Goal: Communication & Community: Answer question/provide support

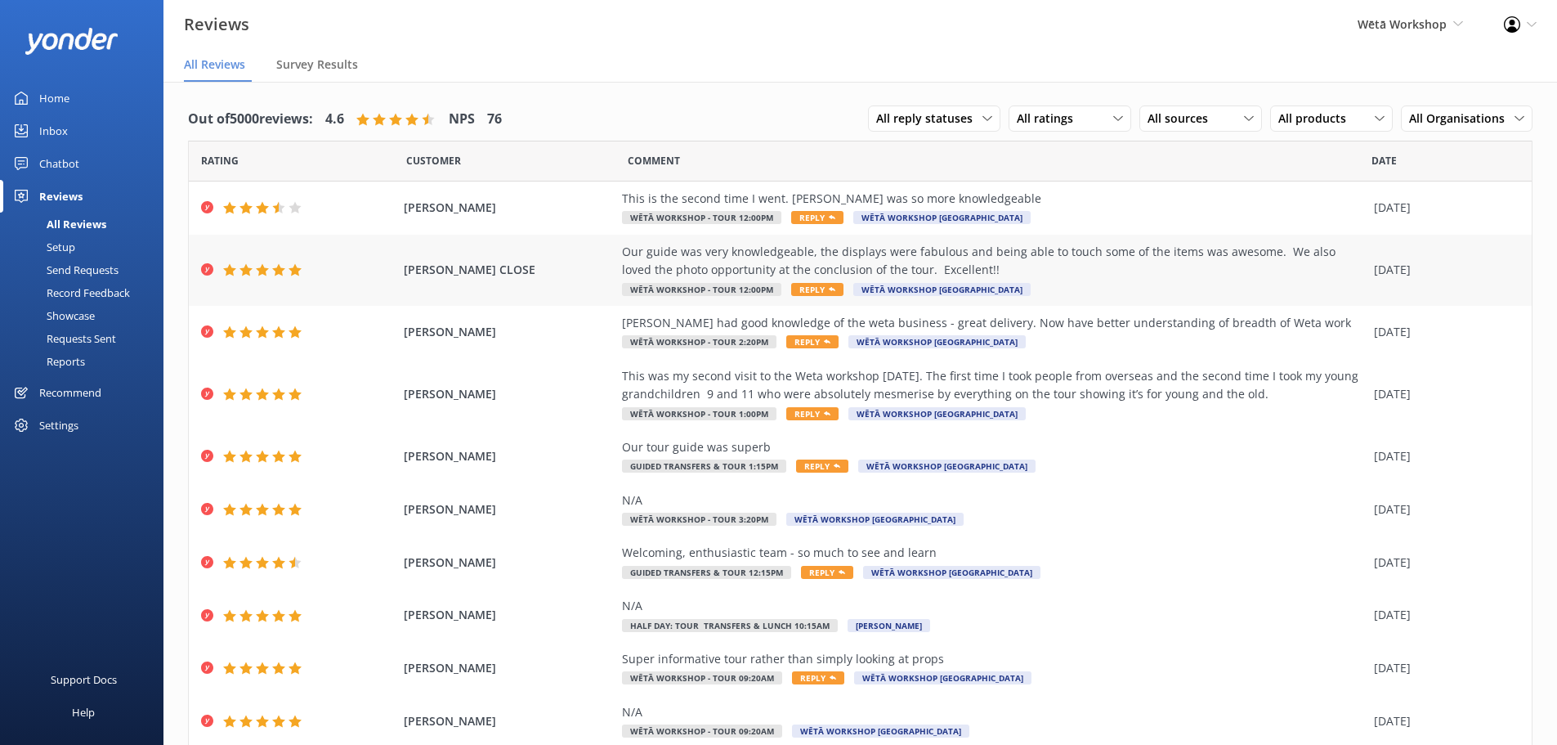
click at [805, 287] on span "Reply" at bounding box center [817, 289] width 52 height 13
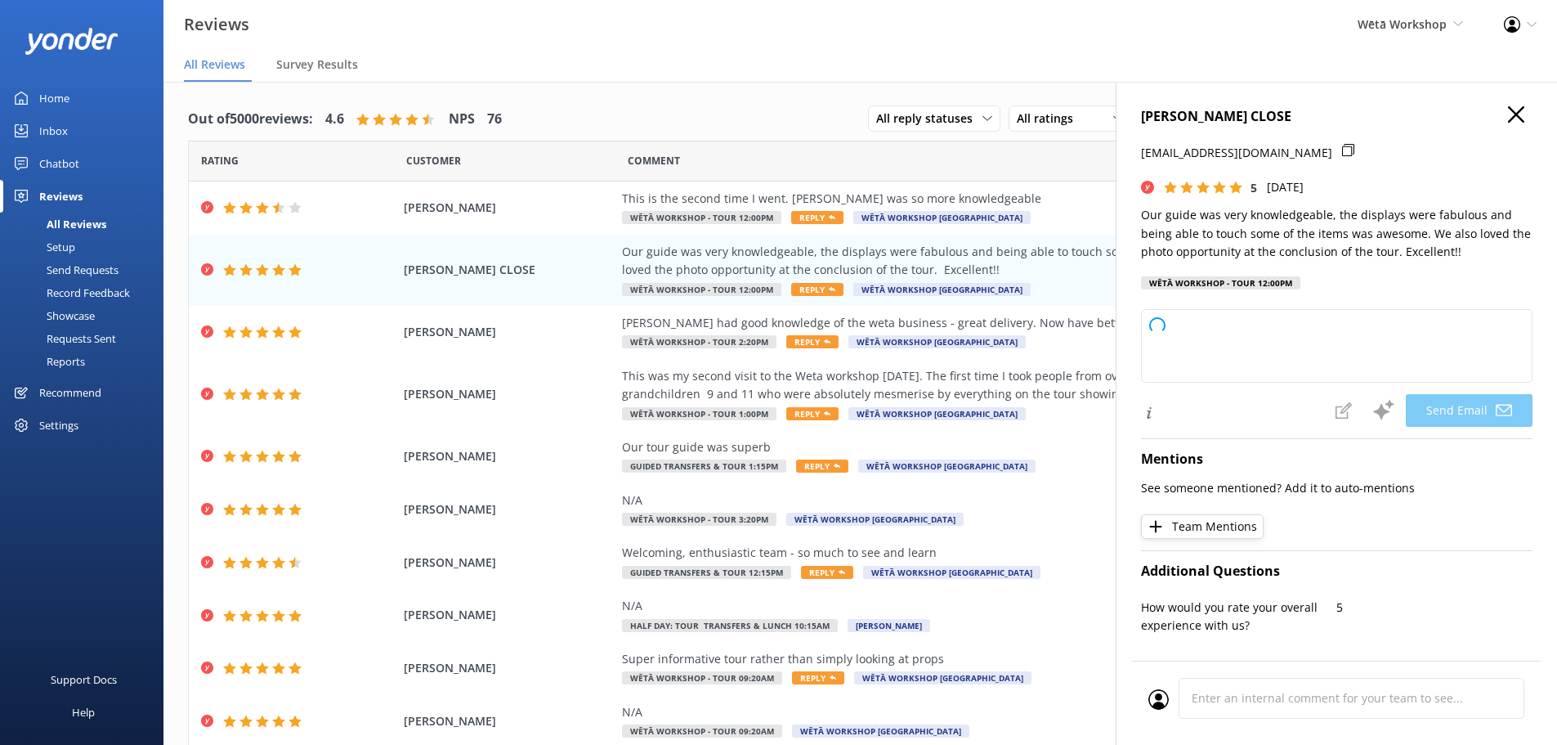
type textarea "Kia ora LYNDA, Thank you so much for your wonderful feedback! We're delighted t…"
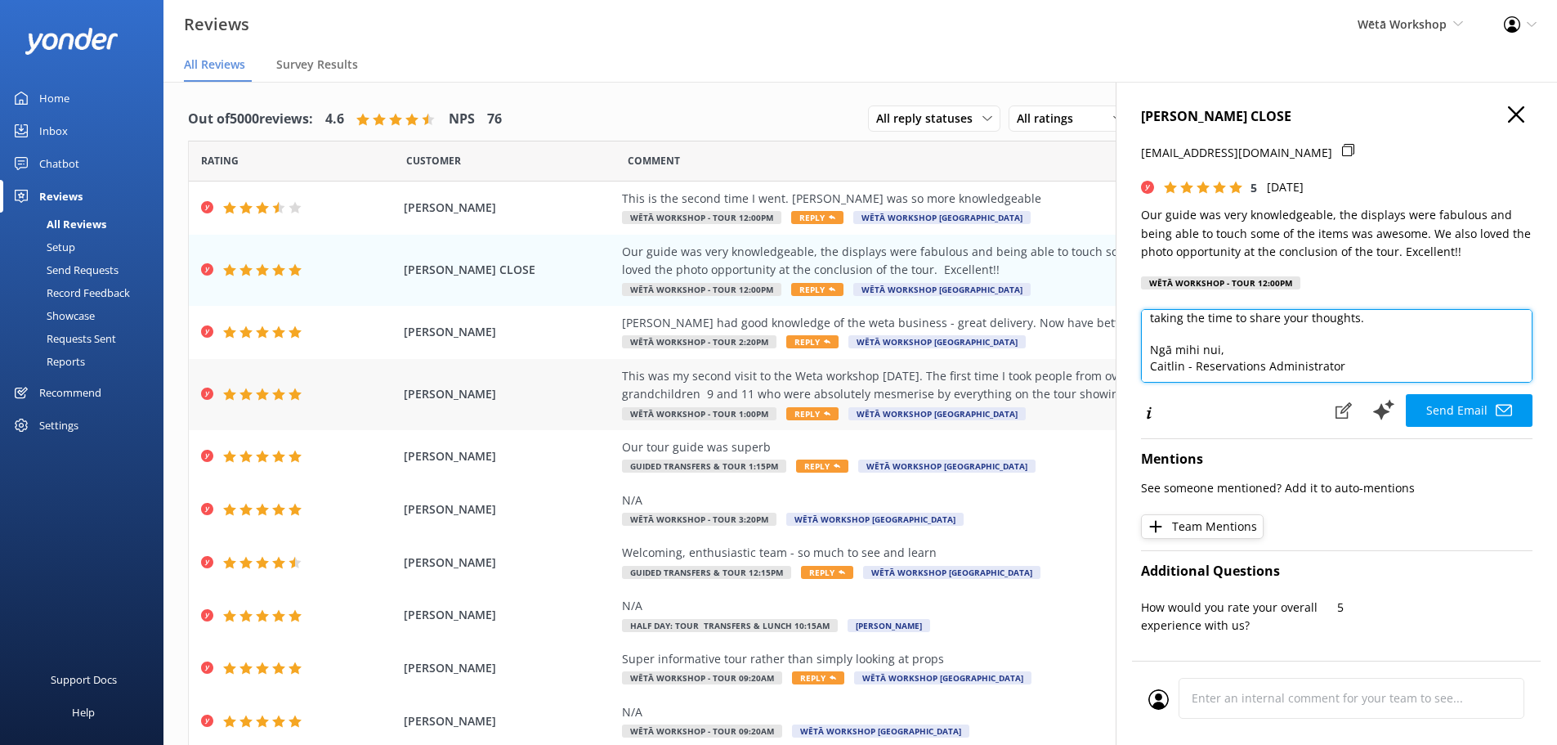
scroll to position [105, 0]
drag, startPoint x: 1363, startPoint y: 365, endPoint x: 1100, endPoint y: 368, distance: 263.3
click at [1100, 368] on div "Out of 5000 reviews: 4.6 NPS 76 All reply statuses All reply statuses Needs a r…" at bounding box center [861, 430] width 1394 height 696
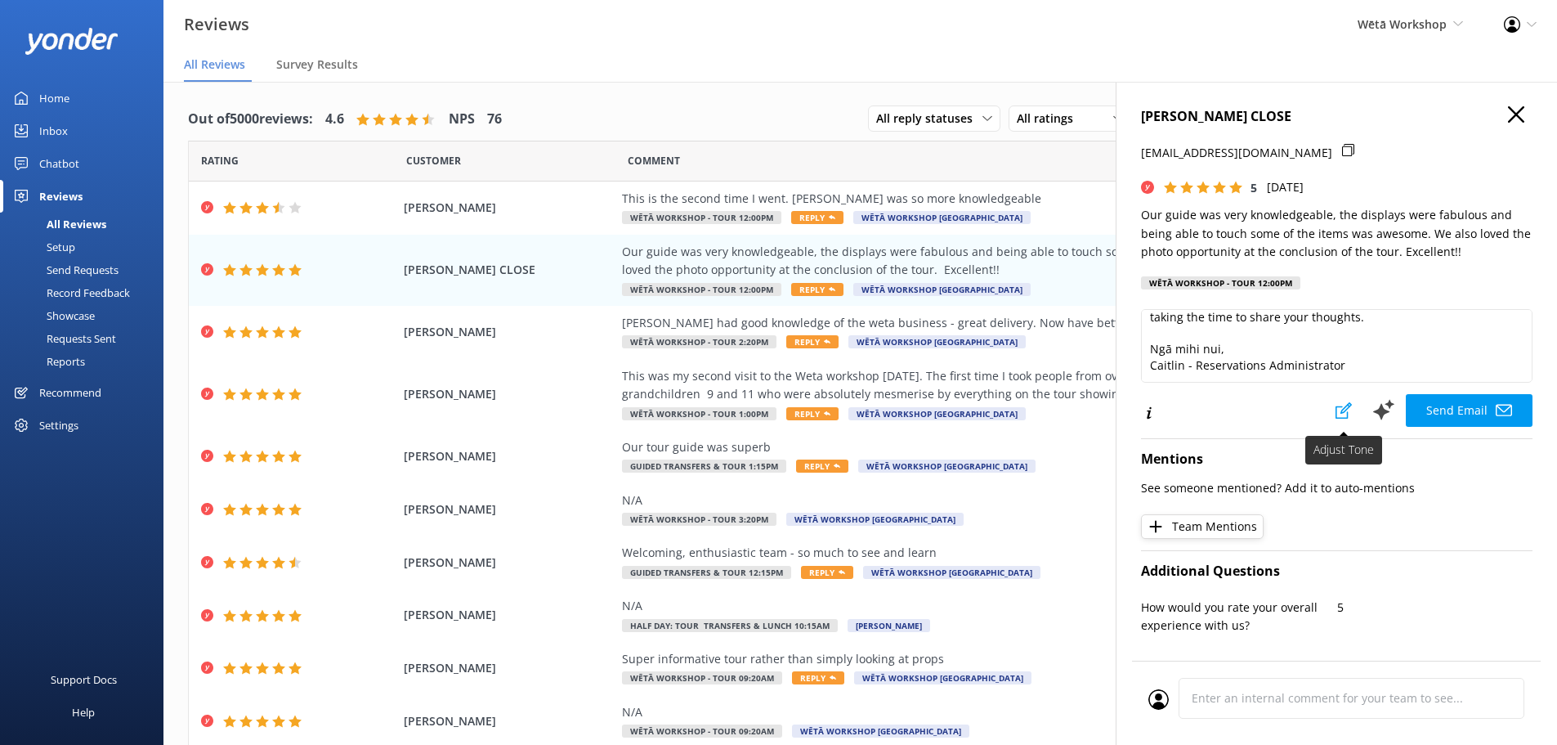
click at [1346, 417] on button at bounding box center [1344, 410] width 36 height 33
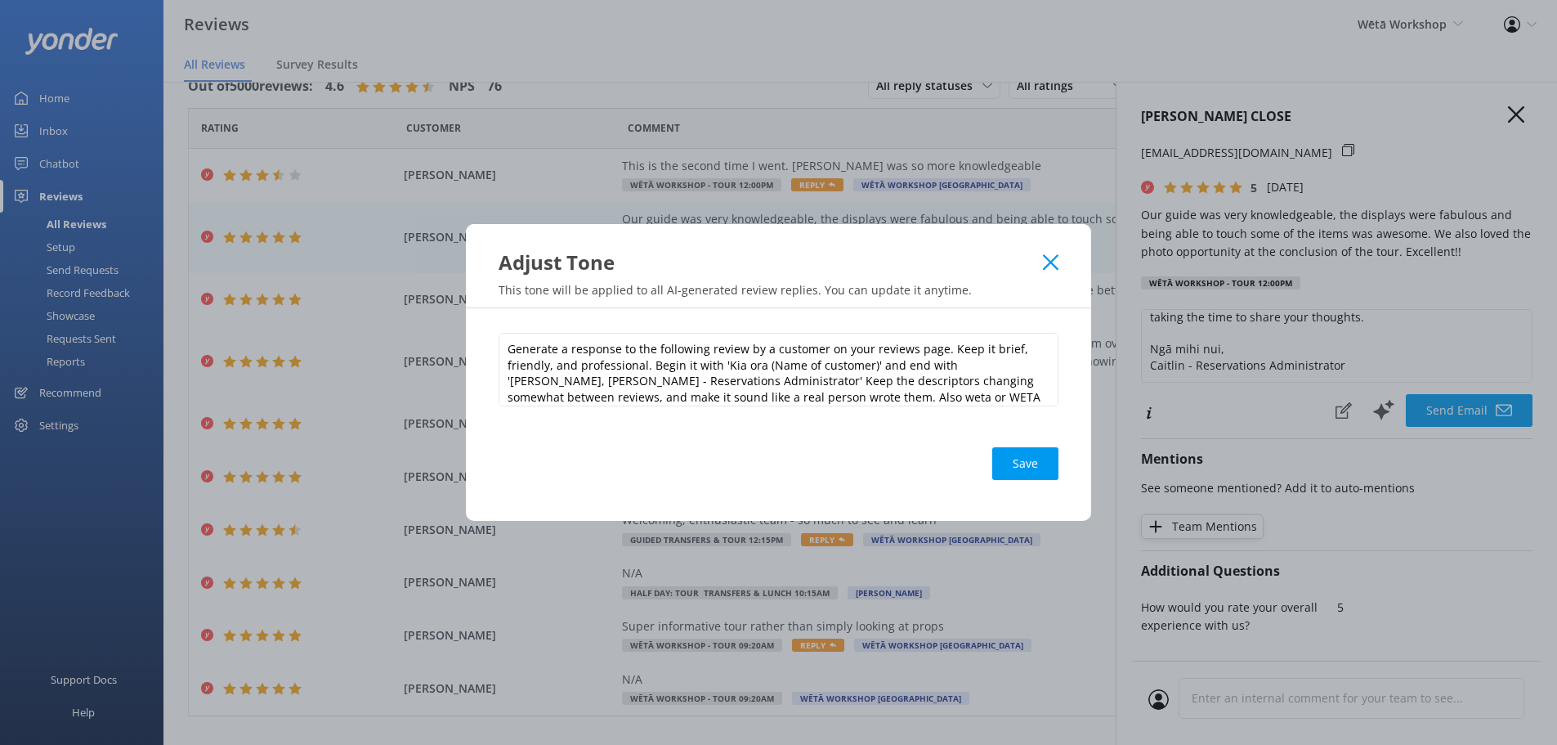
scroll to position [0, 0]
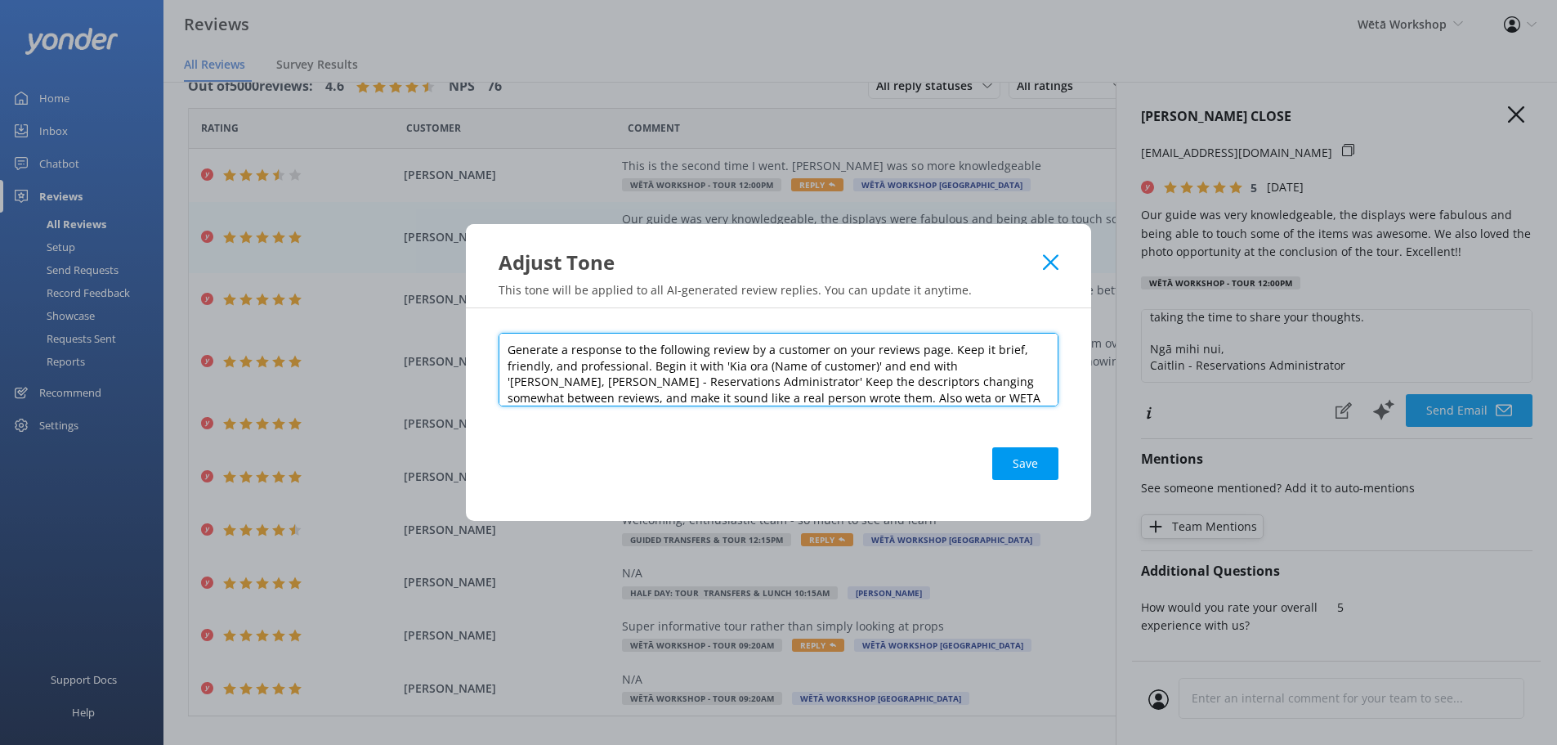
click at [692, 381] on textarea "Generate a response to the following review by a customer on your reviews page.…" at bounding box center [779, 370] width 560 height 74
click at [1002, 370] on textarea "Generate a response to the following review by a customer on your reviews page.…" at bounding box center [779, 370] width 560 height 74
drag, startPoint x: 1002, startPoint y: 367, endPoint x: 648, endPoint y: 373, distance: 354.9
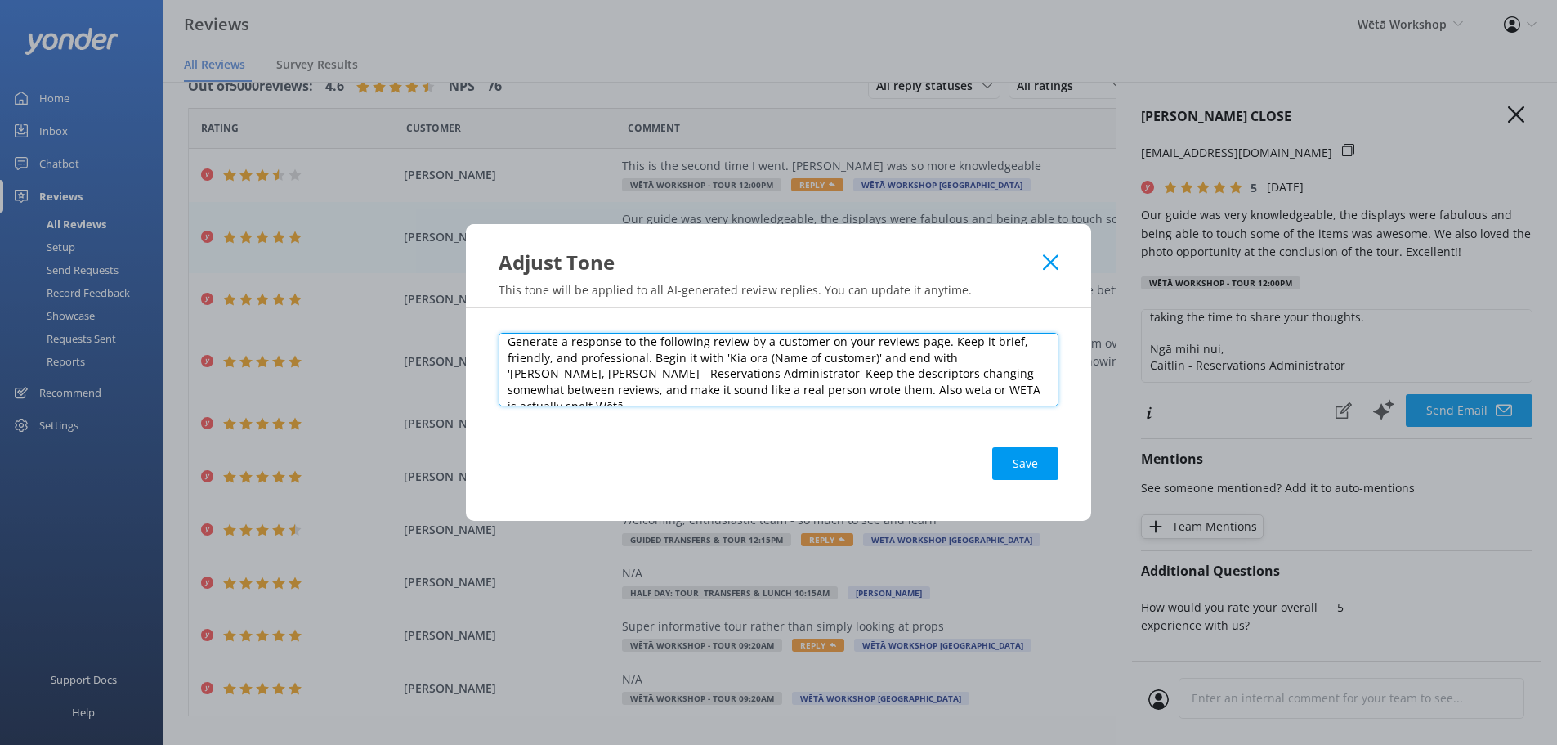
click at [645, 373] on textarea "Generate a response to the following review by a customer on your reviews page.…" at bounding box center [779, 370] width 560 height 74
click at [656, 374] on textarea "Generate a response to the following review by a customer on your reviews page.…" at bounding box center [779, 370] width 560 height 74
click at [997, 360] on textarea "Generate a response to the following review by a customer on your reviews page.…" at bounding box center [779, 370] width 560 height 74
click at [1002, 357] on textarea "Generate a response to the following review by a customer on your reviews page.…" at bounding box center [779, 370] width 560 height 74
drag, startPoint x: 1002, startPoint y: 357, endPoint x: 657, endPoint y: 379, distance: 345.7
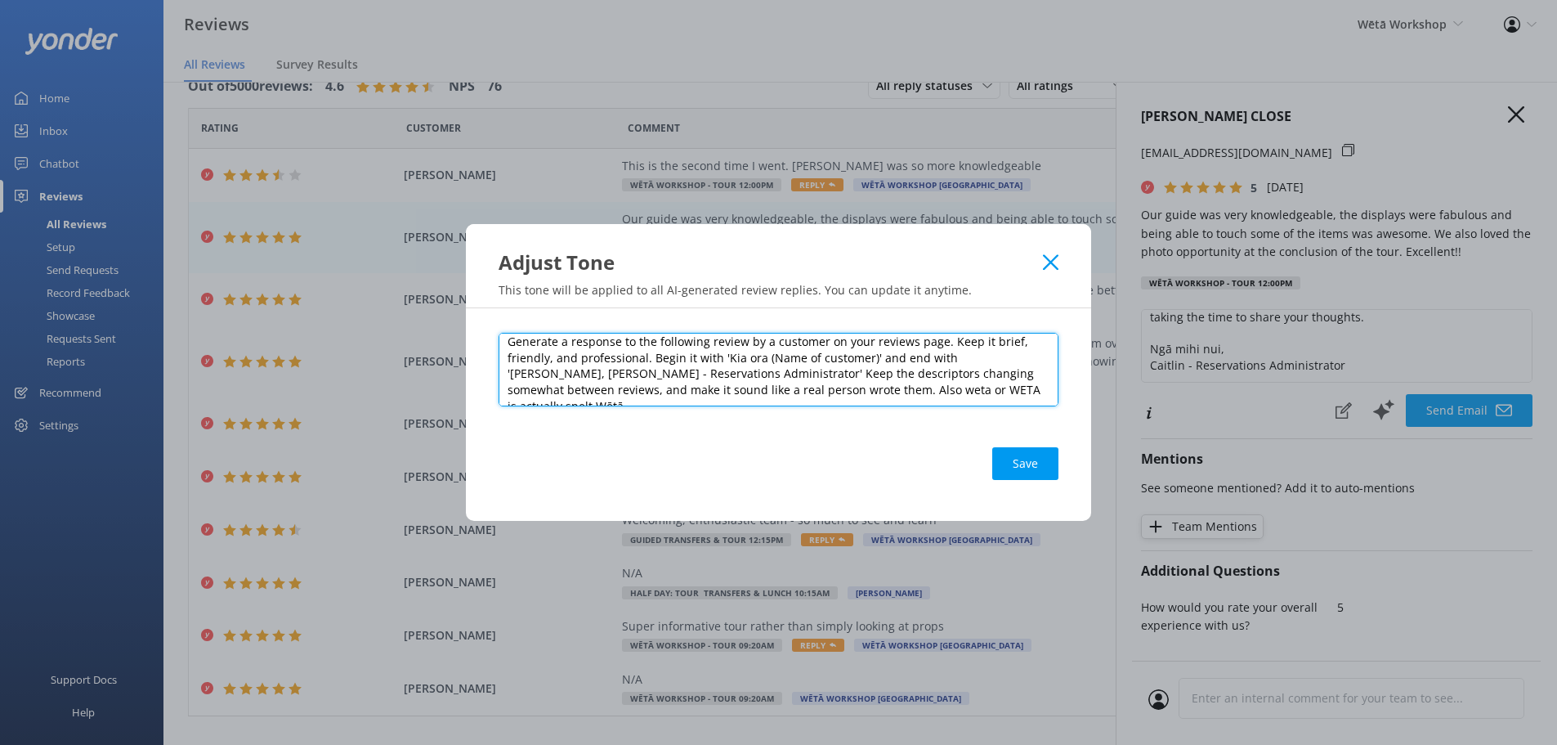
click at [657, 379] on textarea "Generate a response to the following review by a customer on your reviews page.…" at bounding box center [779, 370] width 560 height 74
type textarea "Generate a response to the following review by a customer on your reviews page.…"
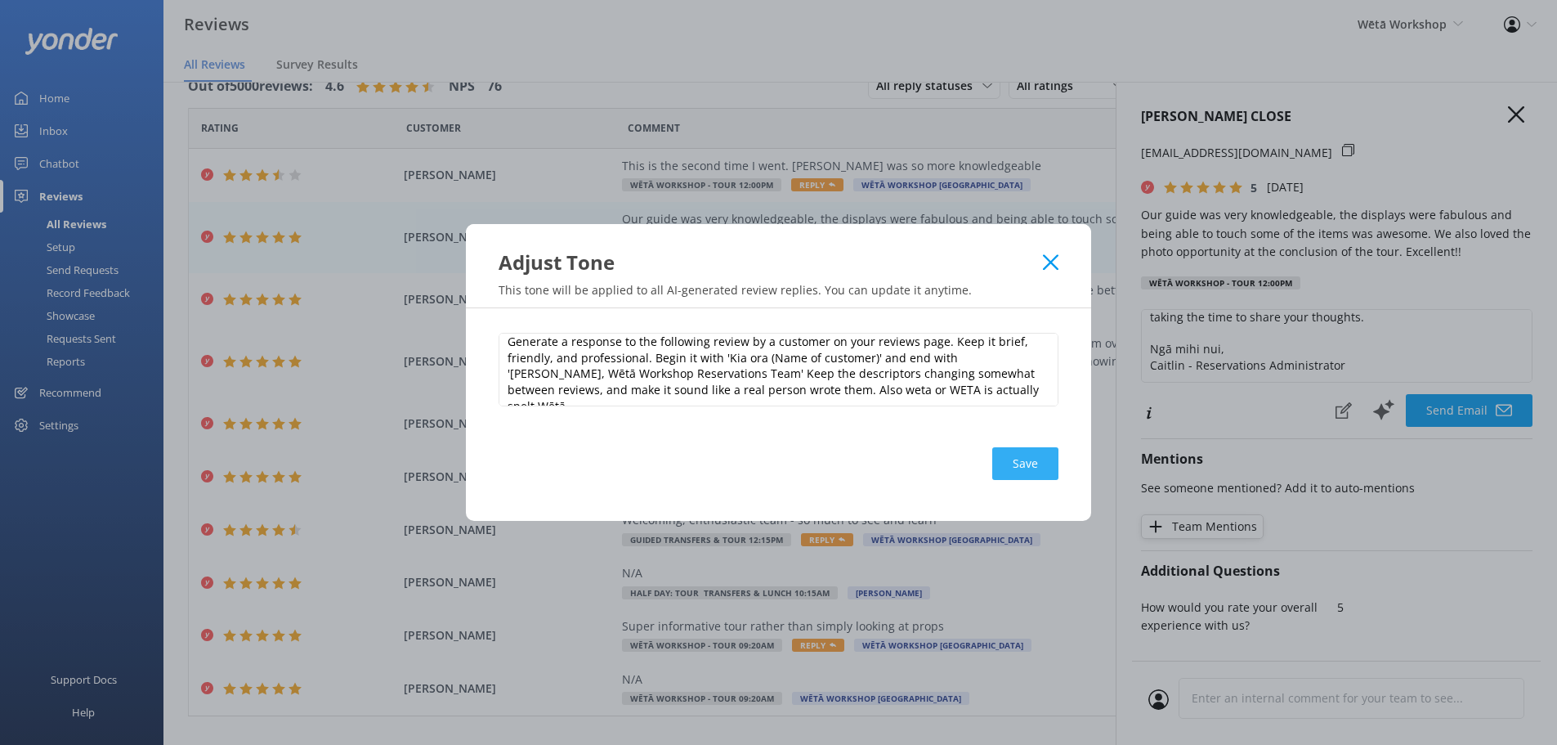
click at [1012, 455] on button "Save" at bounding box center [1026, 463] width 66 height 33
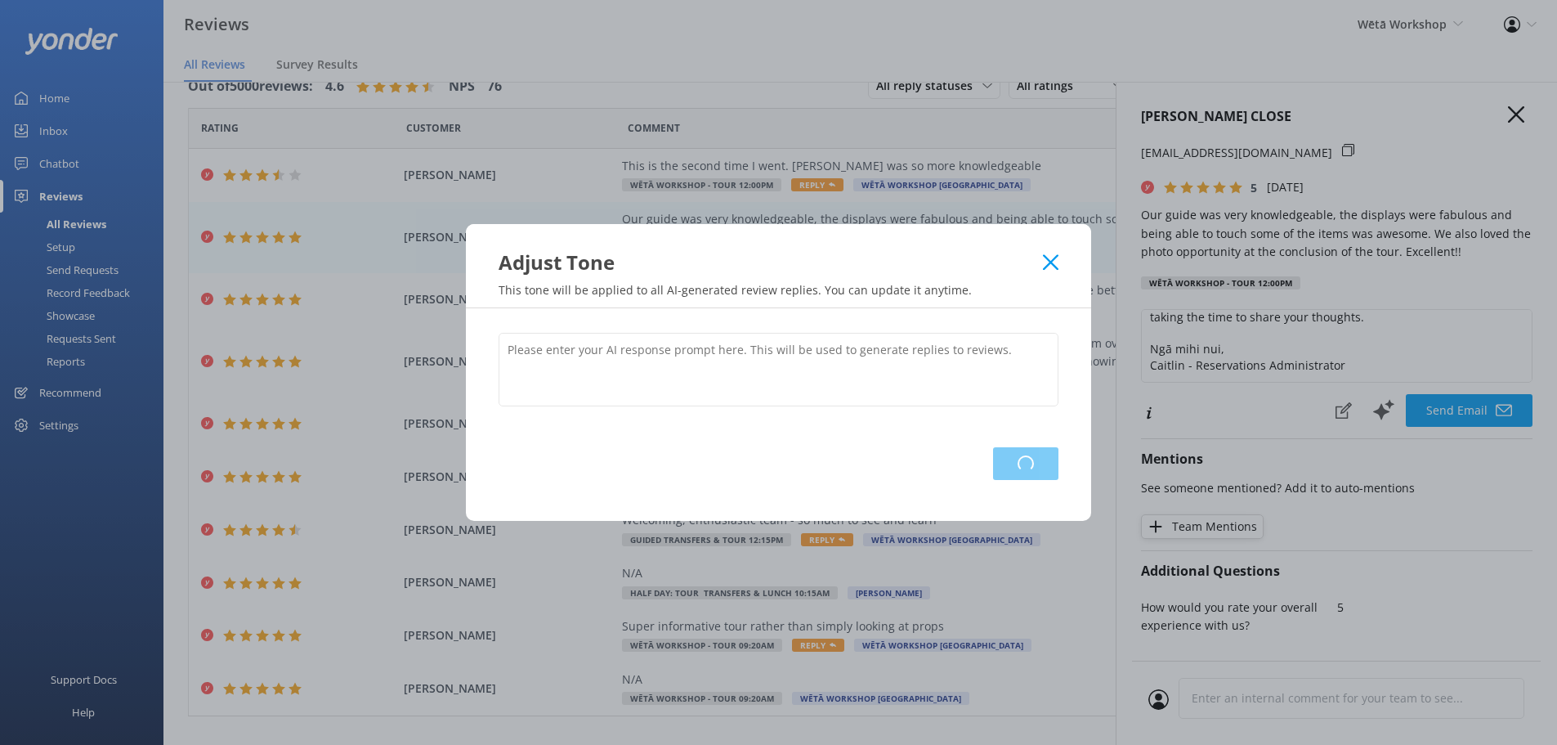
scroll to position [0, 0]
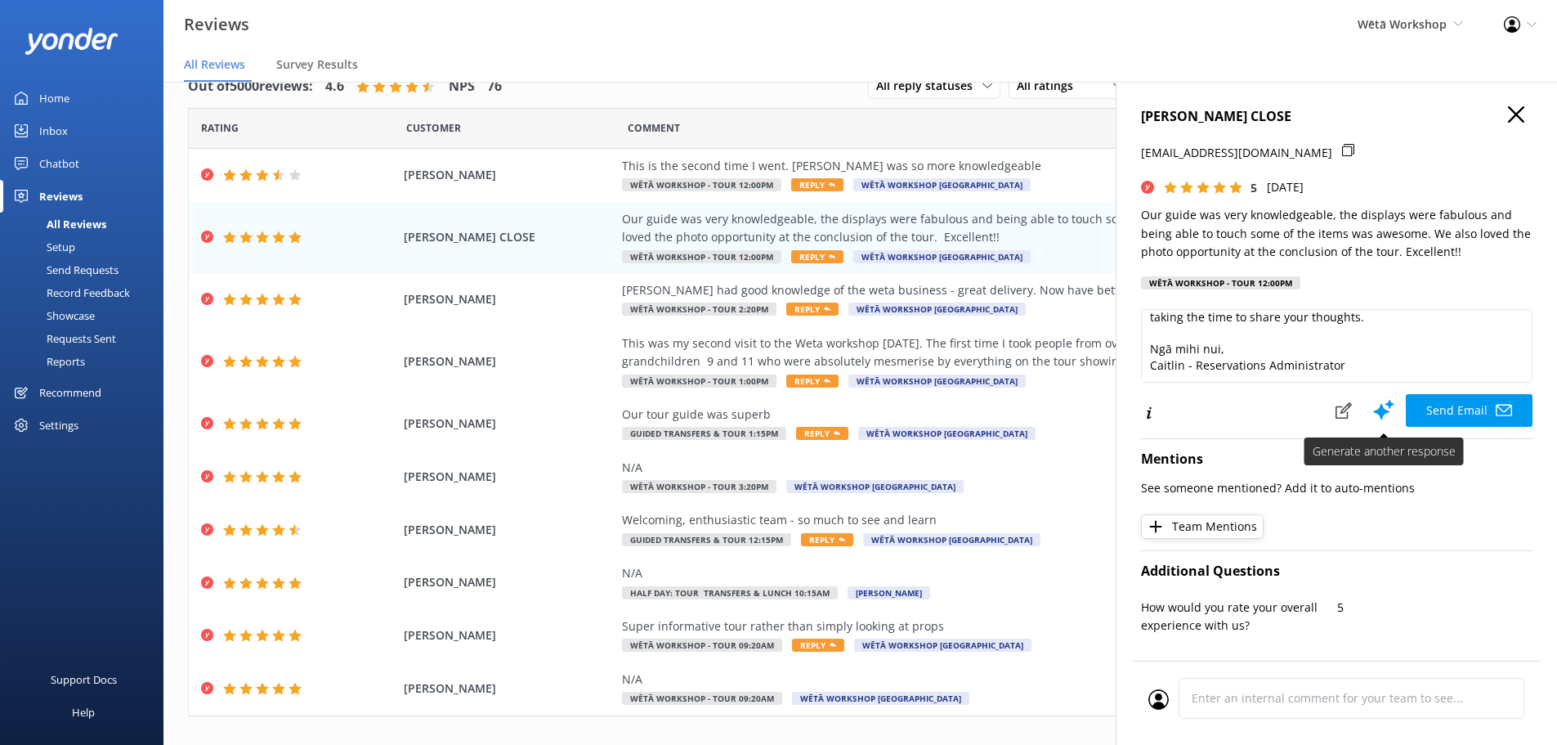
click at [1372, 414] on icon at bounding box center [1384, 409] width 25 height 25
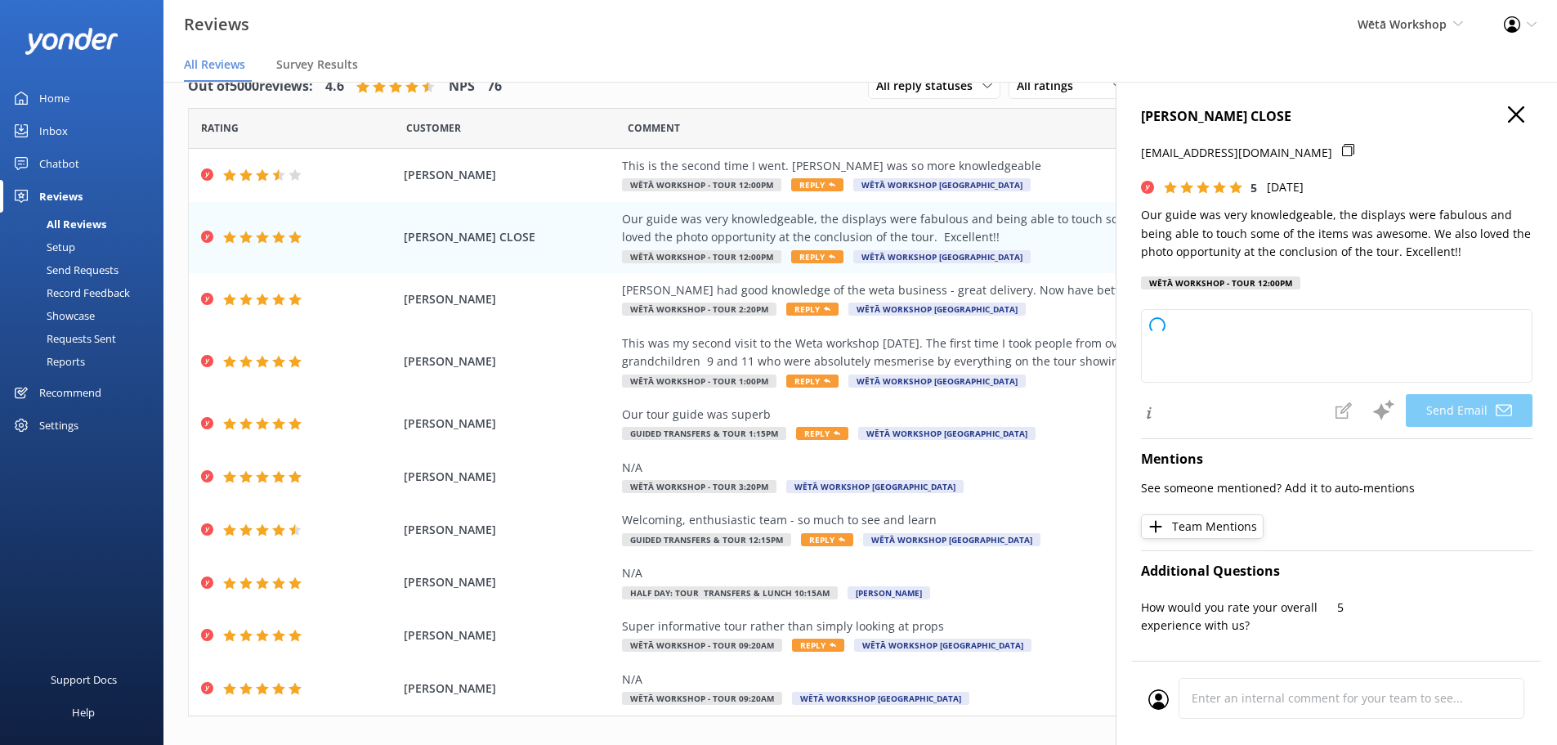
type textarea "Kia ora Lynda, Thank you so much for your wonderful feedback! We're delighted t…"
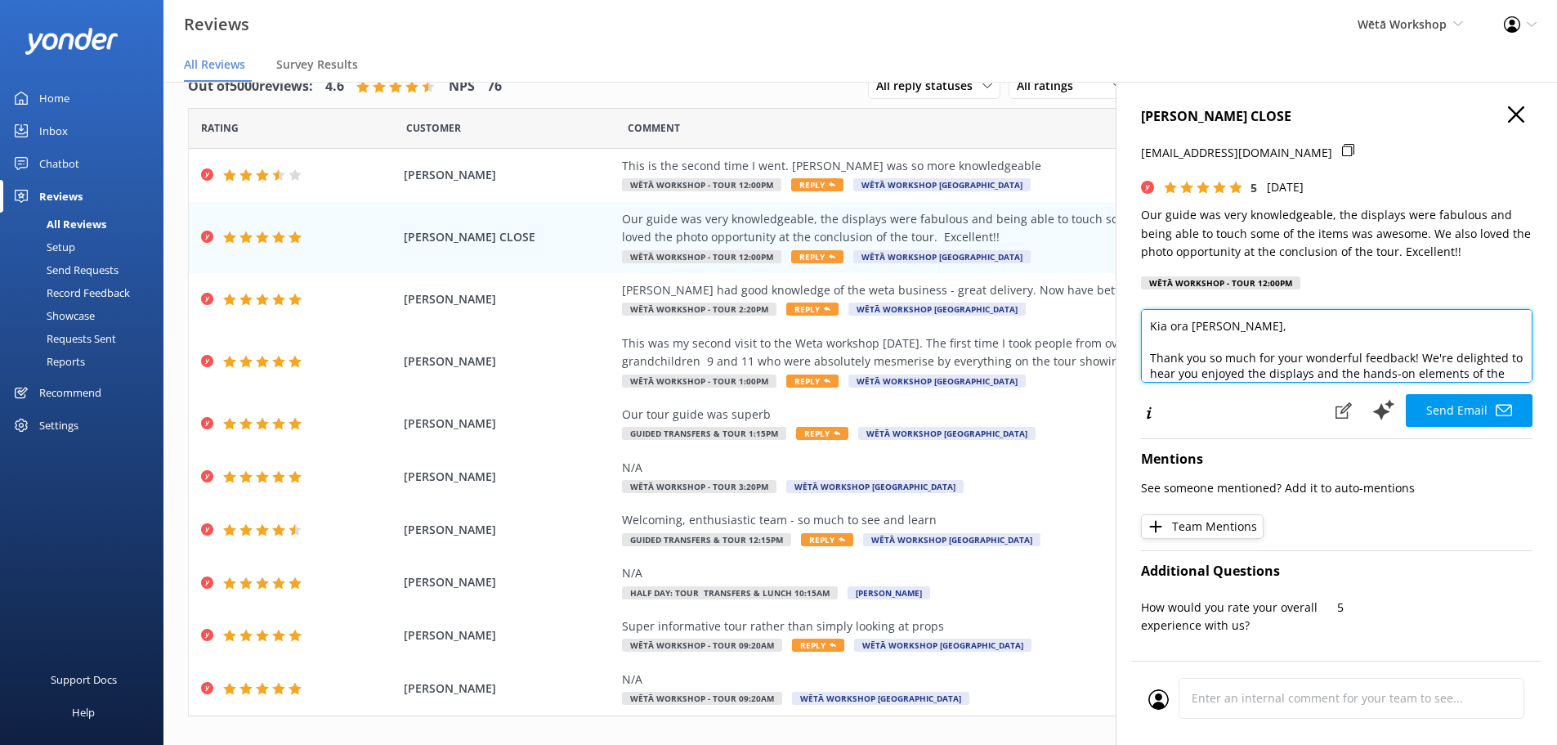
click at [1507, 377] on textarea "Kia ora Lynda, Thank you so much for your wonderful feedback! We're delighted t…" at bounding box center [1337, 346] width 392 height 74
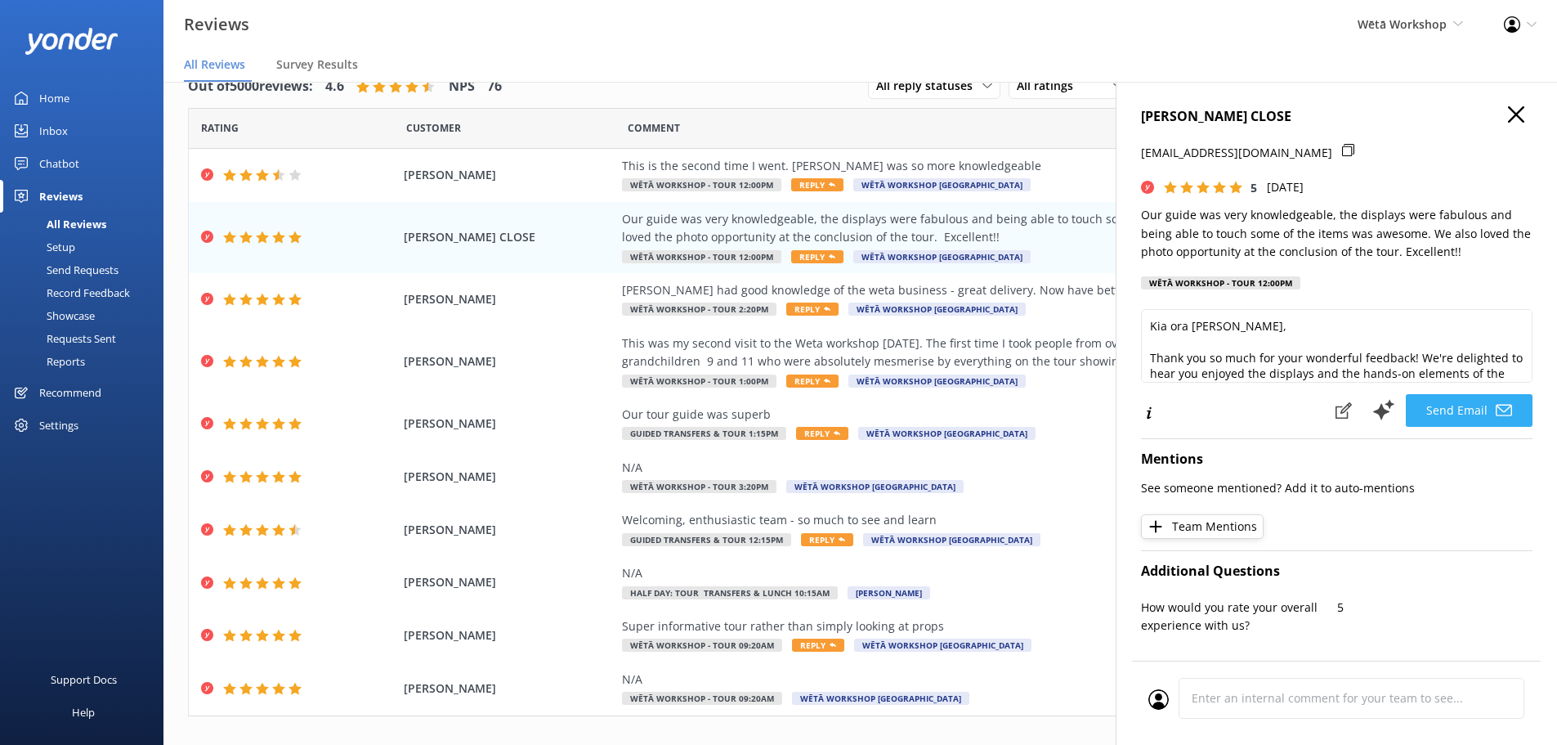
click at [1472, 401] on button "Send Email" at bounding box center [1469, 410] width 127 height 33
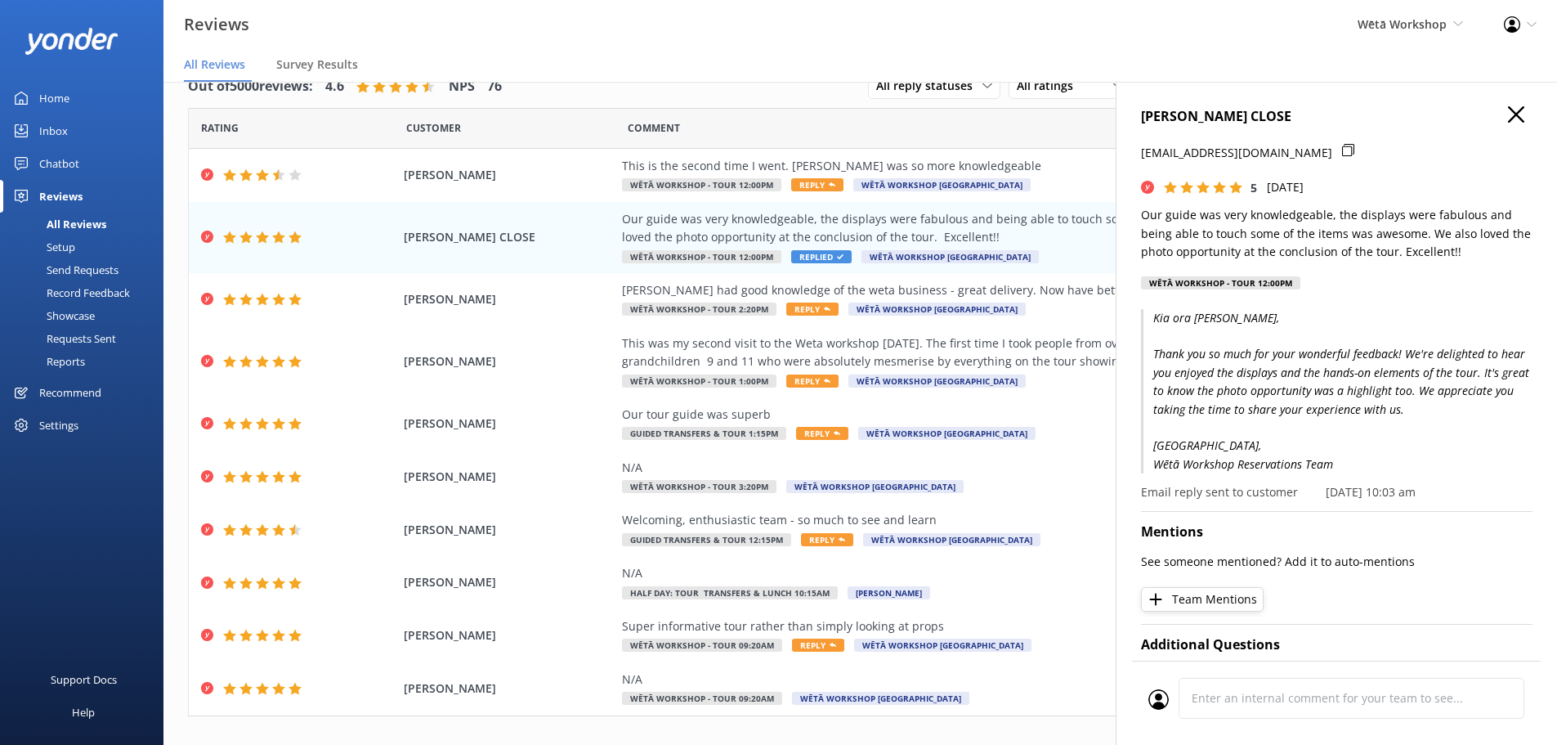
click at [1508, 114] on icon "button" at bounding box center [1516, 114] width 16 height 16
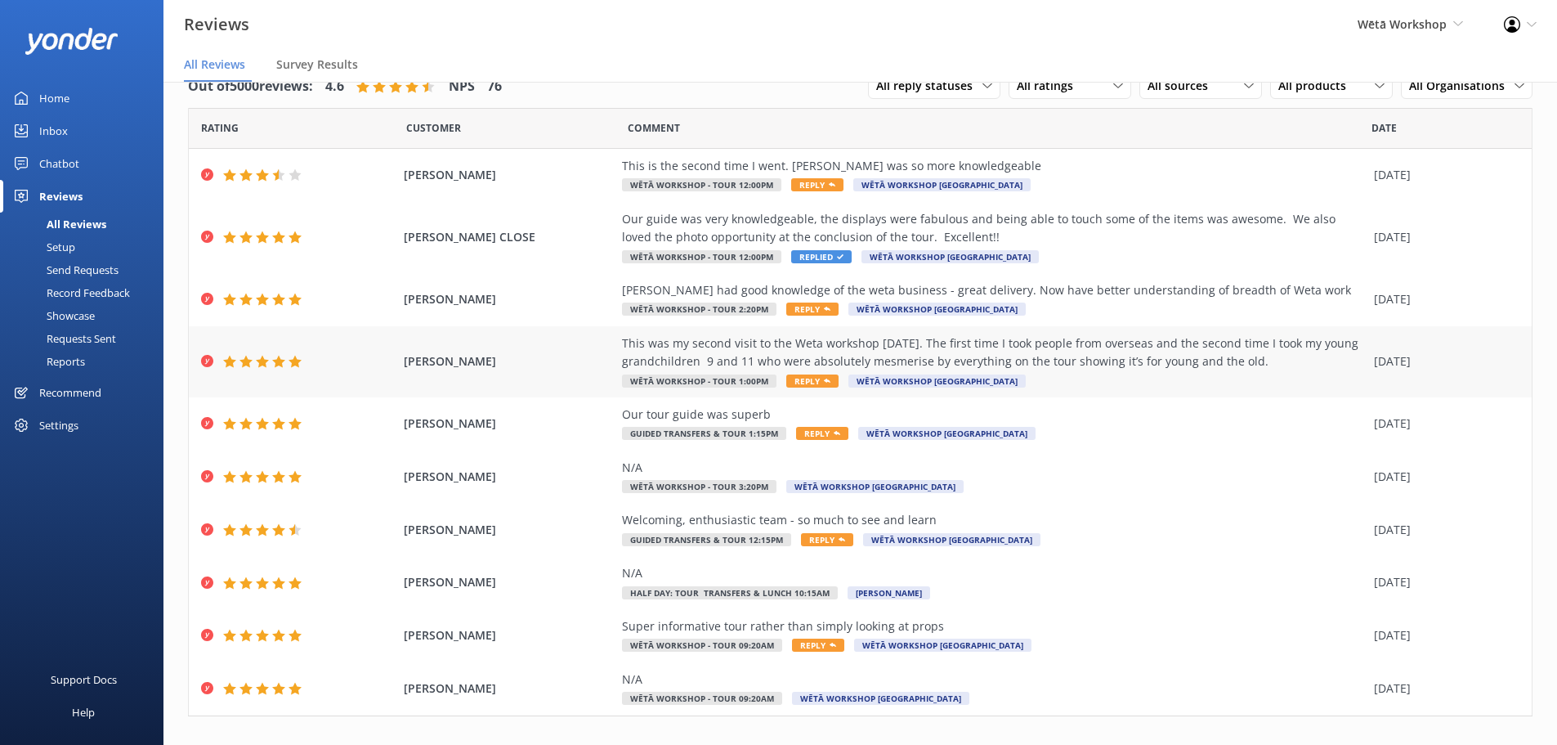
click at [807, 378] on span "Reply" at bounding box center [813, 380] width 52 height 13
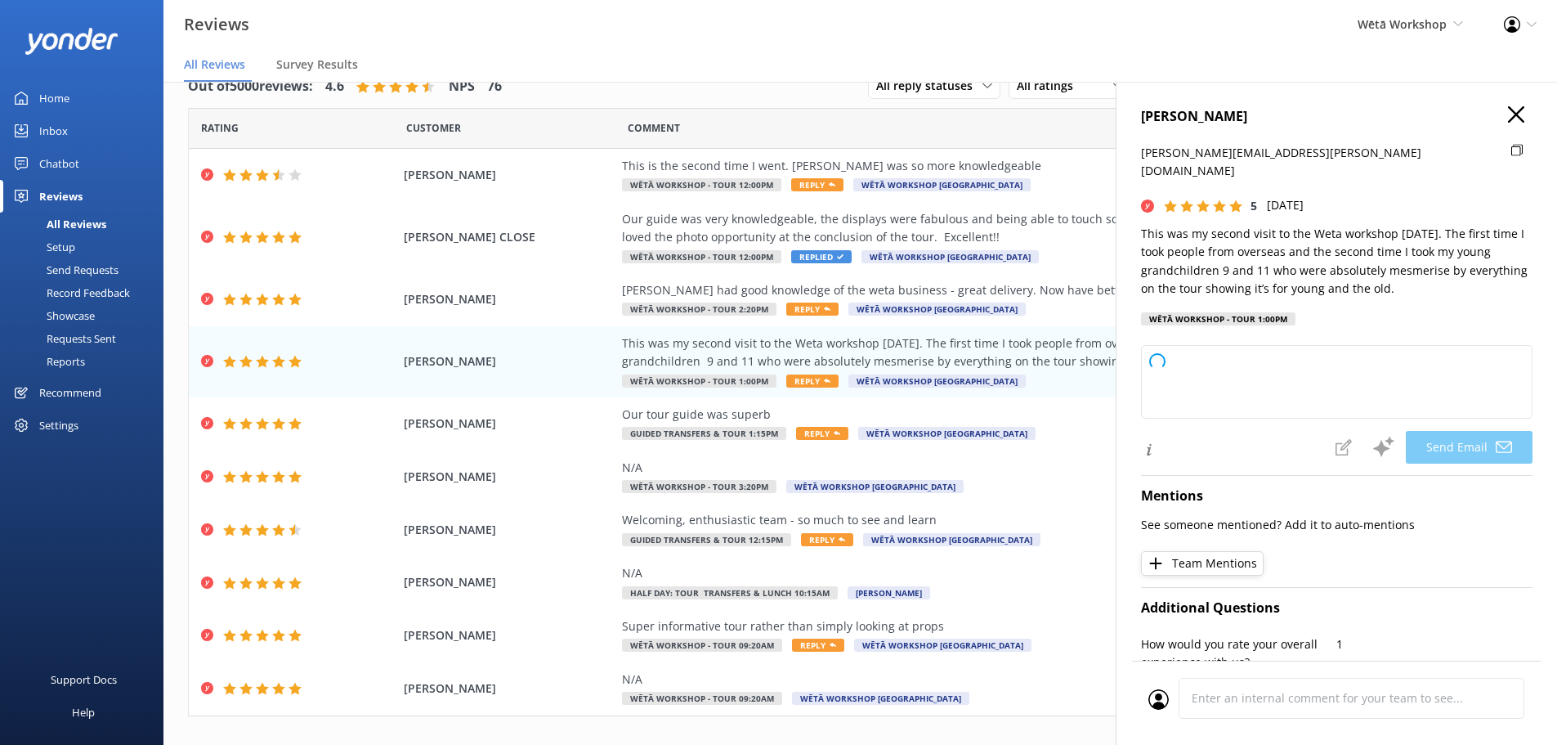
type textarea "Kia ora Tamara, Thank you so much for your wonderful feedback! We're thrilled t…"
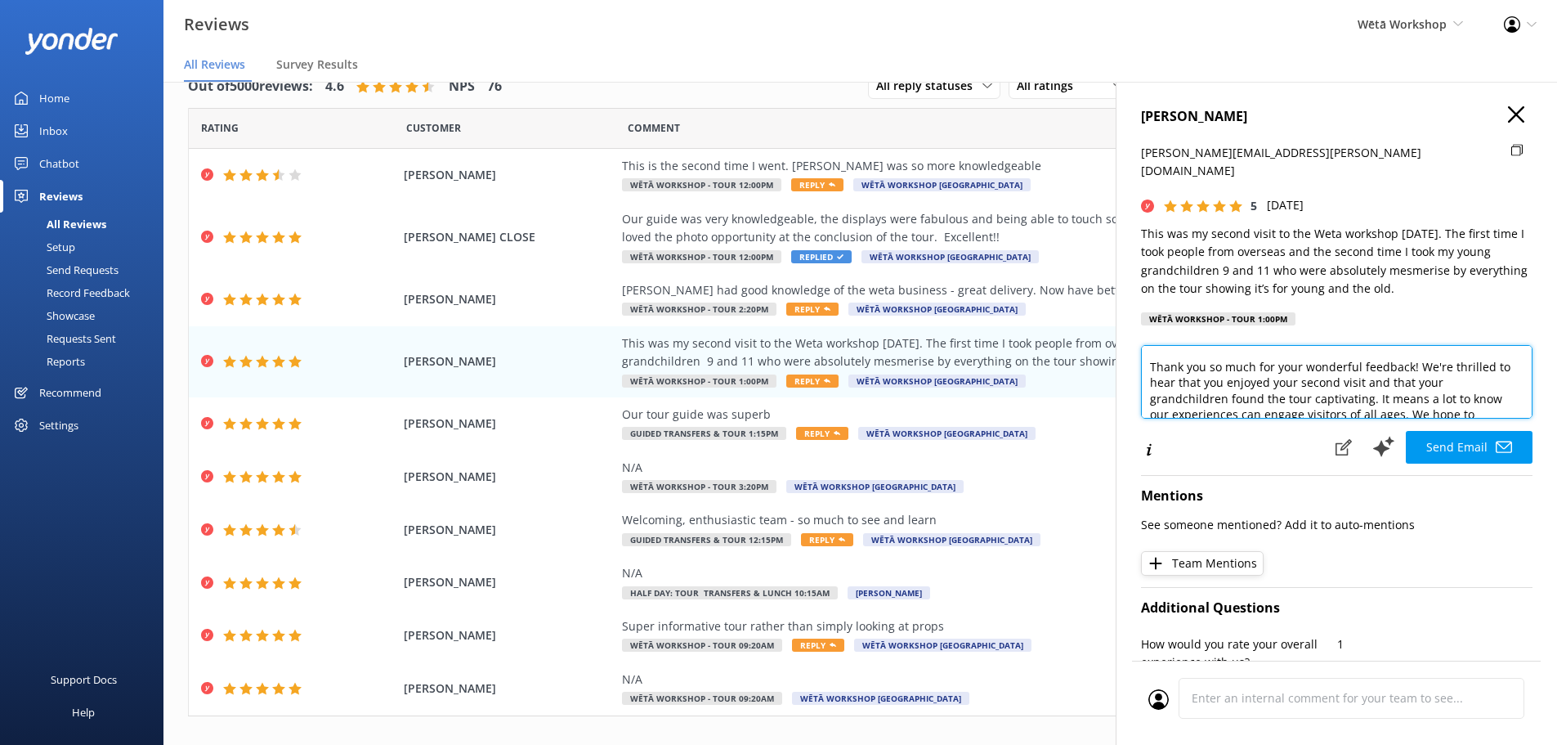
scroll to position [39, 0]
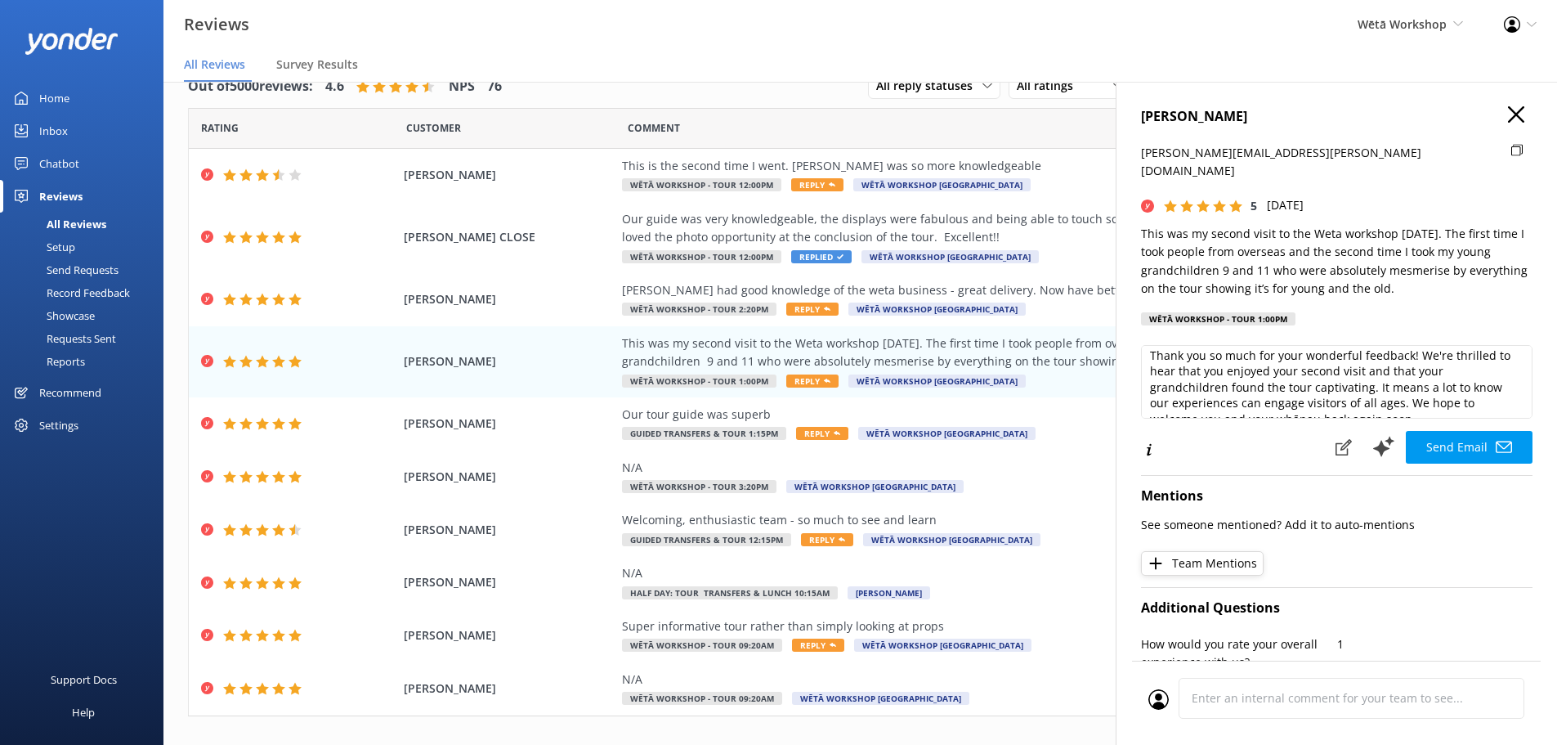
click at [1498, 431] on button "Send Email" at bounding box center [1469, 447] width 127 height 33
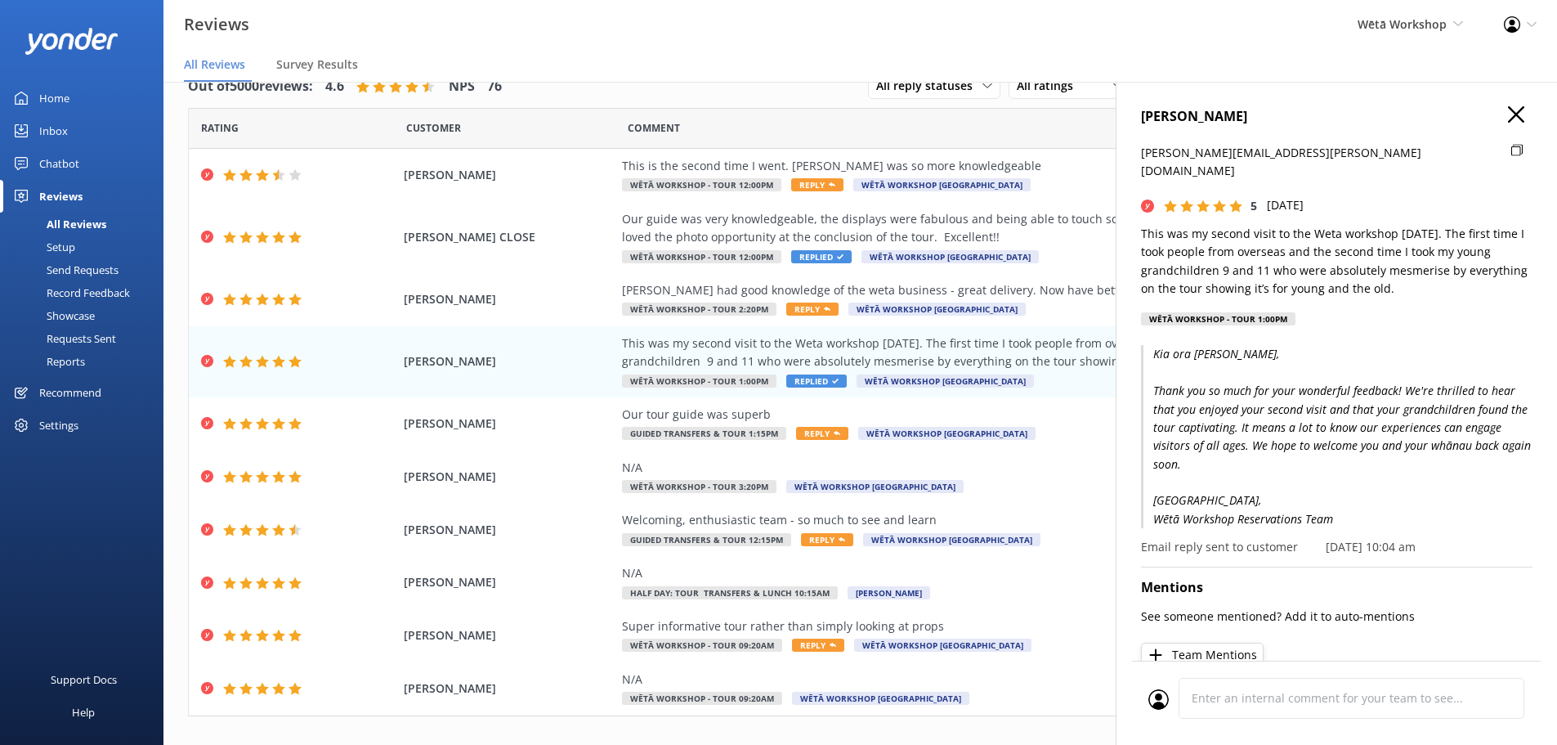
click at [1517, 128] on div "TAMARA TITOV tammy.titov@gmail.com 5 Mon, 6th Oct 2025 This was my second visit…" at bounding box center [1337, 220] width 392 height 229
click at [1504, 128] on div "TAMARA TITOV tammy.titov@gmail.com 5 Mon, 6th Oct 2025 This was my second visit…" at bounding box center [1337, 220] width 392 height 229
click at [1508, 123] on button "button" at bounding box center [1516, 115] width 16 height 18
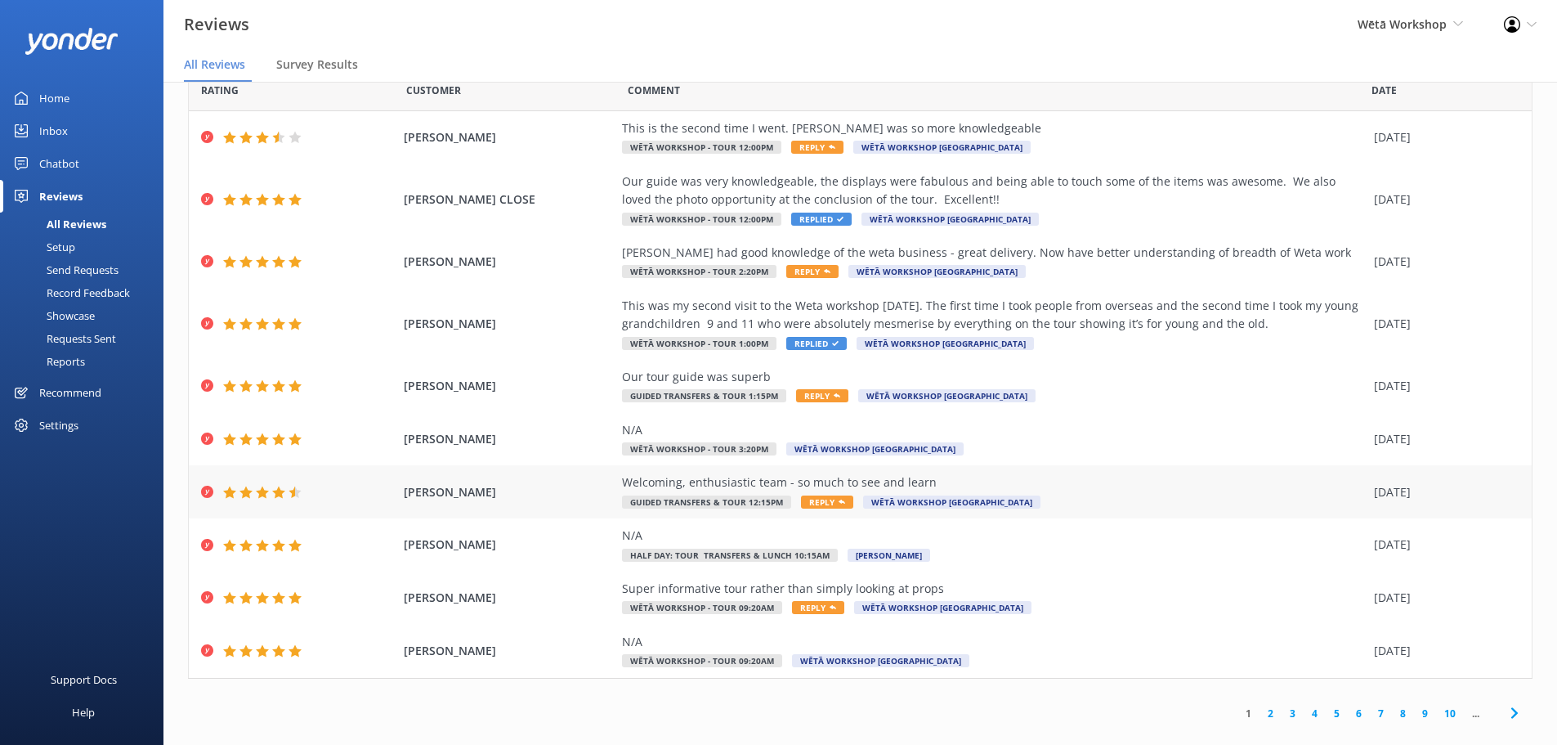
scroll to position [57, 0]
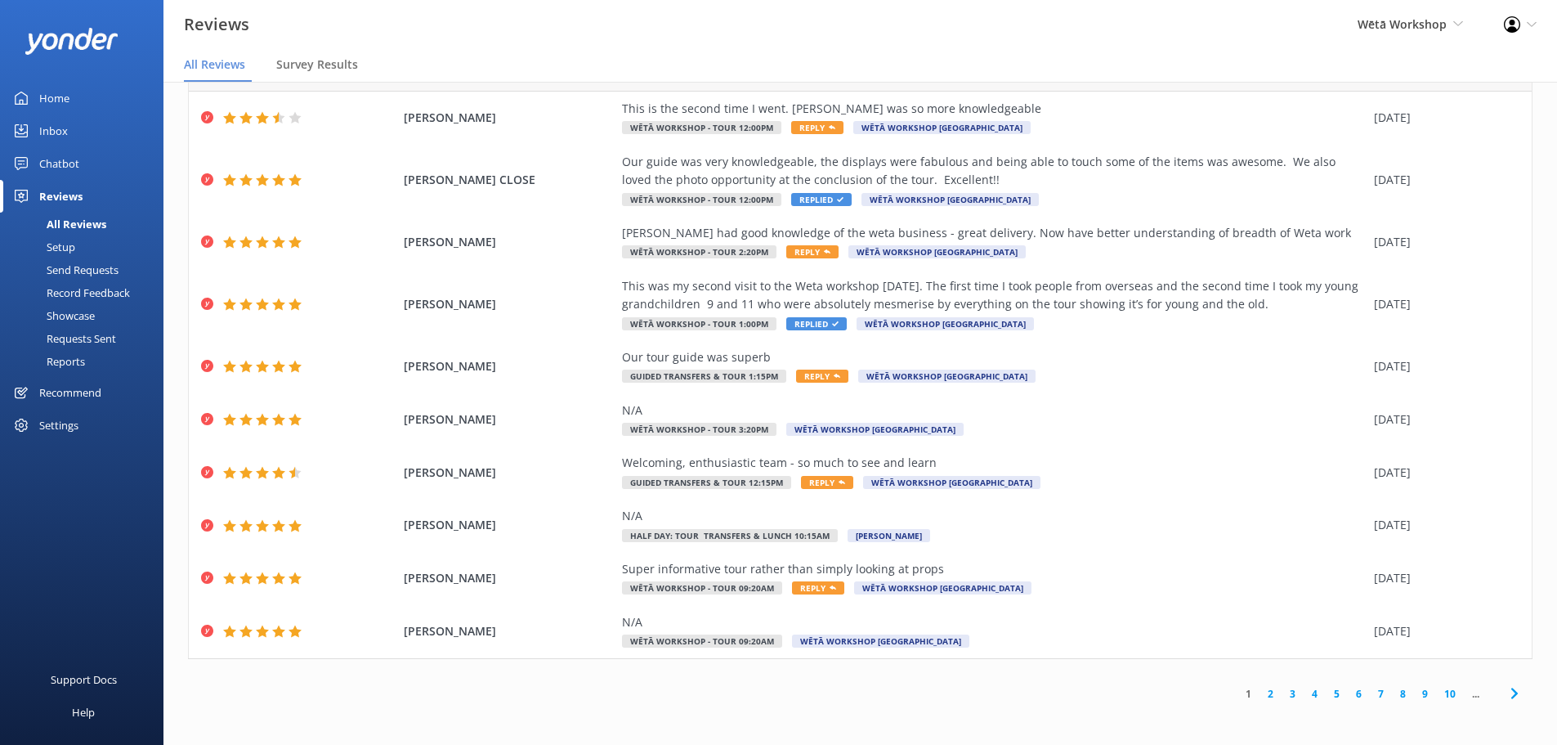
click at [1260, 697] on link "2" at bounding box center [1271, 694] width 22 height 16
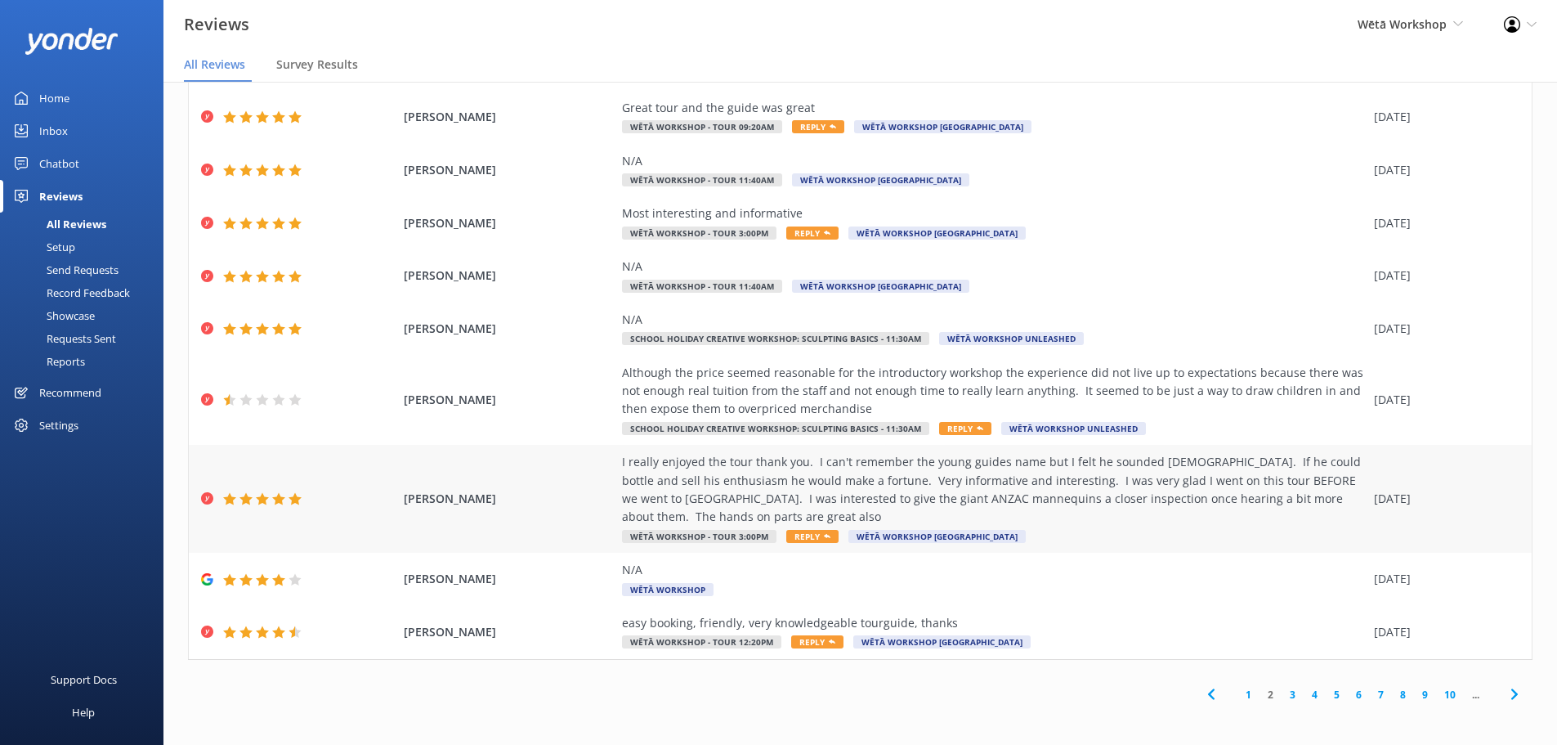
scroll to position [112, 0]
click at [981, 390] on div "Although the price seemed reasonable for the introductory workshop the experien…" at bounding box center [994, 390] width 744 height 55
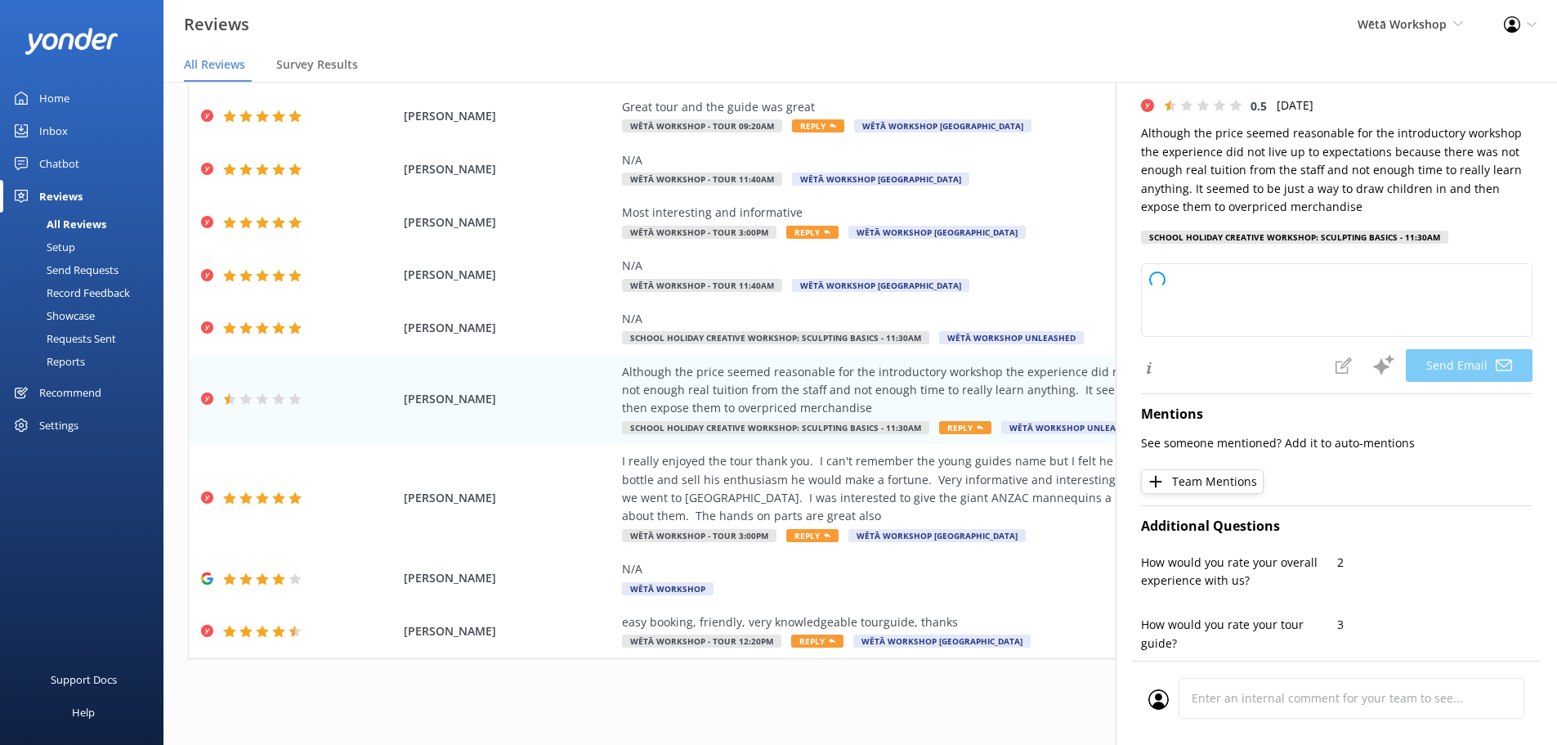
scroll to position [327, 0]
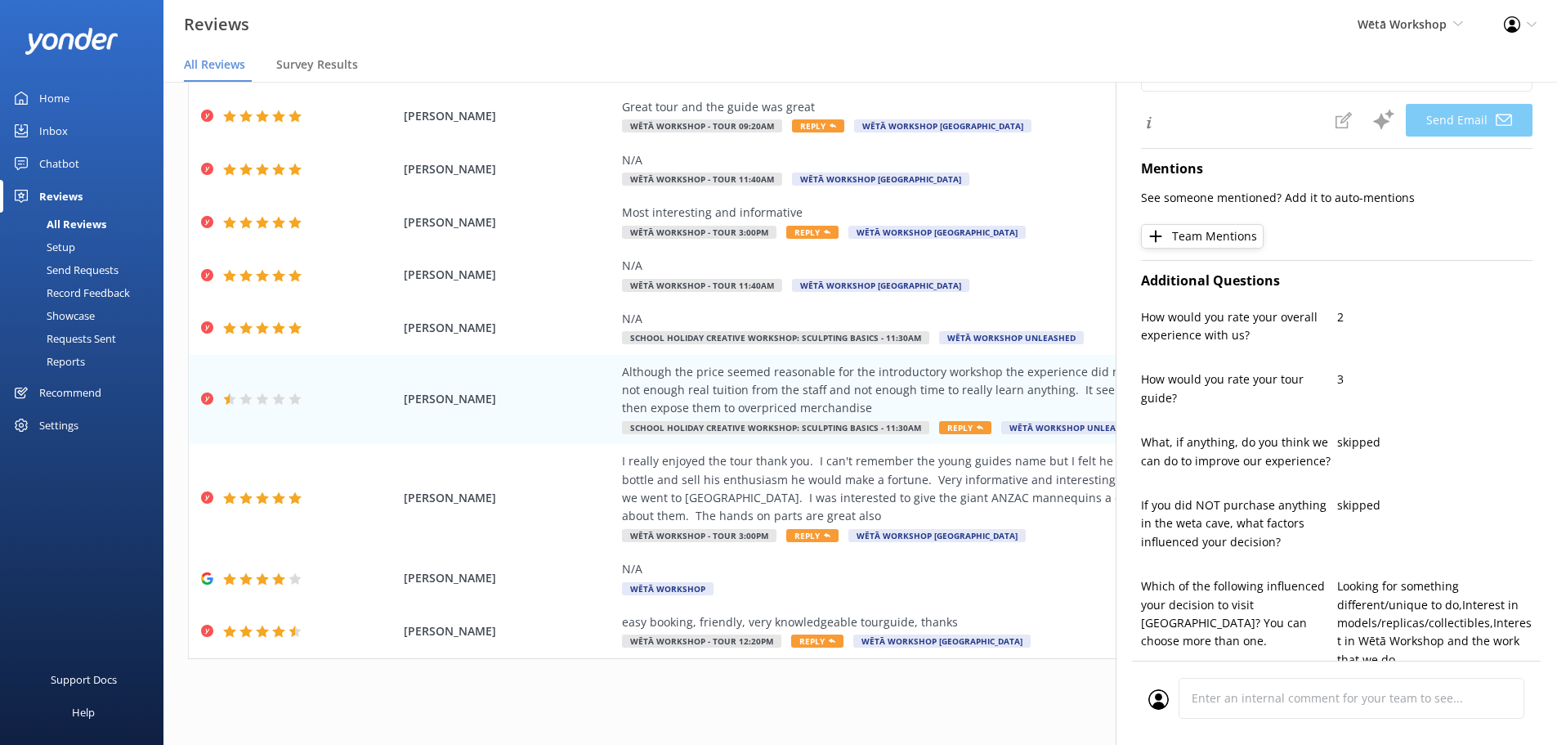
type textarea "Kia ora Helen, Thank you very much for sharing your thoughts with us. We're gen…"
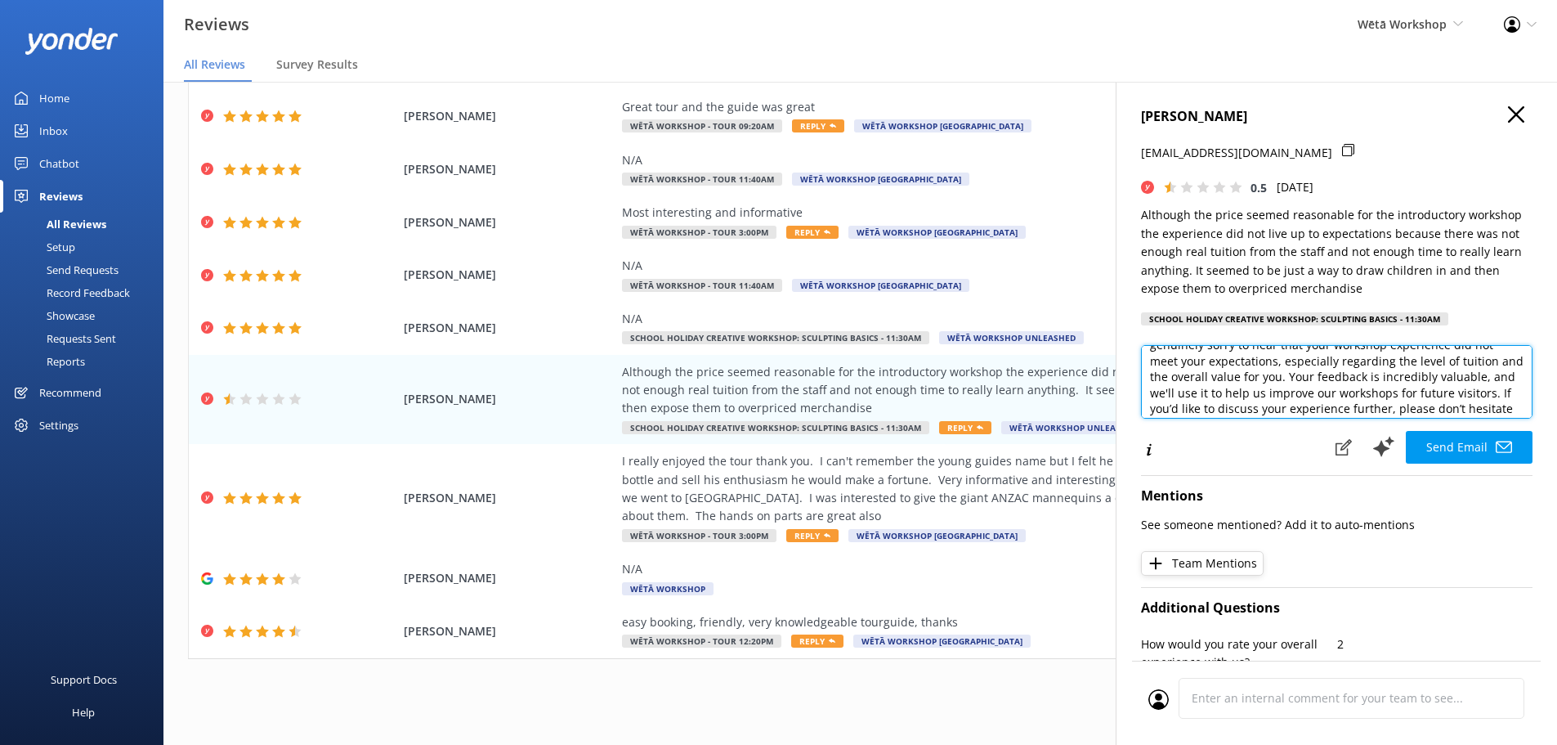
scroll to position [98, 0]
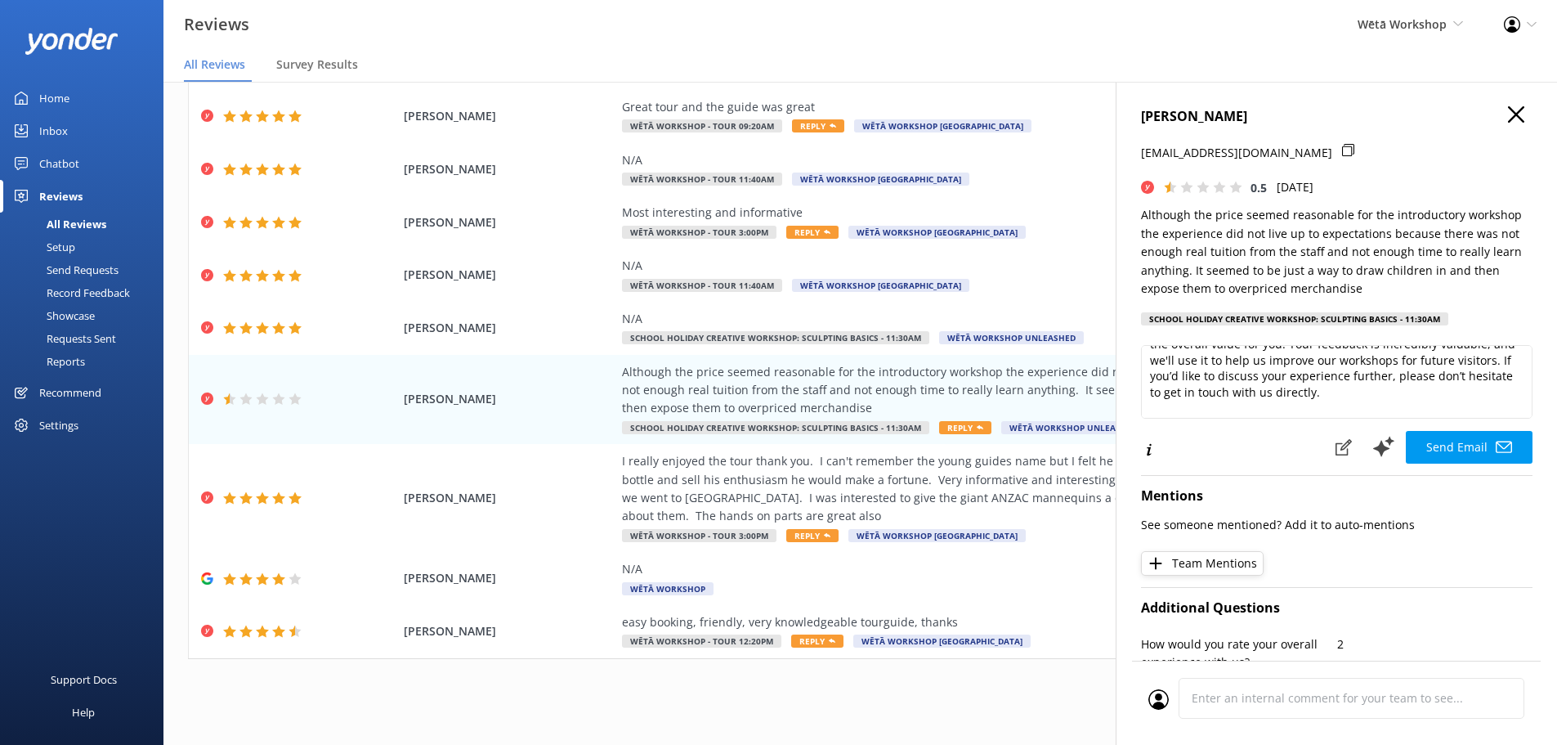
click at [1515, 118] on h4 "[PERSON_NAME]" at bounding box center [1337, 116] width 392 height 21
click at [1504, 102] on div "HELEN LINDSAY helenlindsay3@gmail.com 0.5 Sun, 5th Oct 2025 Although the price …" at bounding box center [1336, 454] width 441 height 745
click at [1508, 110] on icon "button" at bounding box center [1516, 114] width 16 height 16
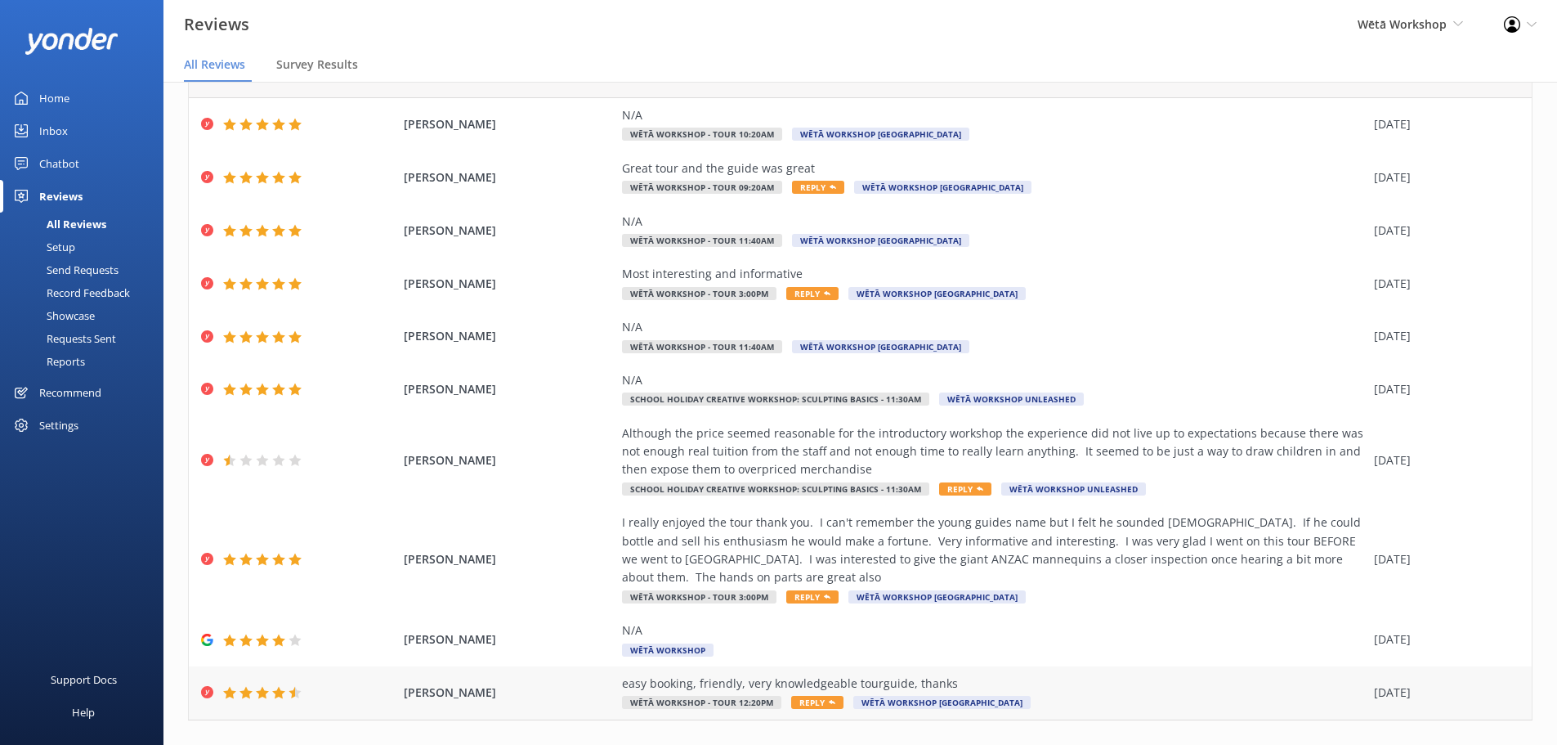
scroll to position [112, 0]
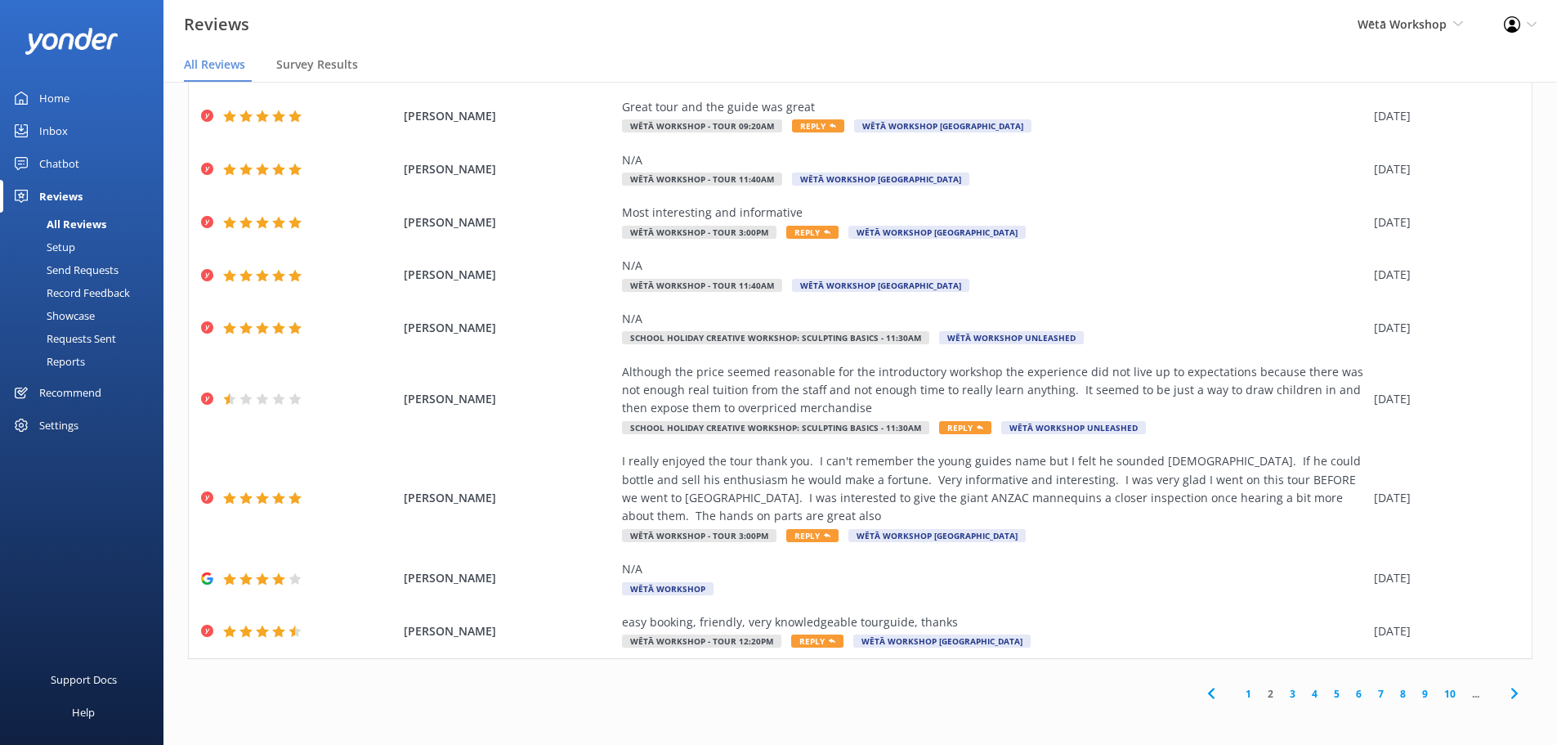
click at [1238, 692] on link "1" at bounding box center [1249, 694] width 22 height 16
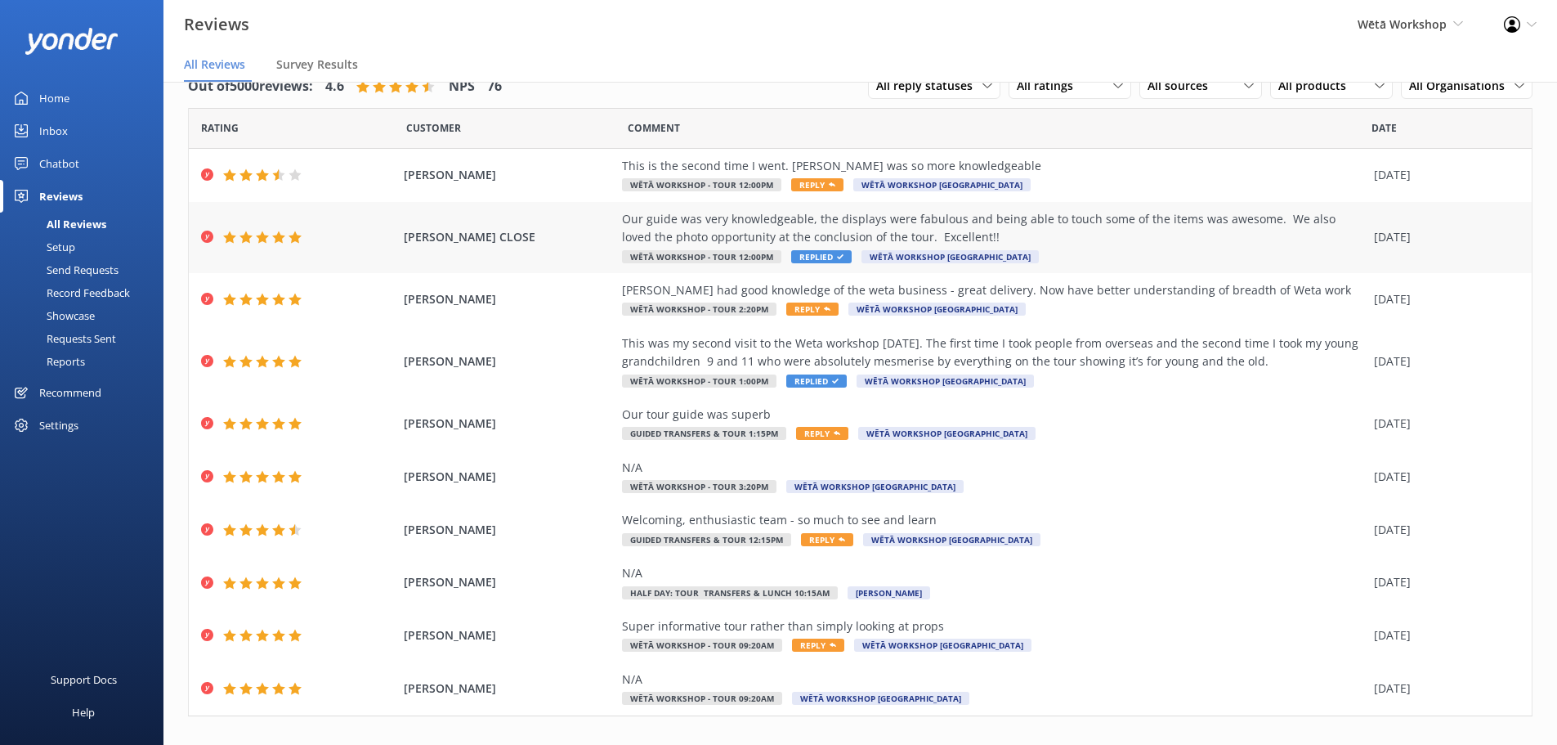
click at [1058, 227] on div "Our guide was very knowledgeable, the displays were fabulous and being able to …" at bounding box center [994, 228] width 744 height 37
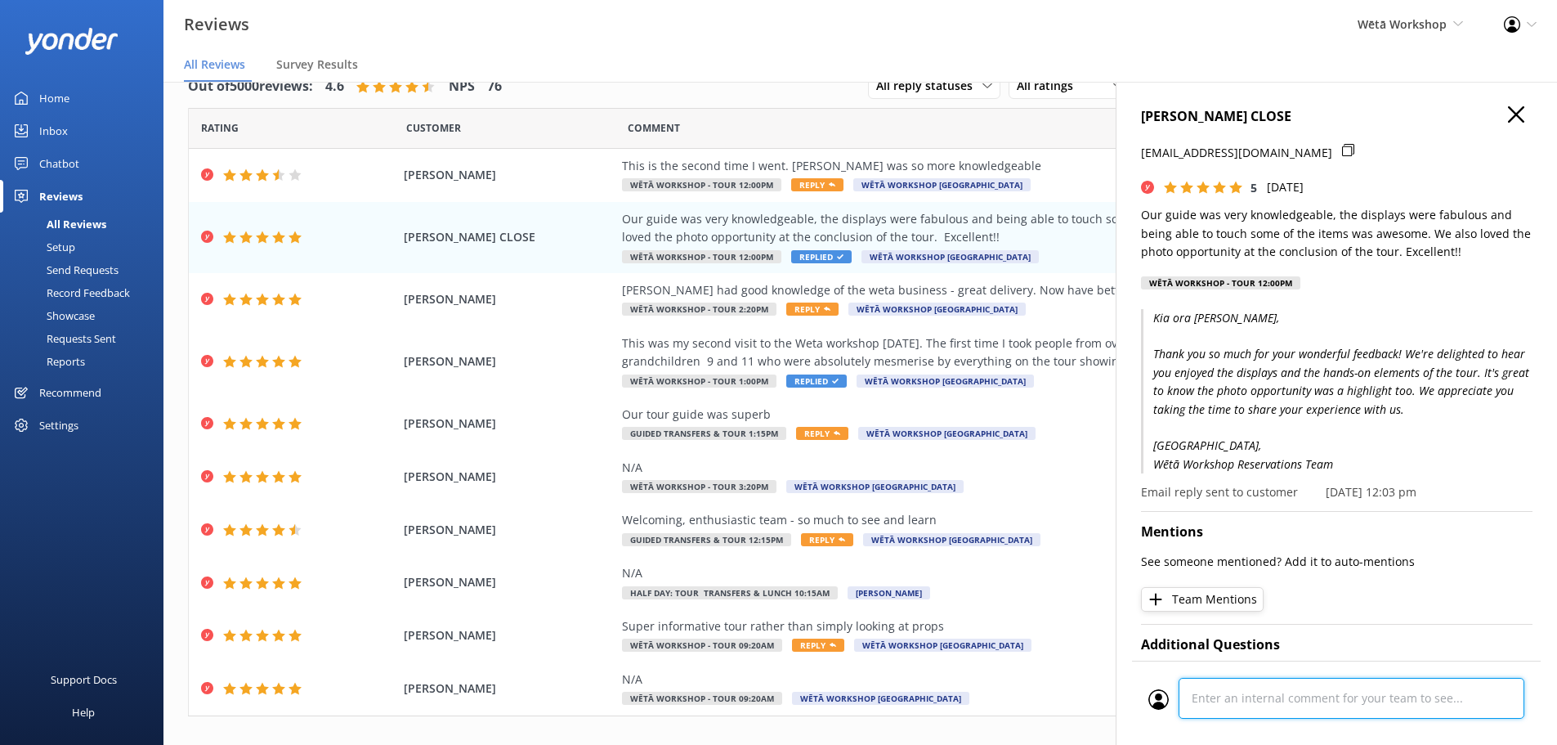
click at [1313, 706] on div "Cancel Comment" at bounding box center [1336, 703] width 409 height 84
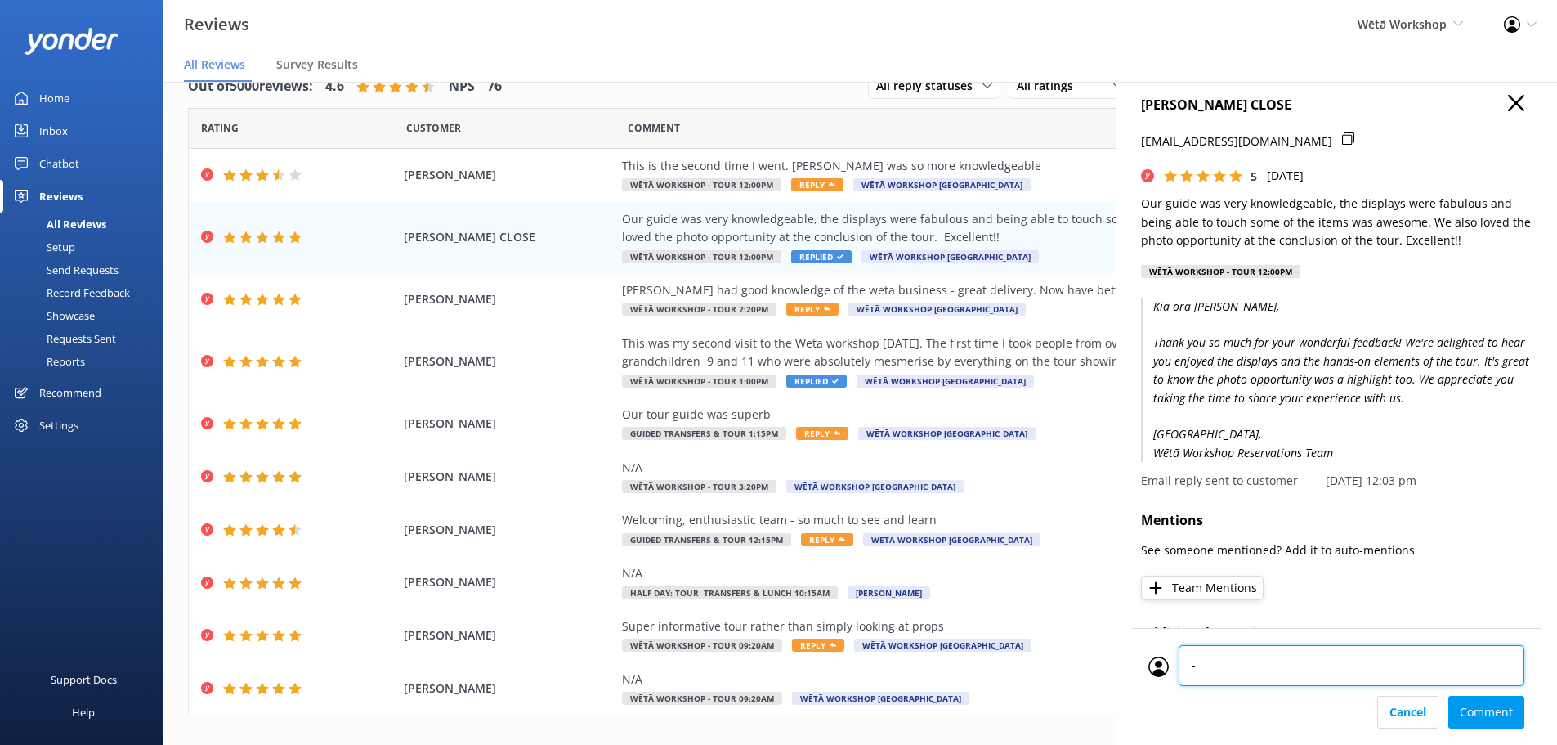
scroll to position [666, 0]
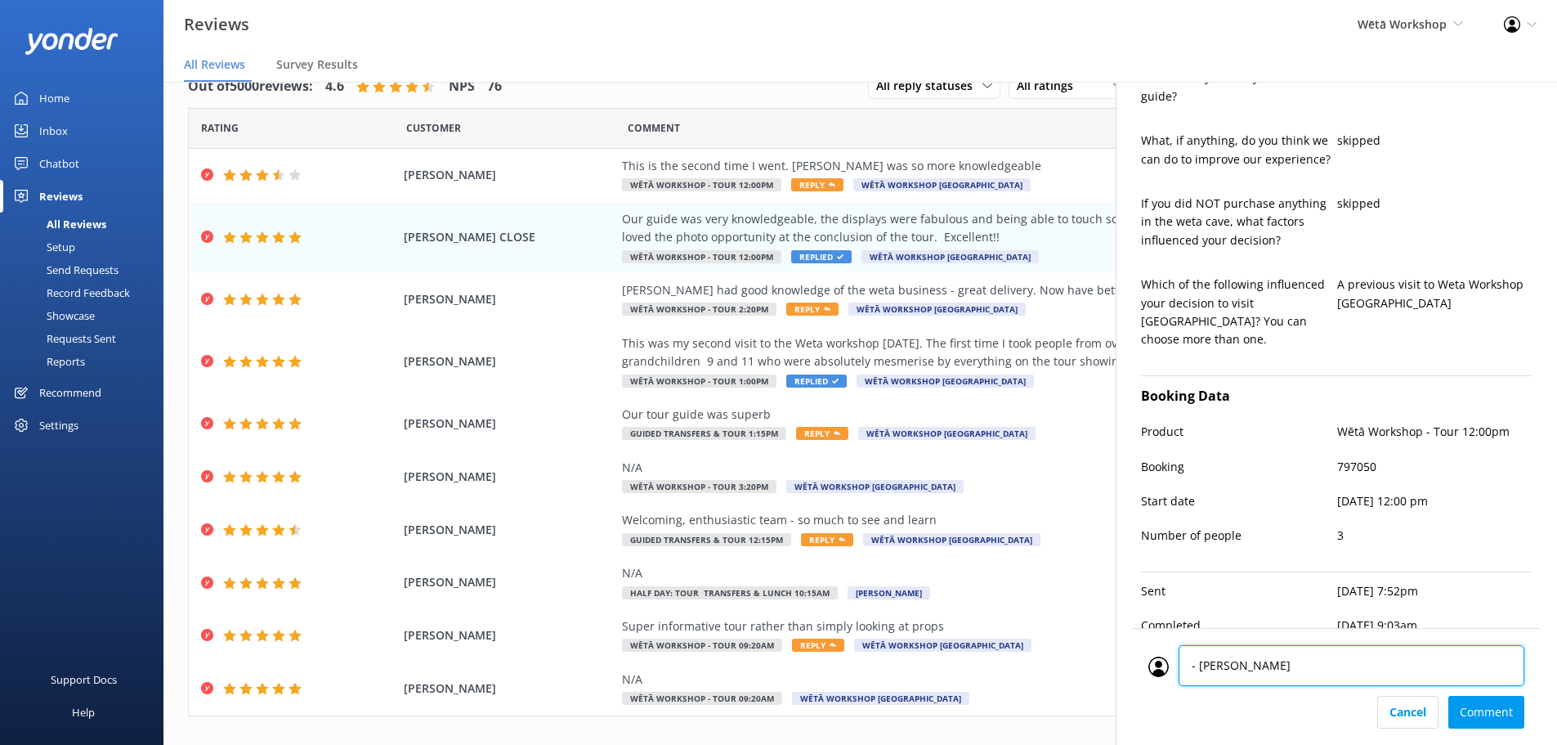
type textarea "- Adam"
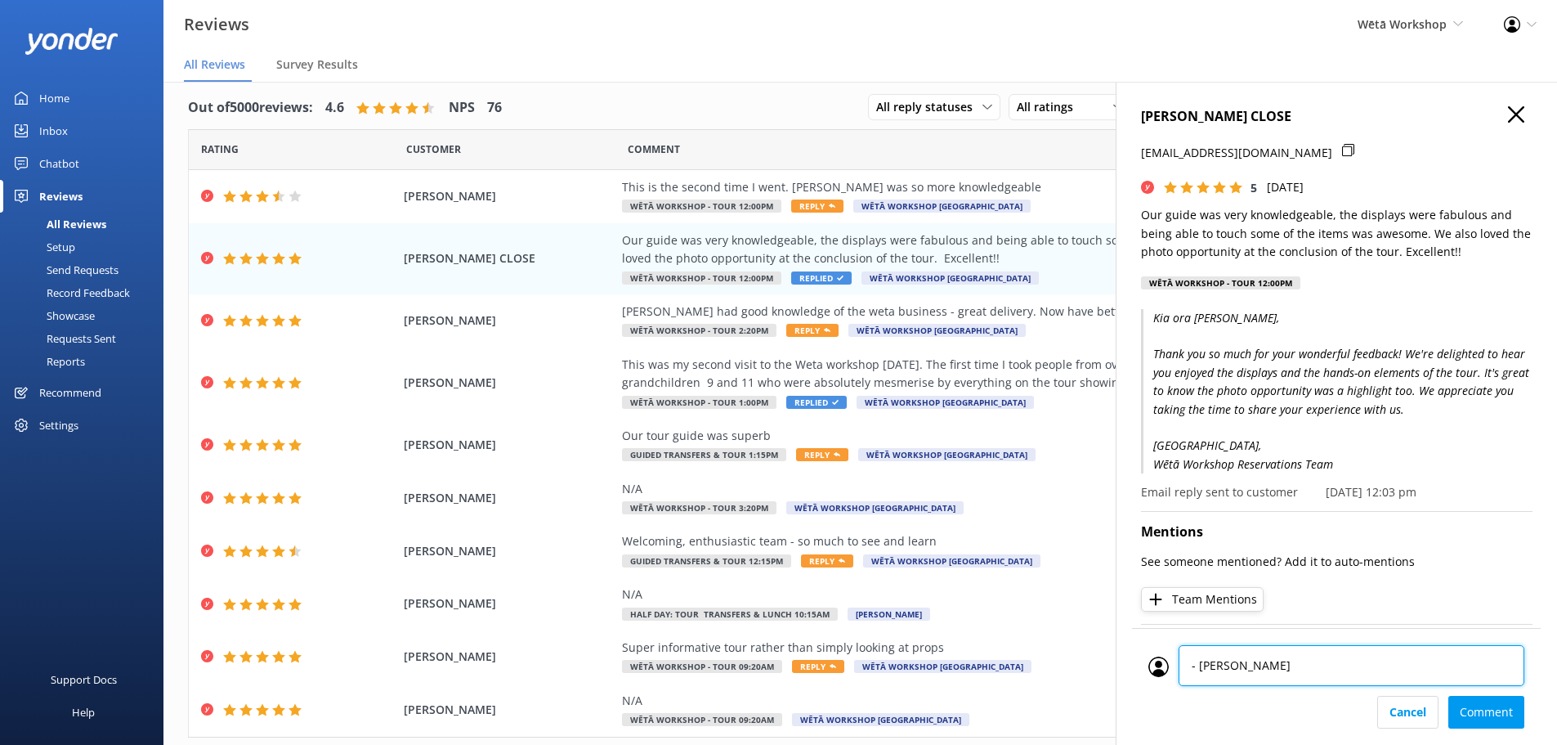
scroll to position [0, 0]
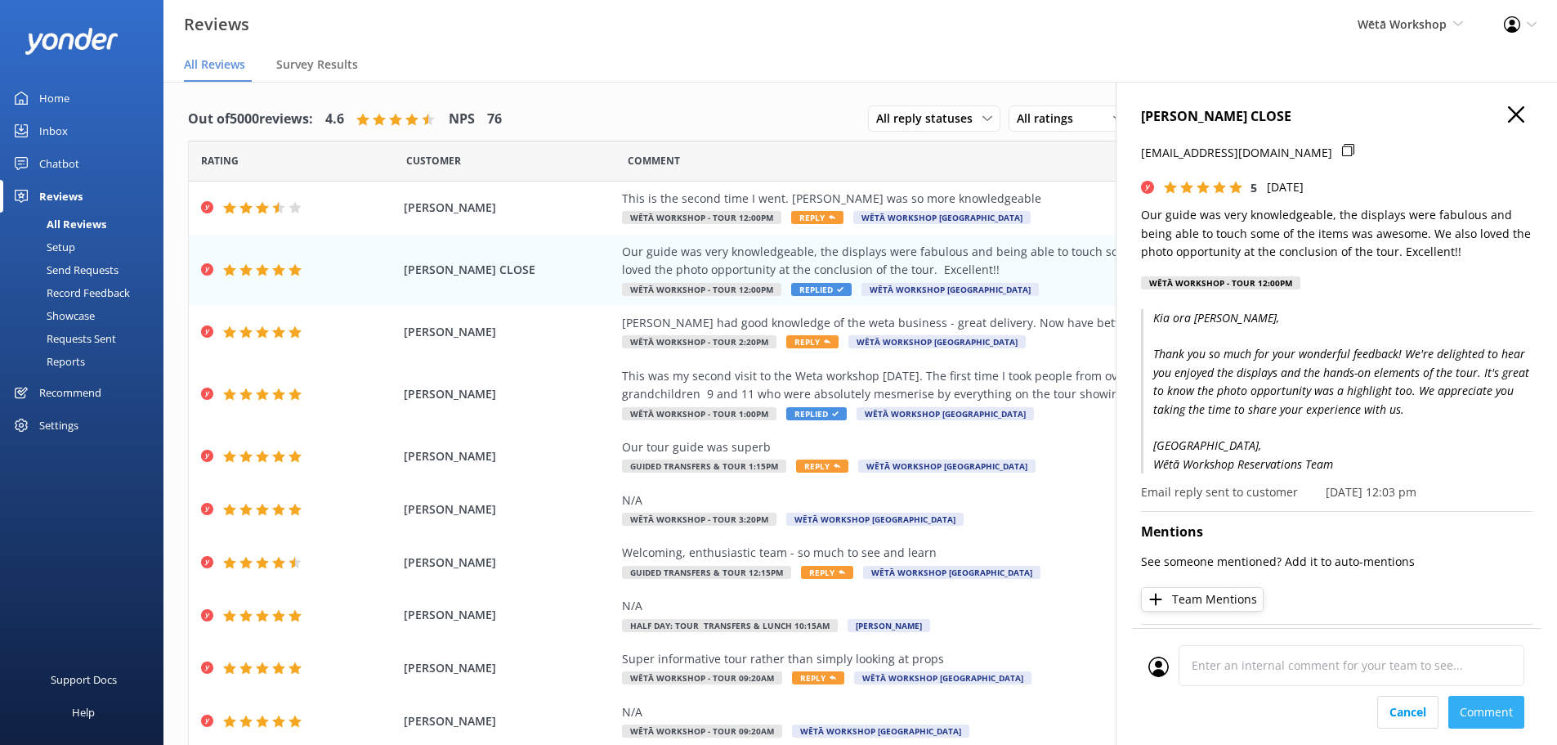
click at [1468, 710] on div "Cancel Comment" at bounding box center [1337, 712] width 376 height 33
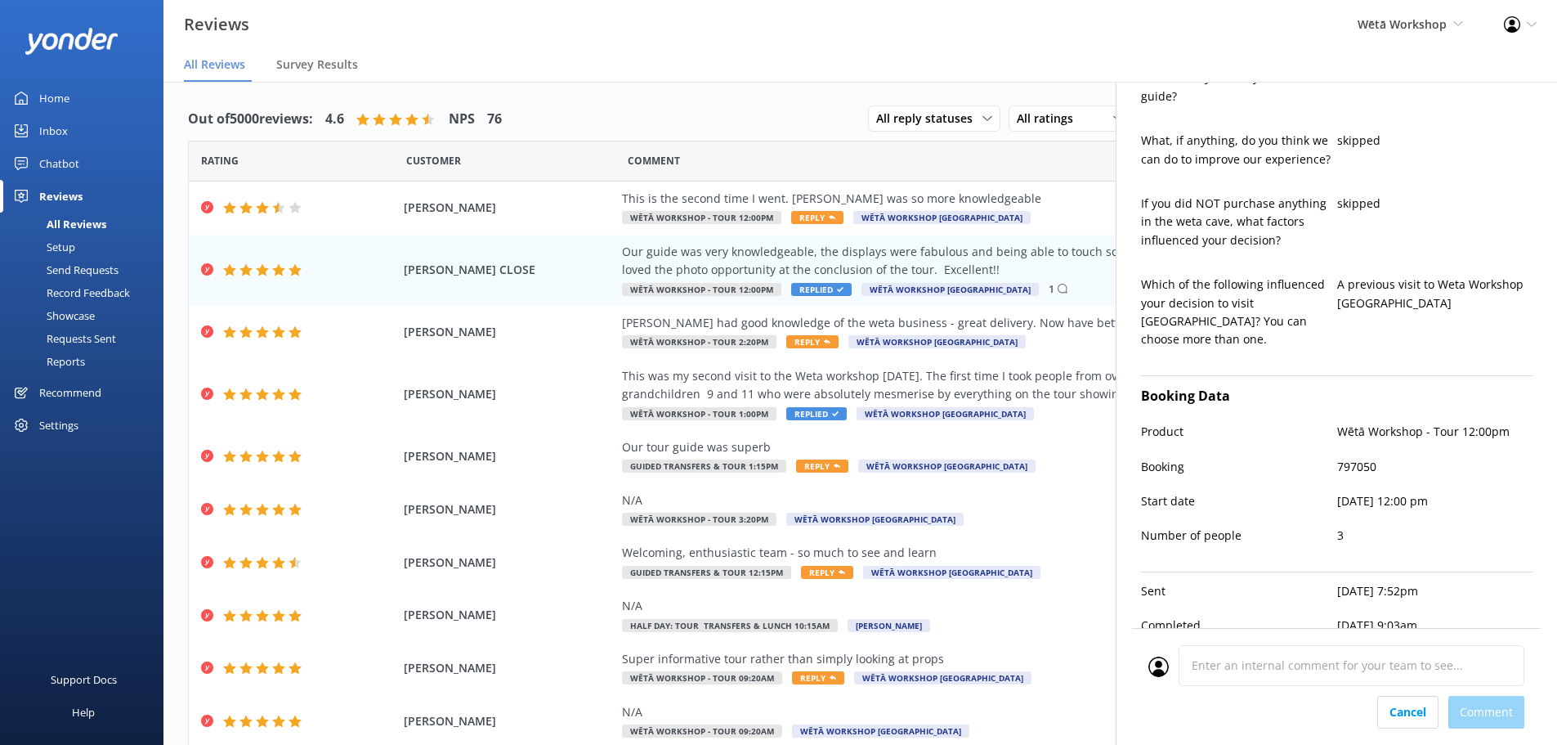
scroll to position [811, 0]
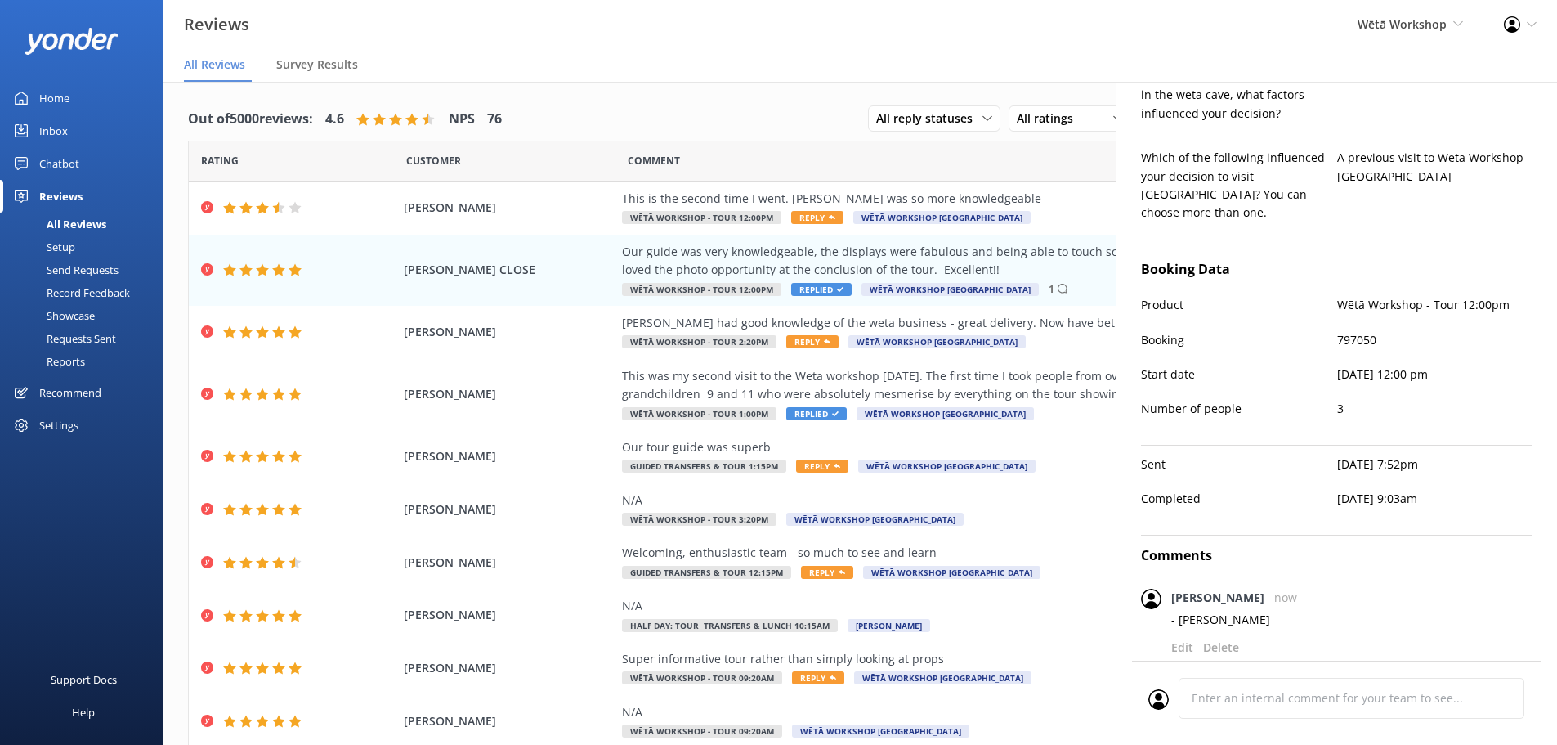
click at [803, 144] on div "Comment" at bounding box center [1000, 161] width 744 height 41
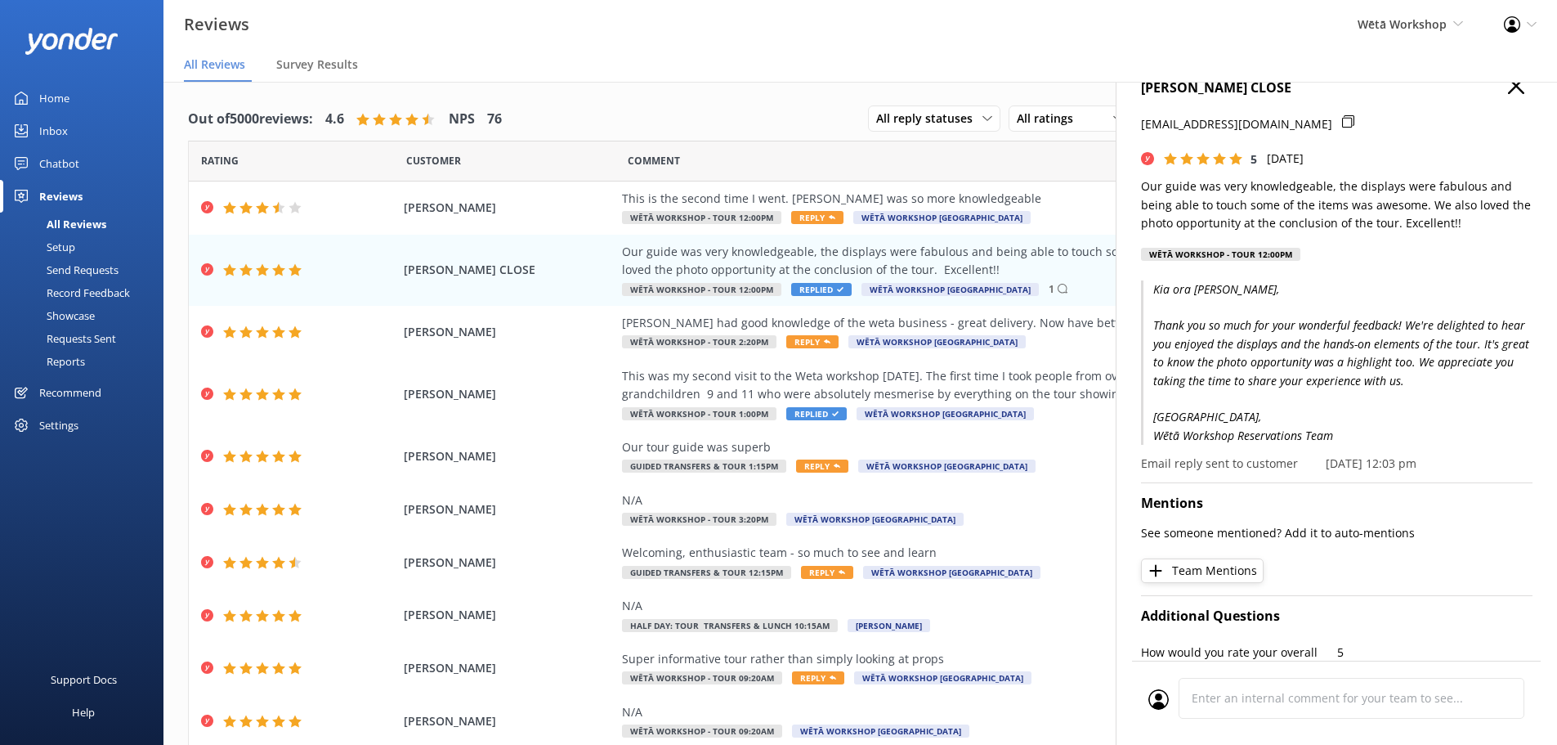
scroll to position [0, 0]
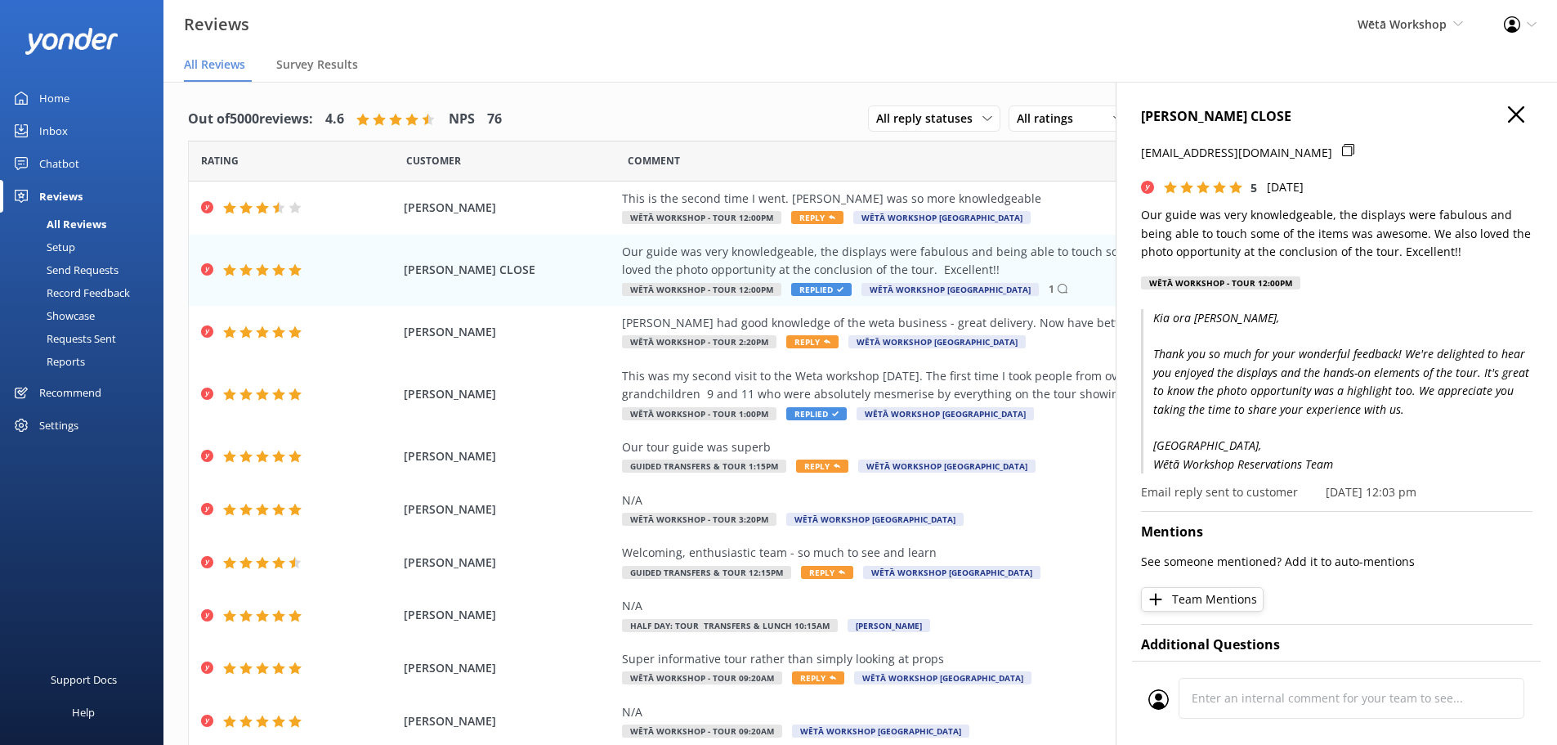
click at [1495, 105] on div "LYNDA CLOSE lynray.close16@gmail.com 5 Mon, 6th Oct 2025 Our guide was very kno…" at bounding box center [1336, 454] width 441 height 745
click at [1508, 111] on icon "button" at bounding box center [1516, 114] width 16 height 16
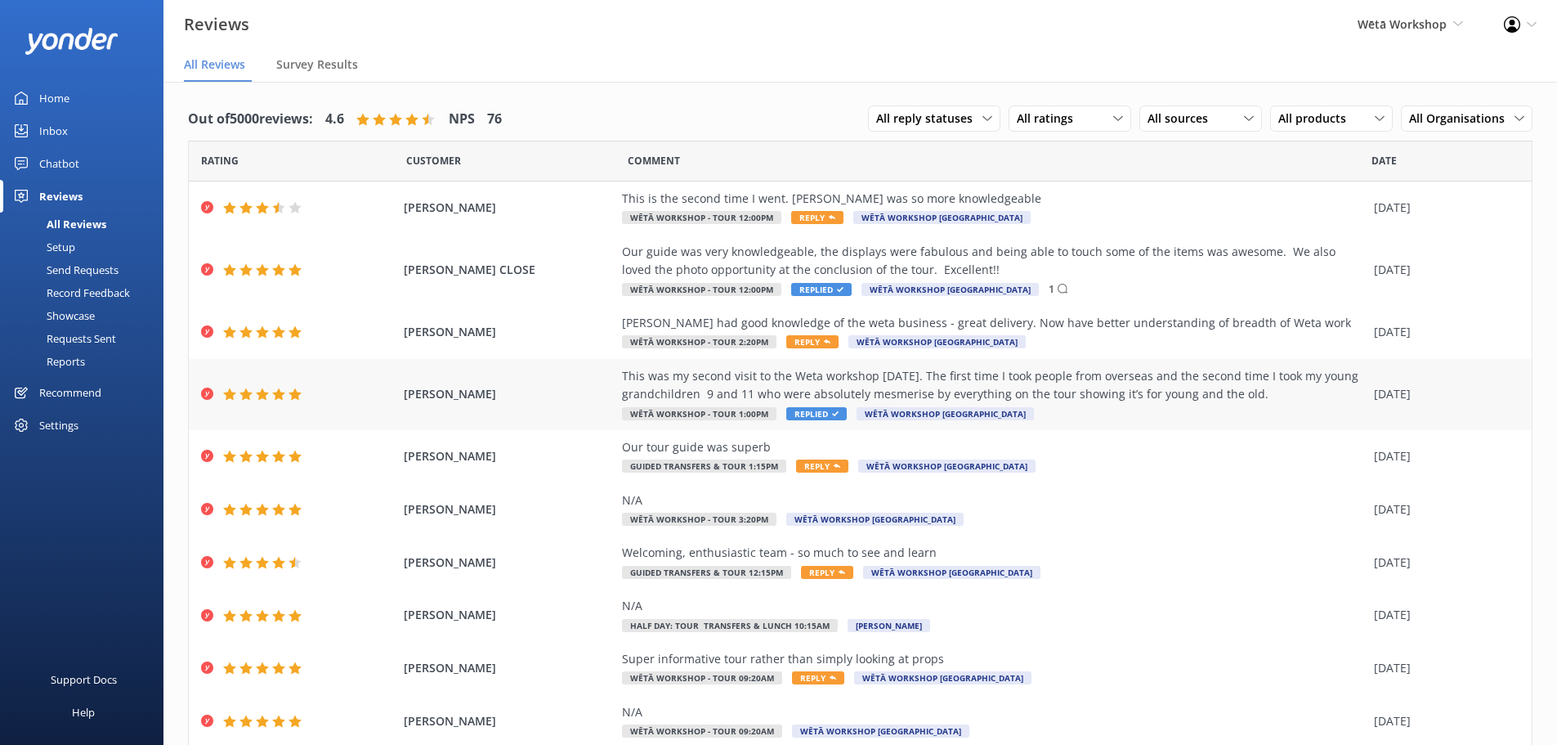
click at [1053, 396] on div "This was my second visit to the Weta workshop [DATE]. The first time I took peo…" at bounding box center [994, 385] width 744 height 37
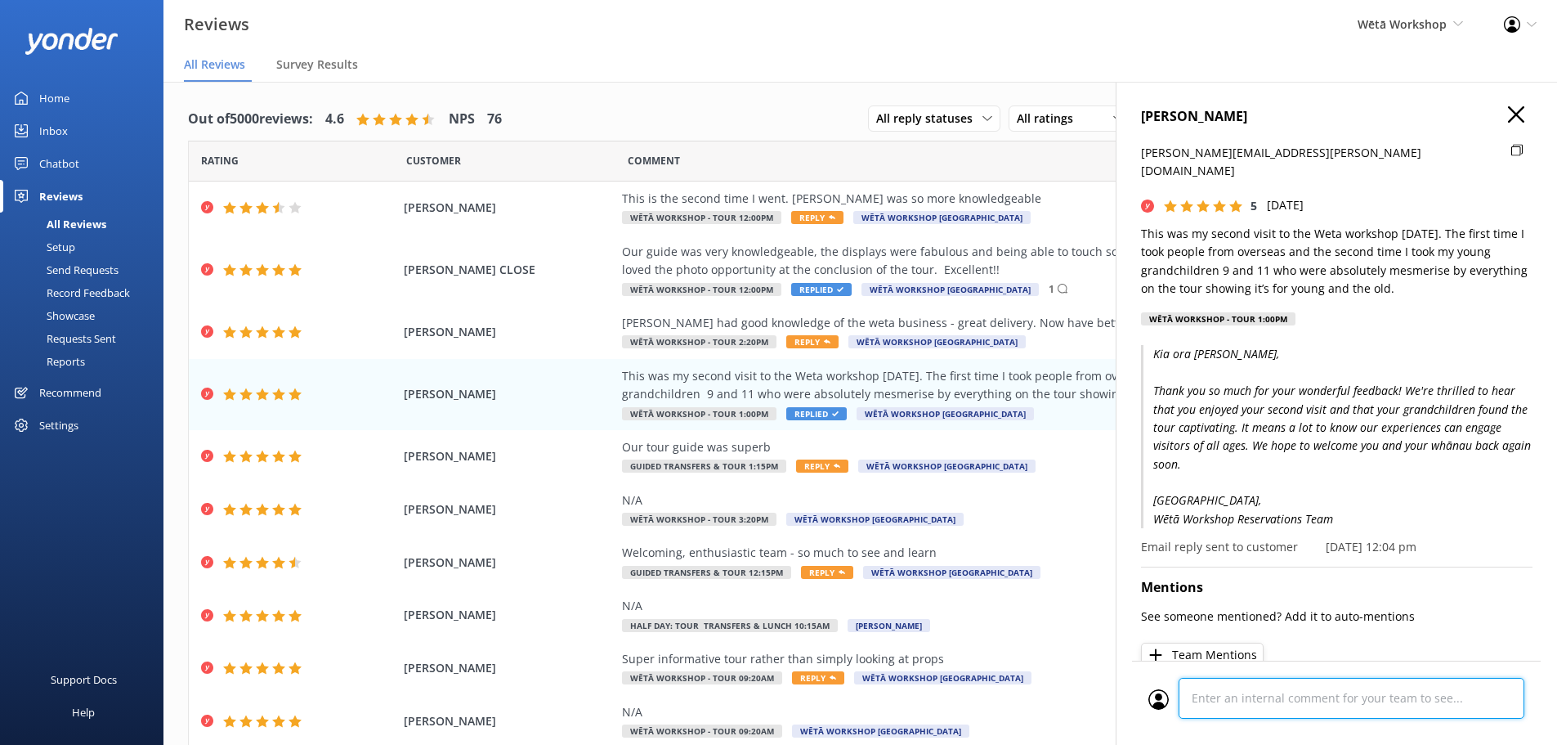
click at [1279, 688] on div at bounding box center [1337, 703] width 376 height 51
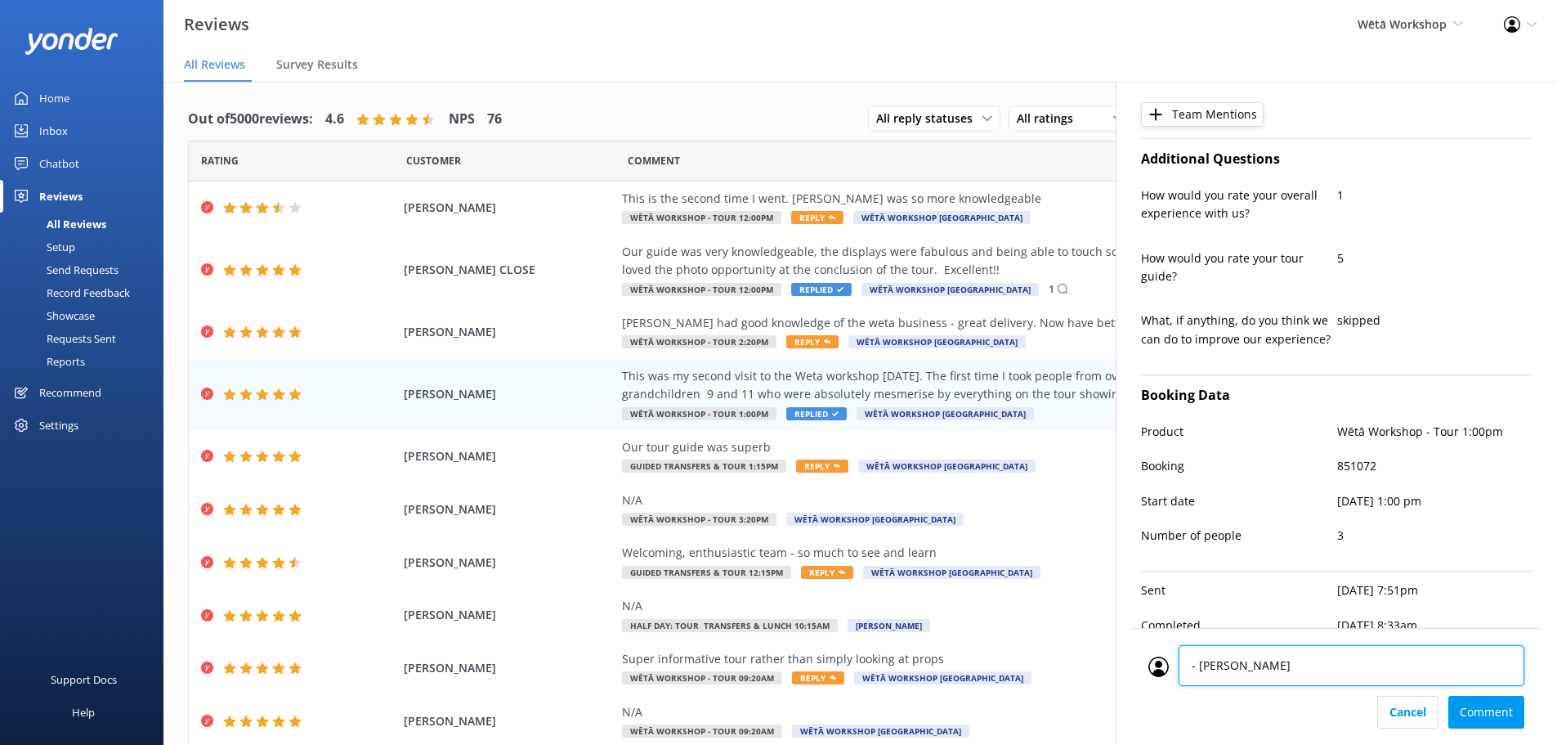
type textarea "- Adam"
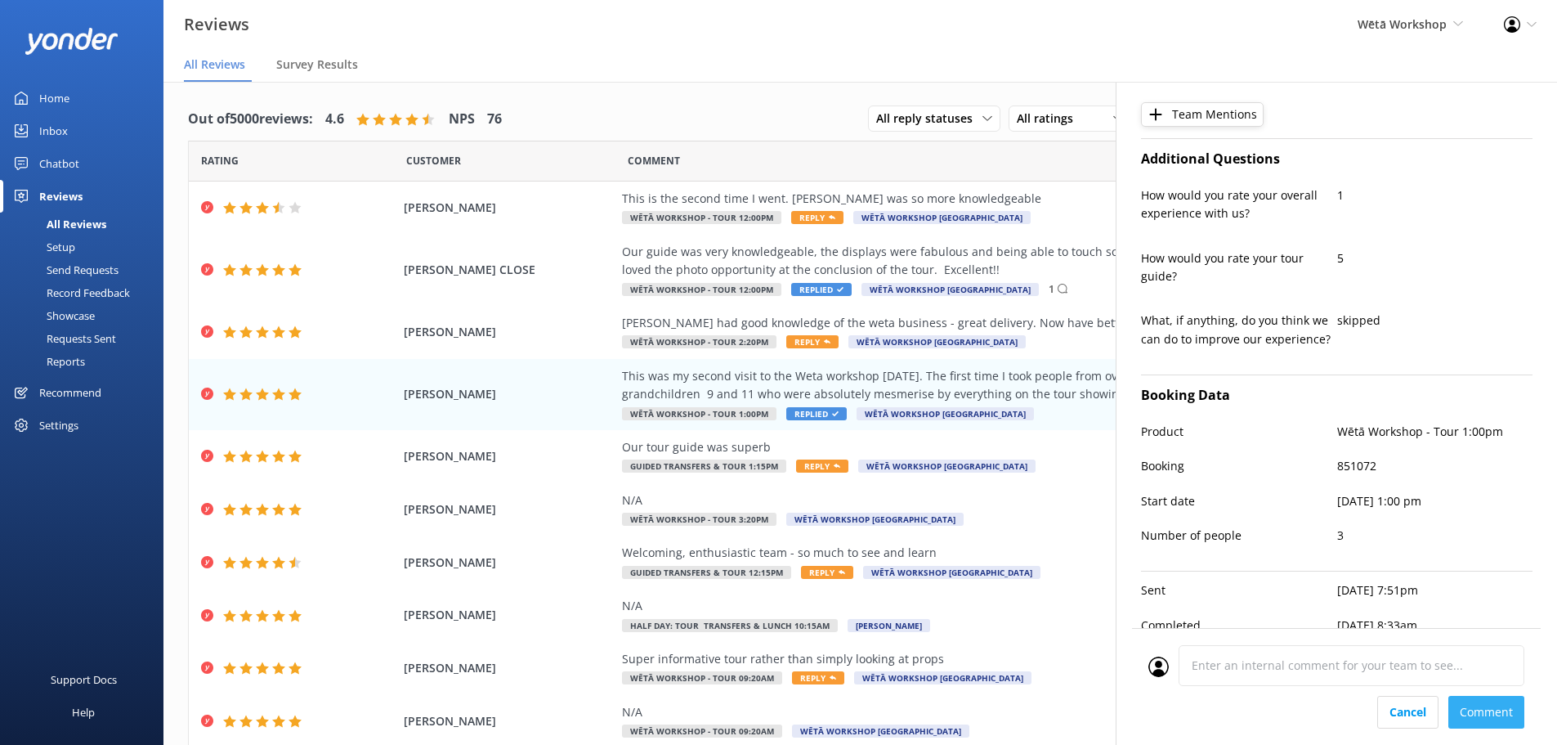
click at [1495, 711] on div "Cancel Comment" at bounding box center [1337, 712] width 376 height 33
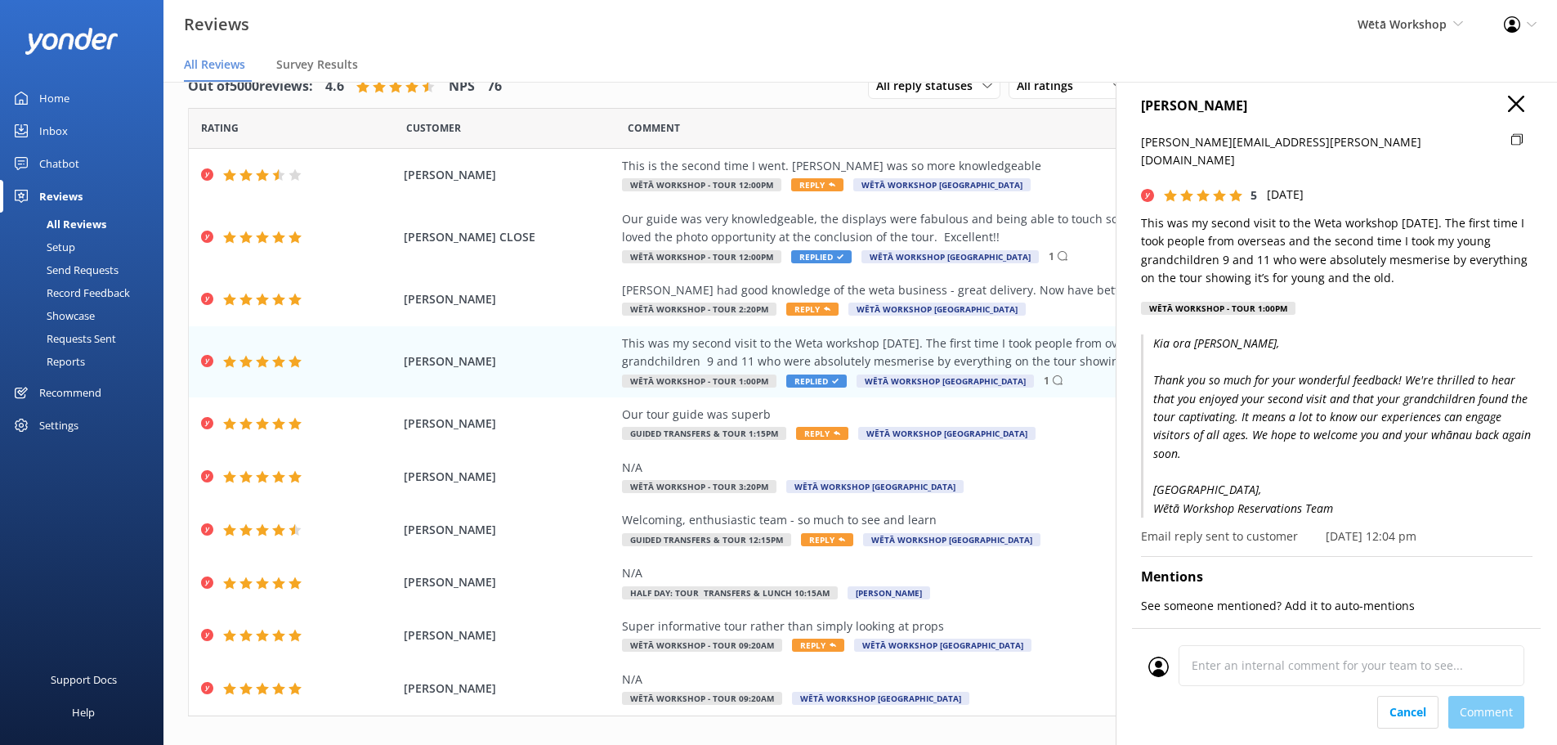
scroll to position [0, 0]
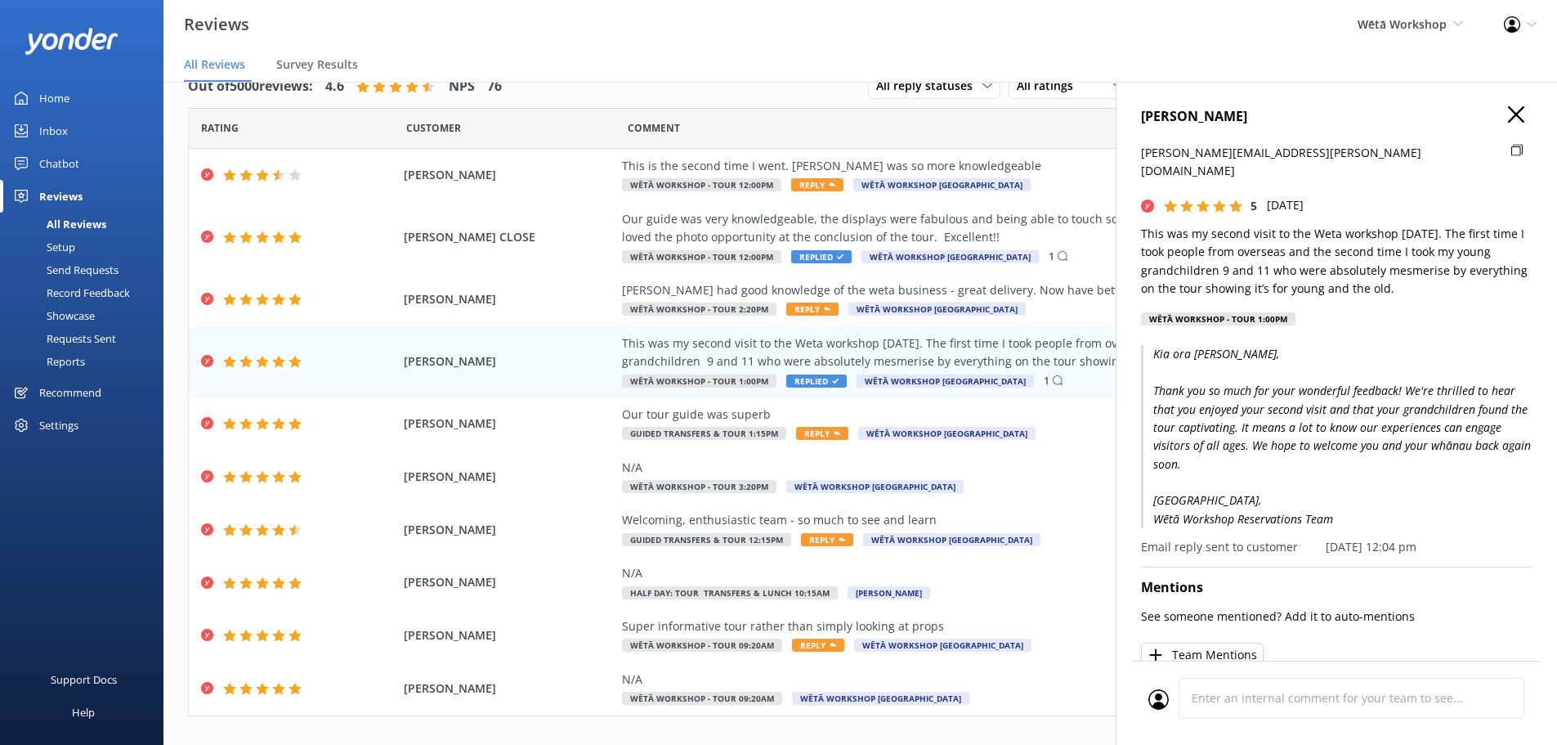
click at [1508, 107] on icon "button" at bounding box center [1516, 114] width 16 height 16
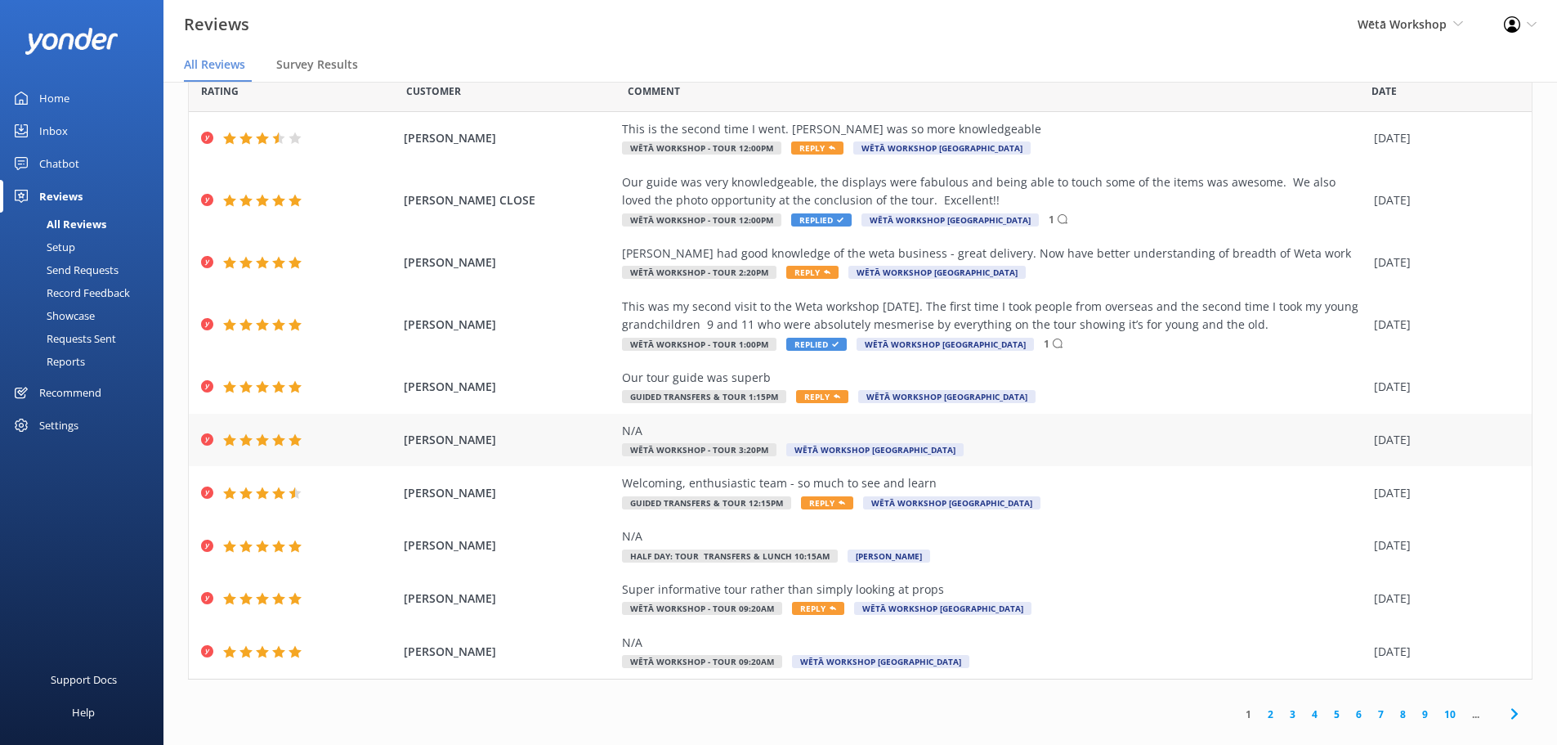
scroll to position [57, 0]
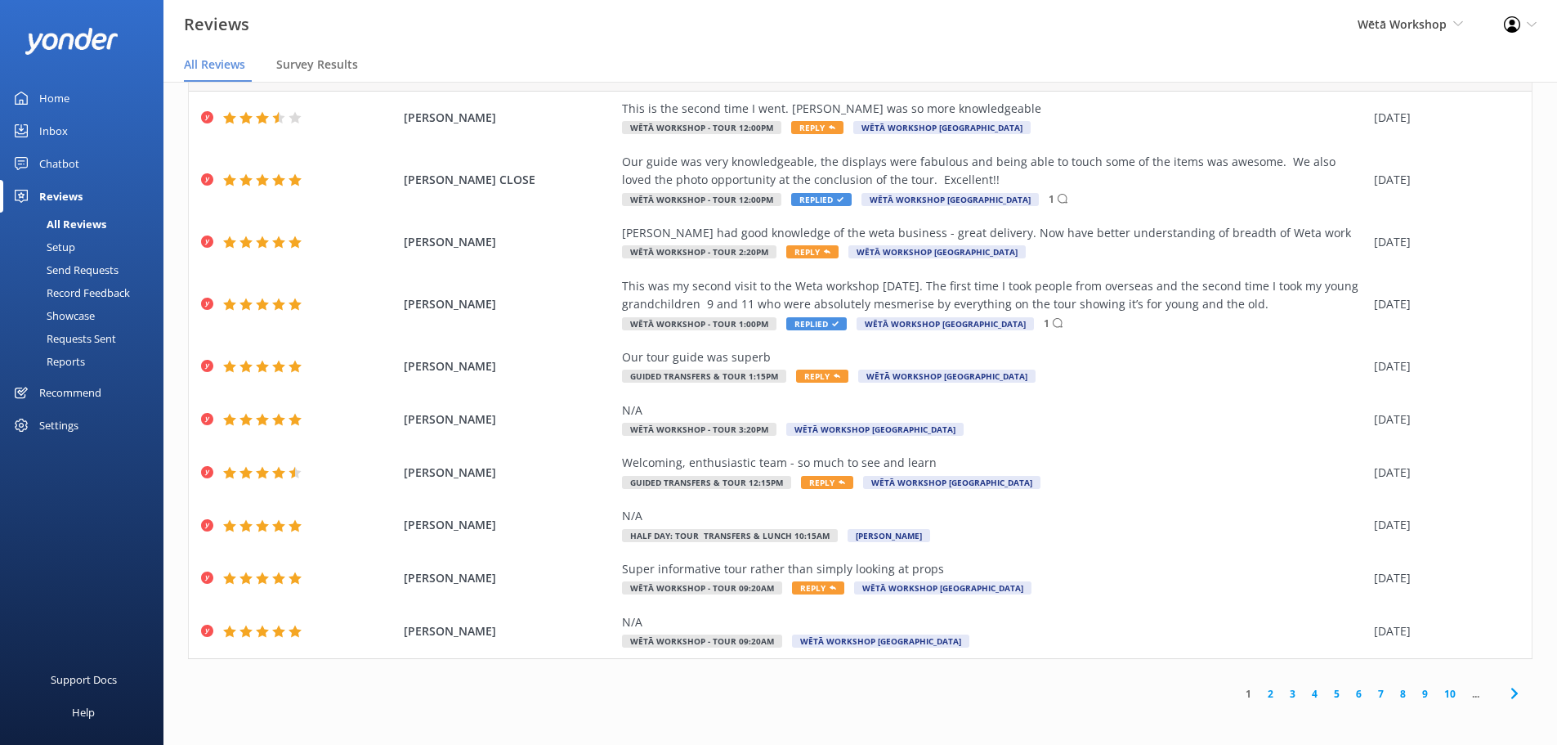
click at [1260, 696] on link "2" at bounding box center [1271, 694] width 22 height 16
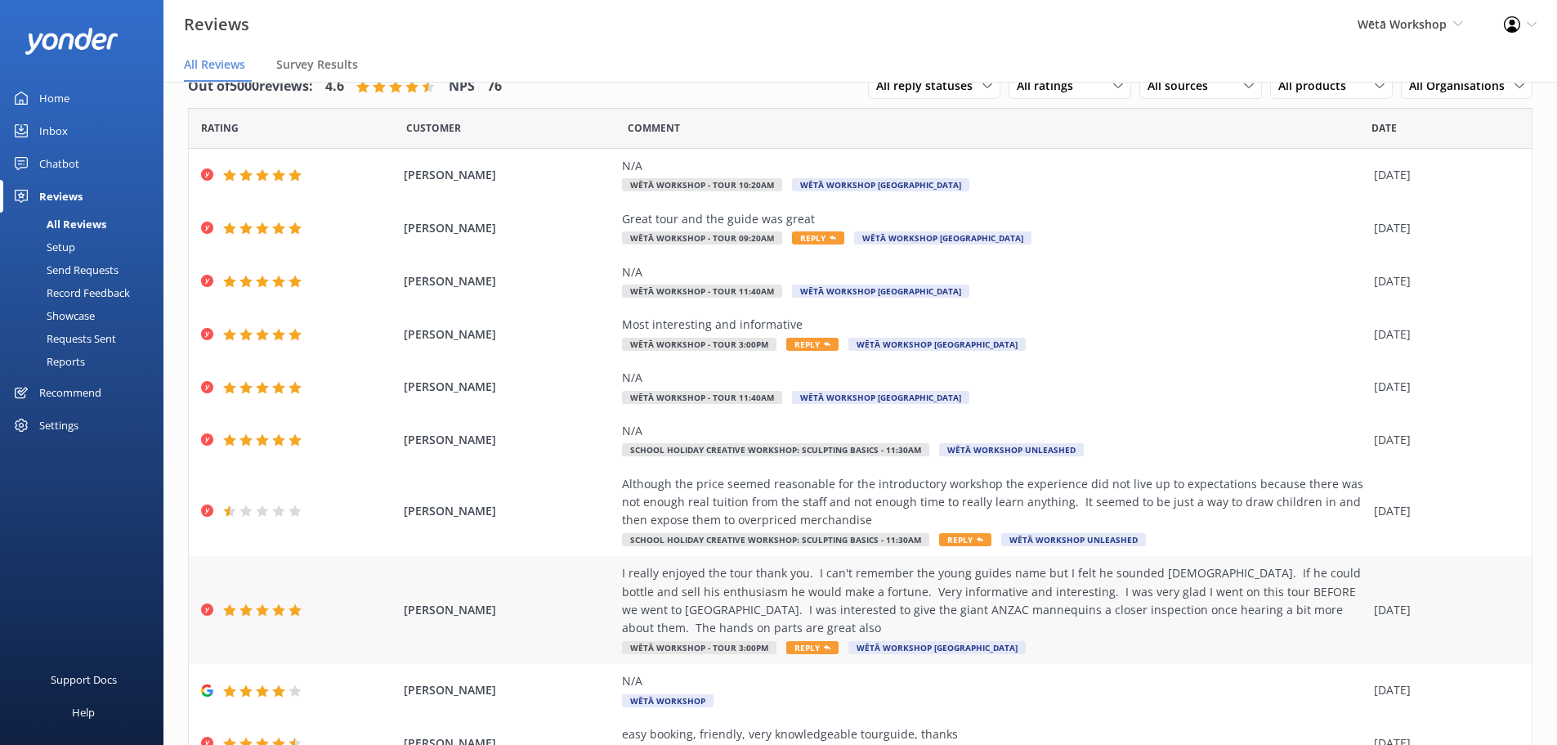
click at [797, 645] on span "Reply" at bounding box center [813, 647] width 52 height 13
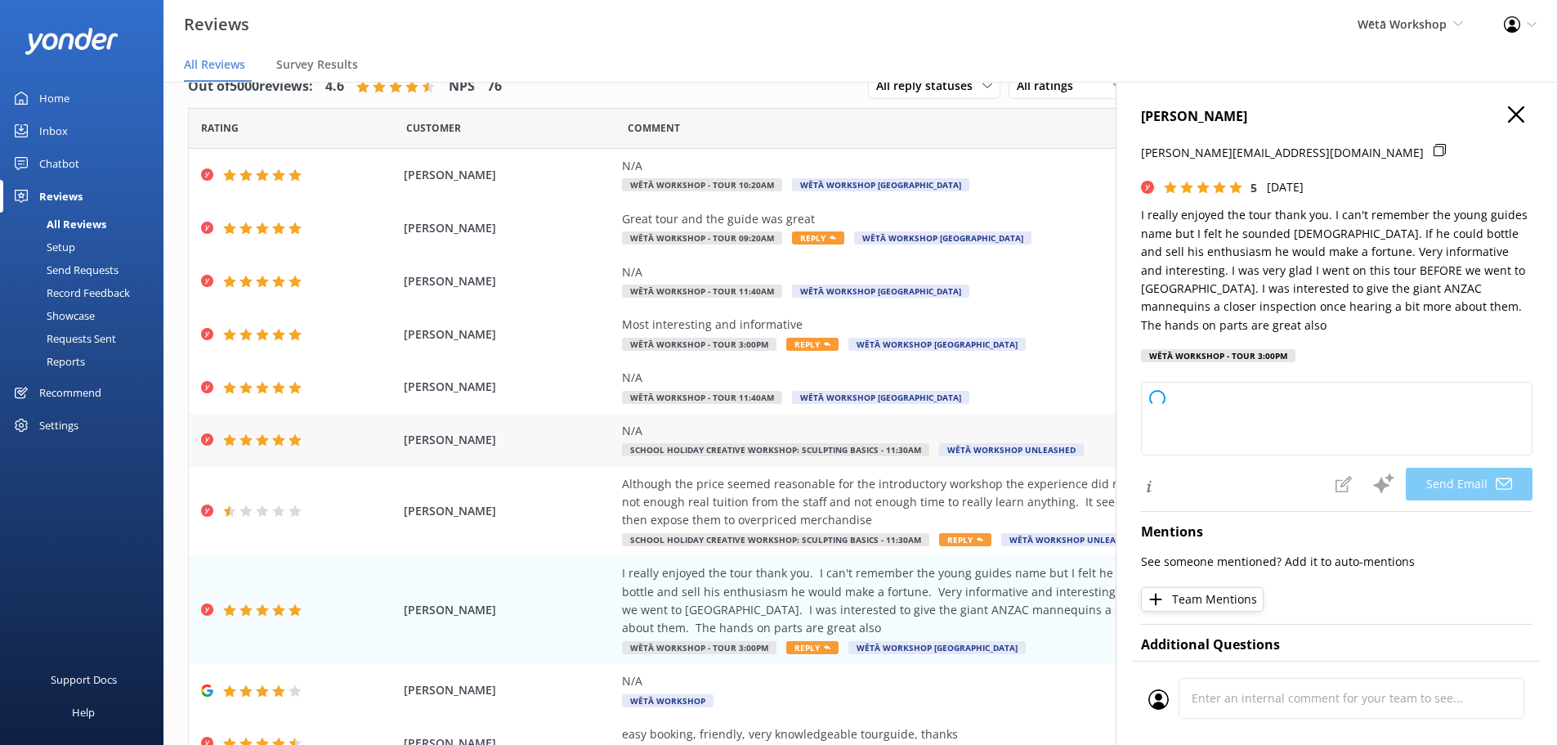
type textarea "Kia ora Sandra, Thank you for your wonderful feedback! We're thrilled to know y…"
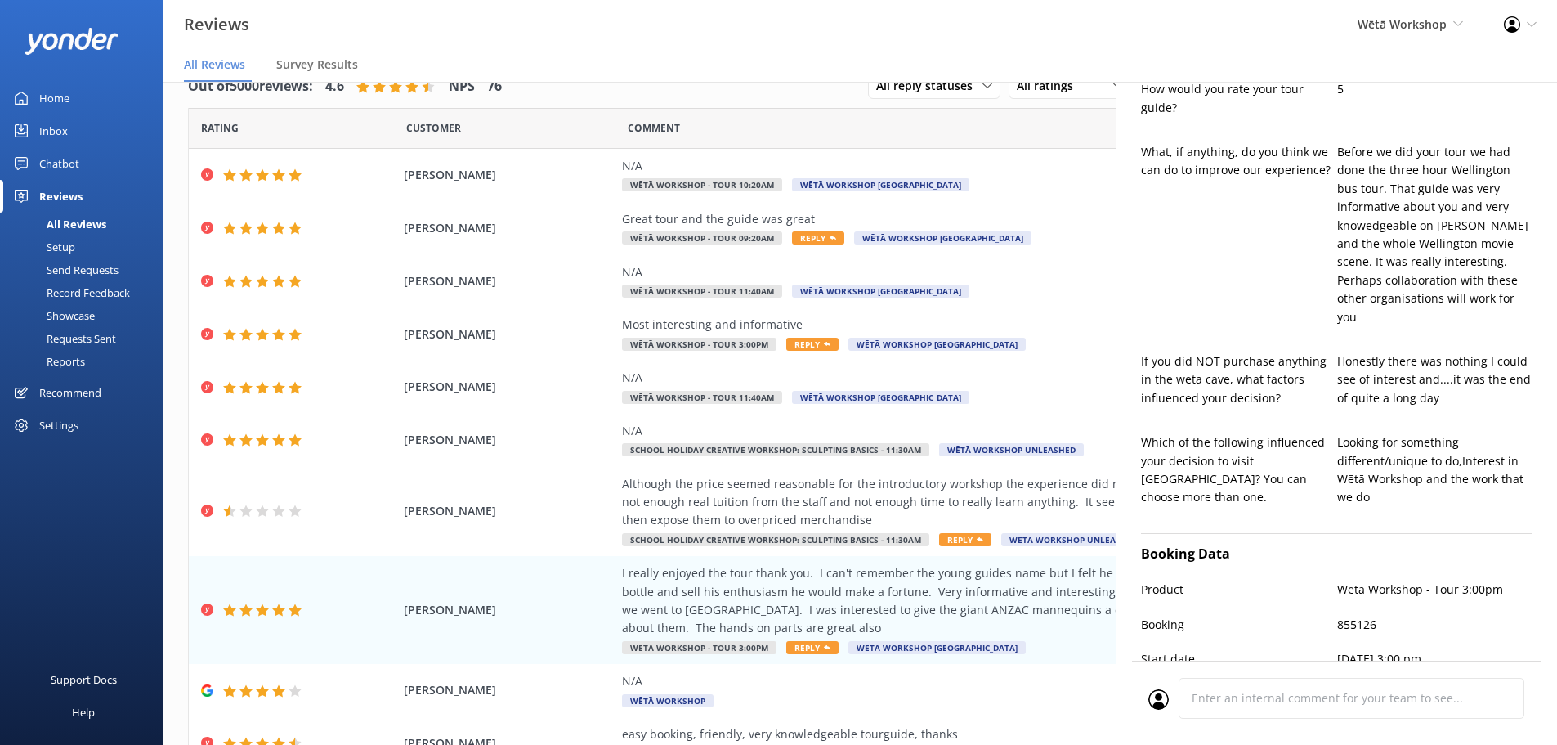
scroll to position [806, 0]
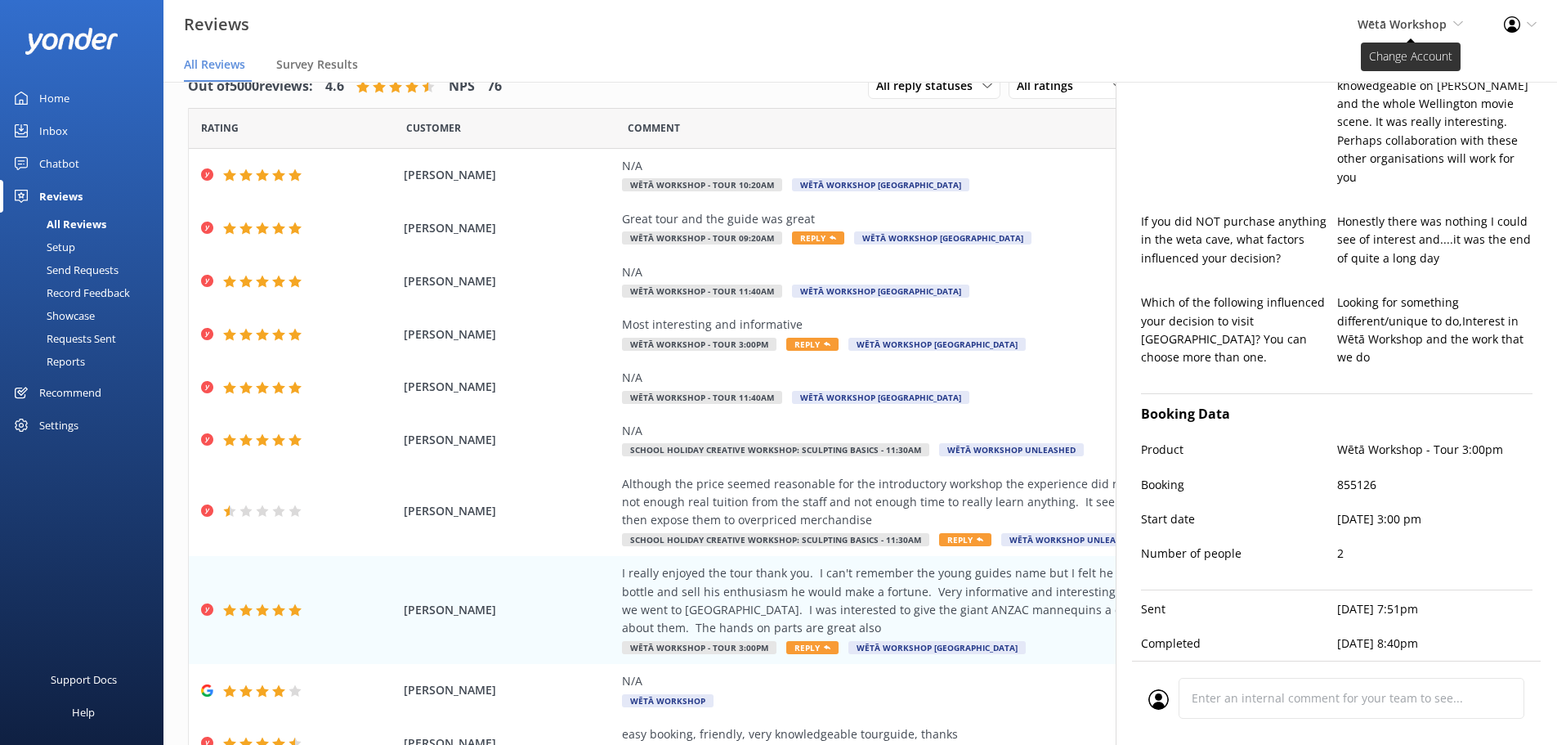
click at [1455, 25] on icon at bounding box center [1459, 24] width 10 height 10
click at [1229, 41] on div "Reviews Wētā Workshop Wētā Workshop Unleashed Wētā Workshop Profile Settings Lo…" at bounding box center [778, 24] width 1557 height 49
click at [1539, 19] on div "Profile Settings Logout" at bounding box center [1521, 24] width 74 height 49
click at [1438, 74] on link "Profile Settings" at bounding box center [1477, 71] width 164 height 41
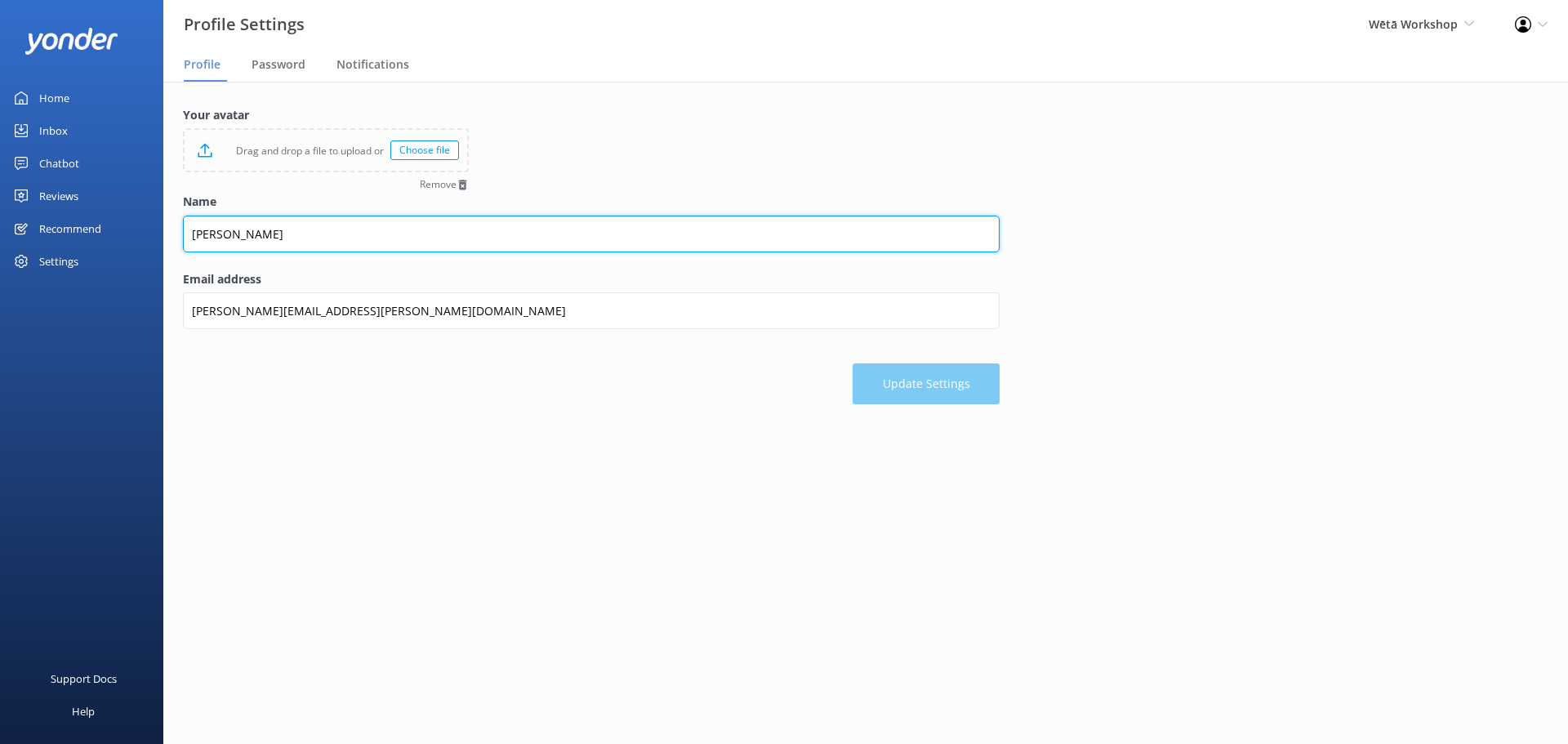
click at [468, 233] on input "[PERSON_NAME]" at bounding box center [591, 234] width 817 height 37
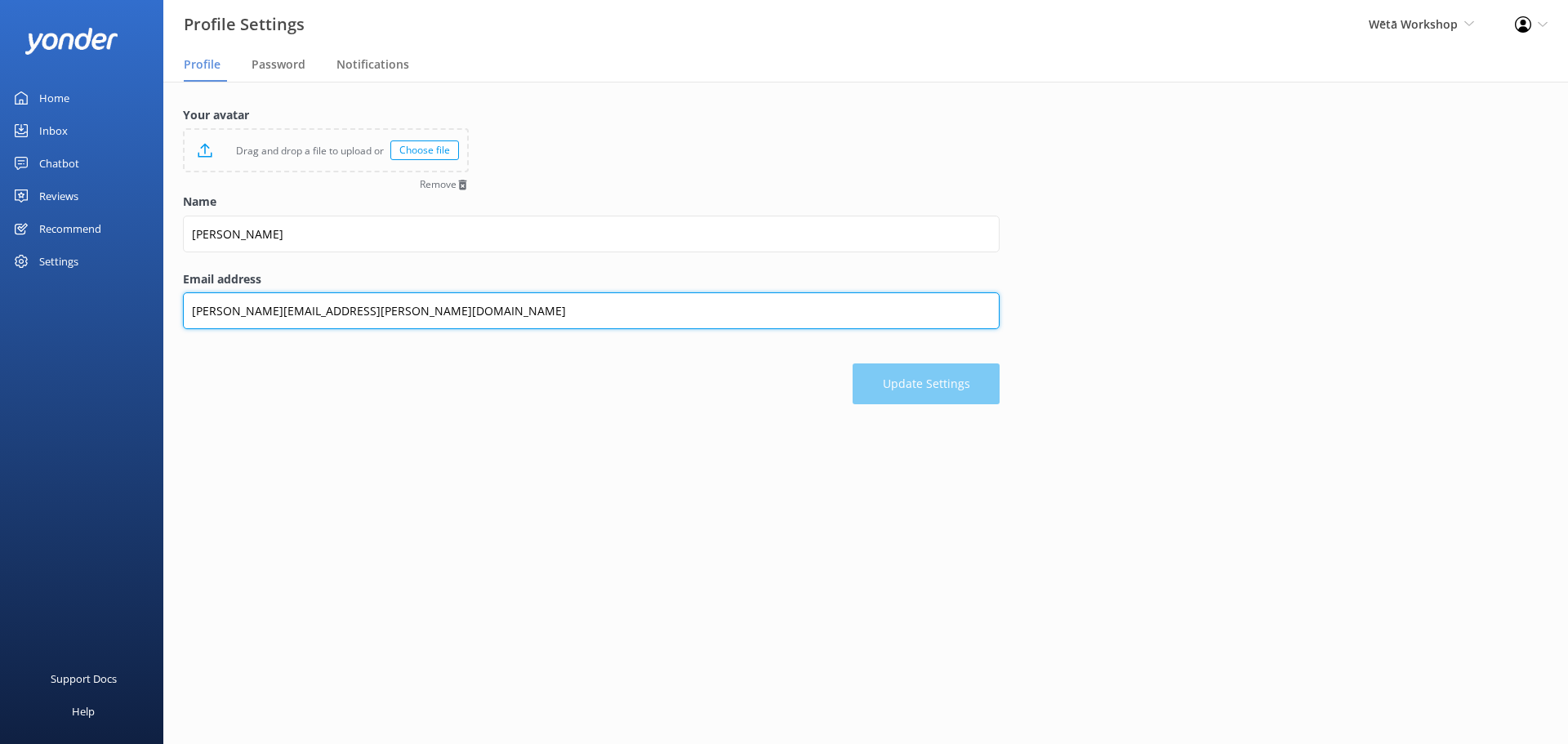
click at [451, 314] on input "adam.thorpe@wetaworkshop.co.nz" at bounding box center [591, 311] width 817 height 37
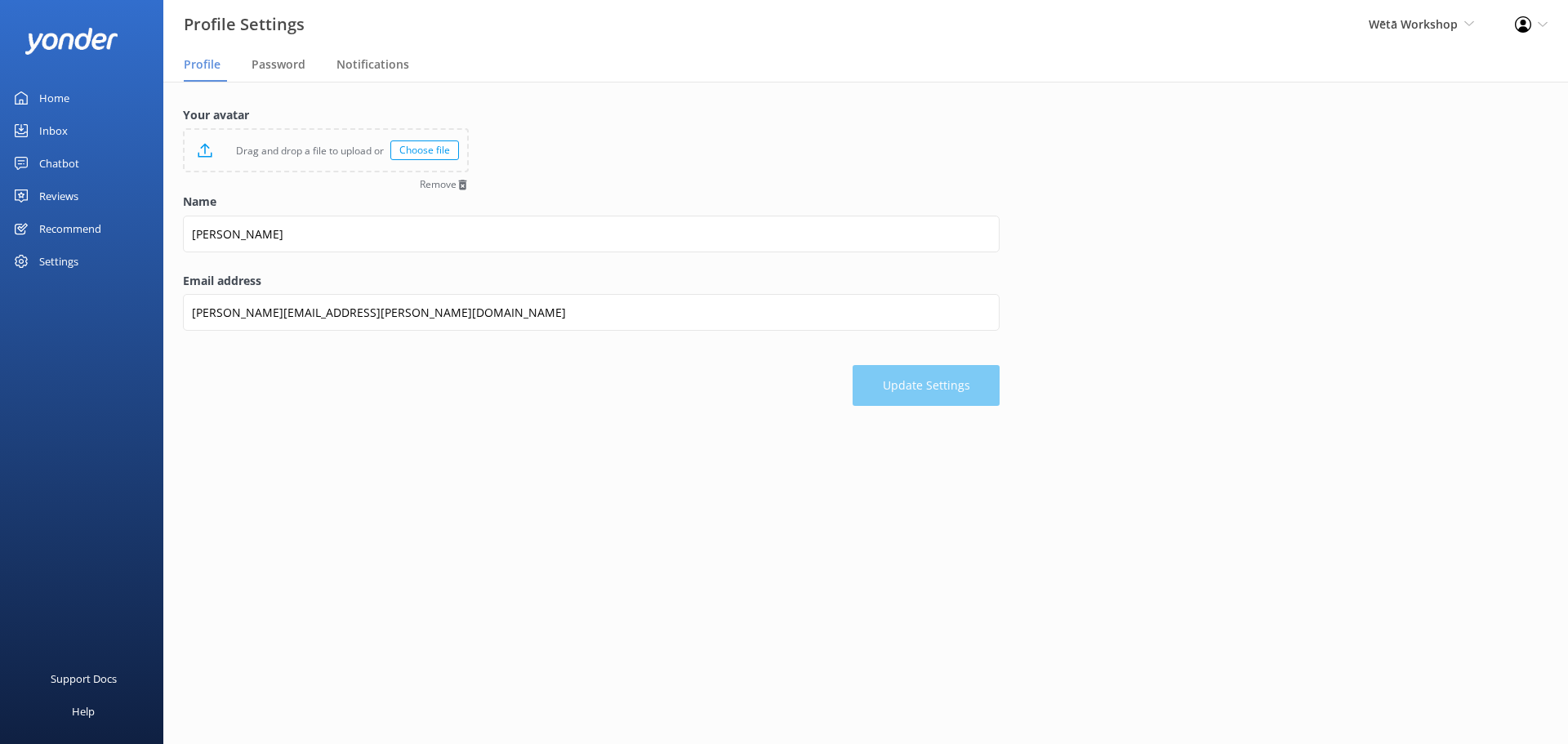
click at [436, 405] on div "Update Settings" at bounding box center [591, 376] width 817 height 57
click at [60, 99] on div "Home" at bounding box center [54, 98] width 30 height 33
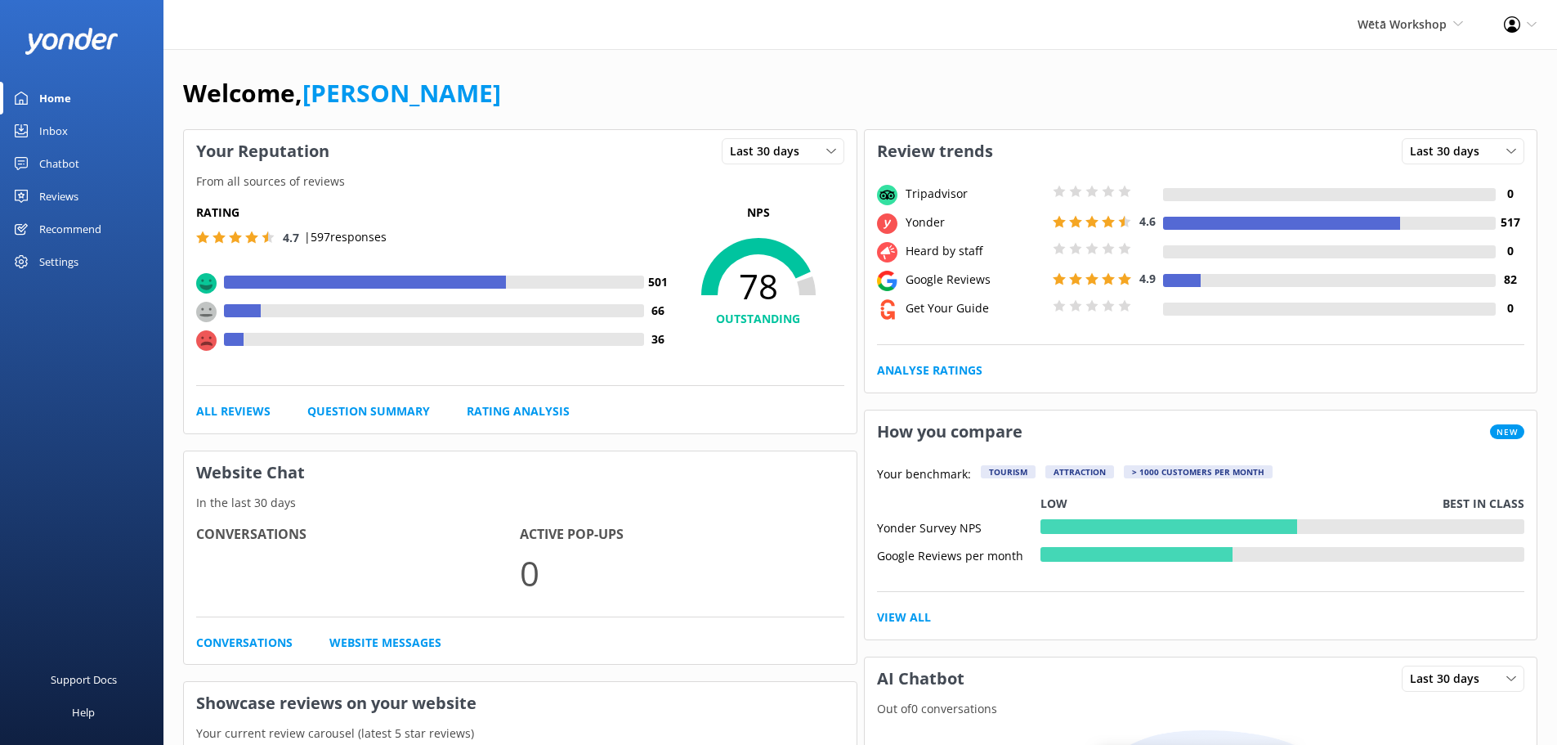
click at [90, 201] on link "Reviews" at bounding box center [82, 196] width 164 height 33
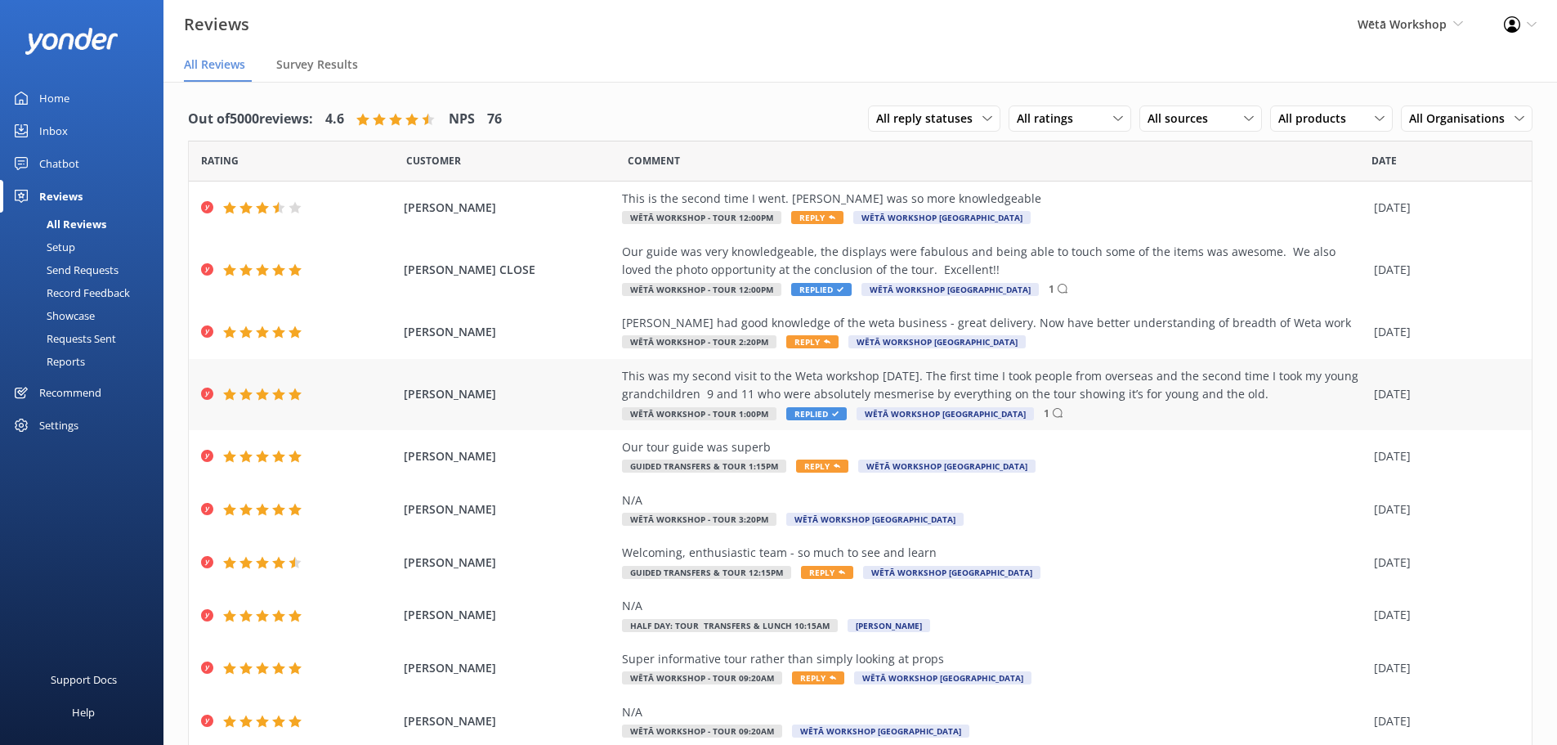
scroll to position [57, 0]
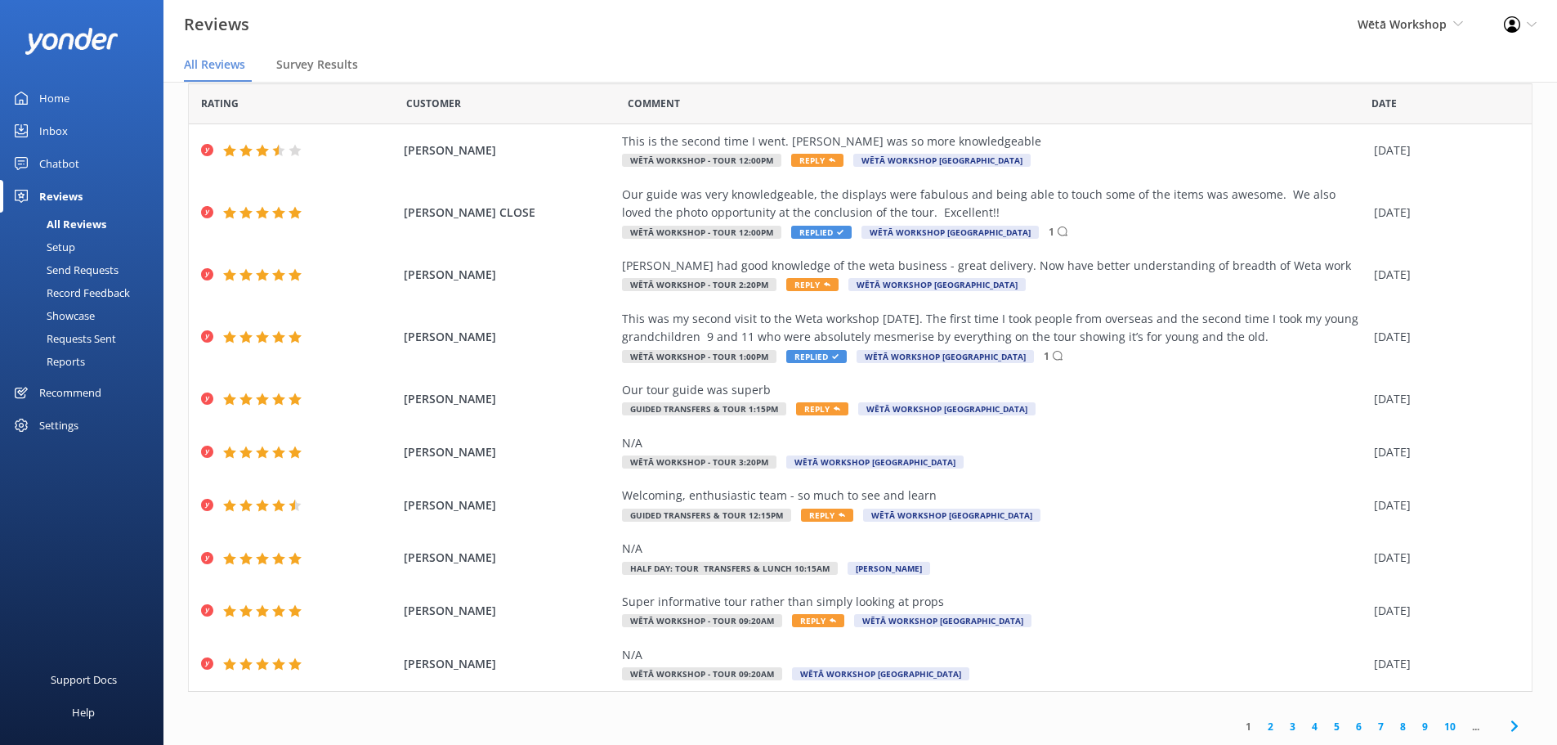
click at [1268, 728] on link "2" at bounding box center [1271, 727] width 22 height 16
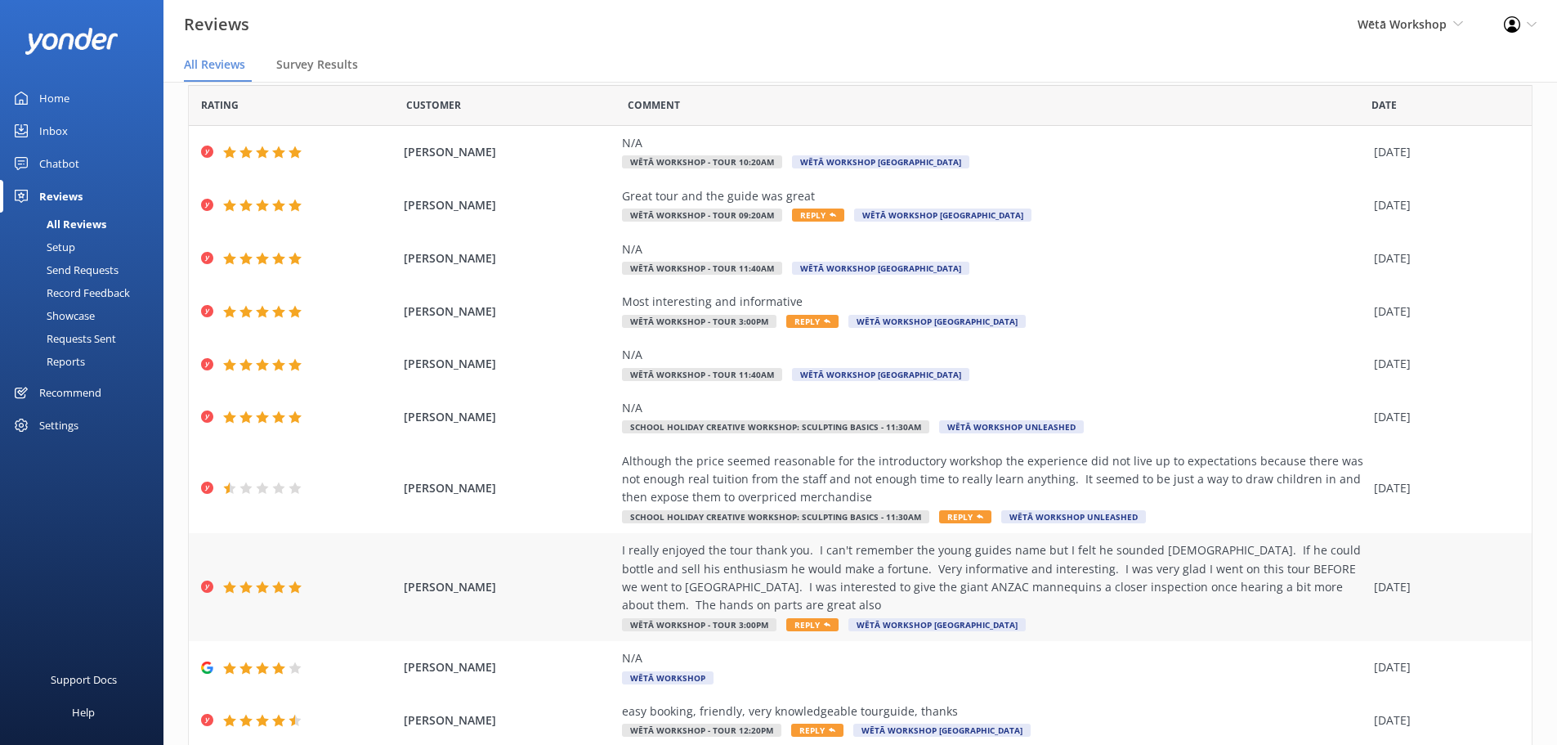
scroll to position [112, 0]
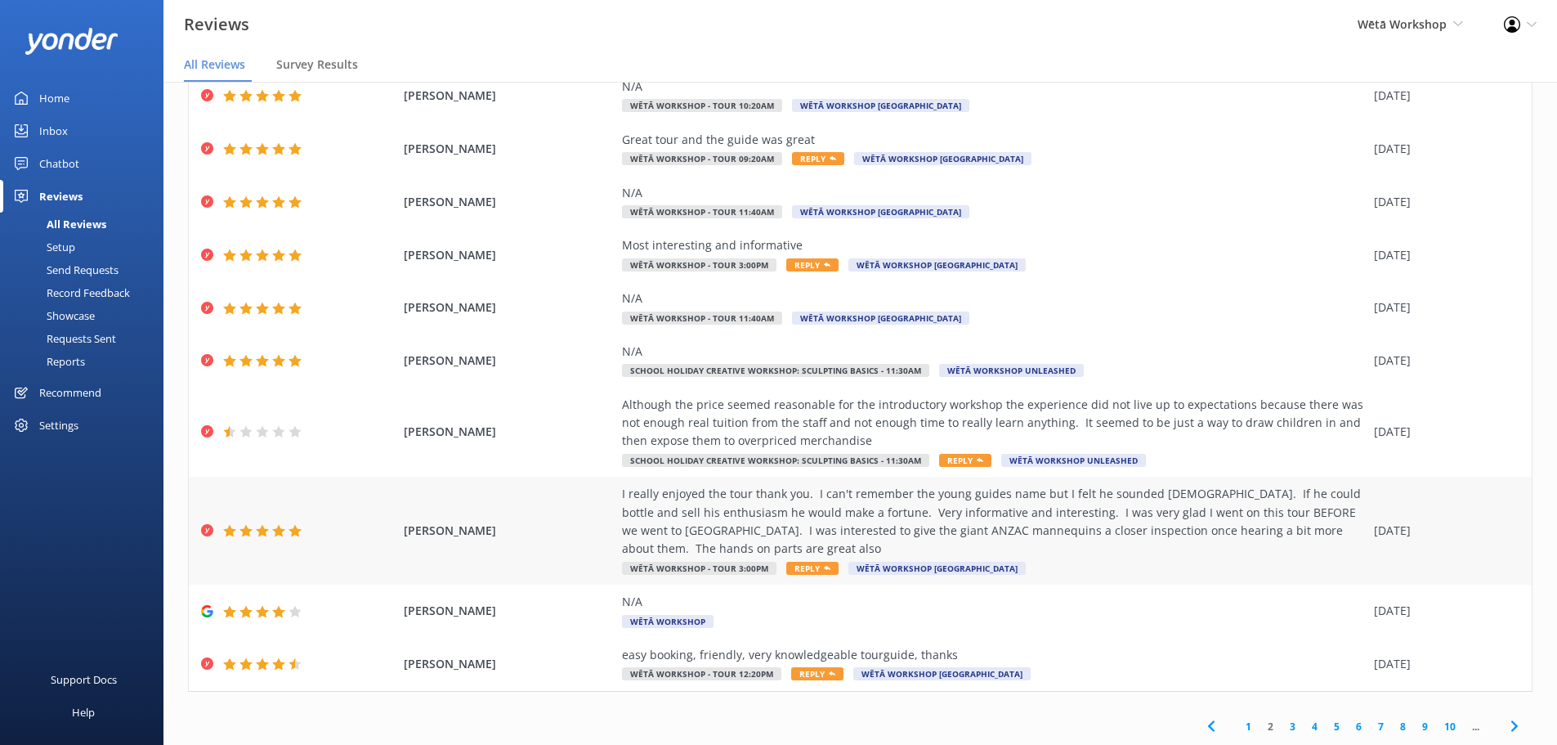
click at [792, 570] on span "Reply" at bounding box center [813, 568] width 52 height 13
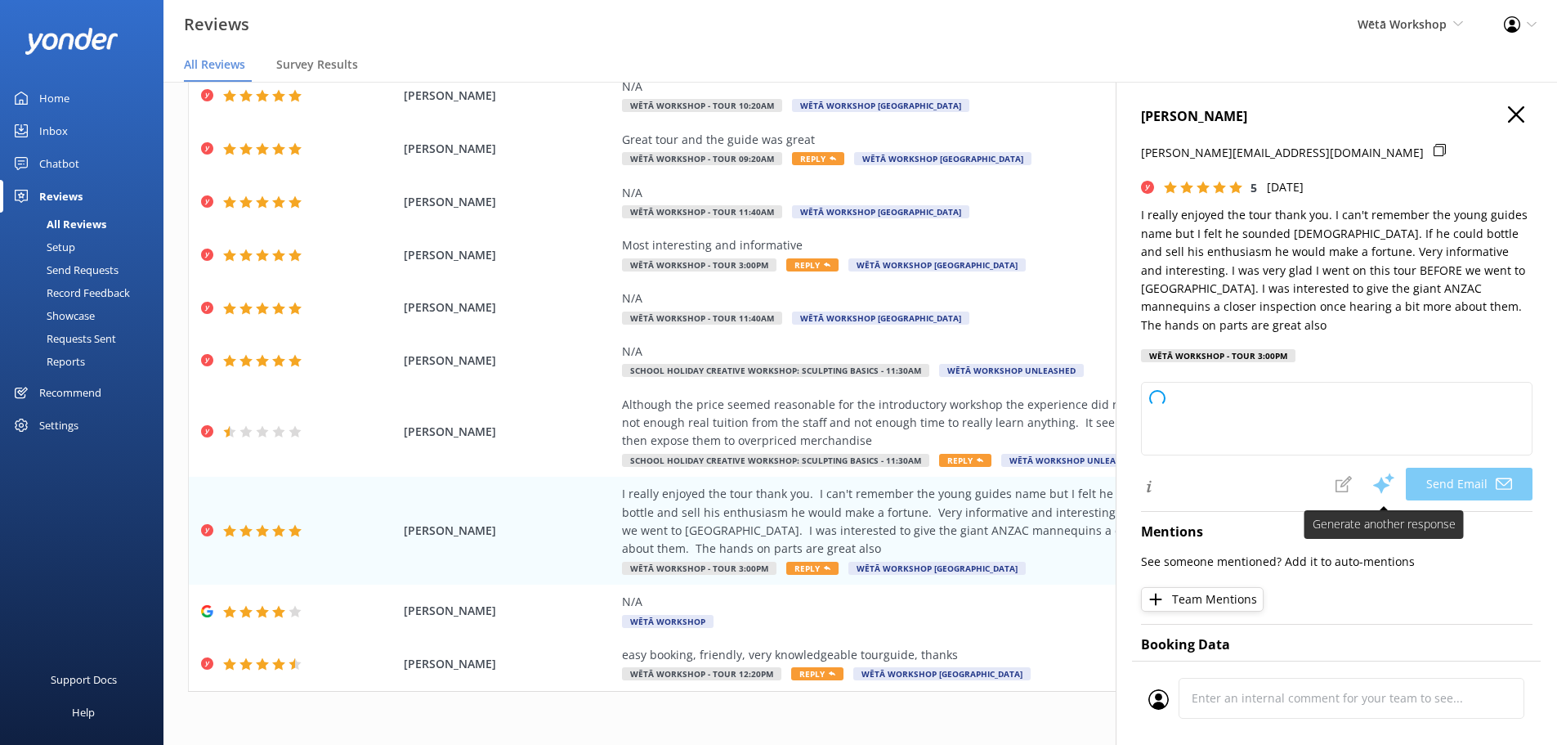
click at [1362, 480] on span at bounding box center [1384, 484] width 44 height 35
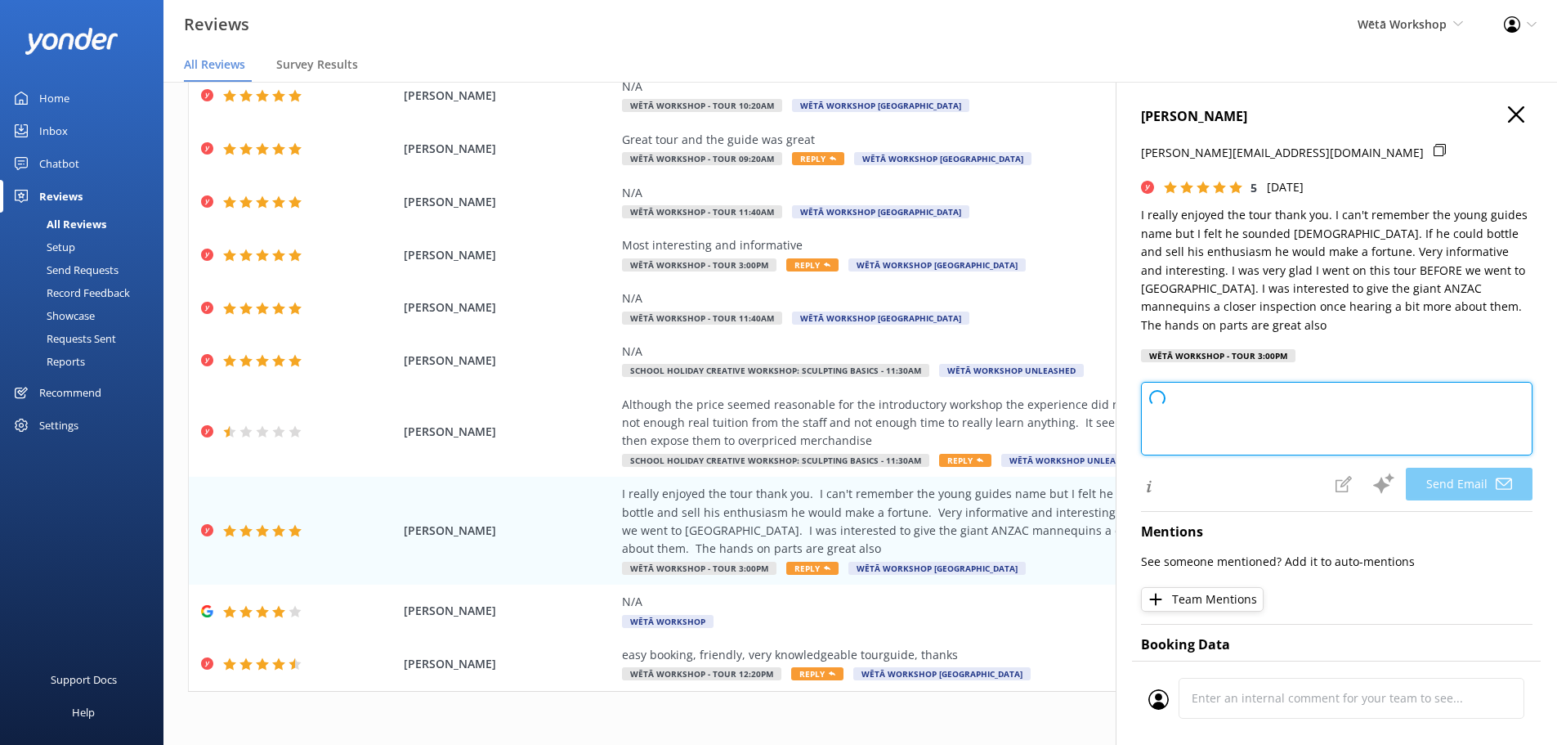
click at [1310, 419] on textarea at bounding box center [1337, 419] width 392 height 74
click at [1499, 126] on h4 "[PERSON_NAME]" at bounding box center [1337, 116] width 392 height 21
click at [1508, 115] on use "button" at bounding box center [1516, 114] width 16 height 16
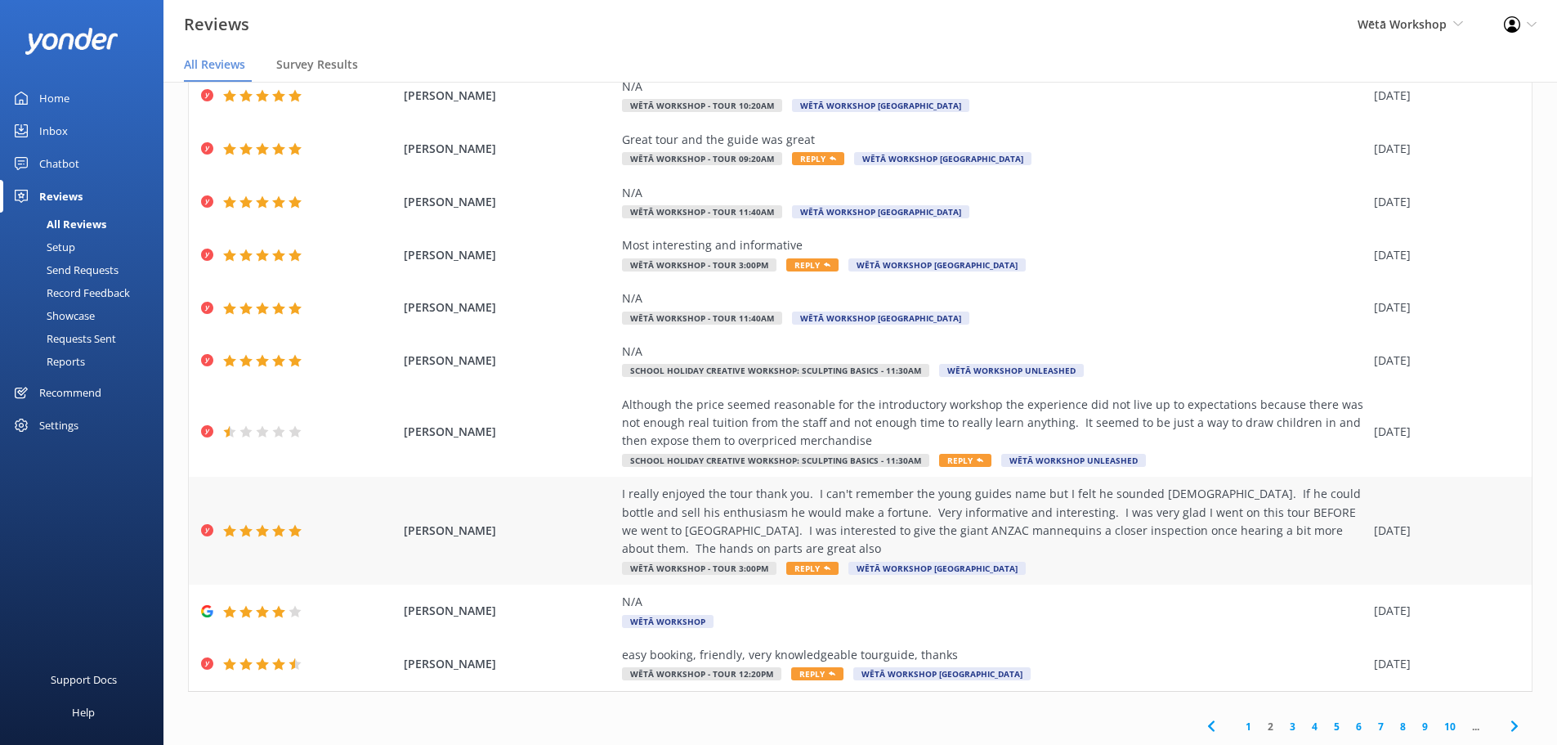
click at [799, 560] on div "I really enjoyed the tour thank you. I can't remember the young guides name but…" at bounding box center [994, 531] width 744 height 92
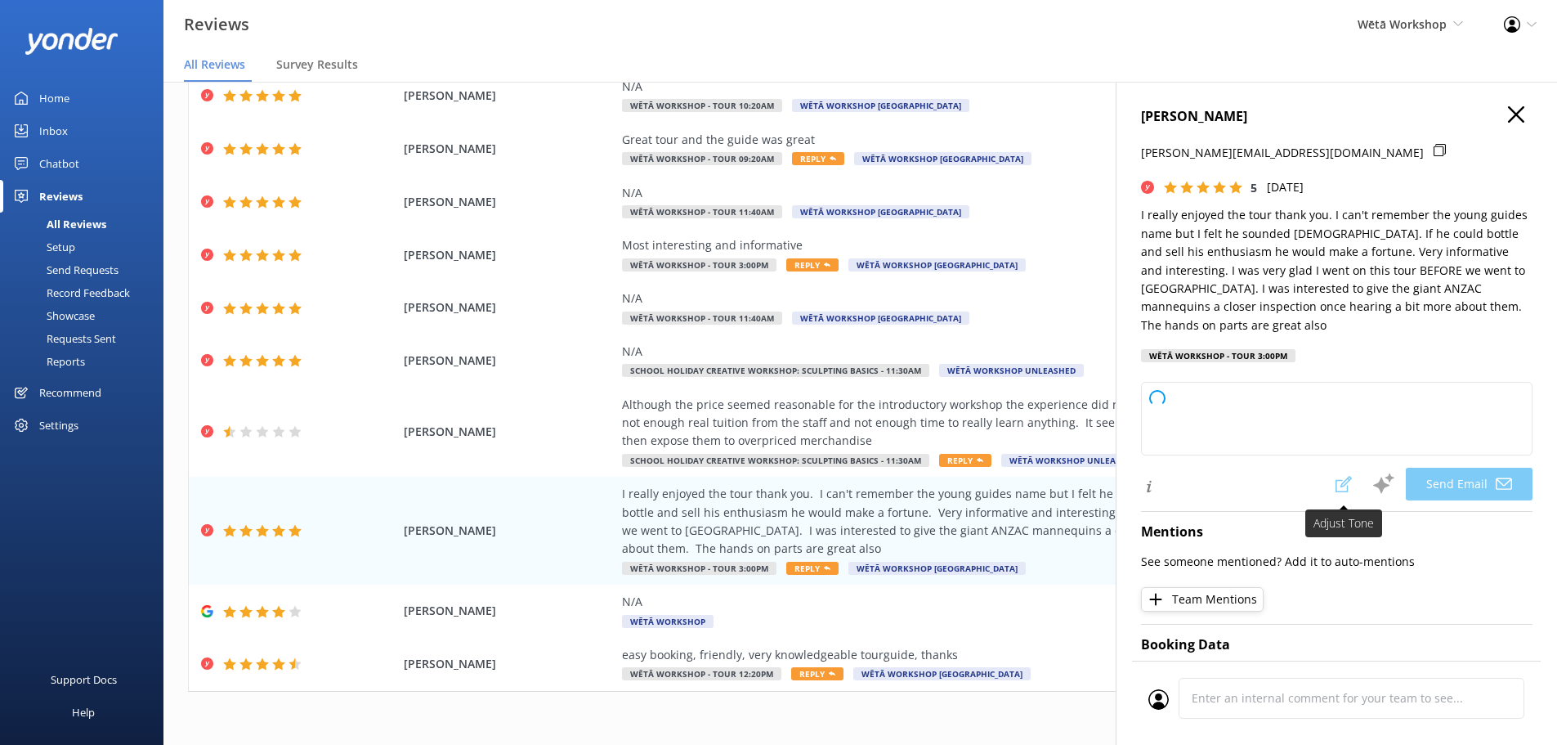
click at [1333, 478] on span at bounding box center [1344, 484] width 36 height 33
click at [1508, 106] on icon "button" at bounding box center [1516, 114] width 16 height 16
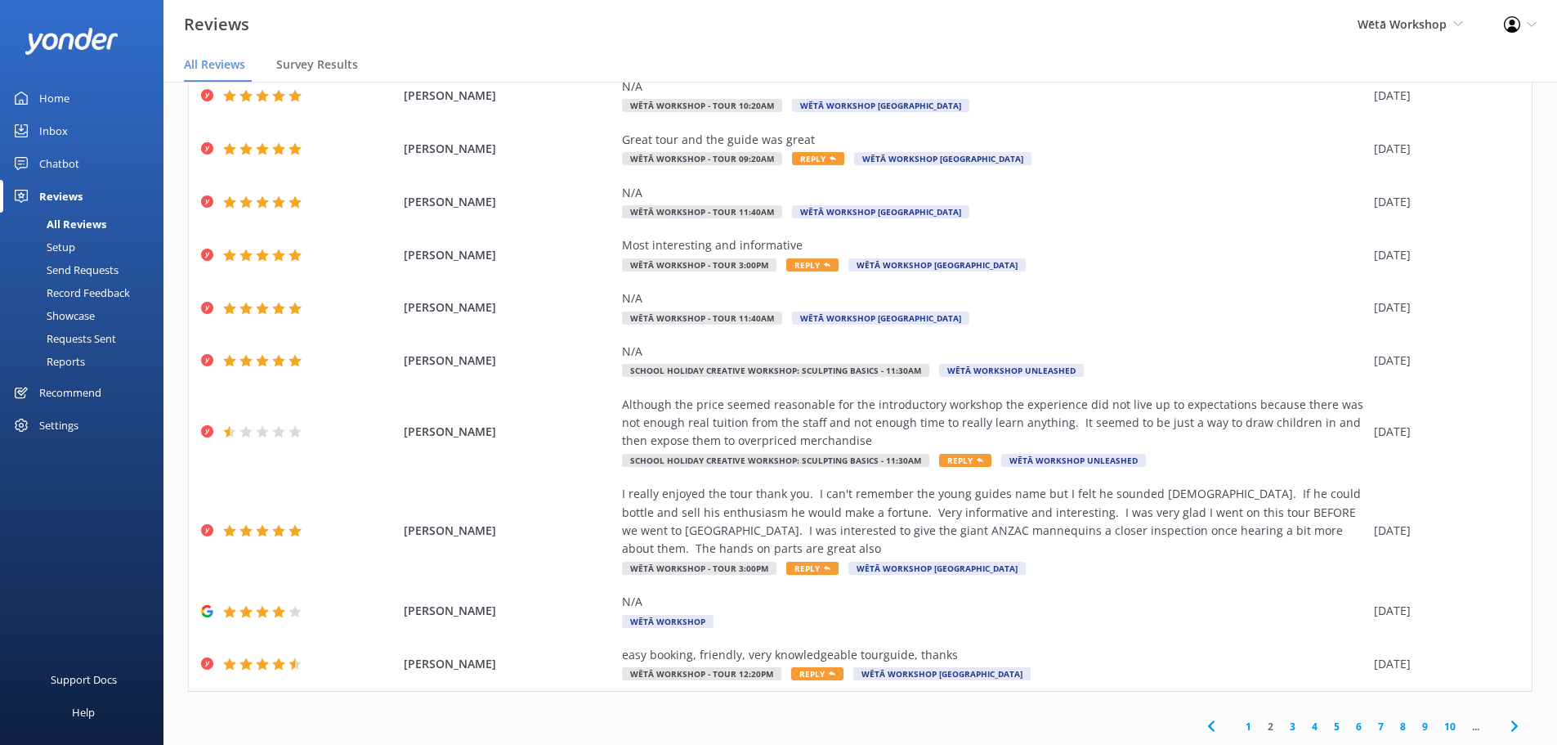
click at [1284, 725] on link "3" at bounding box center [1293, 727] width 22 height 16
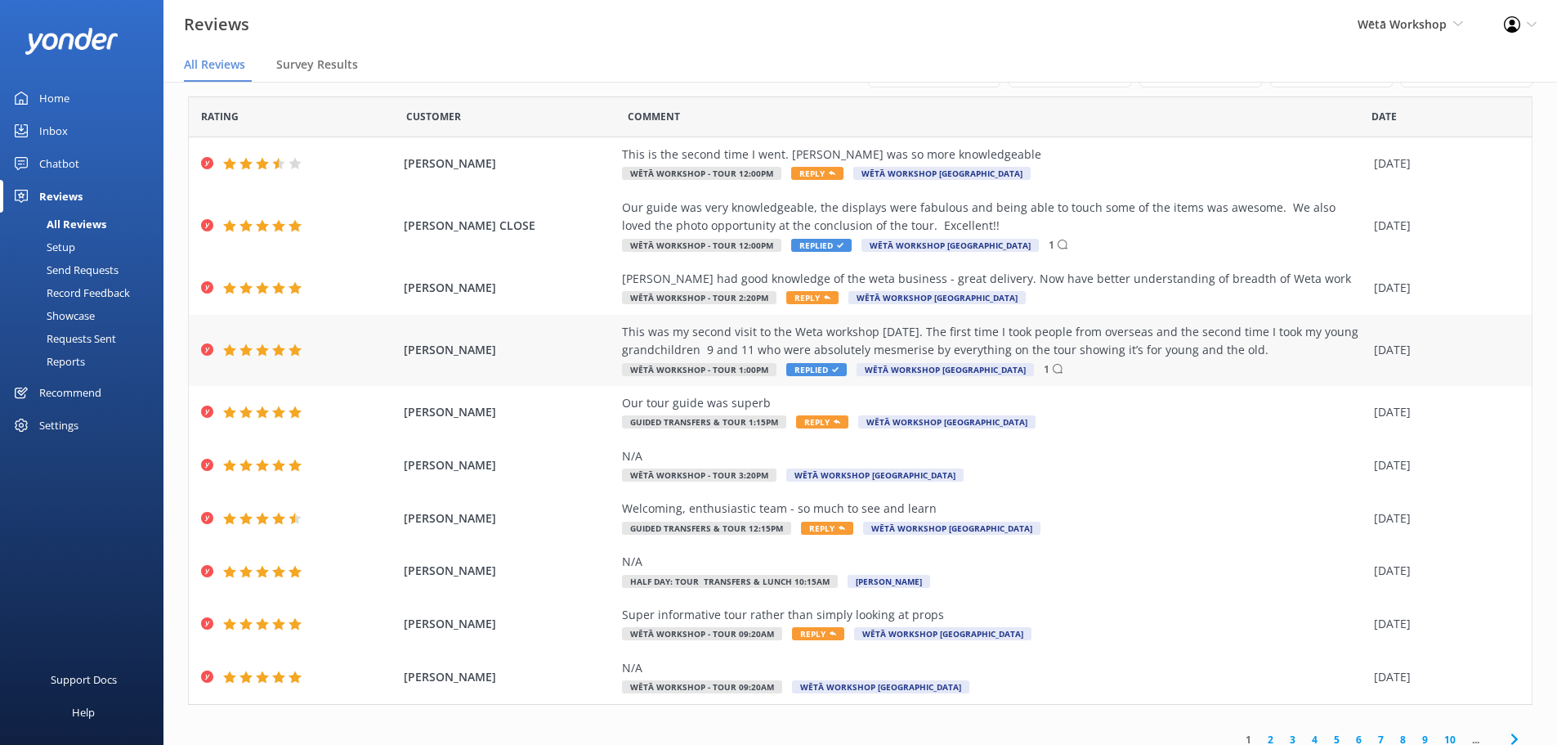
scroll to position [57, 0]
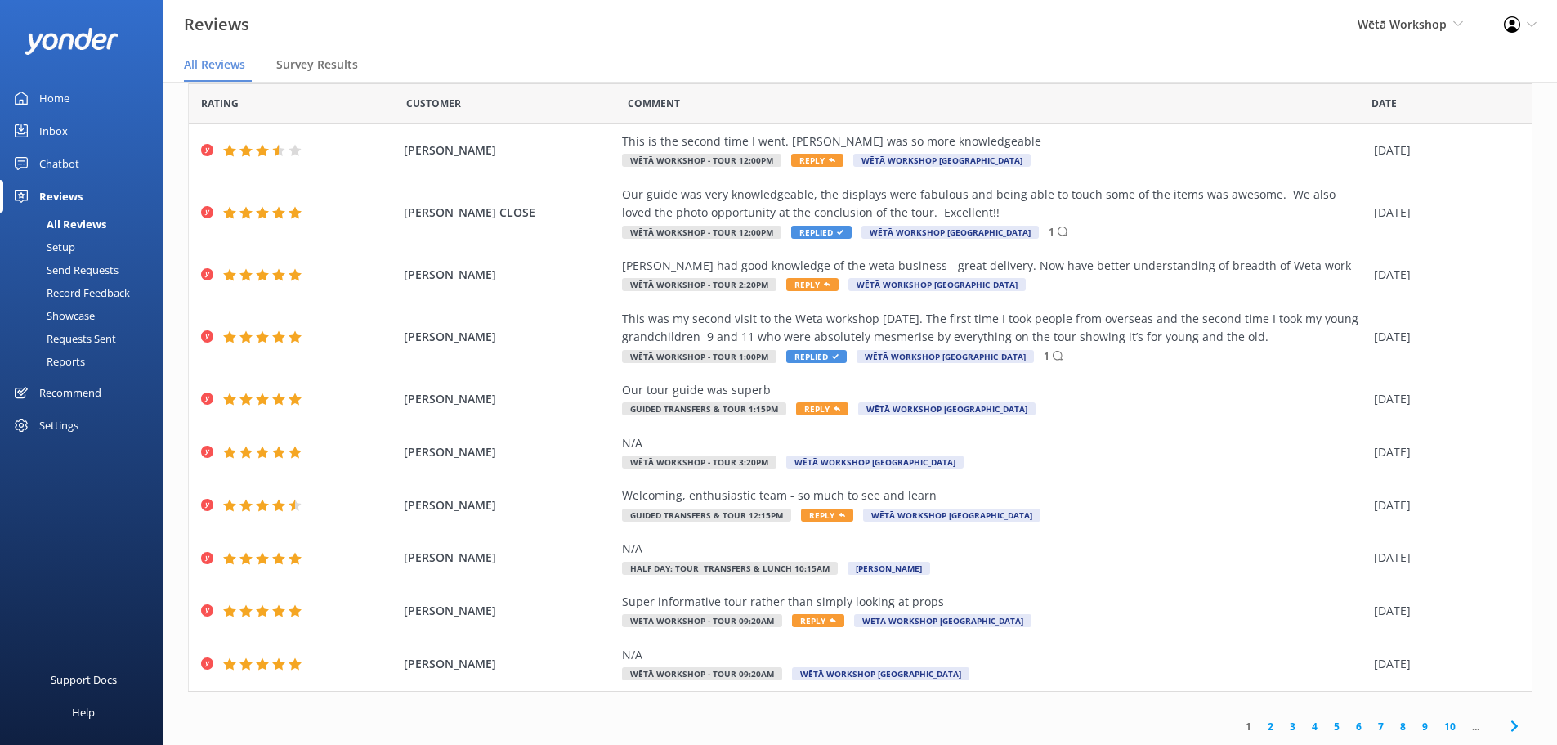
click at [1260, 729] on link "2" at bounding box center [1271, 727] width 22 height 16
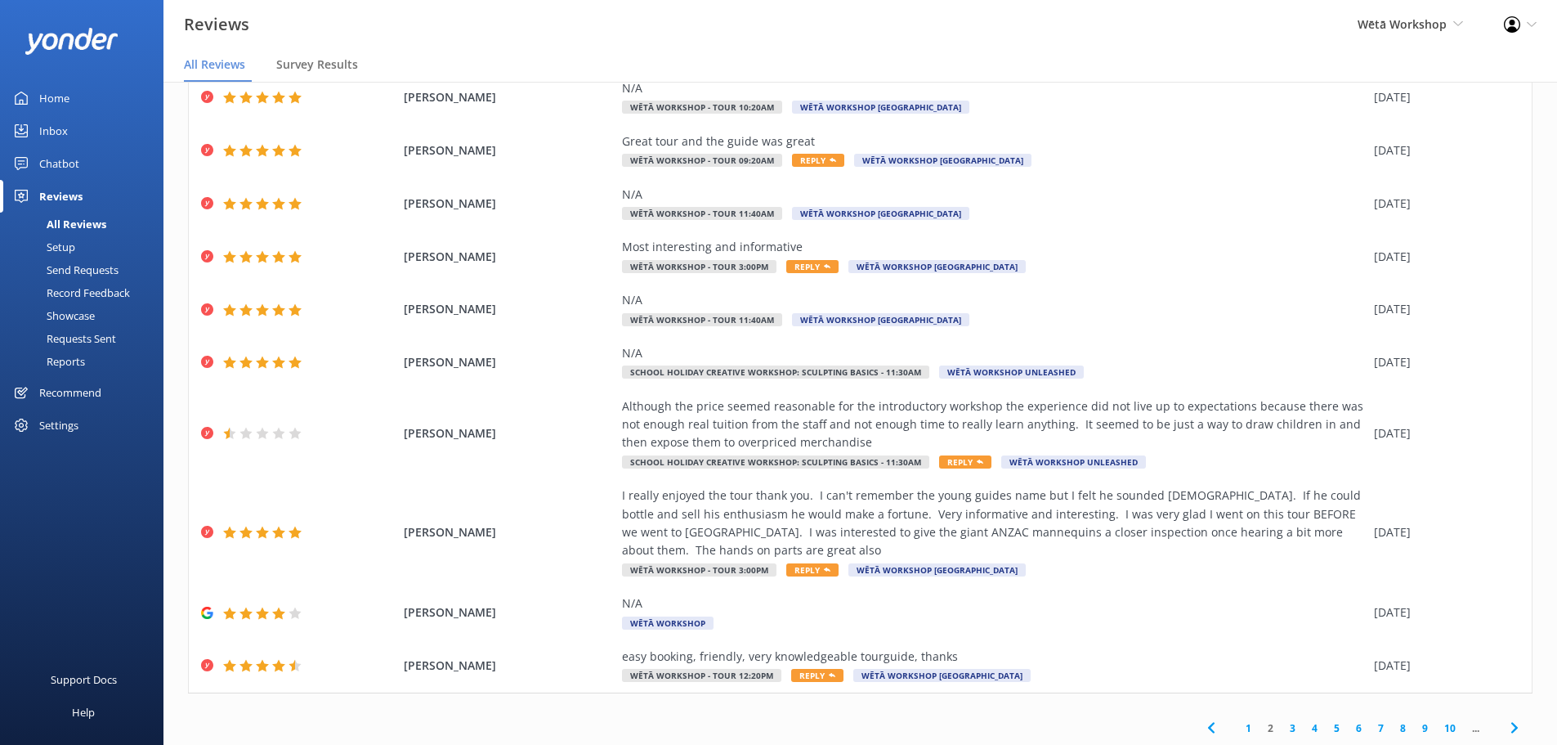
scroll to position [112, 0]
click at [800, 567] on span "Reply" at bounding box center [813, 568] width 52 height 13
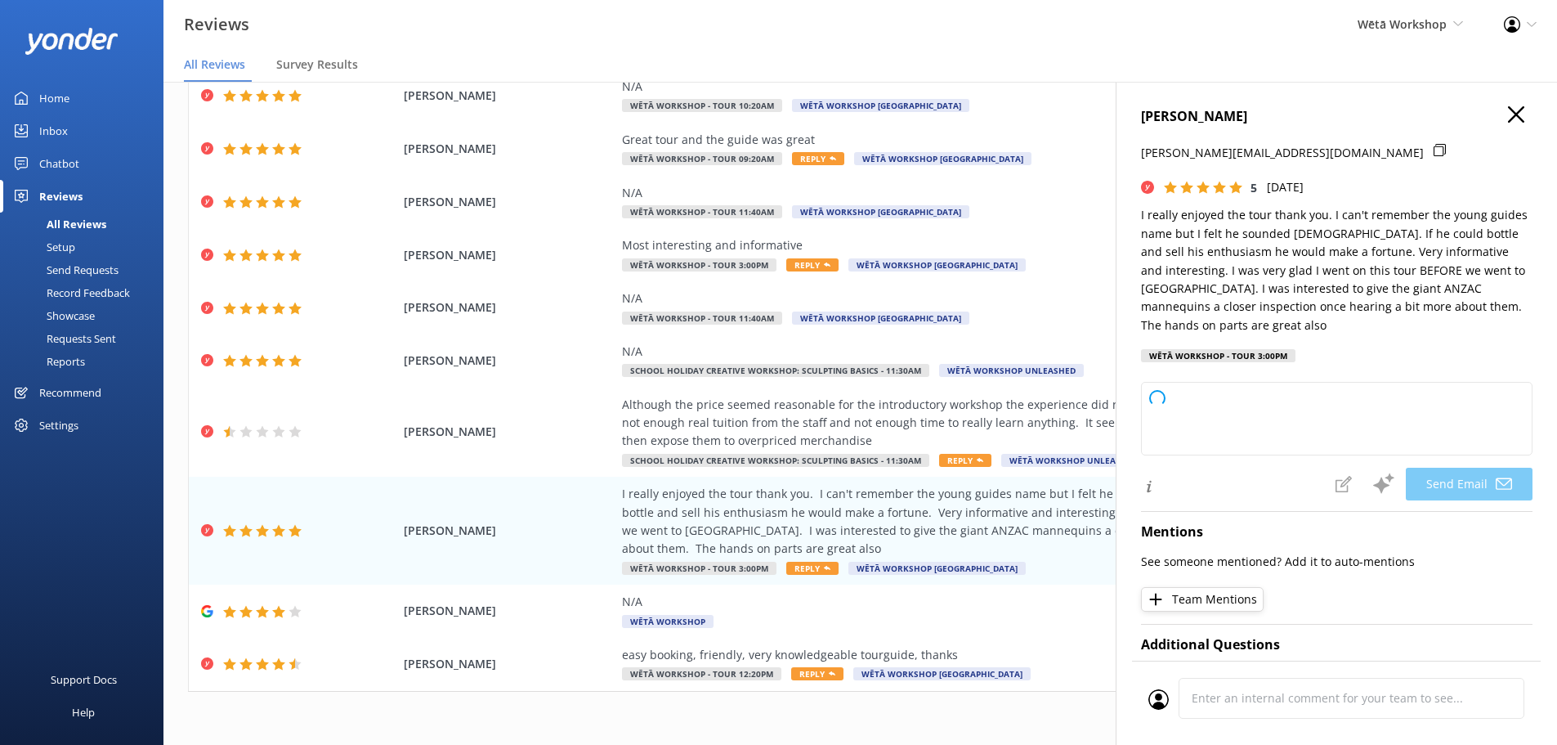
type textarea "Kia ora [PERSON_NAME], Thank you so much for your wonderful feedback! We're del…"
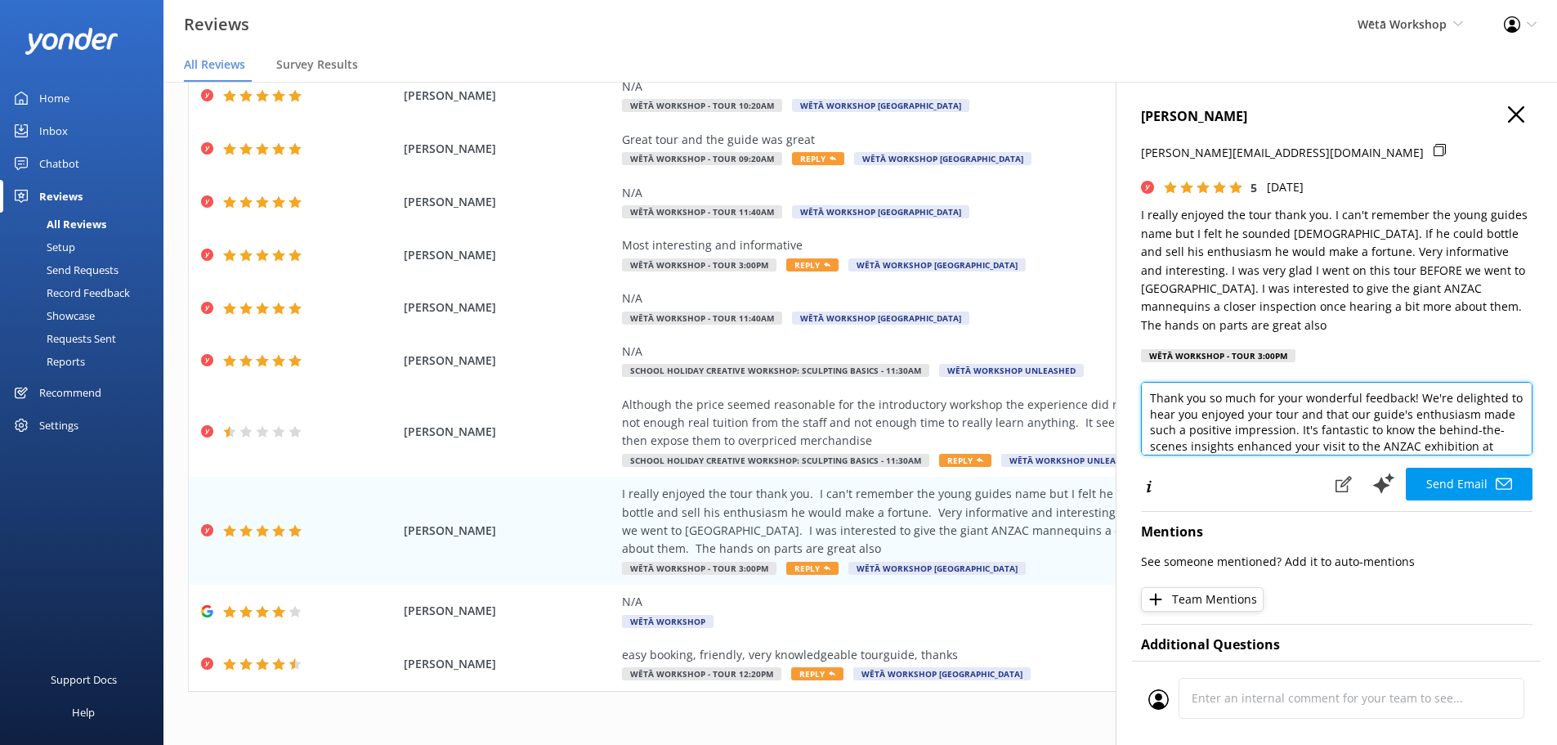
scroll to position [65, 0]
click at [1503, 444] on textarea "Kia ora [PERSON_NAME], Thank you so much for your wonderful feedback! We're del…" at bounding box center [1337, 419] width 392 height 74
click at [1459, 415] on textarea "Kia ora [PERSON_NAME], Thank you so much for your wonderful feedback! We're del…" at bounding box center [1337, 419] width 392 height 74
click at [1391, 419] on textarea "Kia ora [PERSON_NAME], Thank you so much for your wonderful feedback! We're del…" at bounding box center [1337, 419] width 392 height 74
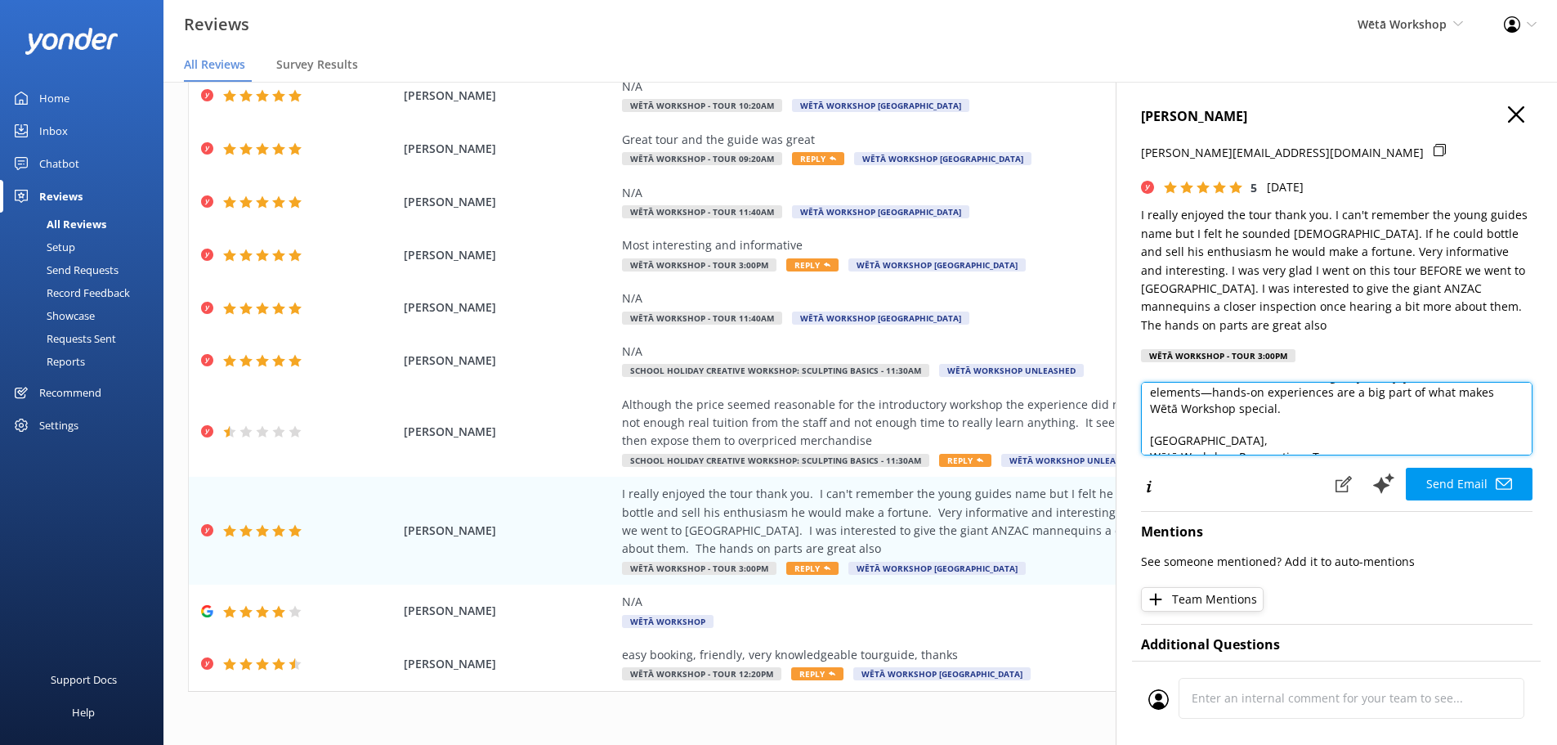
scroll to position [104, 0]
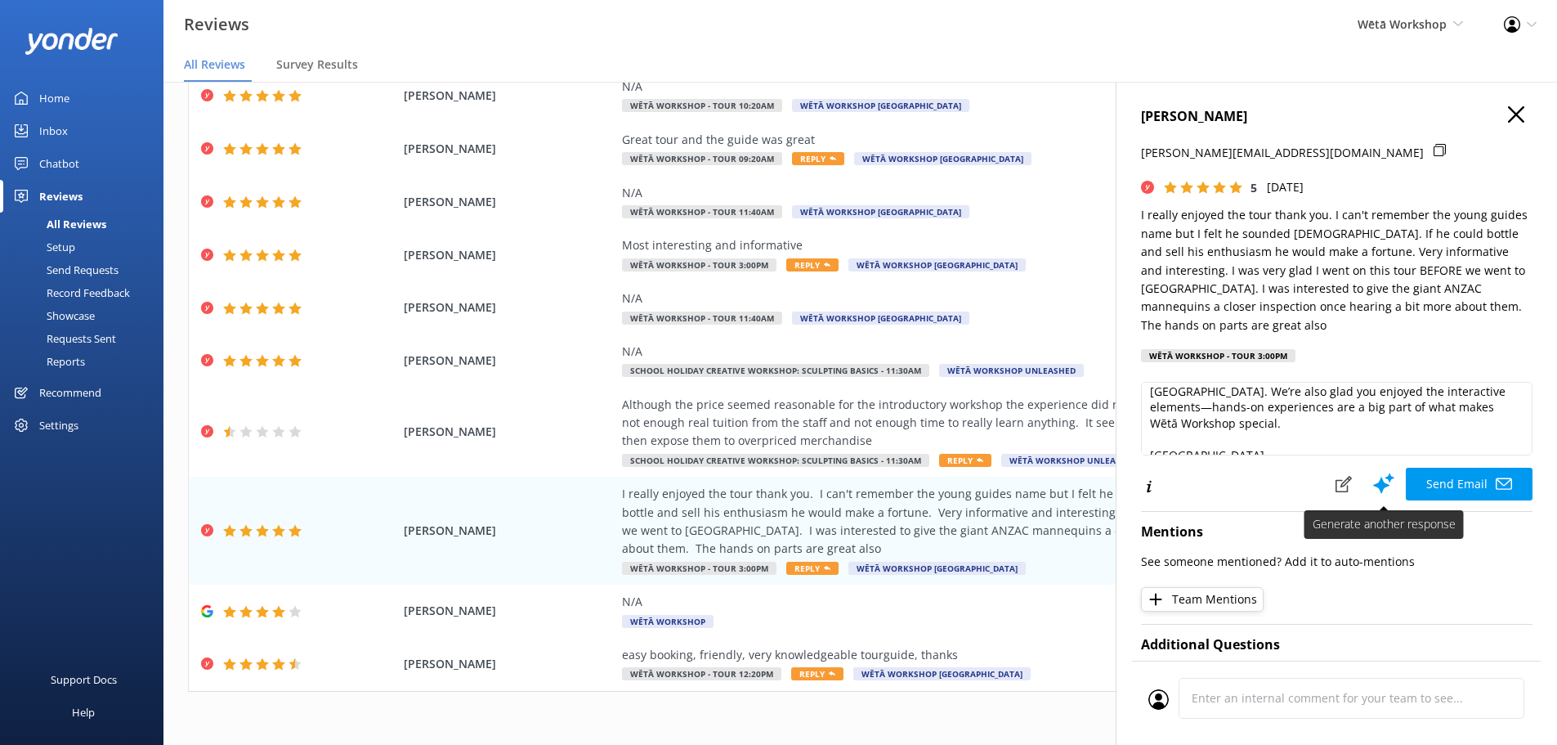
click at [1381, 479] on use at bounding box center [1384, 483] width 21 height 20
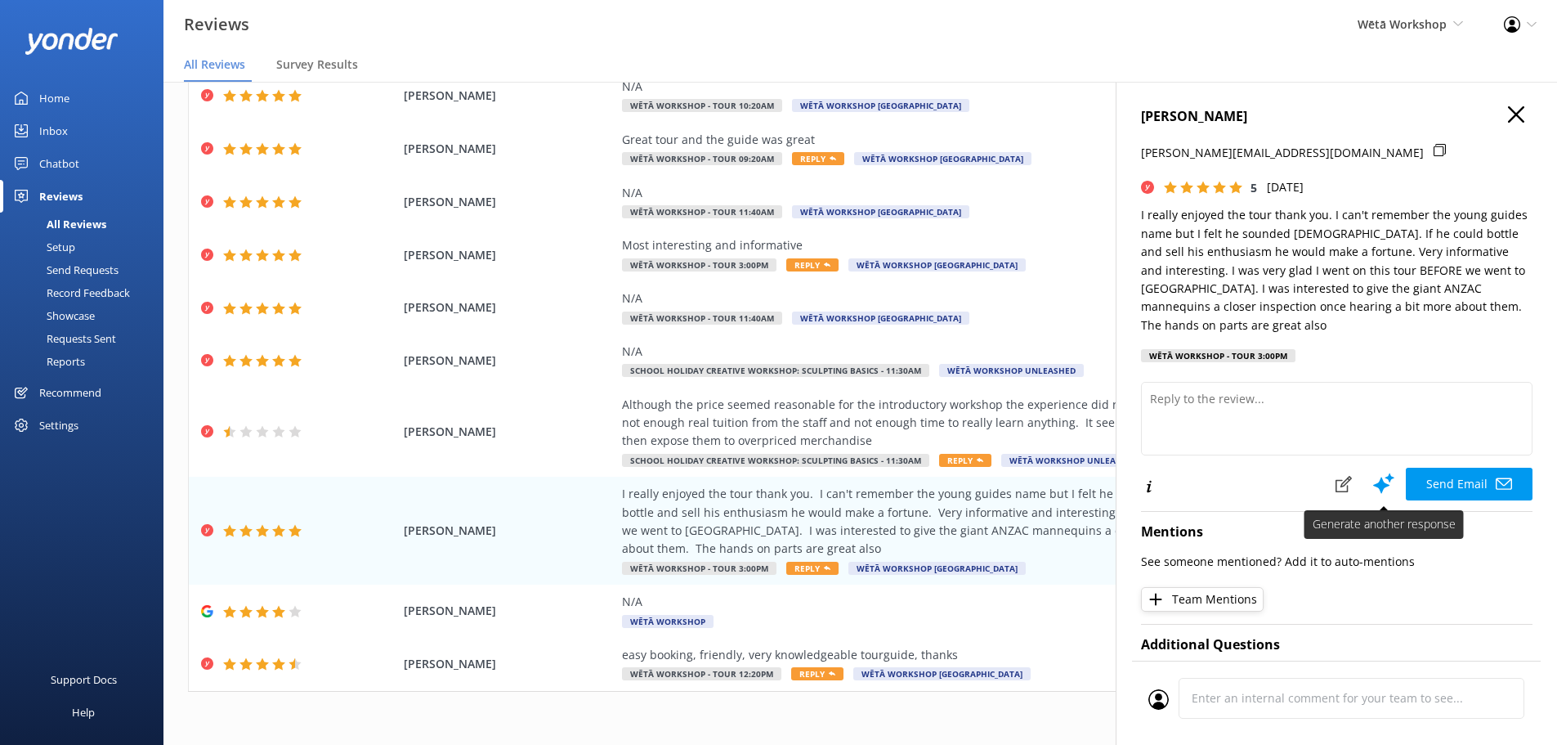
scroll to position [0, 0]
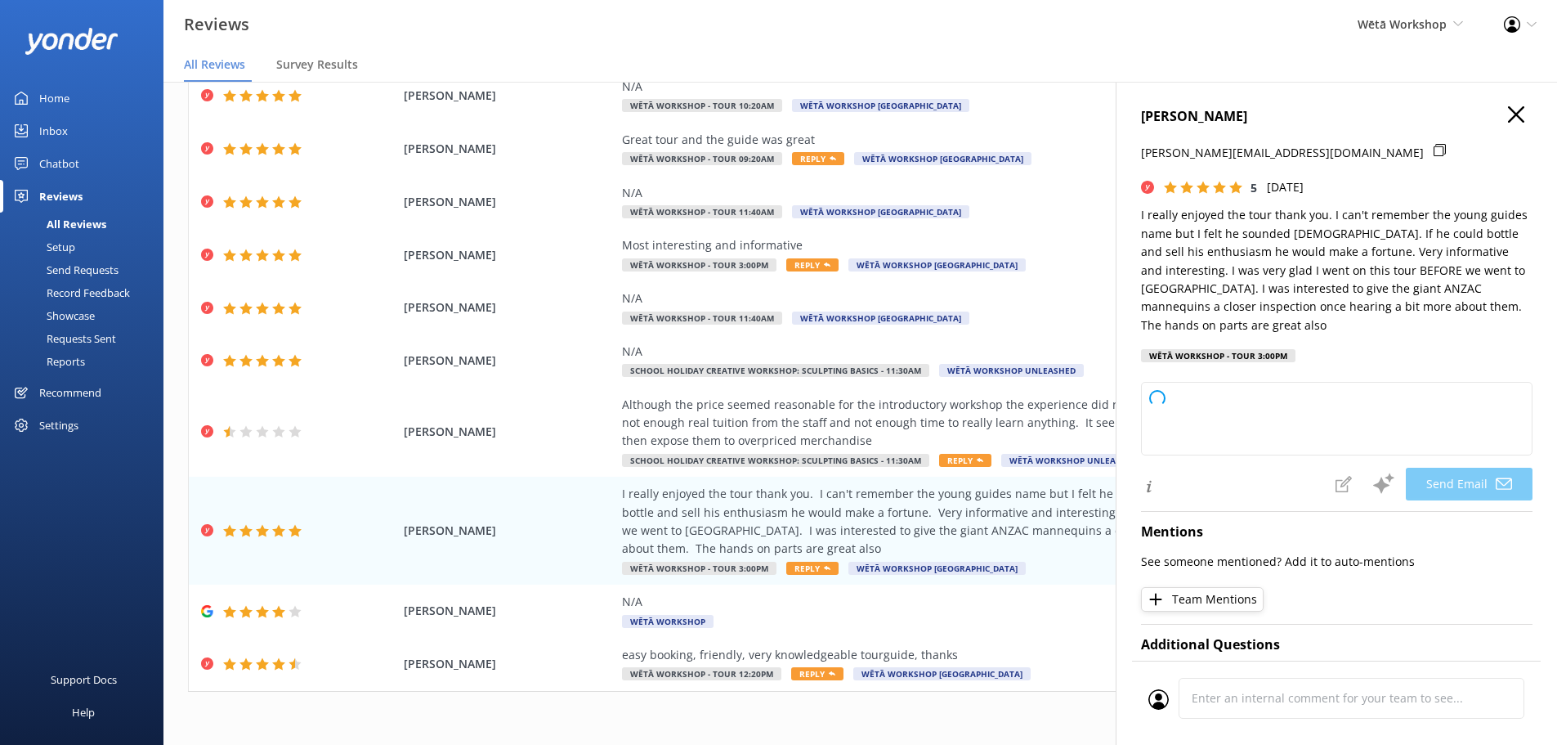
type textarea "Kia ora [PERSON_NAME], Thank you so much for your wonderful feedback! We're del…"
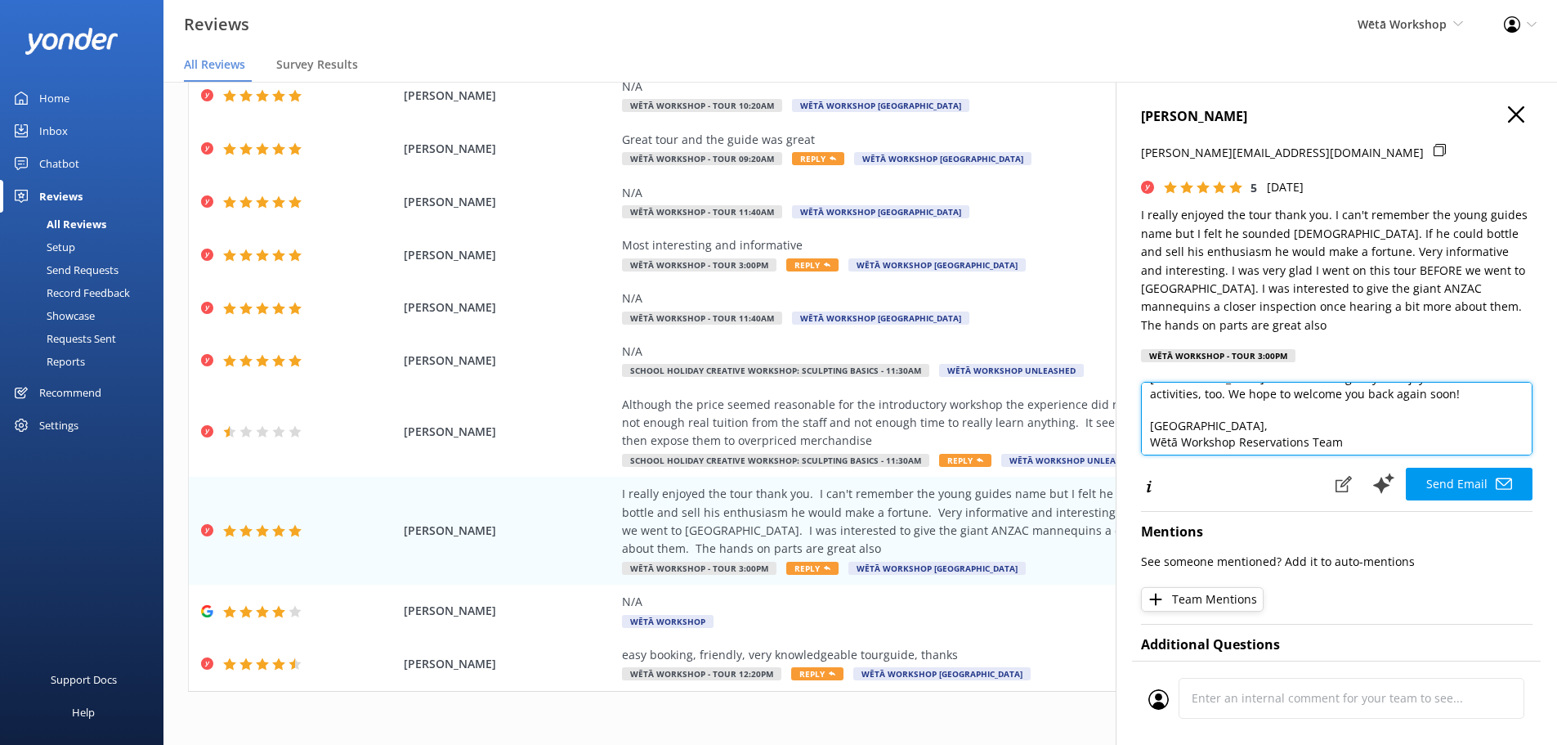
scroll to position [121, 0]
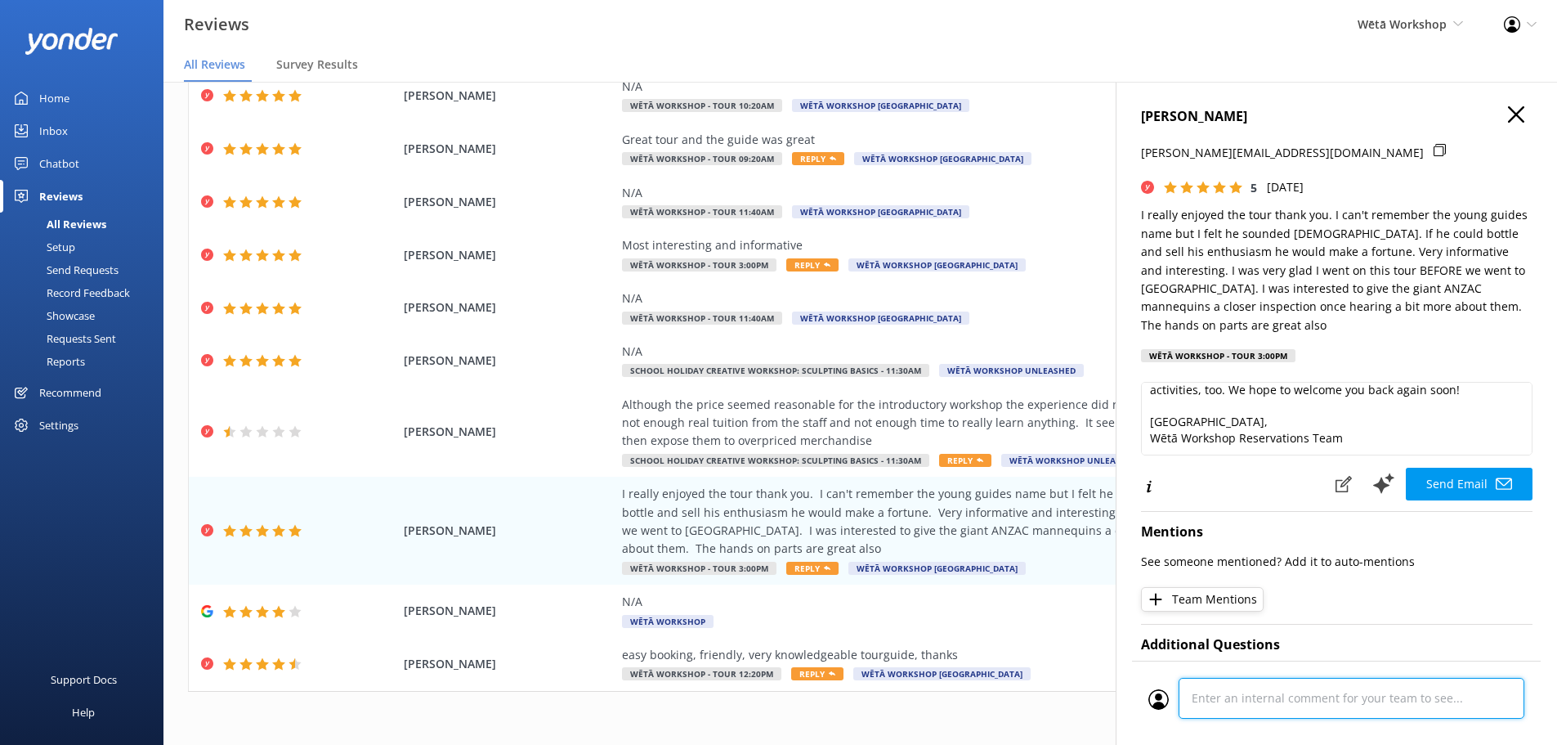
click at [1322, 708] on div "Cancel Comment" at bounding box center [1336, 703] width 409 height 84
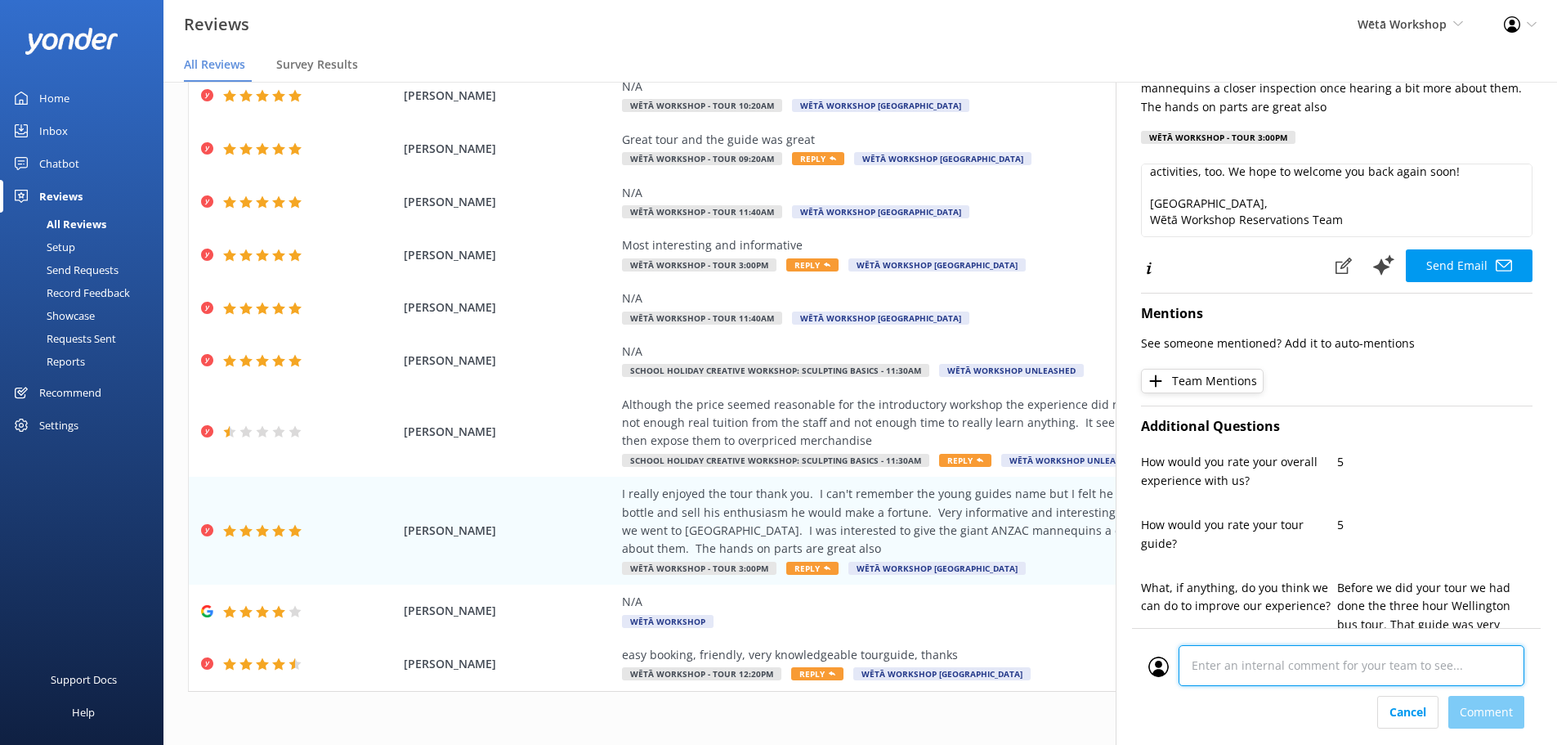
scroll to position [13, 0]
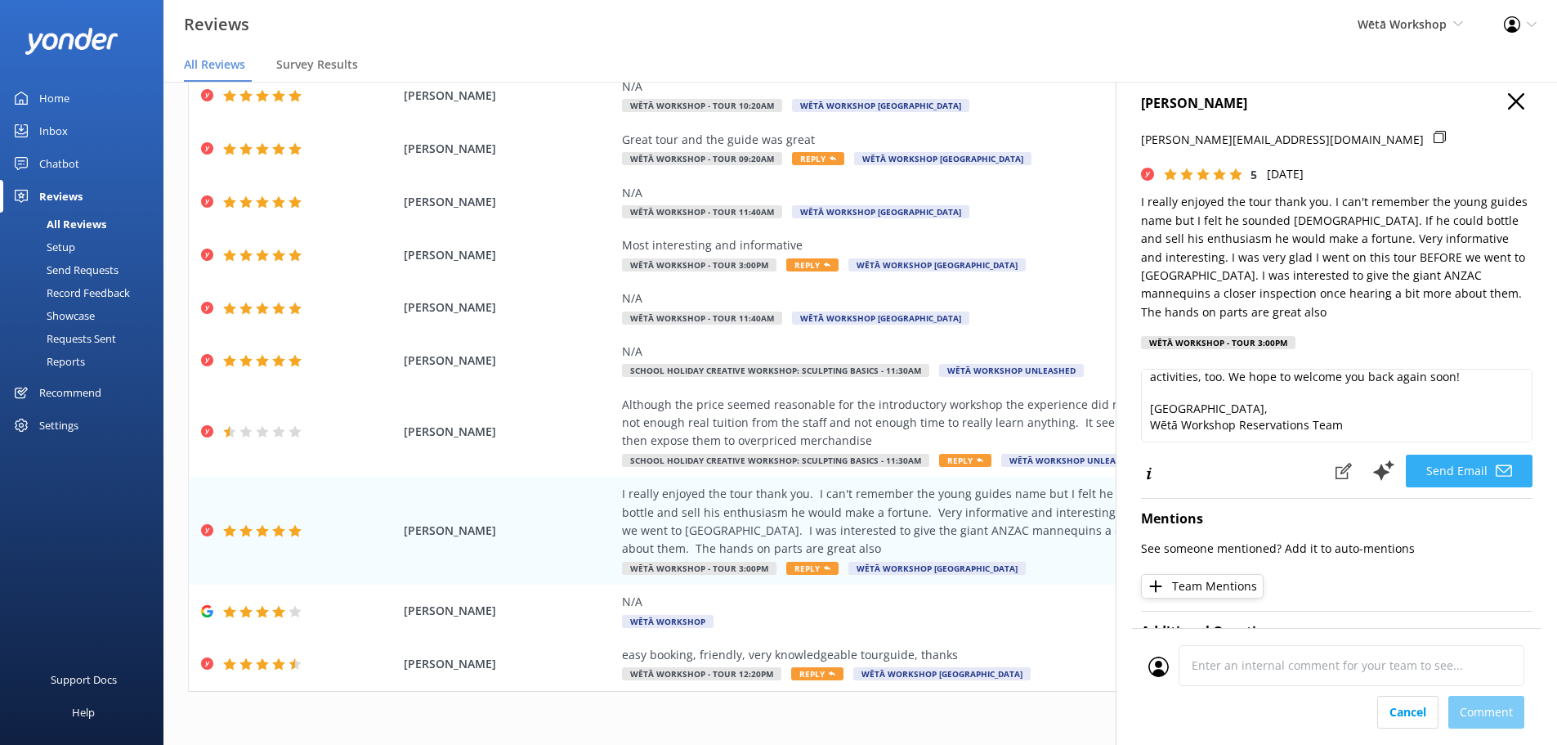
click at [1450, 479] on button "Send Email" at bounding box center [1469, 471] width 127 height 33
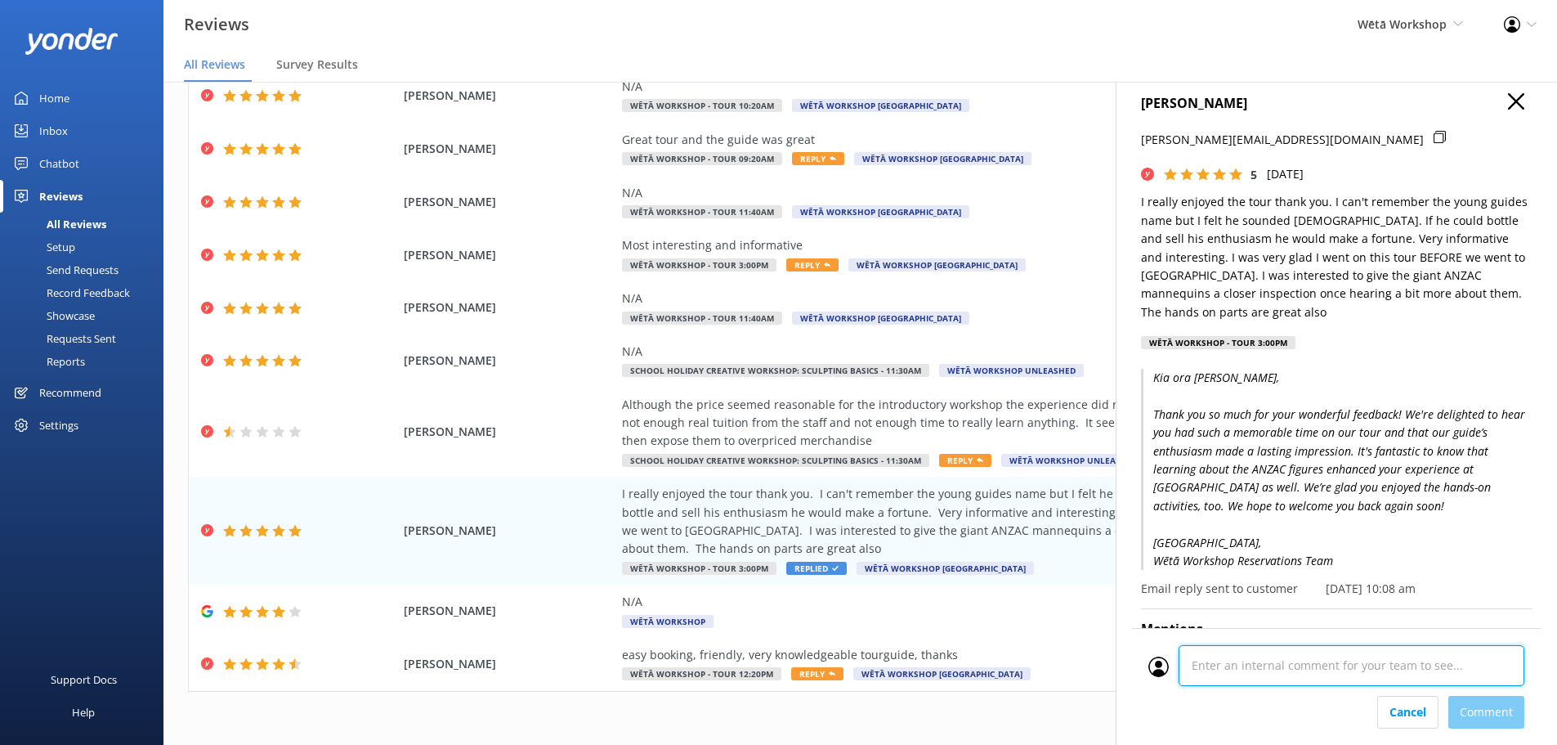
scroll to position [940, 0]
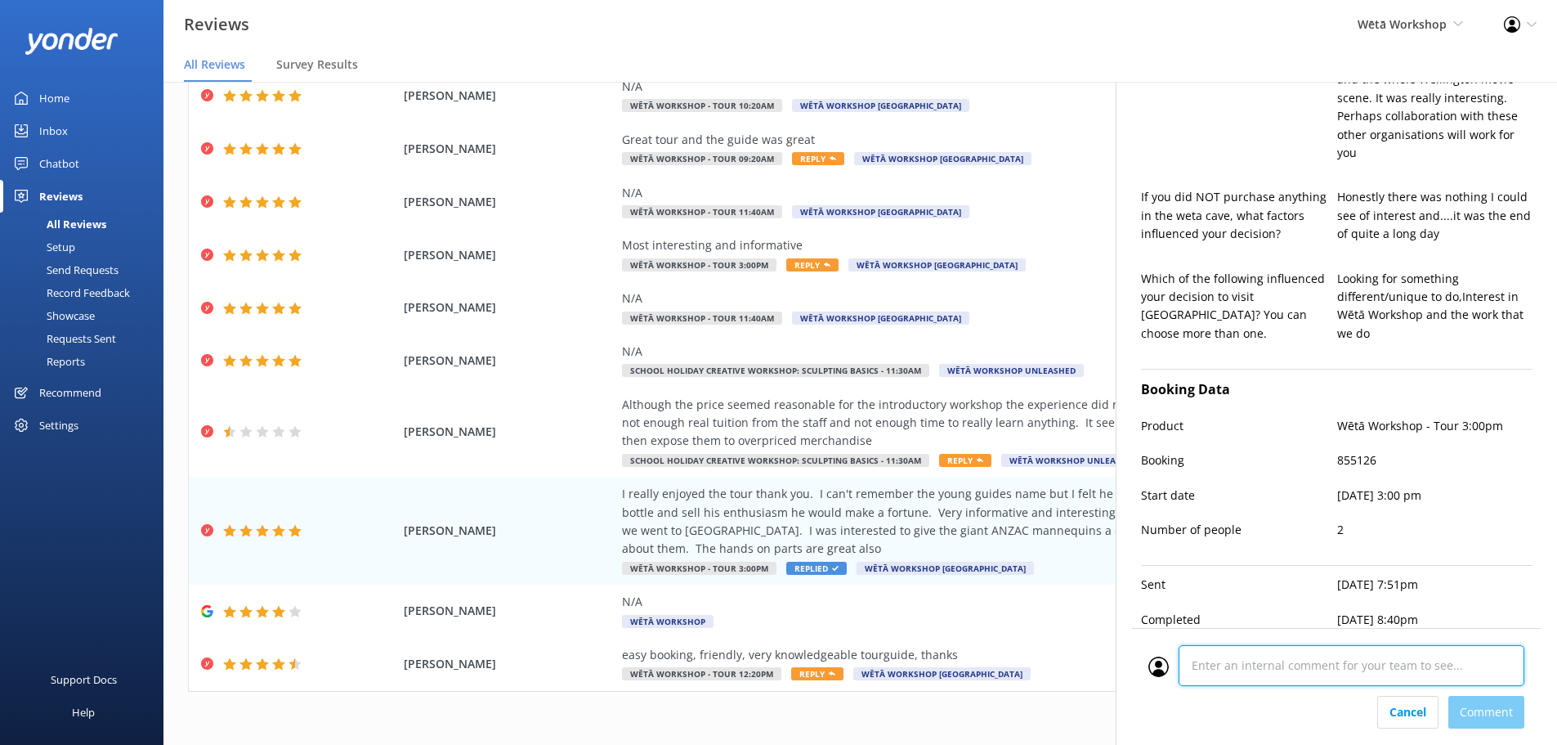
click at [1326, 701] on div "Cancel Comment" at bounding box center [1336, 686] width 409 height 117
type textarea "- [PERSON_NAME]"
click at [1492, 707] on div "Cancel Comment" at bounding box center [1337, 712] width 376 height 33
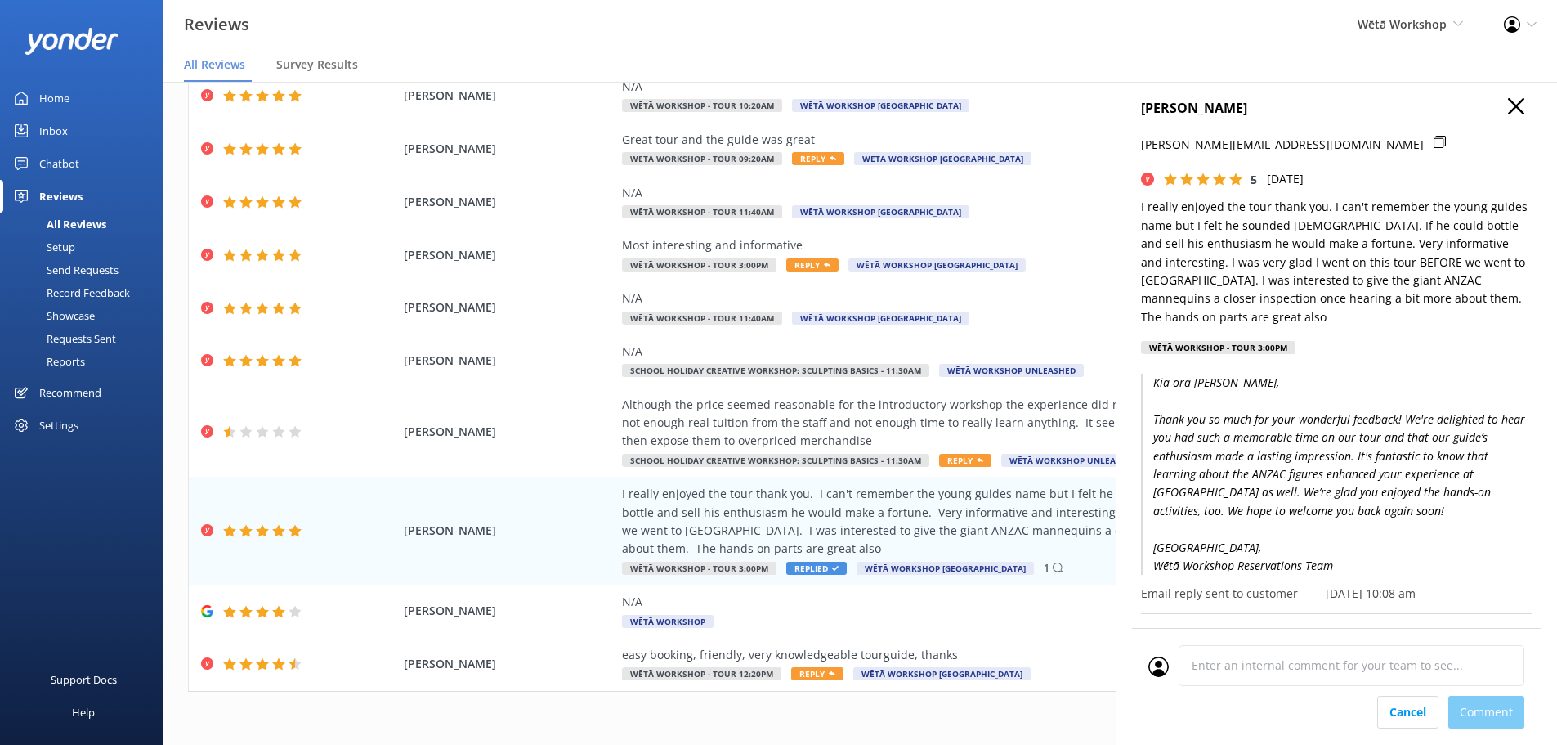
scroll to position [0, 0]
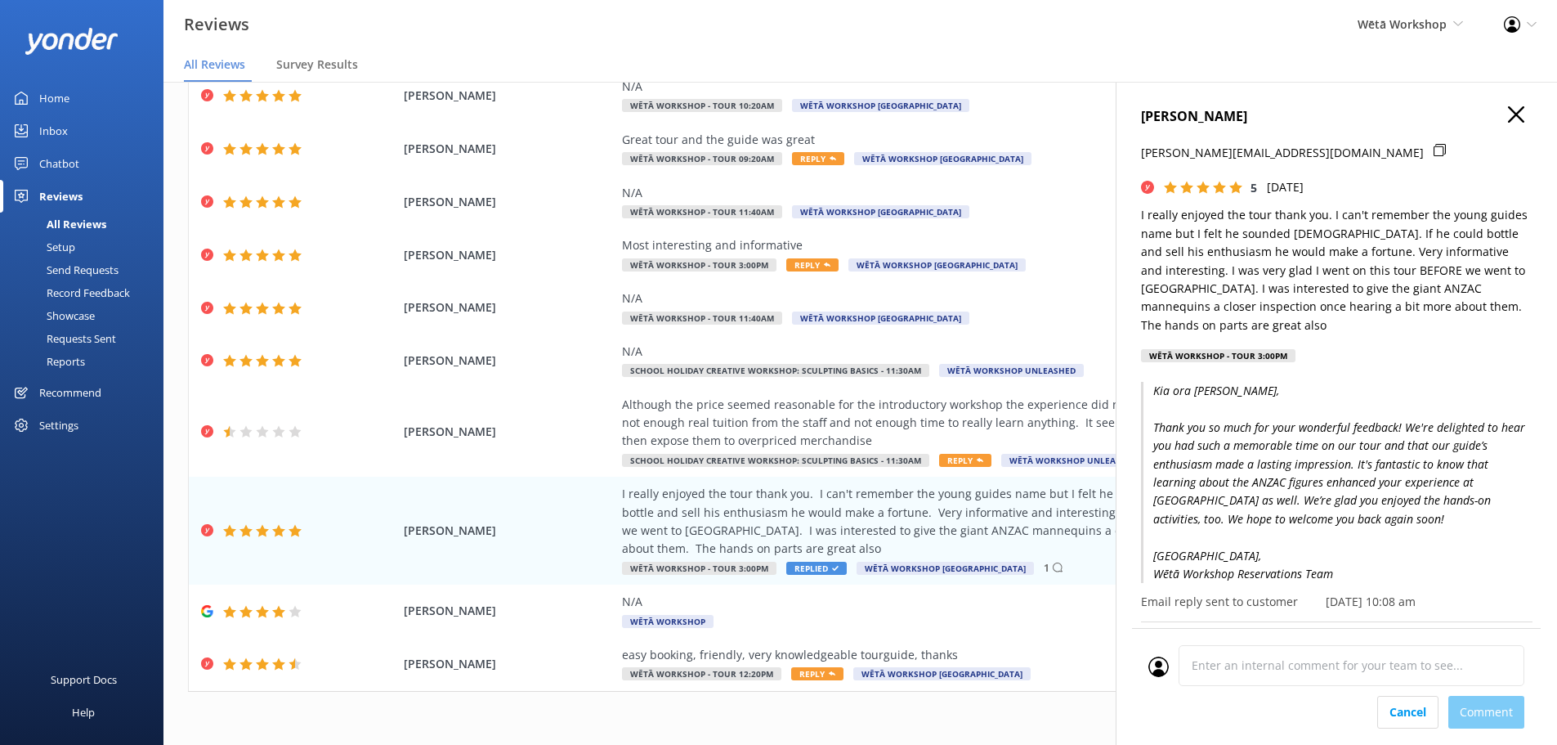
click at [1508, 123] on button "button" at bounding box center [1516, 115] width 16 height 18
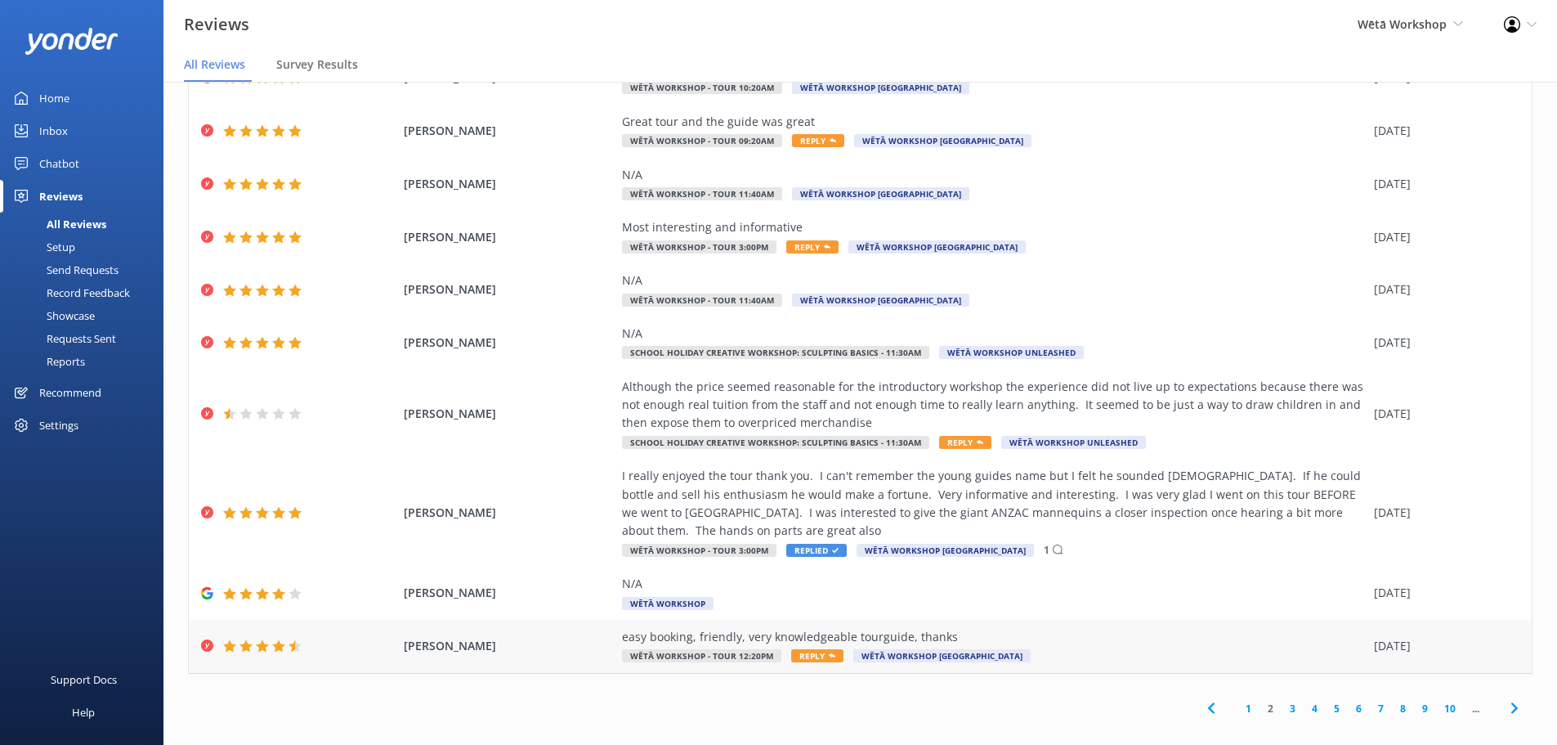
scroll to position [33, 0]
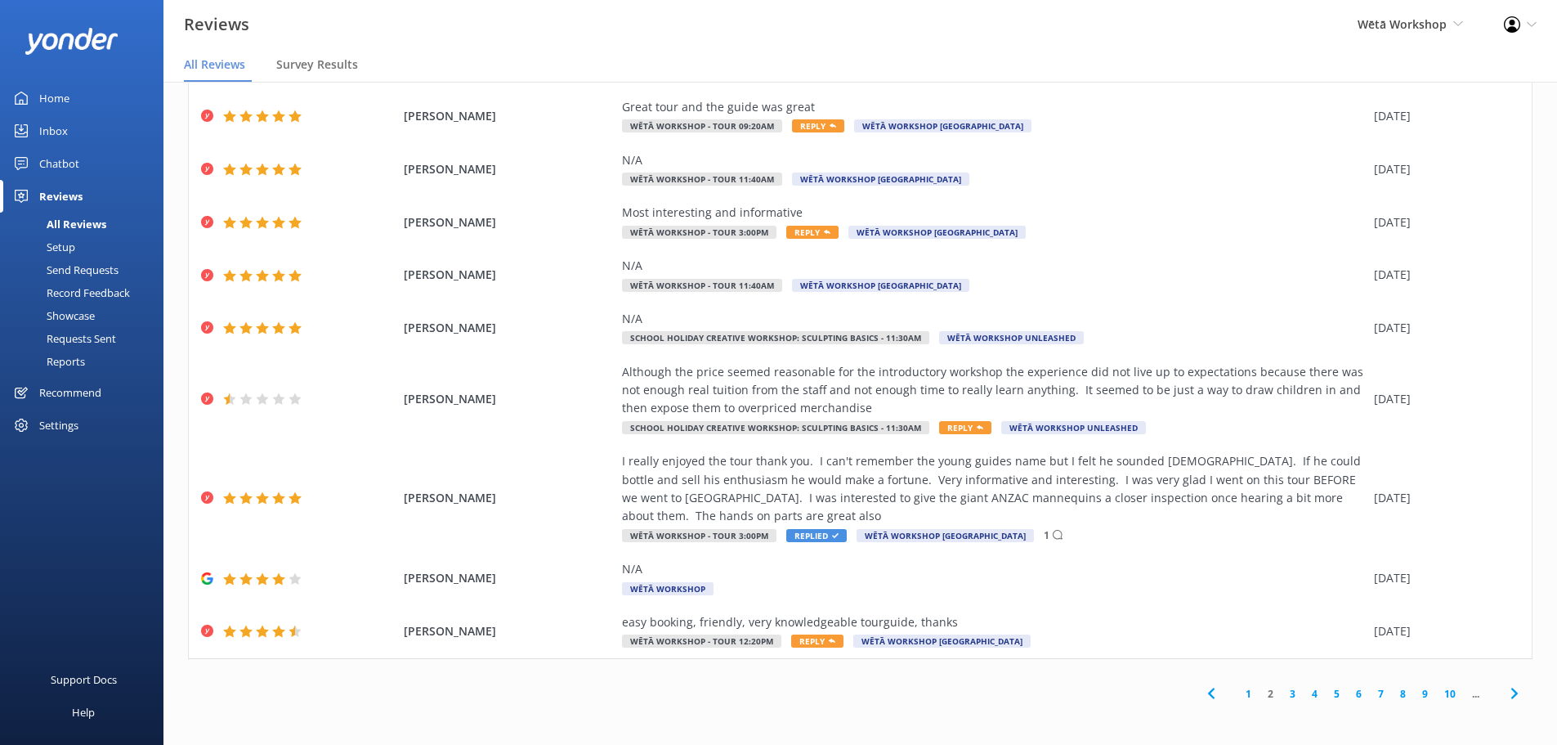
click at [1286, 694] on link "3" at bounding box center [1293, 694] width 22 height 16
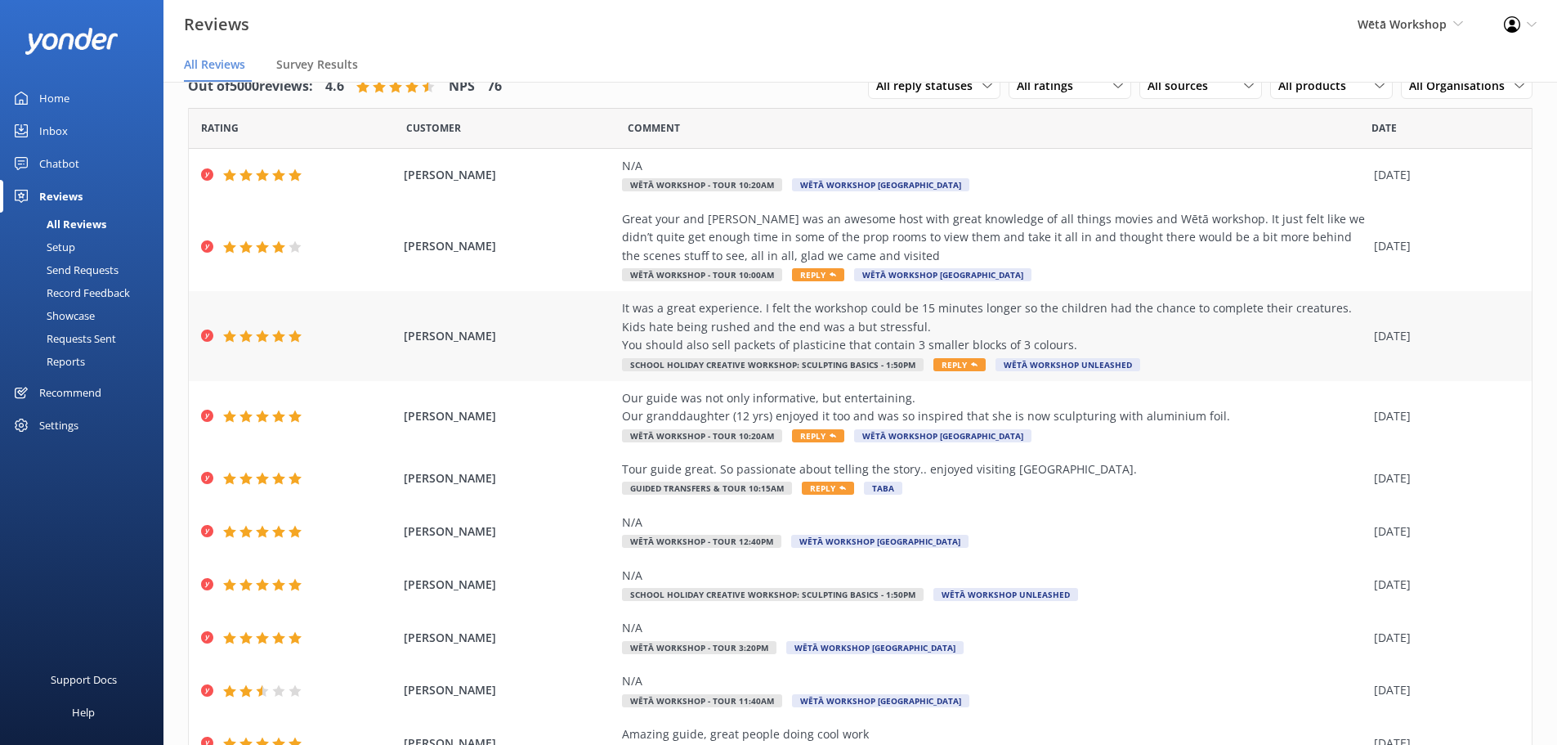
click at [948, 360] on span "Reply" at bounding box center [960, 364] width 52 height 13
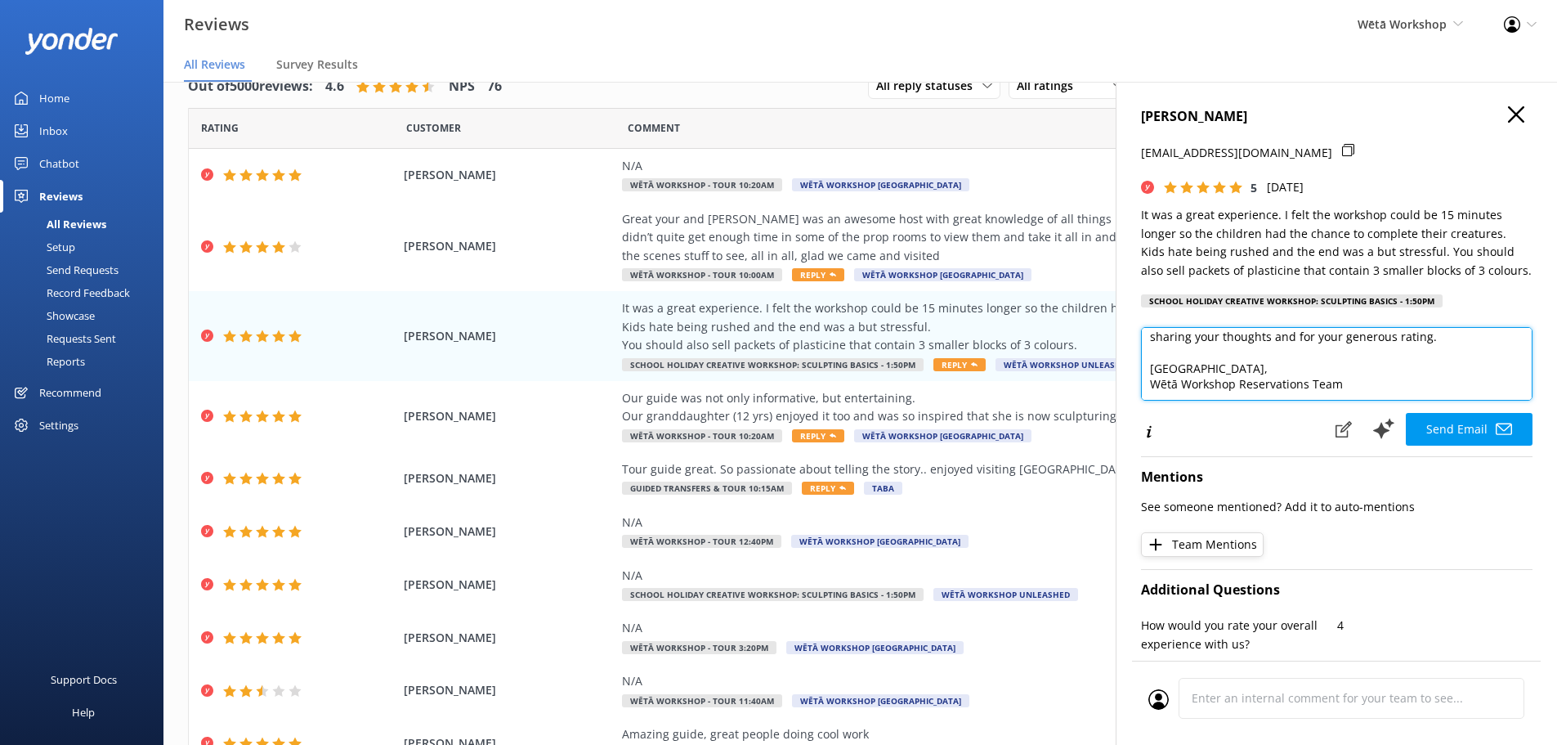
scroll to position [137, 0]
click at [1383, 342] on textarea "Kia ora [PERSON_NAME], Thank you so much for your wonderful feedback—we're deli…" at bounding box center [1337, 364] width 392 height 74
click at [1424, 352] on textarea "Kia ora [PERSON_NAME], Thank you so much for your wonderful feedback—we're deli…" at bounding box center [1337, 364] width 392 height 74
click at [1448, 332] on textarea "Kia ora [PERSON_NAME], Thank you so much for your wonderful feedback—we're deli…" at bounding box center [1337, 364] width 392 height 74
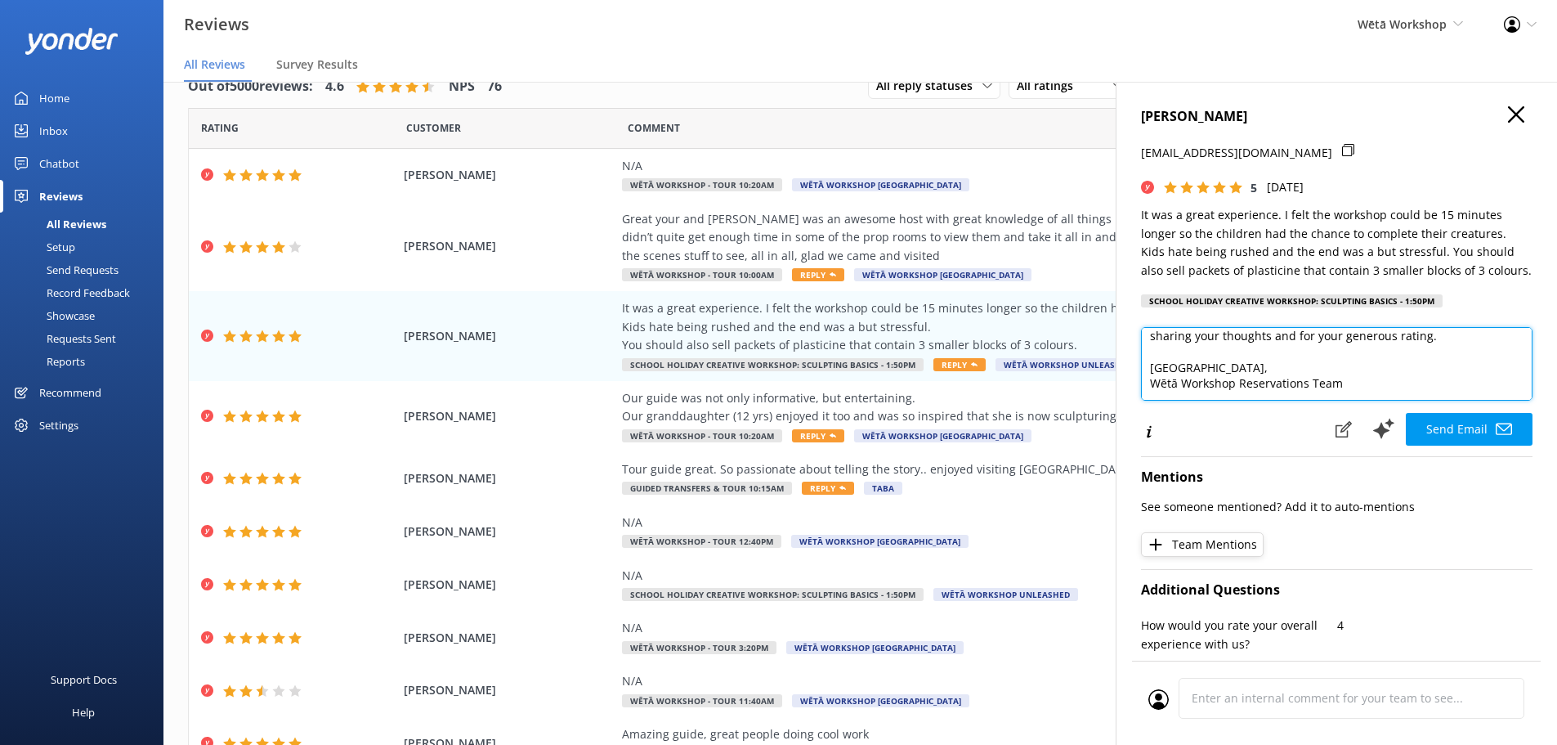
drag, startPoint x: 1446, startPoint y: 338, endPoint x: 1287, endPoint y: 343, distance: 159.5
click at [1287, 343] on textarea "Kia ora [PERSON_NAME], Thank you so much for your wonderful feedback—we're deli…" at bounding box center [1337, 364] width 392 height 74
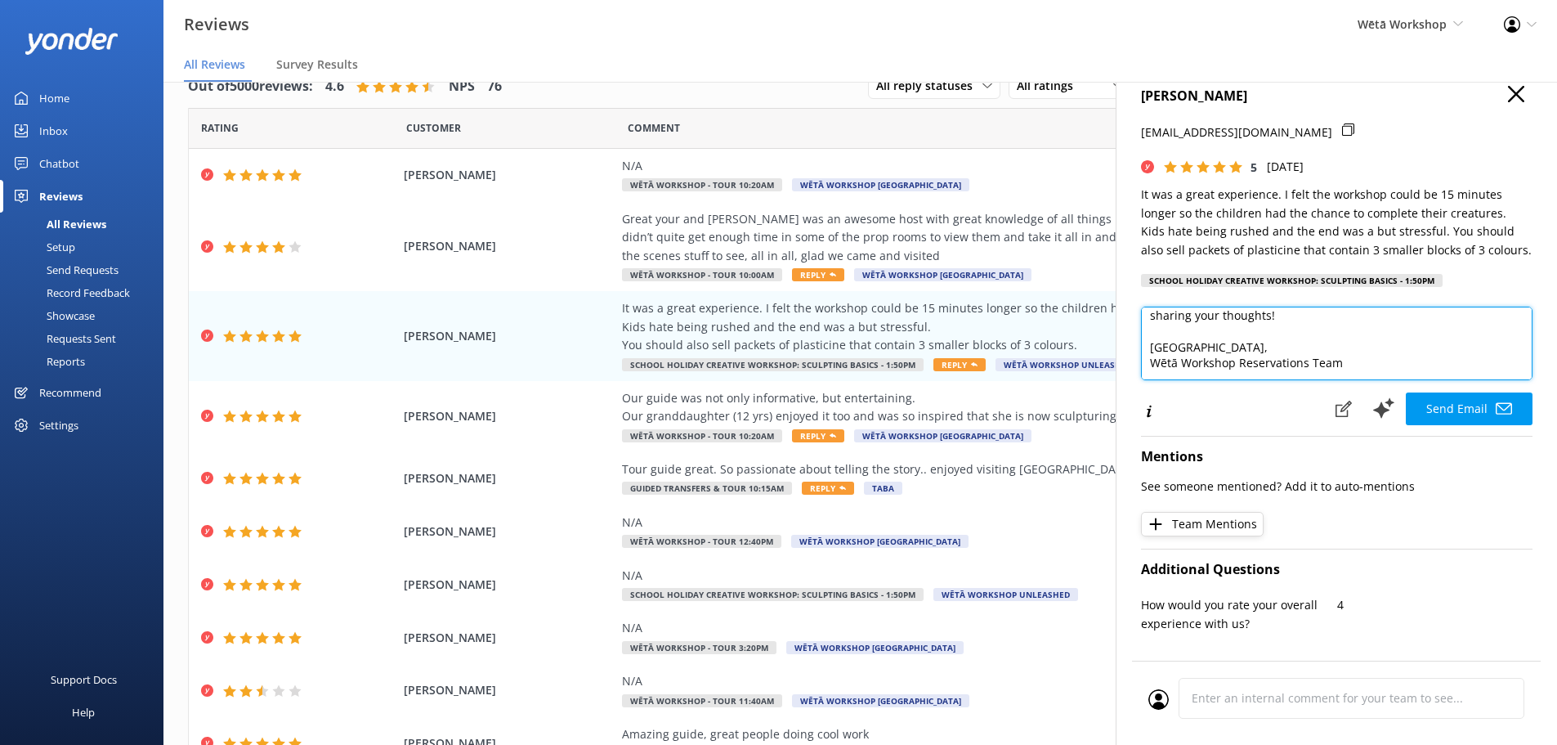
scroll to position [0, 0]
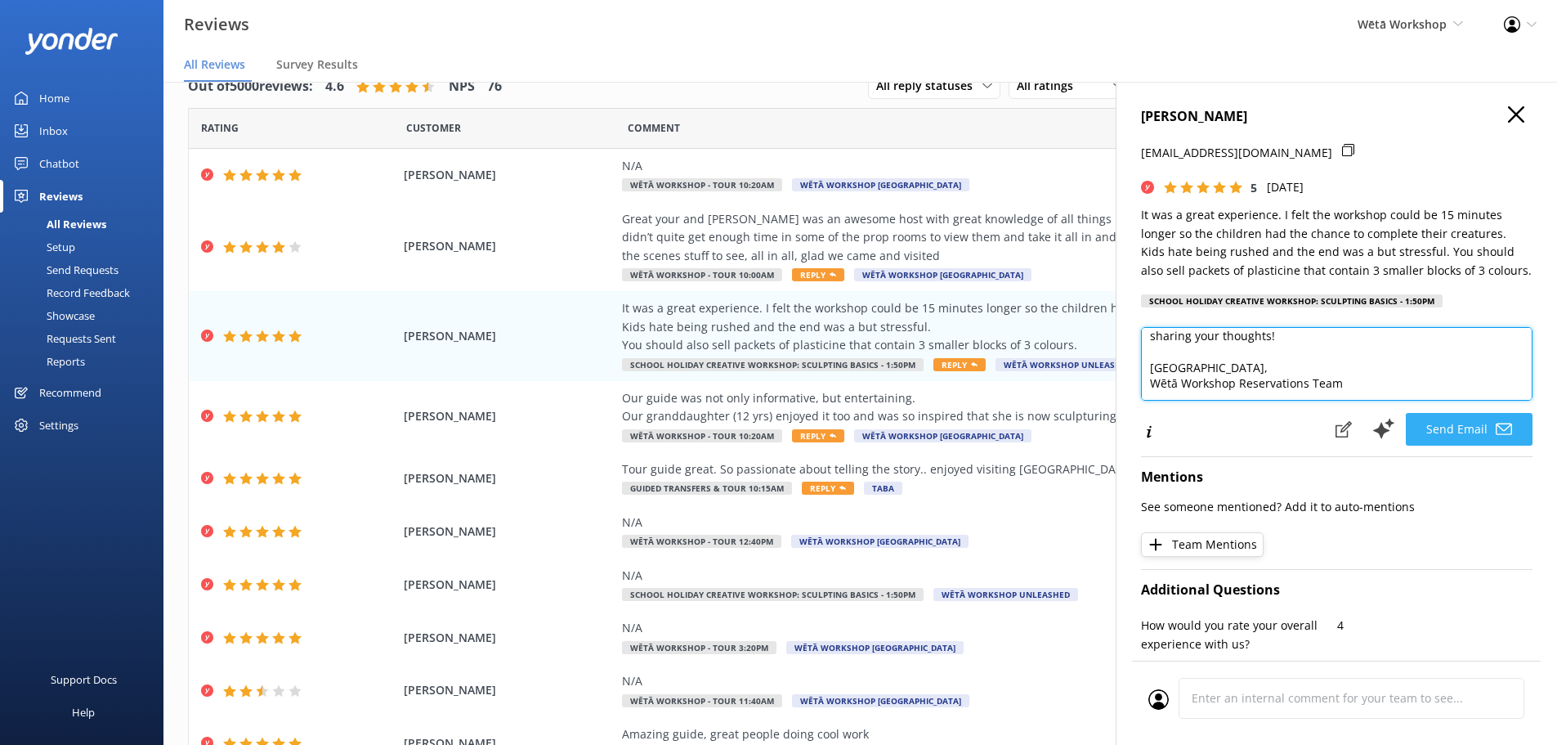
type textarea "Kia ora [PERSON_NAME], Thank you so much for your wonderful feedback—we're deli…"
click at [1473, 423] on button "Send Email" at bounding box center [1469, 429] width 127 height 33
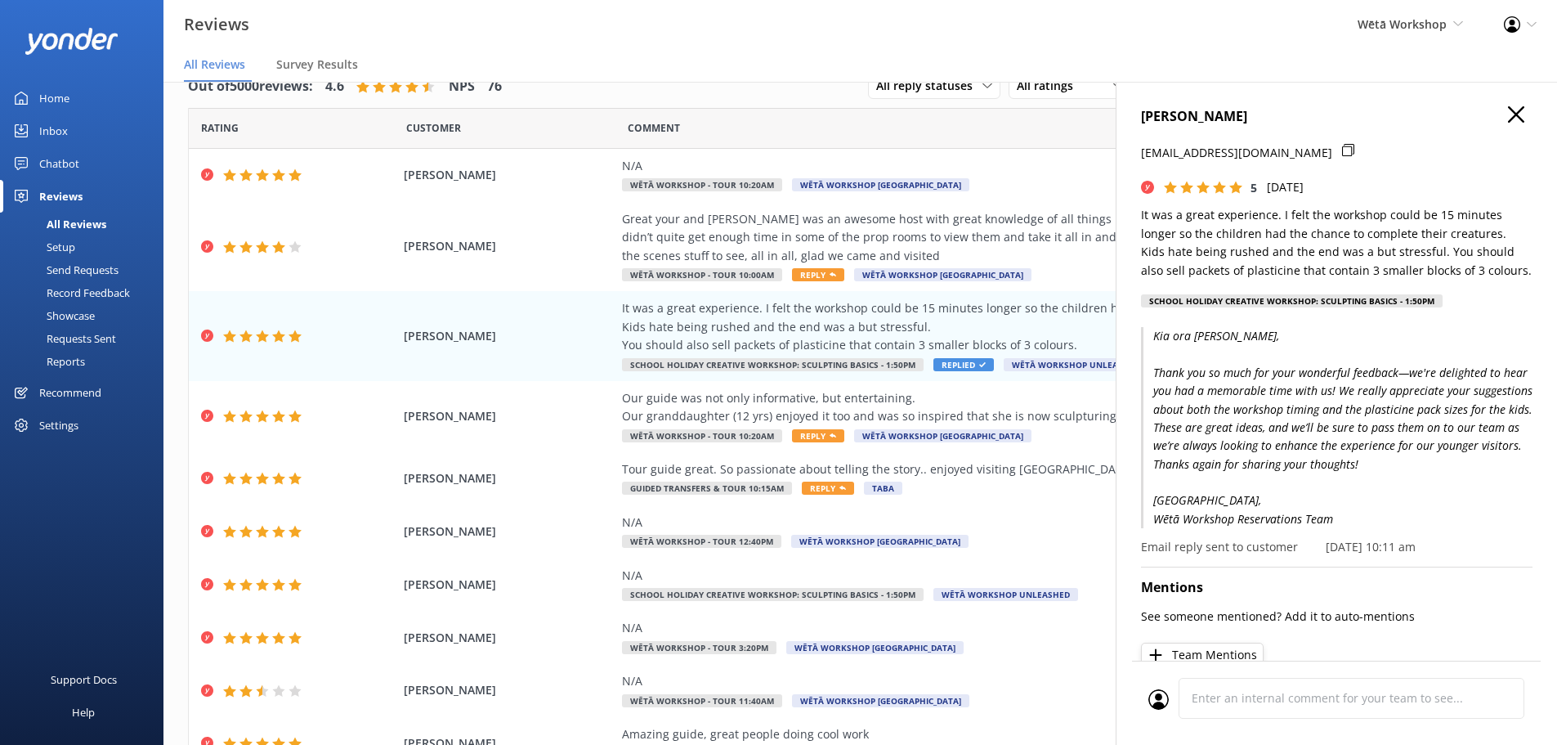
click at [1518, 106] on h4 "[PERSON_NAME]" at bounding box center [1337, 116] width 392 height 21
click at [1508, 117] on use "button" at bounding box center [1516, 114] width 16 height 16
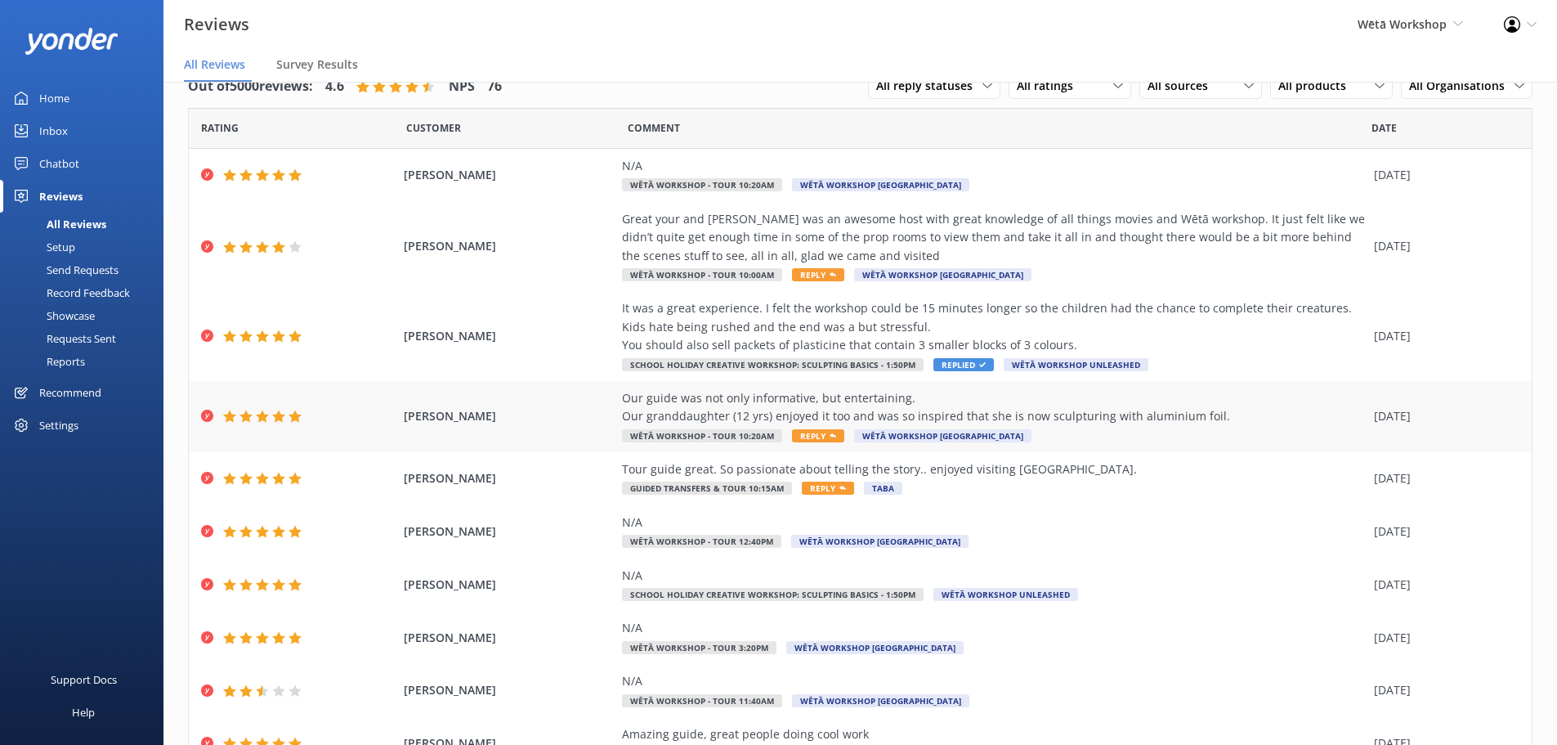
click at [826, 408] on div "Our guide was not only informative, but entertaining. Our granddaughter (12 yrs…" at bounding box center [994, 407] width 744 height 37
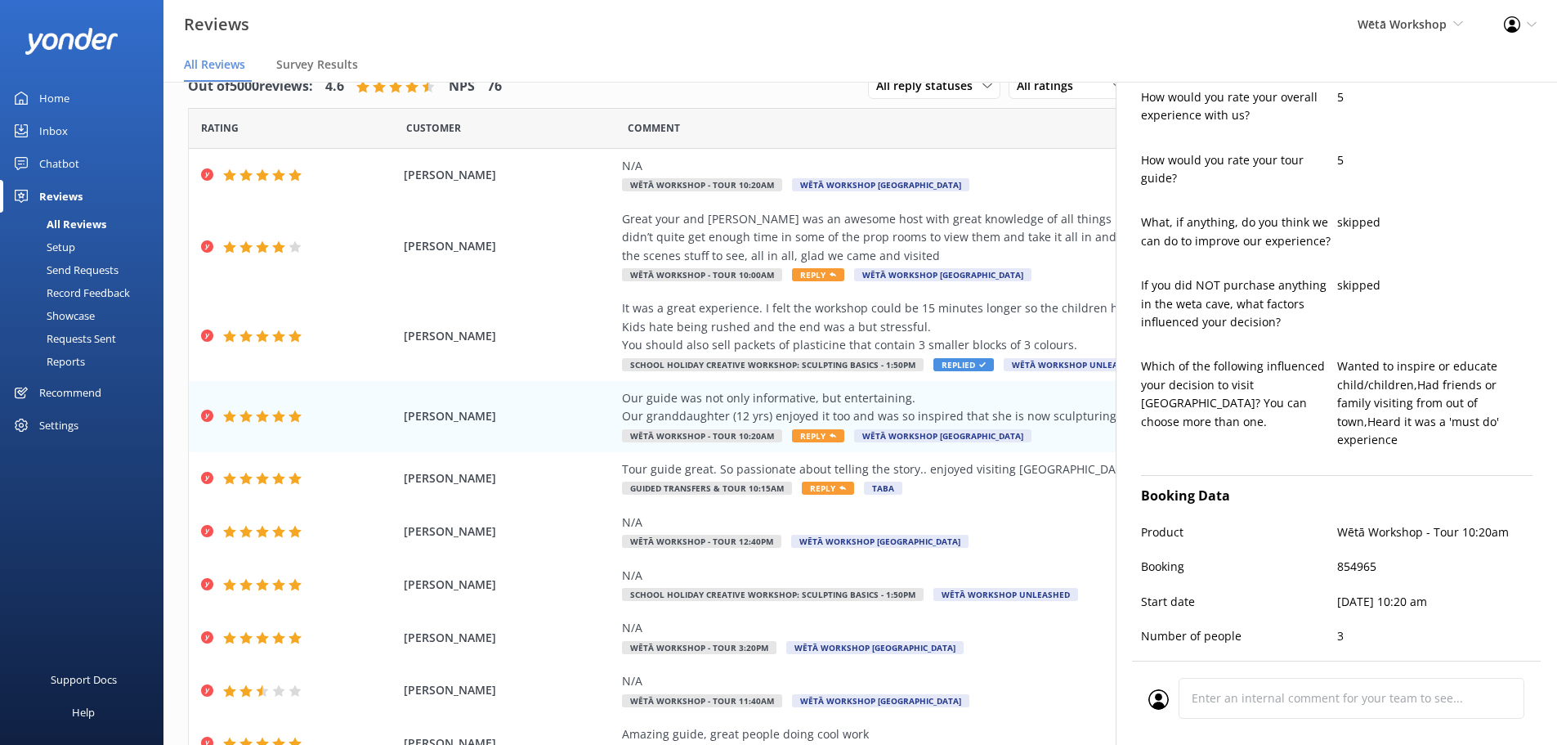
type textarea "Kia ora [PERSON_NAME], Thank you so much for your wonderful feedback! We’re thr…"
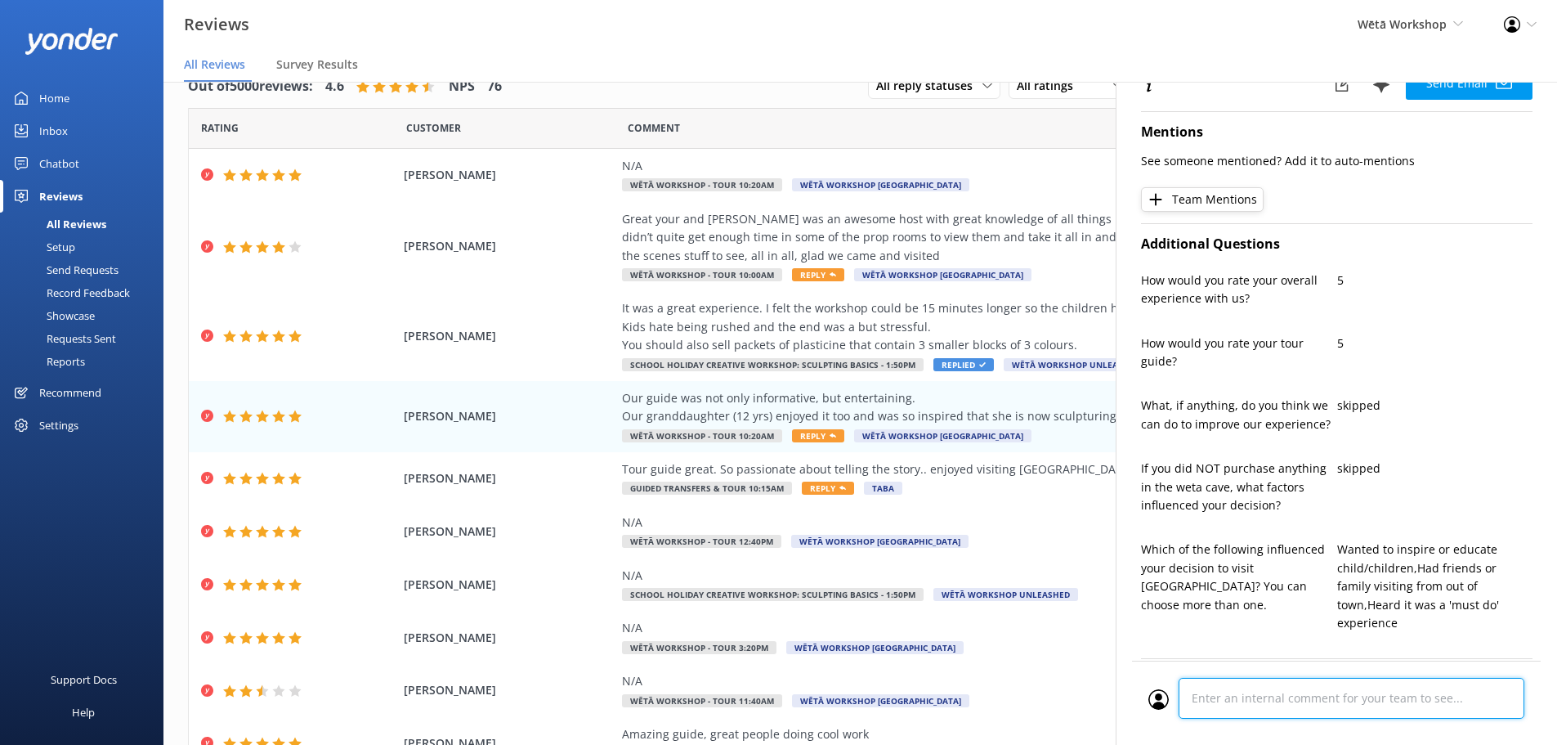
scroll to position [611, 0]
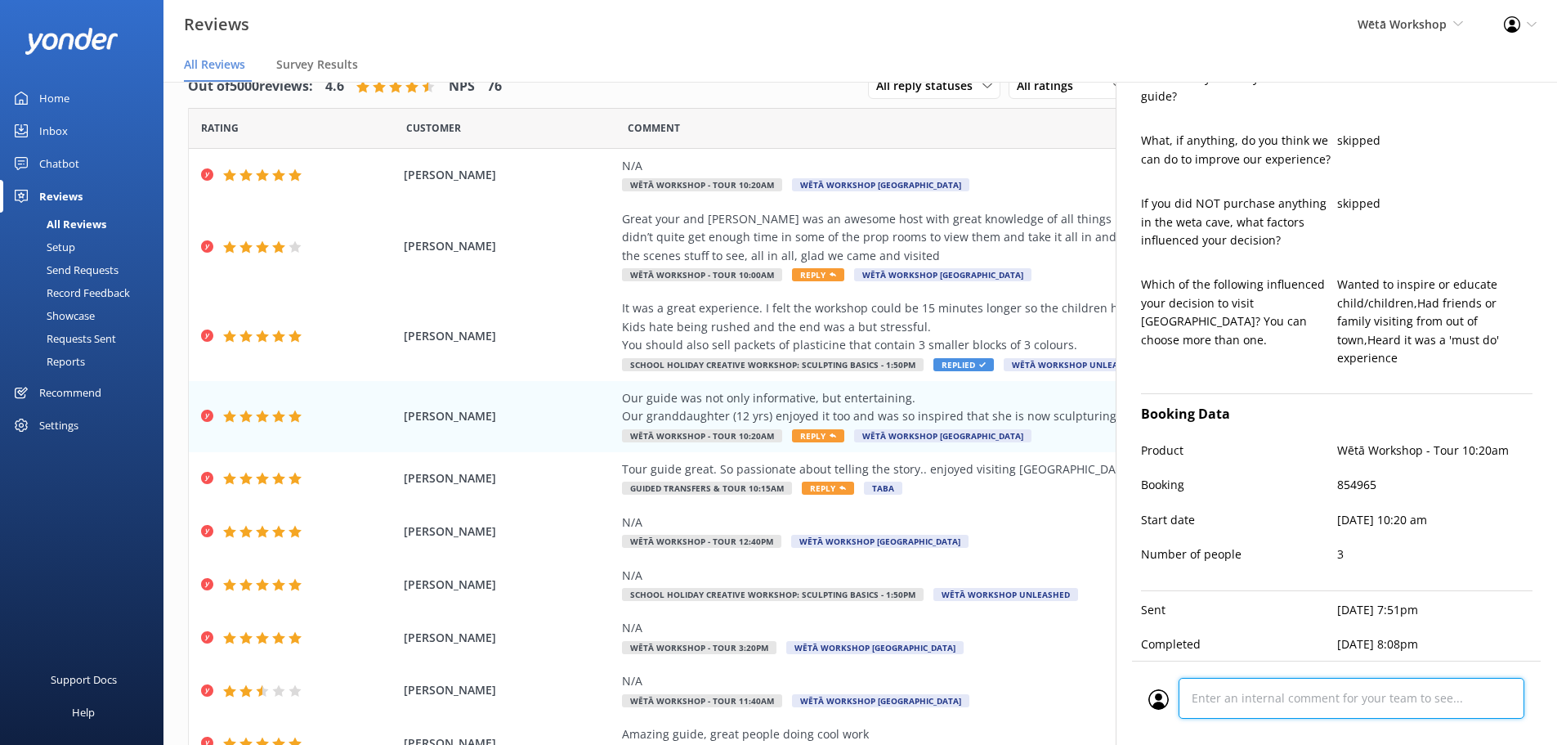
click at [1360, 700] on div "Cancel Comment" at bounding box center [1336, 703] width 409 height 84
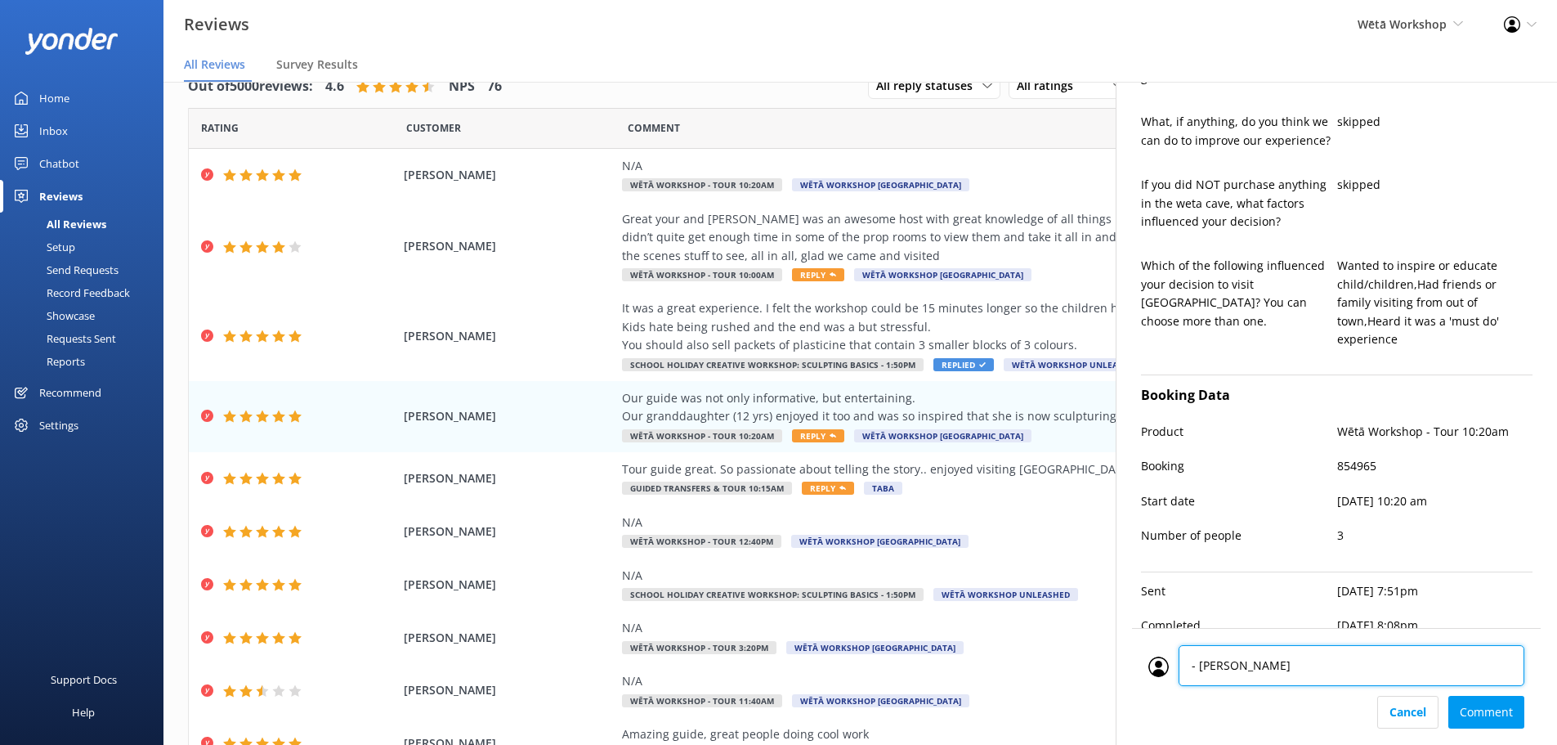
type textarea "- [PERSON_NAME]"
click at [1482, 732] on div "- [PERSON_NAME] Comment" at bounding box center [1336, 686] width 409 height 117
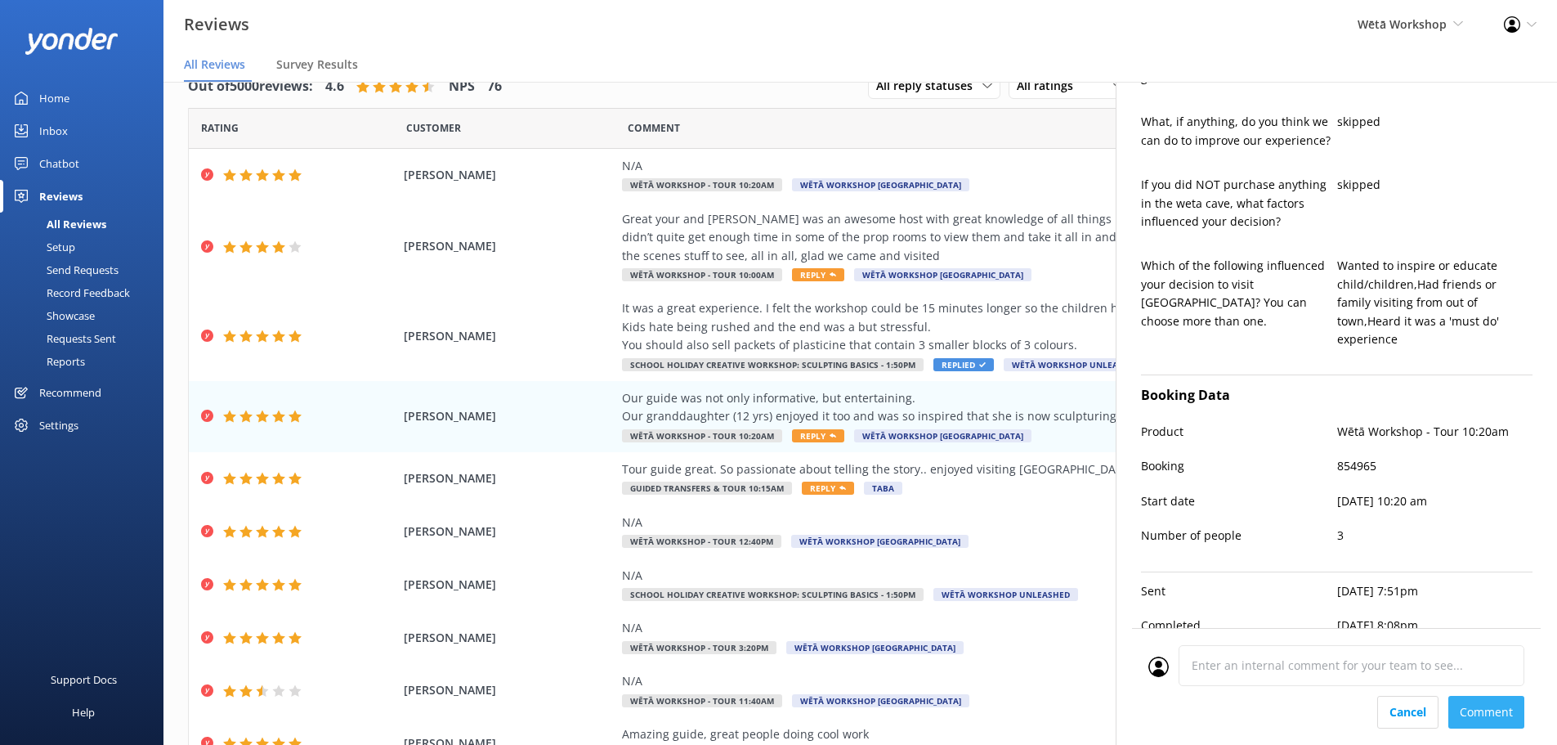
click at [1473, 716] on div "- [PERSON_NAME] Comment" at bounding box center [1336, 686] width 409 height 117
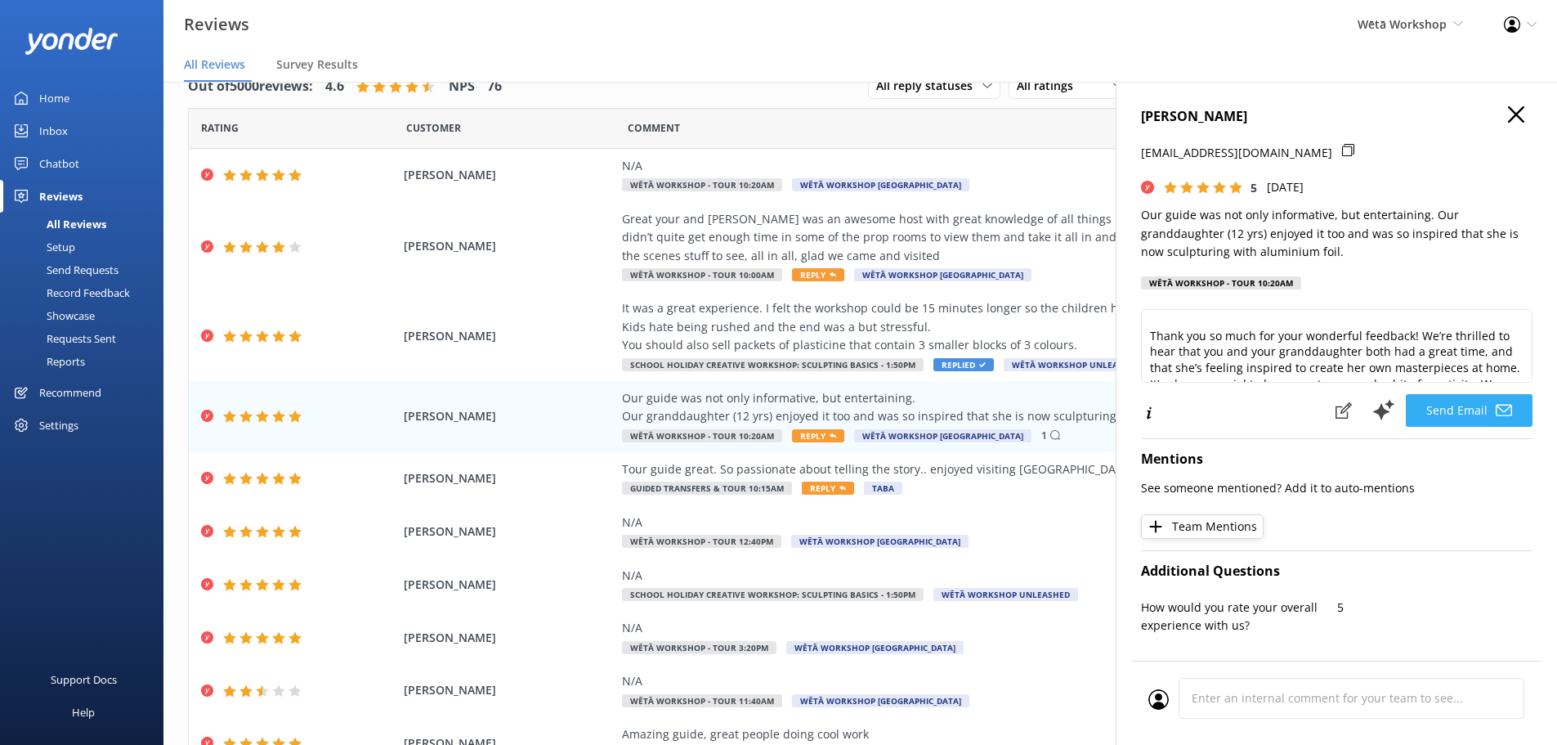
scroll to position [104, 0]
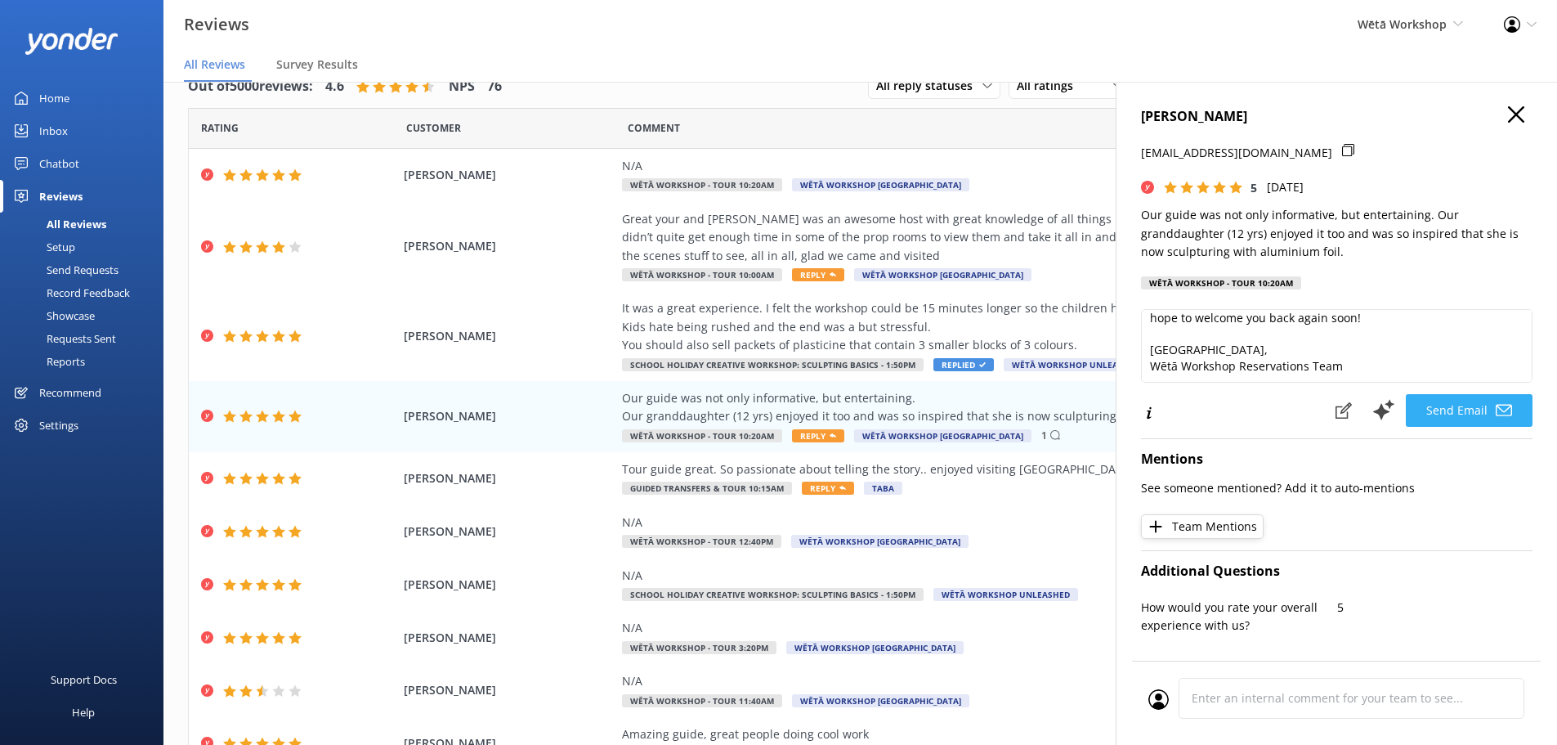
click at [1463, 405] on button "Send Email" at bounding box center [1469, 410] width 127 height 33
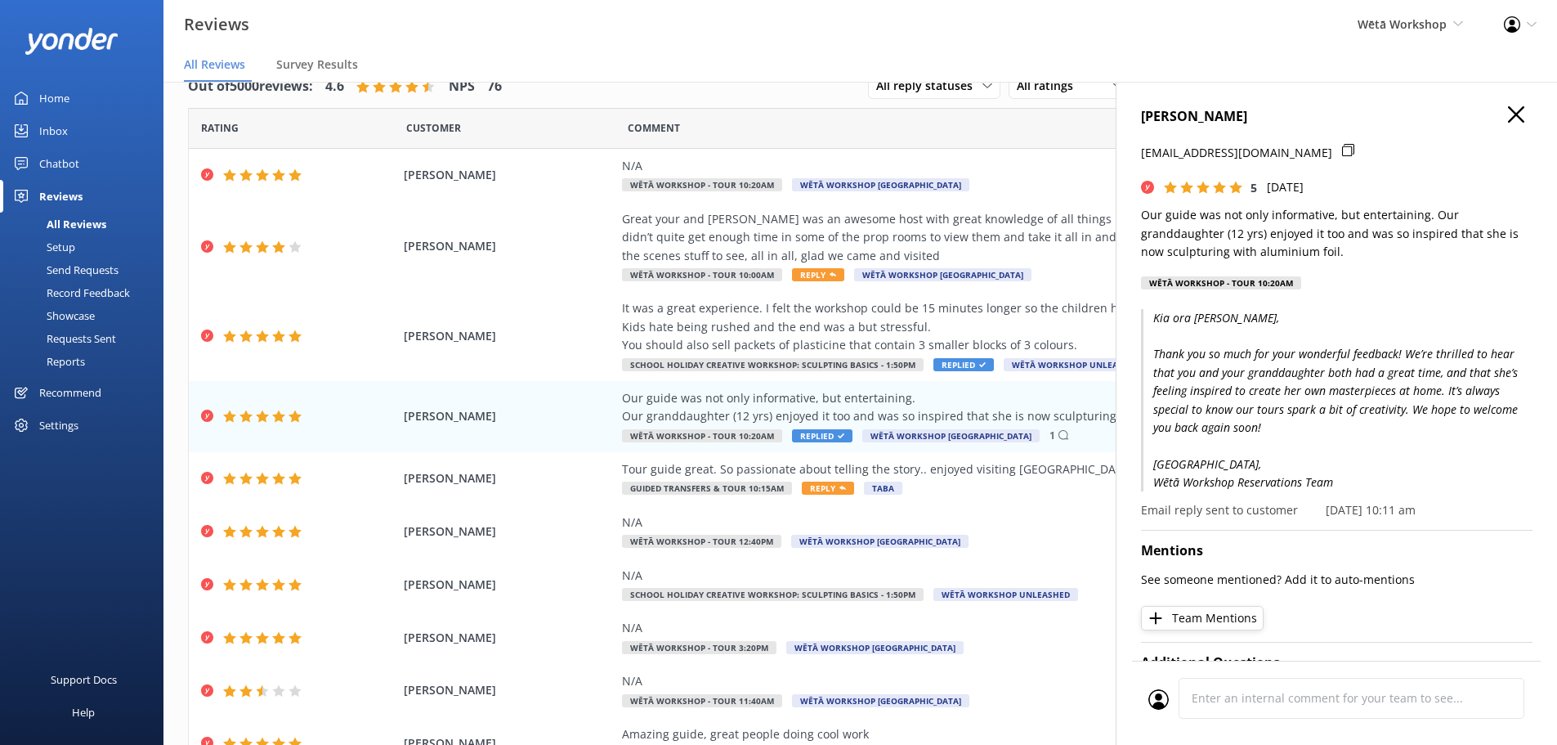
click at [1510, 114] on icon "button" at bounding box center [1516, 114] width 16 height 16
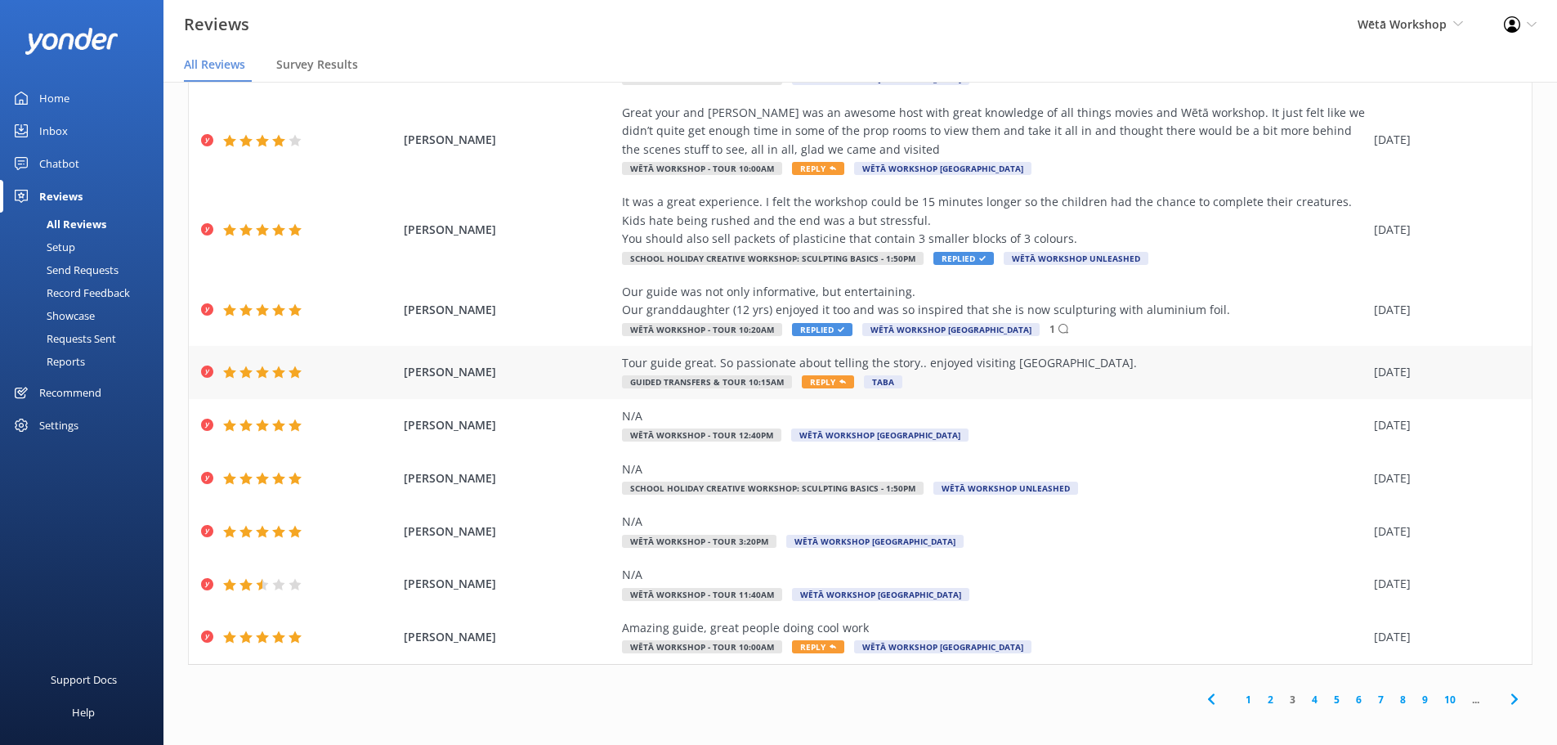
scroll to position [112, 0]
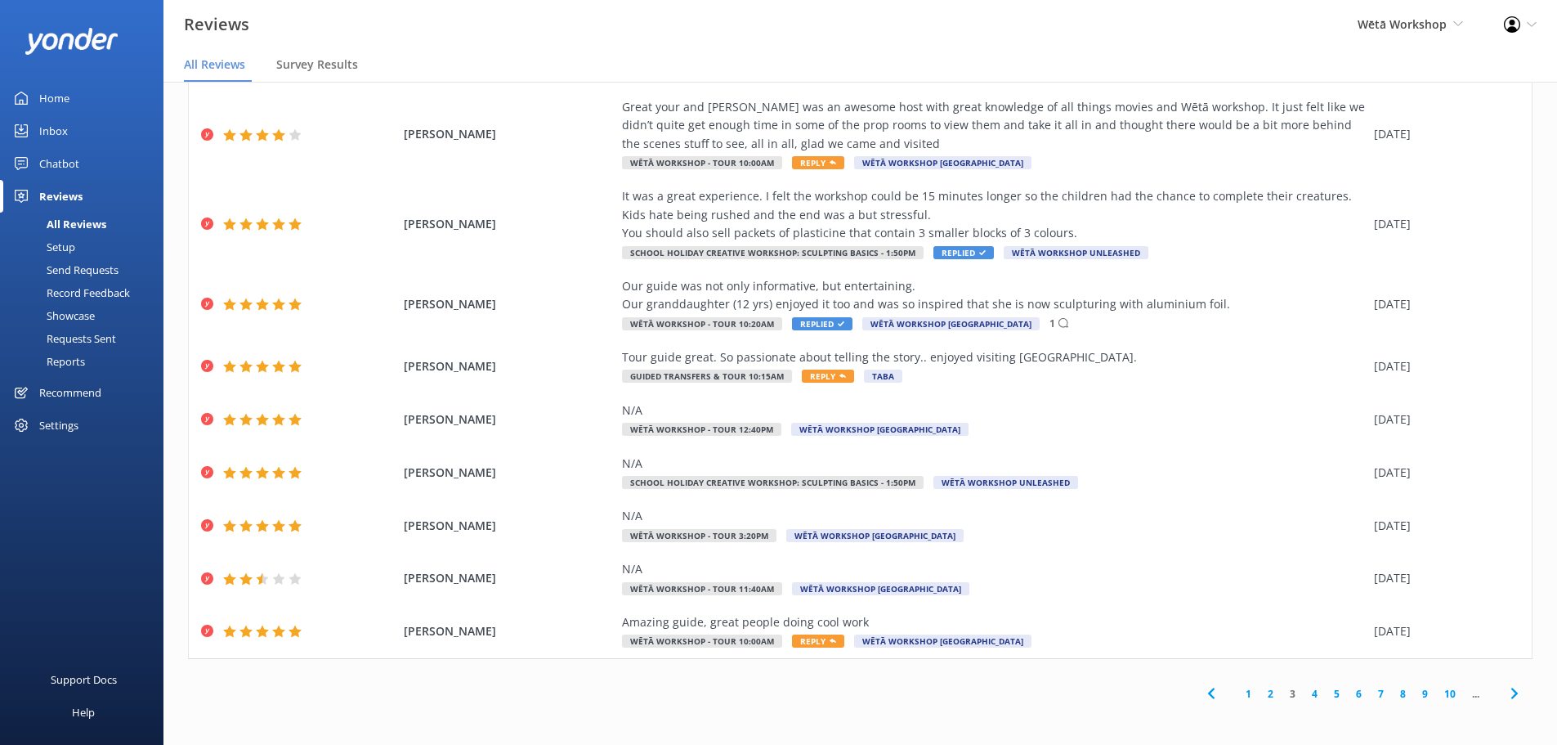
click at [1304, 691] on link "4" at bounding box center [1315, 694] width 22 height 16
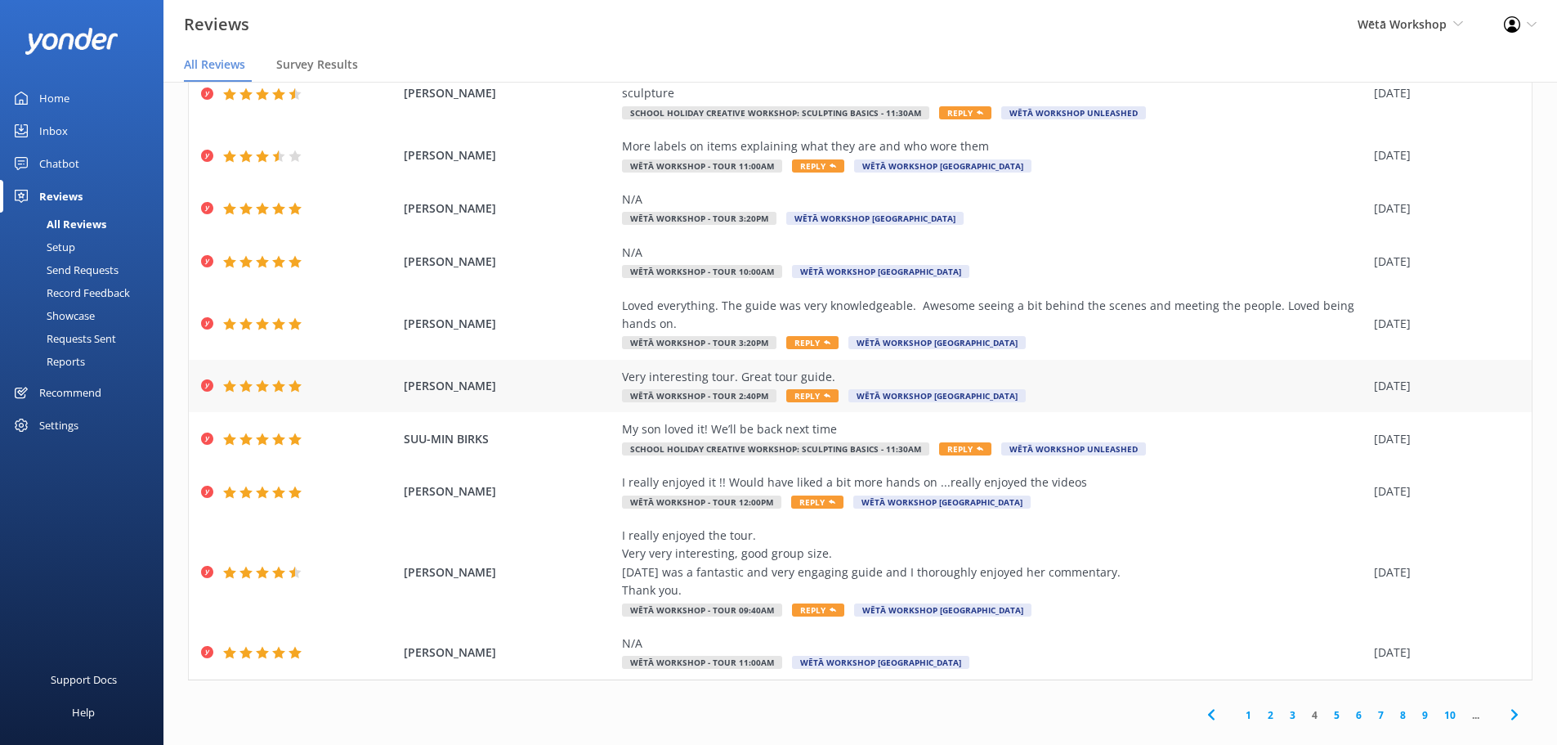
scroll to position [93, 0]
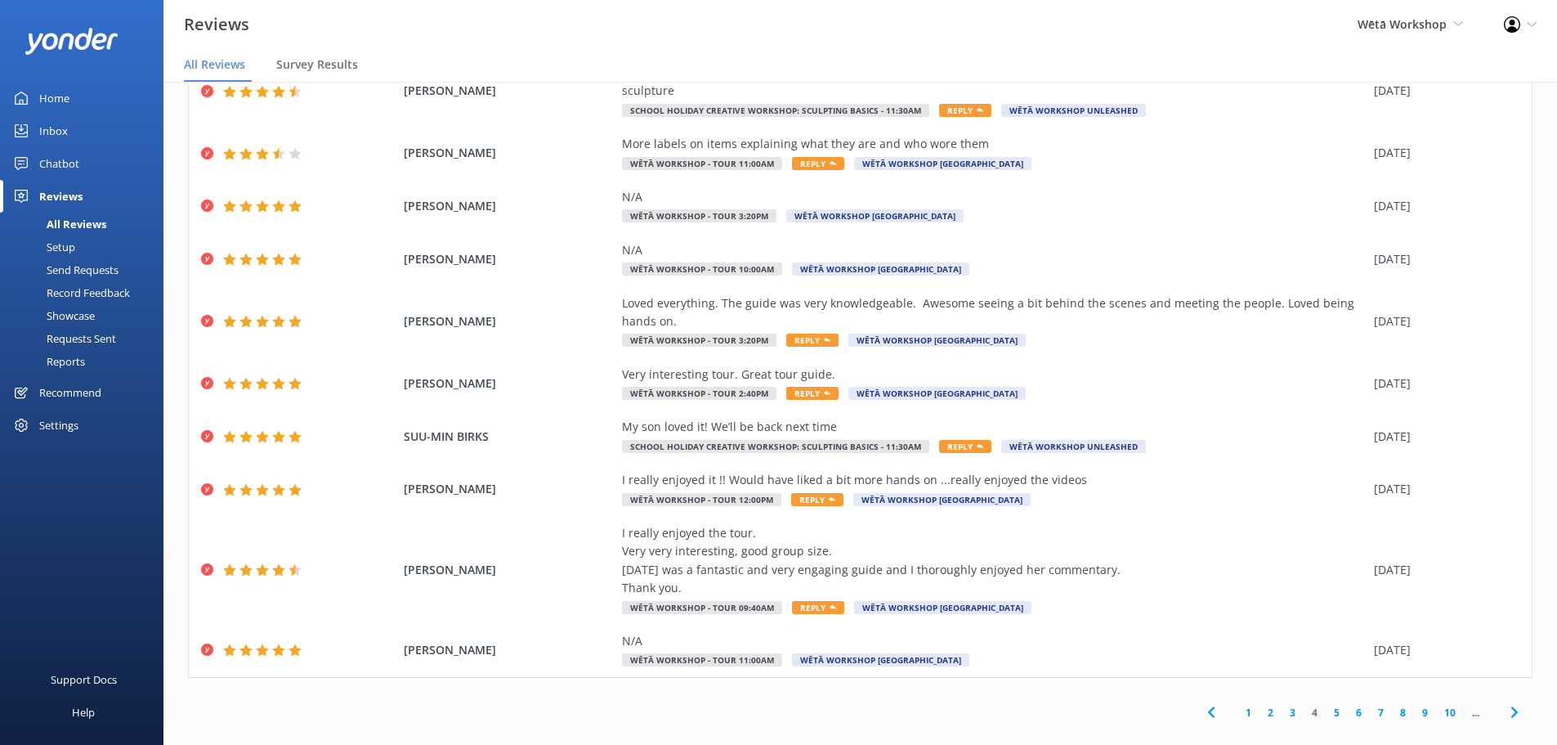
click at [1326, 705] on link "5" at bounding box center [1337, 713] width 22 height 16
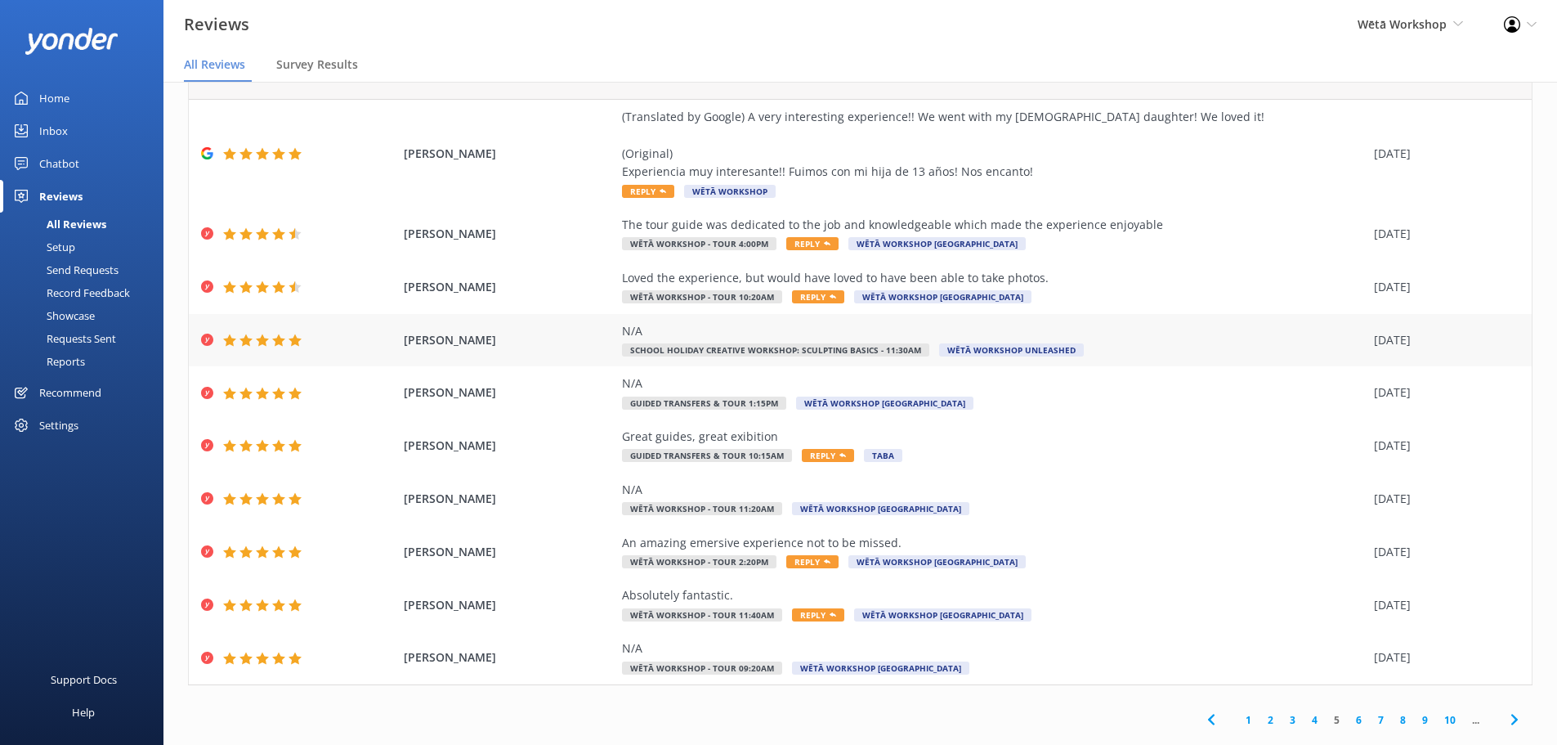
scroll to position [75, 0]
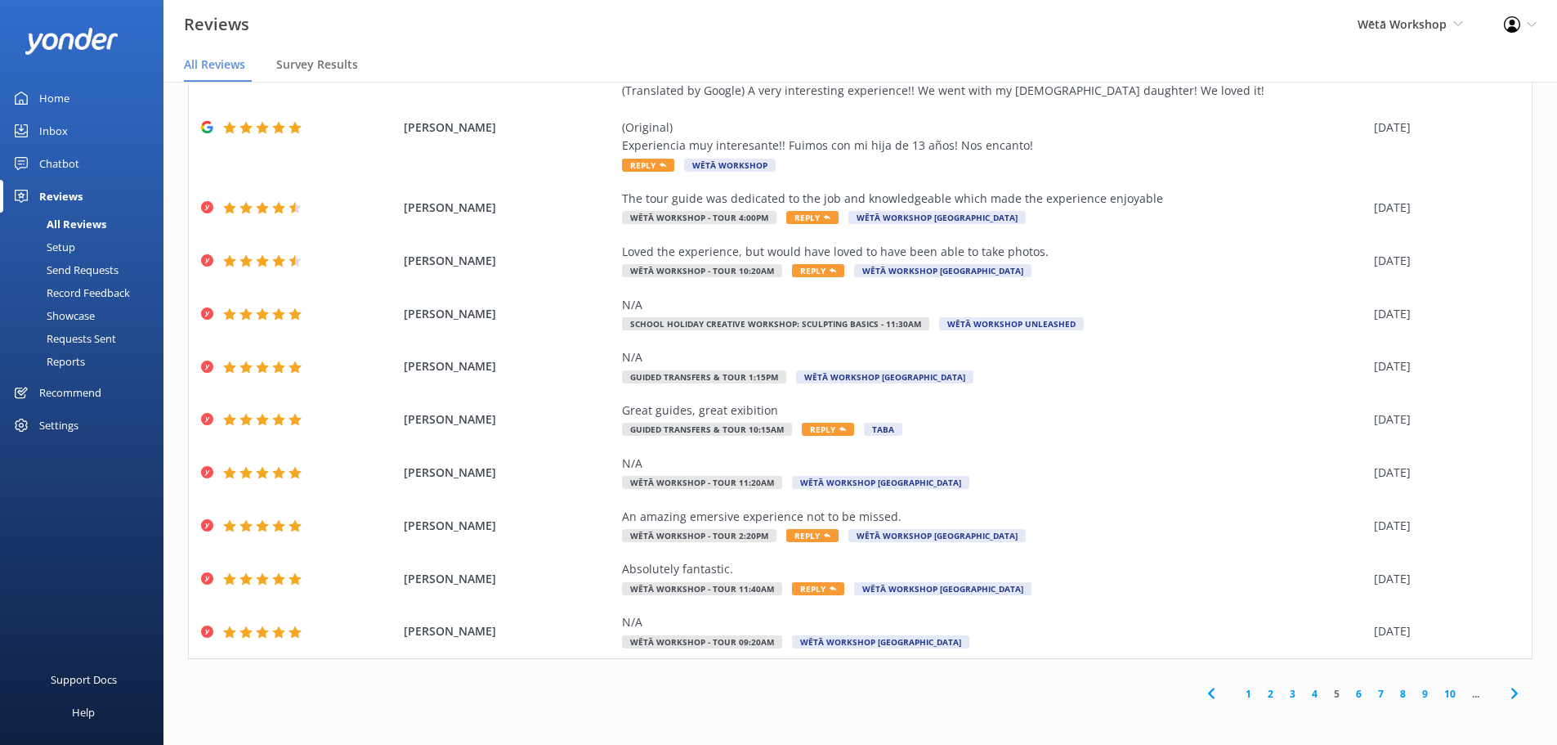
click at [1354, 697] on link "6" at bounding box center [1359, 694] width 22 height 16
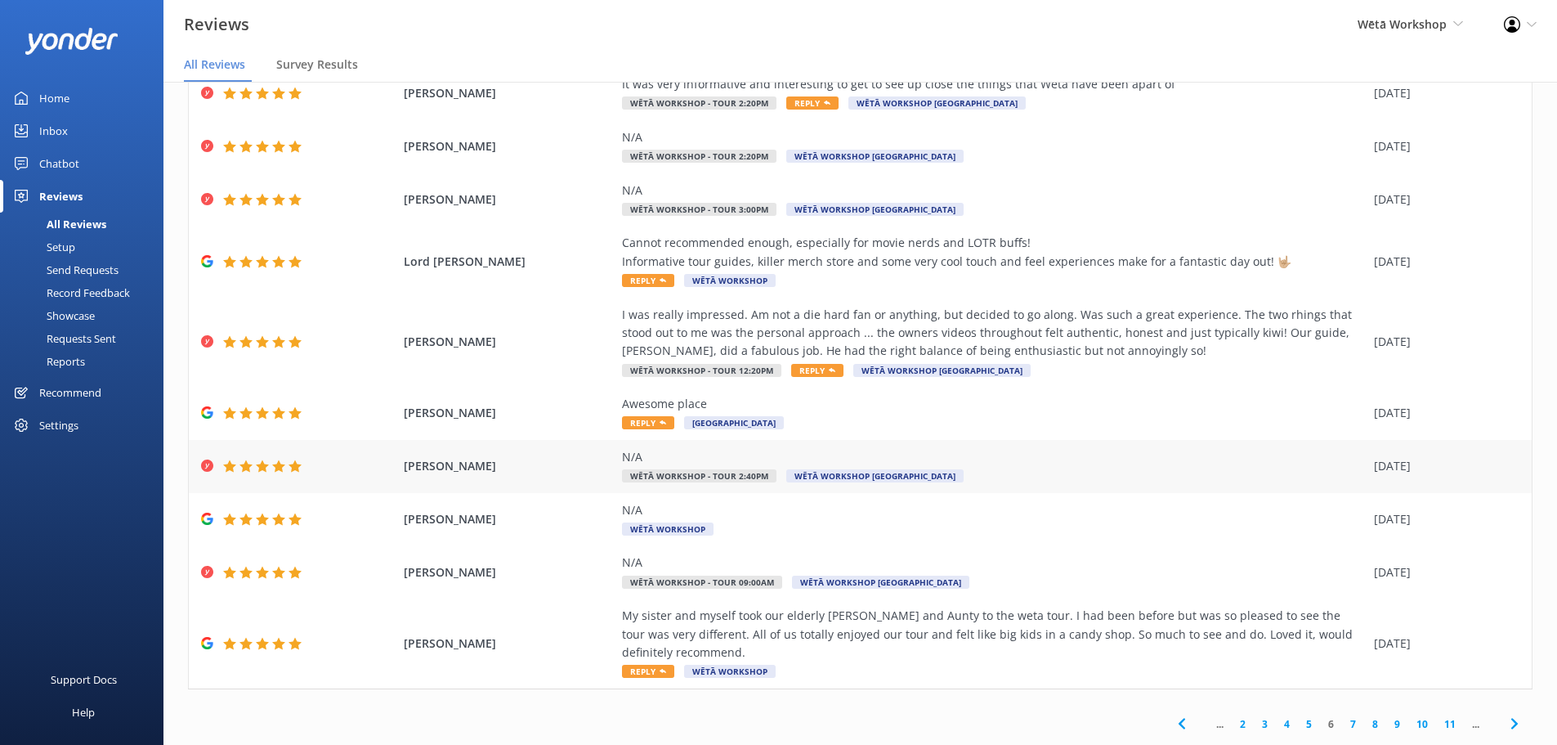
scroll to position [112, 0]
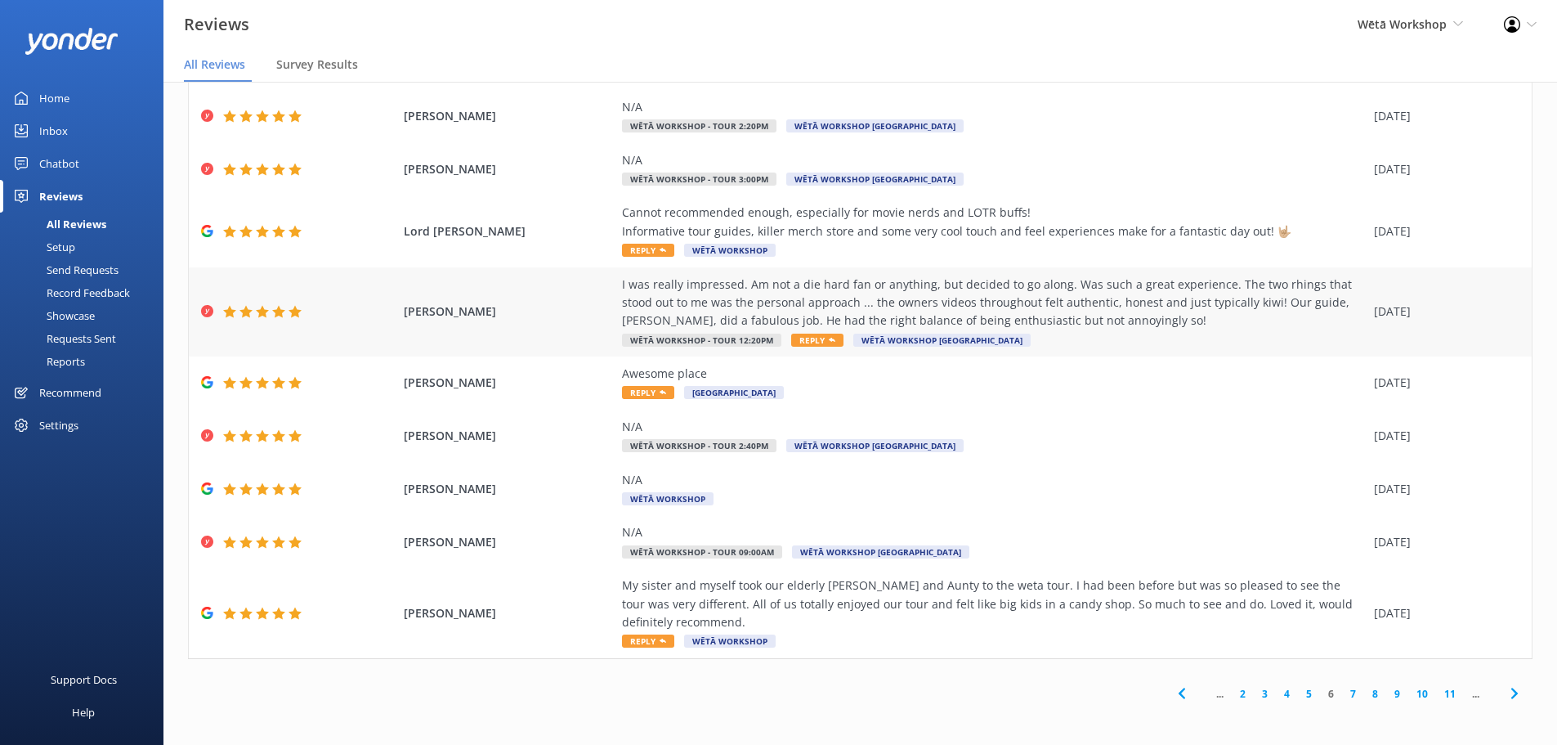
click at [811, 343] on span "Reply" at bounding box center [817, 340] width 52 height 13
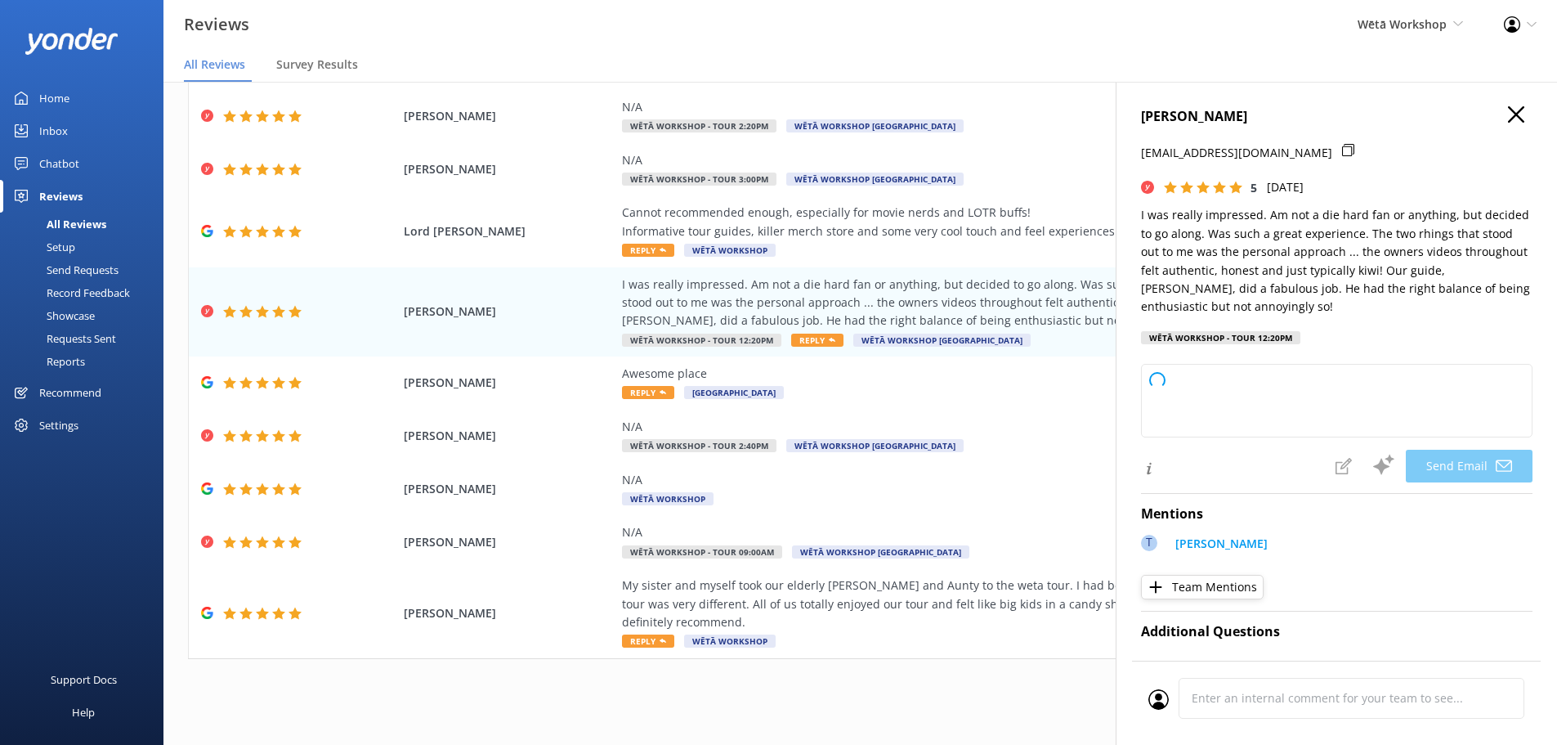
type textarea "Kia ora Mereana, Thank you so much for sharing your wonderful feedback! We're d…"
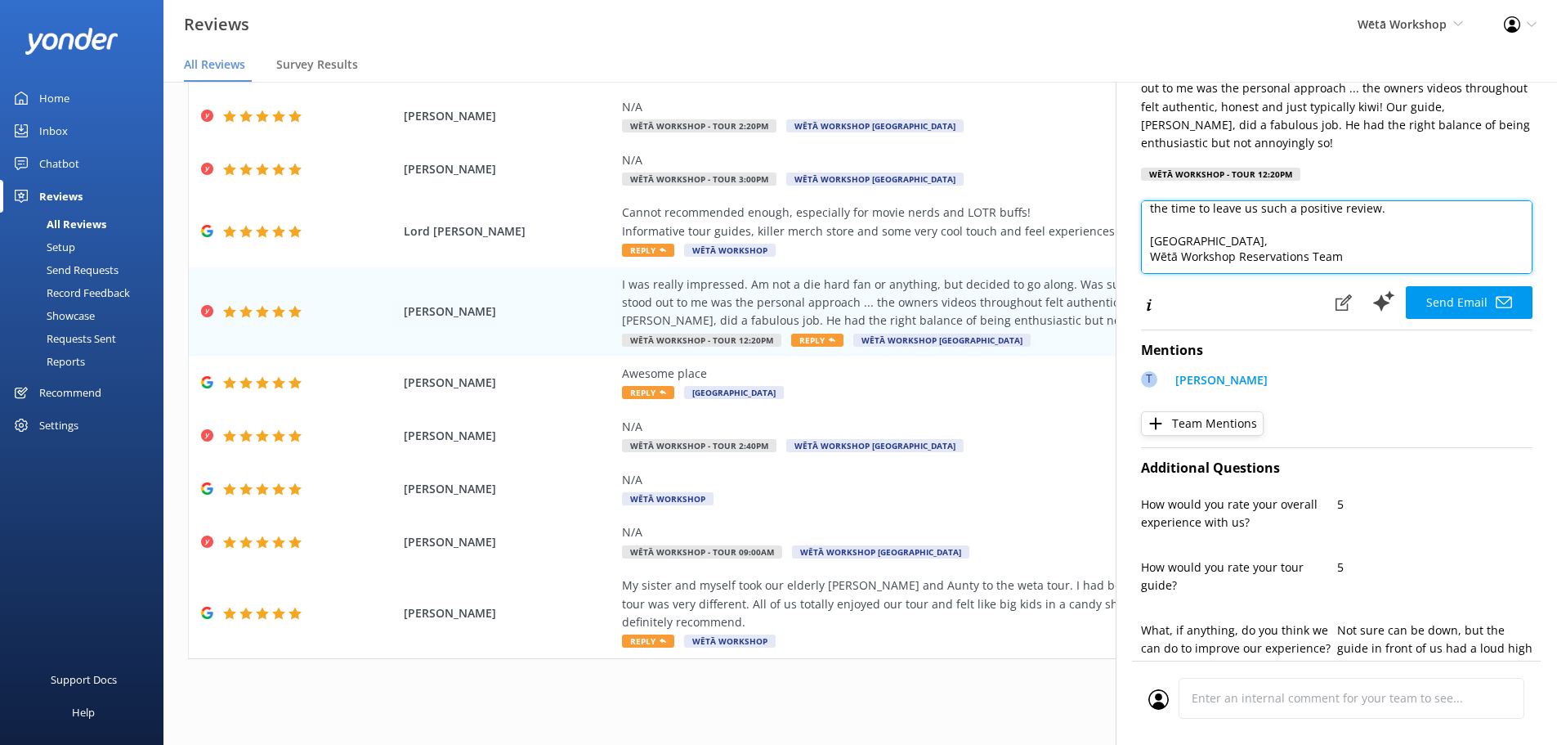
scroll to position [409, 0]
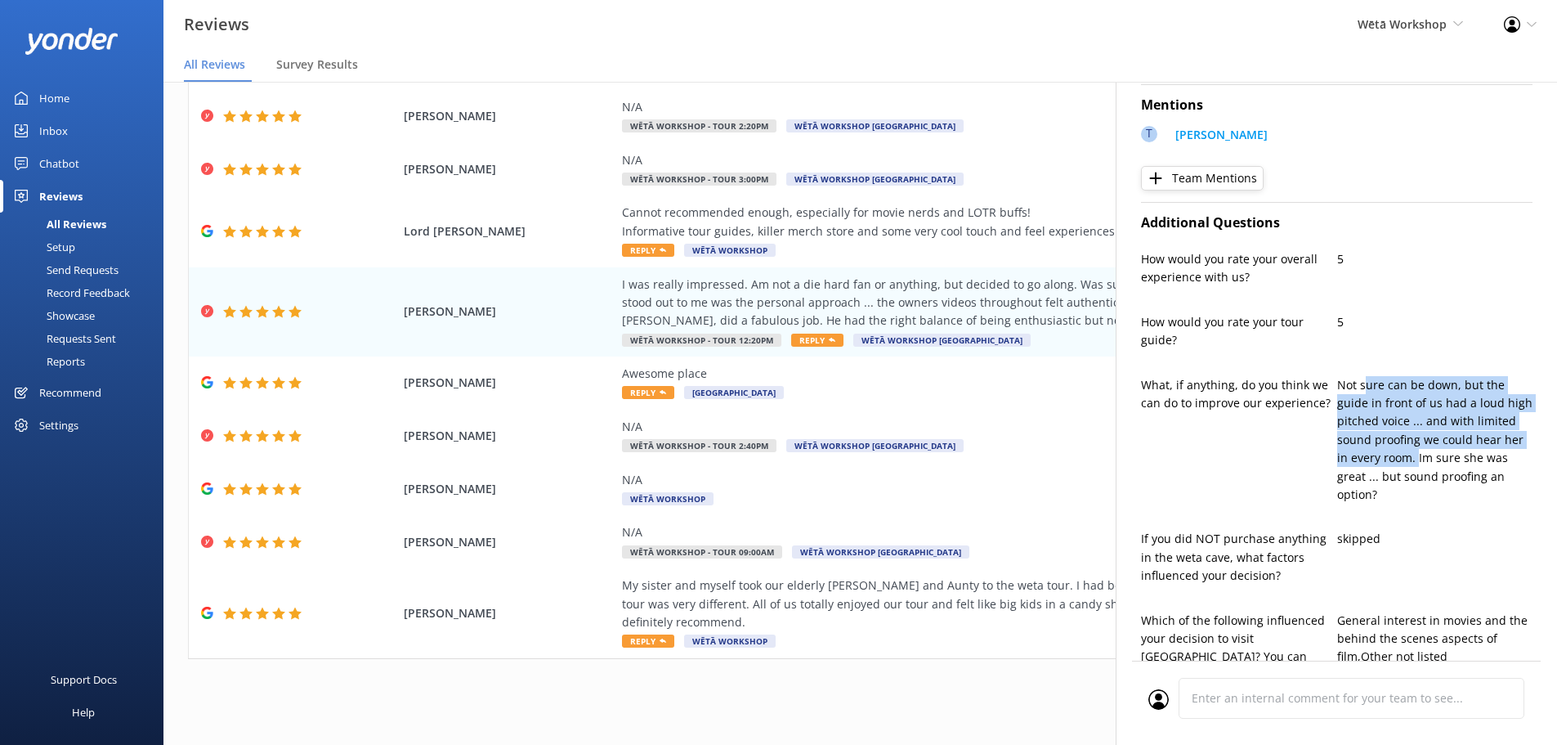
drag, startPoint x: 1359, startPoint y: 387, endPoint x: 1412, endPoint y: 456, distance: 87.5
click at [1412, 456] on p "Not sure can be down, but the guide in front of us had a loud high pitched voic…" at bounding box center [1436, 440] width 196 height 128
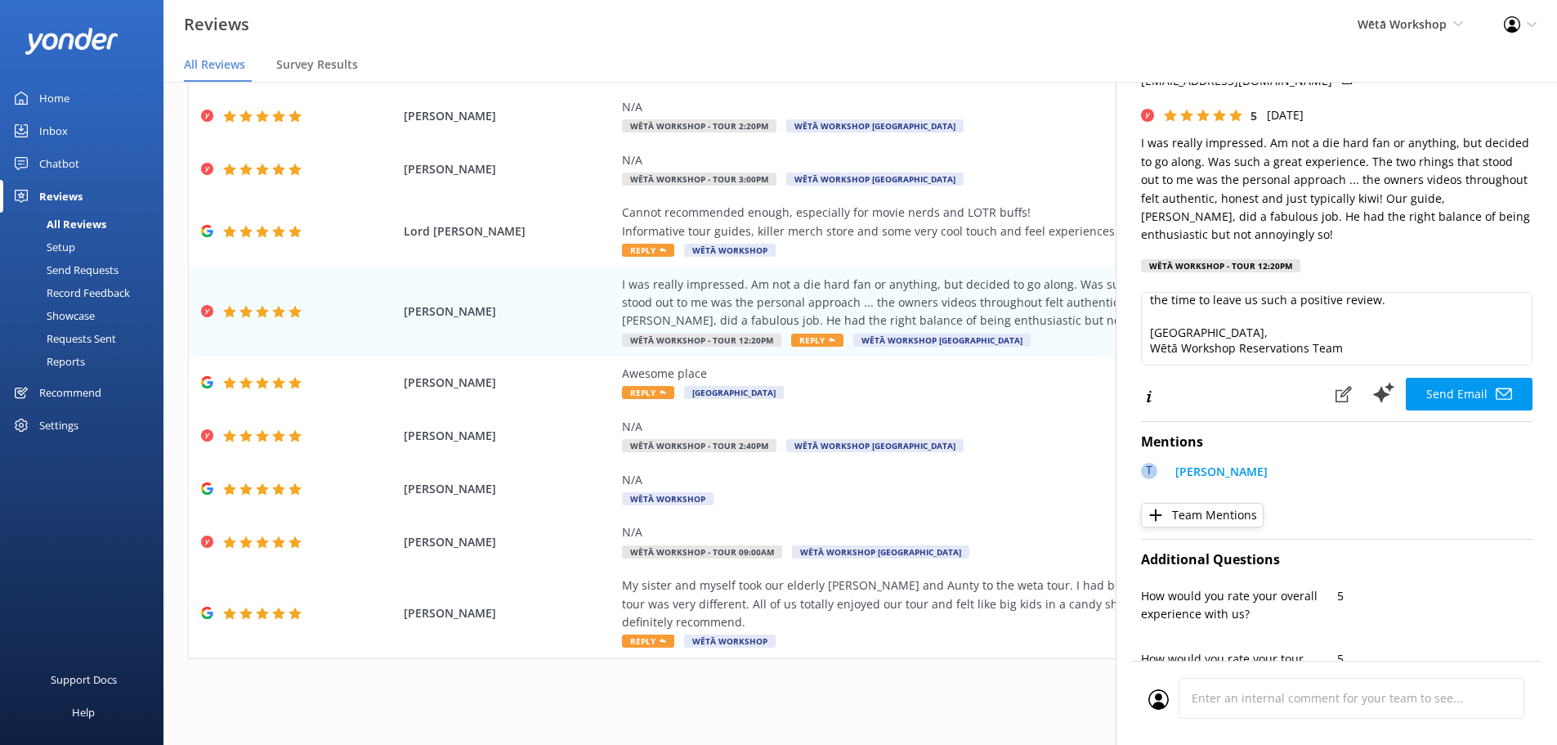
scroll to position [0, 0]
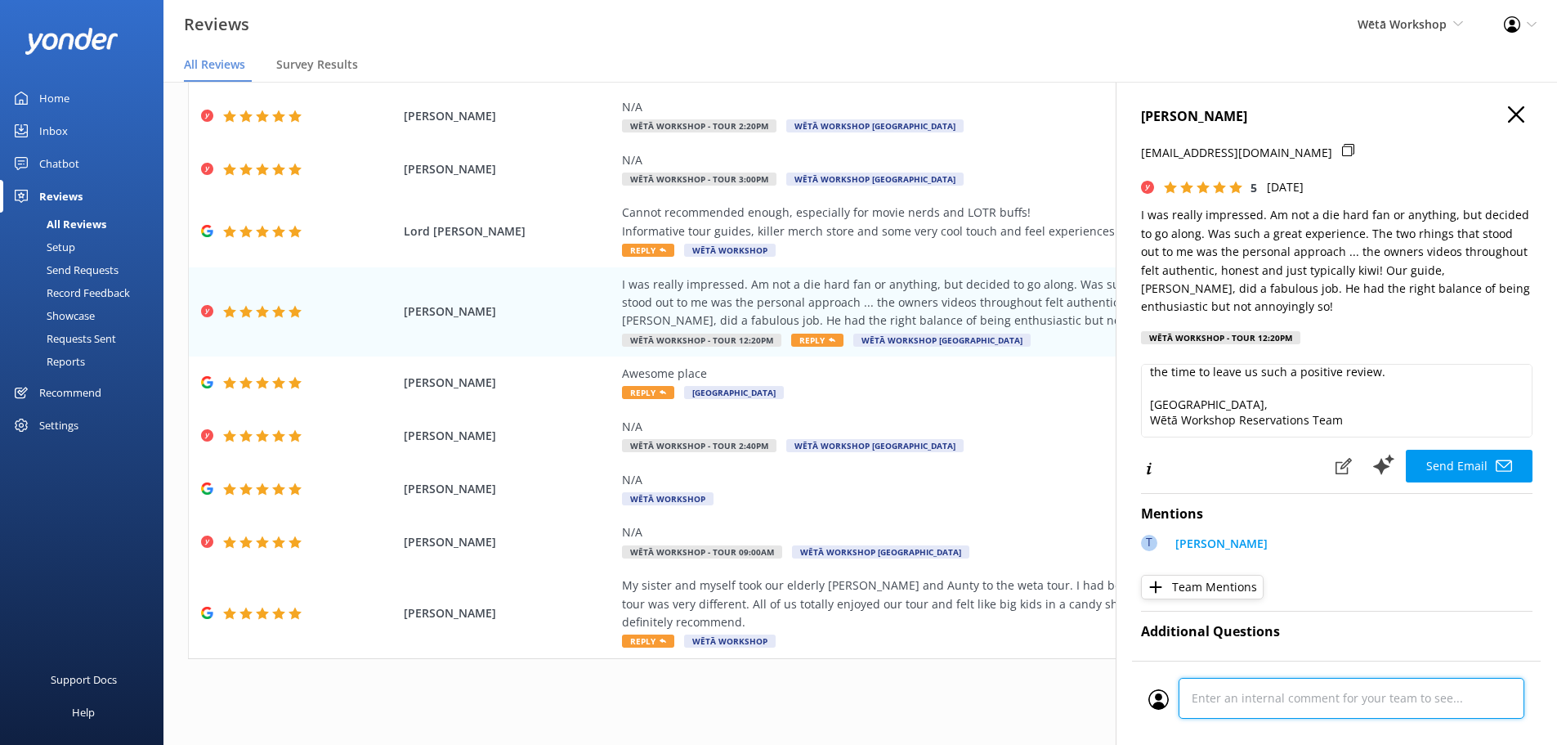
click at [1324, 701] on div "Cancel Comment" at bounding box center [1336, 703] width 409 height 84
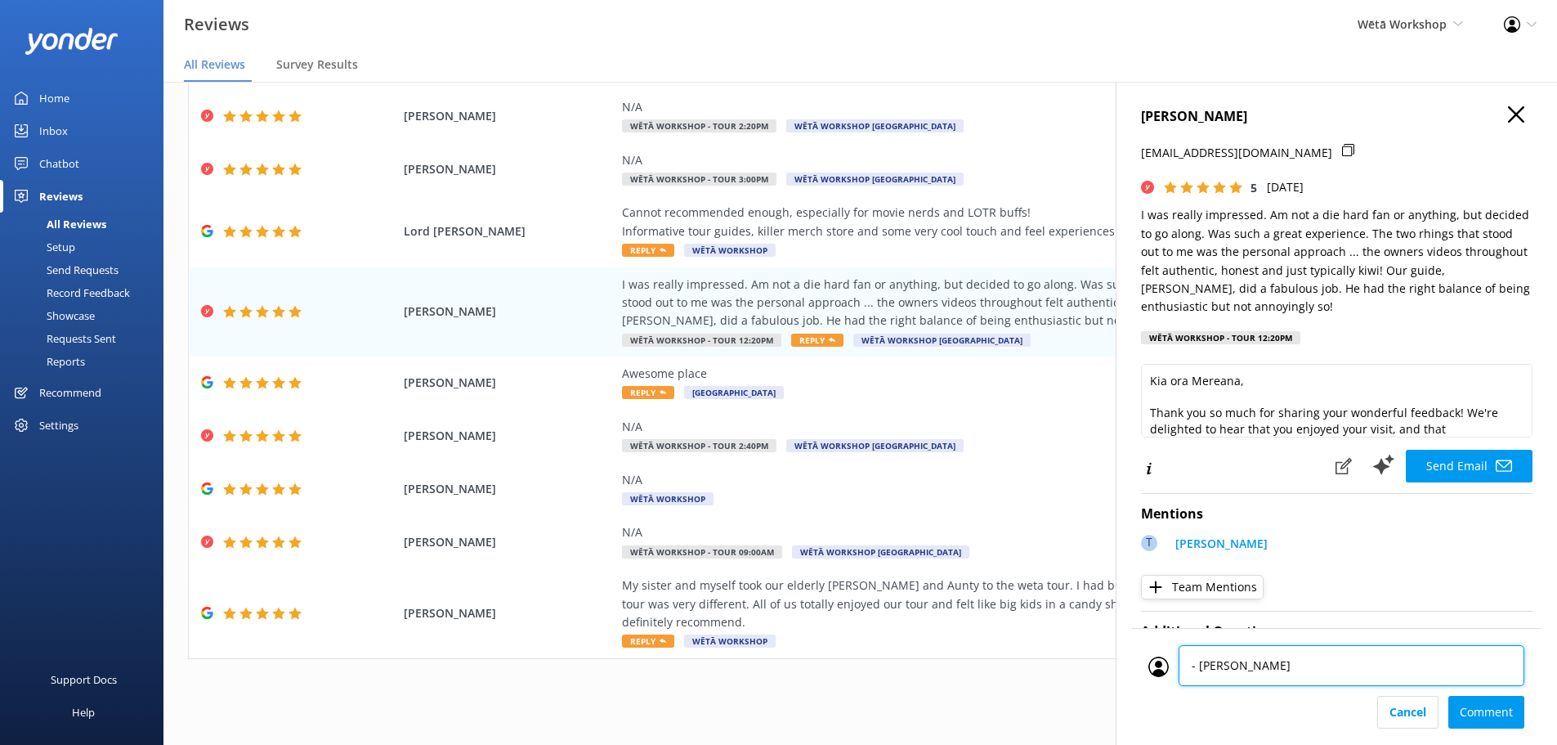
type textarea "- [PERSON_NAME]"
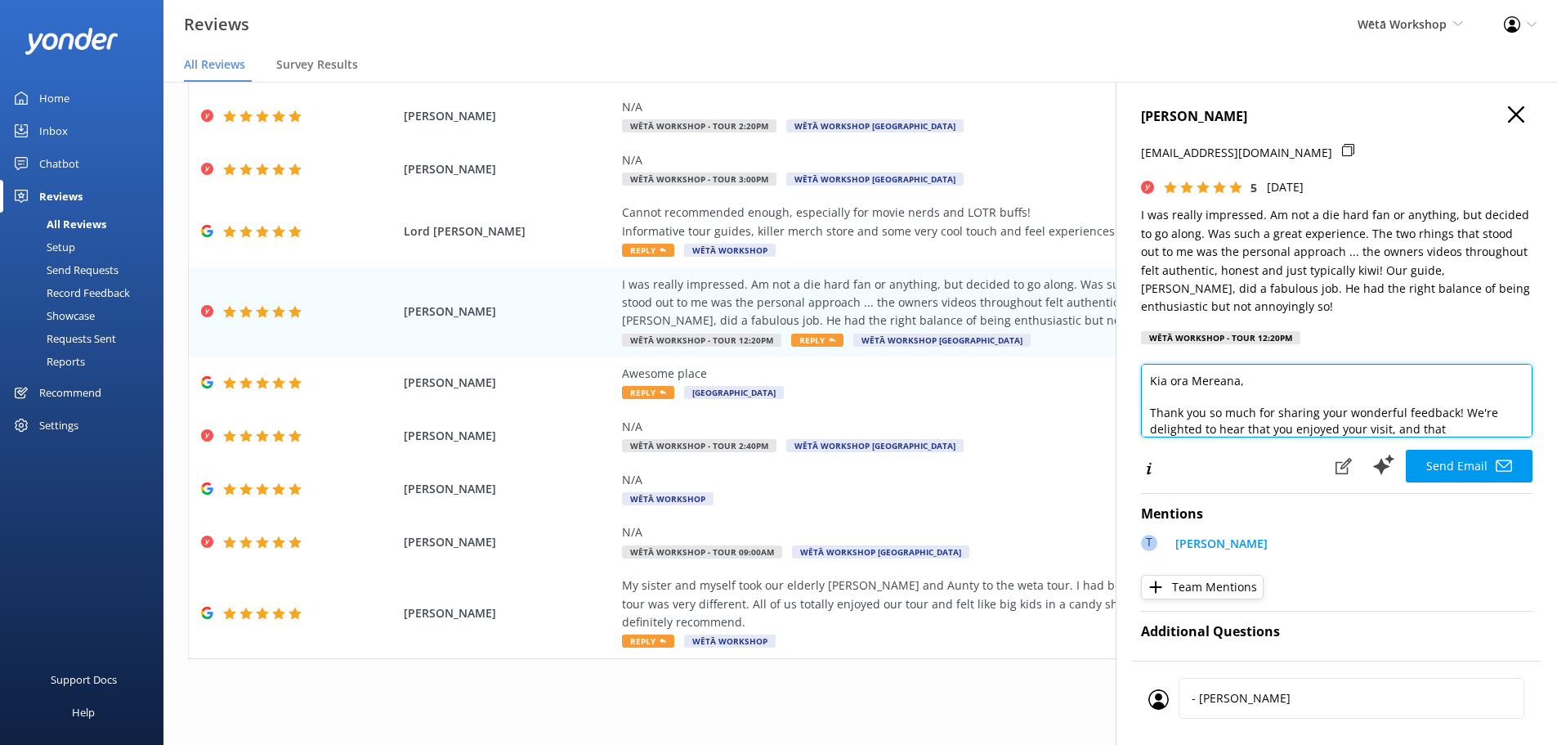
click at [1493, 429] on textarea "Kia ora Mereana, Thank you so much for sharing your wonderful feedback! We're d…" at bounding box center [1337, 401] width 392 height 74
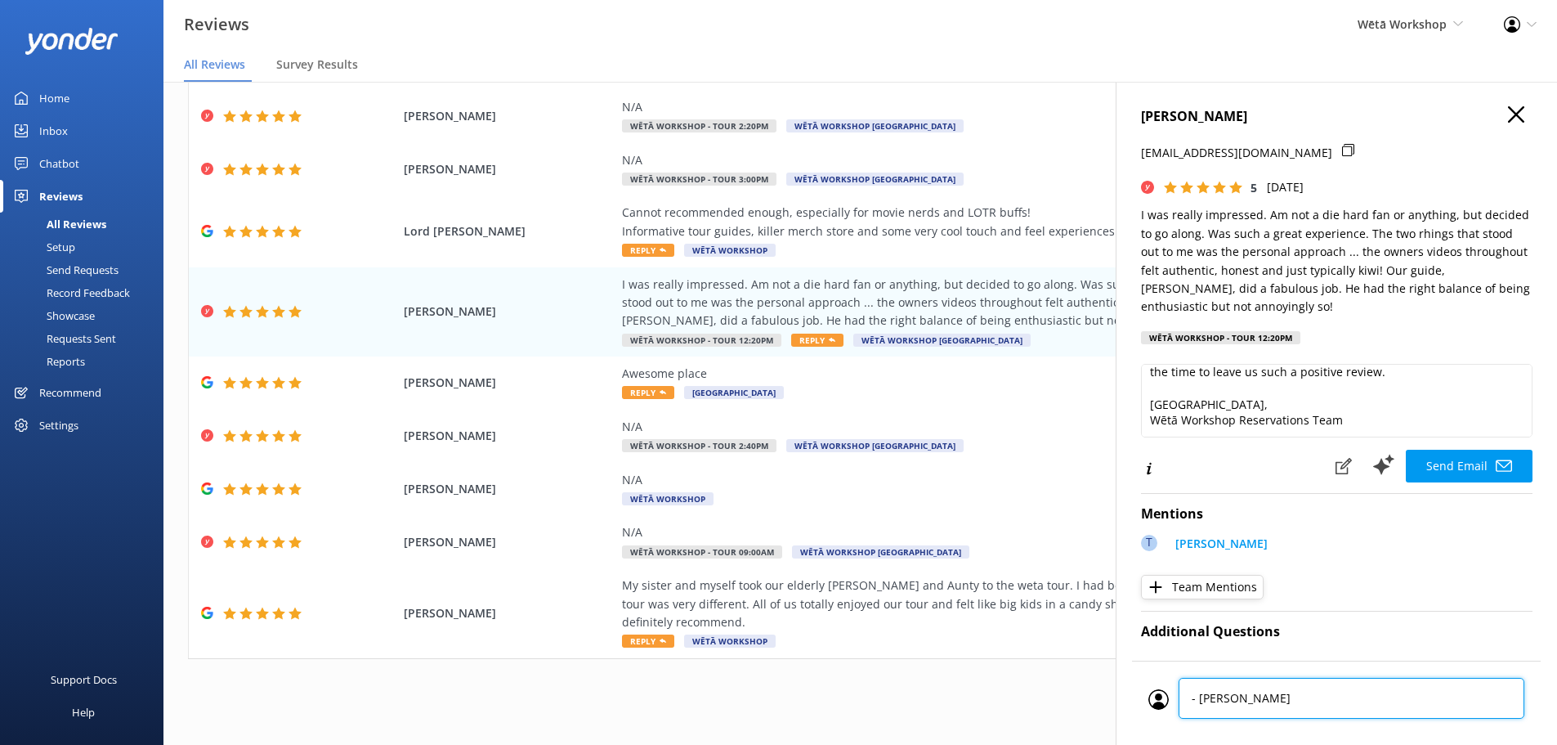
scroll to position [745, 0]
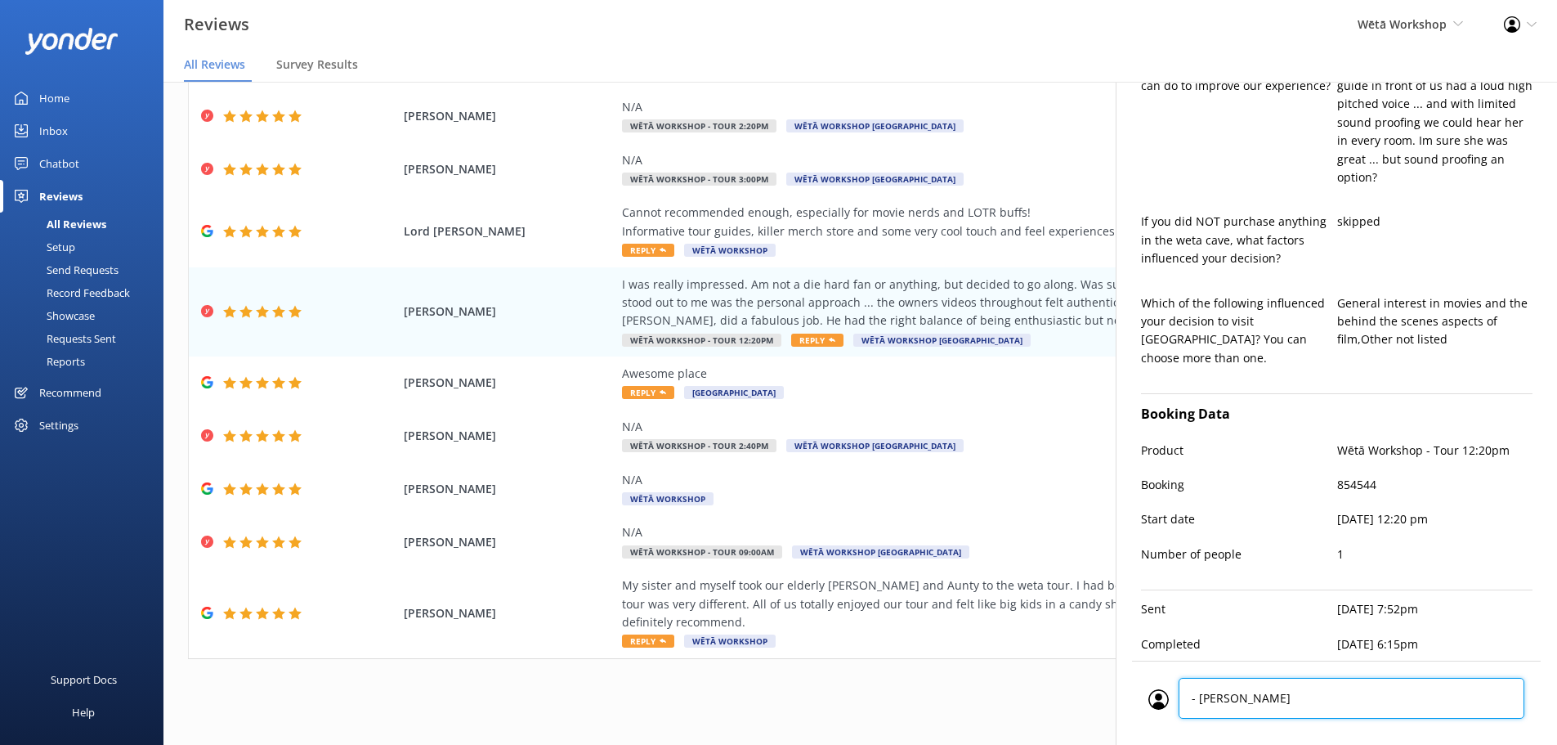
click at [1343, 710] on div "- [PERSON_NAME] Comment" at bounding box center [1336, 703] width 409 height 84
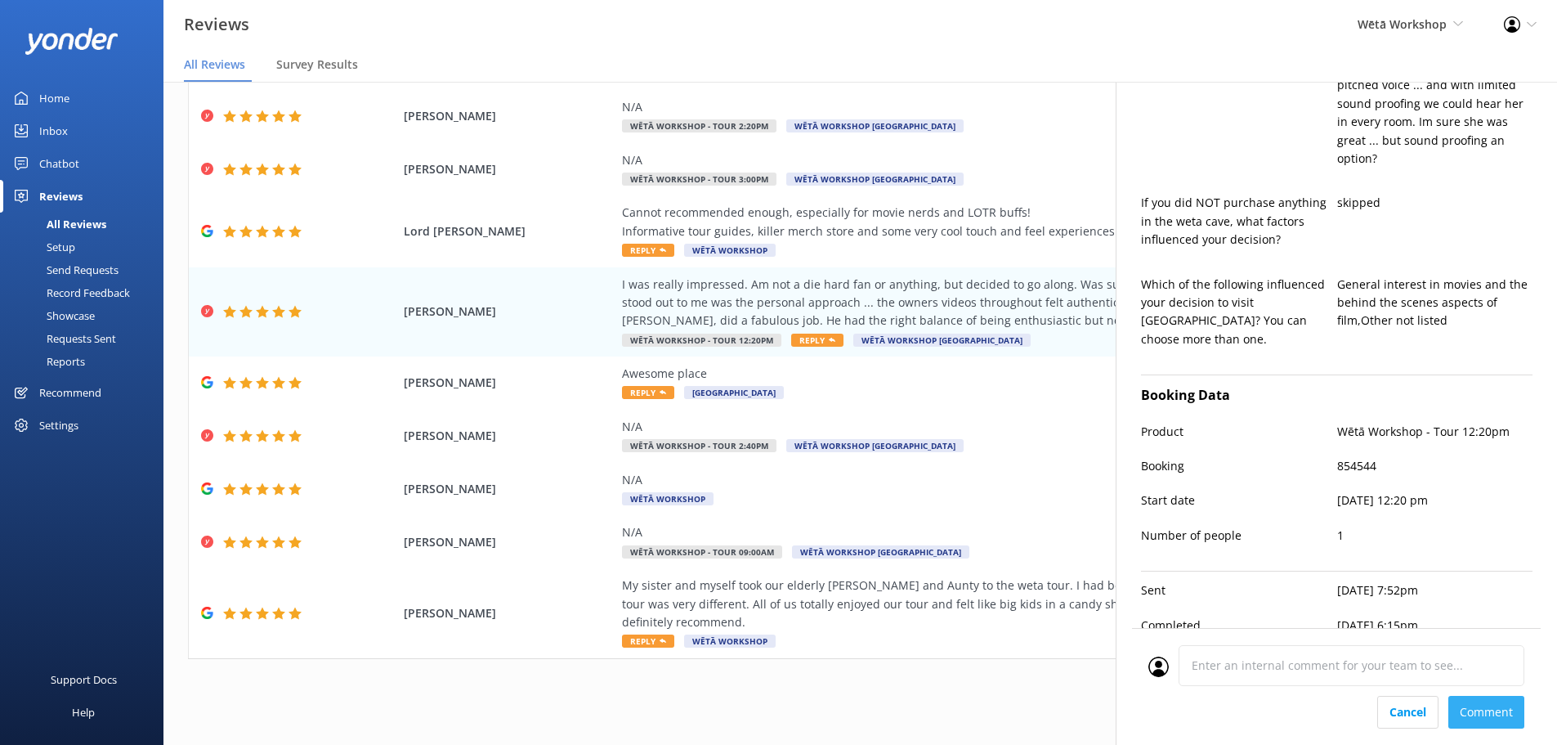
click at [1486, 709] on div "Cancel Comment" at bounding box center [1337, 712] width 376 height 33
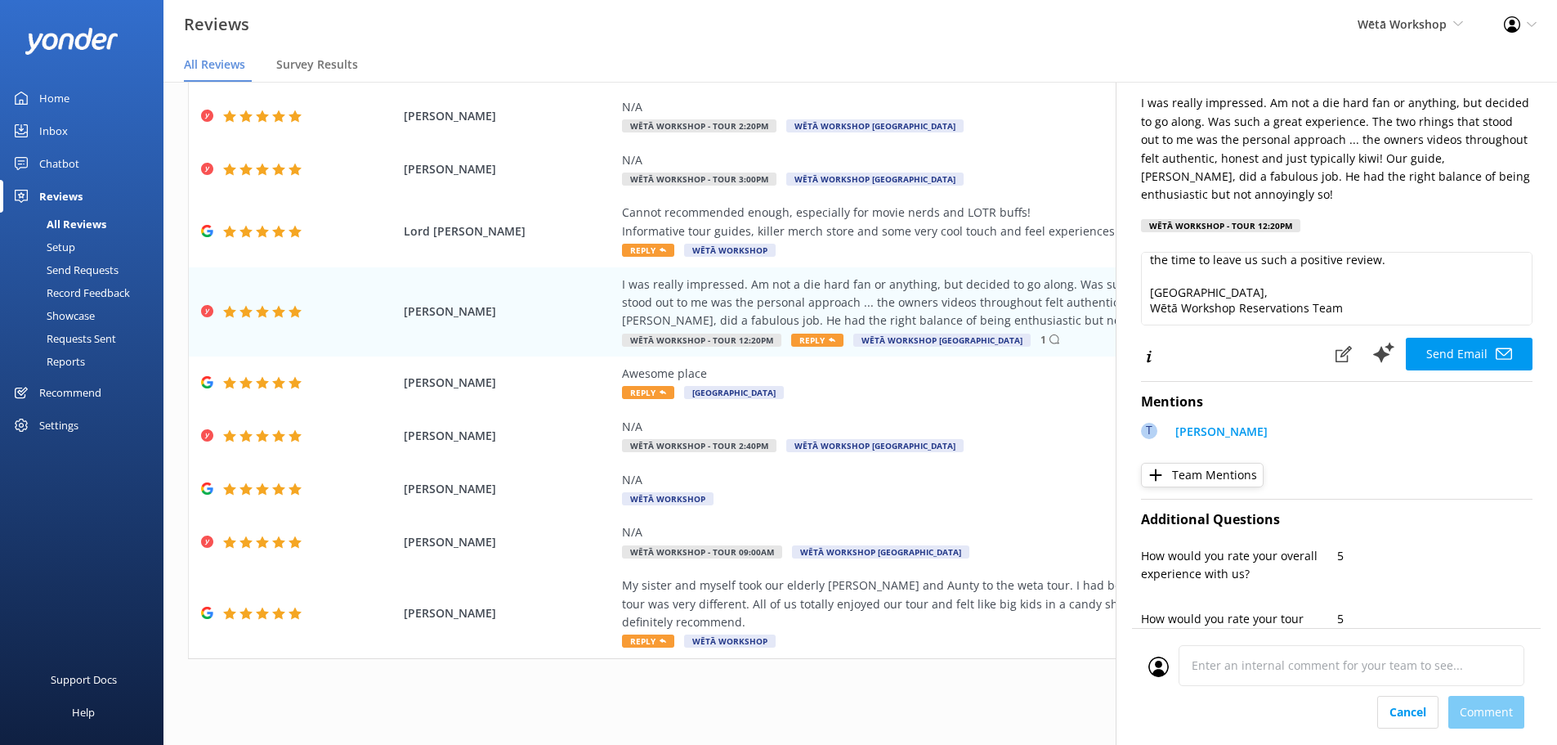
scroll to position [0, 0]
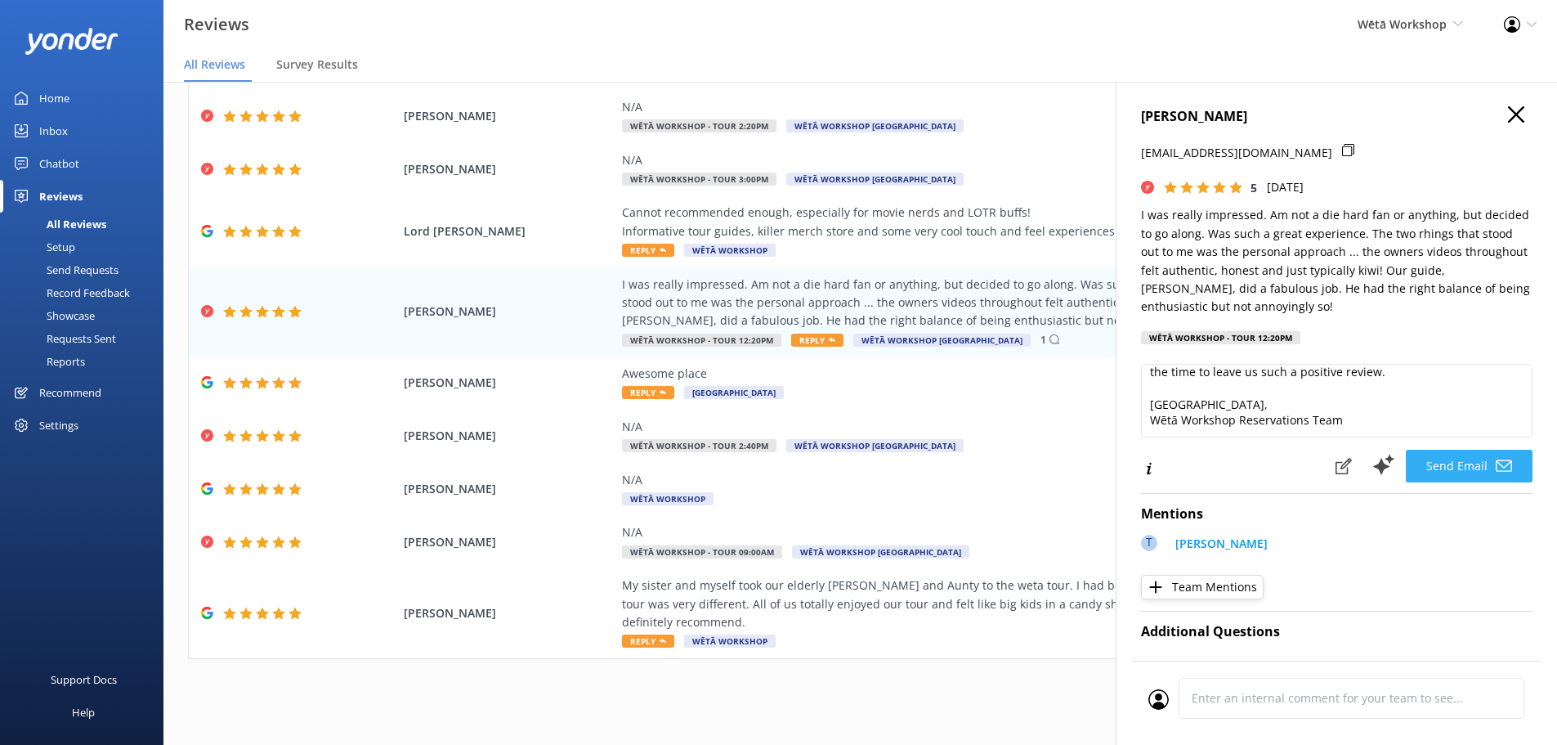
click at [1454, 467] on button "Send Email" at bounding box center [1469, 466] width 127 height 33
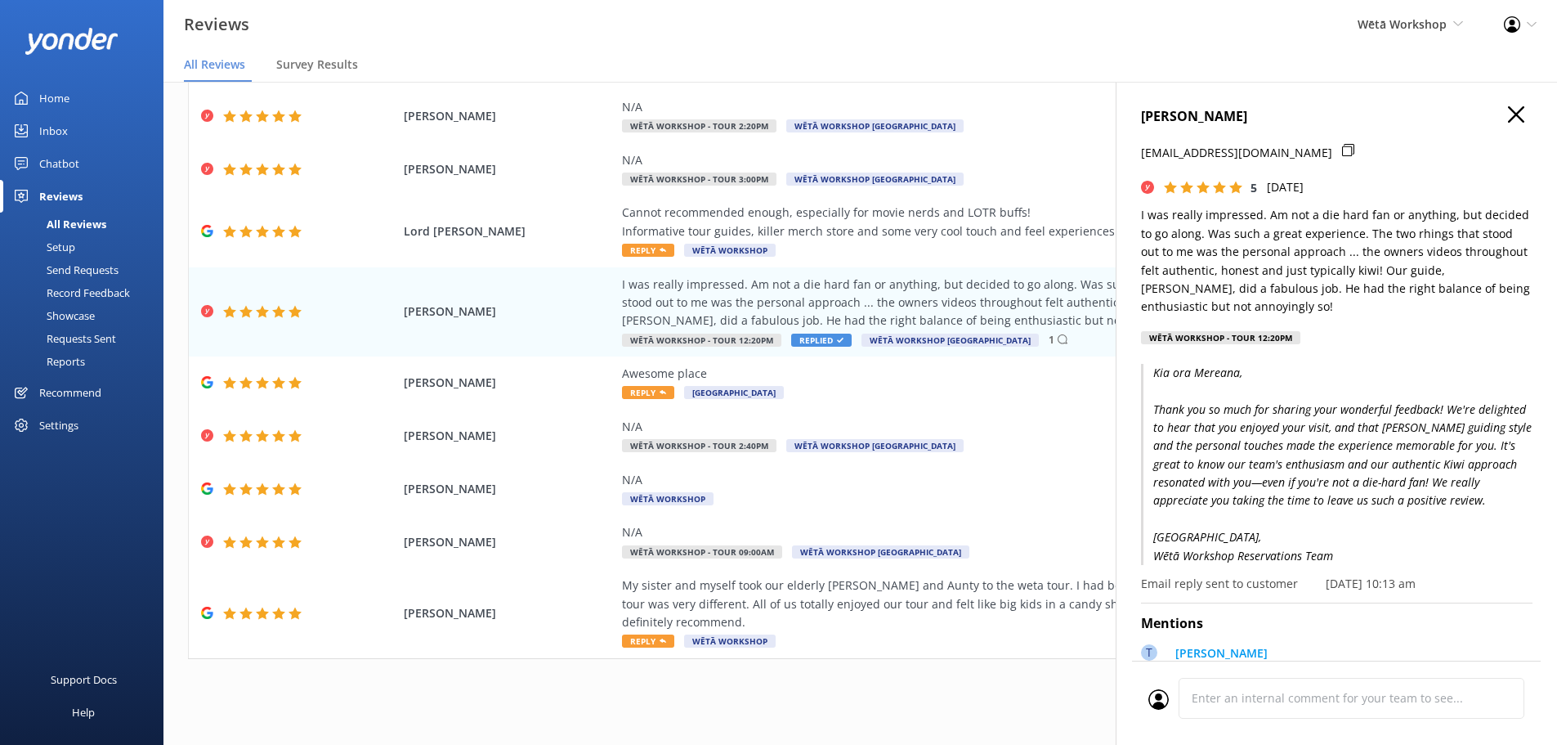
click at [1508, 115] on icon "button" at bounding box center [1516, 114] width 16 height 16
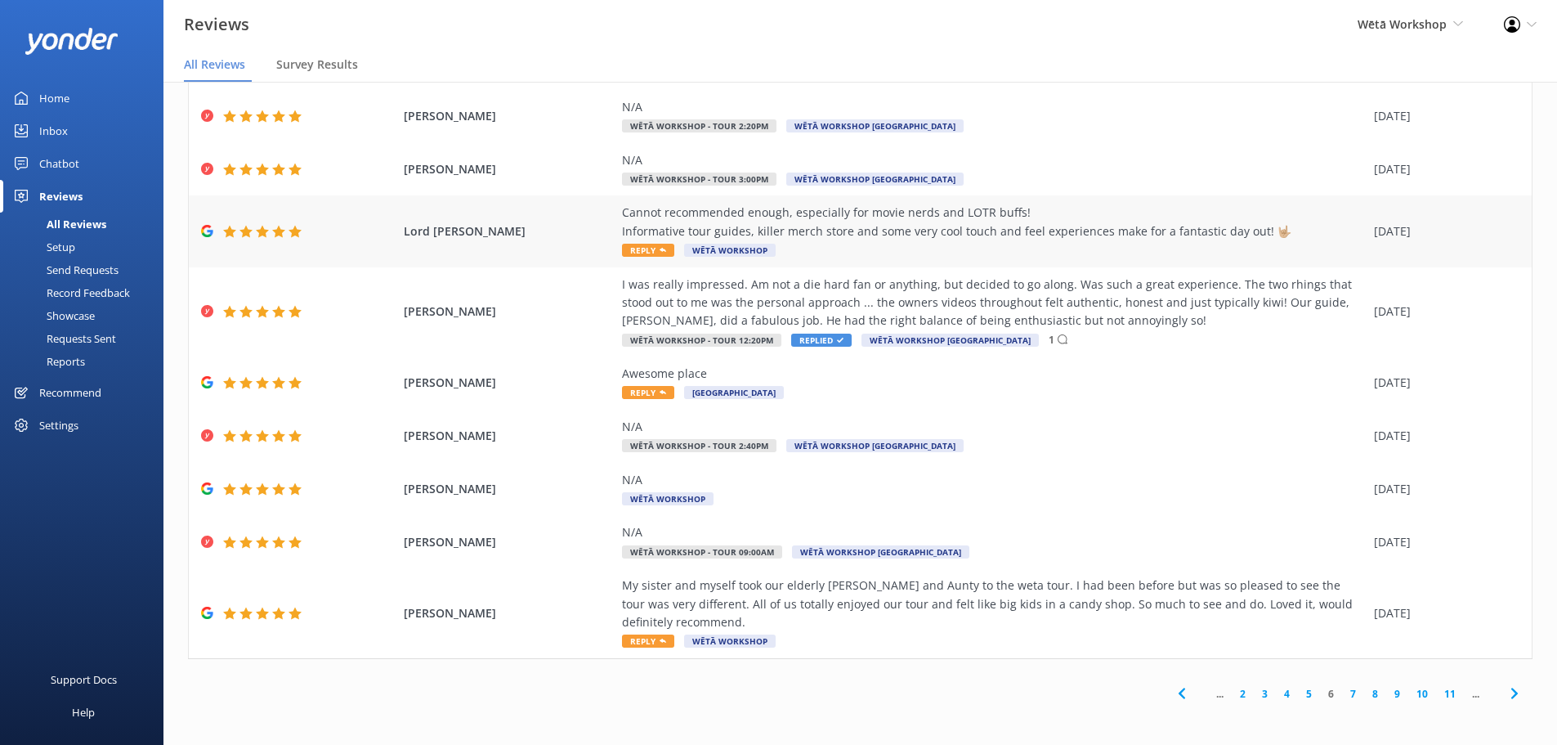
click at [640, 248] on span "Reply" at bounding box center [648, 250] width 52 height 13
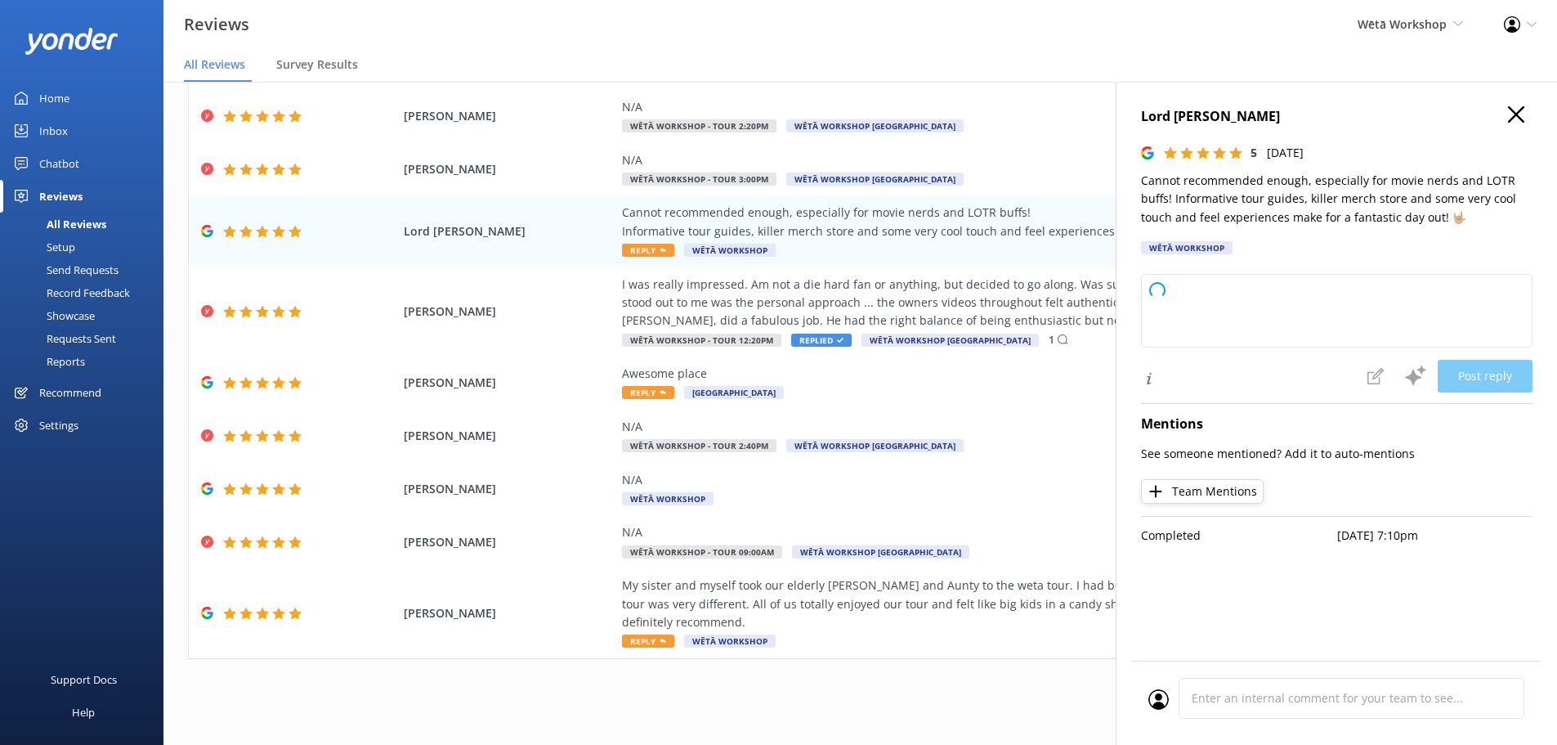
type textarea "[PERSON_NAME] ora and thank you so much for your awesome feedback! We're thrill…"
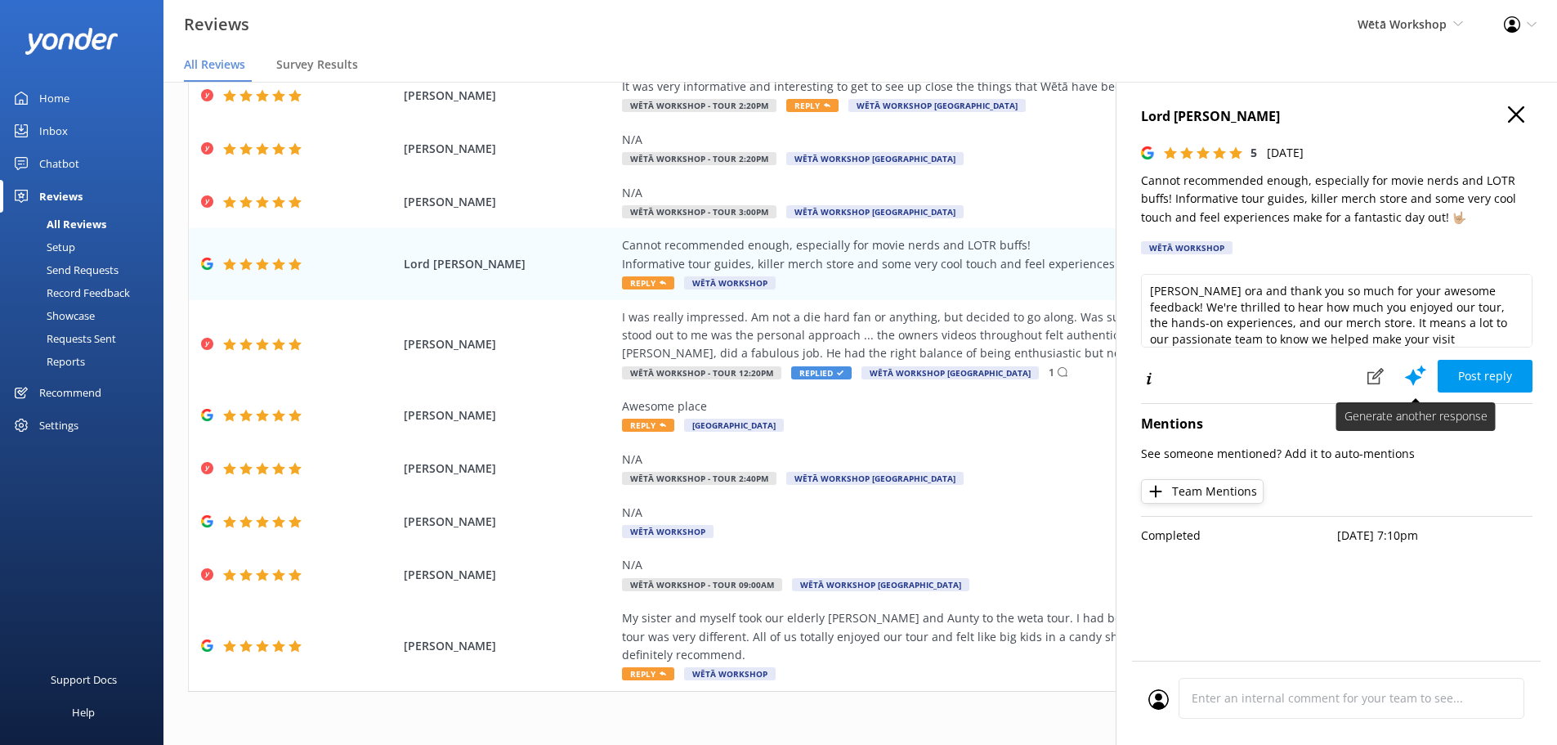
click at [1407, 374] on icon at bounding box center [1416, 375] width 25 height 25
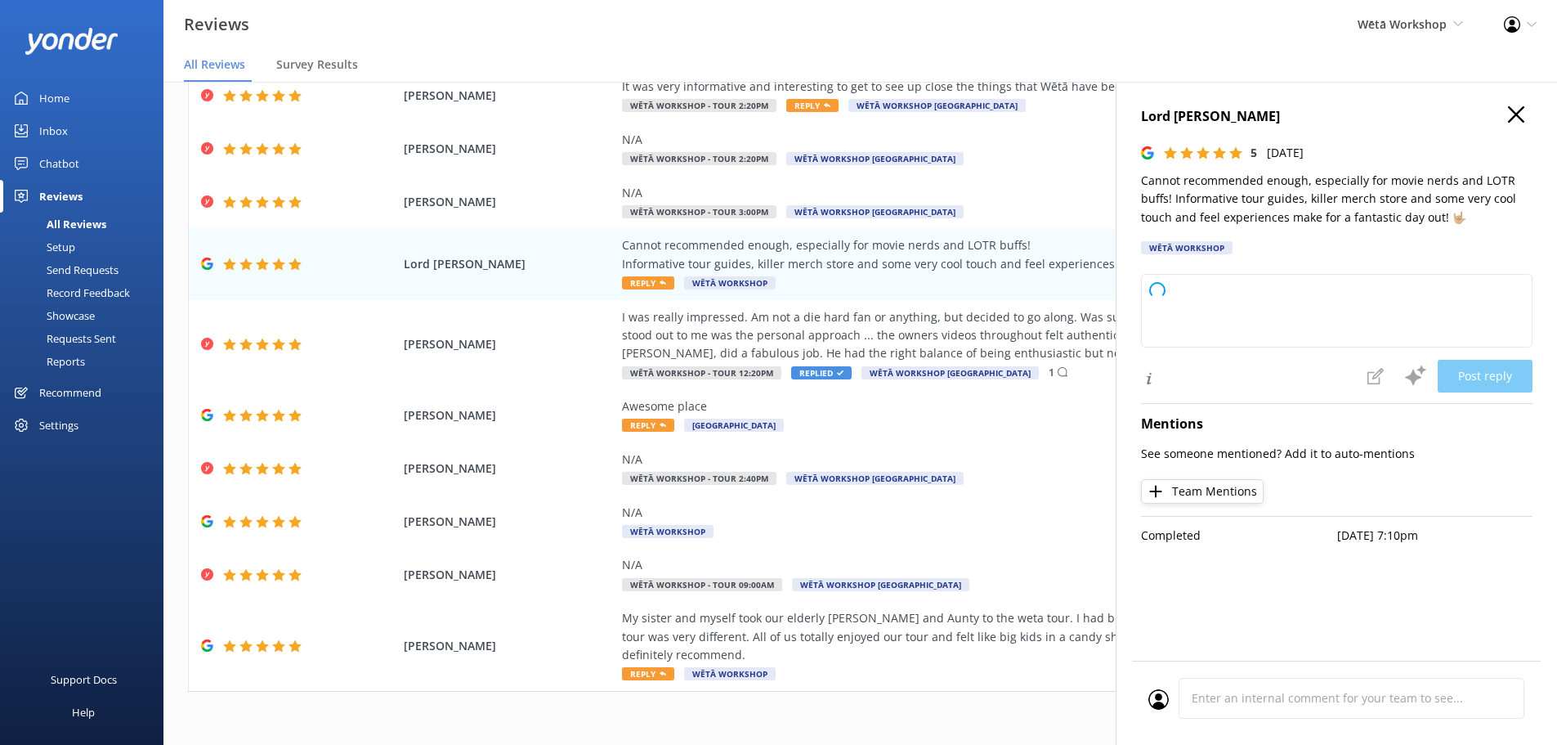
type textarea "[PERSON_NAME] ora and thank you so much for your wonderful feedback! We're thri…"
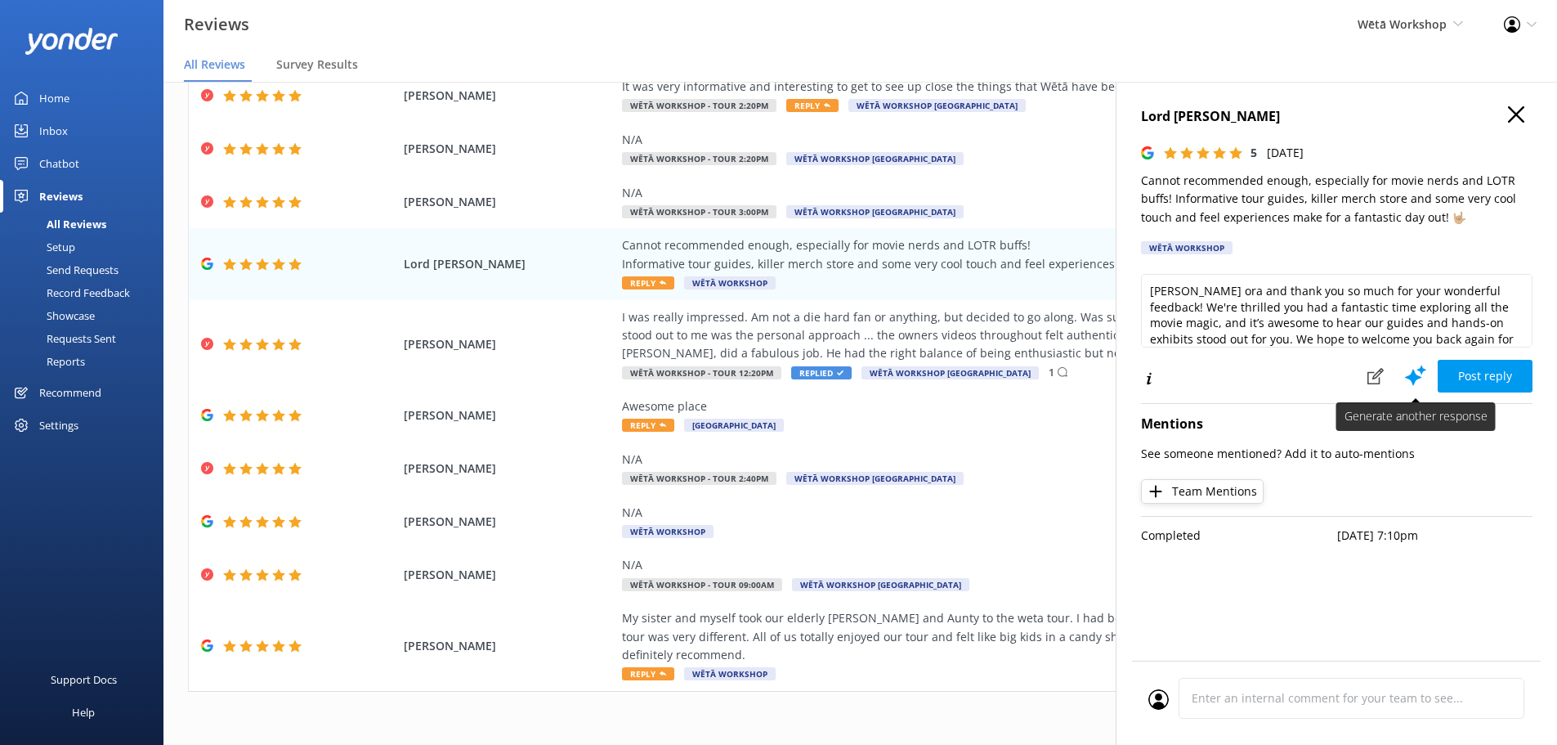
click at [1413, 367] on icon at bounding box center [1416, 375] width 25 height 25
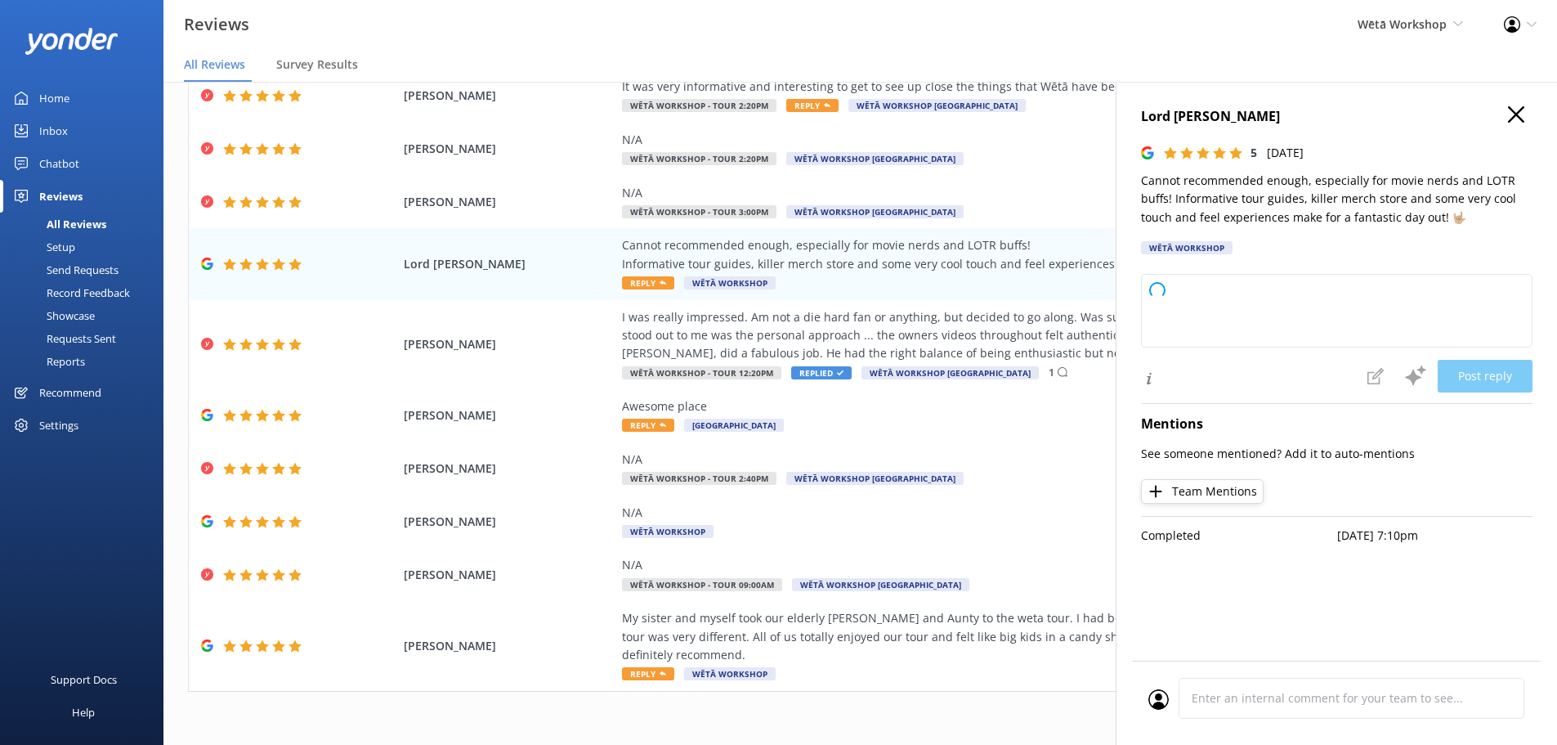
type textarea "[PERSON_NAME] ora and thank you so much for your wonderful feedback! We're abso…"
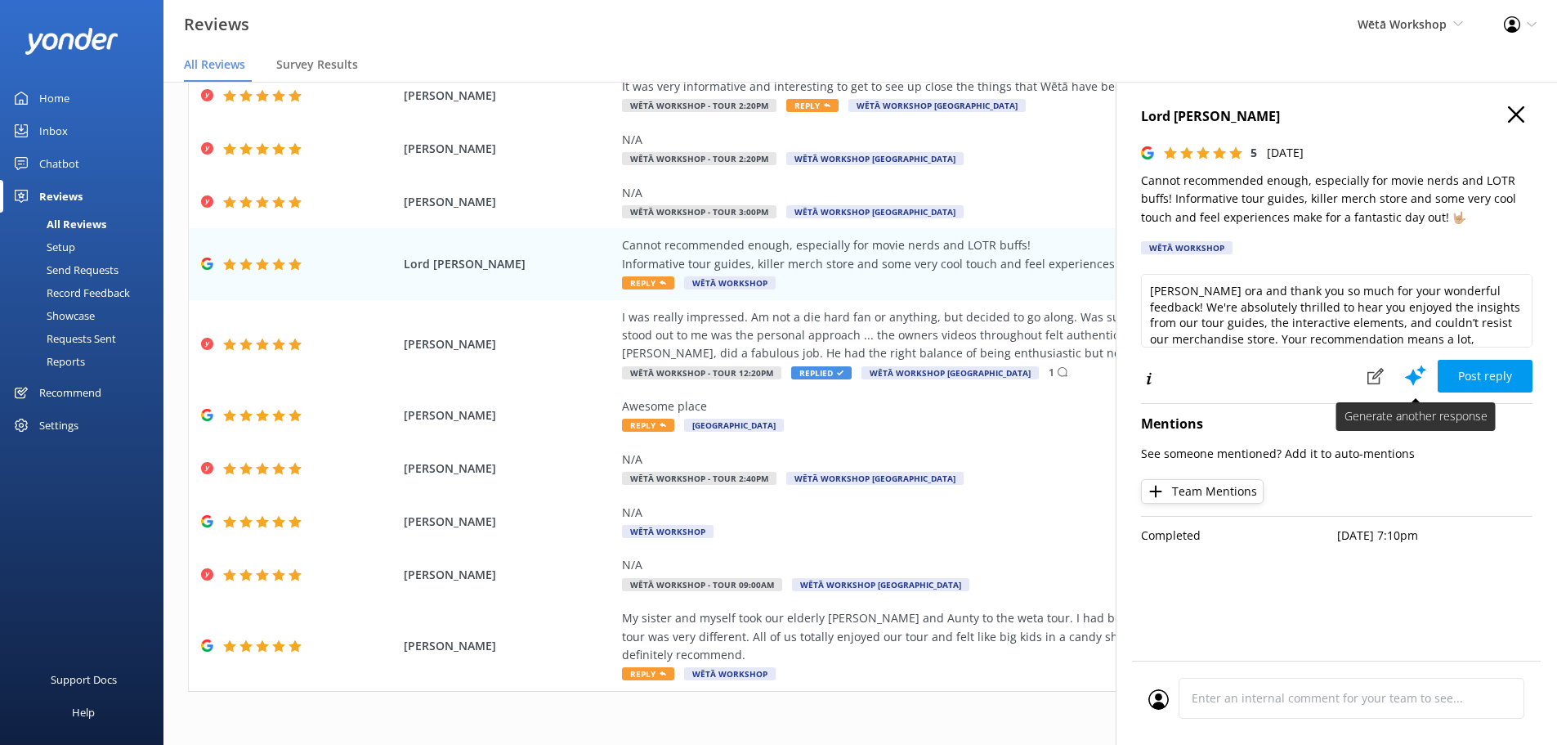
click at [1424, 365] on icon at bounding box center [1416, 375] width 25 height 25
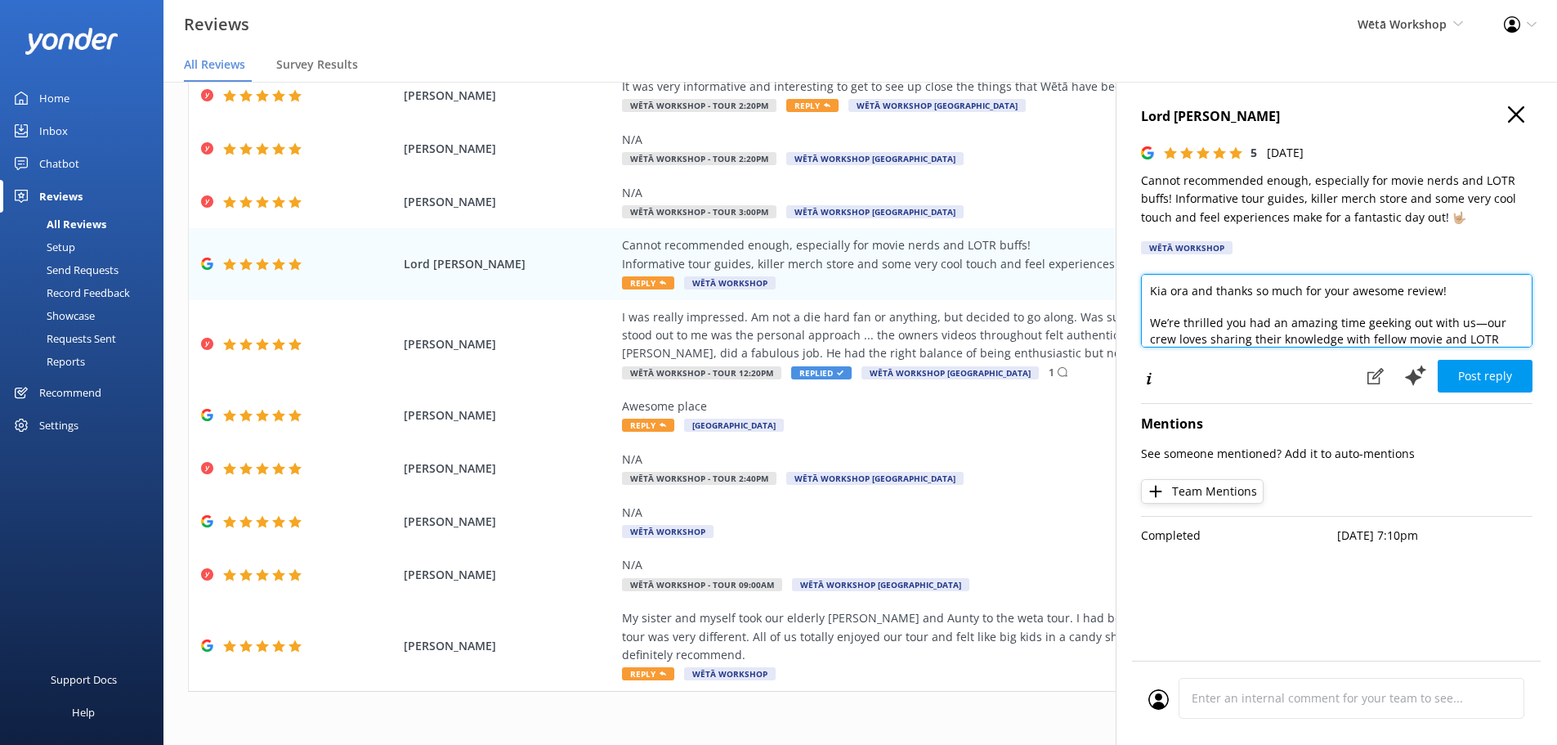
click at [1188, 289] on textarea "Kia ora and thanks so much for your awesome review! We’re thrilled you had an a…" at bounding box center [1337, 311] width 392 height 74
click at [1194, 289] on textarea "Kia ora and thanks so much for your awesome review! We’re thrilled you had an a…" at bounding box center [1337, 311] width 392 height 74
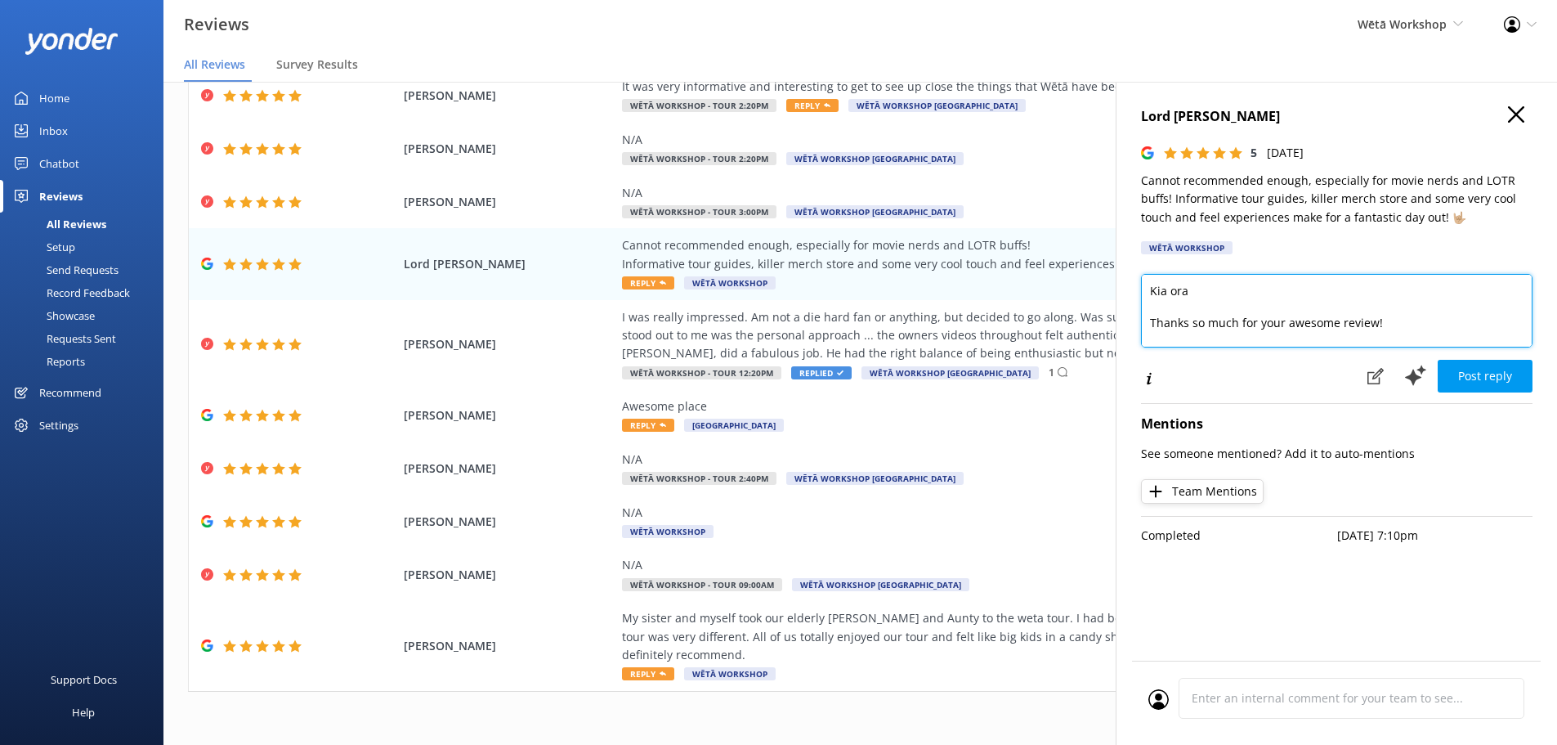
scroll to position [16, 0]
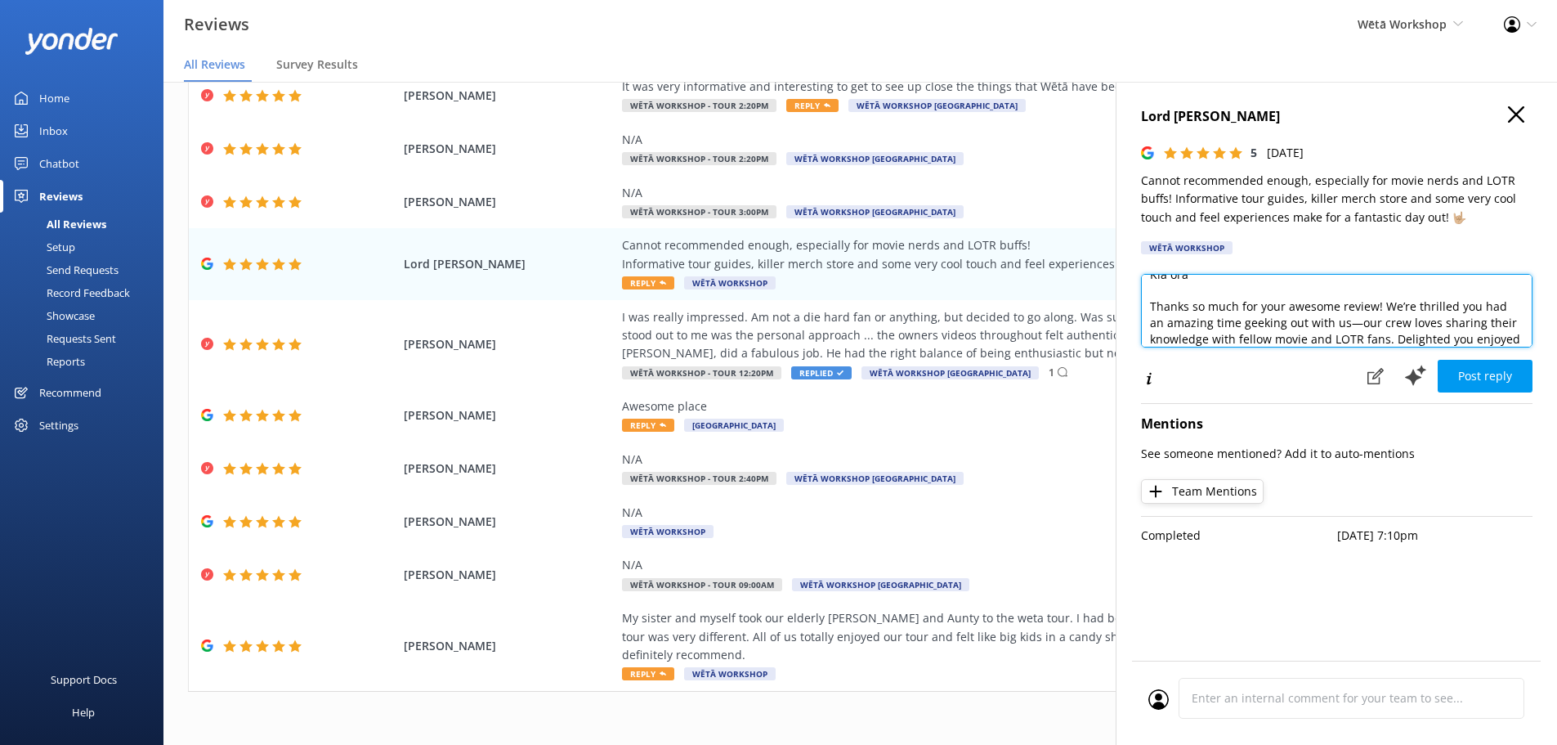
click at [1518, 338] on textarea "Kia ora Thanks so much for your awesome review! We’re thrilled you had an amazi…" at bounding box center [1337, 311] width 392 height 74
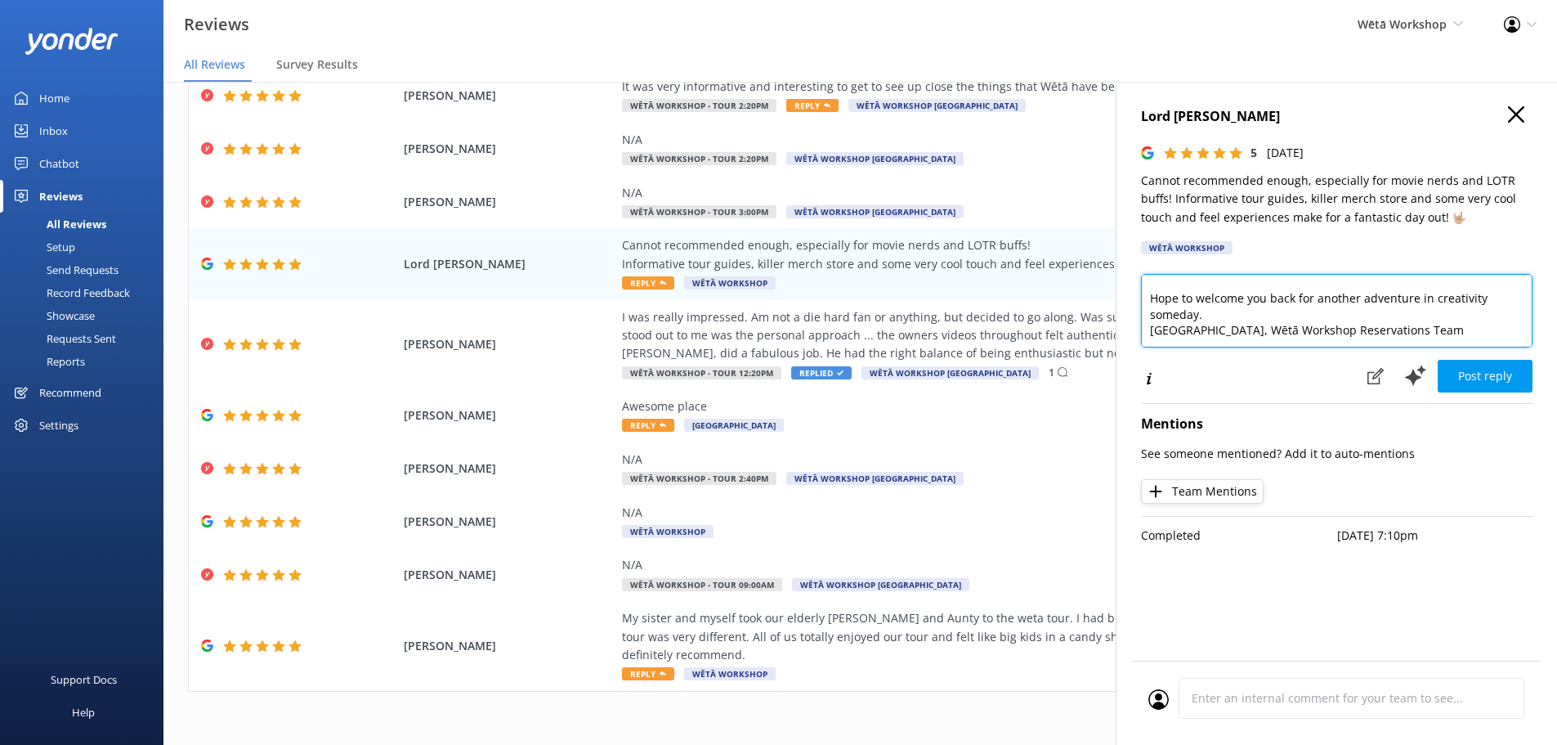
drag, startPoint x: 1273, startPoint y: 323, endPoint x: 1145, endPoint y: 304, distance: 128.9
click at [1145, 304] on textarea "Kia ora Thanks so much for your awesome review! We’re thrilled you had an amazi…" at bounding box center [1337, 311] width 392 height 74
click at [1212, 306] on textarea "Kia ora Thanks so much for your awesome review! We’re thrilled you had an amazi…" at bounding box center [1337, 311] width 392 height 74
drag, startPoint x: 1223, startPoint y: 307, endPoint x: 1176, endPoint y: 310, distance: 47.5
click at [1176, 310] on textarea "Kia ora Thanks so much for your awesome review! We’re thrilled you had an amazi…" at bounding box center [1337, 311] width 392 height 74
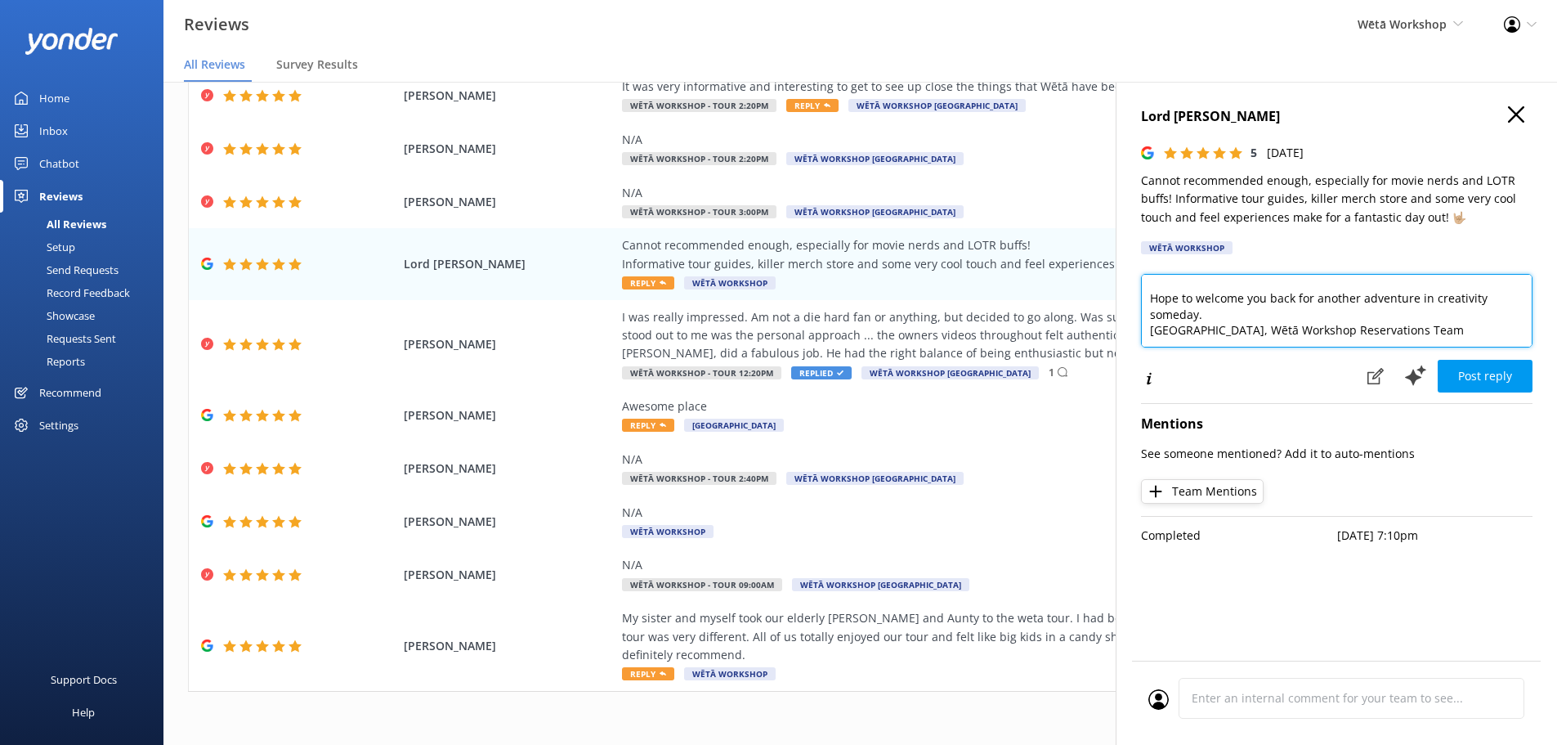
click at [1222, 313] on textarea "Kia ora Thanks so much for your awesome review! We’re thrilled you had an amazi…" at bounding box center [1337, 311] width 392 height 74
drag, startPoint x: 1222, startPoint y: 313, endPoint x: 1148, endPoint y: 296, distance: 76.4
click at [1147, 302] on textarea "Kia ora Thanks so much for your awesome review! We’re thrilled you had an amazi…" at bounding box center [1337, 311] width 392 height 74
click at [1204, 334] on textarea "Kia ora Thanks so much for your awesome review! We’re thrilled you had an amazi…" at bounding box center [1337, 311] width 392 height 74
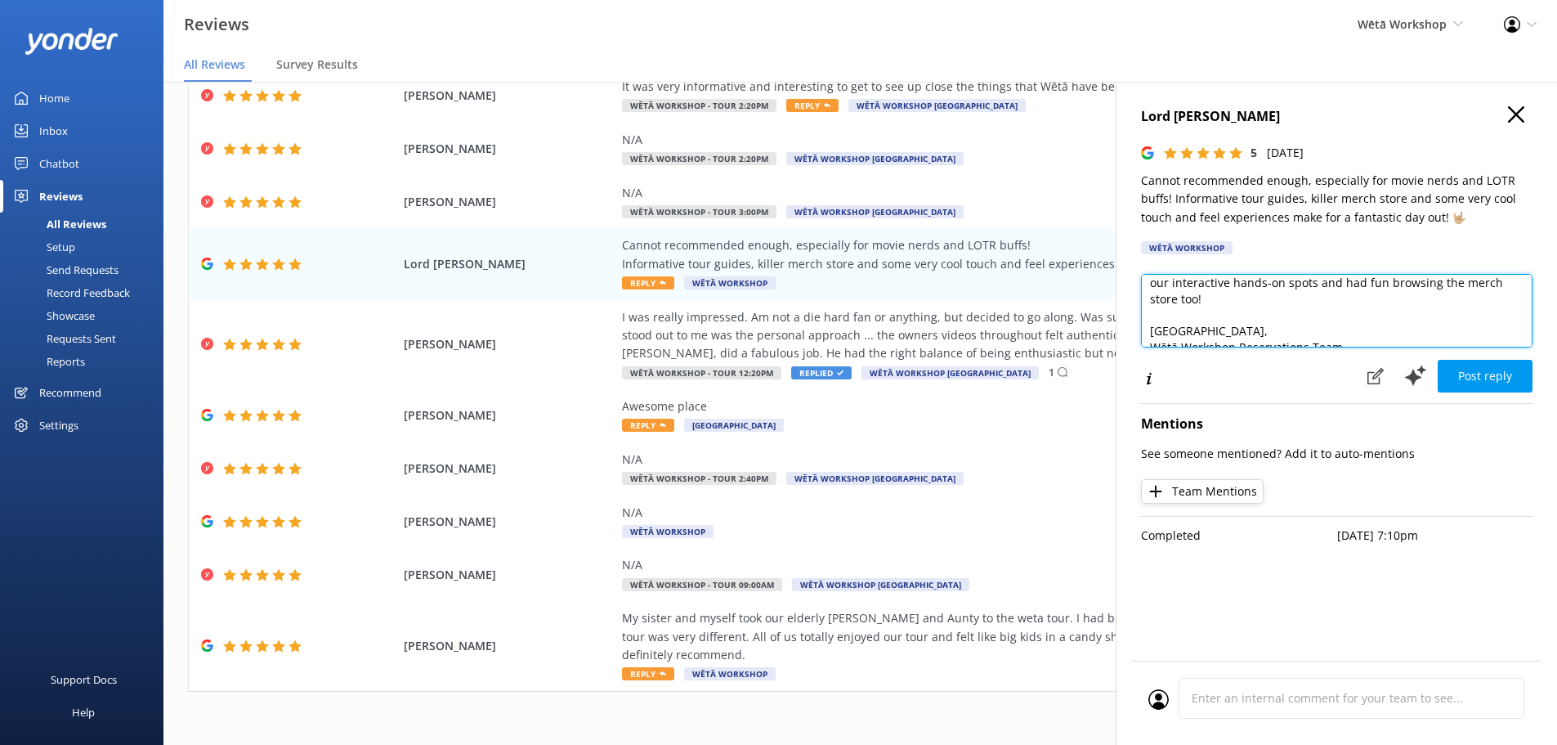
scroll to position [105, 0]
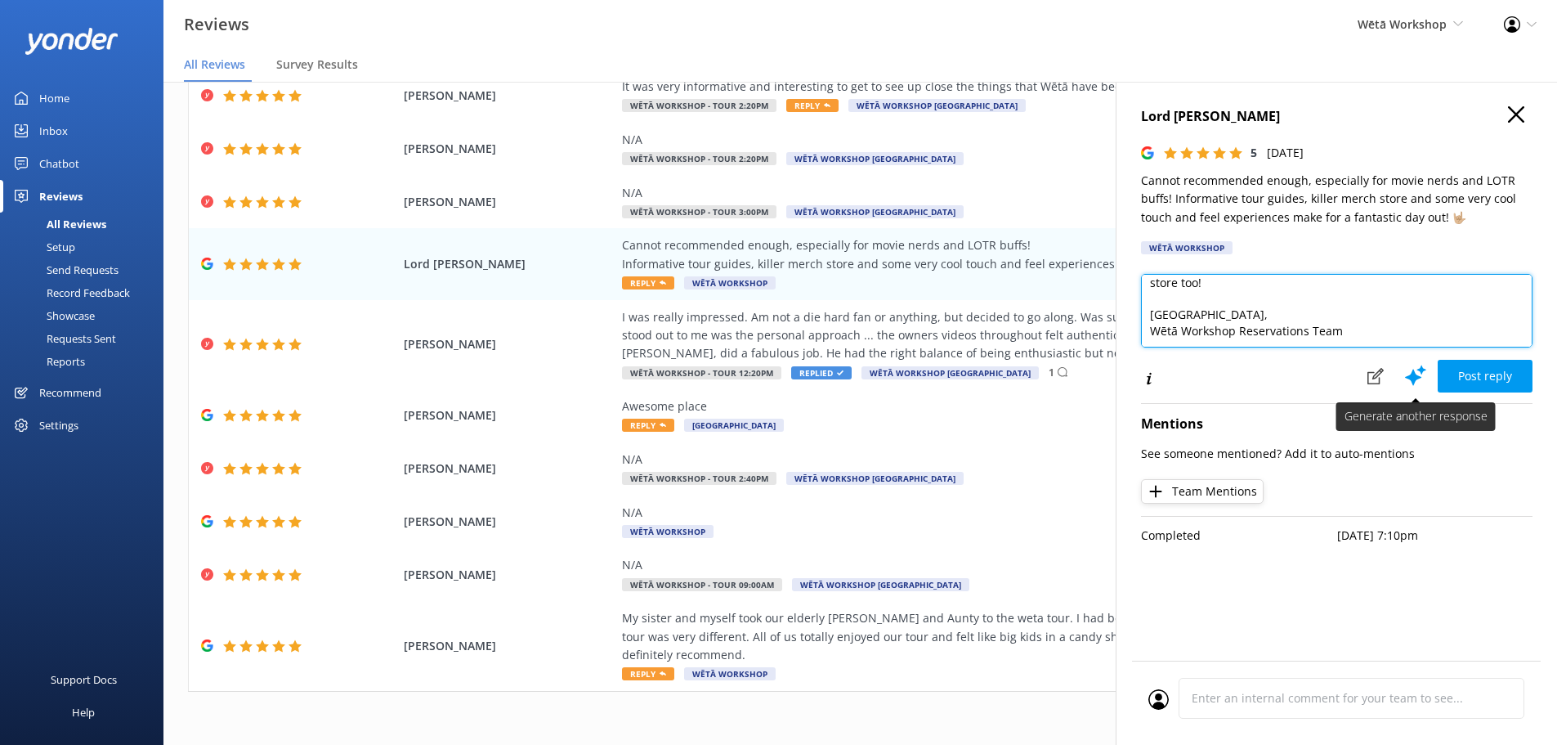
type textarea "Kia ora Thanks so much for your awesome review! We’re thrilled you had an amazi…"
click at [1411, 373] on icon at bounding box center [1416, 375] width 25 height 25
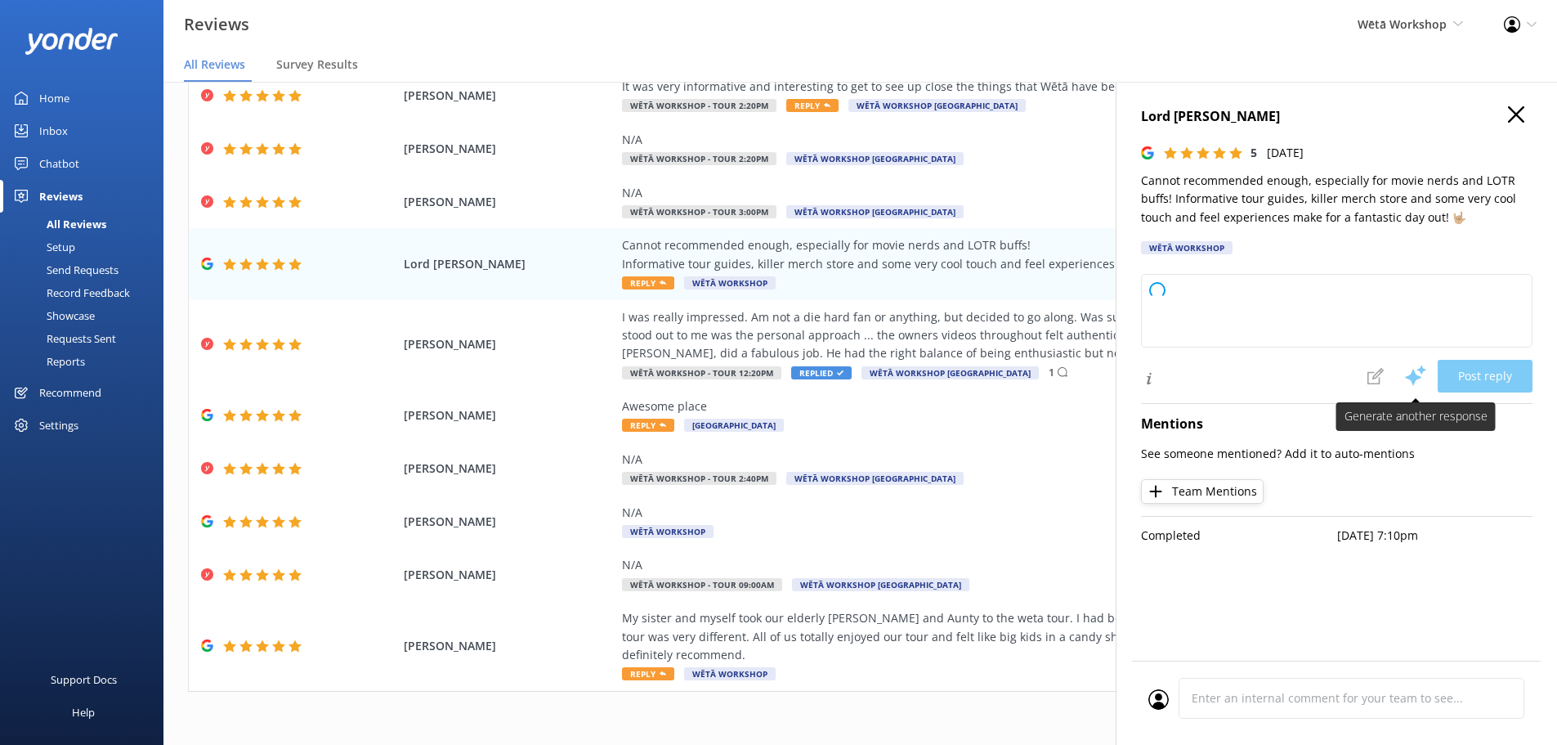
scroll to position [0, 0]
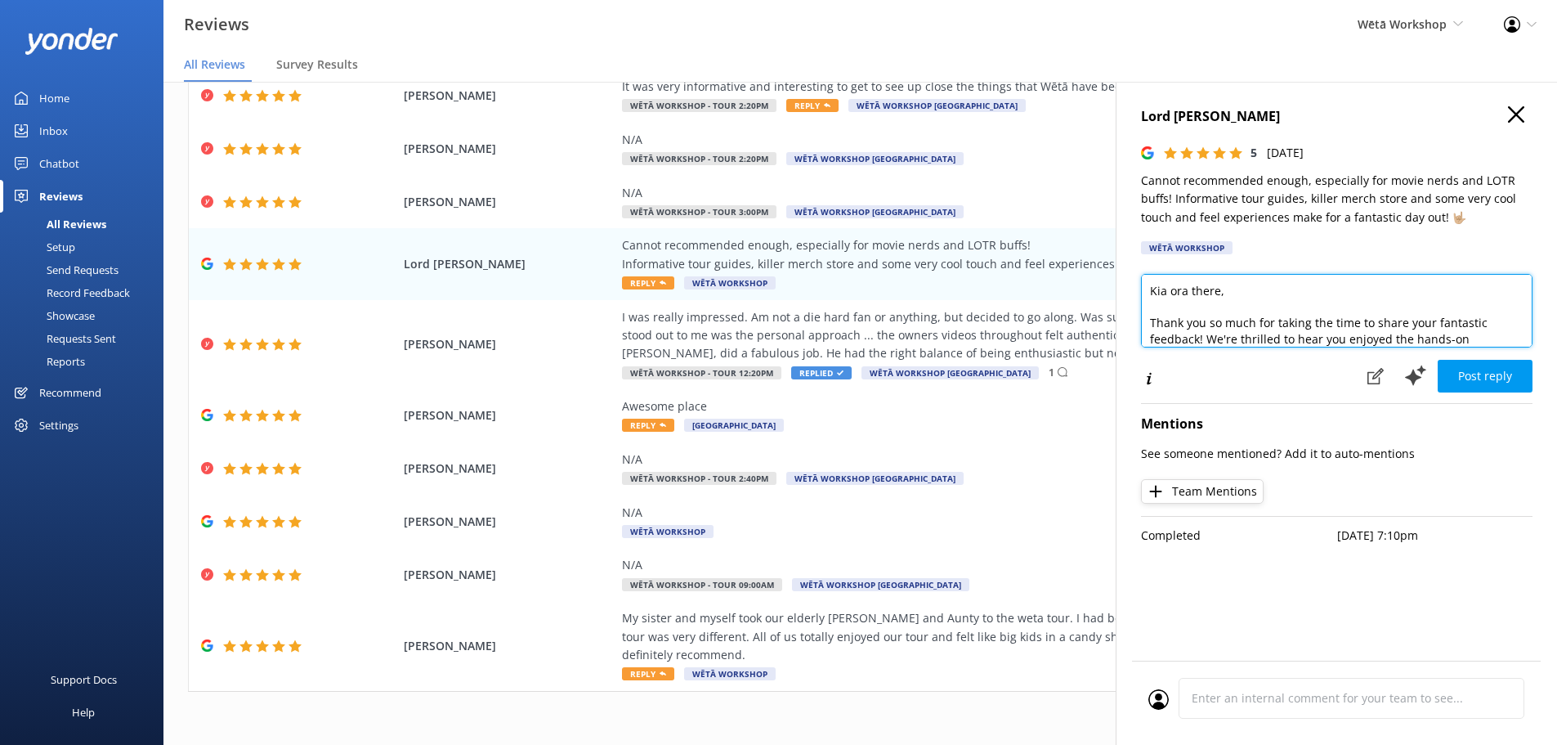
click at [1303, 332] on textarea "Kia ora there, Thank you so much for taking the time to share your fantastic fe…" at bounding box center [1337, 311] width 392 height 74
click at [1212, 294] on textarea "Kia ora there, Thank you so much for taking the time to share your fantastic fe…" at bounding box center [1337, 311] width 392 height 74
click at [1459, 293] on textarea "Kia ora, Thank you so much for taking the time to share your fantastic feedback…" at bounding box center [1337, 311] width 392 height 74
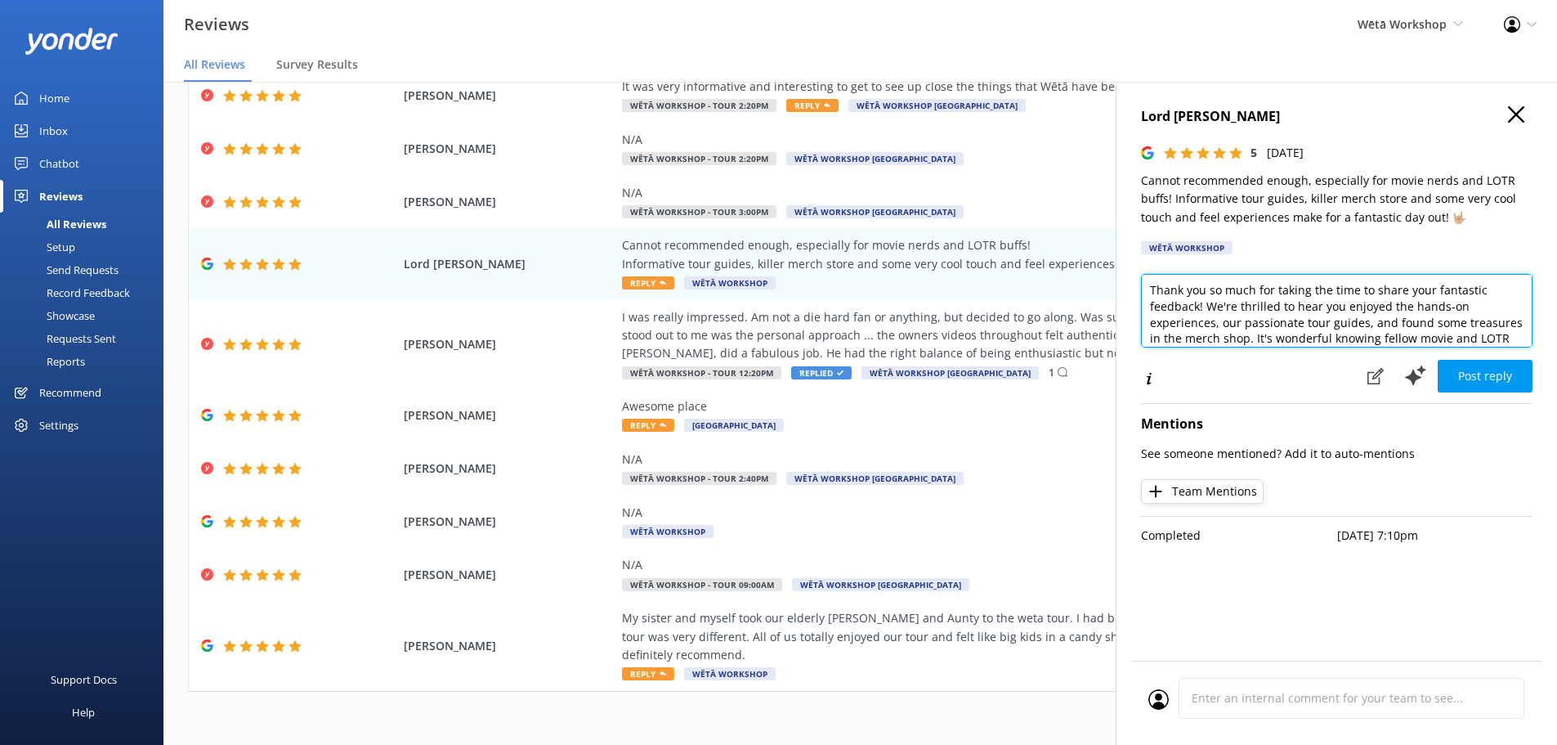
click at [1459, 293] on textarea "Kia ora, Thank you so much for taking the time to share your fantastic feedback…" at bounding box center [1337, 311] width 392 height 74
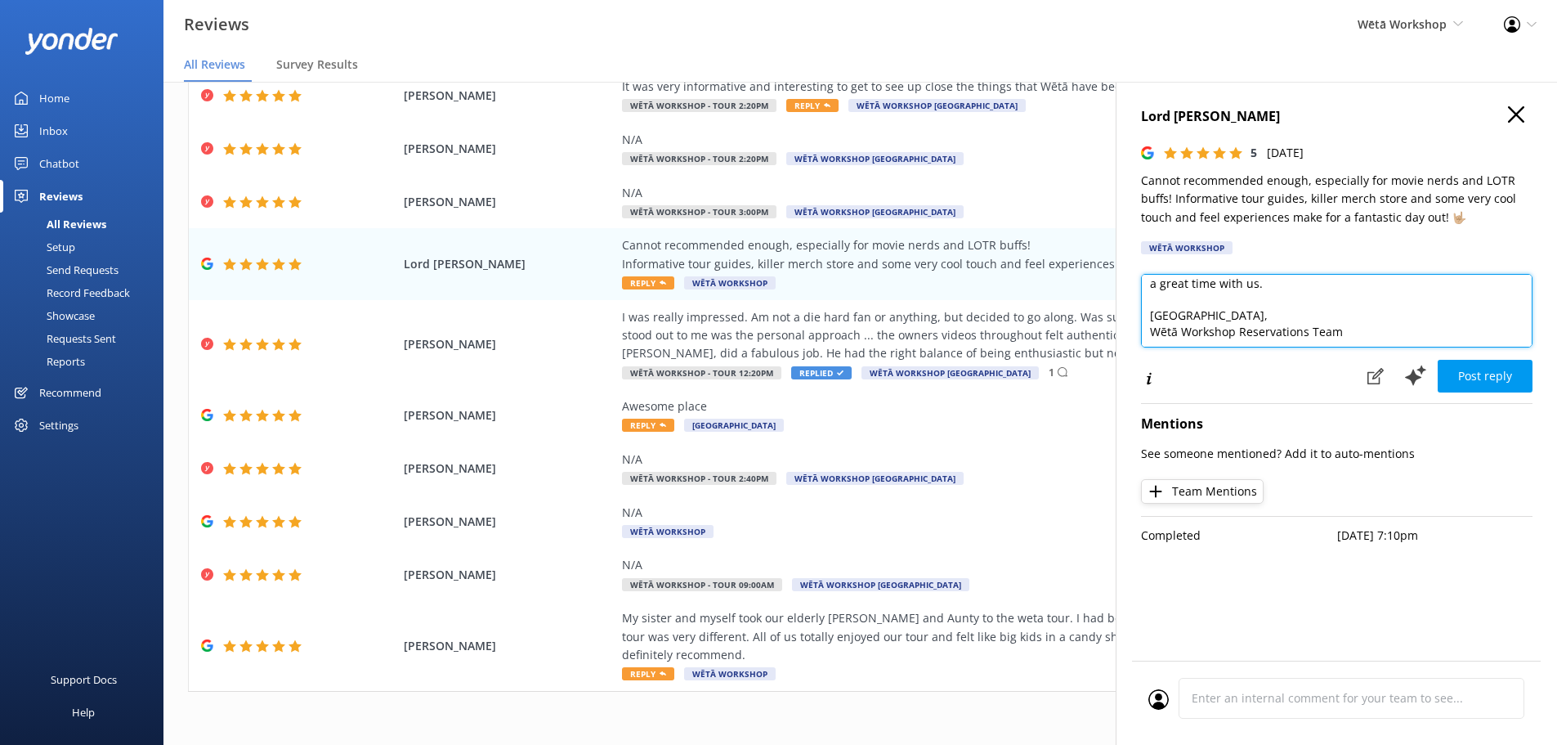
scroll to position [105, 0]
type textarea "Kia ora, Thank you so much for taking the time to share your feedback! We're th…"
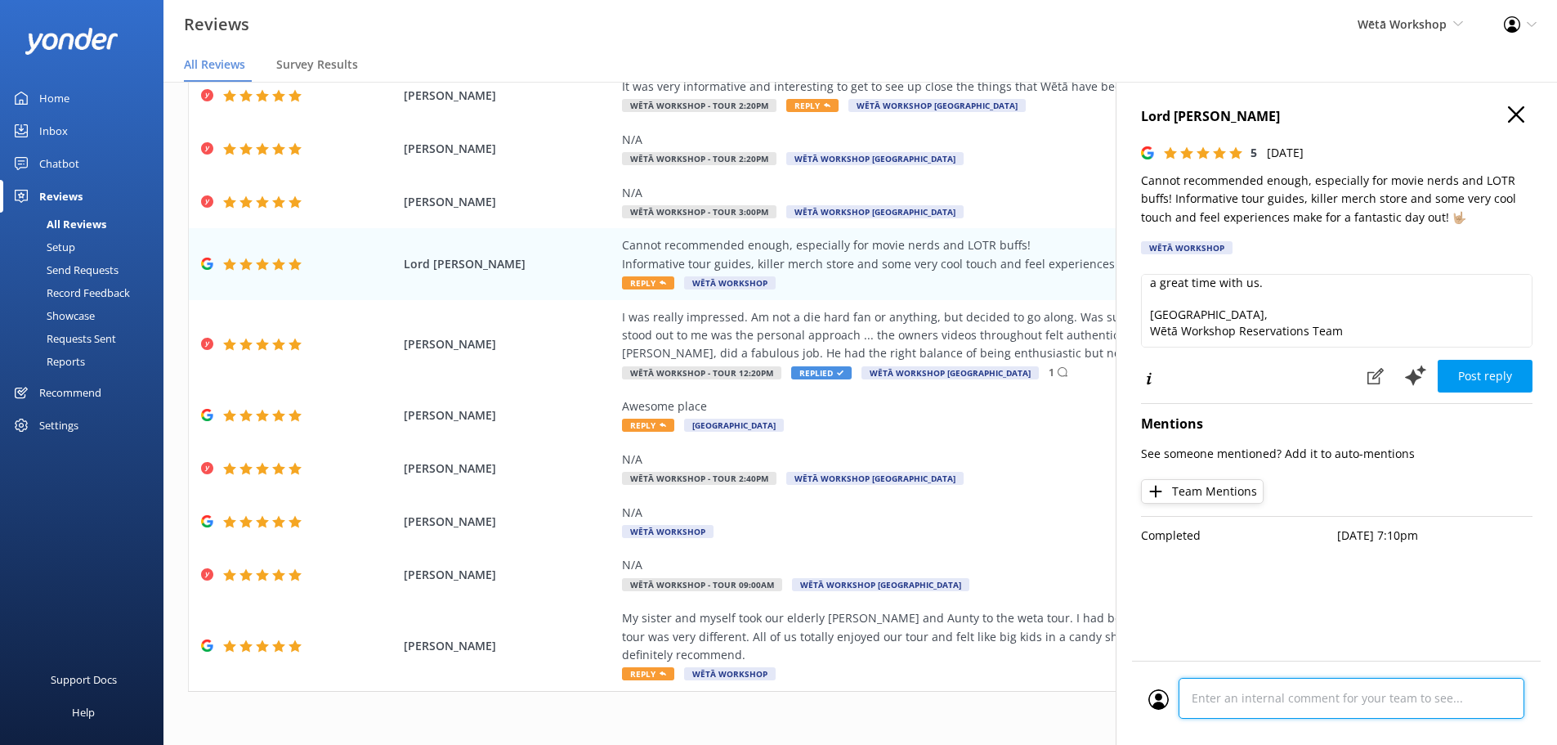
click at [1321, 689] on div at bounding box center [1337, 703] width 376 height 51
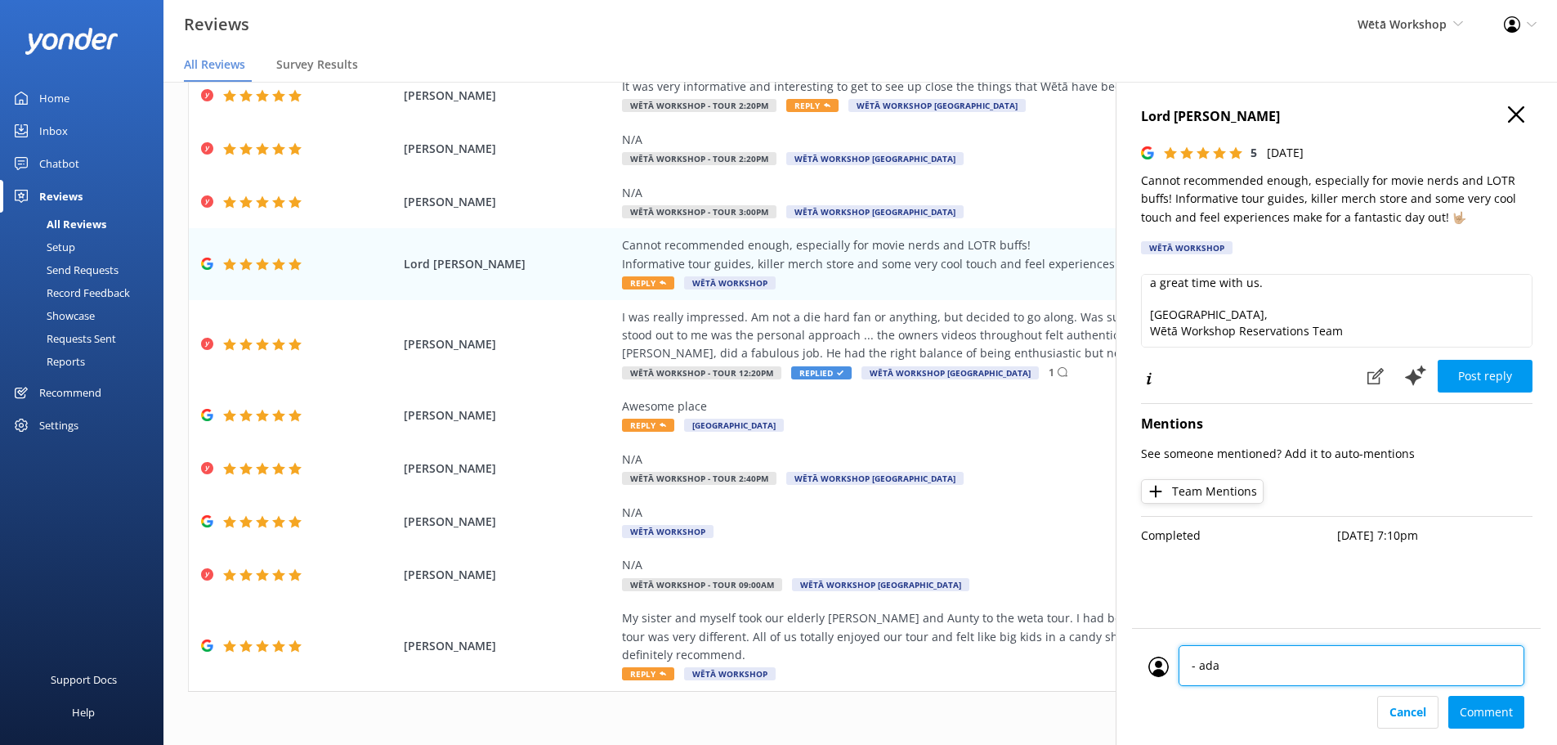
type textarea "- [PERSON_NAME]"
click at [1477, 718] on div "Cancel Comment" at bounding box center [1337, 712] width 376 height 33
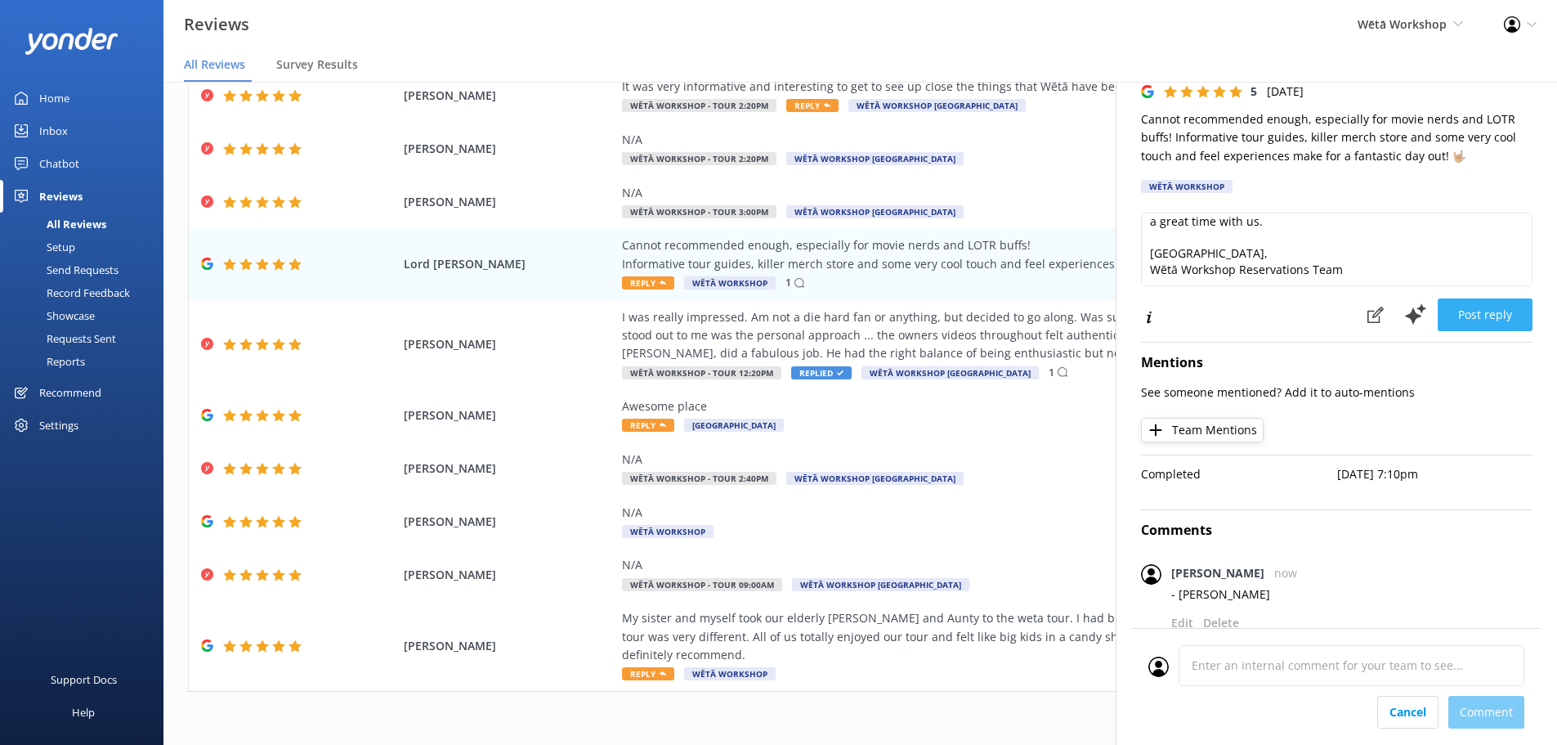
click at [1472, 316] on button "Post reply" at bounding box center [1485, 314] width 95 height 33
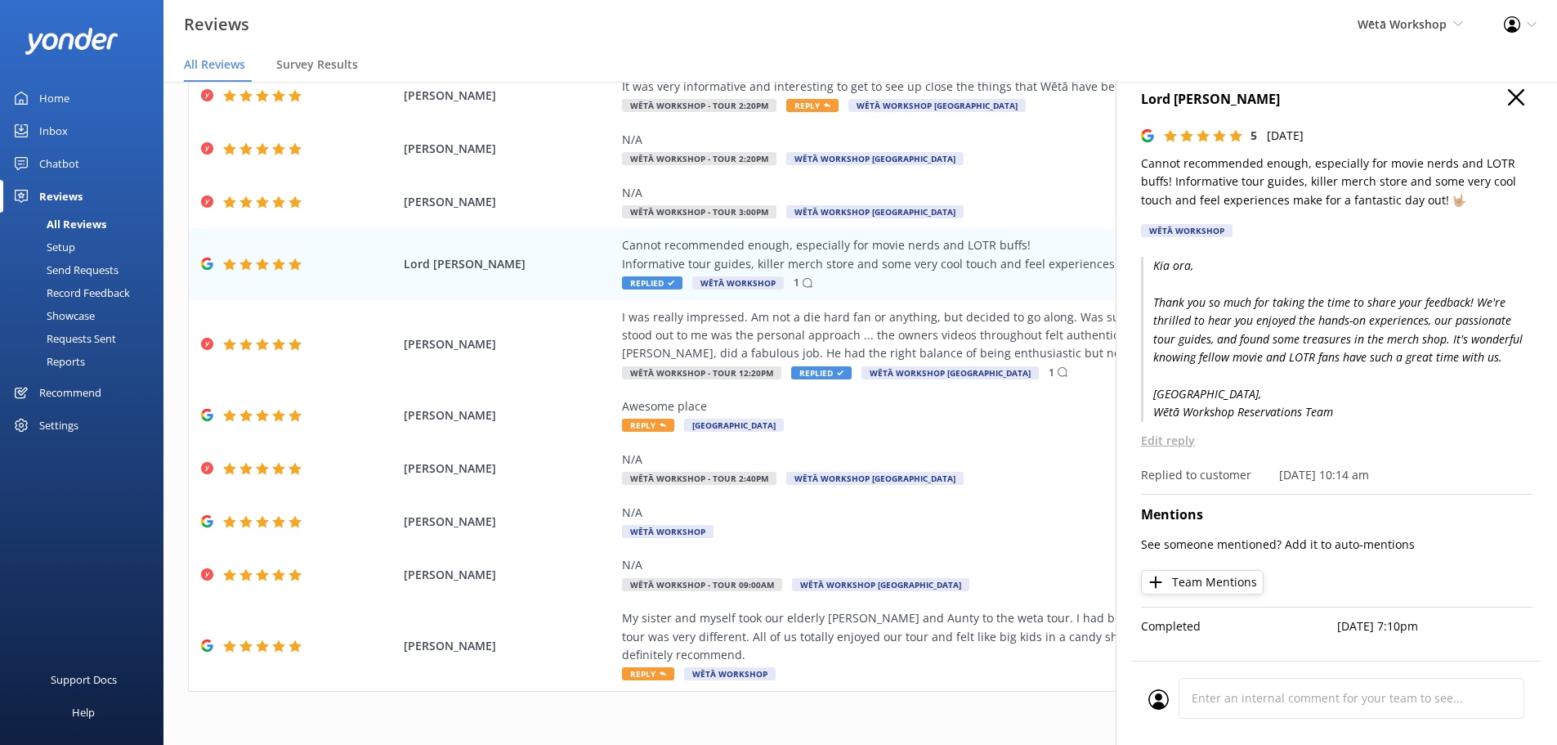
scroll to position [0, 0]
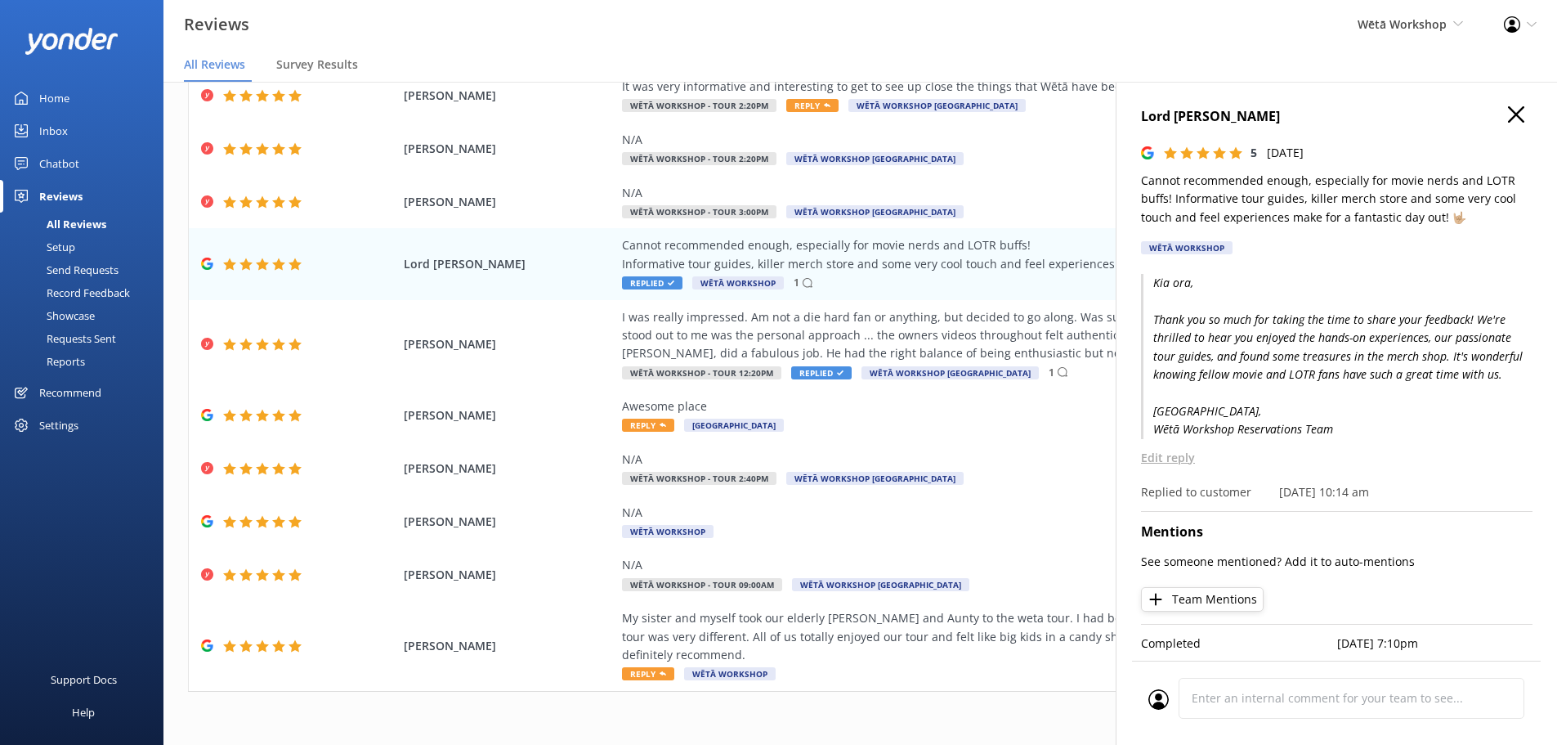
click at [1495, 117] on h4 "Lord [PERSON_NAME]" at bounding box center [1337, 116] width 392 height 21
click at [1508, 110] on icon "button" at bounding box center [1516, 114] width 16 height 16
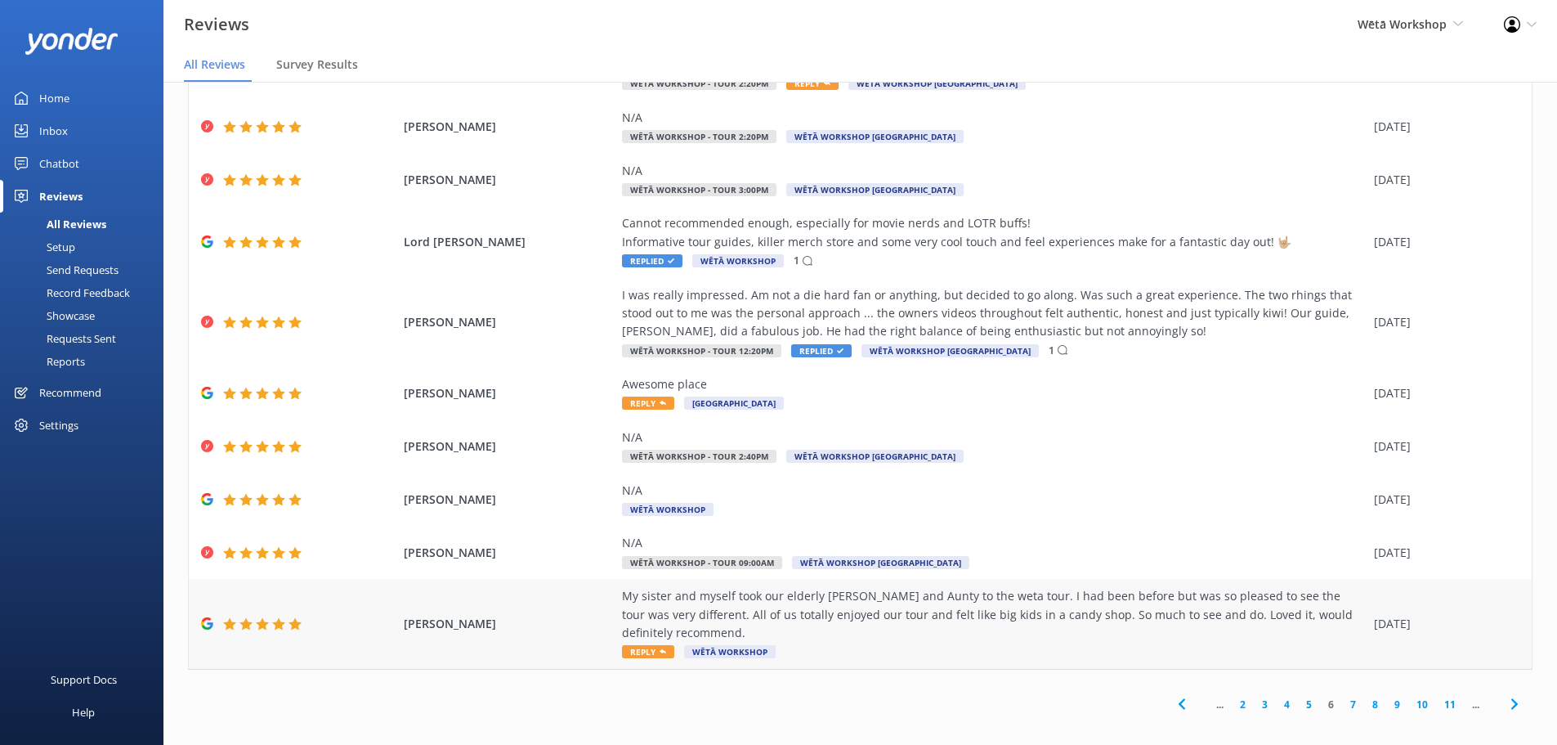
scroll to position [33, 0]
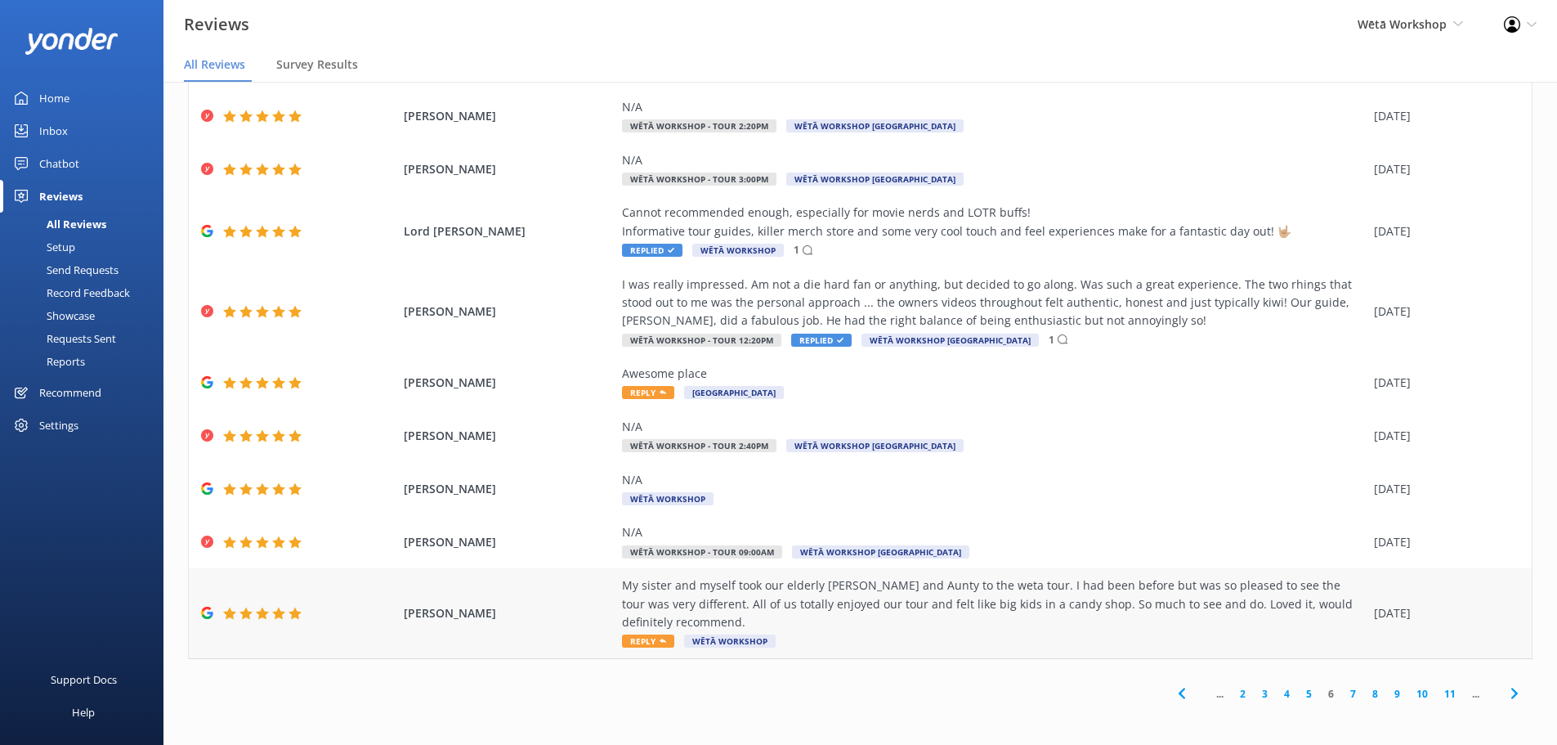
click at [648, 638] on span "Reply" at bounding box center [648, 640] width 52 height 13
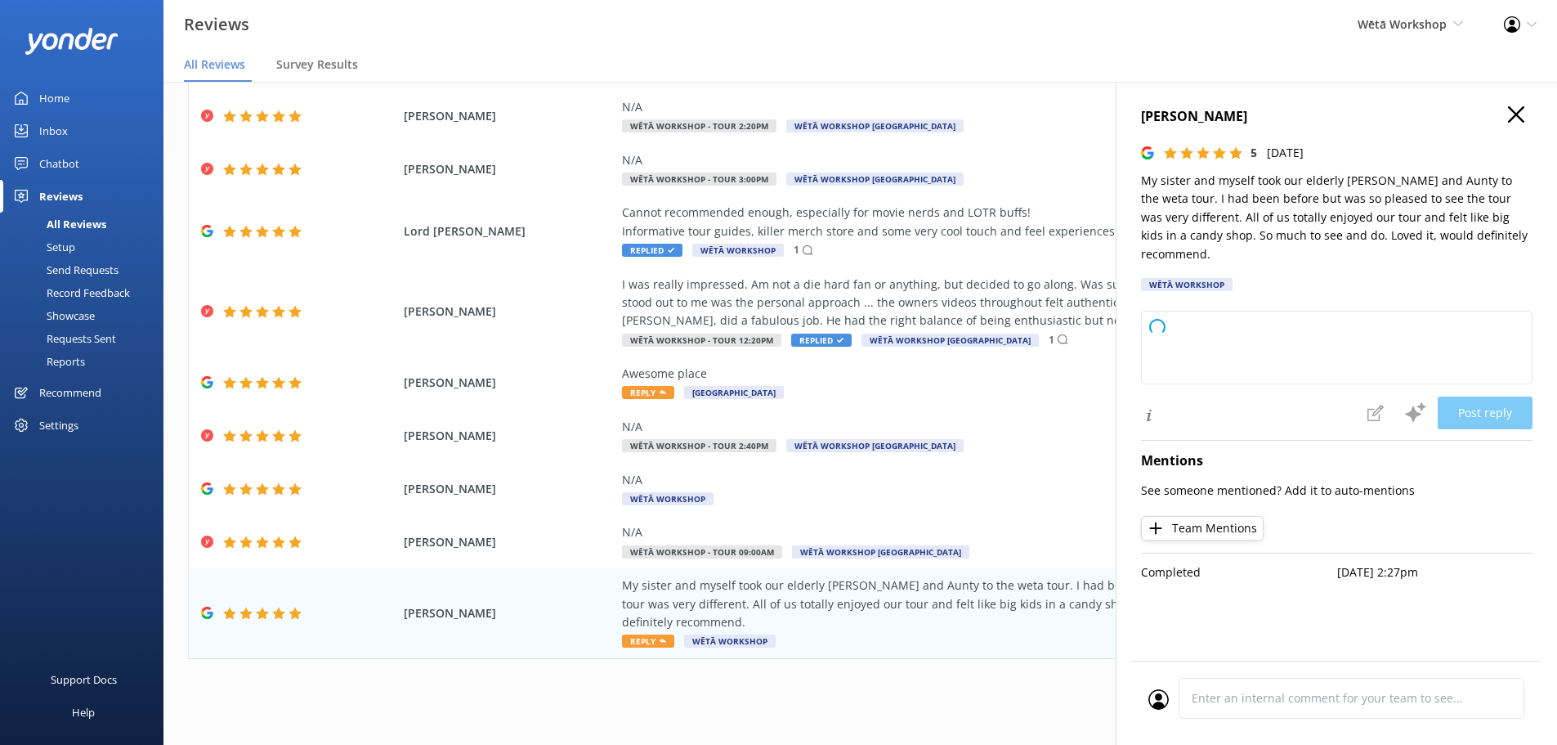
type textarea "[PERSON_NAME] ora and thank you so much for sharing this delightful review! We'…"
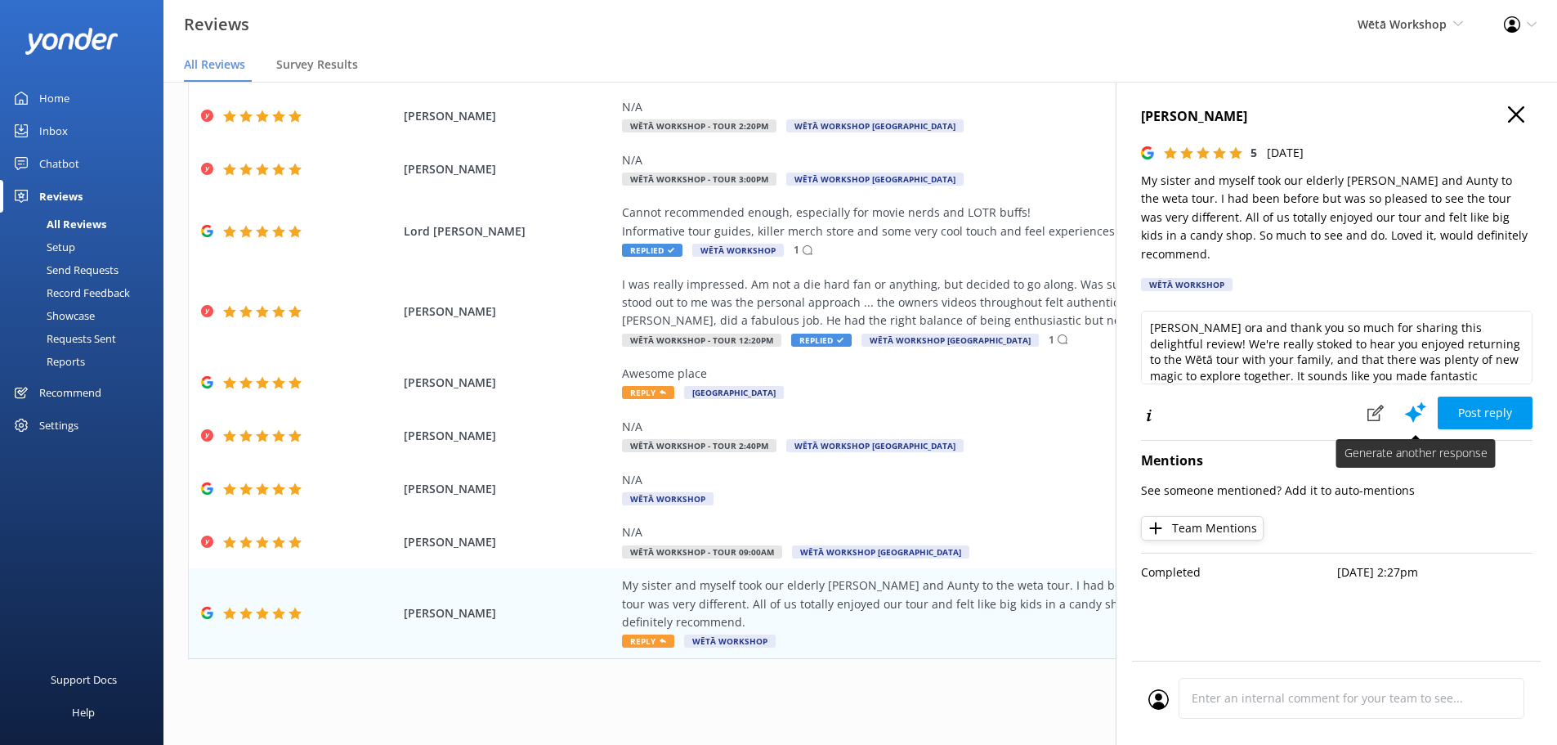
click at [1412, 401] on icon at bounding box center [1416, 412] width 25 height 25
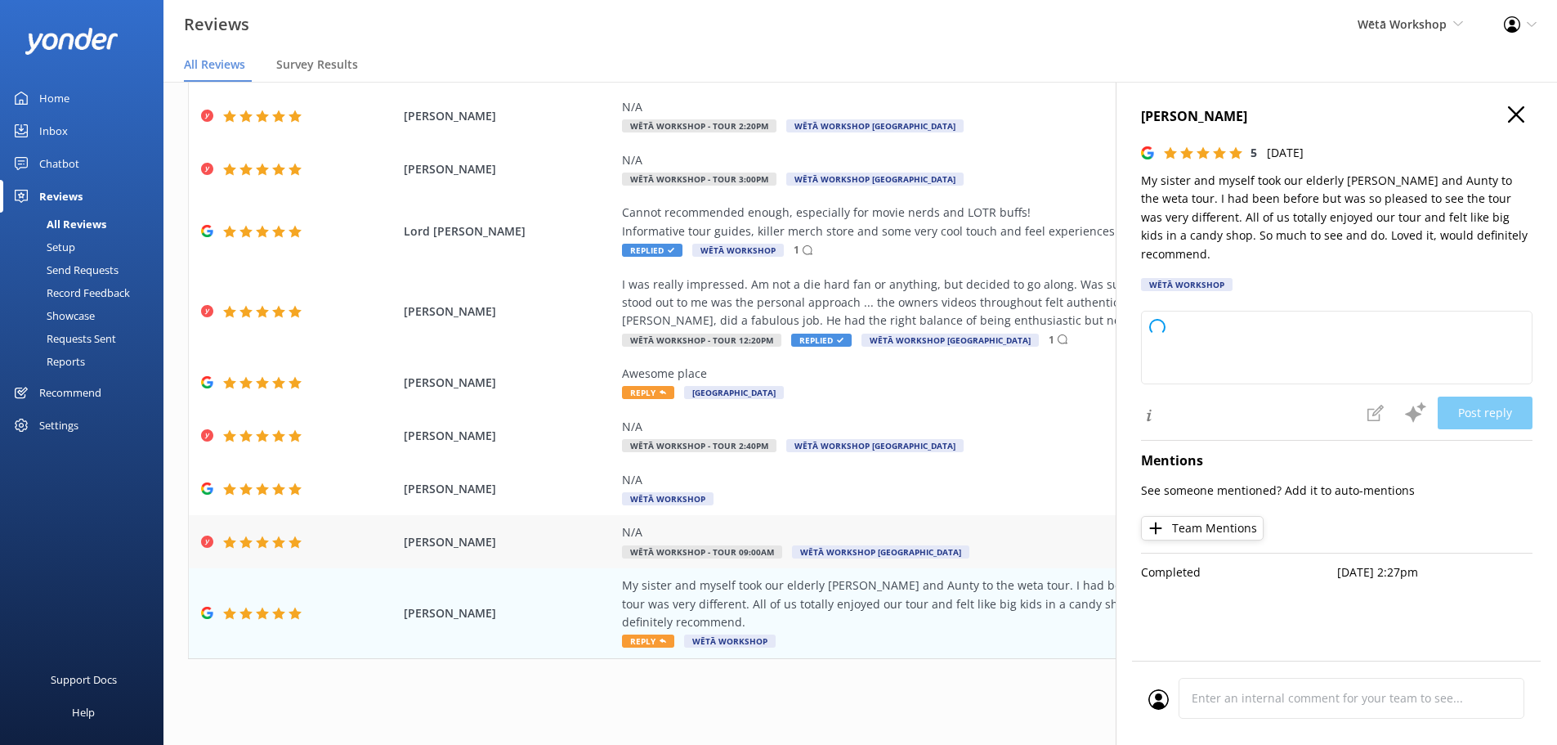
type textarea "[PERSON_NAME] ora and thank you so much for sharing your fantastic feedback wit…"
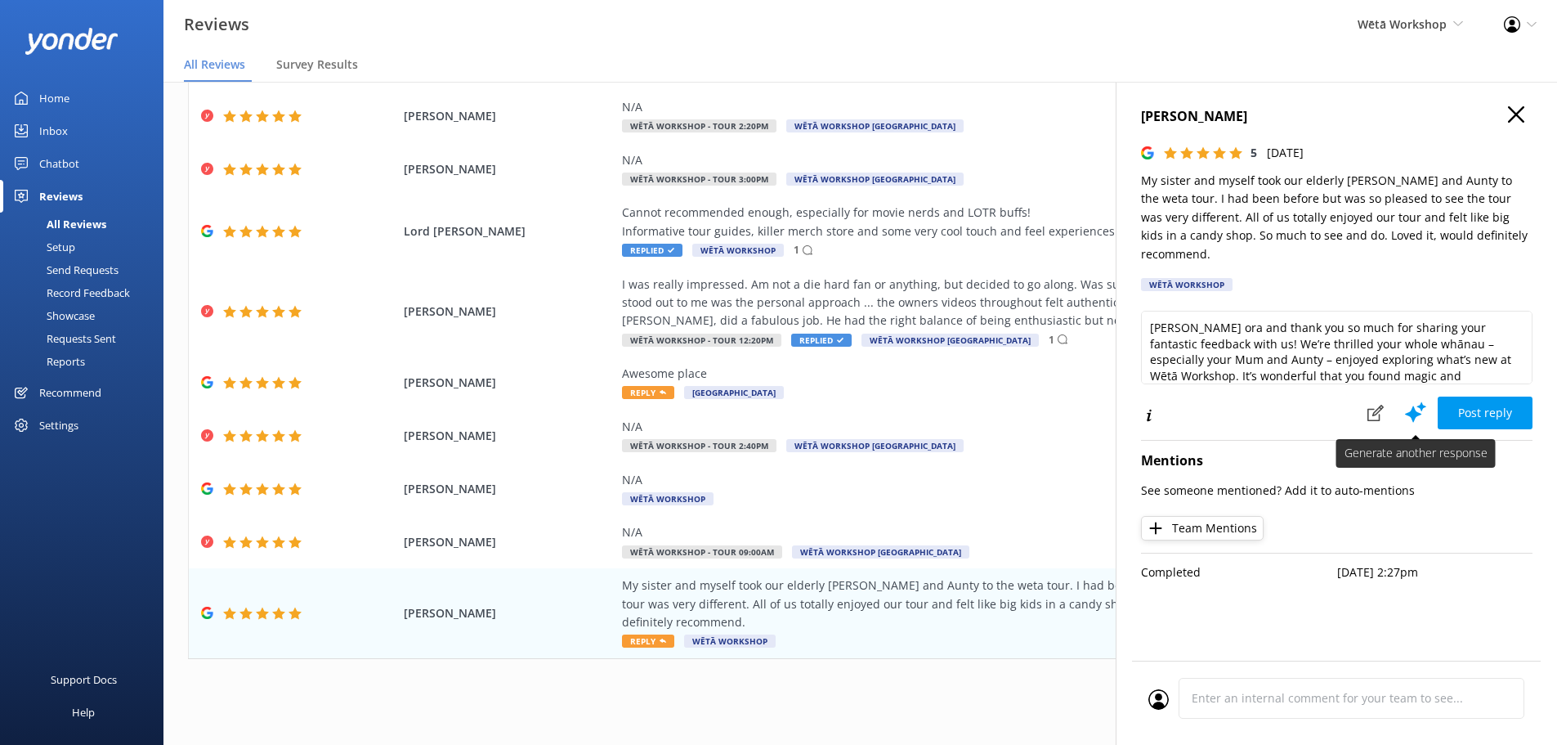
click at [1418, 401] on use at bounding box center [1415, 411] width 21 height 20
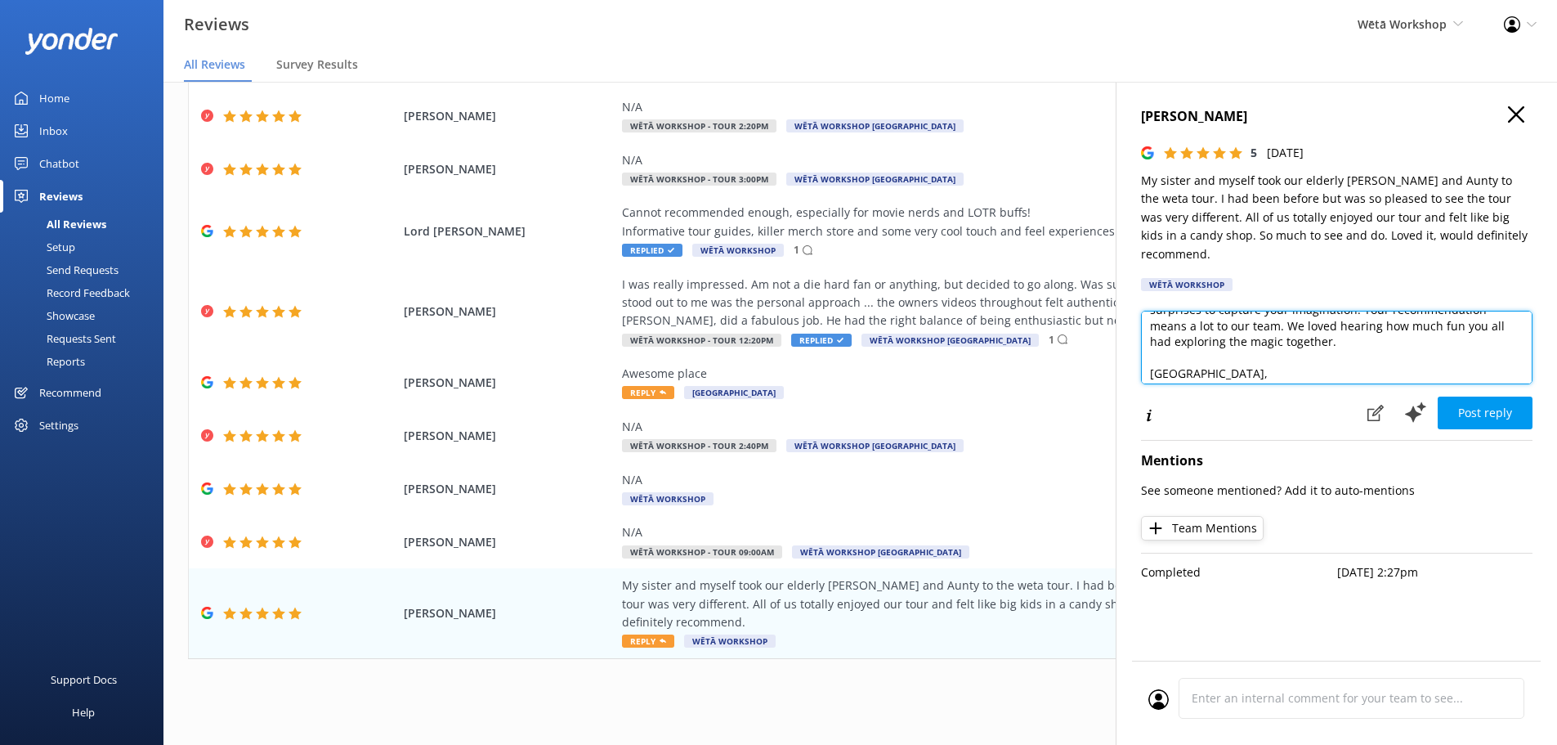
scroll to position [120, 0]
click at [1258, 311] on textarea "Kia ora, Thank you so much for sharing your wonderful experience with us. We're…" at bounding box center [1337, 348] width 392 height 74
click at [1349, 338] on textarea "Kia ora, Thank you so much for sharing your wonderful experience with us. We're…" at bounding box center [1337, 348] width 392 height 74
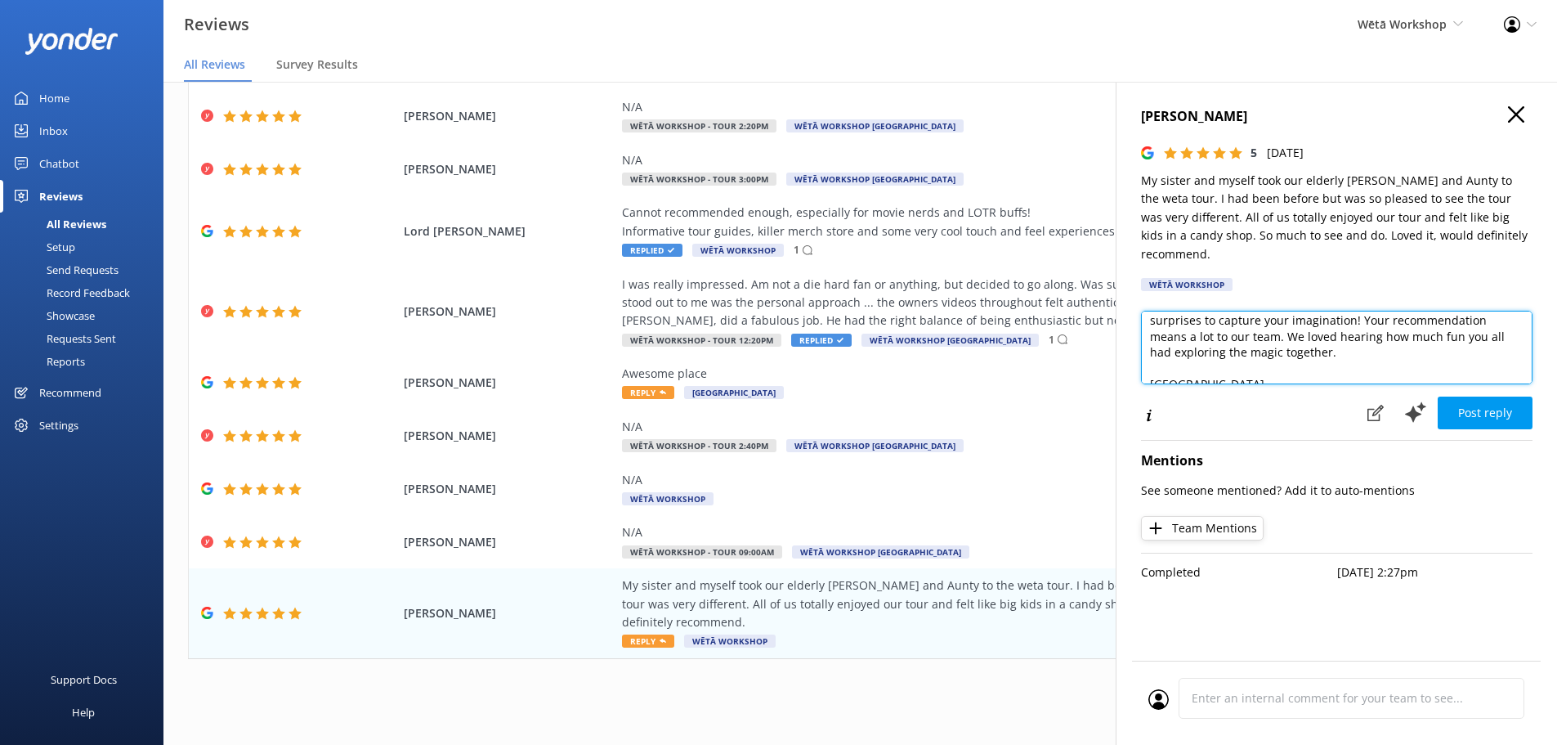
drag, startPoint x: 1351, startPoint y: 334, endPoint x: 1283, endPoint y: 320, distance: 70.1
click at [1283, 320] on textarea "Kia ora, Thank you so much for sharing your wonderful experience with us. We're…" at bounding box center [1337, 348] width 392 height 74
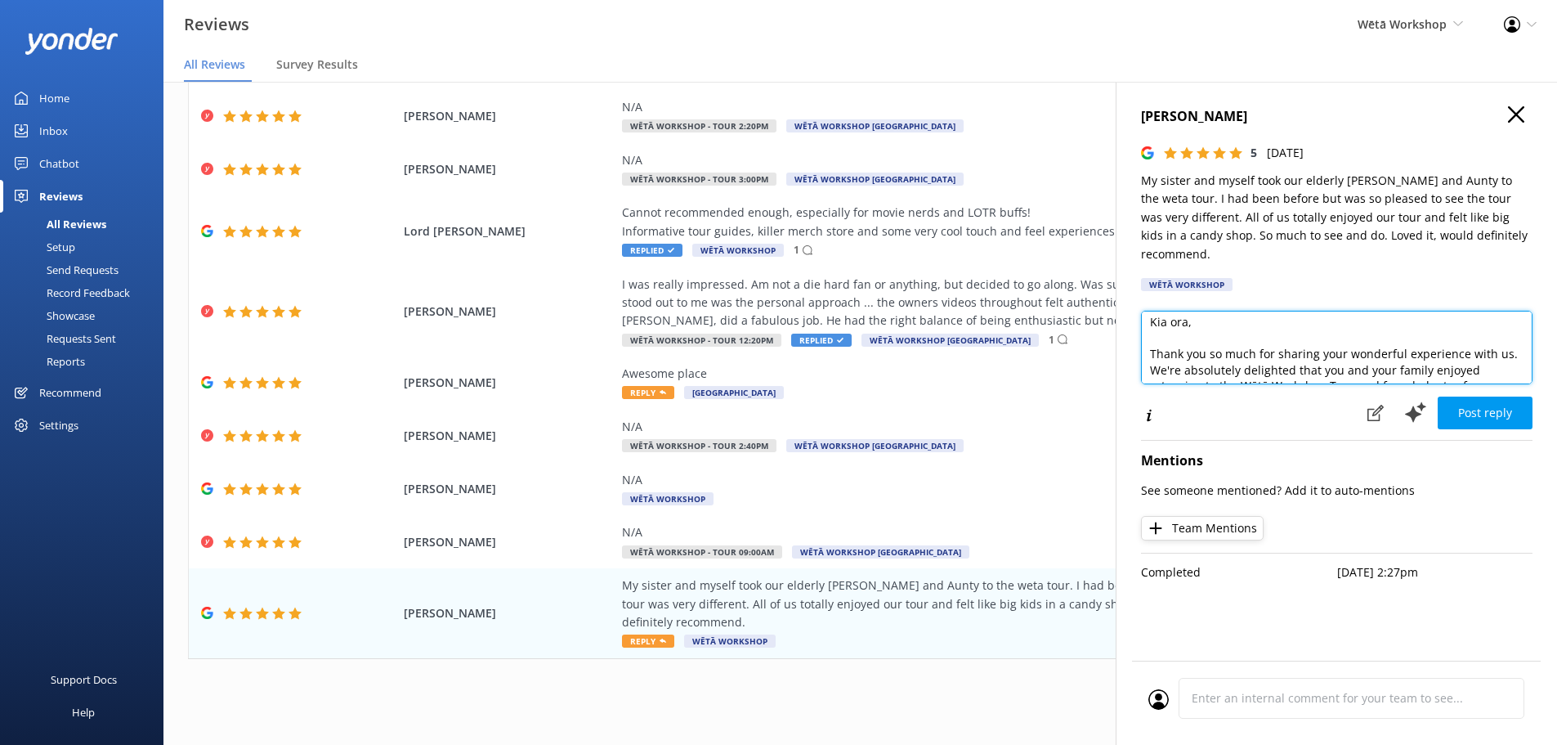
scroll to position [38, 0]
click at [1338, 333] on textarea "Kia ora, Thank you so much for sharing your wonderful experience with us. We're…" at bounding box center [1337, 348] width 392 height 74
click at [1425, 342] on textarea "Kia ora, Thank you so much for sharing your wonderful experience with us. We're…" at bounding box center [1337, 348] width 392 height 74
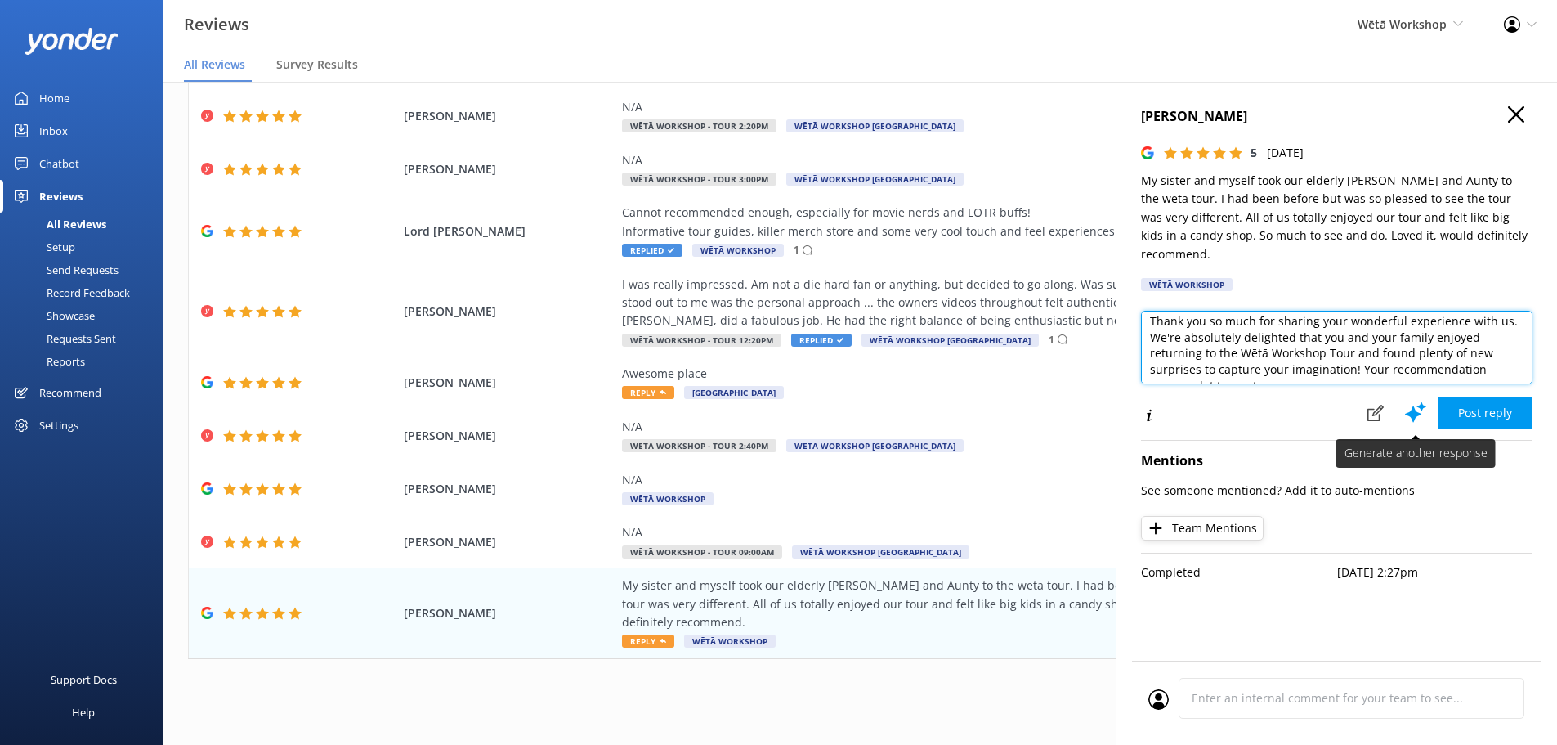
type textarea "Kia ora, Thank you so much for sharing your wonderful experience with us. We're…"
click at [1419, 396] on button at bounding box center [1416, 412] width 44 height 33
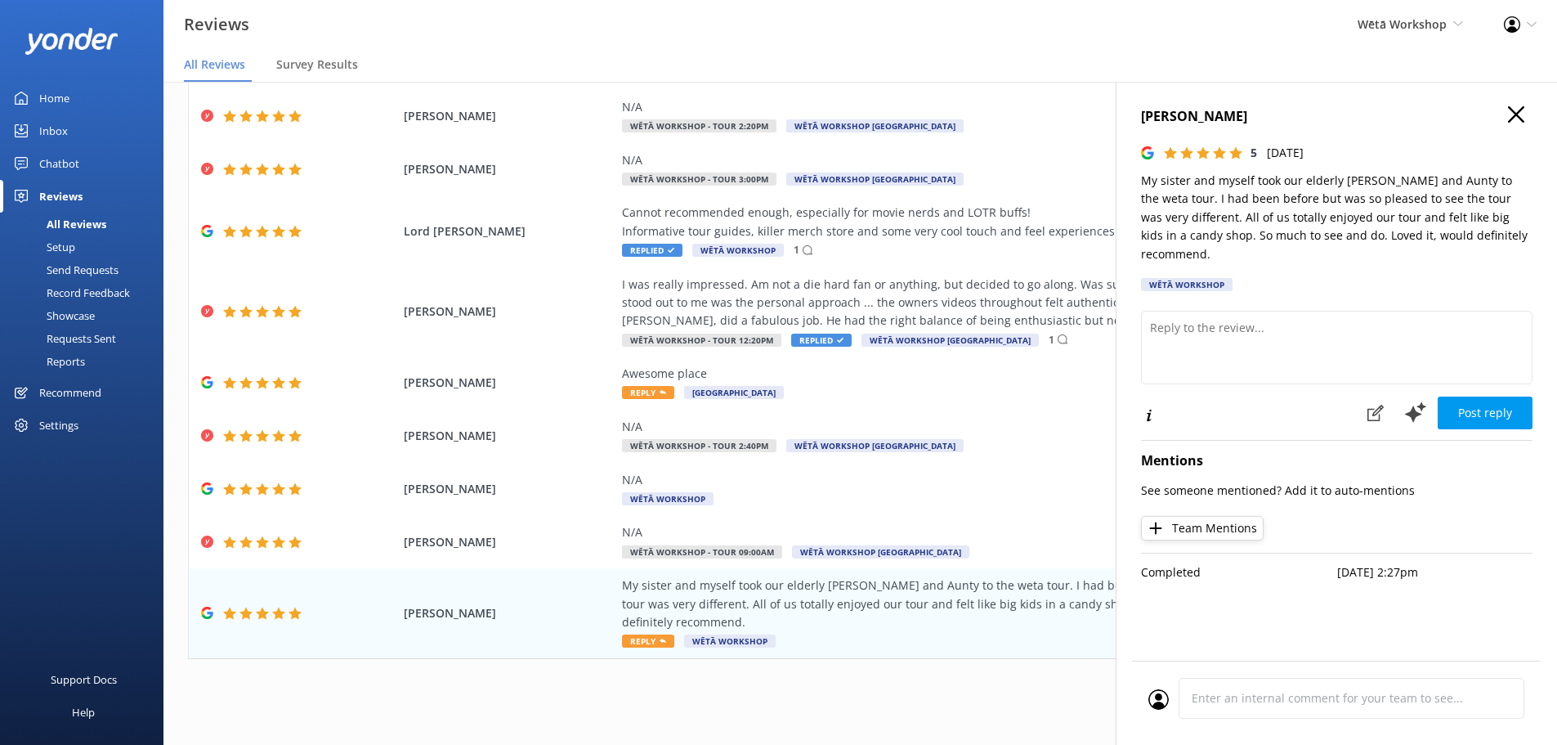
scroll to position [0, 0]
type textarea "Kia ora and thanks so much for your wonderful feedback! We're thrilled to hear …"
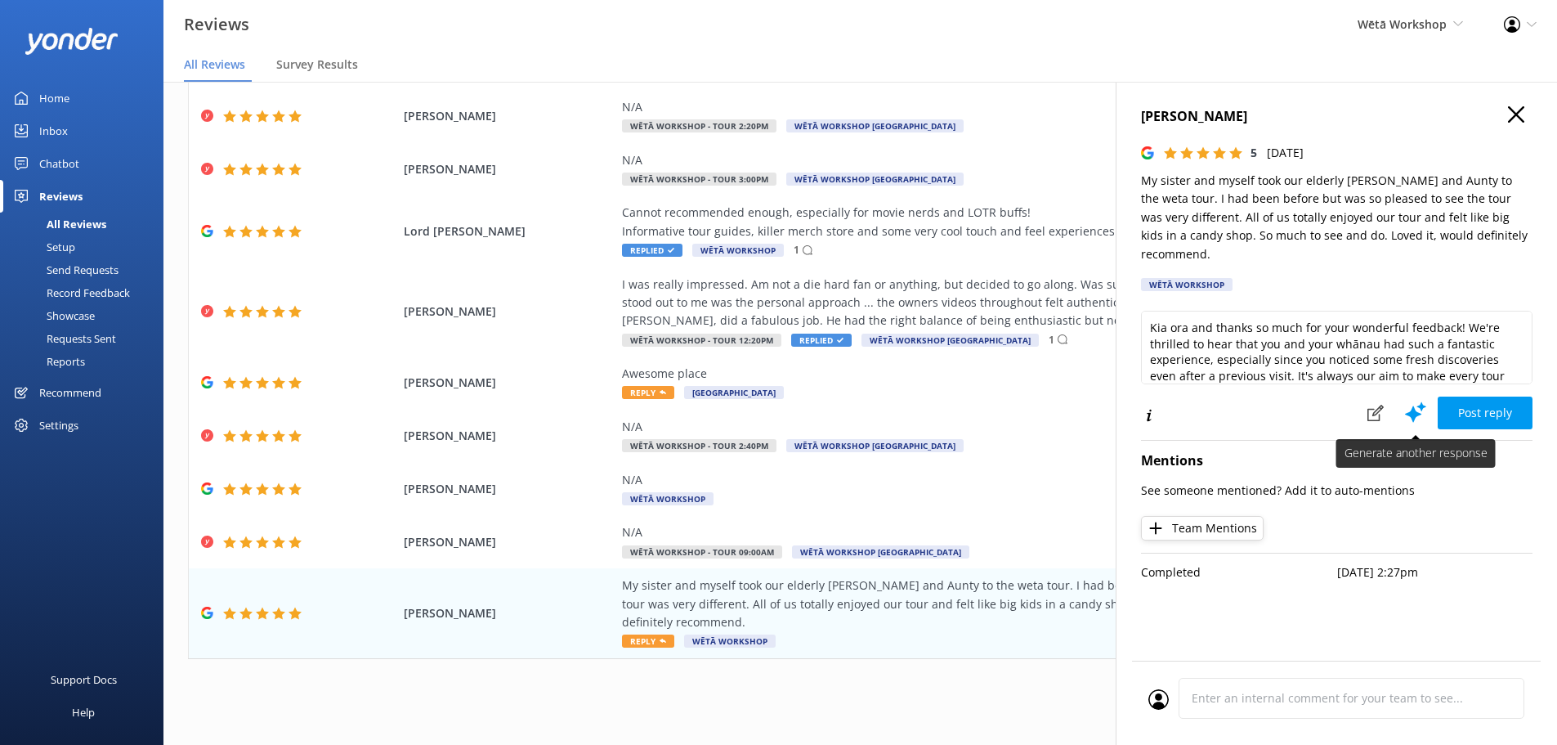
click at [1409, 400] on icon at bounding box center [1416, 412] width 25 height 25
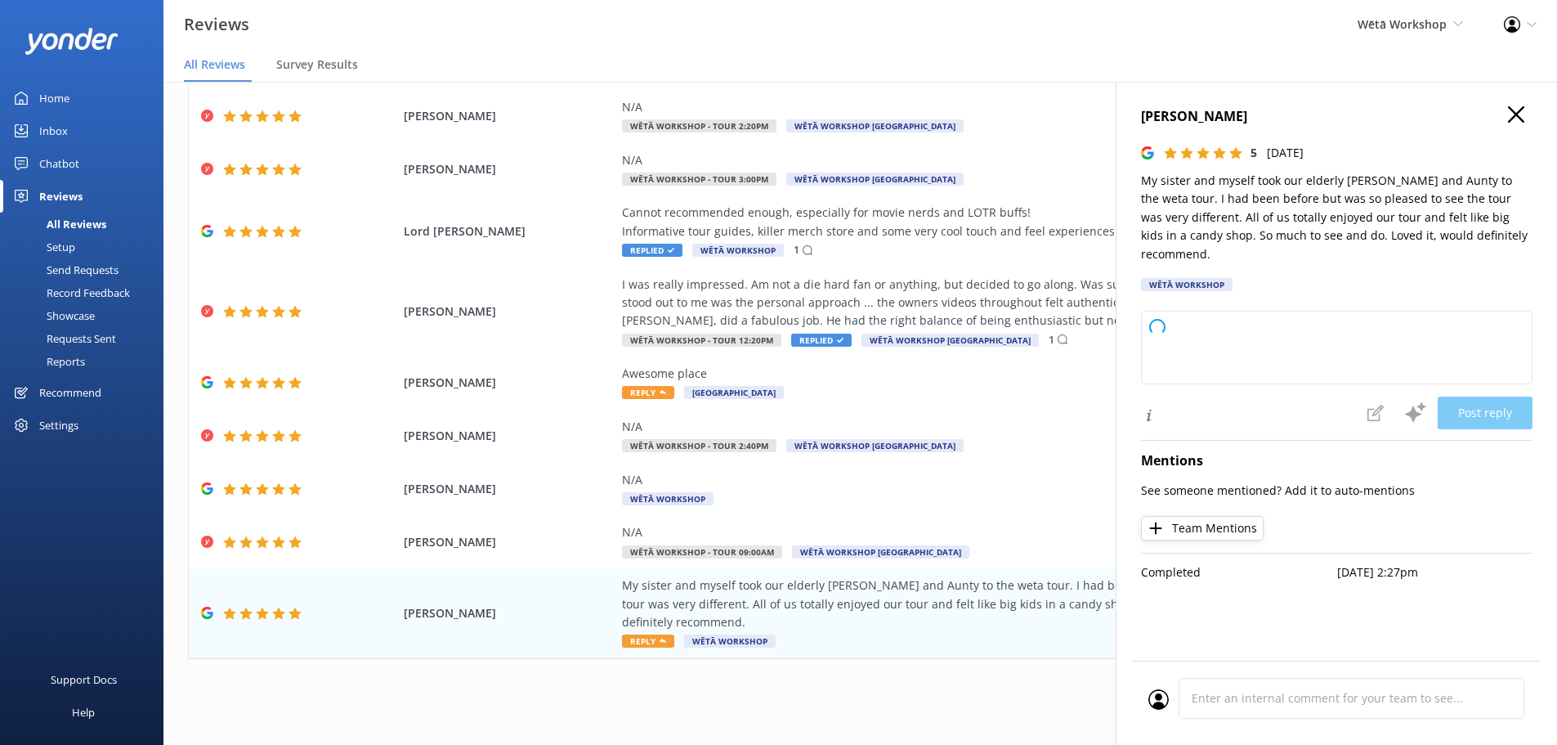
type textarea "[PERSON_NAME] ora and thank you so much for your lovely feedback! We’re thrille…"
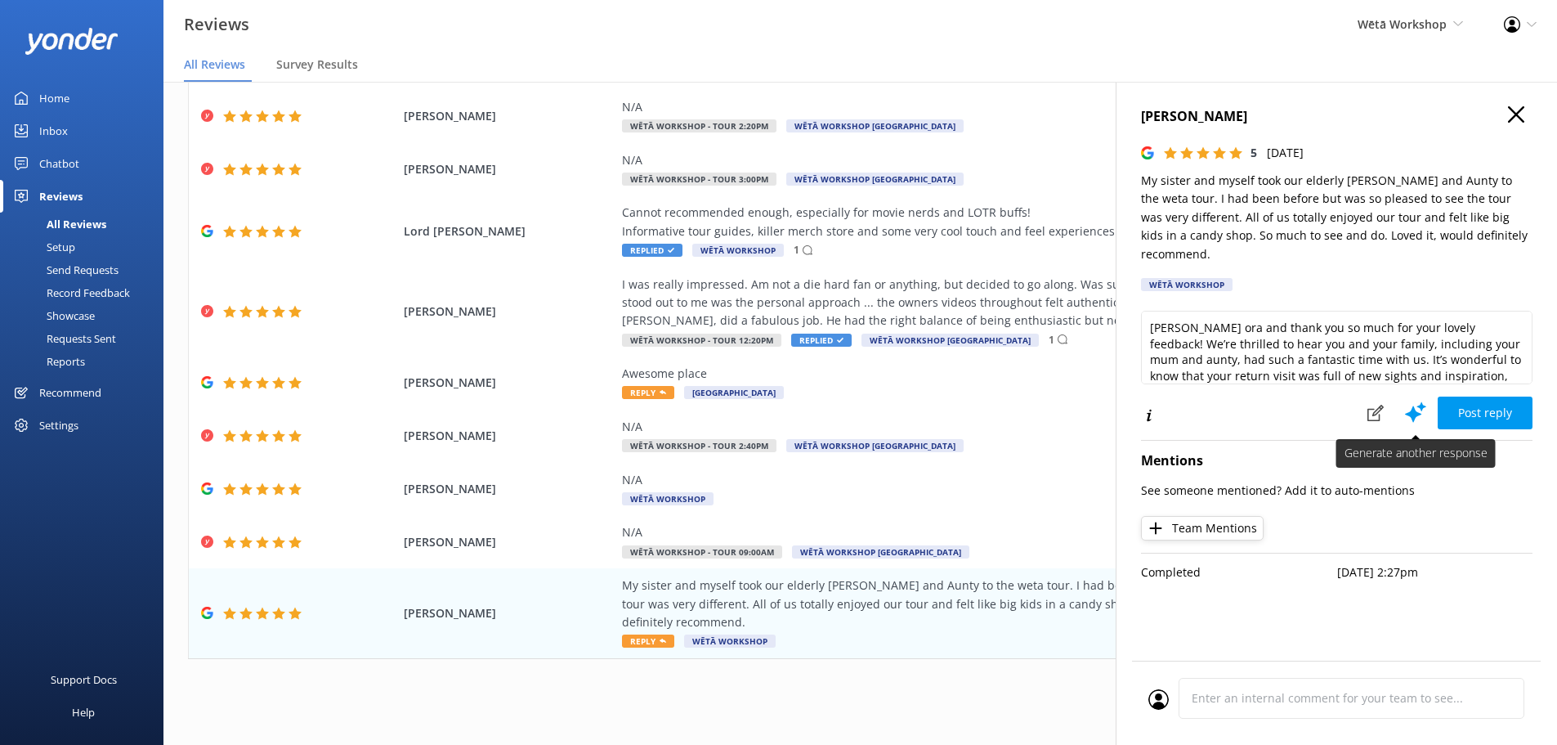
click at [1414, 401] on use at bounding box center [1415, 411] width 21 height 20
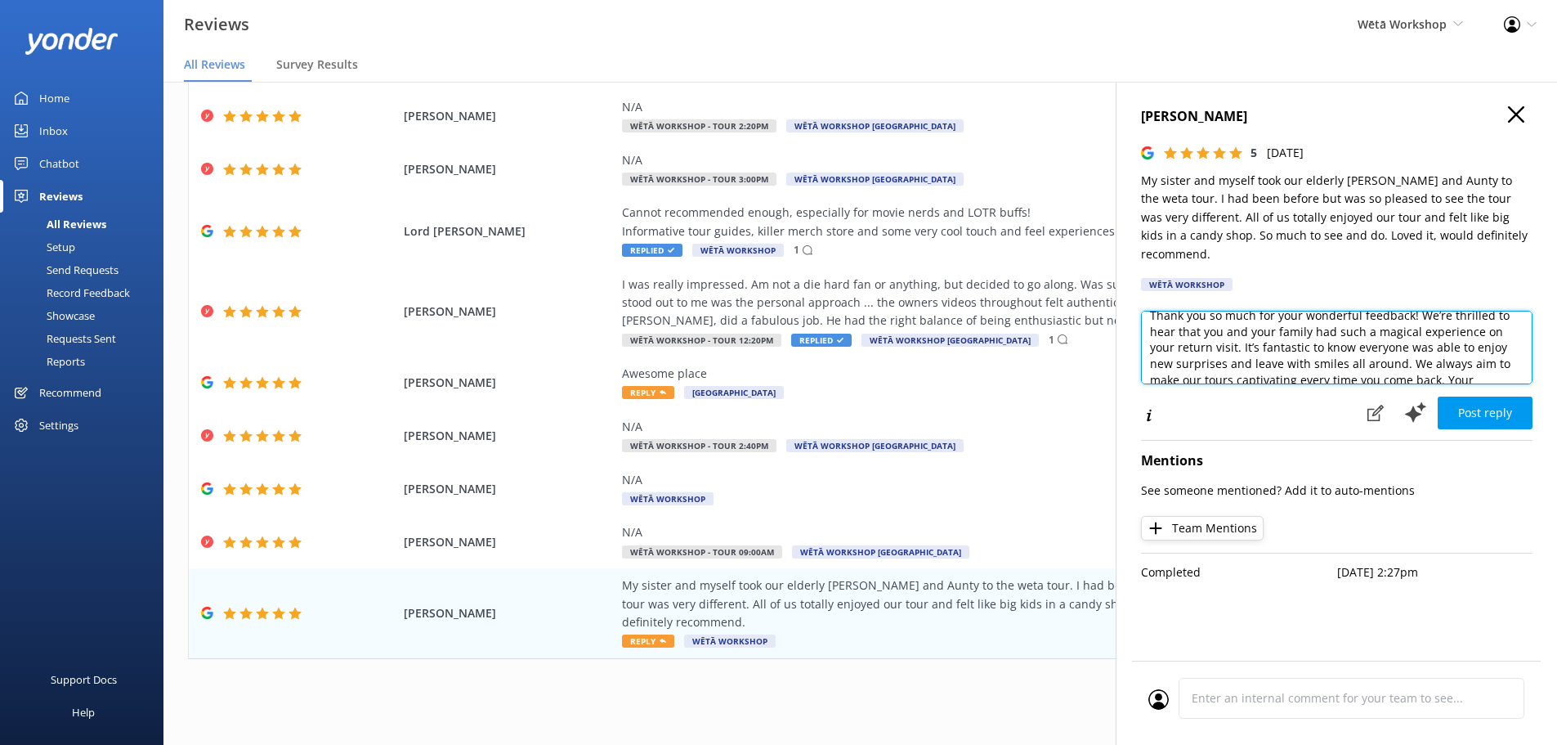
scroll to position [33, 0]
click at [1385, 324] on textarea "Kia ora, Thank you so much for your wonderful feedback! We’re thrilled to hear …" at bounding box center [1337, 348] width 392 height 74
click at [1415, 331] on textarea "Kia ora, Thank you so much for your wonderful feedback! We’re thrilled to hear …" at bounding box center [1337, 348] width 392 height 74
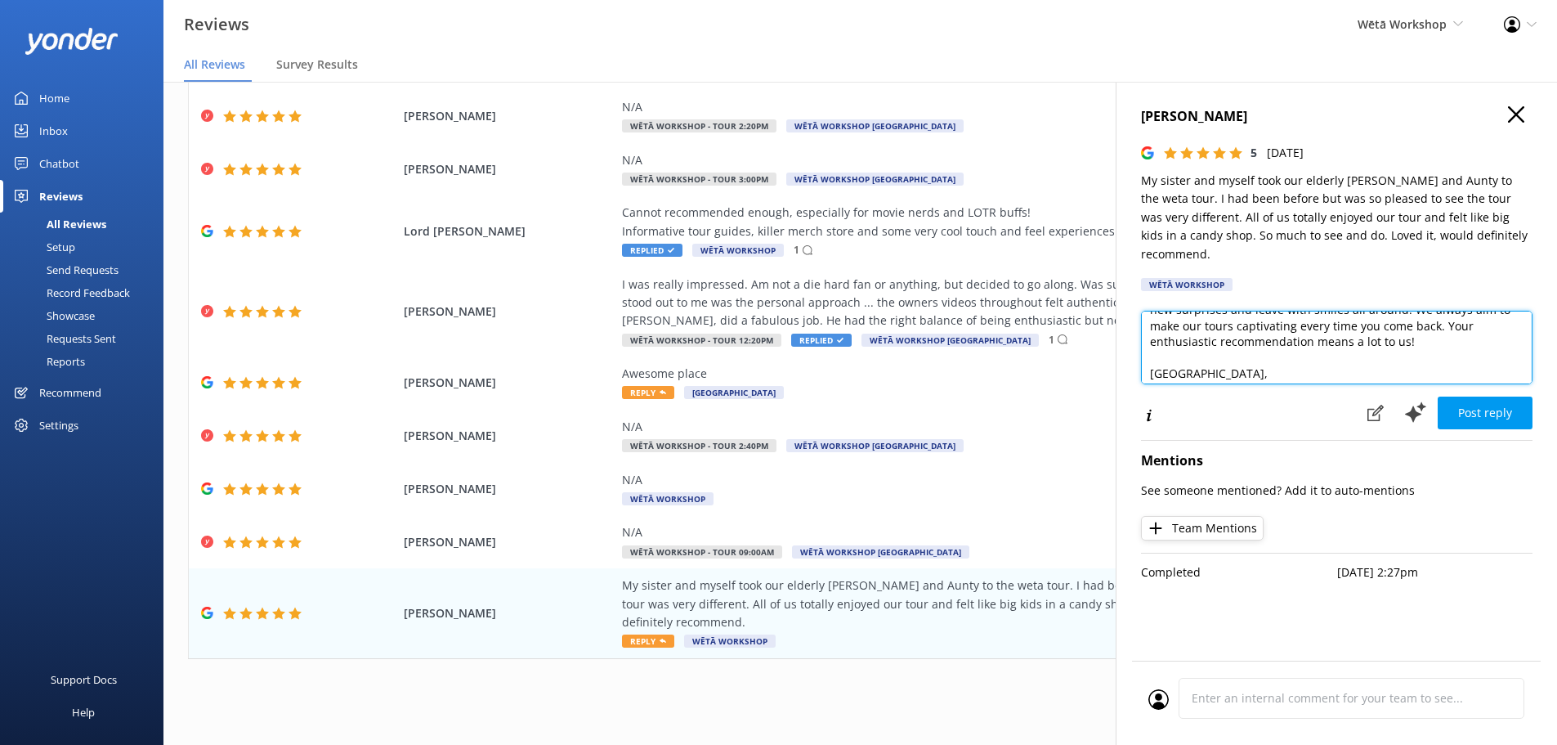
scroll to position [120, 0]
click at [1185, 311] on textarea "Kia ora, Thank you so much for your wonderful feedback! We’re thrilled to hear …" at bounding box center [1337, 348] width 392 height 74
click at [1435, 319] on textarea "Kia ora, Thank you so much for your wonderful feedback! We’re thrilled to hear …" at bounding box center [1337, 348] width 392 height 74
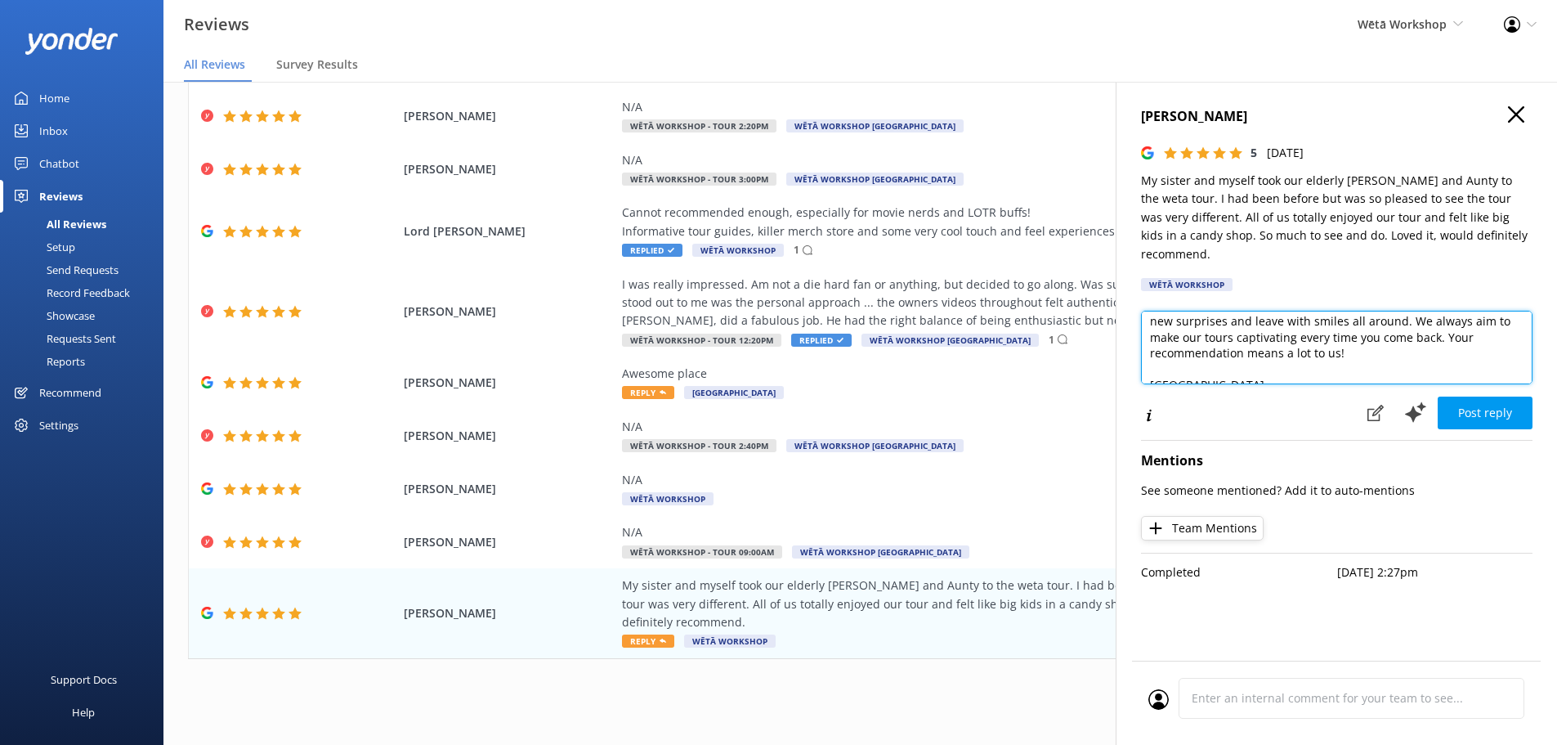
click at [1433, 322] on textarea "Kia ora, Thank you so much for your wonderful feedback! We’re thrilled to hear …" at bounding box center [1337, 348] width 392 height 74
click at [1436, 319] on textarea "Kia ora, Thank you so much for your wonderful feedback! We’re thrilled to hear …" at bounding box center [1337, 348] width 392 height 74
drag, startPoint x: 1435, startPoint y: 317, endPoint x: 1308, endPoint y: 338, distance: 128.5
click at [1297, 316] on textarea "Kia ora, Thank you so much for your wonderful feedback! We’re thrilled to hear …" at bounding box center [1337, 348] width 392 height 74
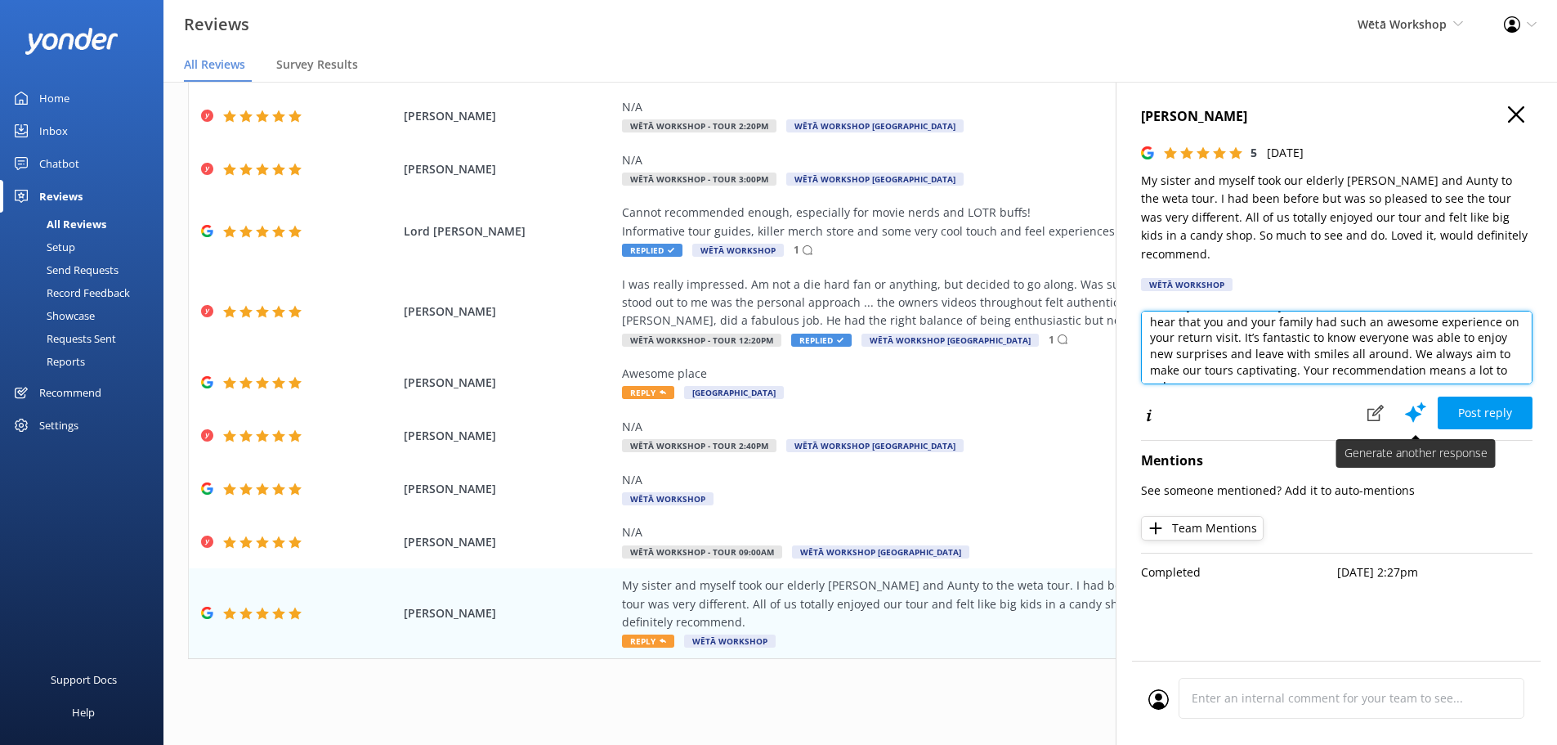
type textarea "Kia ora, Thank you so much for your wonderful feedback! We’re thrilled to hear …"
click at [1408, 400] on icon at bounding box center [1416, 412] width 25 height 25
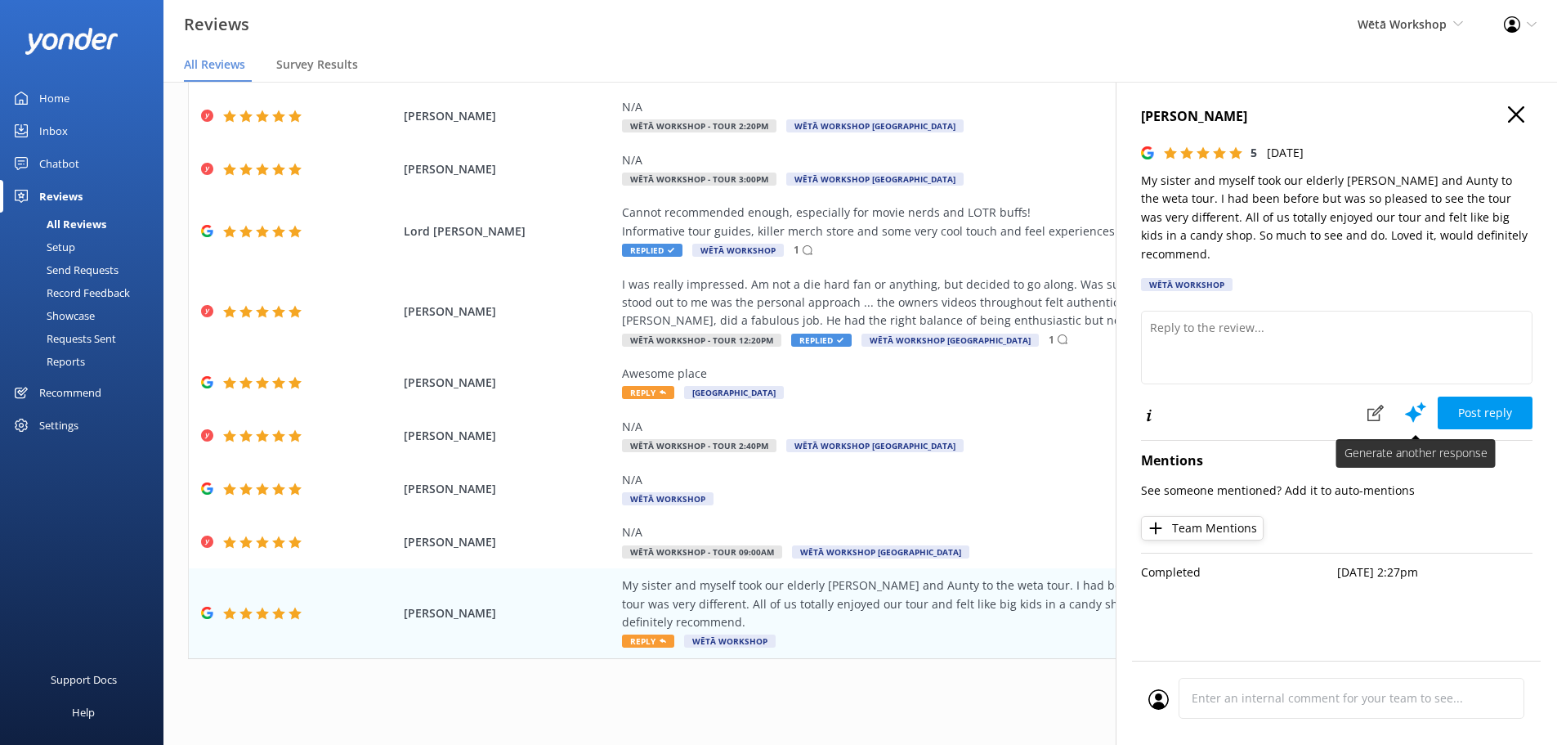
scroll to position [0, 0]
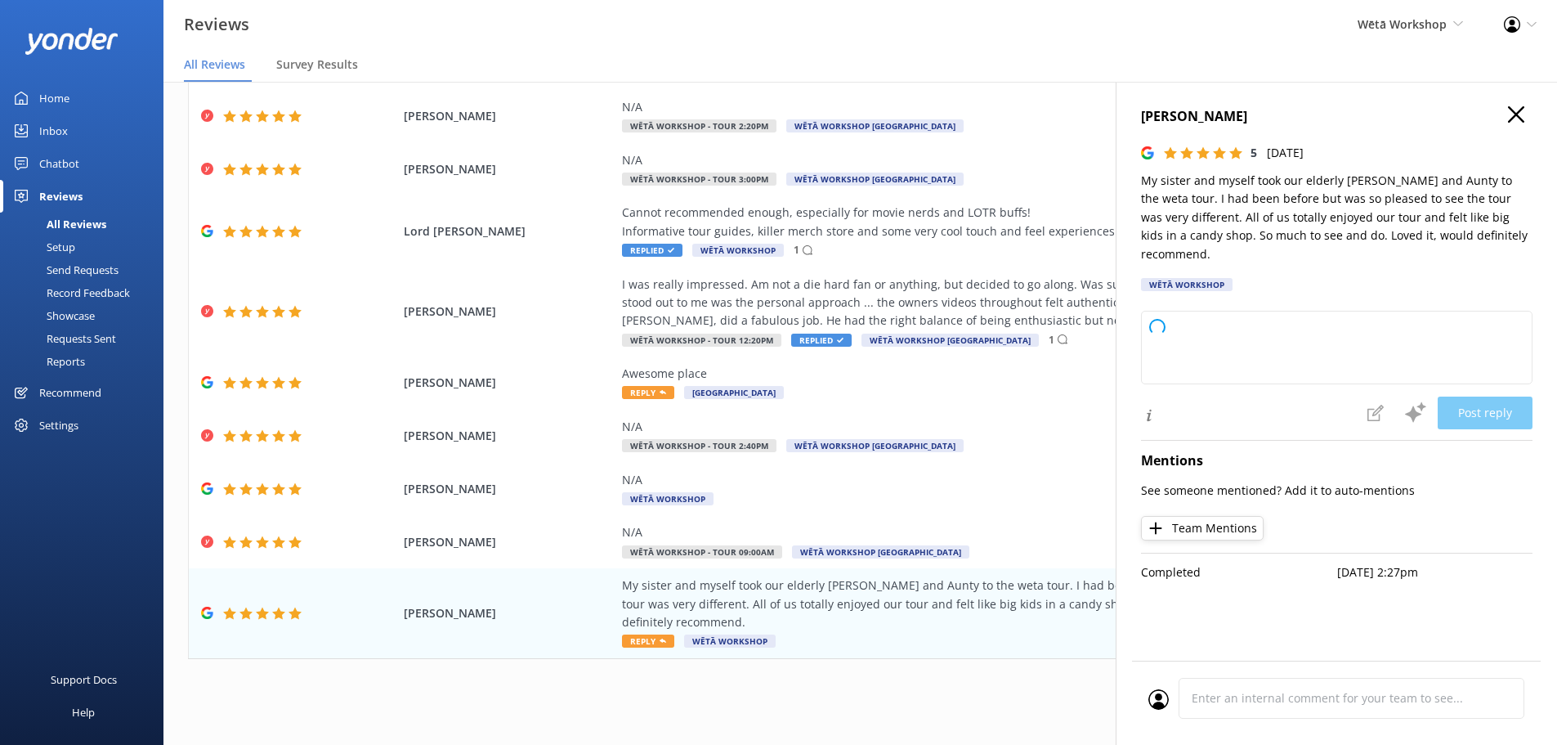
type textarea "Kia ora, We’re over the moon to hear you and your whānau had such a fantastic v…"
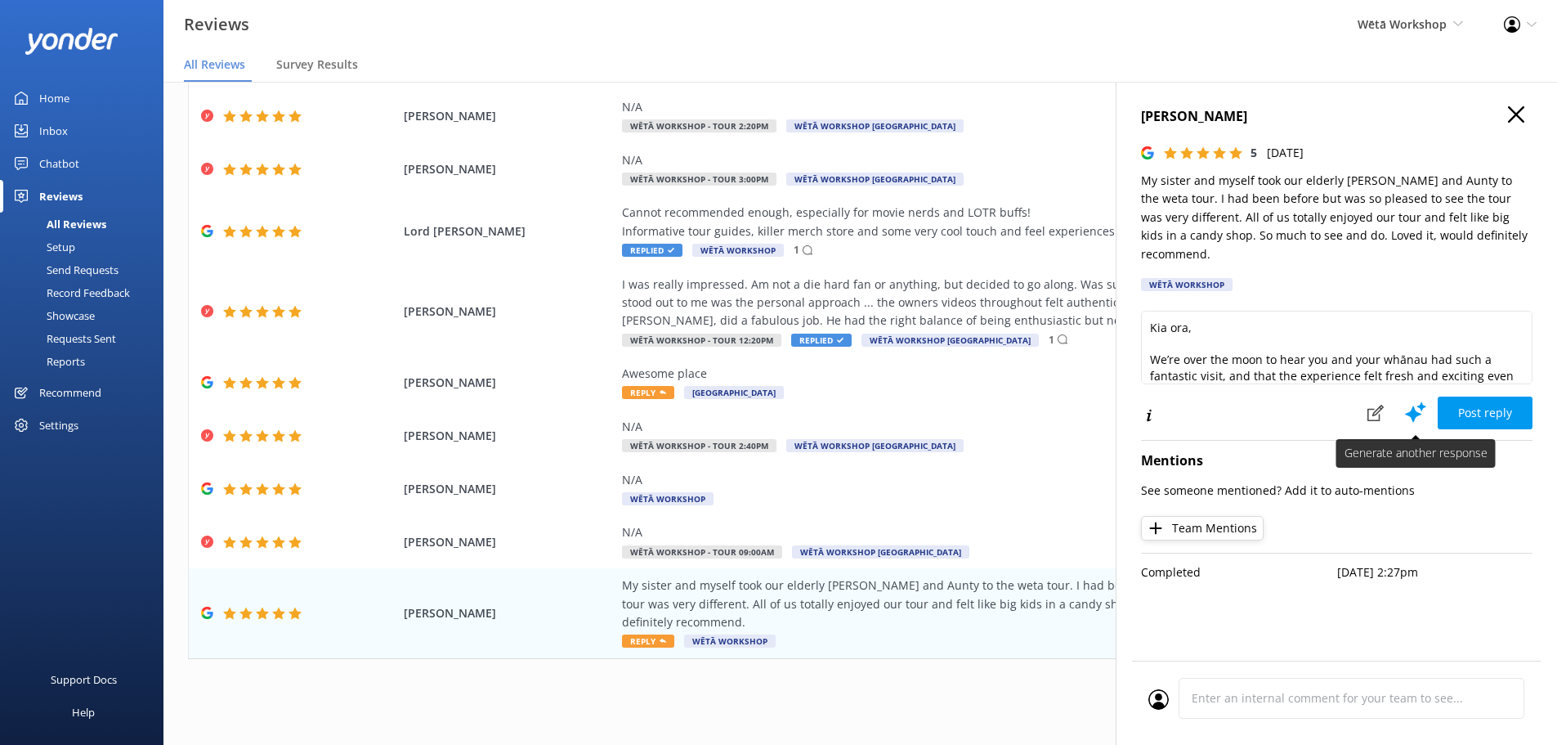
click at [1423, 401] on use at bounding box center [1415, 411] width 21 height 20
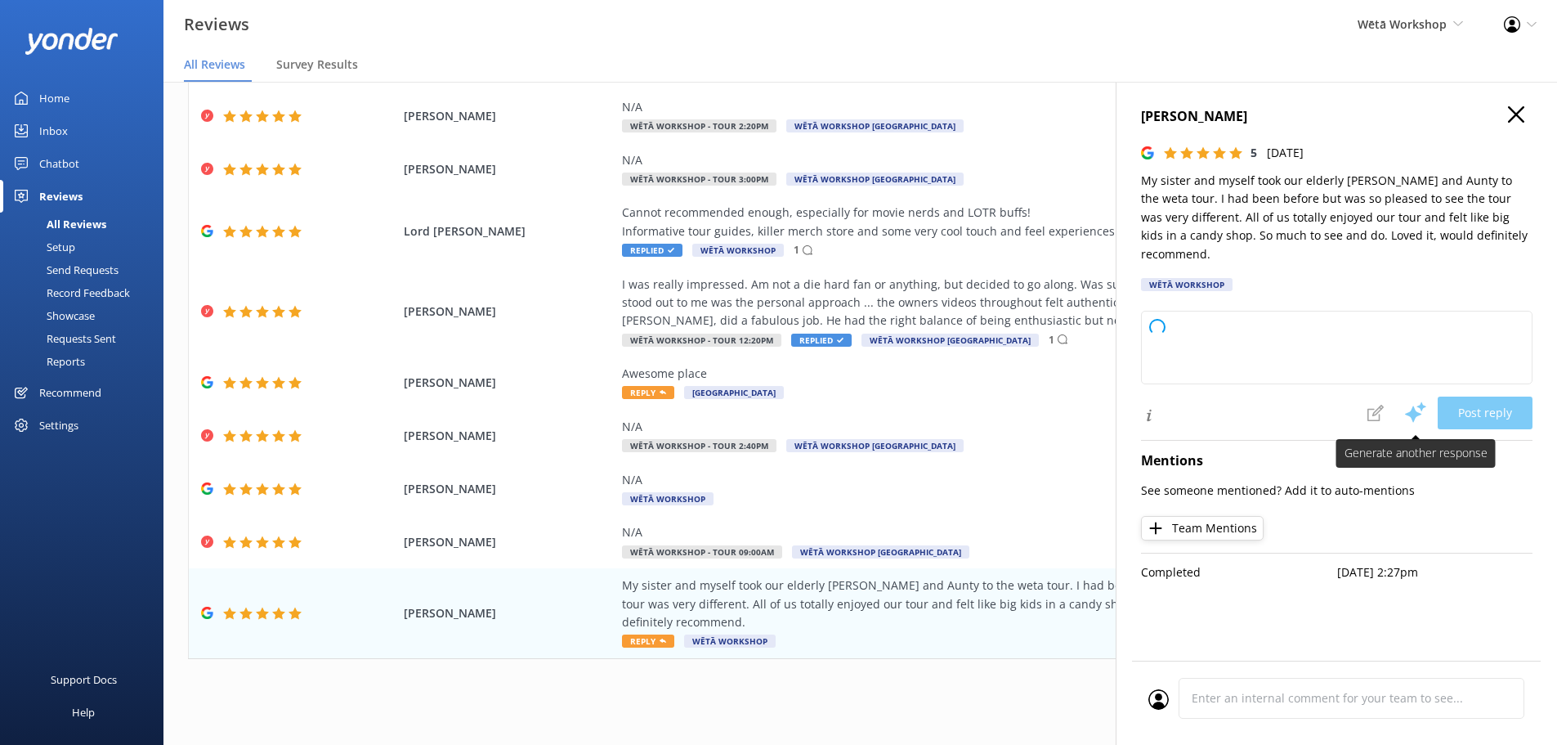
type textarea "[PERSON_NAME] ora and thank you so much for your enthusiastic review! We're thr…"
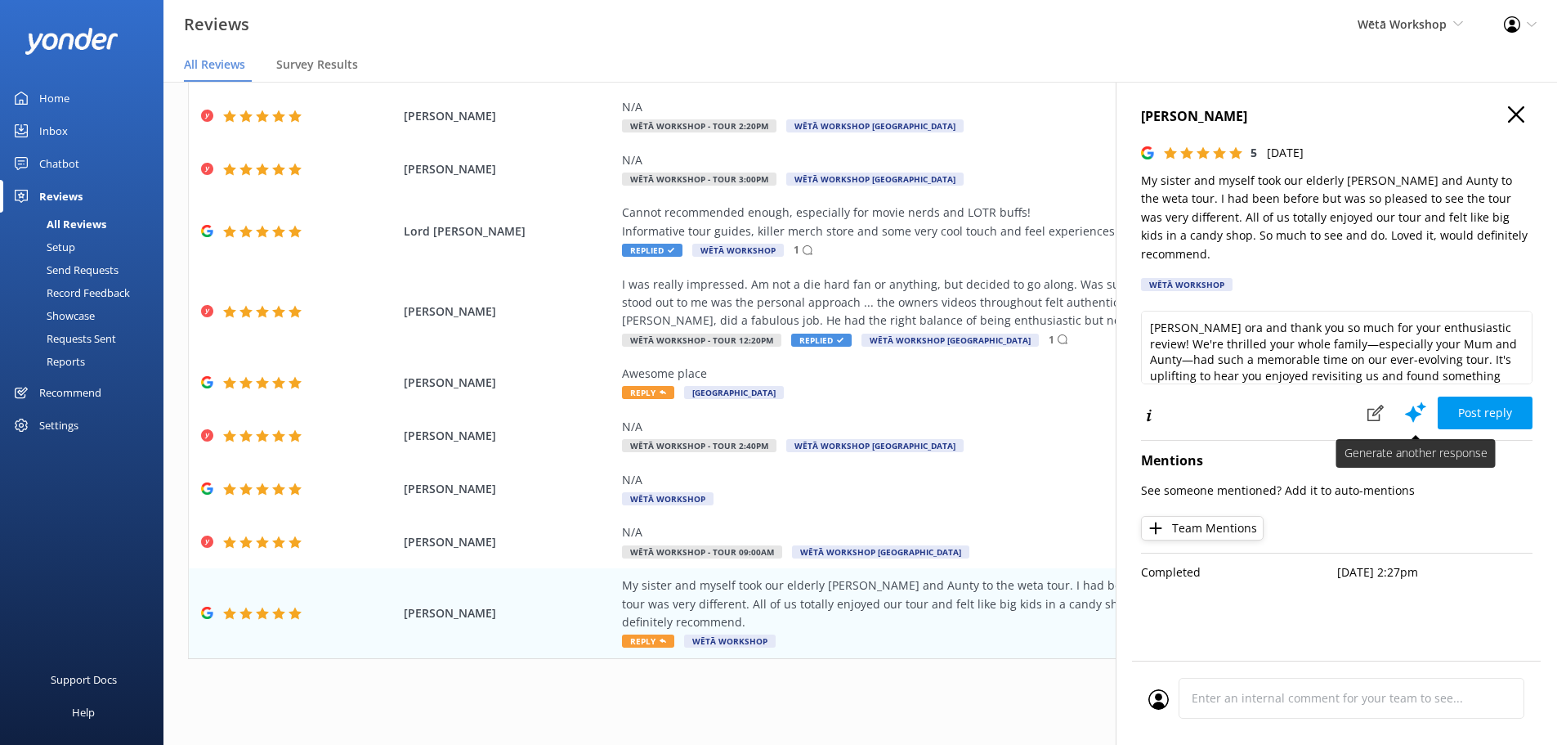
click at [1424, 400] on icon at bounding box center [1416, 412] width 25 height 25
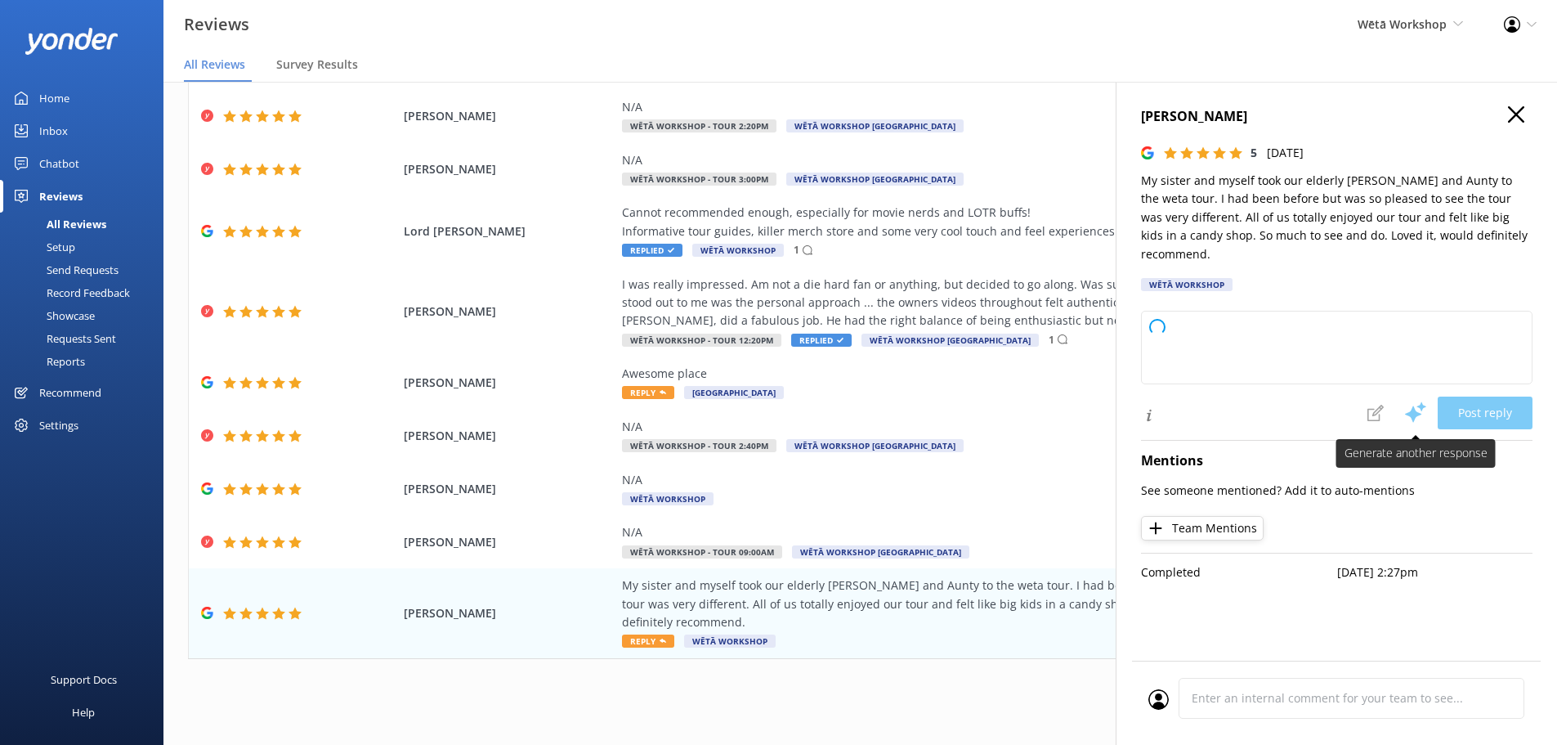
type textarea "[PERSON_NAME] ora and thank you so much for your glowing review! We’re delighte…"
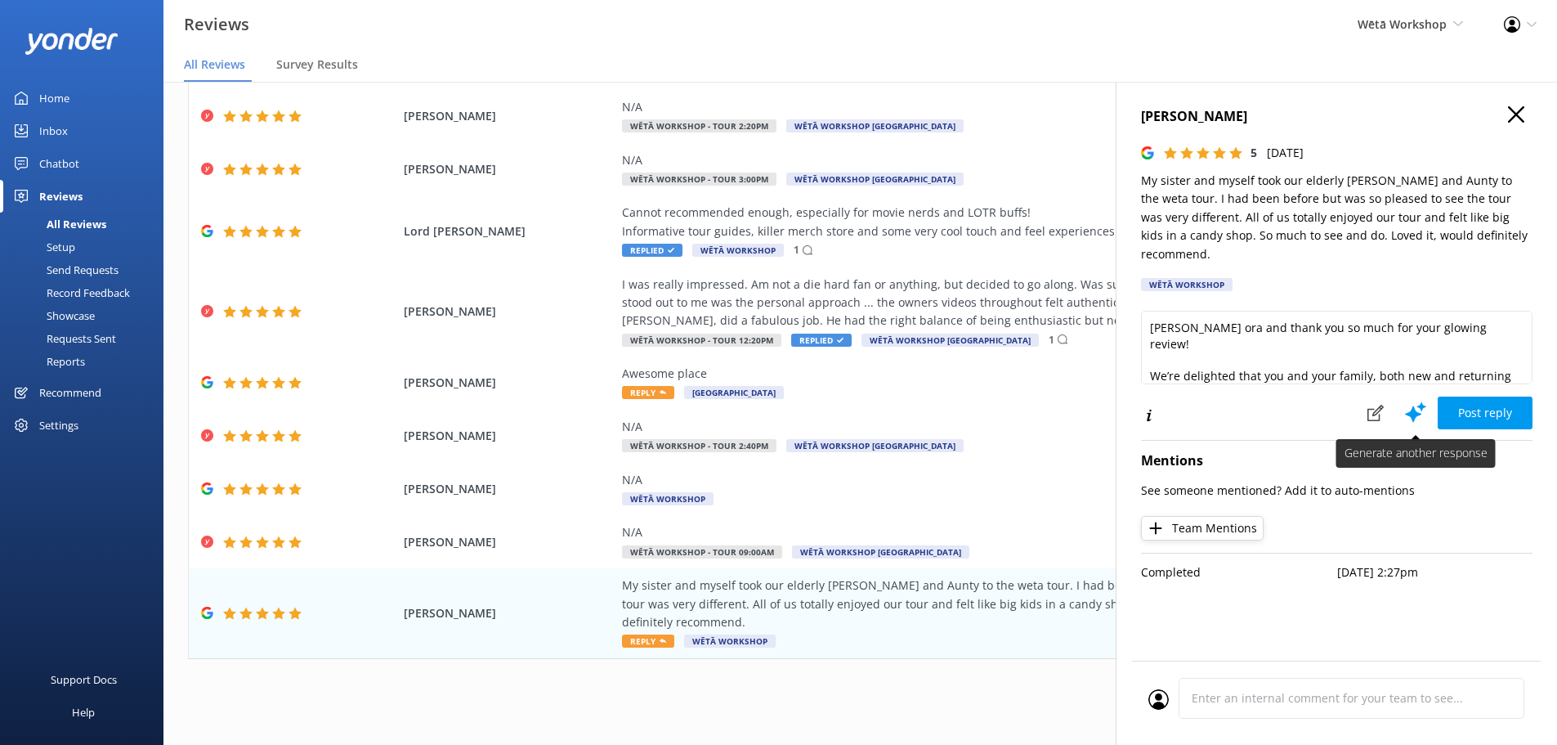
click at [1424, 400] on icon at bounding box center [1416, 412] width 25 height 25
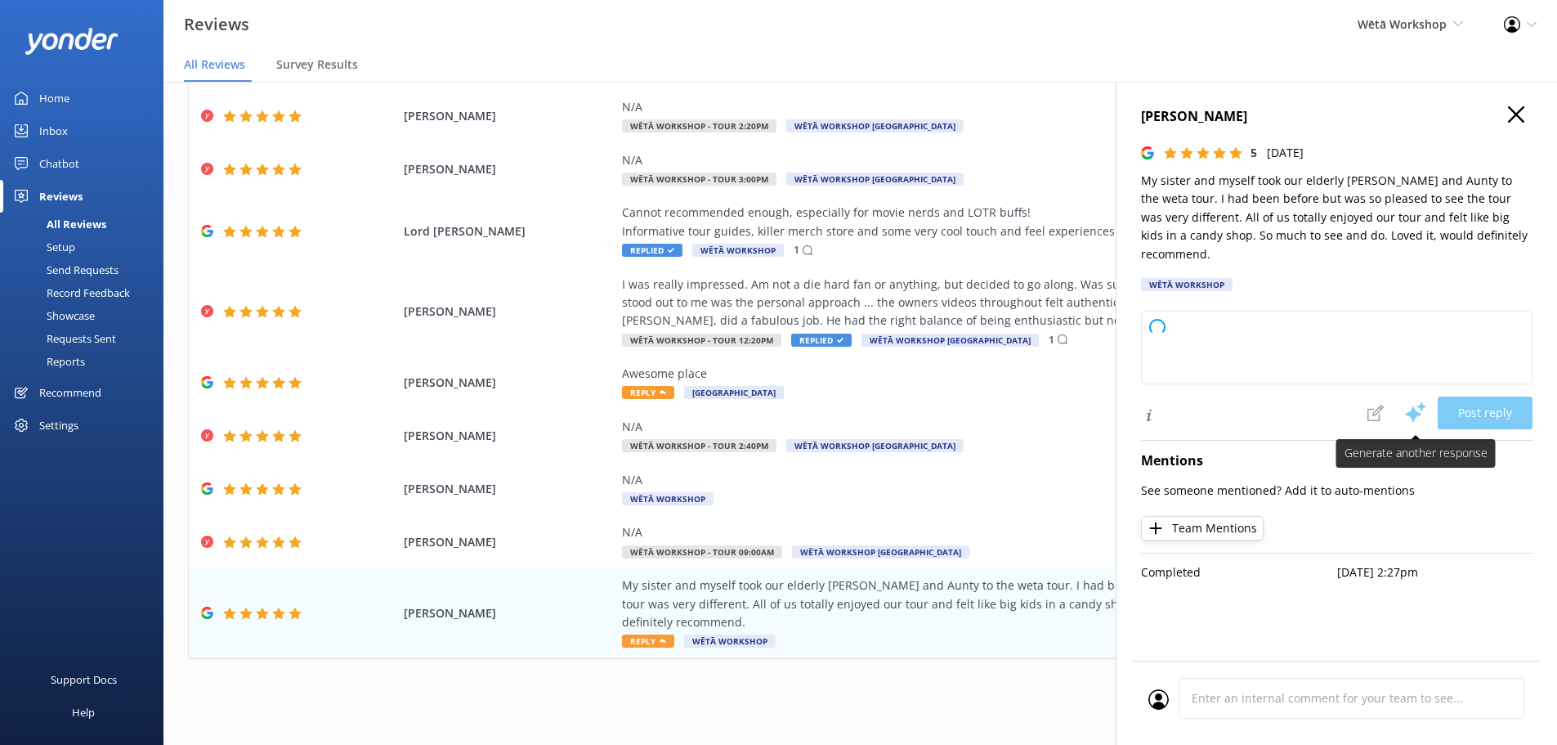
type textarea "[PERSON_NAME] ora and thank you so much for your kind words! We're thrilled to …"
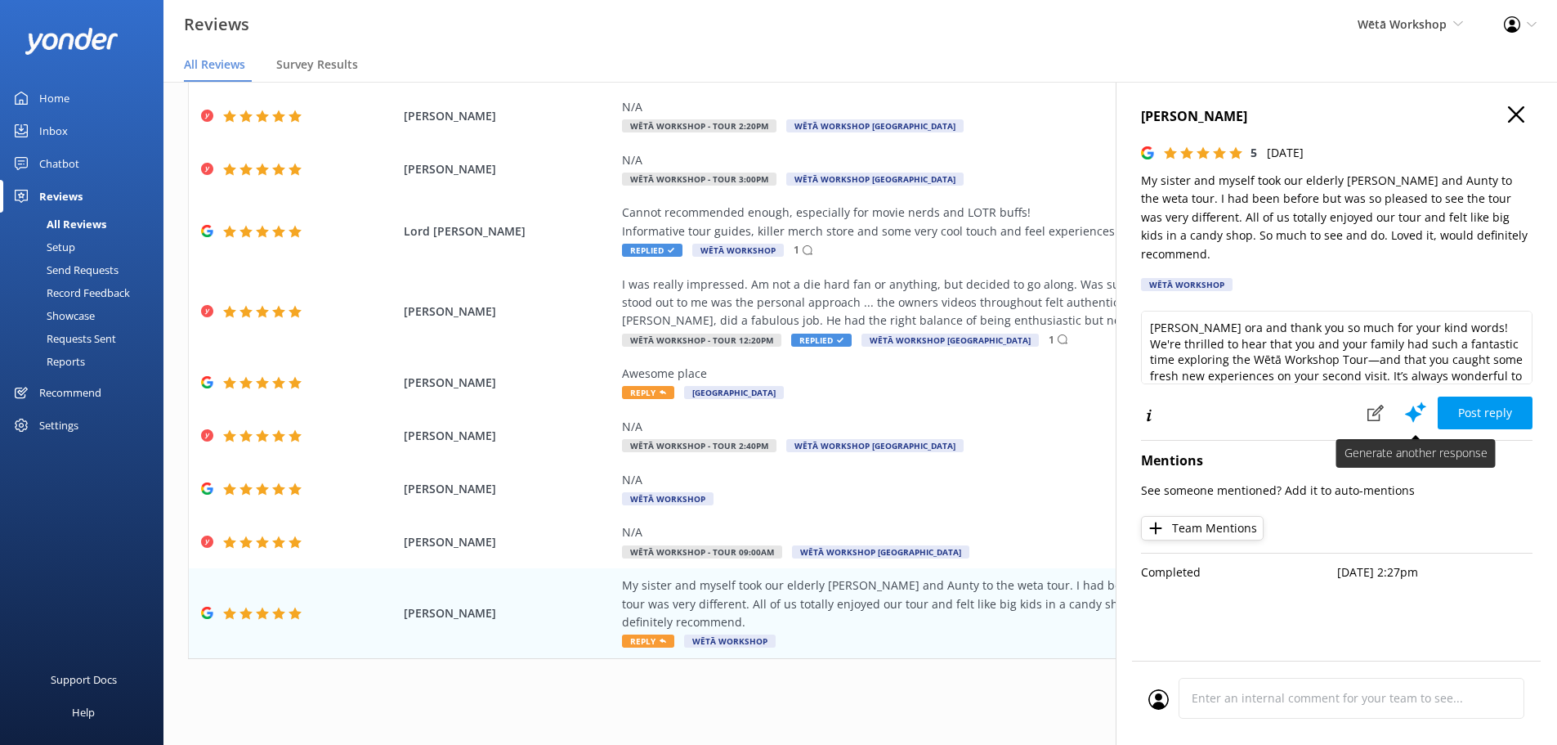
click at [1424, 400] on icon at bounding box center [1416, 412] width 25 height 25
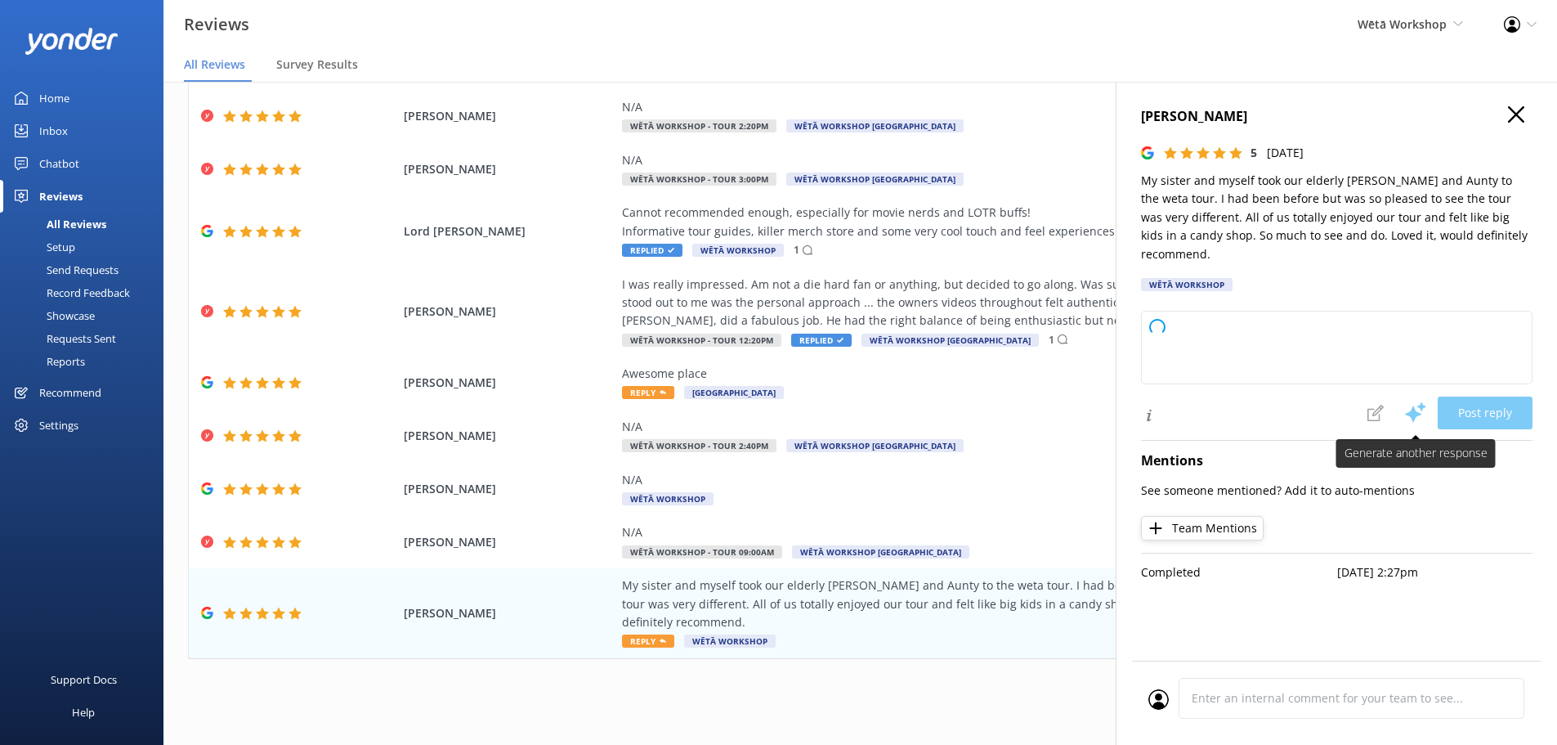
type textarea "Kia ora, Thank you for your wonderful feedback! We're delighted to hear you and…"
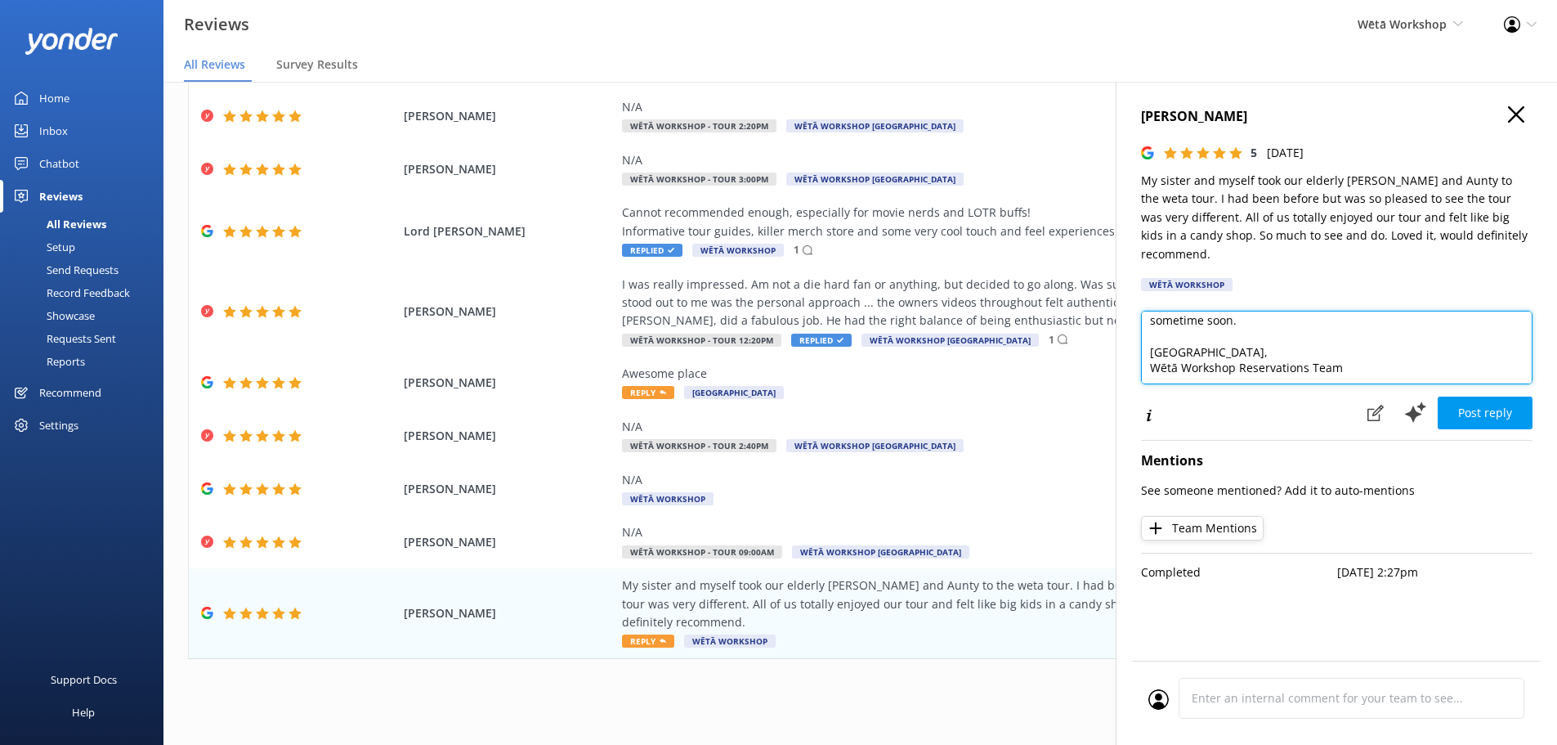
scroll to position [137, 0]
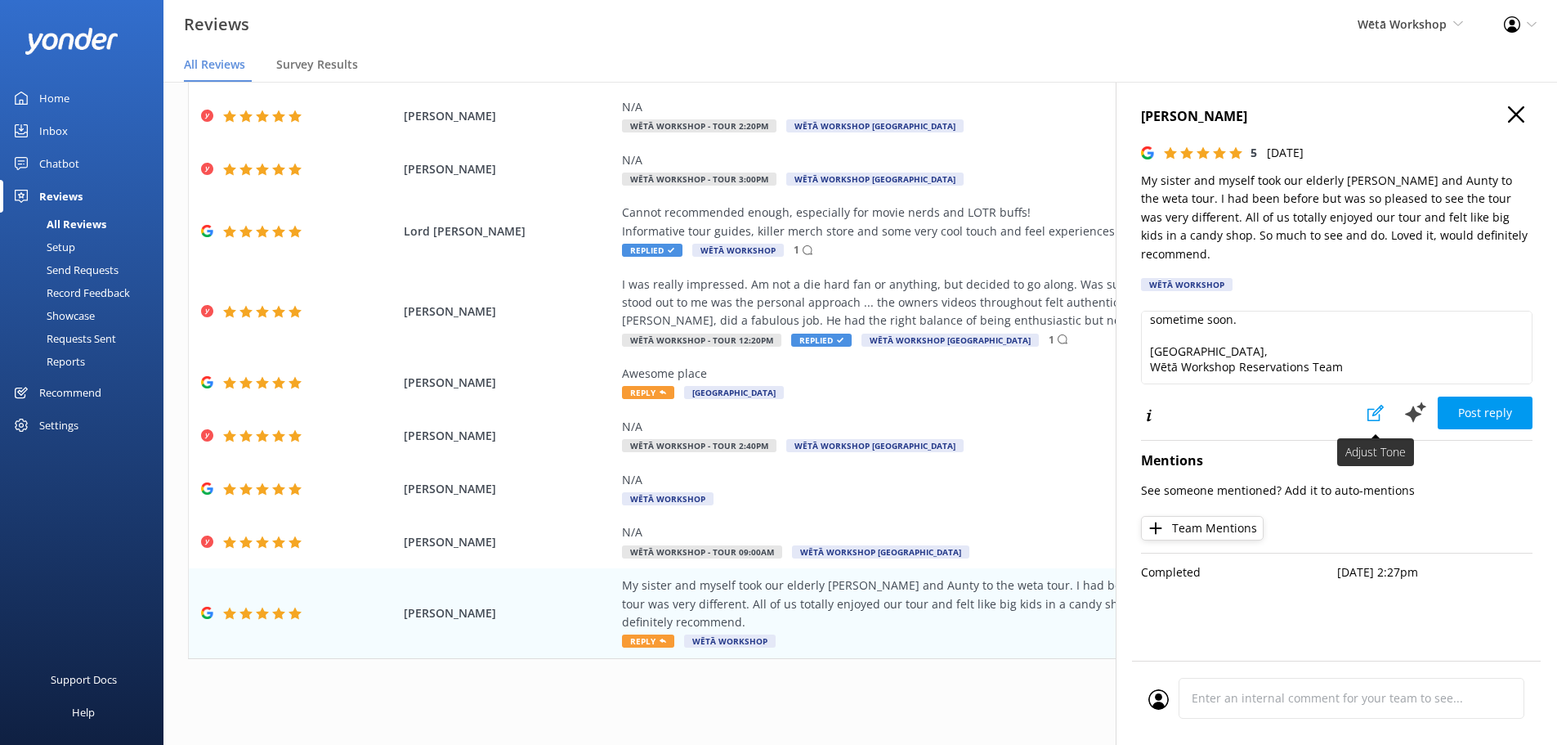
click at [1374, 405] on use at bounding box center [1376, 413] width 16 height 16
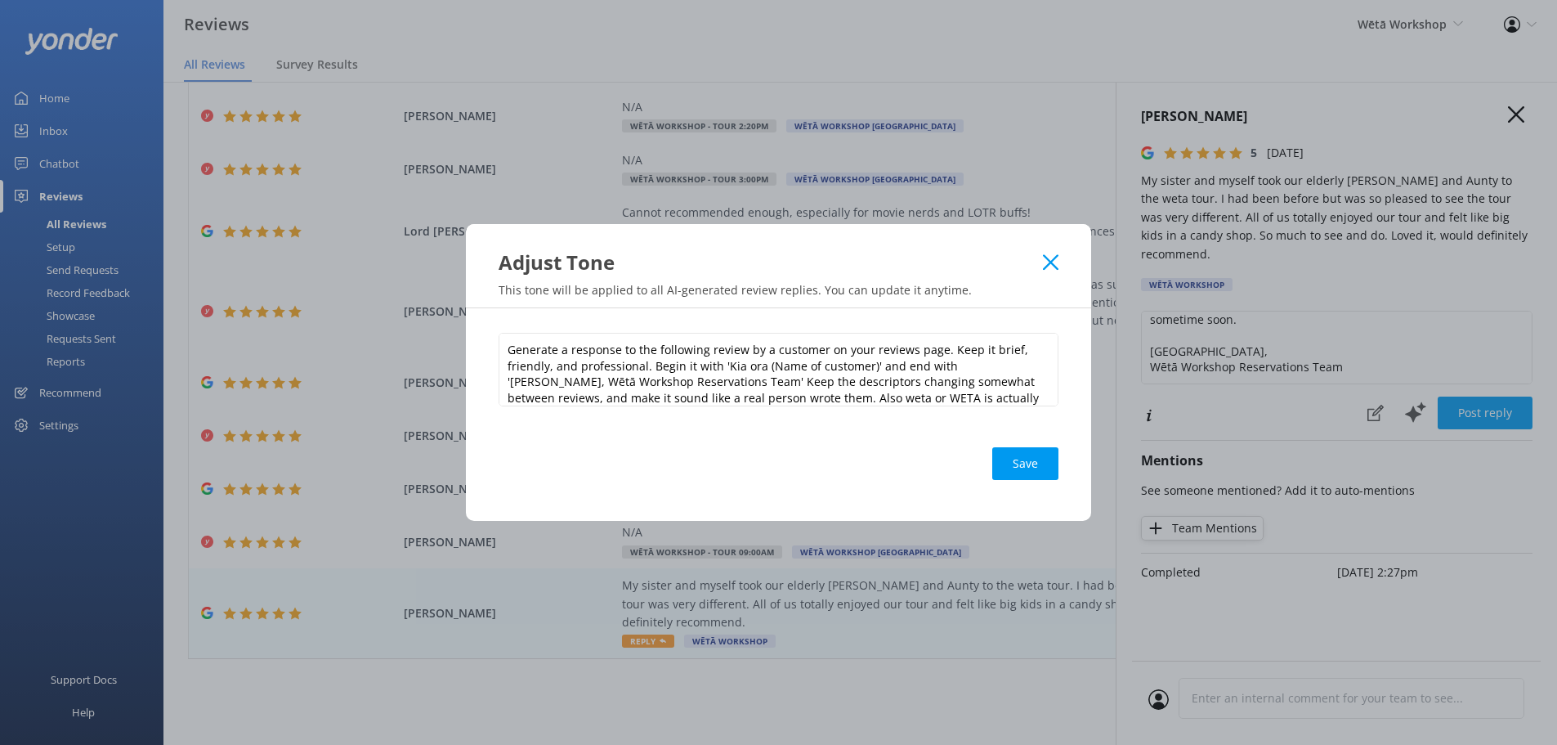
click at [1053, 254] on icon at bounding box center [1051, 262] width 16 height 16
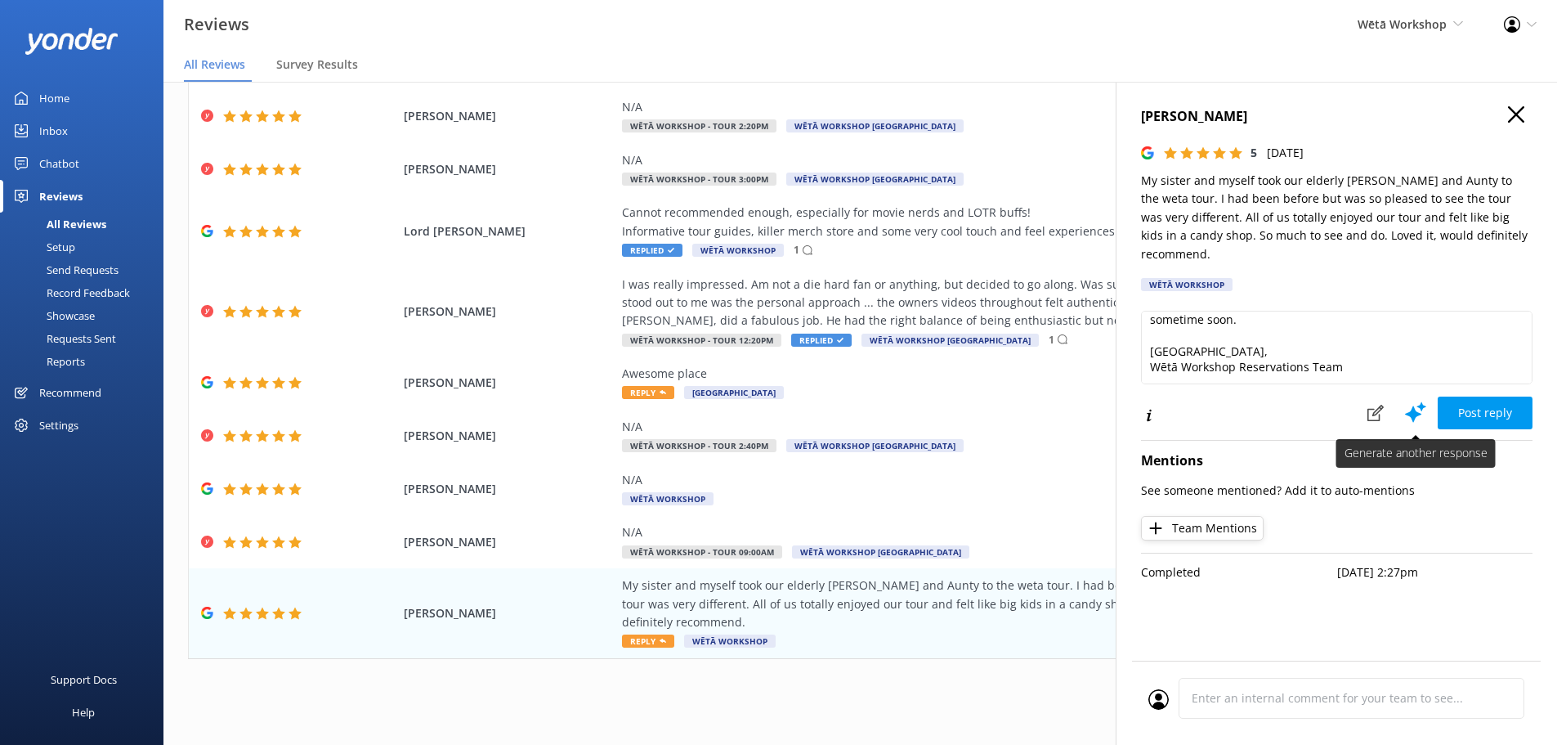
click at [1412, 400] on icon at bounding box center [1416, 412] width 25 height 25
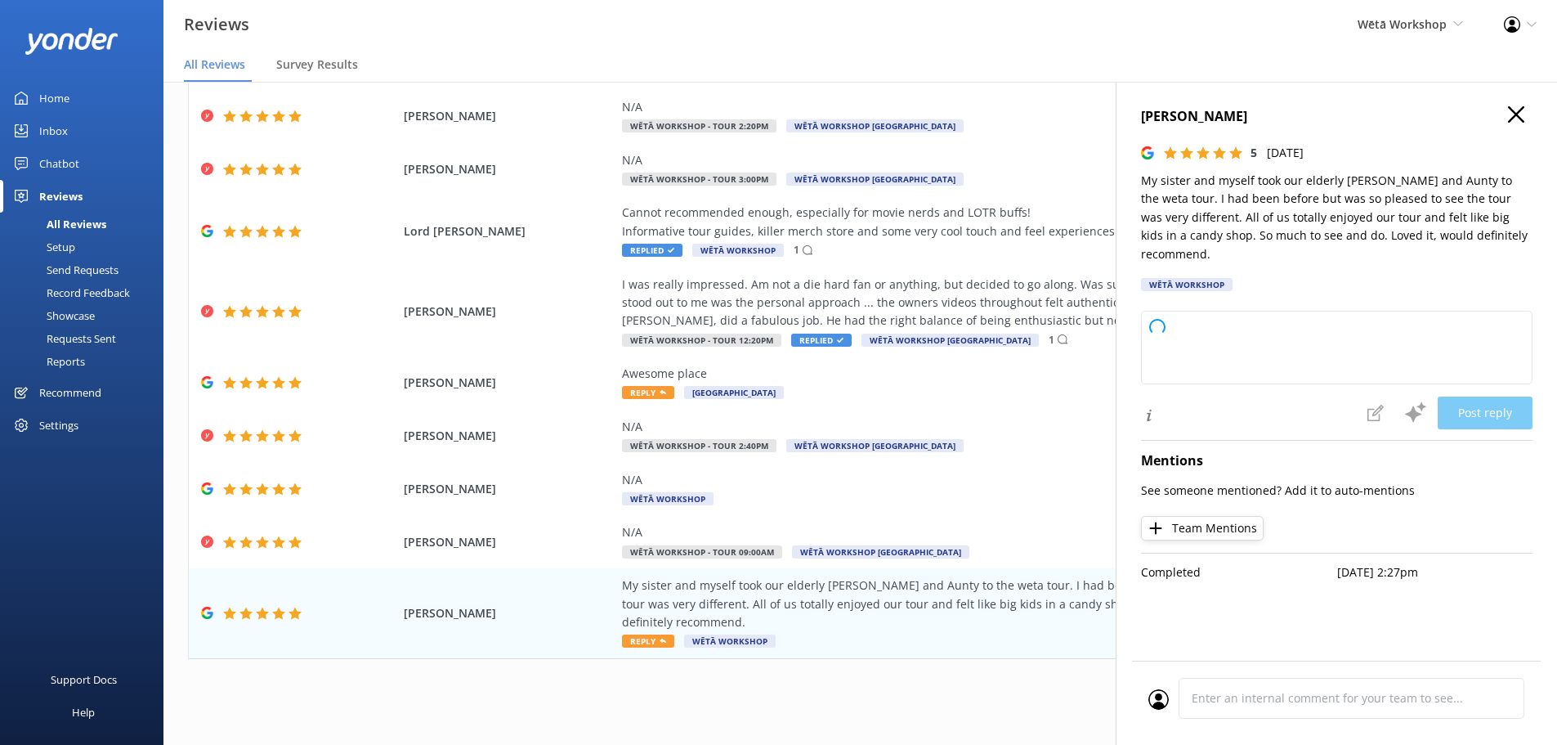
type textarea "Kia ora, Thank you so much for taking the time to share your thoughts! We’re th…"
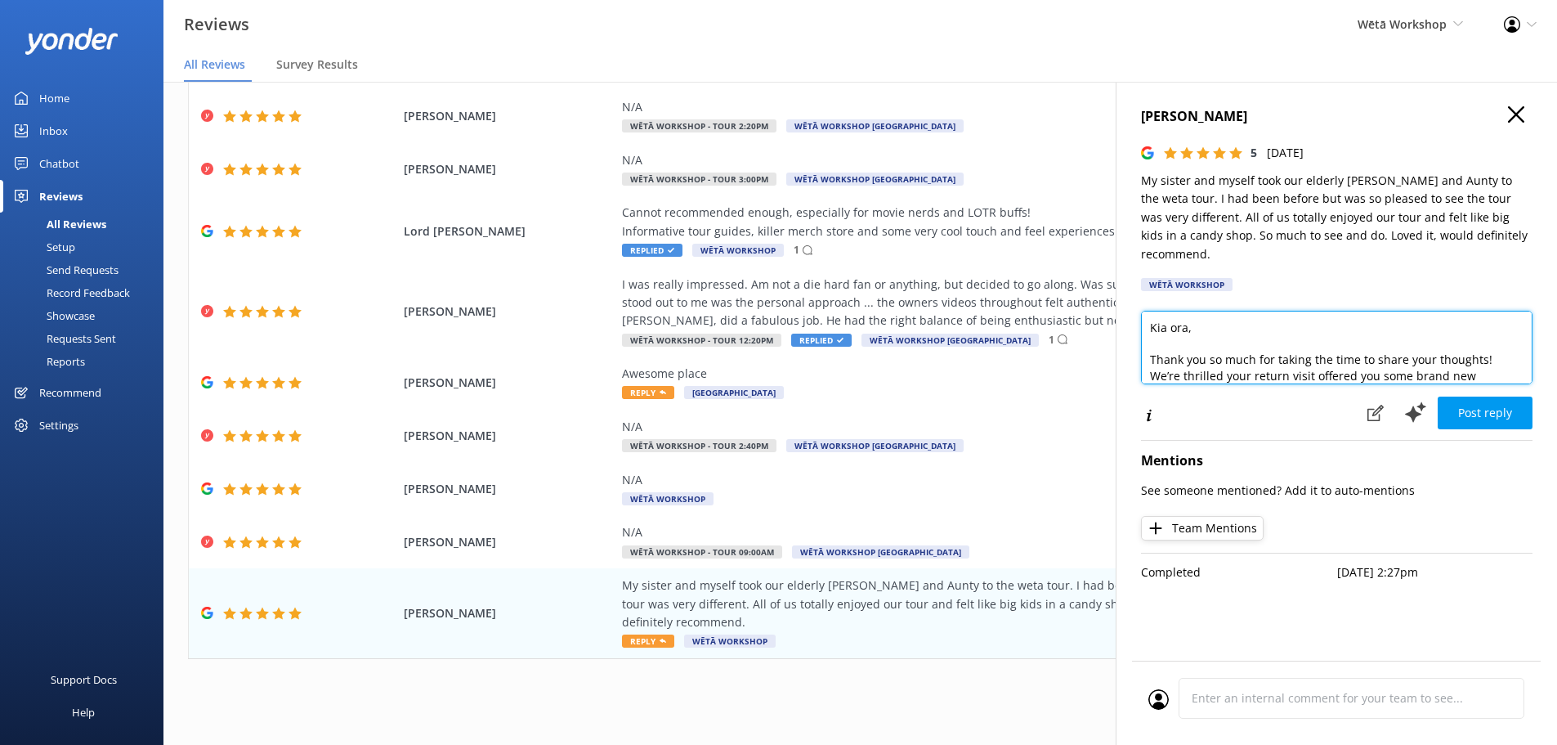
click at [1532, 358] on textarea "Kia ora, Thank you so much for taking the time to share your thoughts! We’re th…" at bounding box center [1337, 348] width 392 height 74
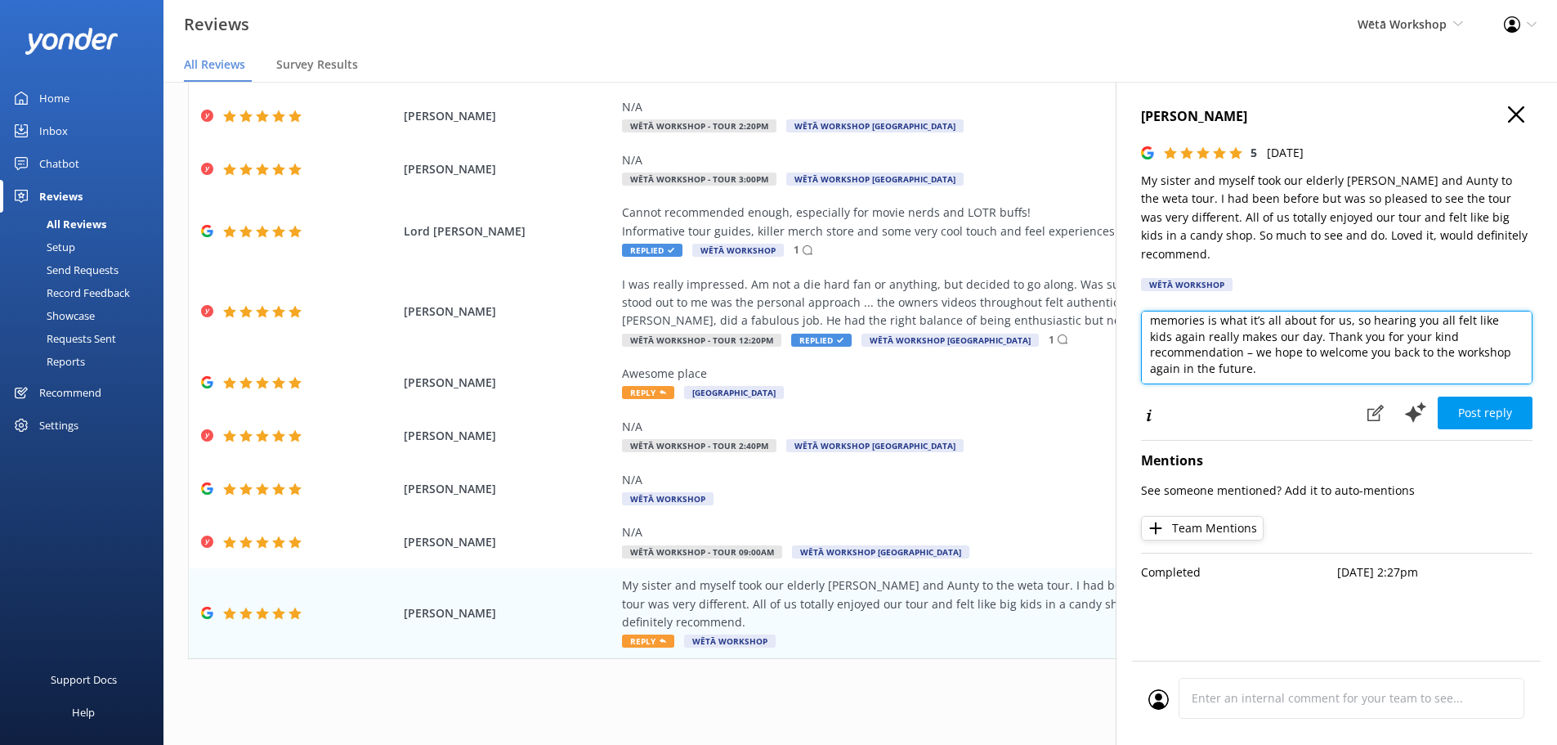
scroll to position [98, 0]
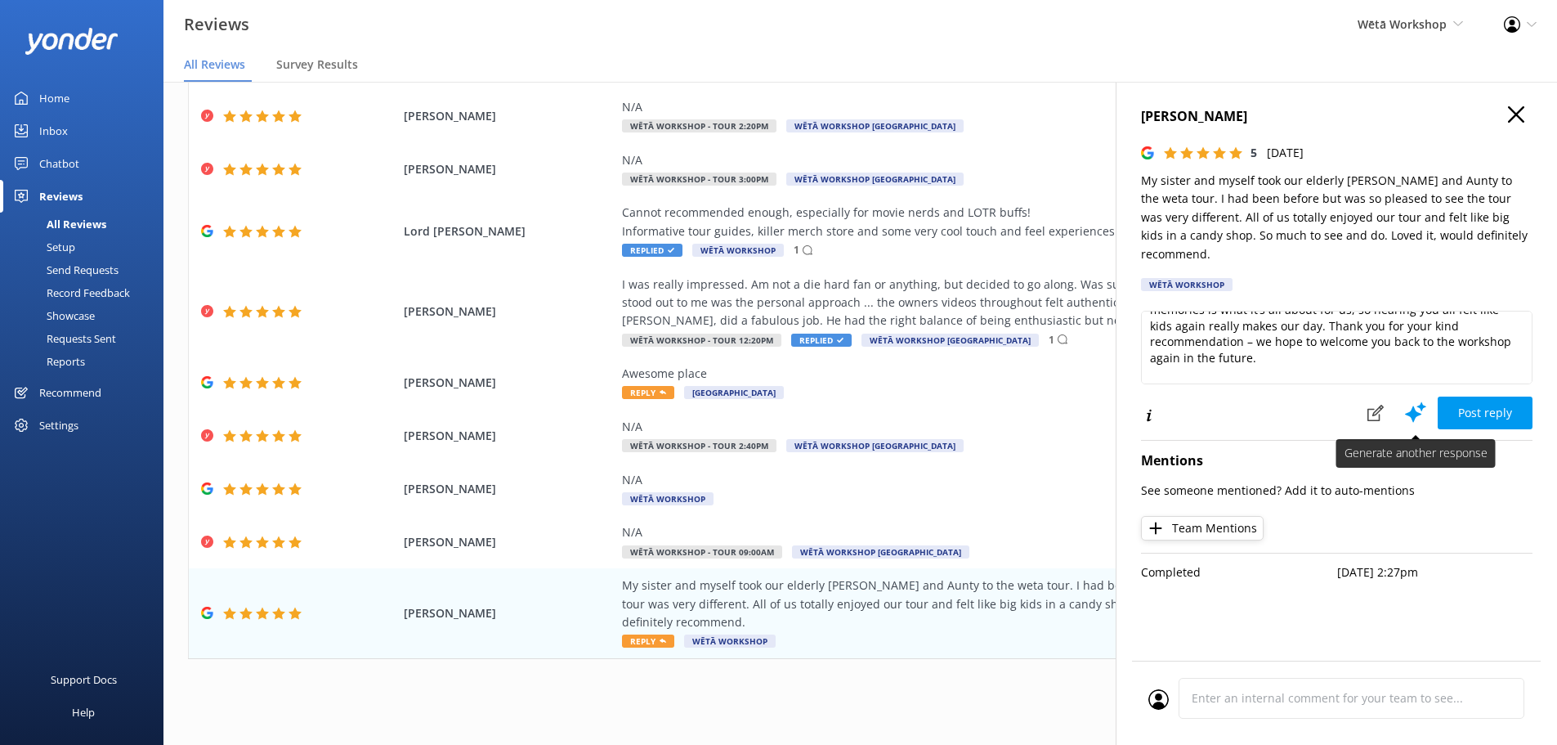
click at [1413, 400] on icon at bounding box center [1416, 412] width 25 height 25
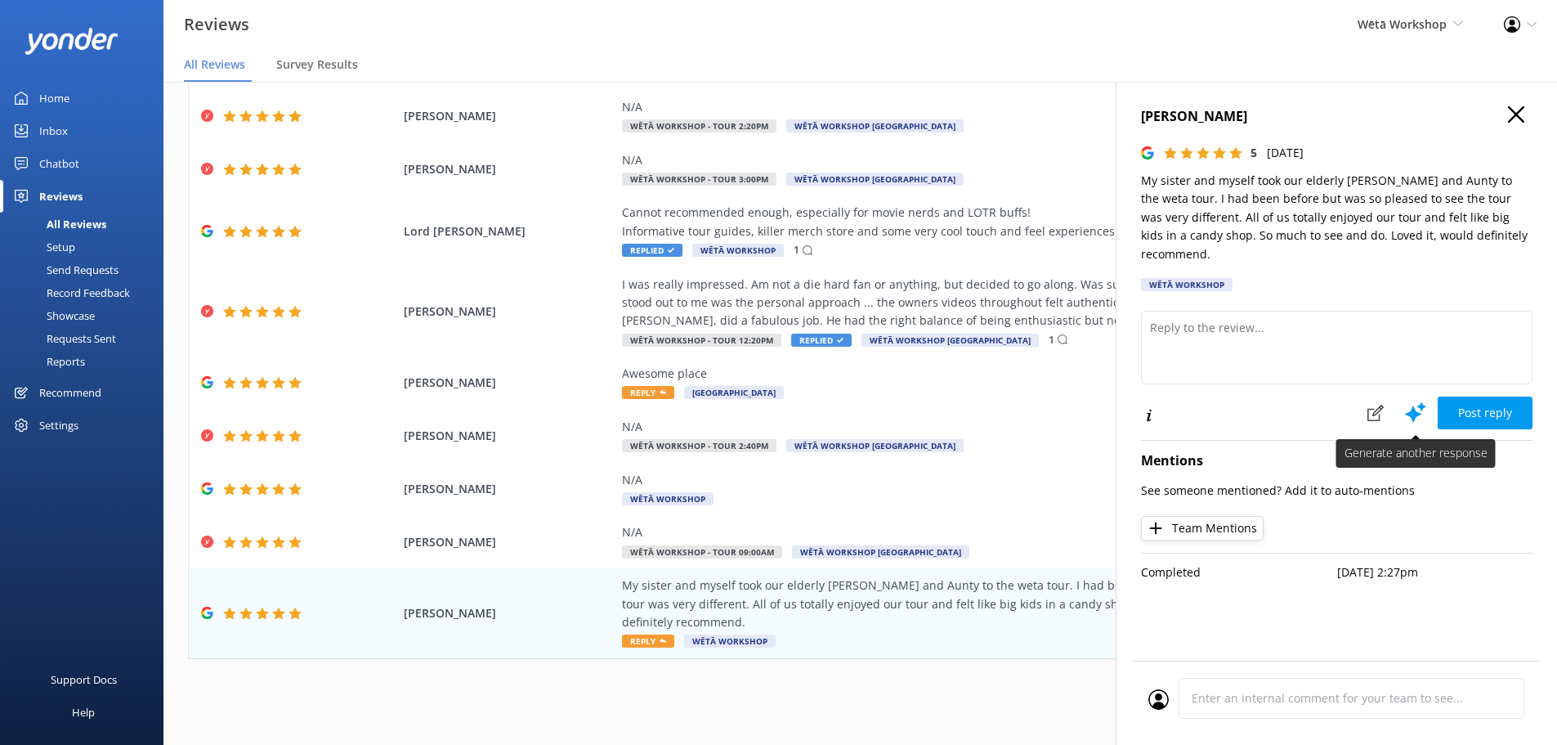
scroll to position [0, 0]
type textarea "[PERSON_NAME] ora and thank you so much for your thoughtful review! We're thril…"
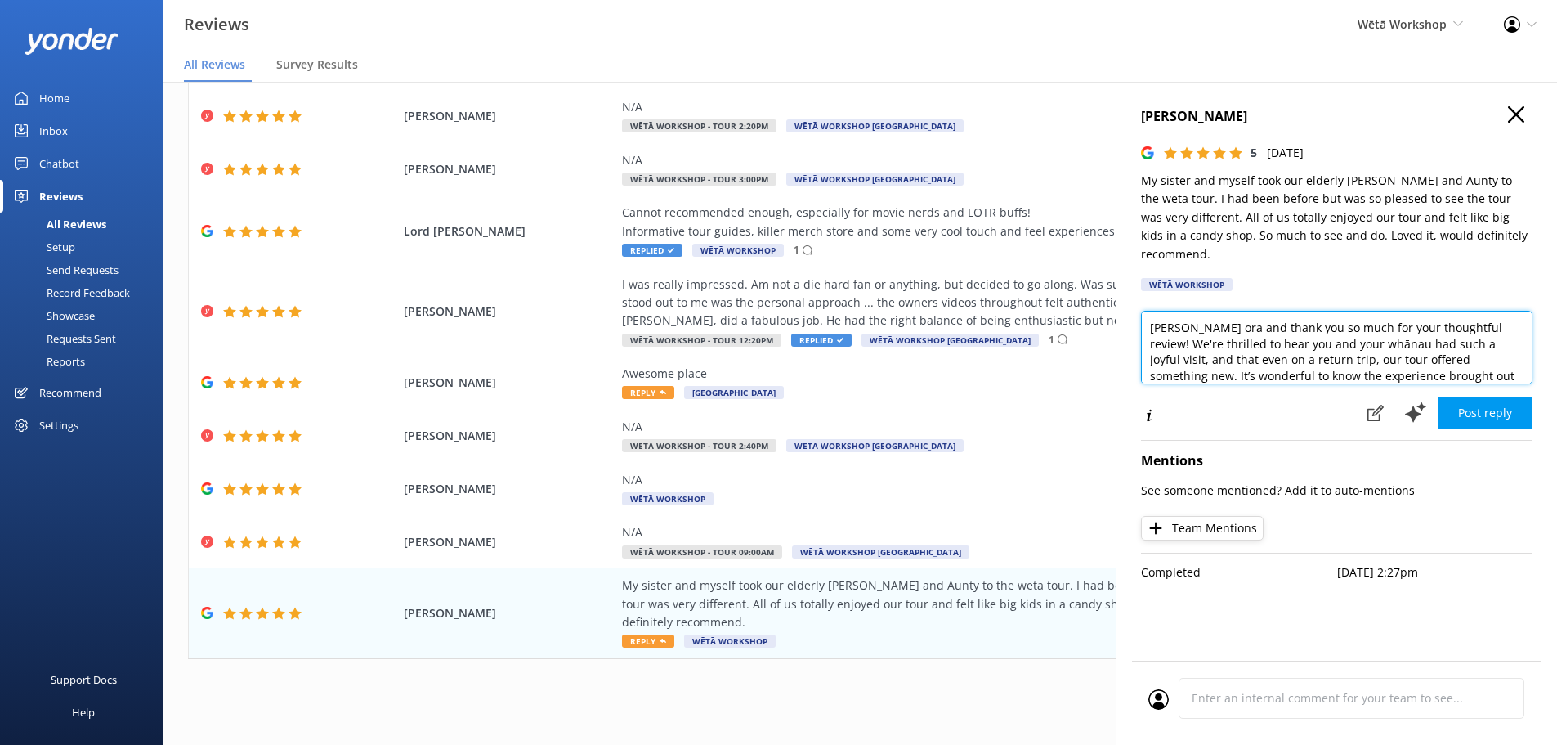
click at [1519, 362] on textarea "[PERSON_NAME] ora and thank you so much for your thoughtful review! We're thril…" at bounding box center [1337, 348] width 392 height 74
click at [1524, 369] on div "[PERSON_NAME] ora and thank you so much for your thoughtful review! We're thril…" at bounding box center [1337, 351] width 392 height 80
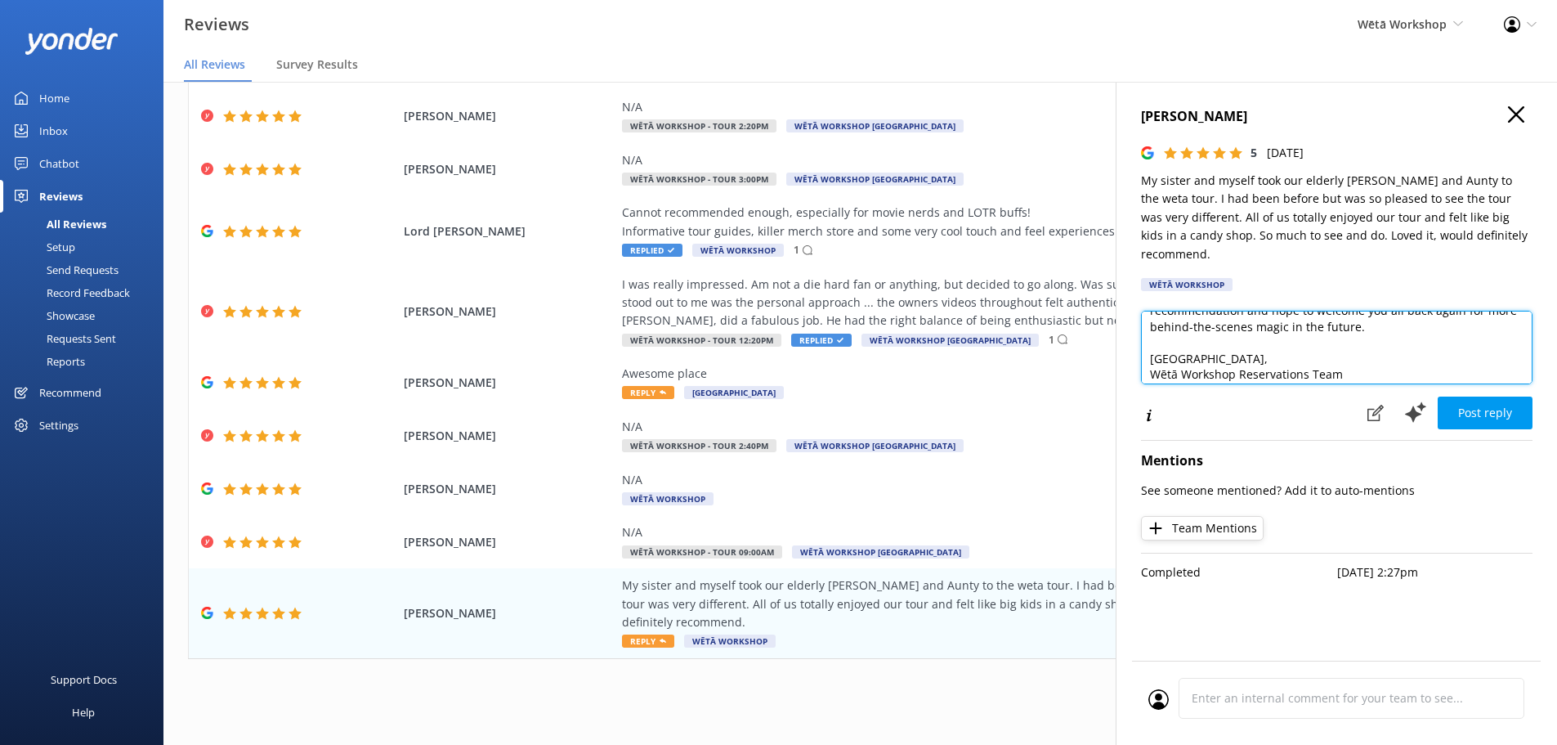
scroll to position [98, 0]
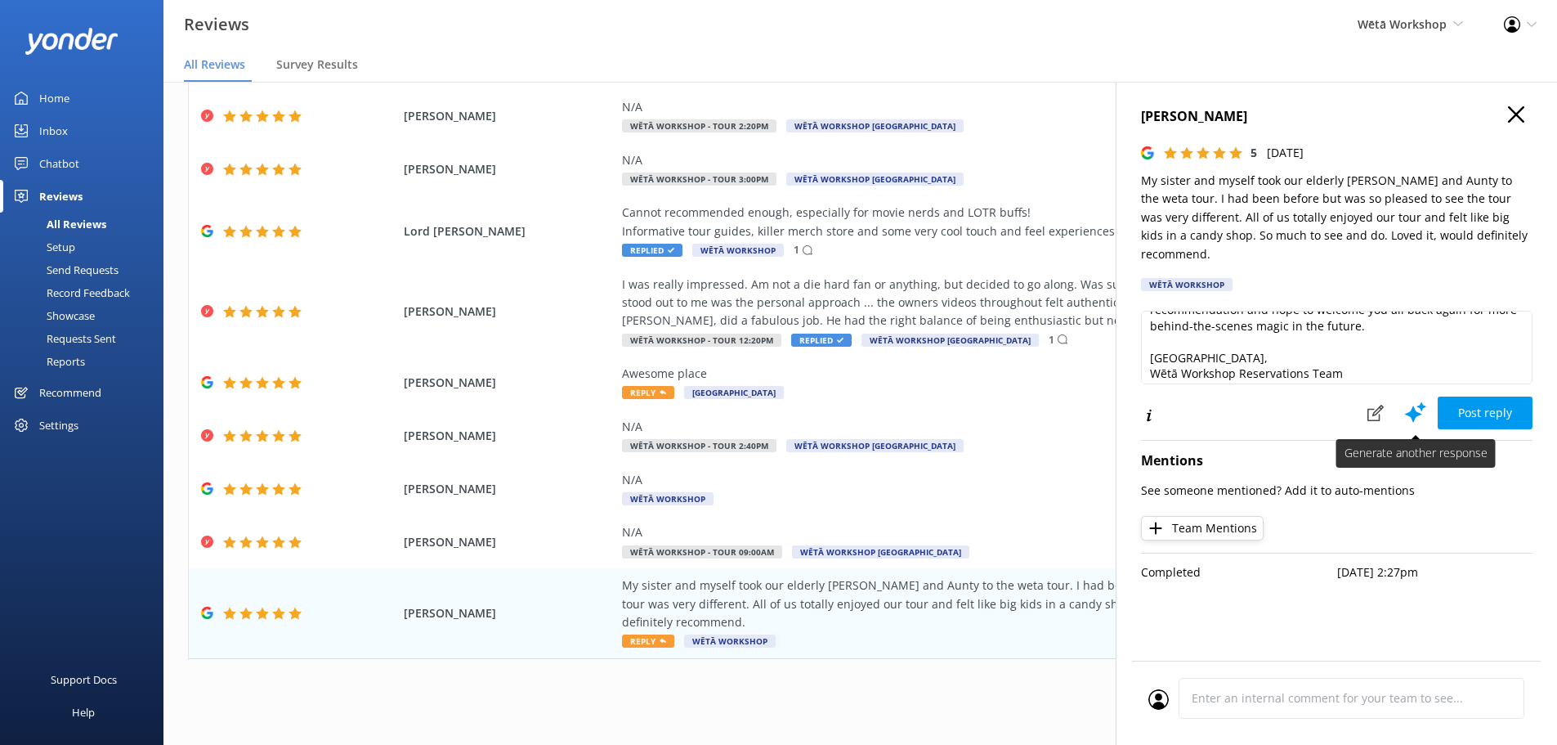
click at [1408, 400] on icon at bounding box center [1416, 412] width 25 height 25
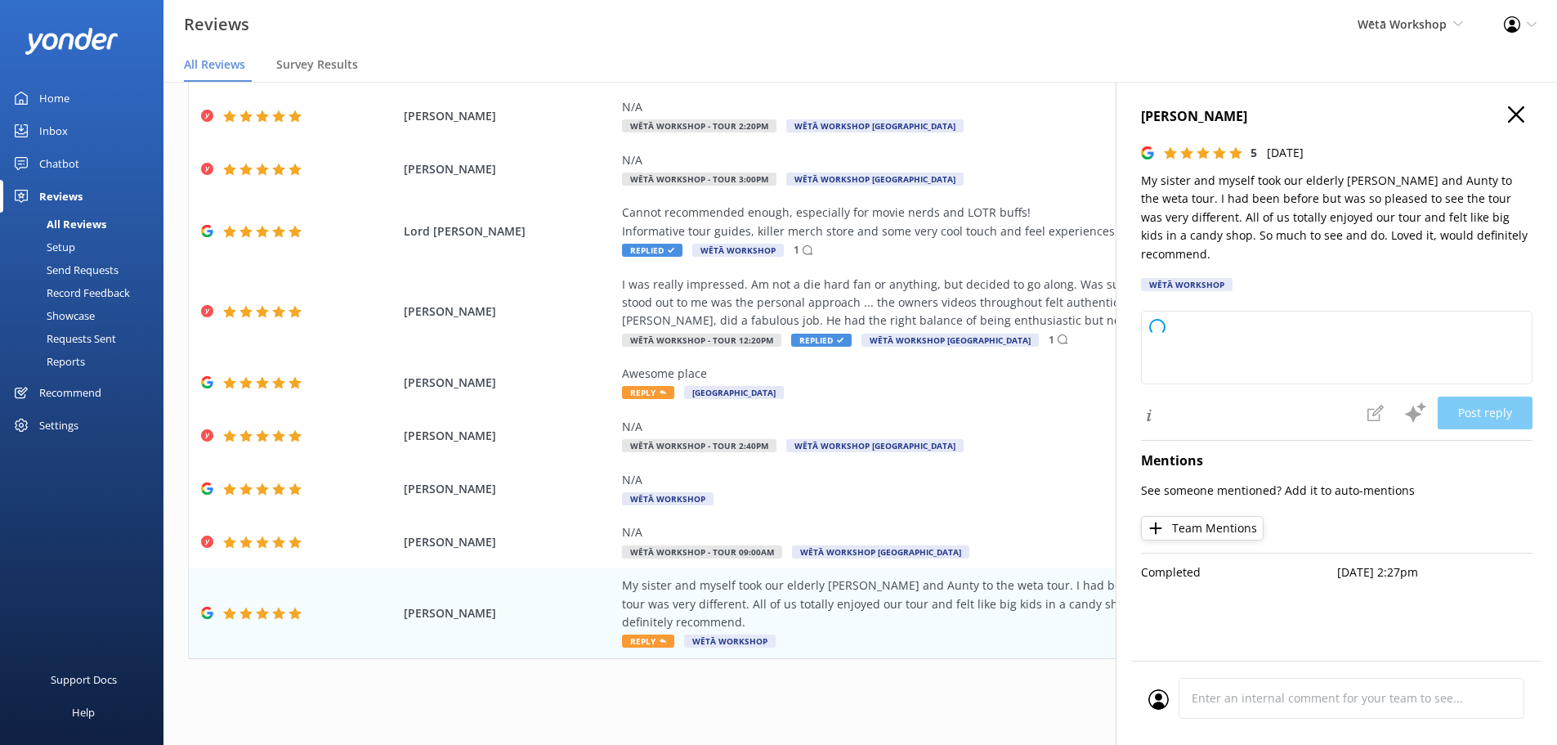
type textarea "Kia ora, Thank you so much for sharing your lovely feedback. We’re delighted to…"
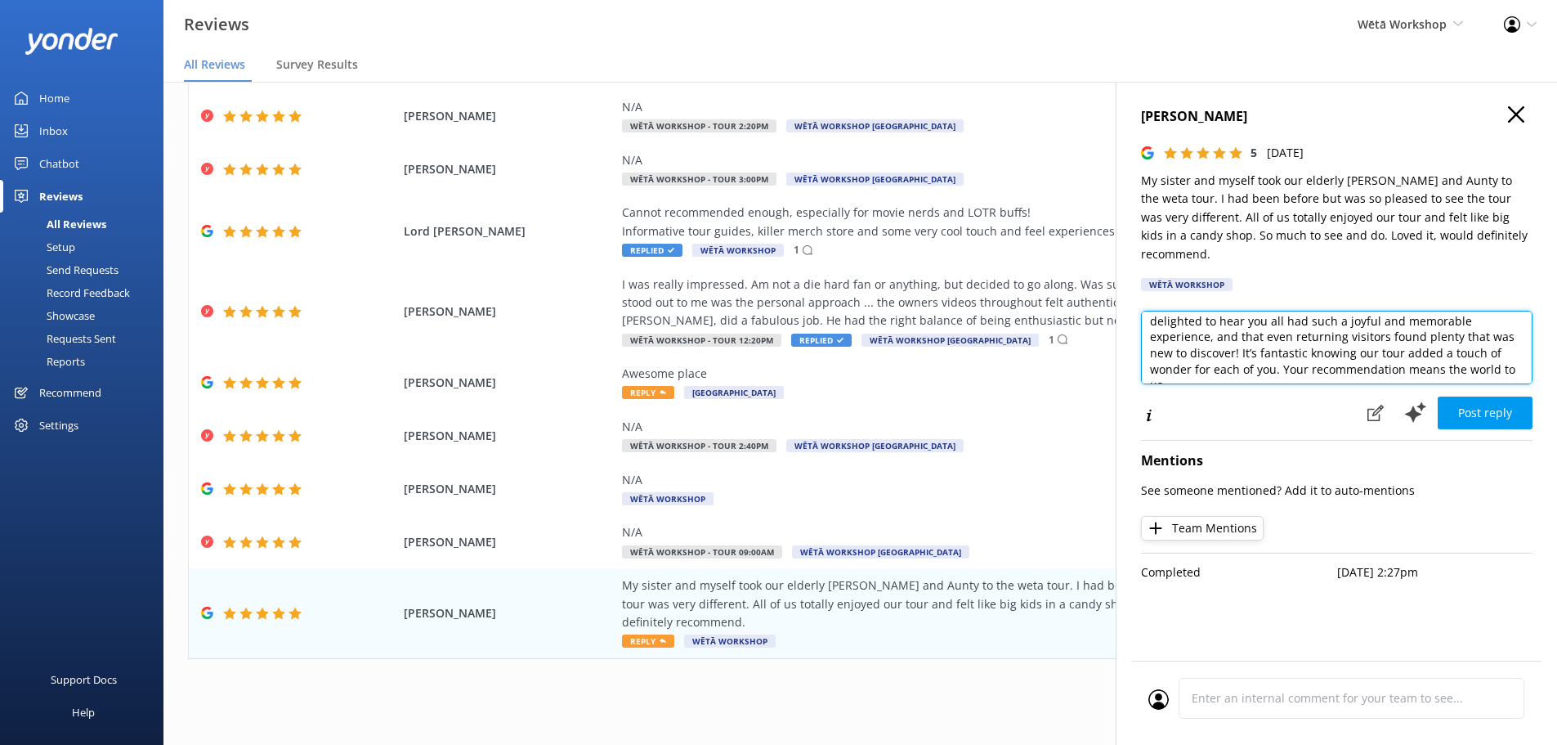
scroll to position [65, 0]
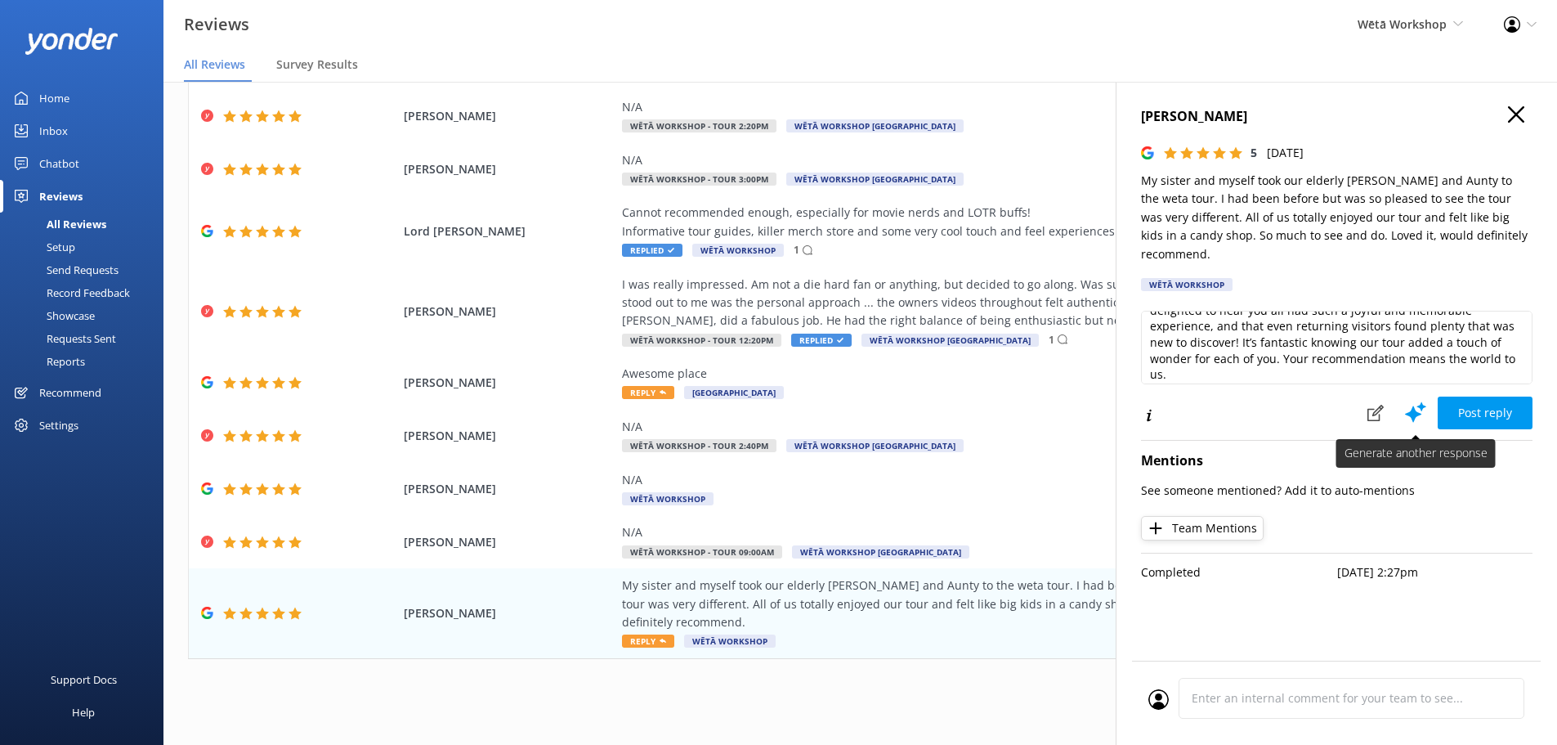
click at [1415, 400] on icon at bounding box center [1416, 412] width 25 height 25
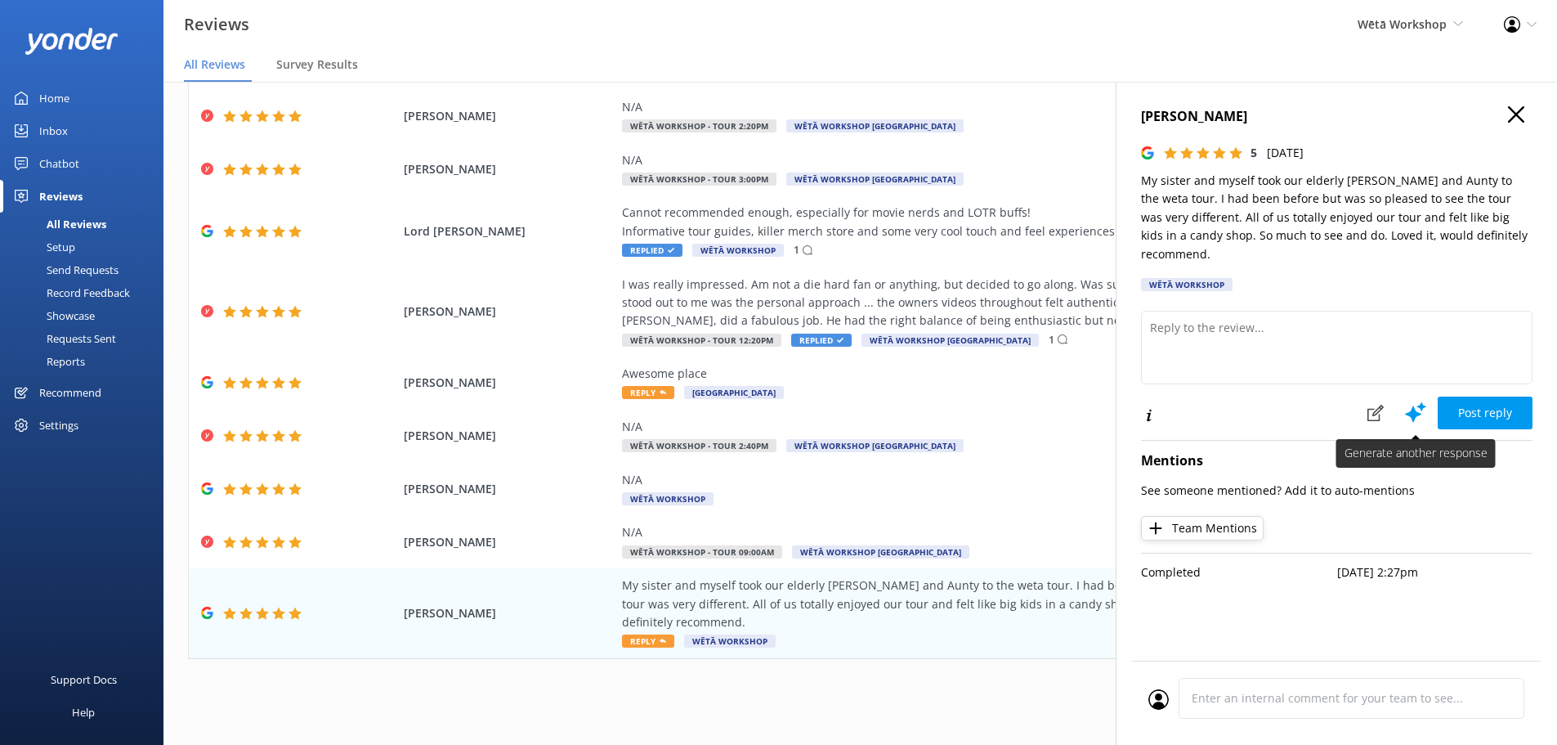
scroll to position [0, 0]
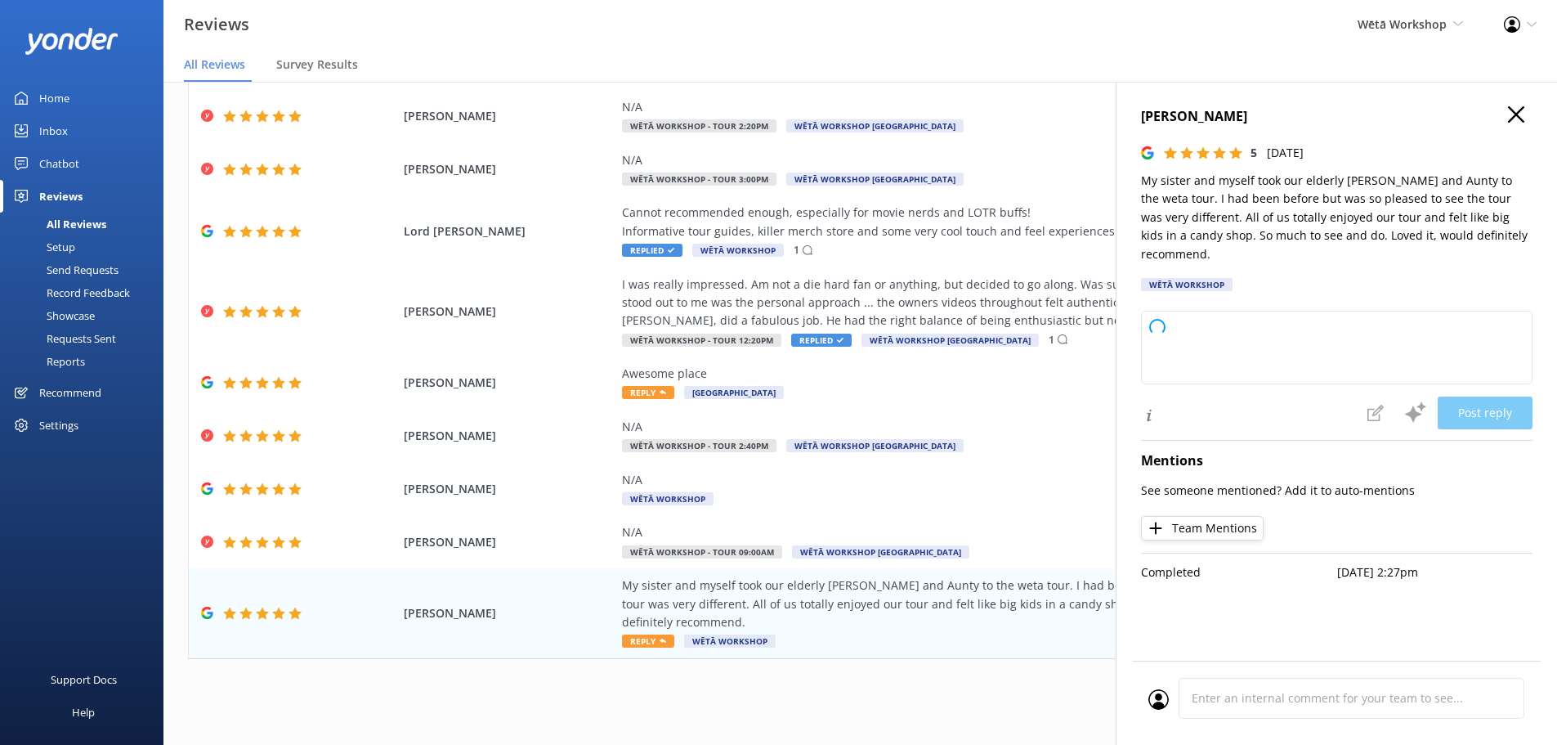
type textarea "Kia ora, Thank you so much for bringing your family along and for the great fee…"
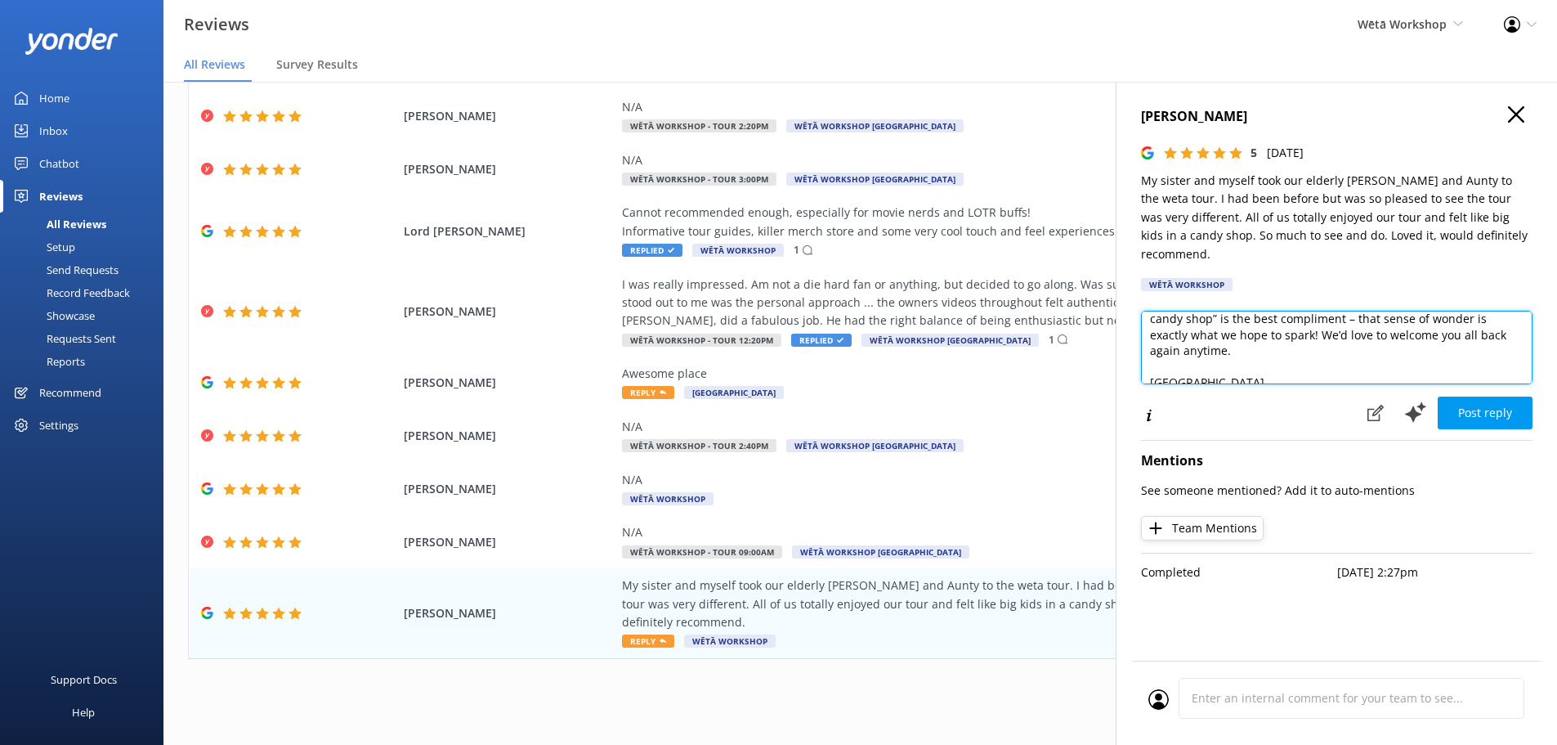
scroll to position [98, 0]
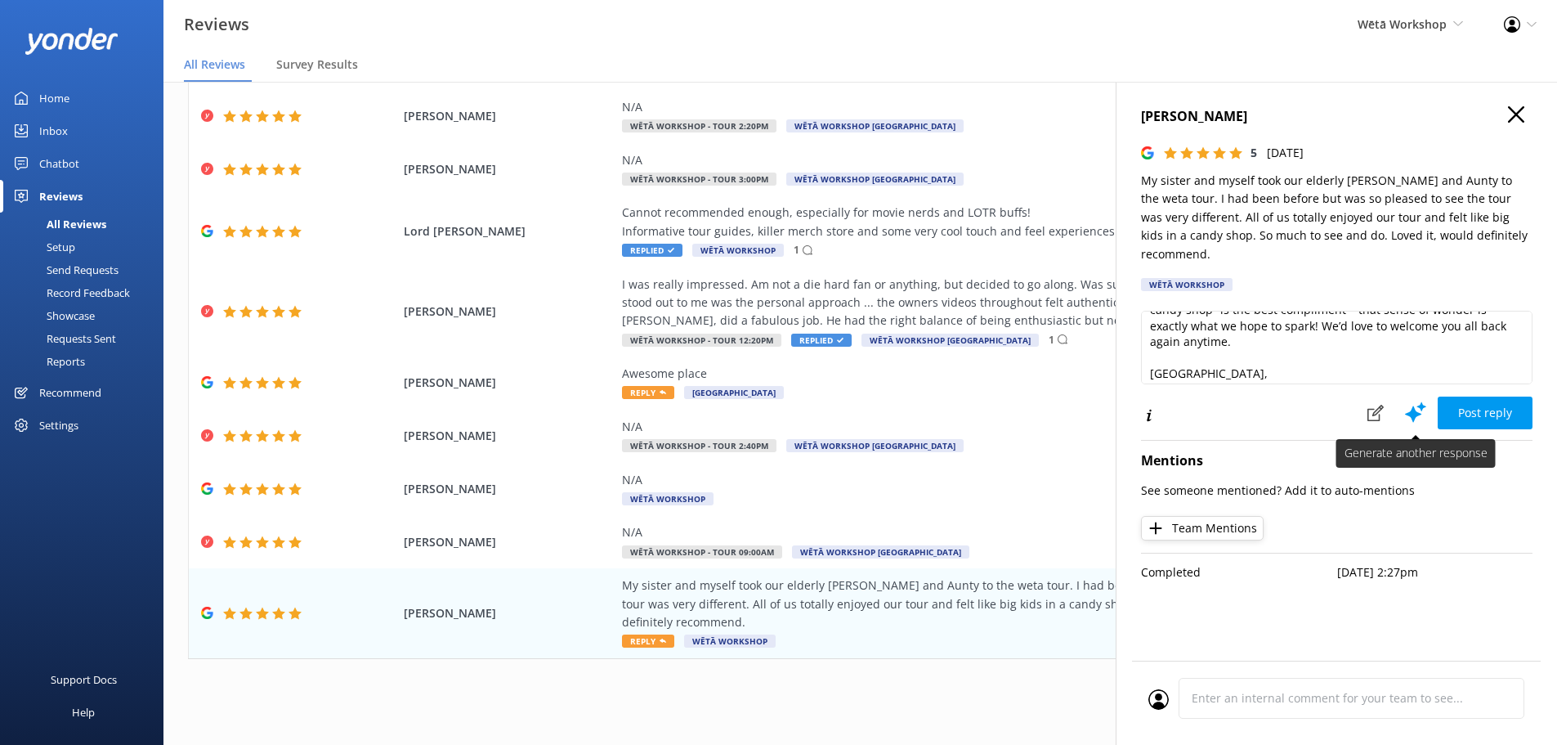
click at [1418, 400] on icon at bounding box center [1416, 412] width 25 height 25
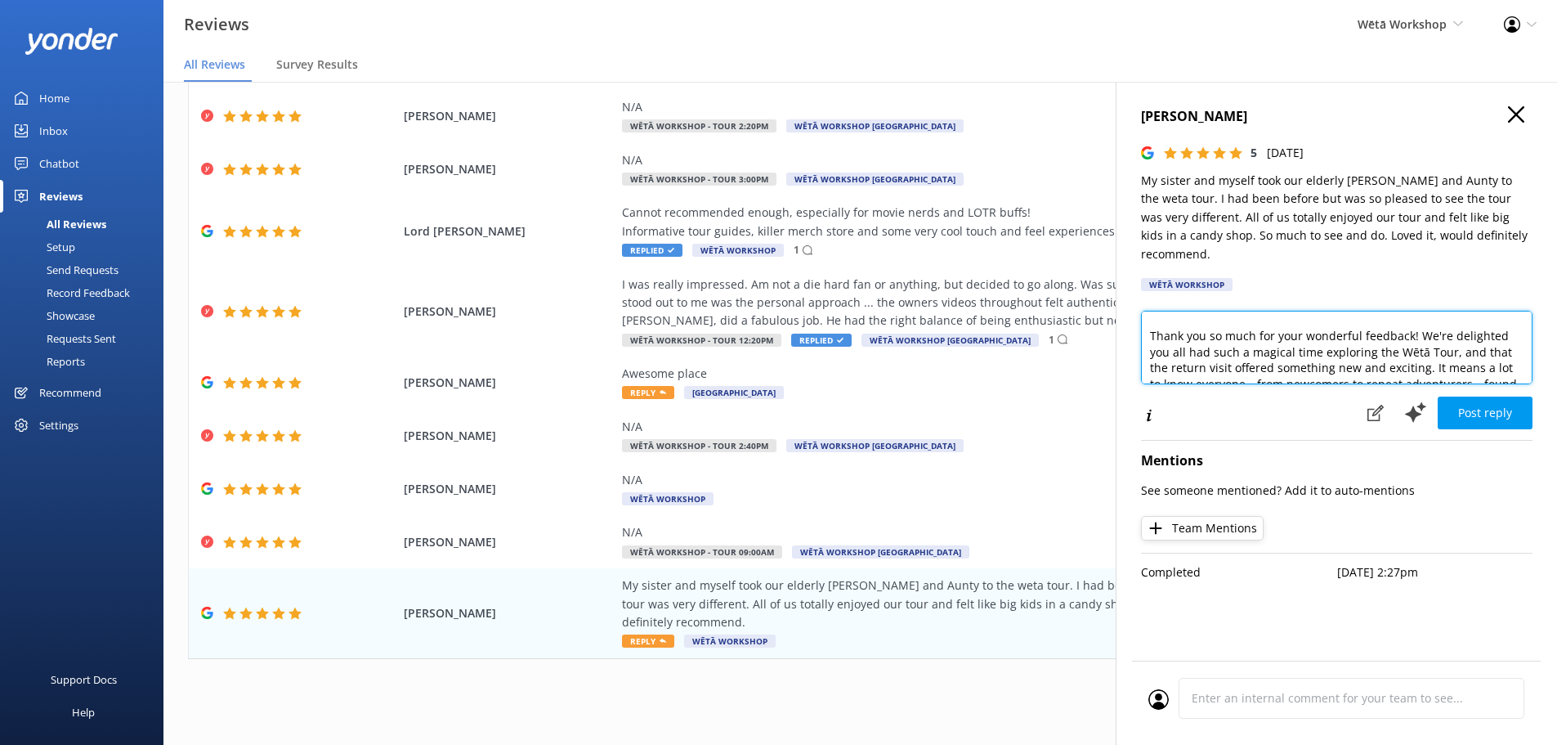
scroll to position [33, 0]
click at [1438, 329] on textarea "Kia ora, Thank you so much for your wonderful feedback! We're delighted you all…" at bounding box center [1337, 348] width 392 height 74
click at [1459, 329] on textarea "Kia ora, Thank you so much for your wonderful feedback! We're delighted you all…" at bounding box center [1337, 348] width 392 height 74
click at [1445, 329] on textarea "Kia ora, Thank you so much for your wonderful feedback! We're delighted you all…" at bounding box center [1337, 348] width 392 height 74
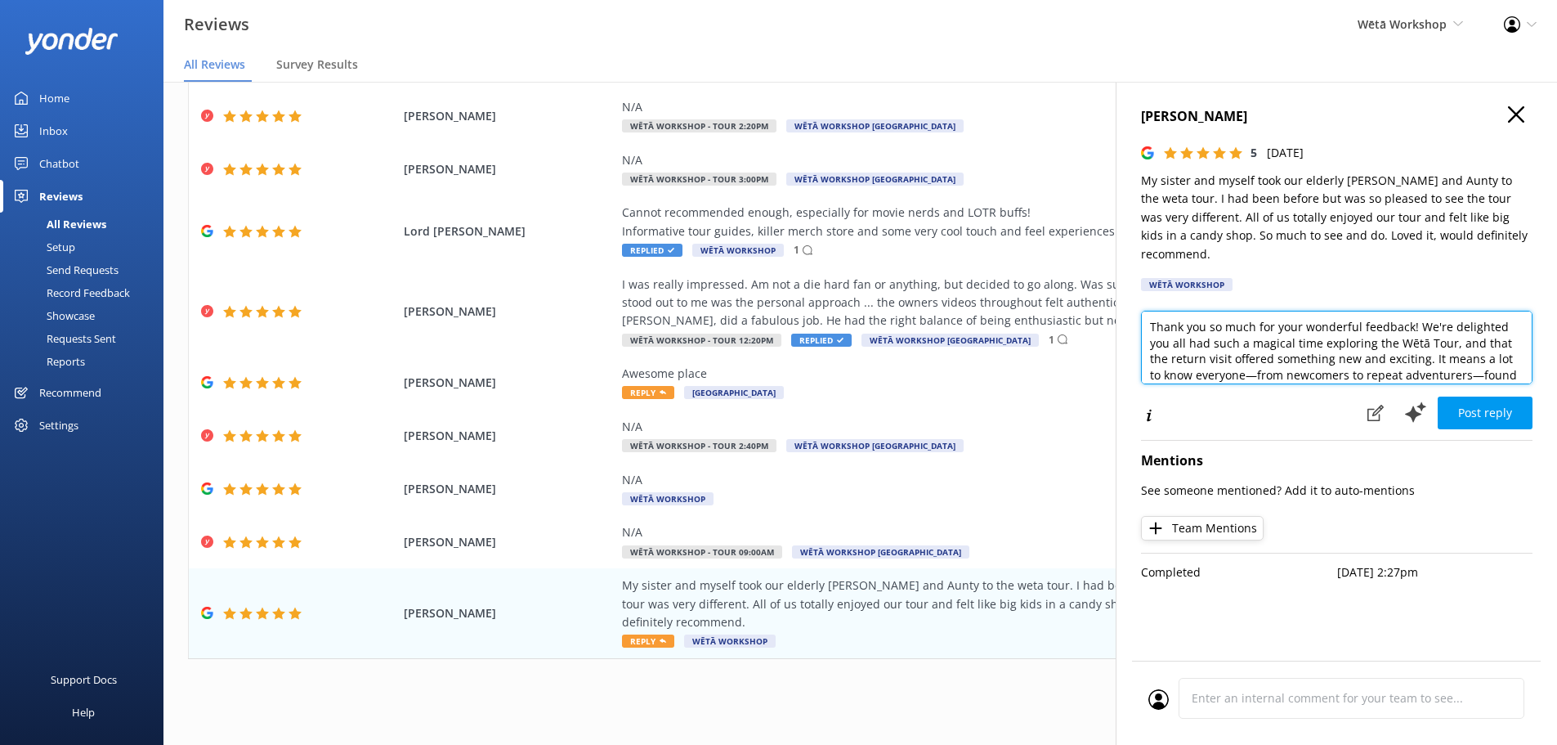
click at [1445, 329] on textarea "Kia ora, Thank you so much for your wonderful feedback! We're delighted you all…" at bounding box center [1337, 348] width 392 height 74
click at [1500, 344] on textarea "Kia ora, Thank you so much for your wonderful feedback! We're delighted you all…" at bounding box center [1337, 348] width 392 height 74
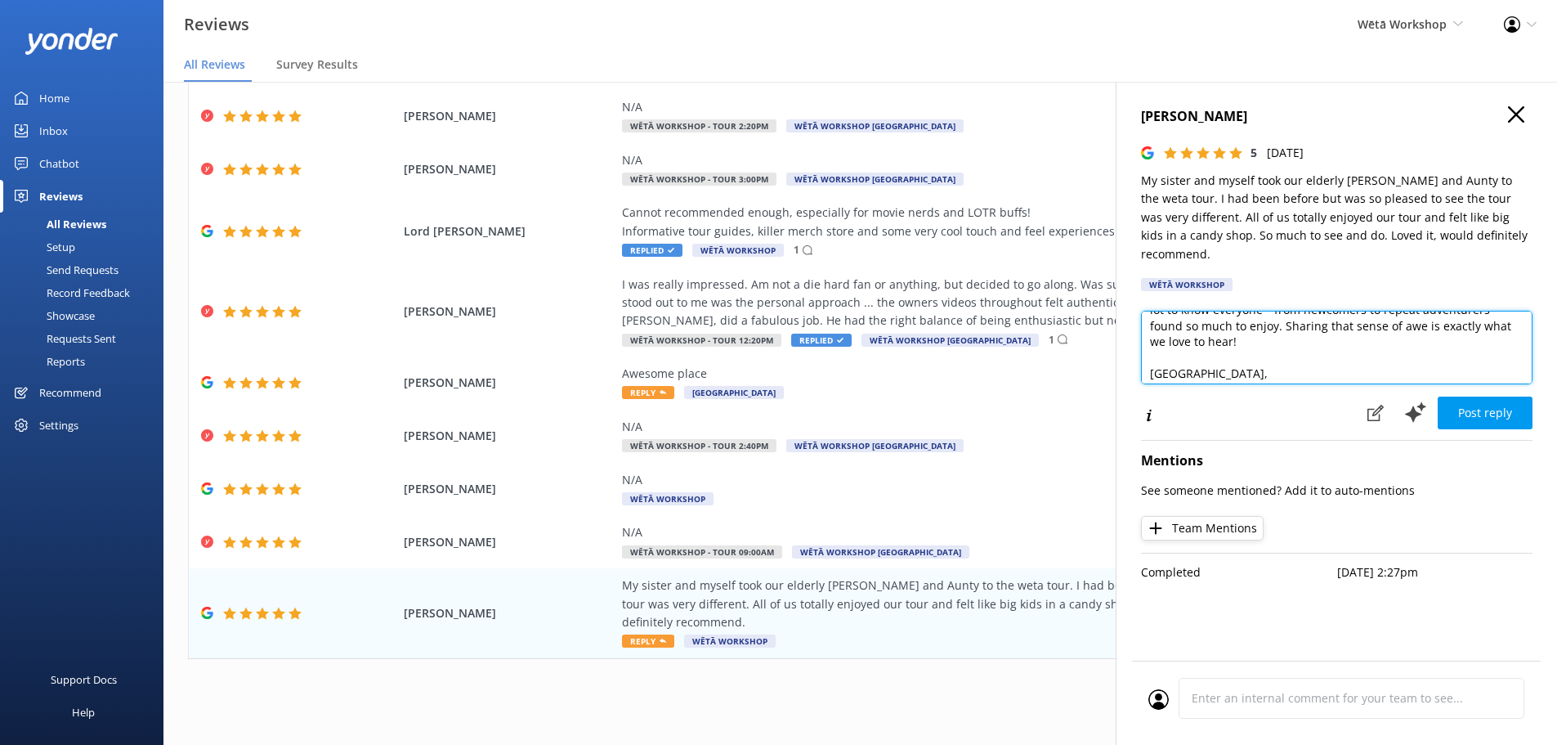
click at [1310, 311] on textarea "Kia ora, Thank you so much for your wonderful feedback! We're delighted you all…" at bounding box center [1337, 348] width 392 height 74
click at [1285, 311] on textarea "Kia ora, Thank you so much for your wonderful feedback! We're delighted you all…" at bounding box center [1337, 348] width 392 height 74
click at [1278, 316] on textarea "Kia ora, Thank you so much for your wonderful feedback! We're delighted you all…" at bounding box center [1337, 348] width 392 height 74
click at [1311, 320] on textarea "Kia ora, Thank you so much for your wonderful feedback! We're delighted you all…" at bounding box center [1337, 348] width 392 height 74
click at [1288, 311] on textarea "Kia ora, Thank you so much for your wonderful feedback! We're delighted you all…" at bounding box center [1337, 348] width 392 height 74
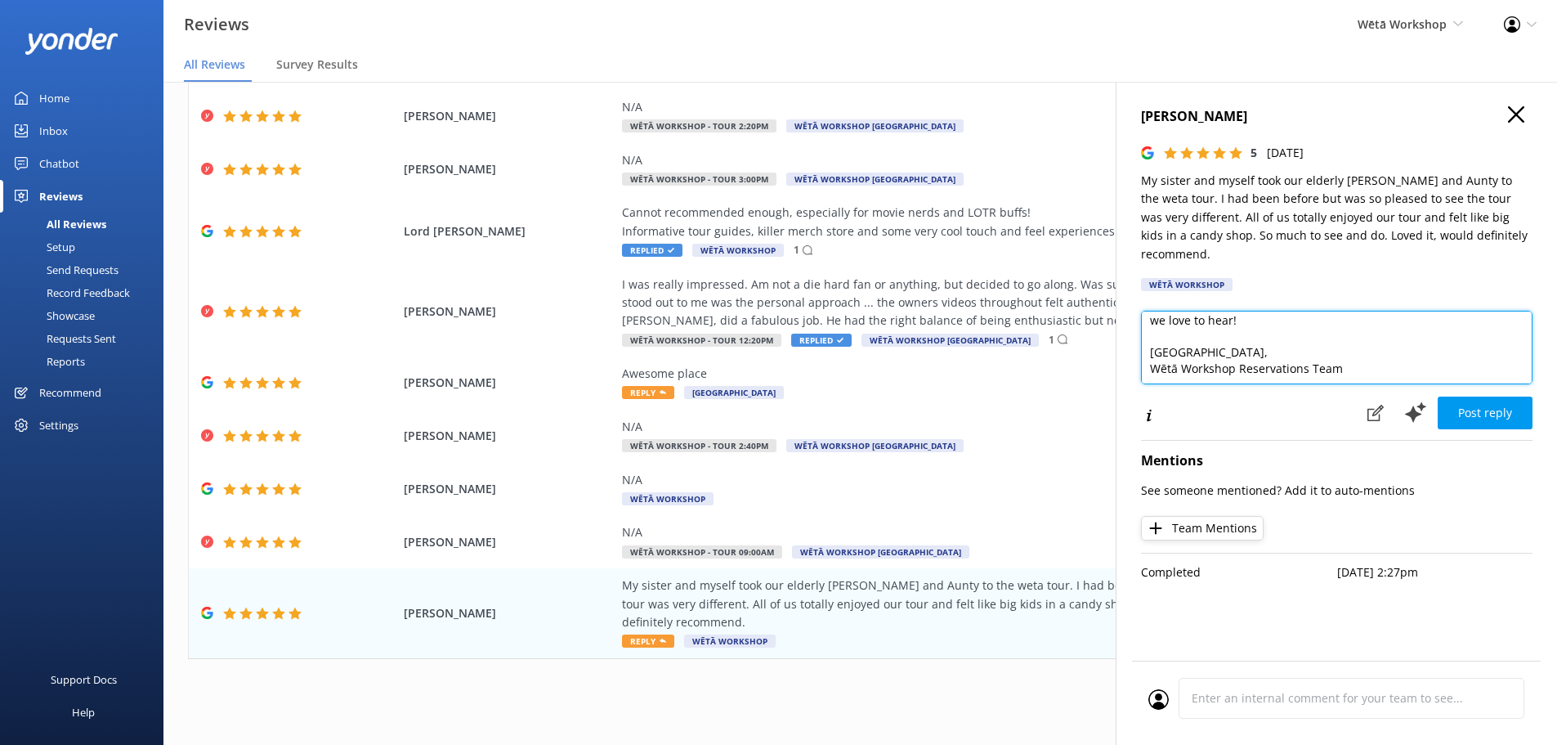
scroll to position [121, 0]
drag, startPoint x: 1282, startPoint y: 308, endPoint x: 1439, endPoint y: 316, distance: 157.1
click at [1439, 316] on textarea "Kia ora, Thank you so much for your wonderful feedback! We're delighted you all…" at bounding box center [1337, 348] width 392 height 74
type textarea "Kia ora, Thank you so much for your wonderful feedback! We're delighted you all…"
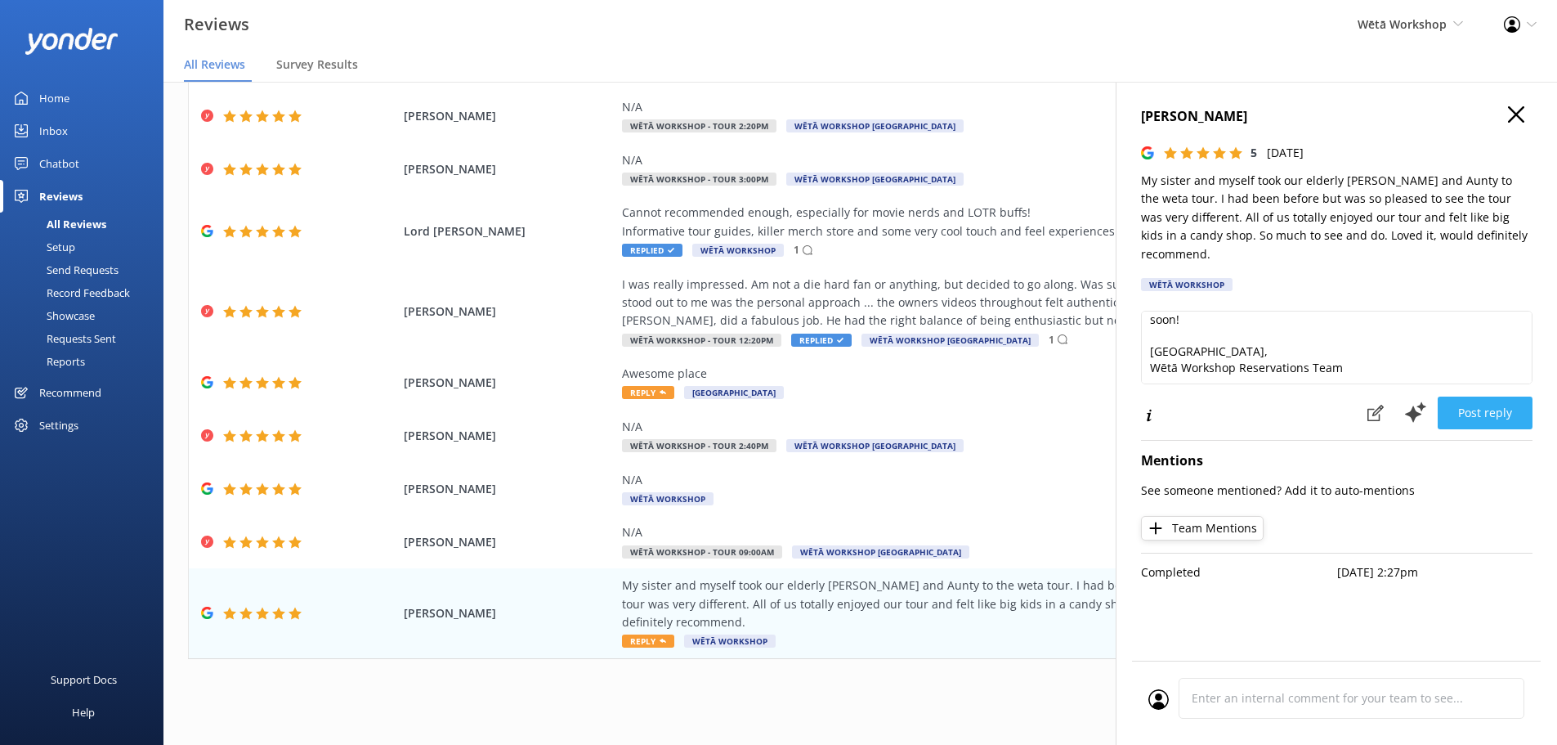
click at [1510, 398] on button "Post reply" at bounding box center [1485, 413] width 95 height 33
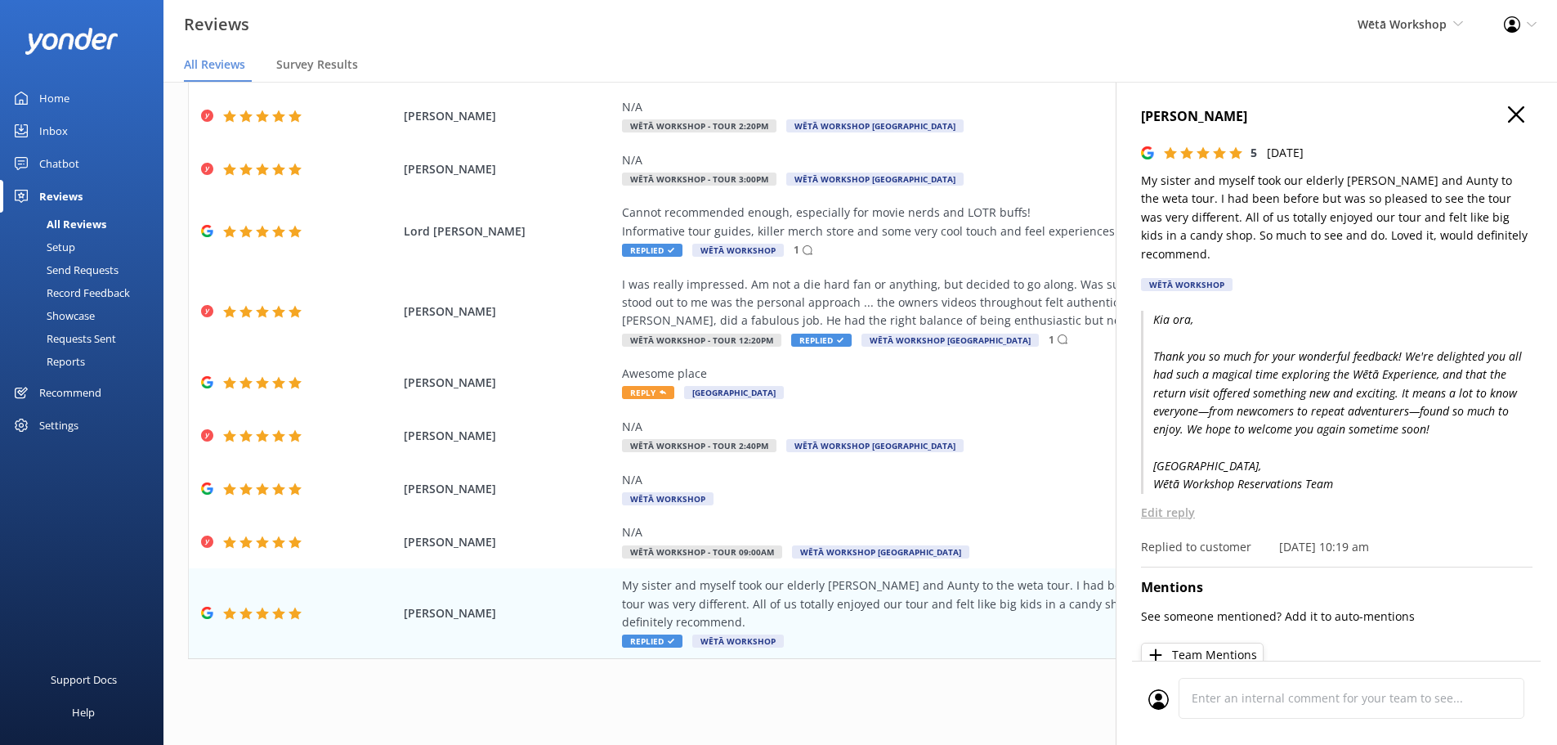
click at [1526, 116] on div "[PERSON_NAME] 5 [DATE] My sister and myself took our elderly Mum and Aunty to t…" at bounding box center [1336, 454] width 441 height 745
click at [1508, 116] on use "button" at bounding box center [1516, 114] width 16 height 16
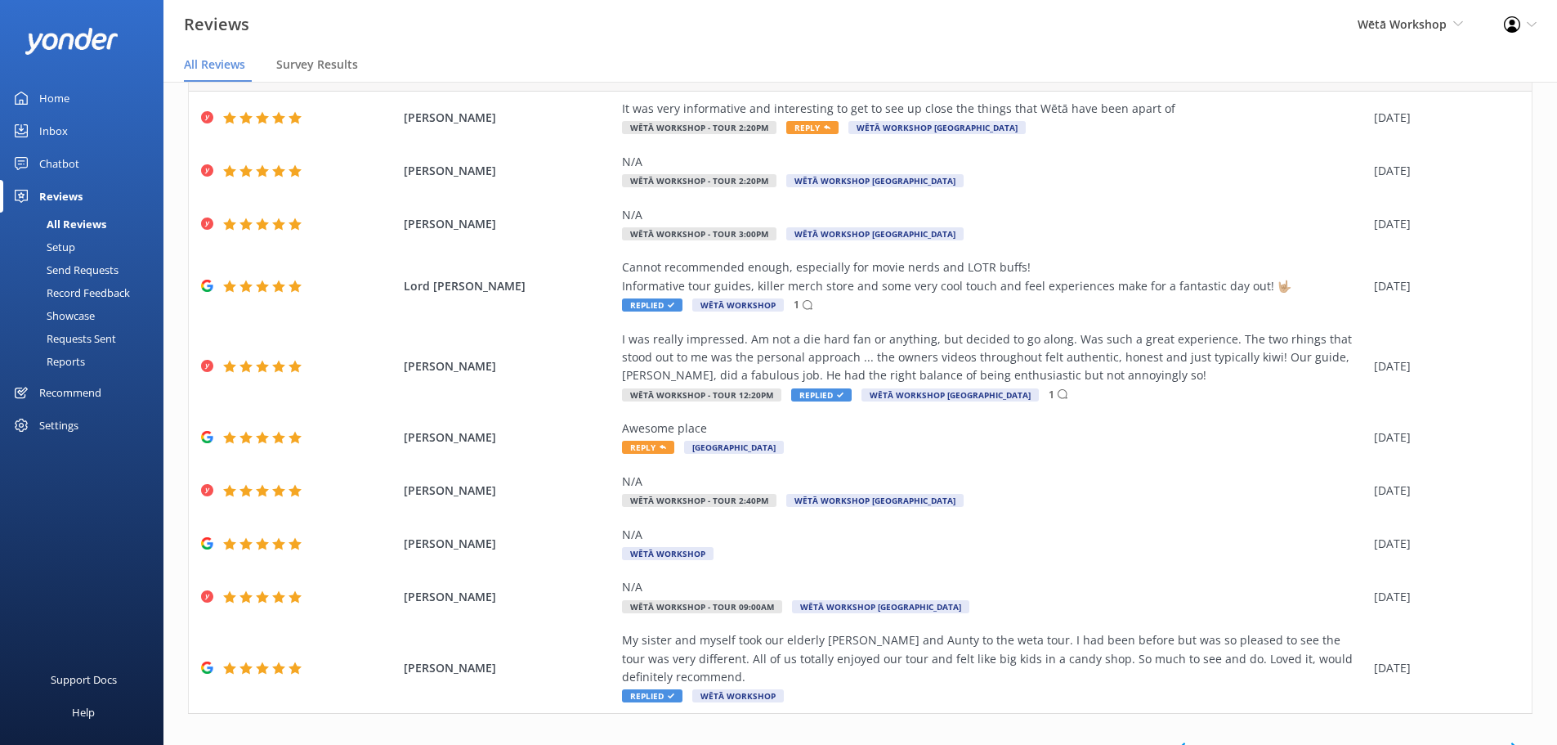
scroll to position [112, 0]
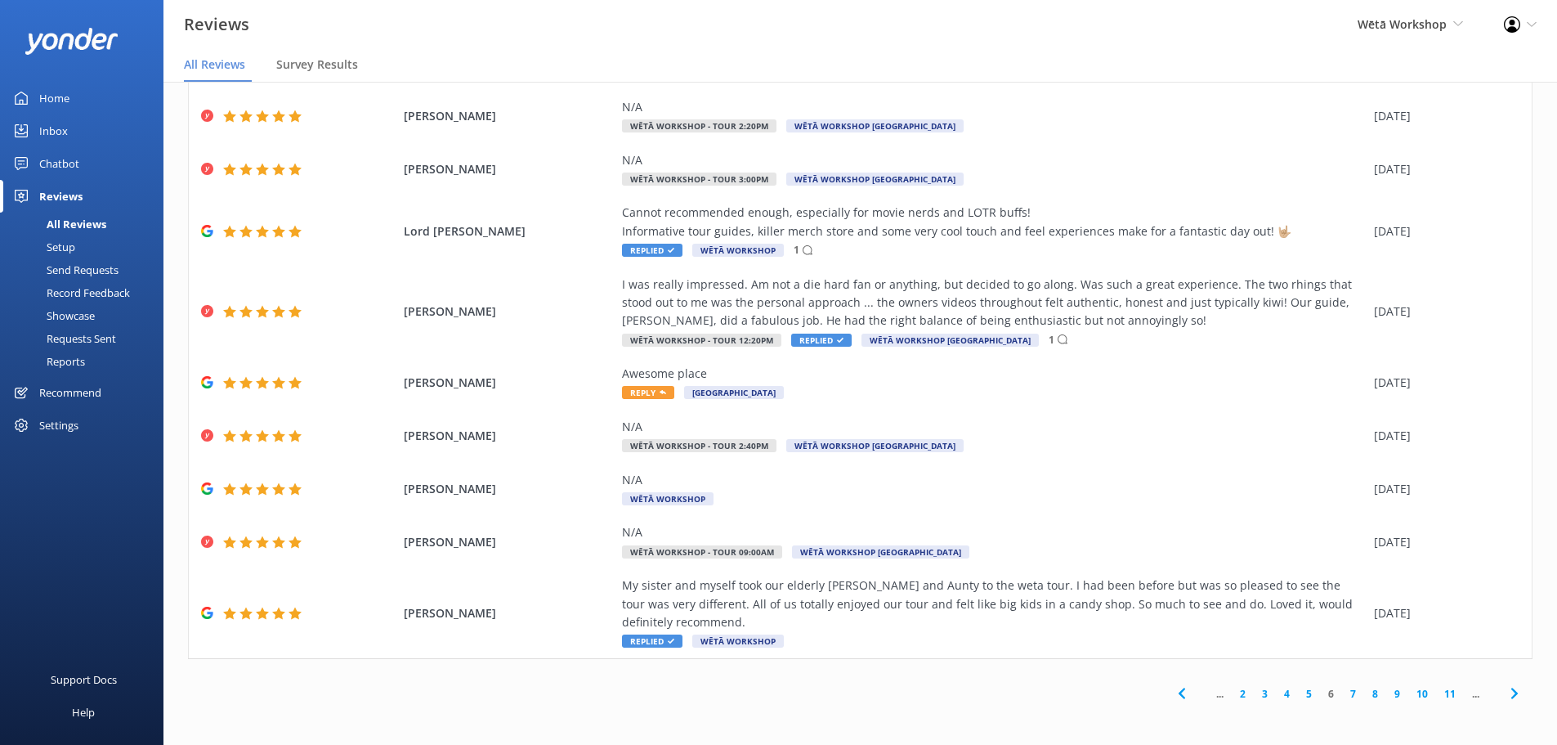
click at [1342, 692] on link "7" at bounding box center [1353, 694] width 22 height 16
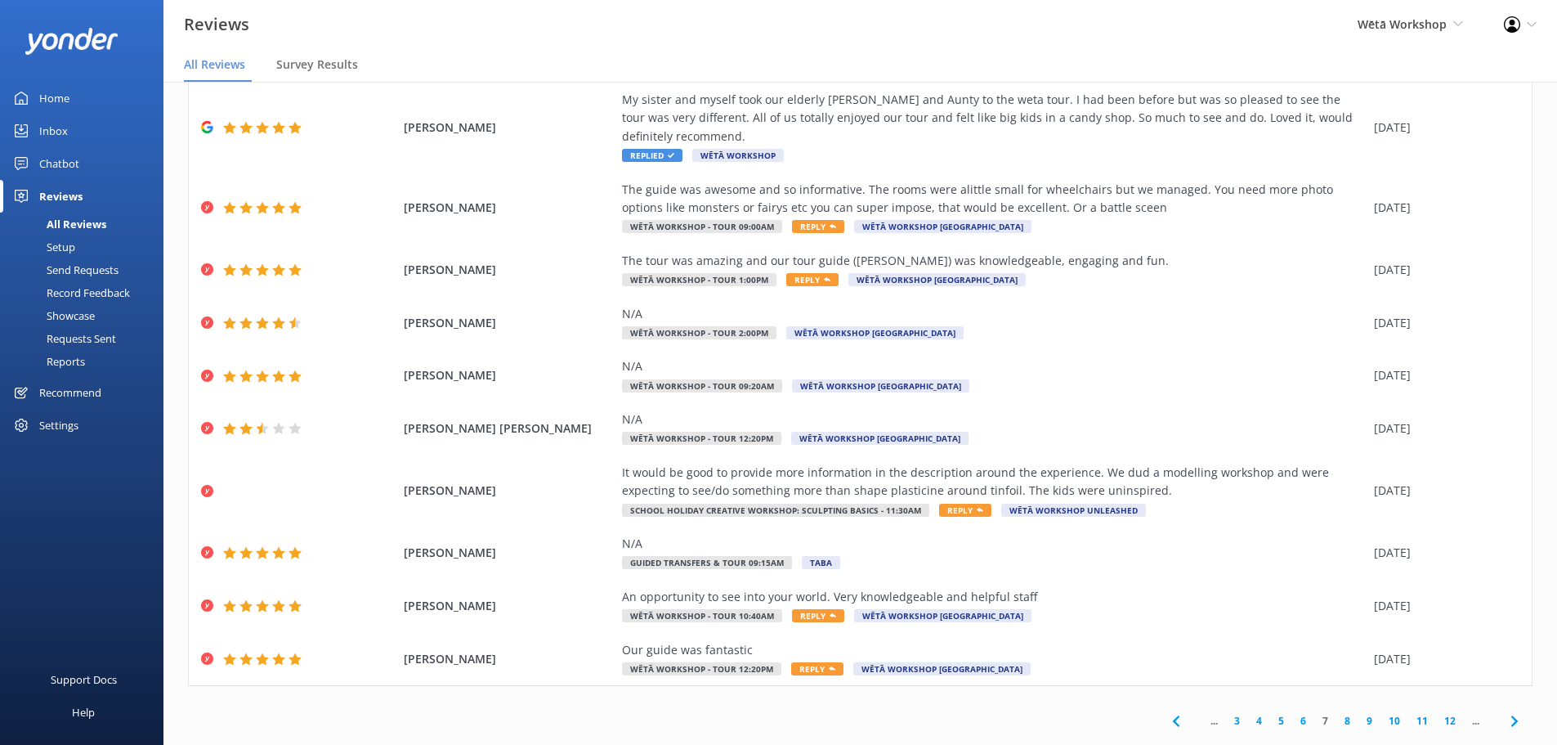
scroll to position [93, 0]
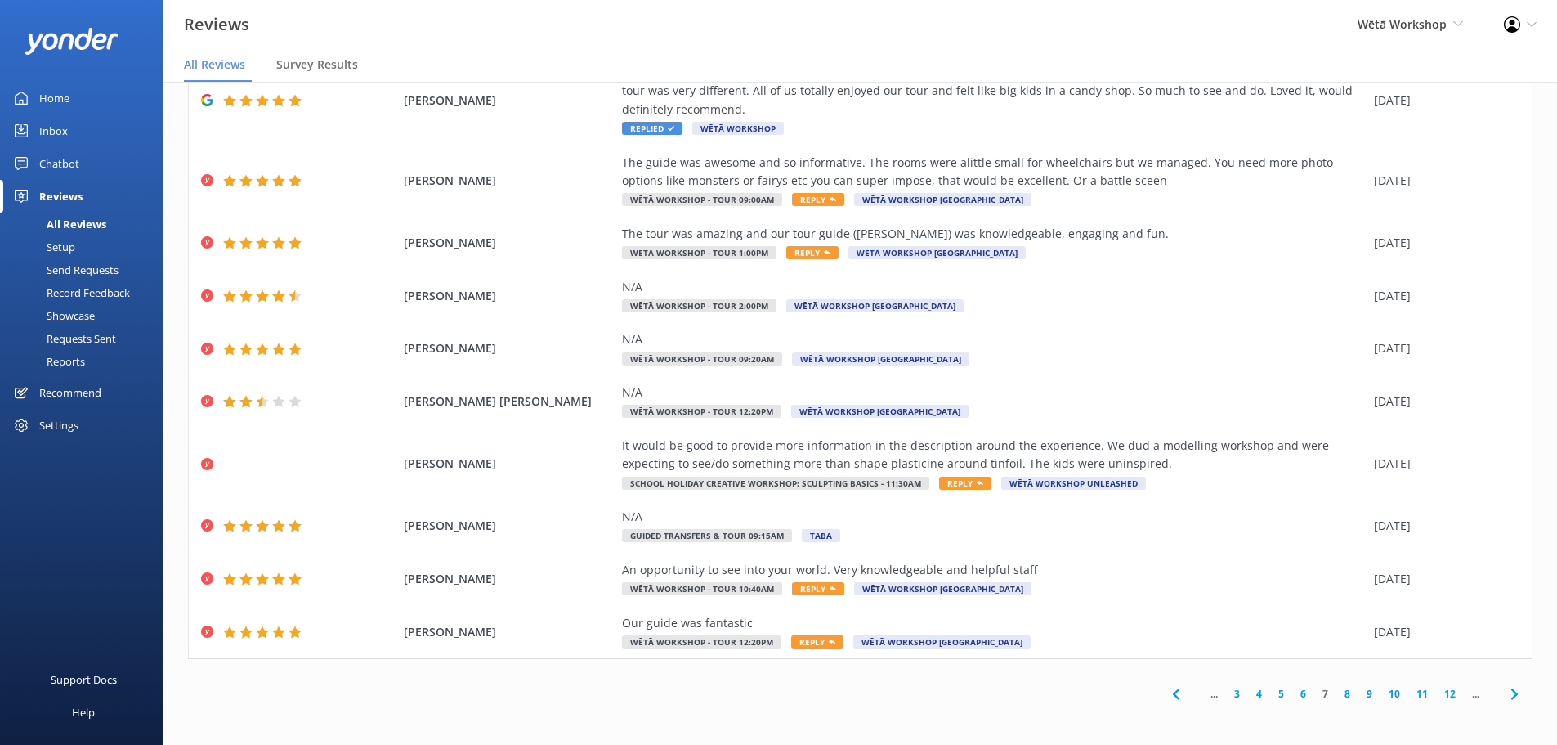
click at [1293, 692] on link "6" at bounding box center [1304, 694] width 22 height 16
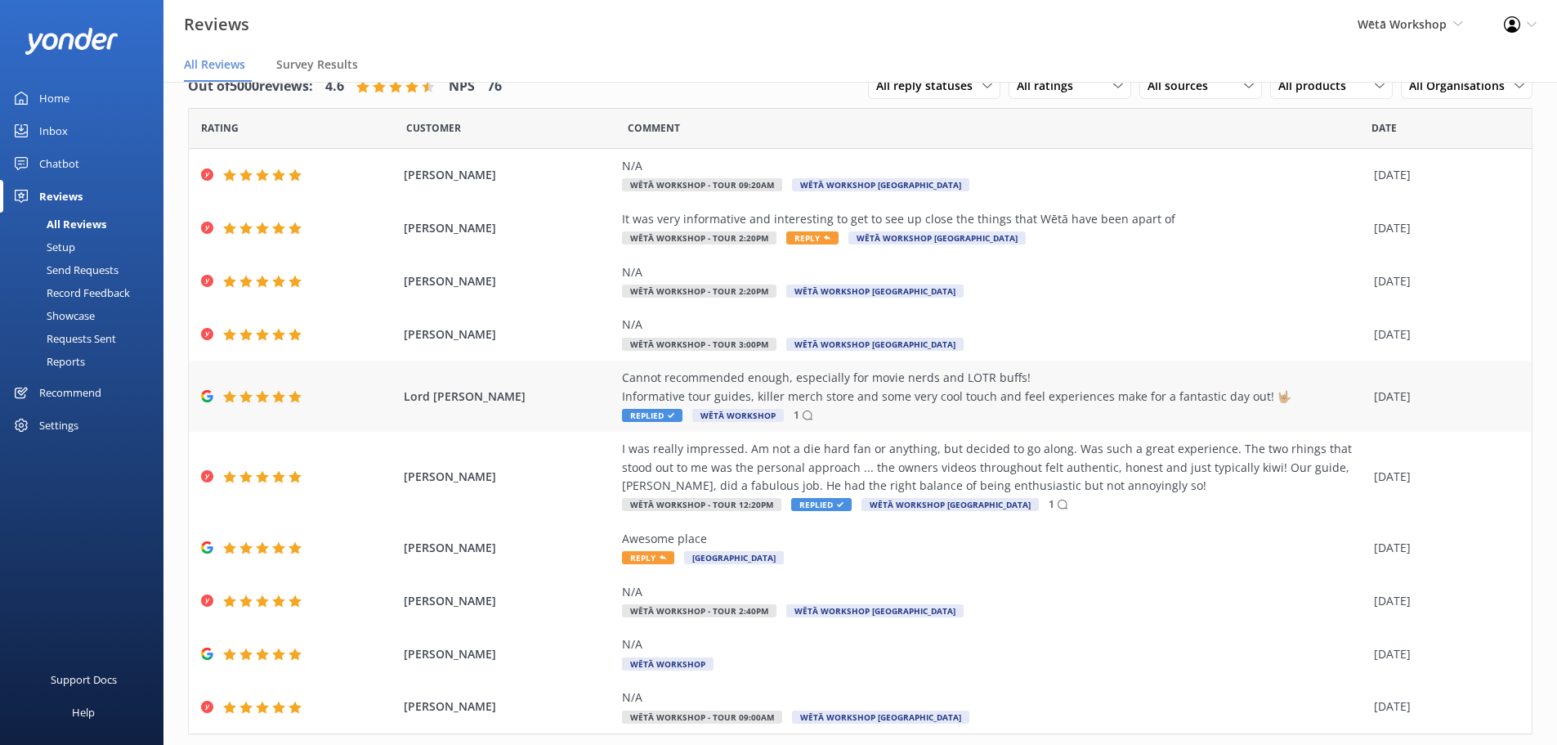
click at [800, 401] on div "Cannot recommended enough, especially for movie nerds and LOTR buffs! Informati…" at bounding box center [994, 387] width 744 height 37
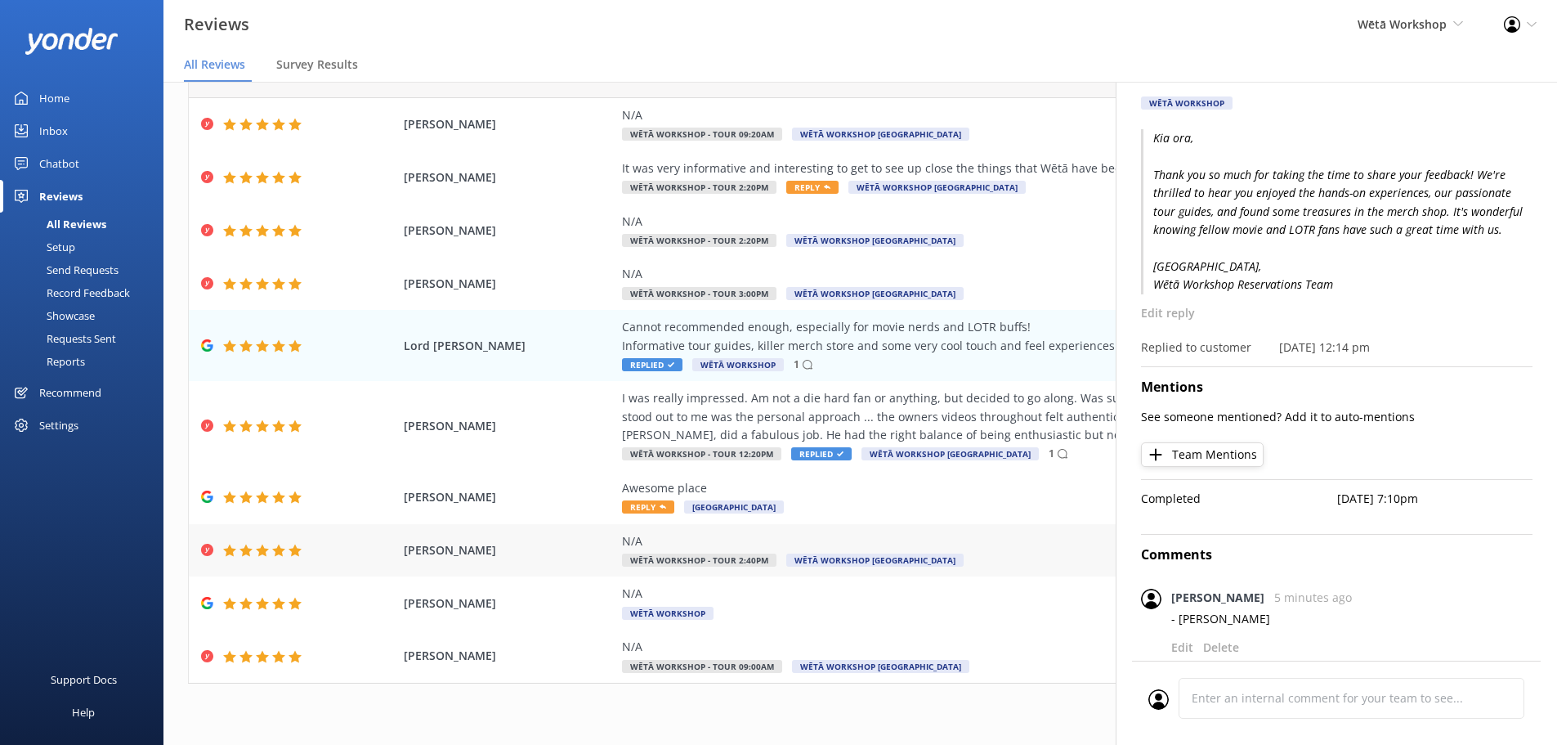
scroll to position [75, 0]
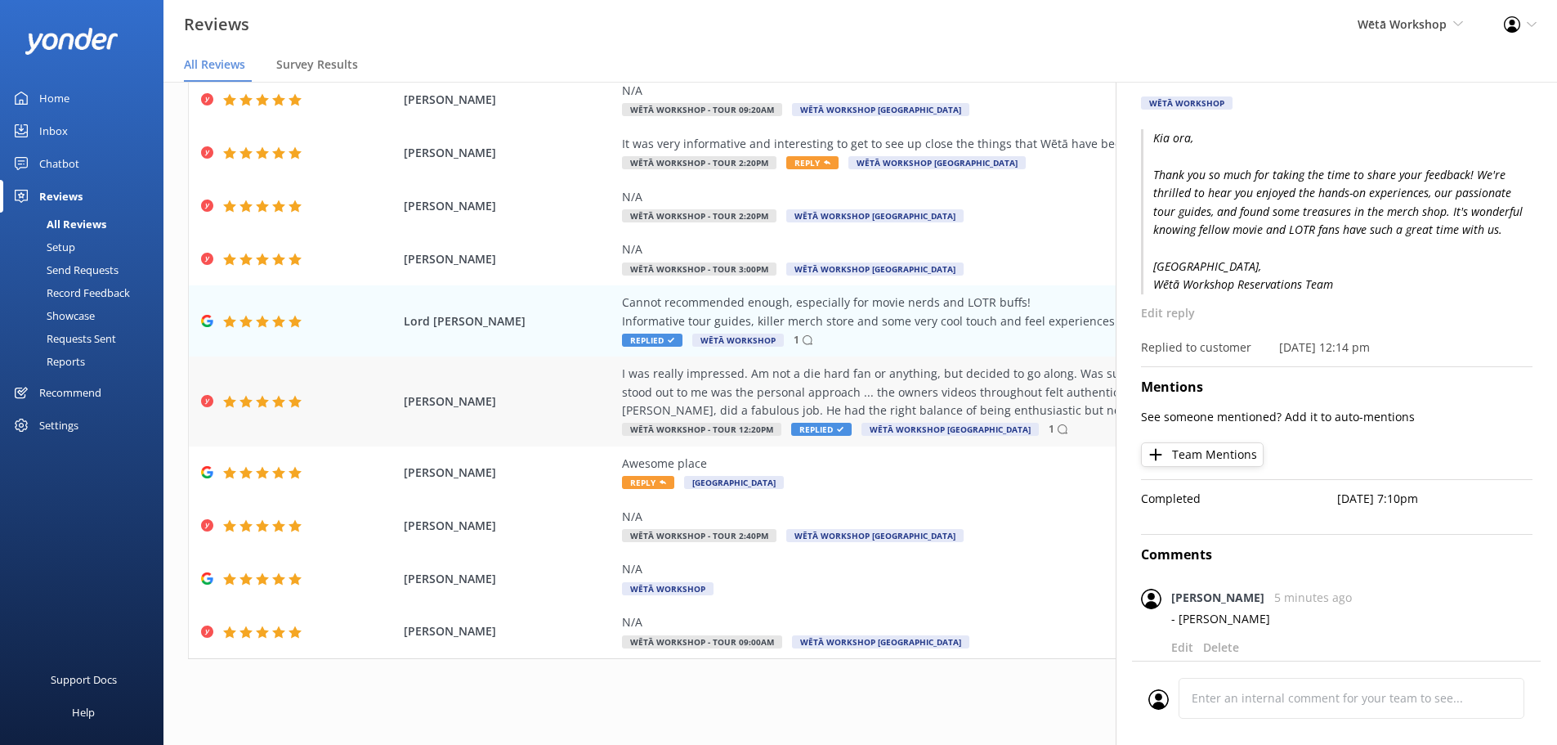
click at [951, 397] on div "I was really impressed. Am not a die hard fan or anything, but decided to go al…" at bounding box center [994, 392] width 744 height 55
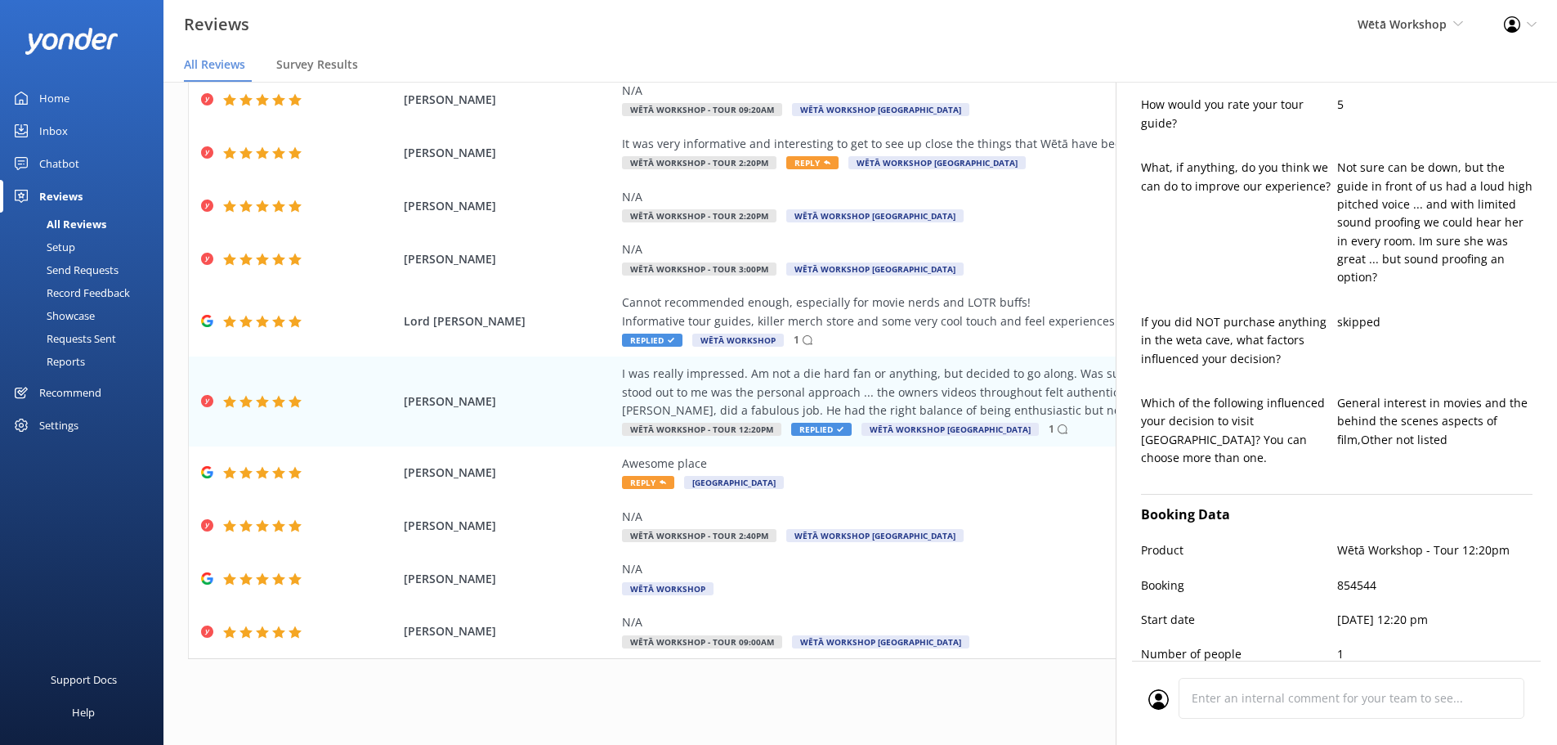
scroll to position [975, 0]
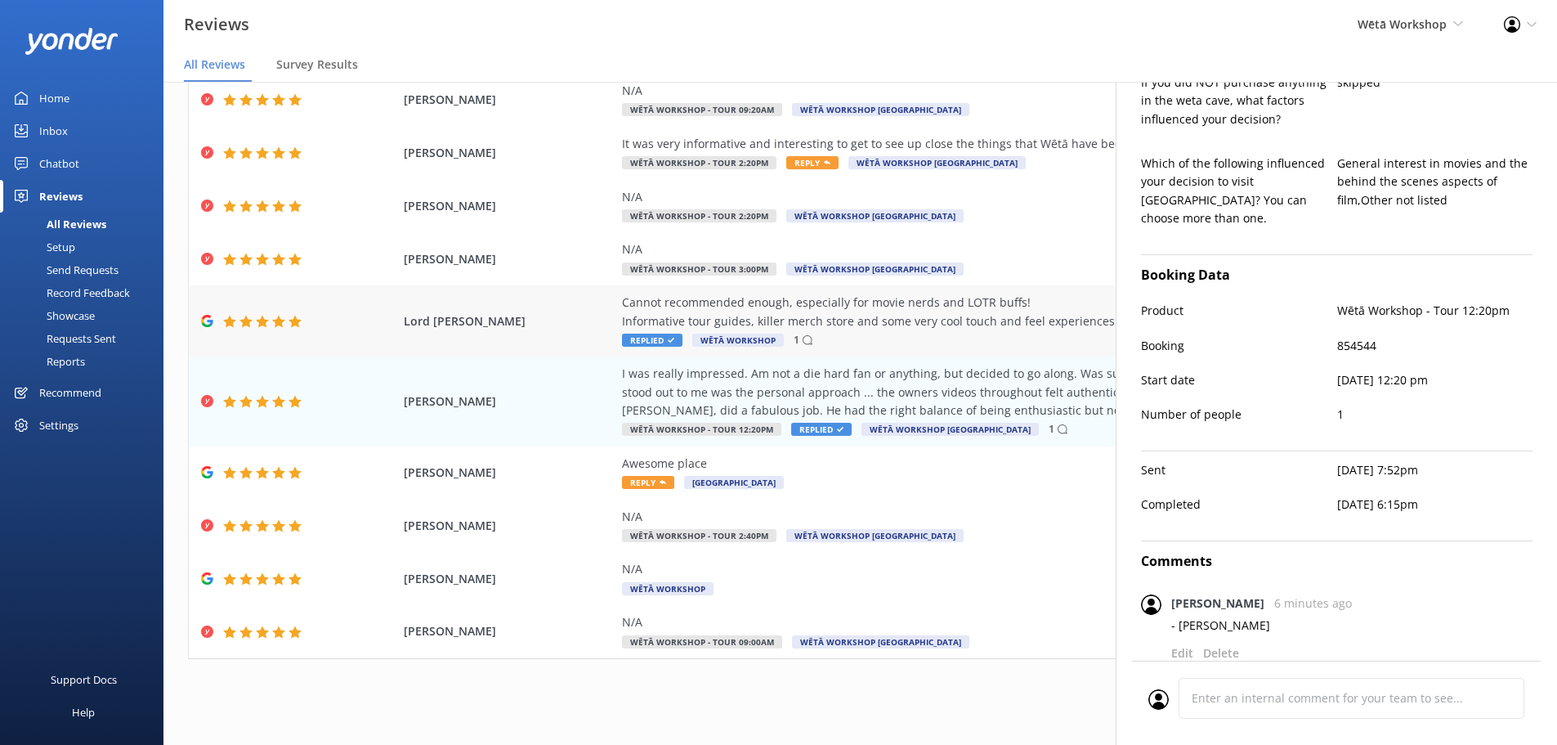
click at [830, 320] on div "Cannot recommended enough, especially for movie nerds and LOTR buffs! Informati…" at bounding box center [994, 312] width 744 height 37
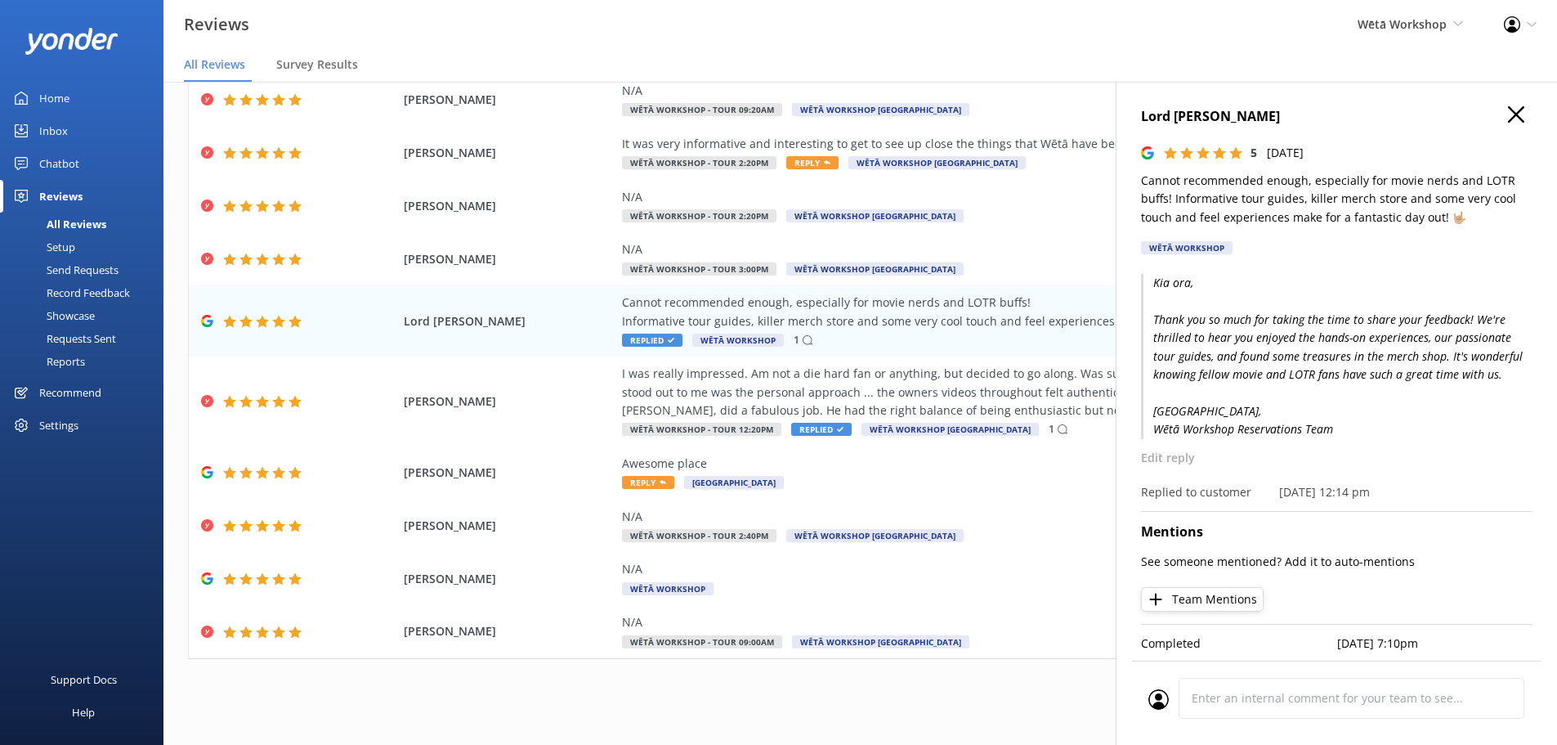
scroll to position [157, 0]
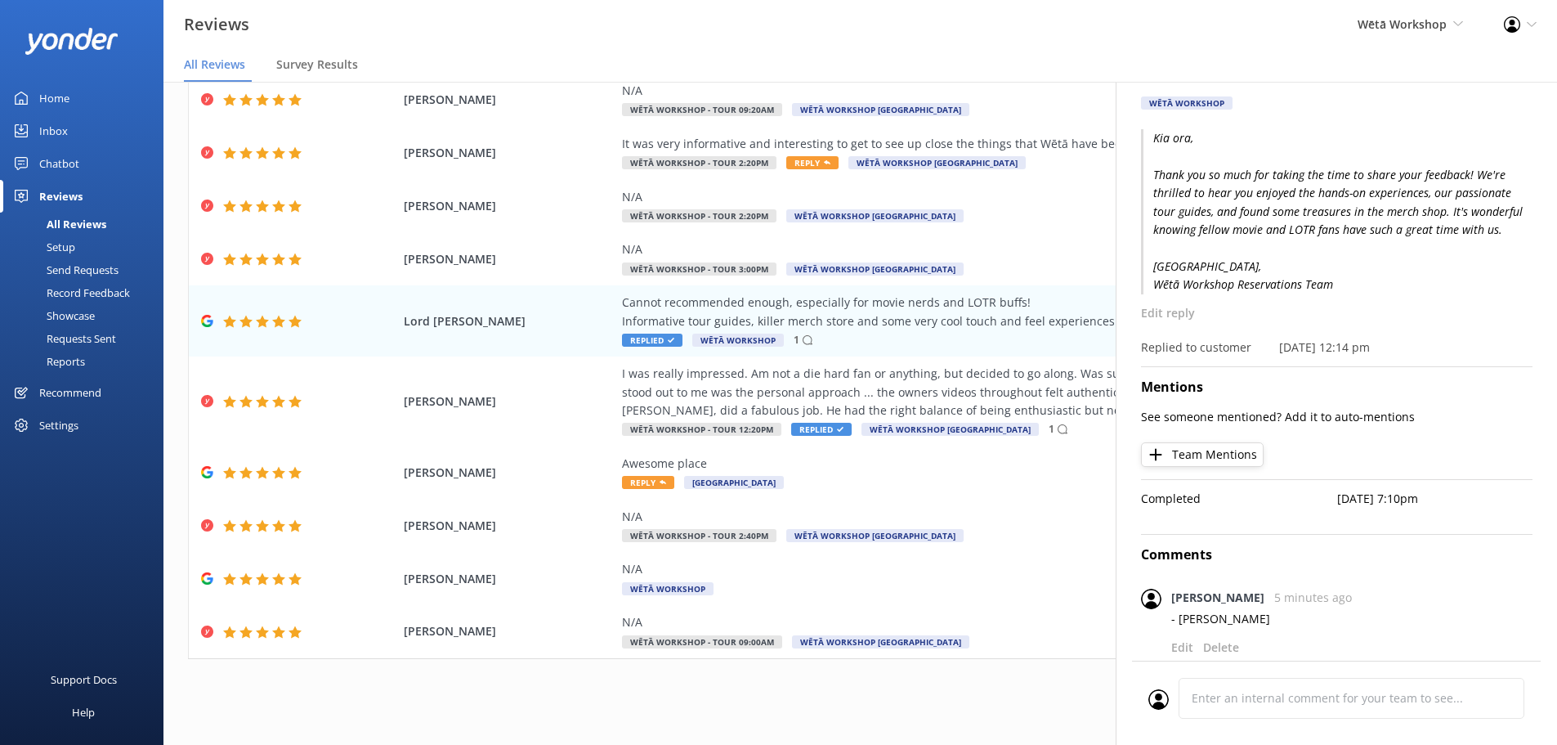
click at [957, 698] on div "... 2 3 4 5 6 7 8 9 10 11 ..." at bounding box center [860, 693] width 1345 height 37
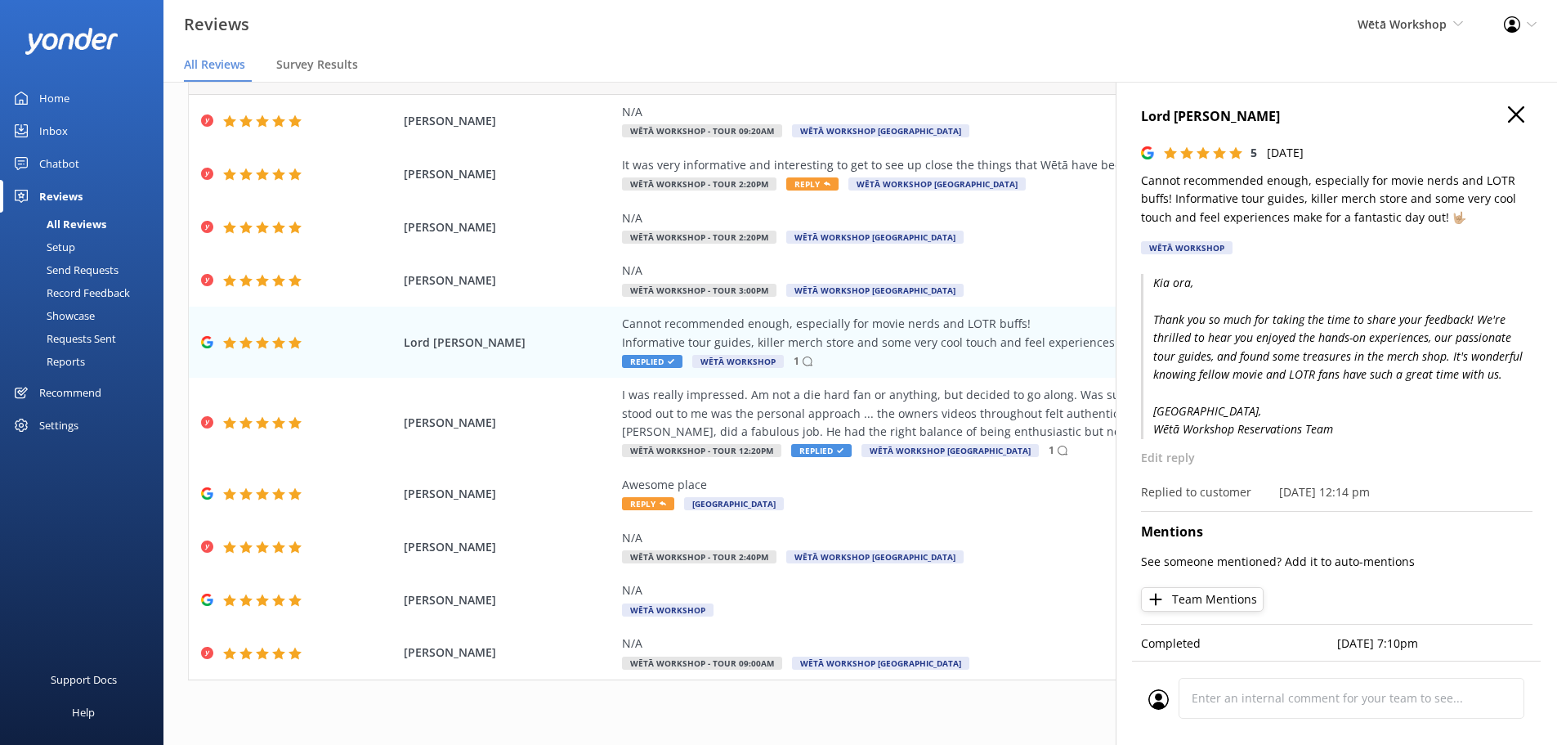
scroll to position [0, 0]
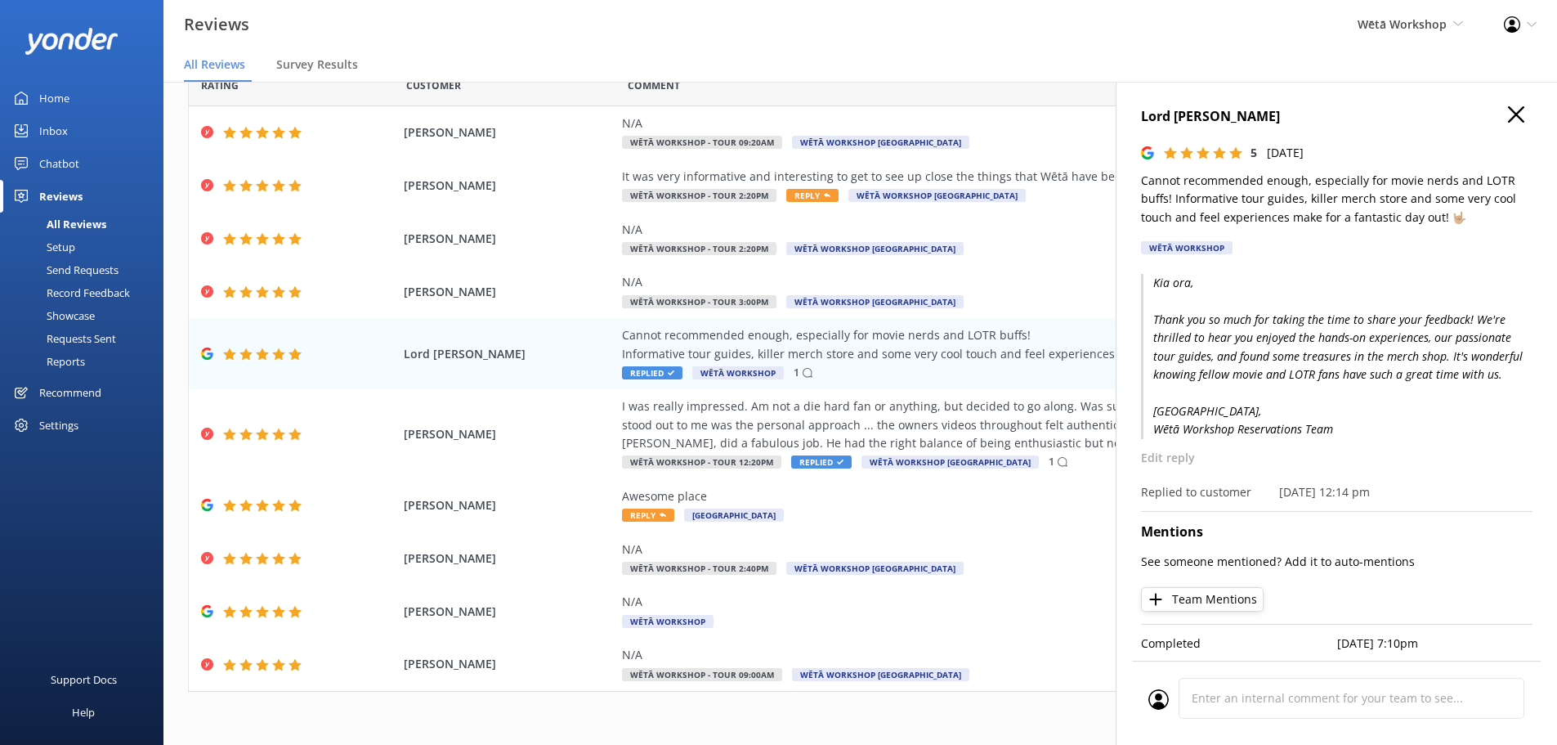
click at [1508, 119] on icon "button" at bounding box center [1516, 114] width 16 height 16
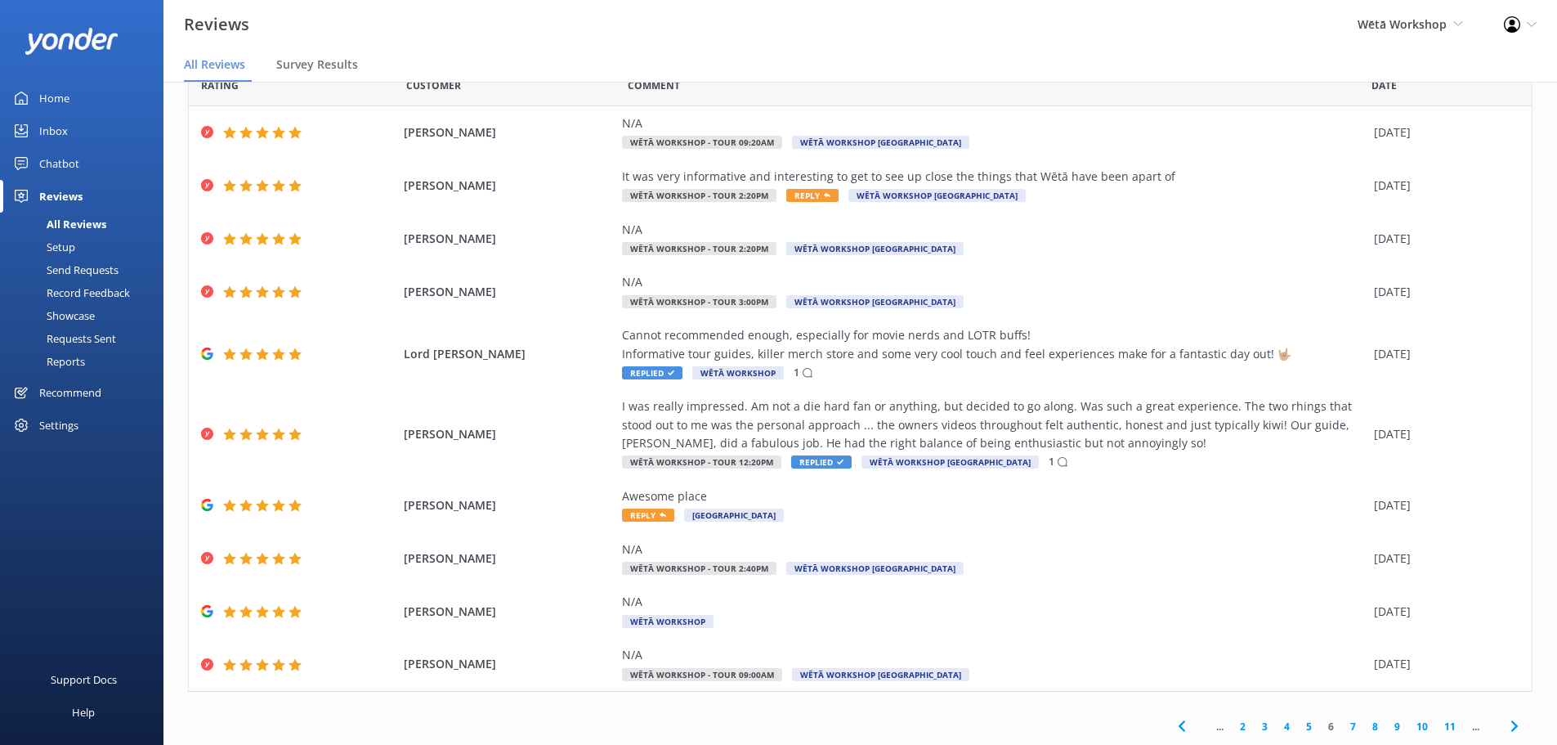
drag, startPoint x: 1339, startPoint y: 721, endPoint x: 1320, endPoint y: 692, distance: 34.7
click at [1342, 721] on link "7" at bounding box center [1353, 727] width 22 height 16
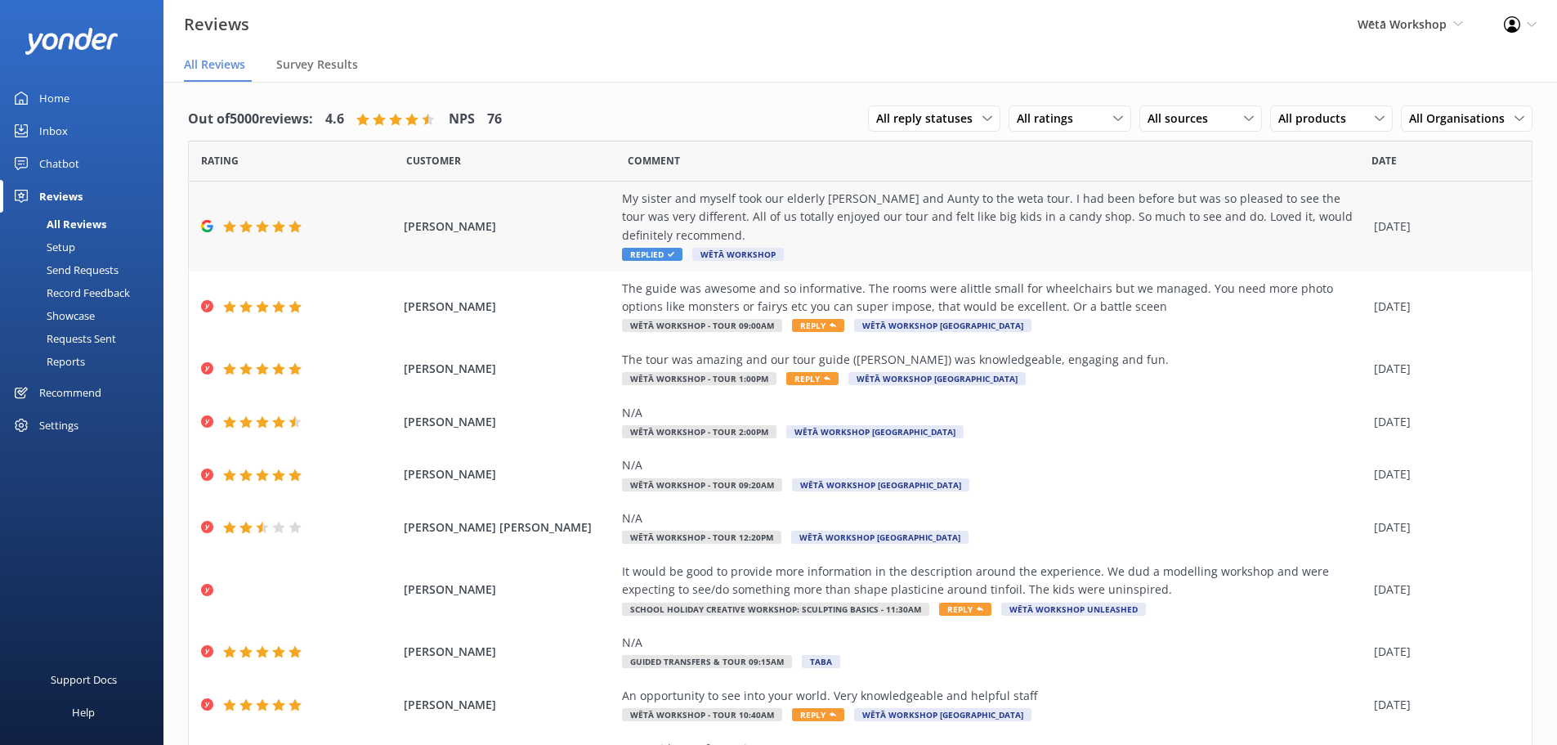
click at [945, 235] on div "My sister and myself took our elderly [PERSON_NAME] and Aunty to the weta tour.…" at bounding box center [994, 217] width 744 height 55
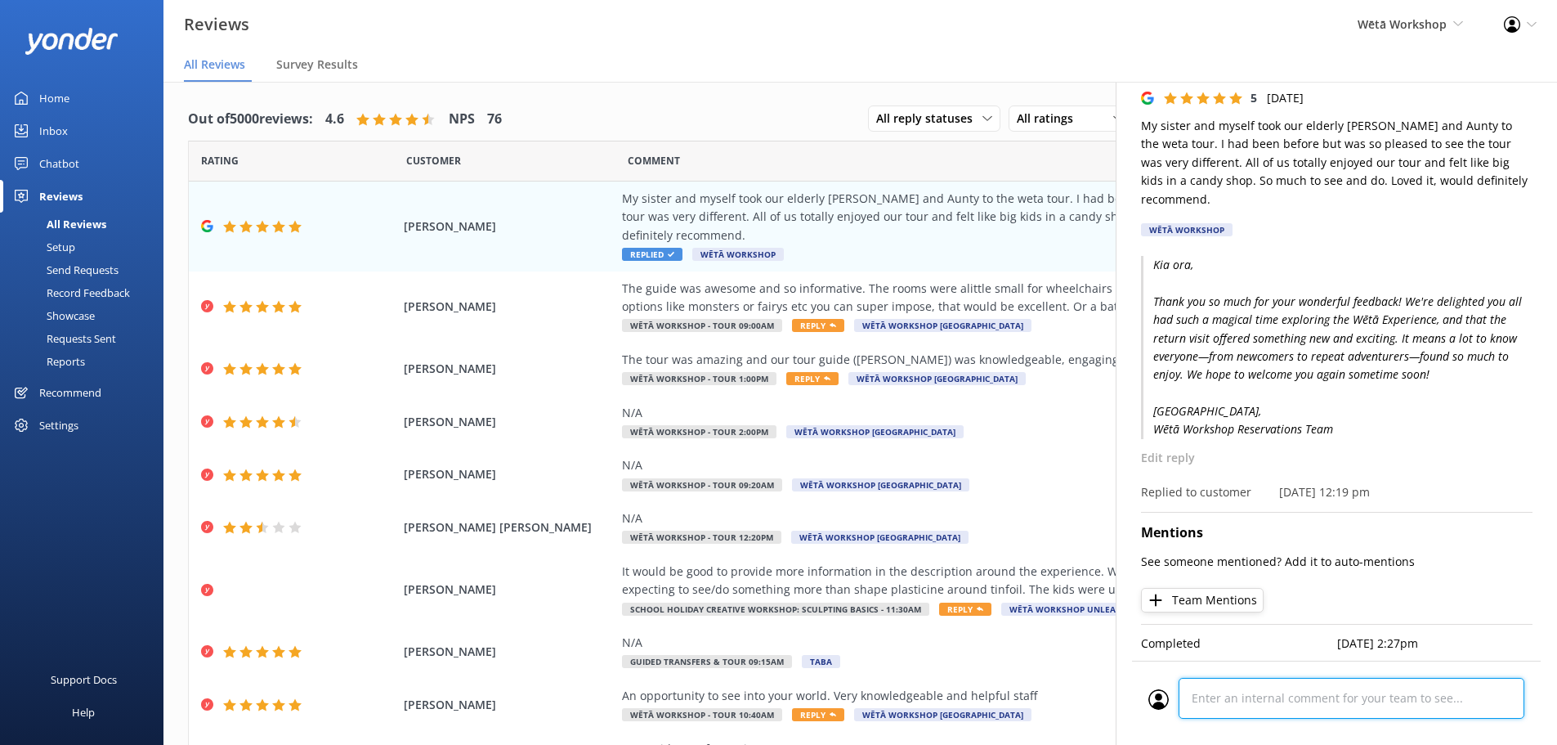
click at [1287, 692] on div at bounding box center [1337, 703] width 376 height 51
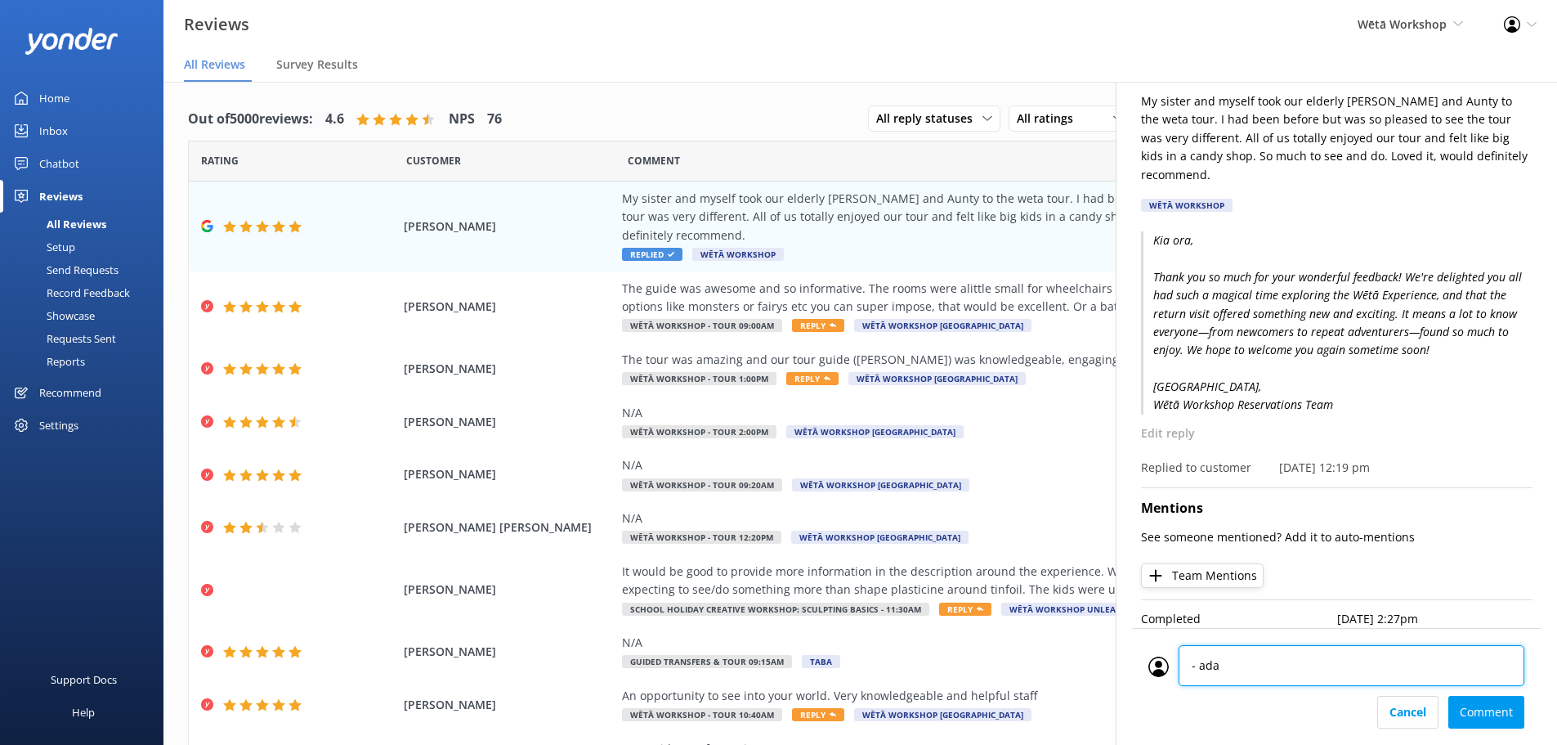
type textarea "- [PERSON_NAME]"
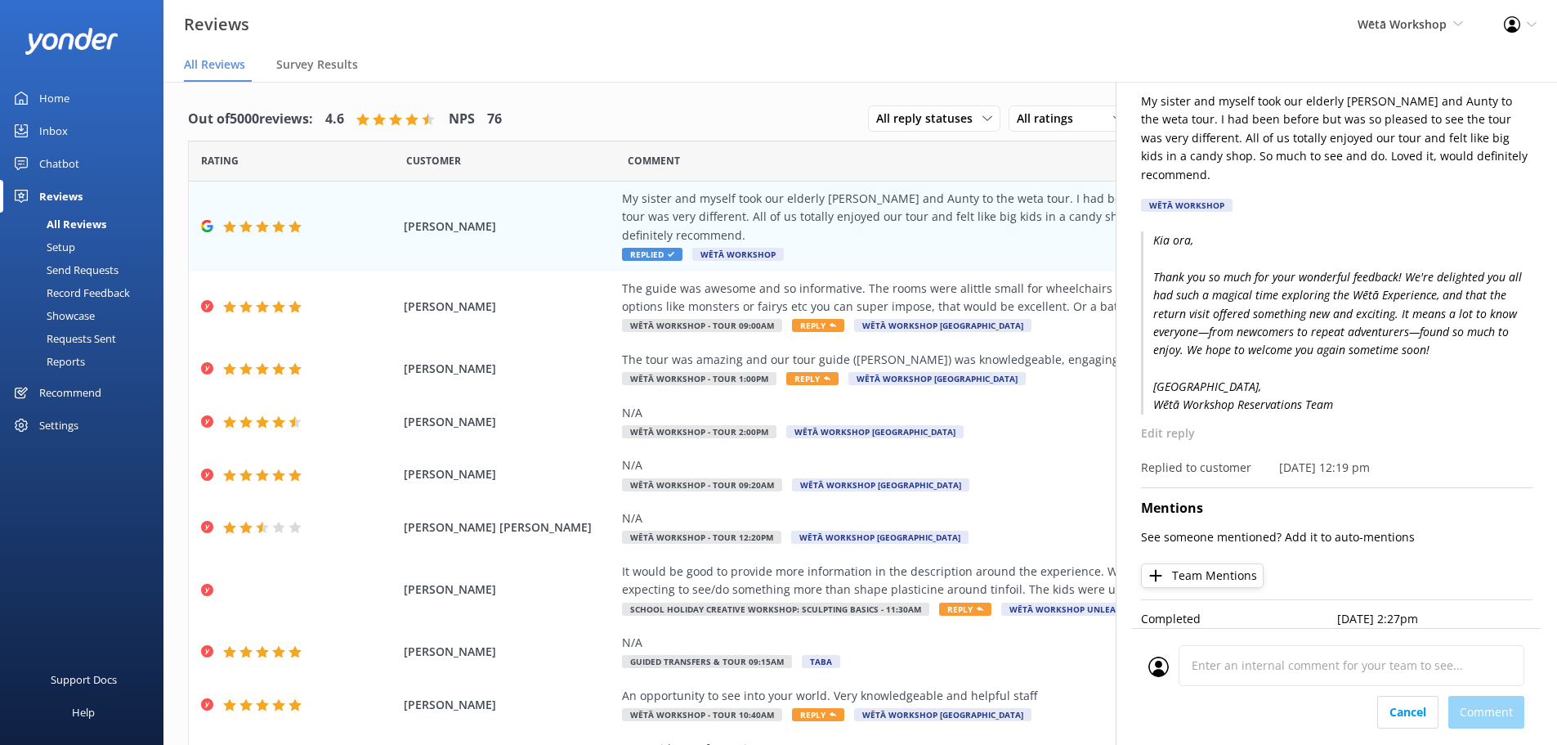
click at [1494, 705] on div "Cancel Comment" at bounding box center [1337, 712] width 376 height 33
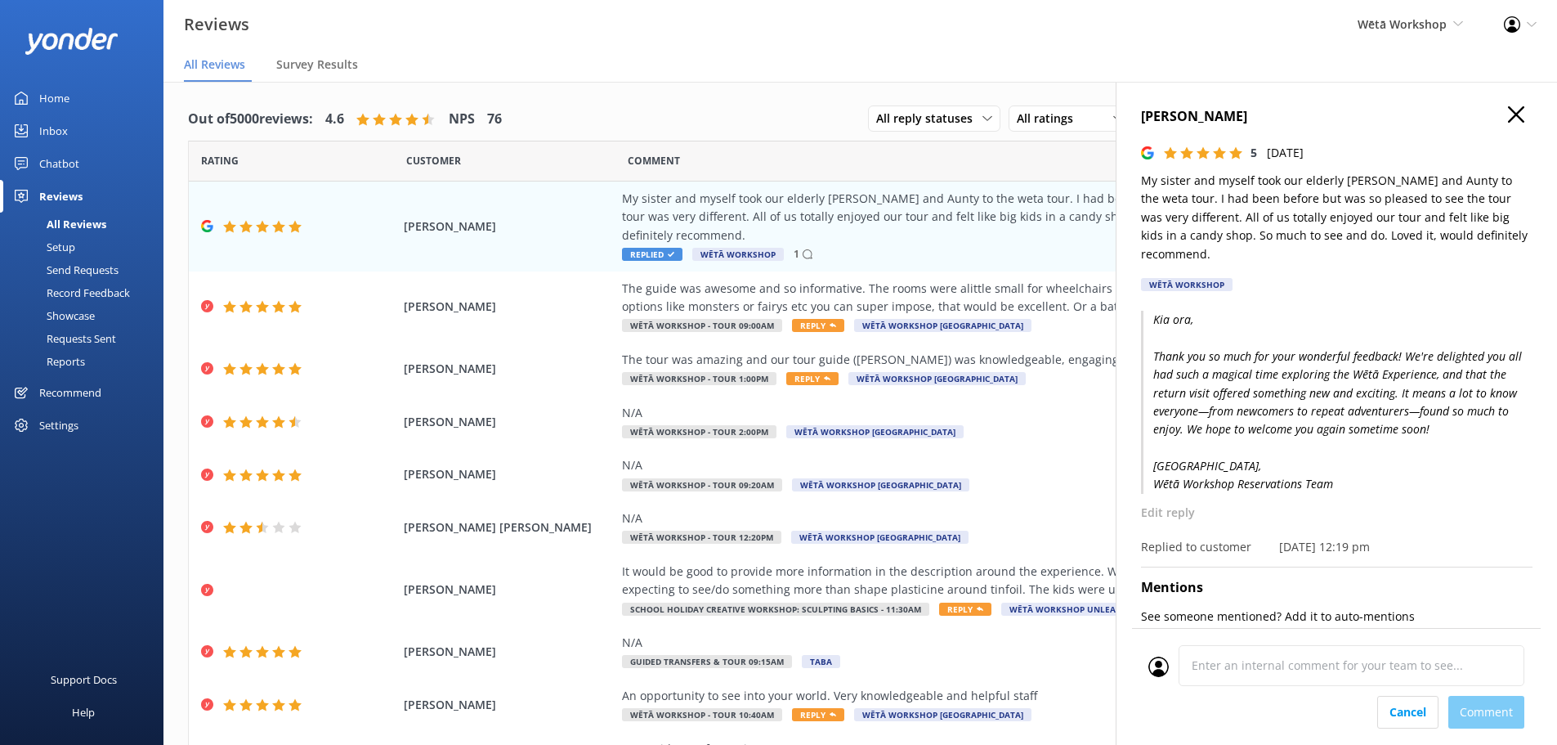
click at [1516, 110] on h4 "[PERSON_NAME]" at bounding box center [1337, 116] width 392 height 21
click at [1508, 117] on use "button" at bounding box center [1516, 114] width 16 height 16
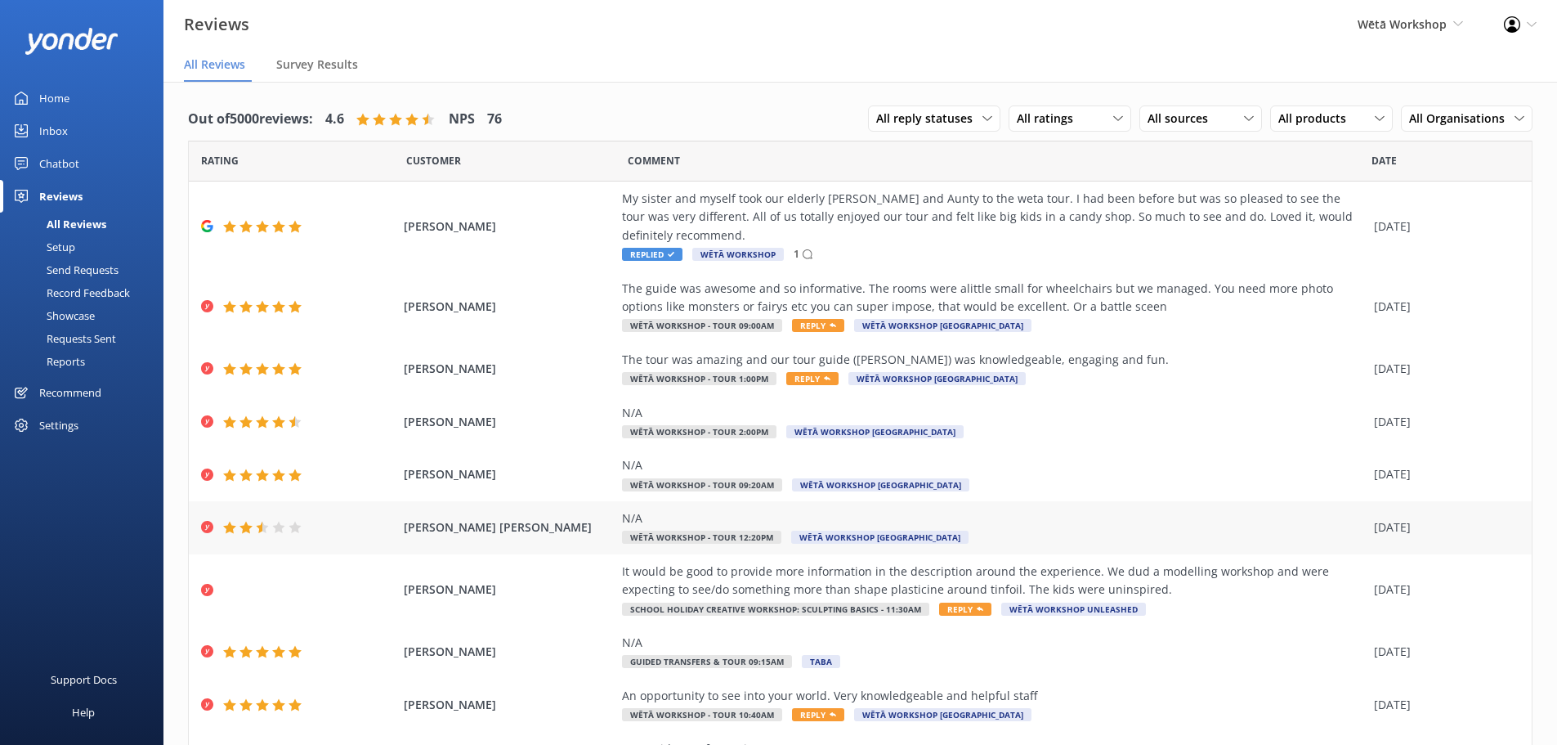
scroll to position [93, 0]
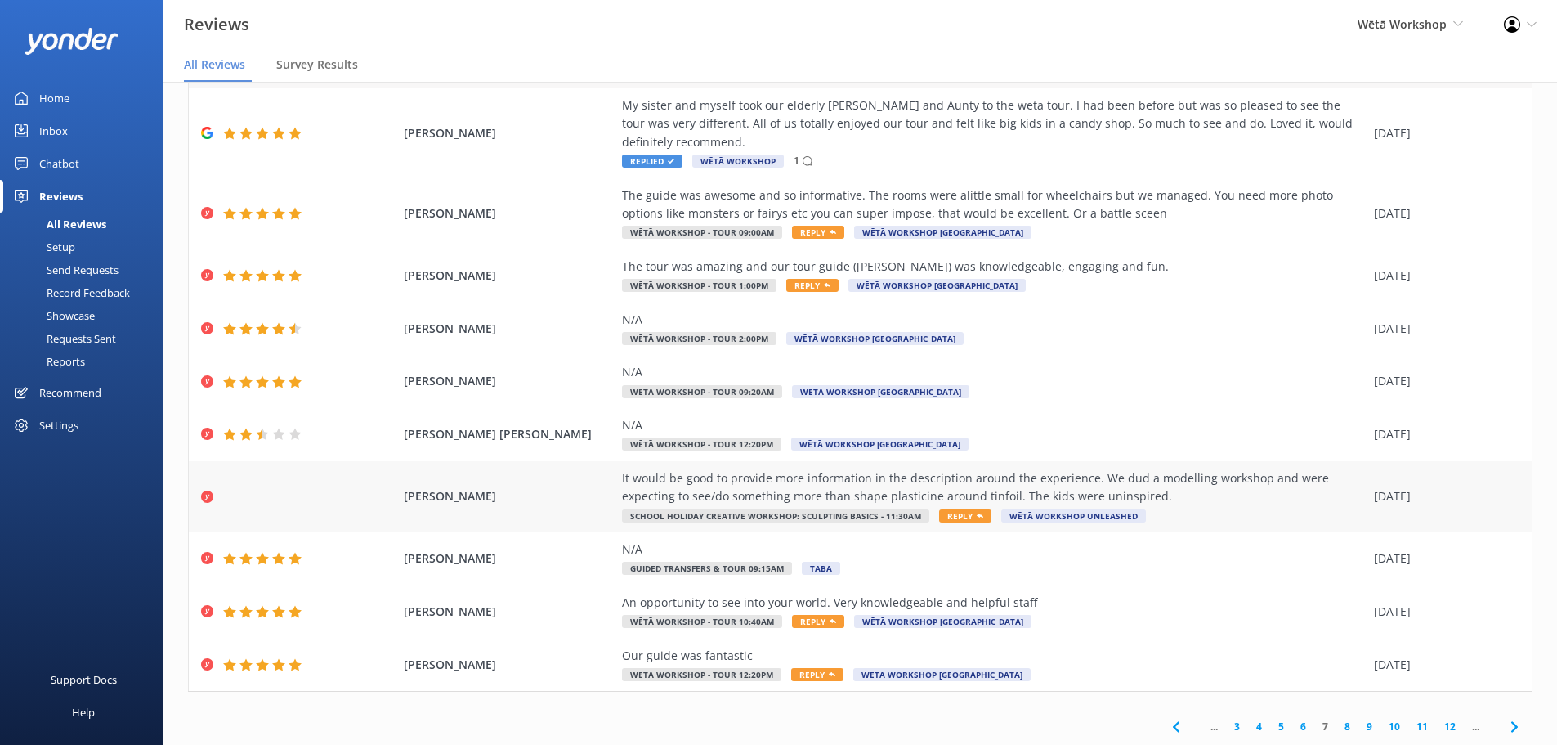
click at [804, 484] on div "It would be good to provide more information in the description around the expe…" at bounding box center [994, 487] width 744 height 37
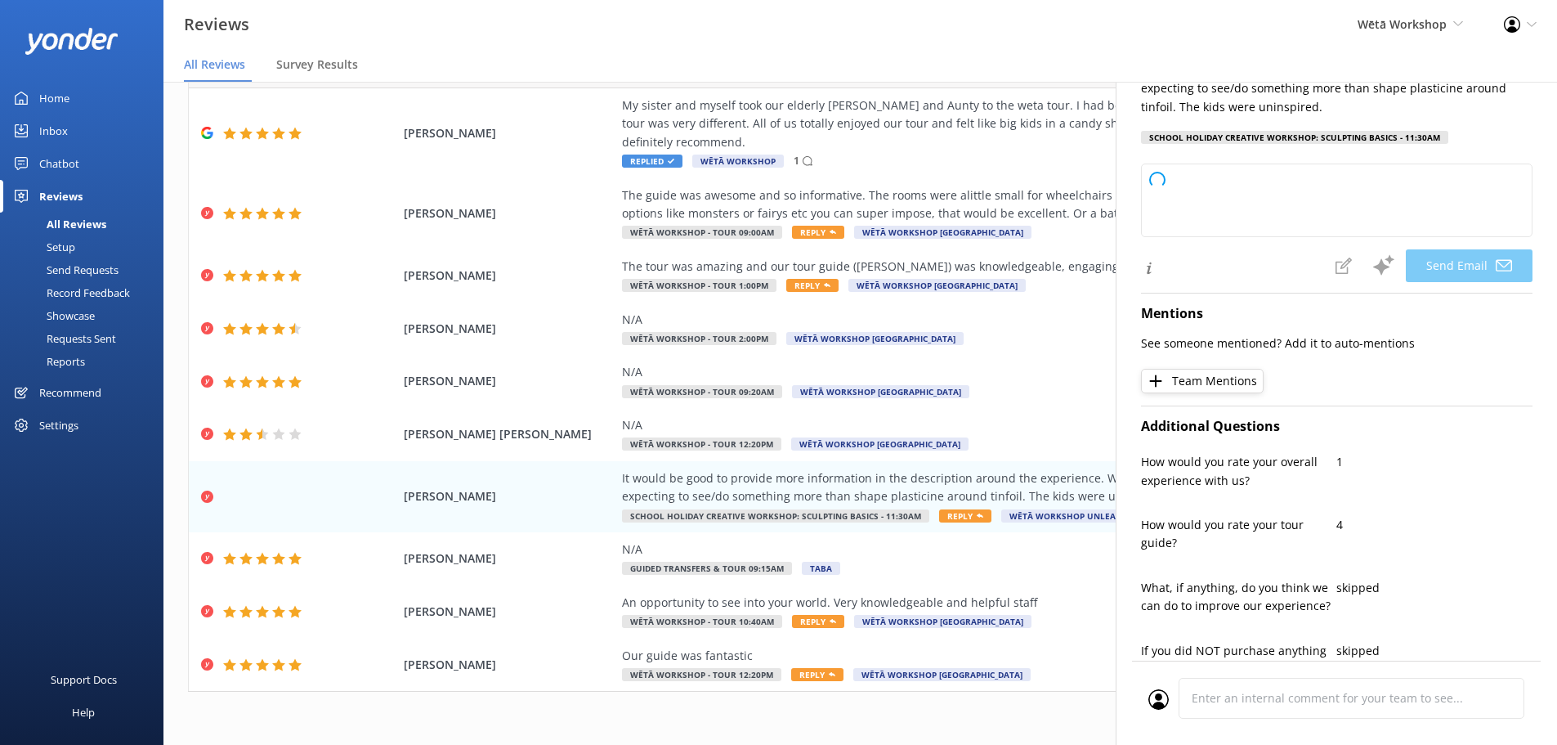
type textarea "Kia ora [PERSON_NAME], Thank you so much for sharing your feedback. We're reall…"
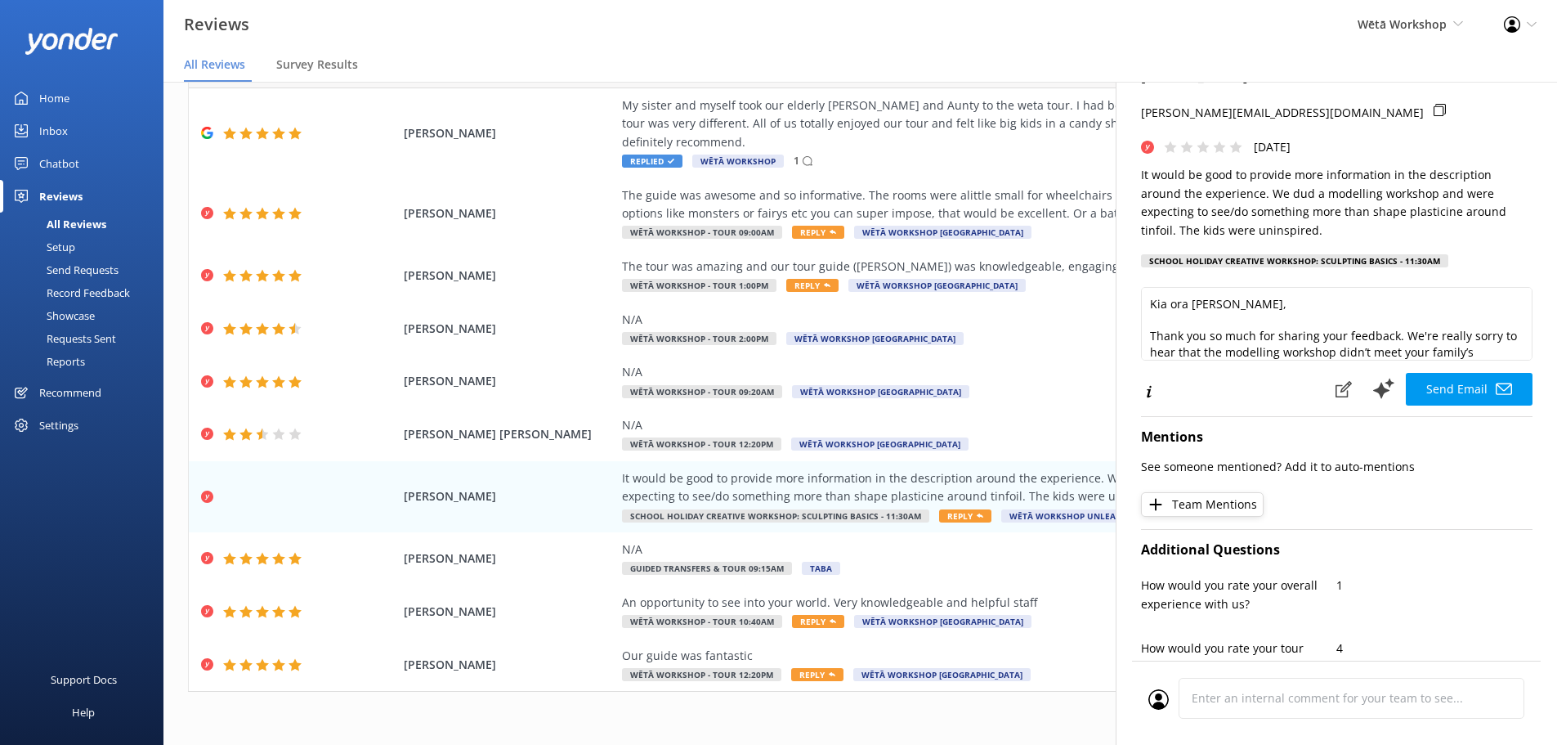
scroll to position [0, 0]
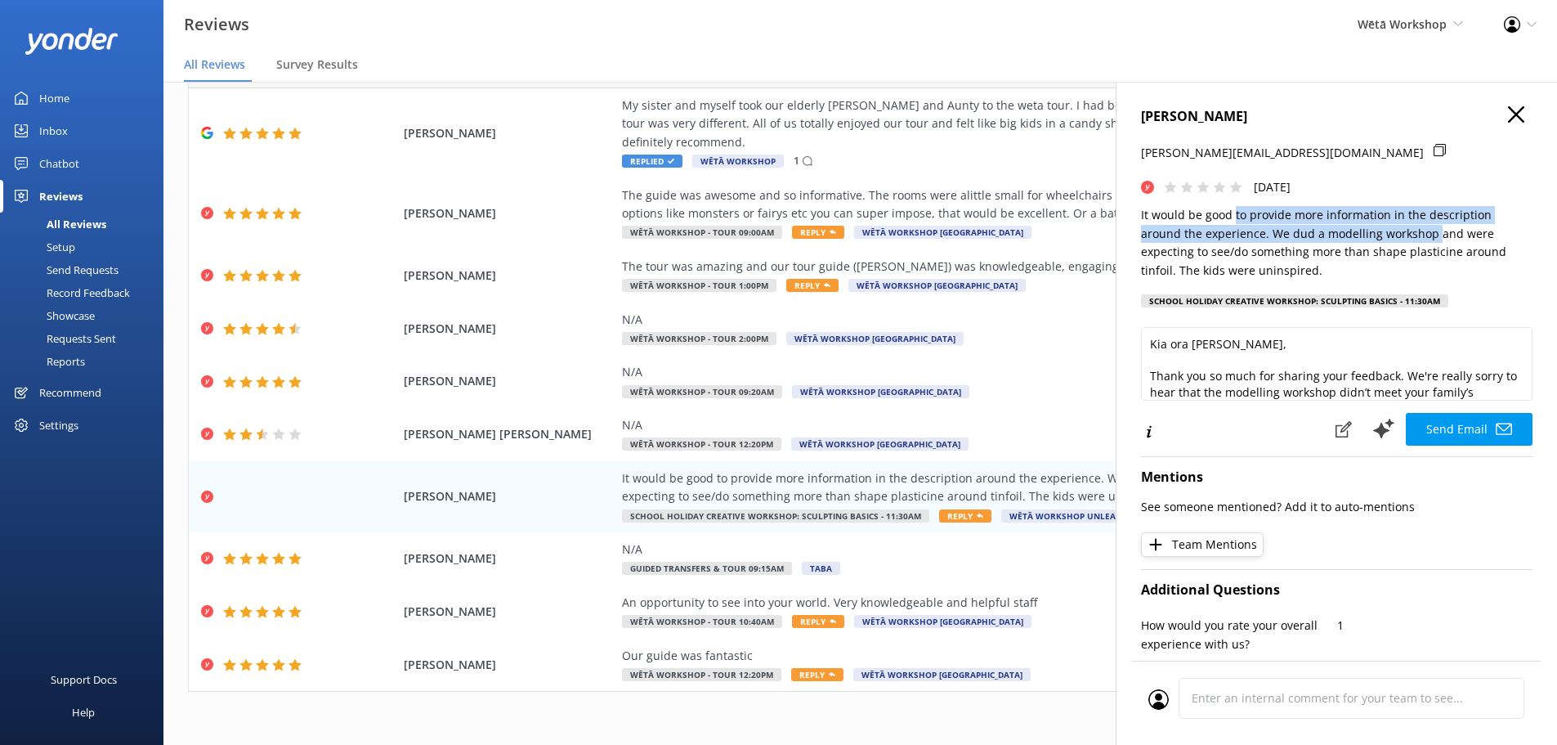
drag, startPoint x: 1233, startPoint y: 216, endPoint x: 1435, endPoint y: 231, distance: 202.5
click at [1435, 231] on p "It would be good to provide more information in the description around the expe…" at bounding box center [1337, 243] width 392 height 74
click at [1443, 239] on p "It would be good to provide more information in the description around the expe…" at bounding box center [1337, 243] width 392 height 74
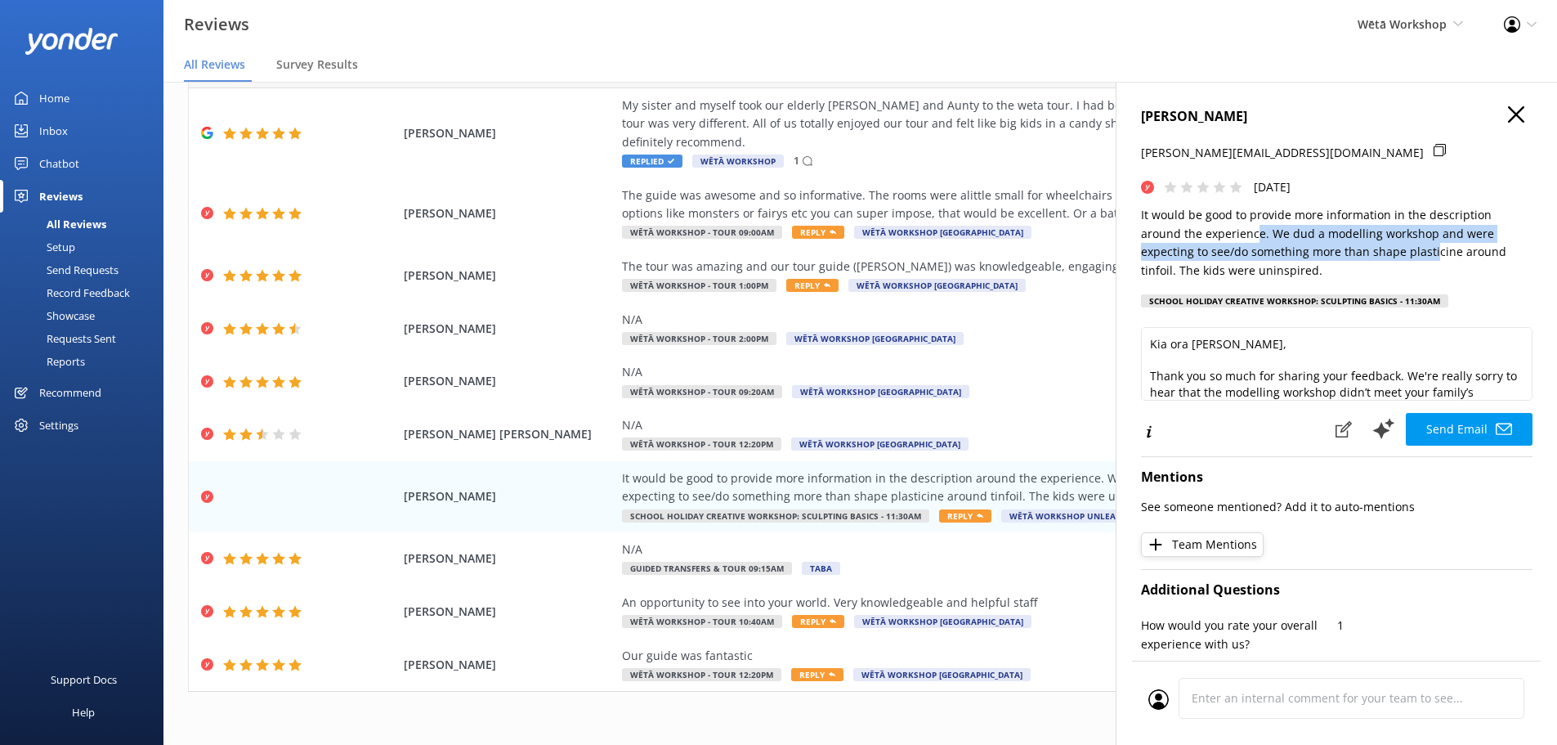
drag, startPoint x: 1431, startPoint y: 260, endPoint x: 1185, endPoint y: 241, distance: 246.0
click at [1230, 242] on p "It would be good to provide more information in the description around the expe…" at bounding box center [1337, 243] width 392 height 74
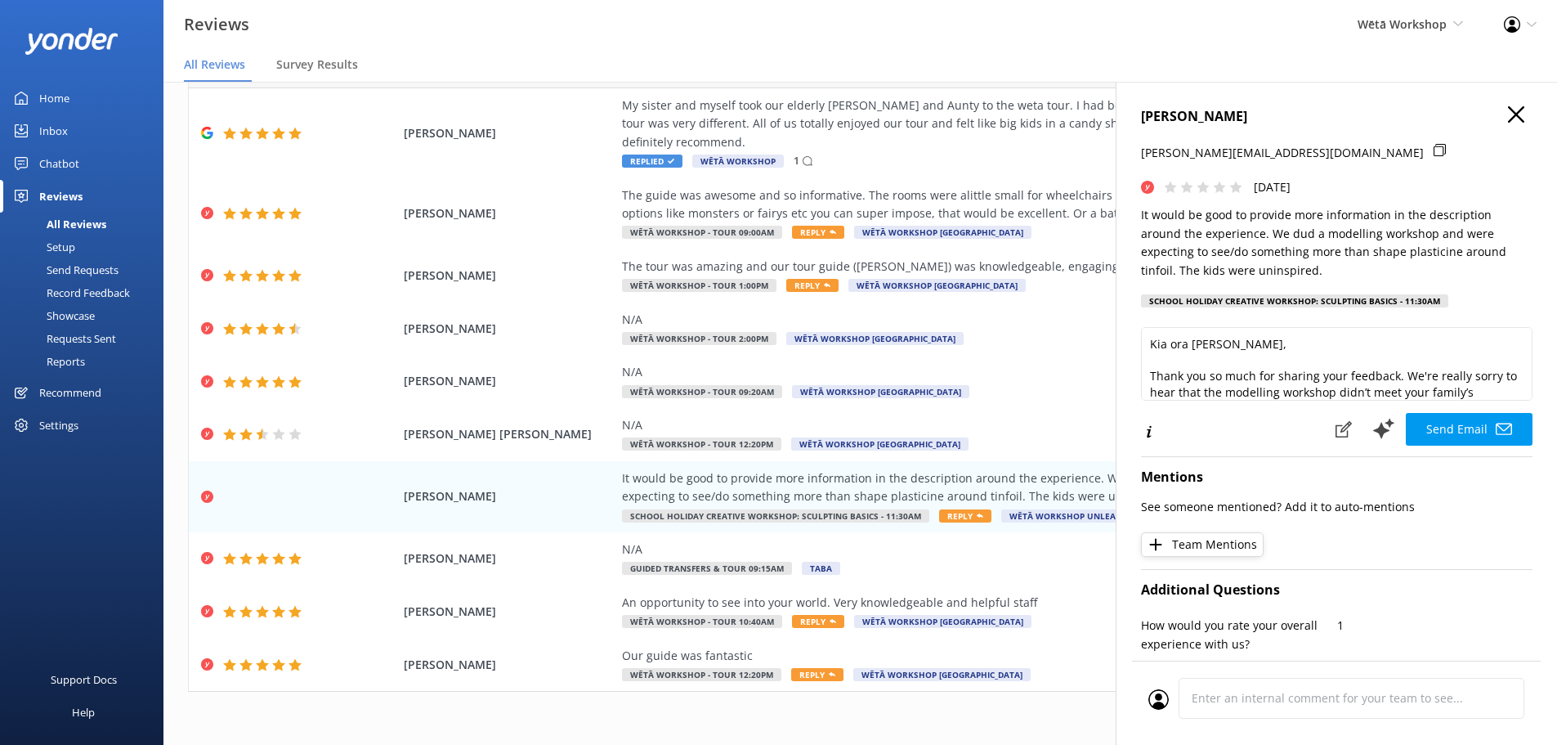
click at [1185, 241] on p "It would be good to provide more information in the description around the expe…" at bounding box center [1337, 243] width 392 height 74
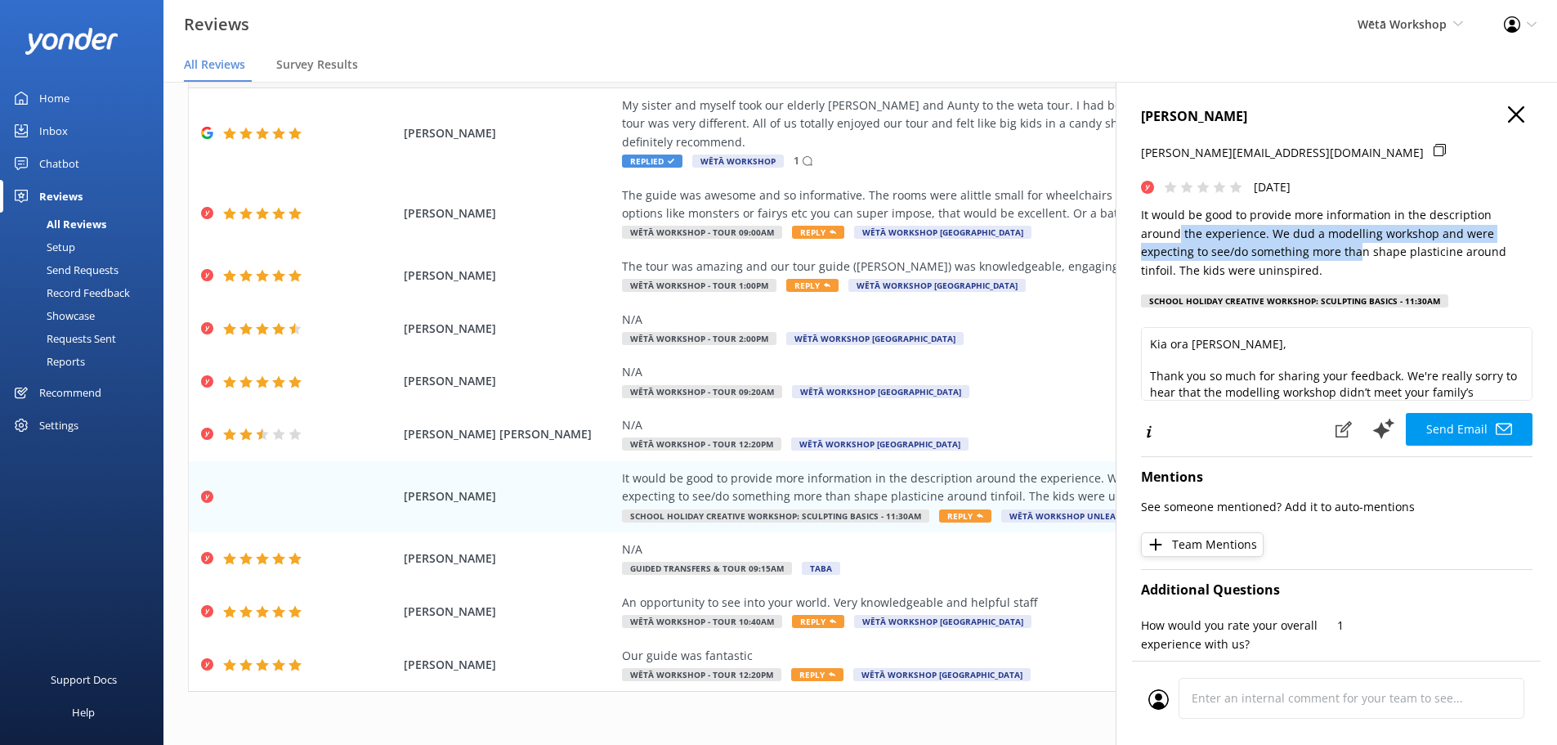
drag, startPoint x: 1179, startPoint y: 233, endPoint x: 1359, endPoint y: 259, distance: 181.8
click at [1359, 259] on p "It would be good to provide more information in the description around the expe…" at bounding box center [1337, 243] width 392 height 74
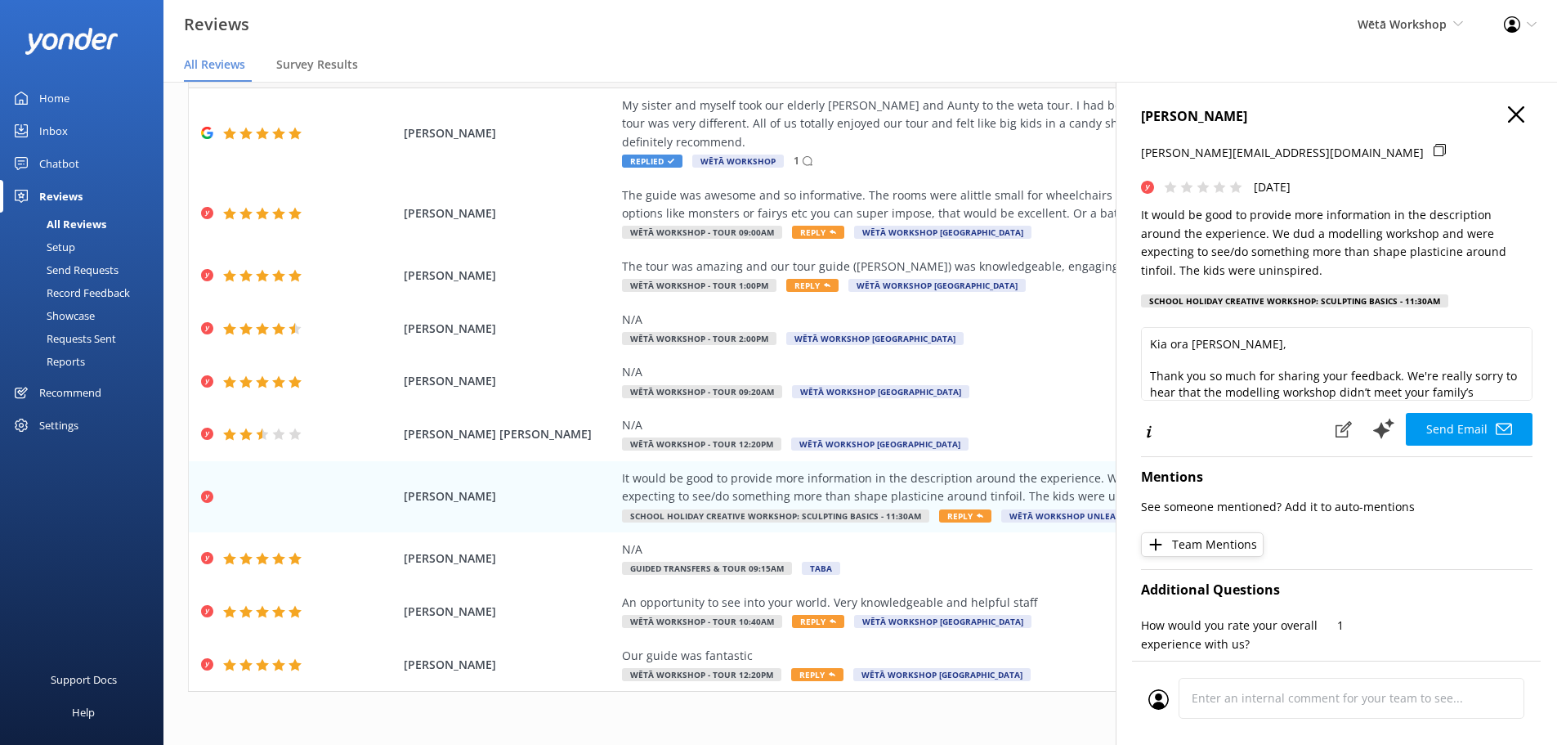
click at [1356, 275] on p "It would be good to provide more information in the description around the expe…" at bounding box center [1337, 243] width 392 height 74
drag, startPoint x: 1356, startPoint y: 275, endPoint x: 1226, endPoint y: 252, distance: 132.0
click at [1226, 252] on p "It would be good to provide more information in the description around the expe…" at bounding box center [1337, 243] width 392 height 74
click at [1508, 121] on icon "button" at bounding box center [1516, 114] width 16 height 16
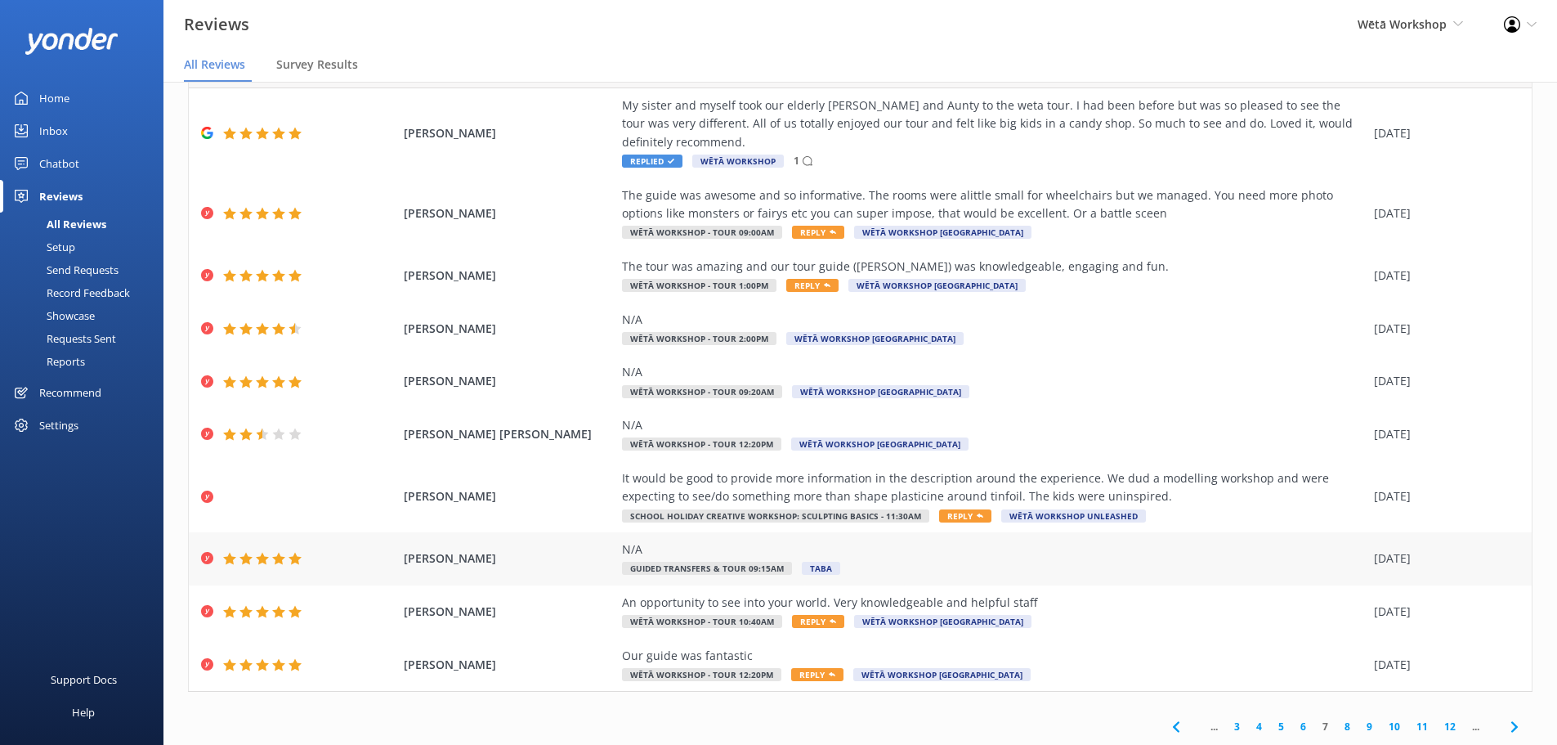
scroll to position [33, 0]
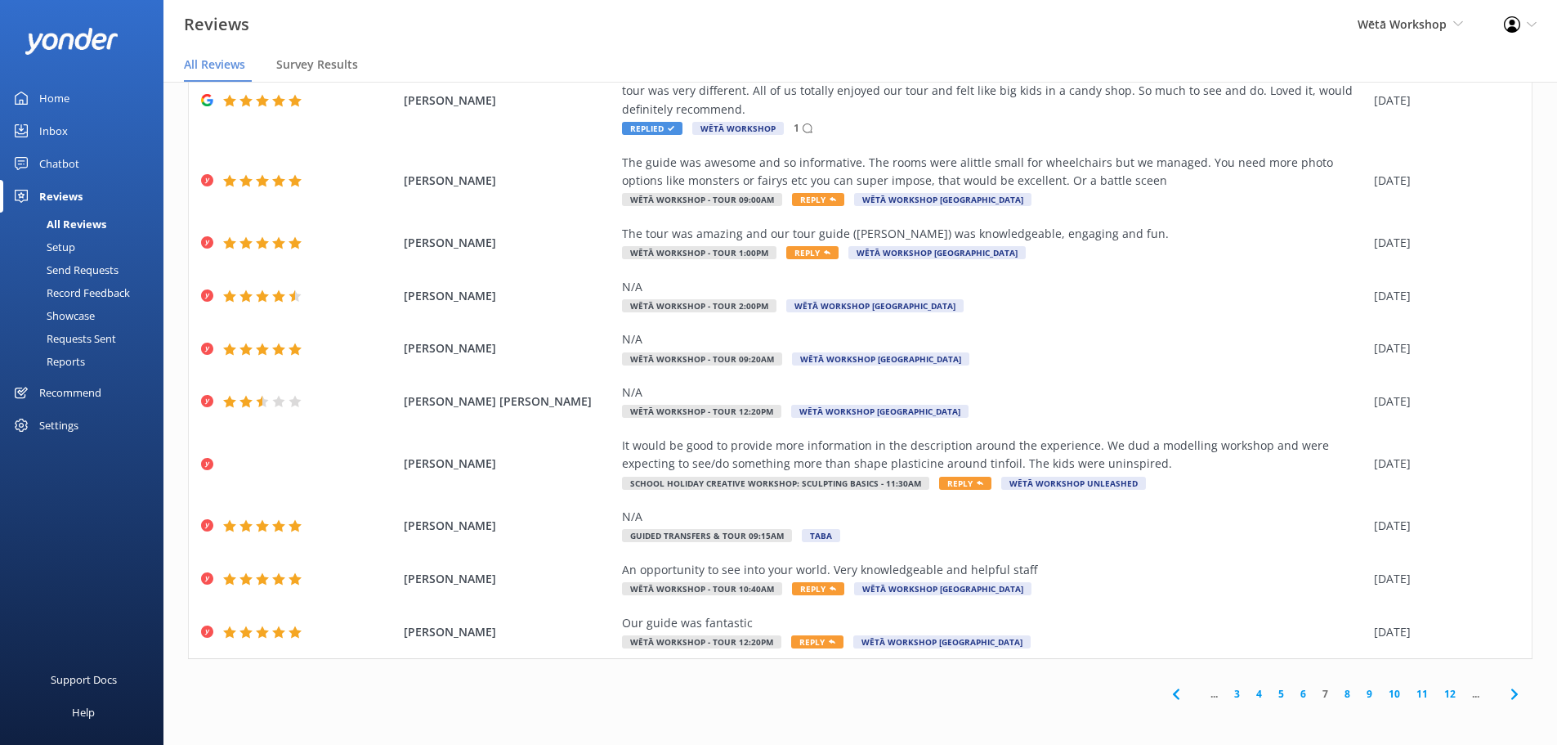
click at [1517, 697] on span at bounding box center [1514, 693] width 37 height 37
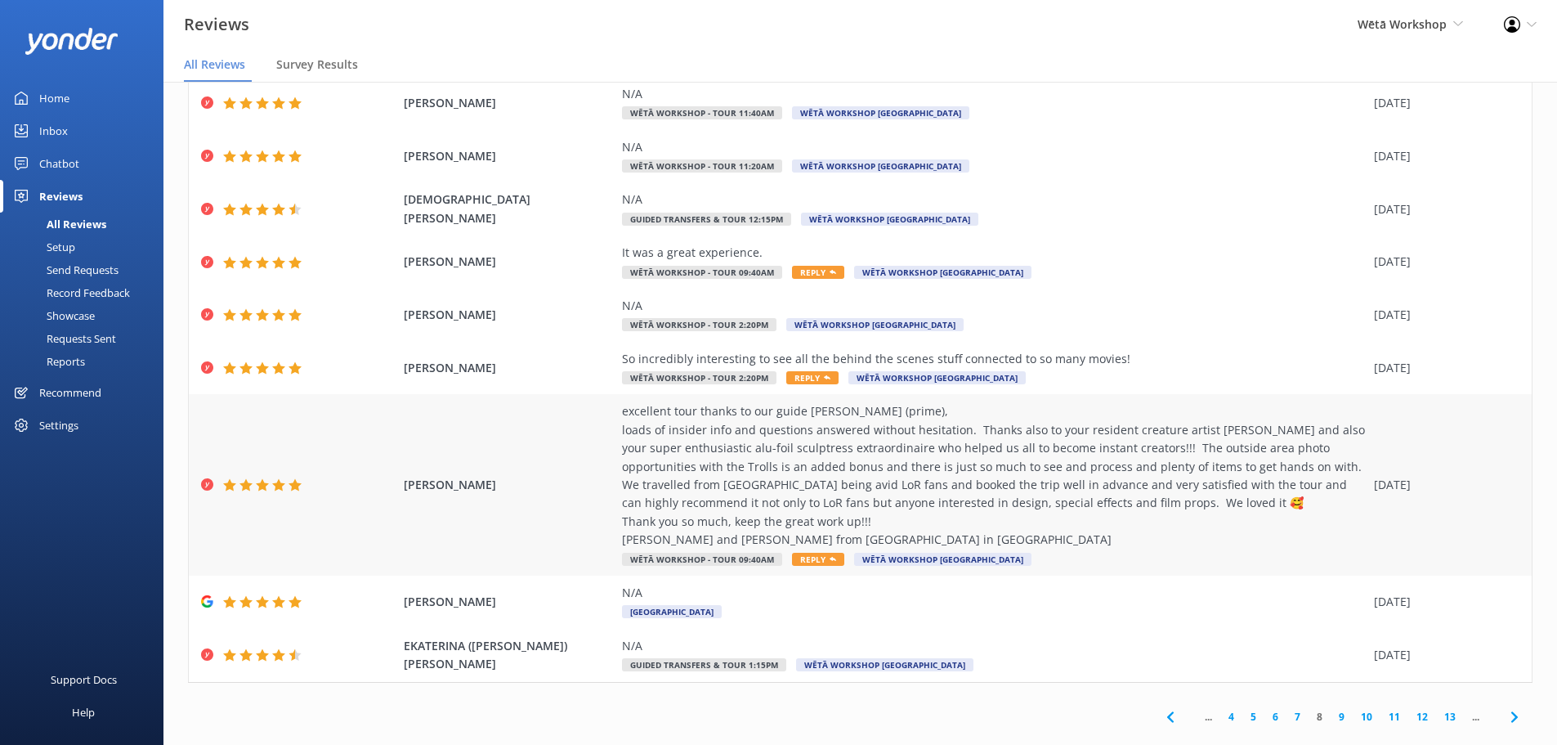
scroll to position [149, 0]
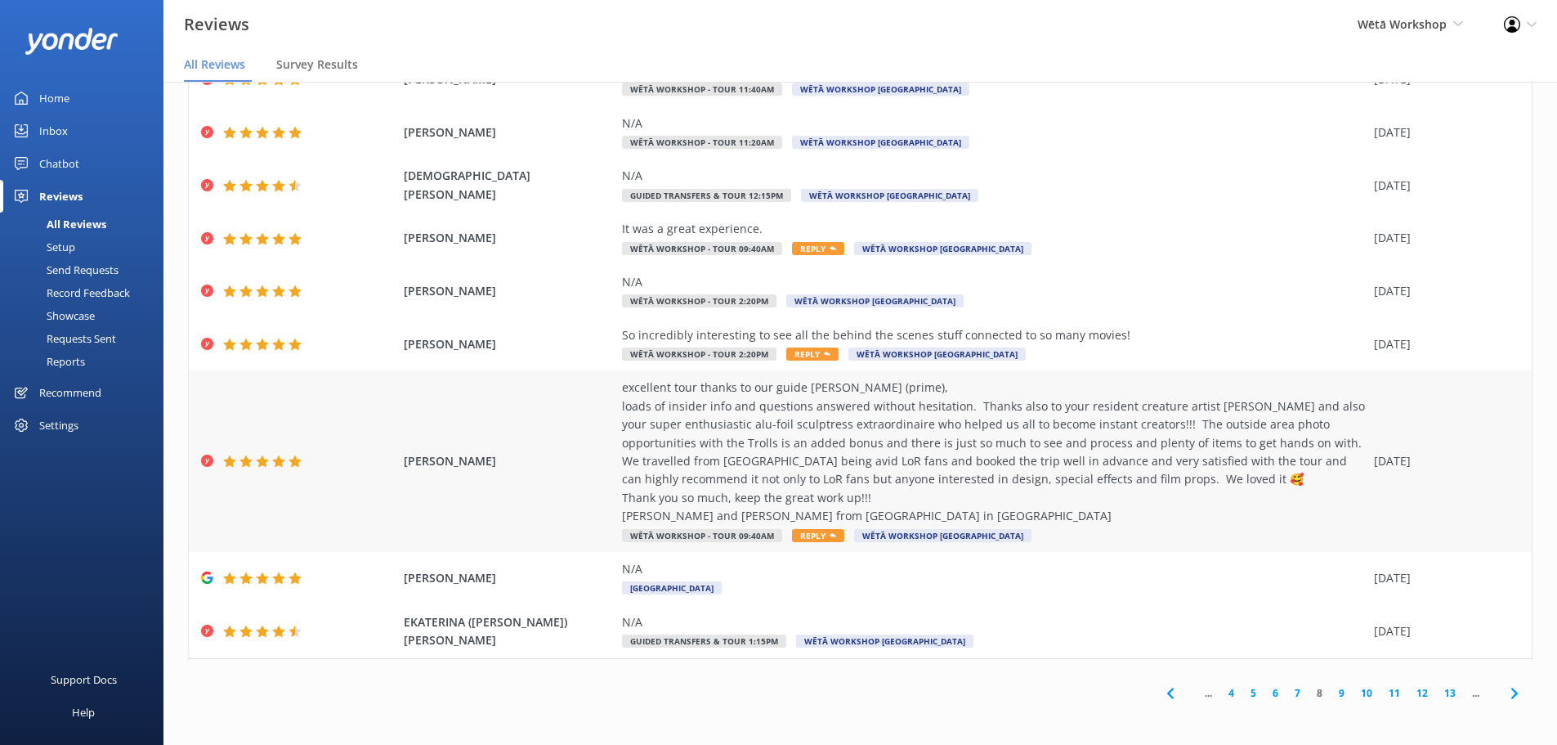
click at [909, 477] on div "excellent tour thanks to our guide [PERSON_NAME] (prime), loads of insider info…" at bounding box center [994, 452] width 744 height 146
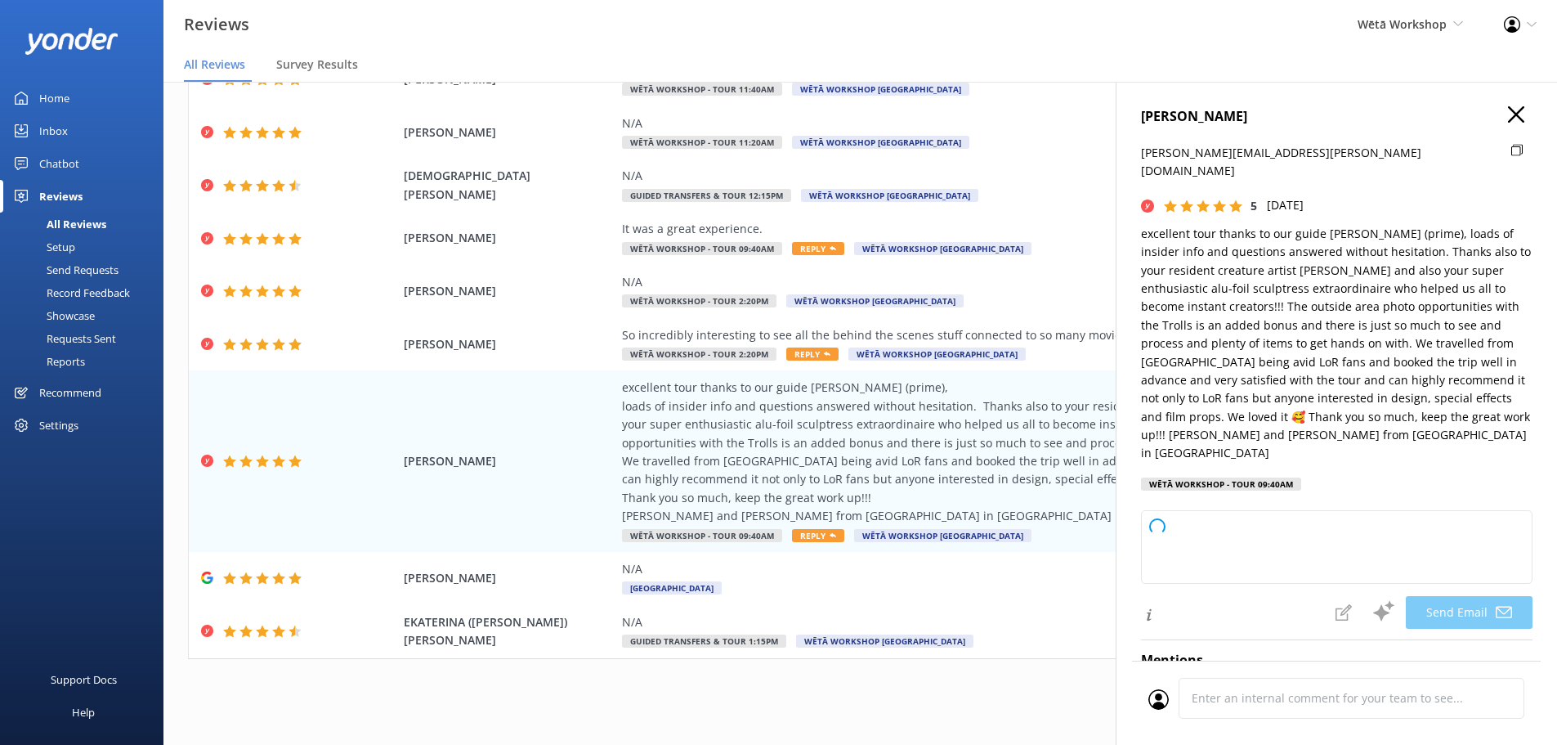
scroll to position [491, 0]
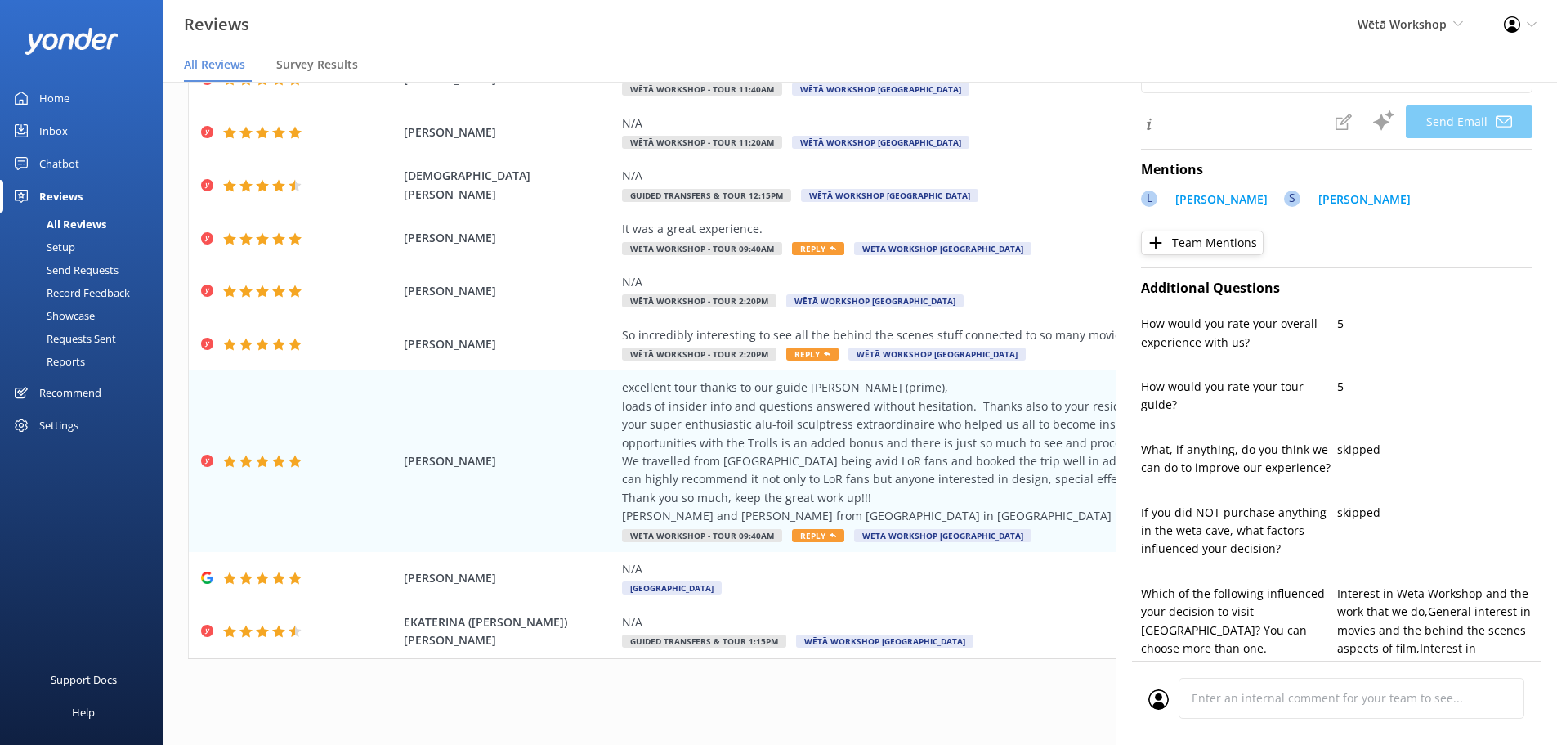
type textarea "Kia ora [PERSON_NAME], Thank you so much for your glowing review! We’re thrille…"
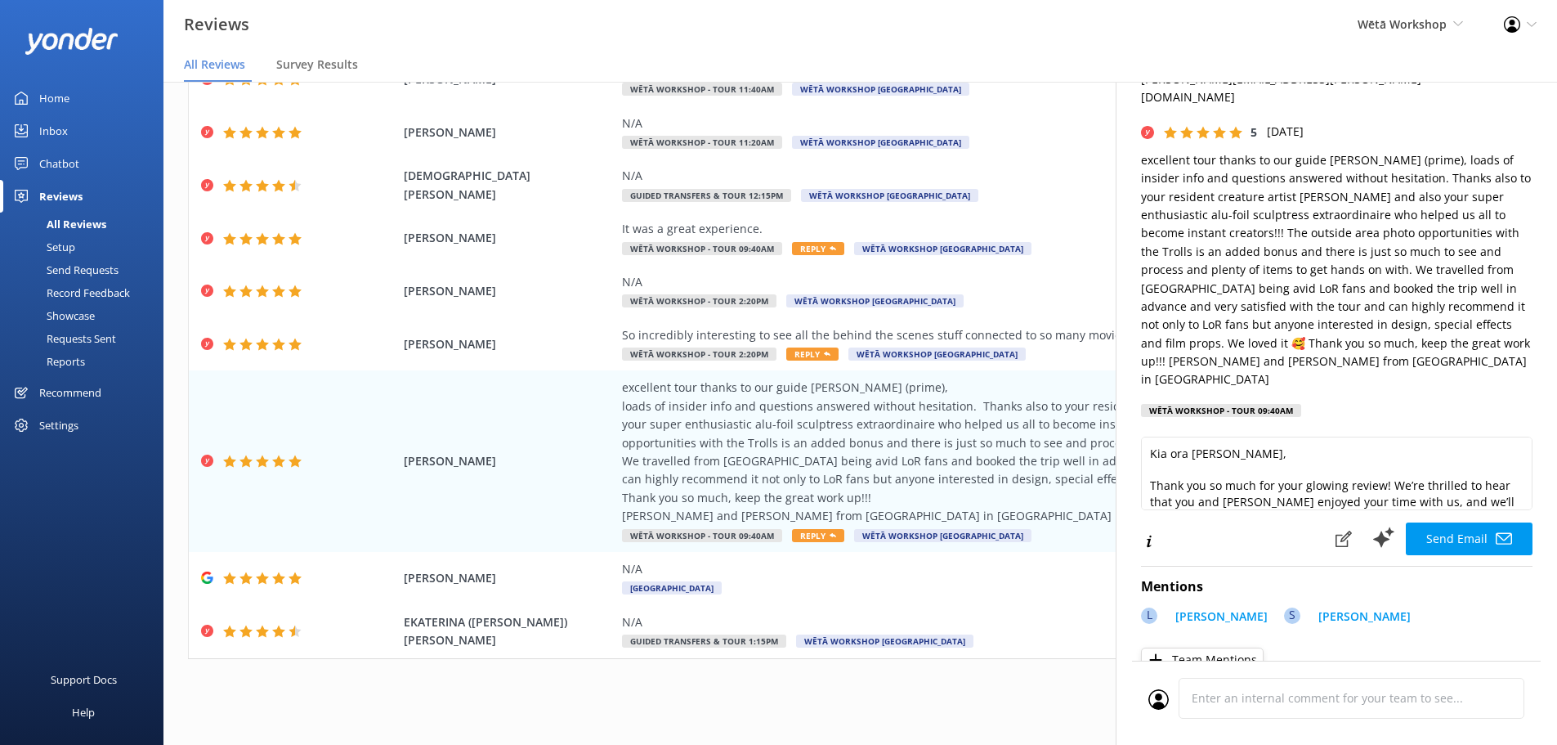
scroll to position [0, 0]
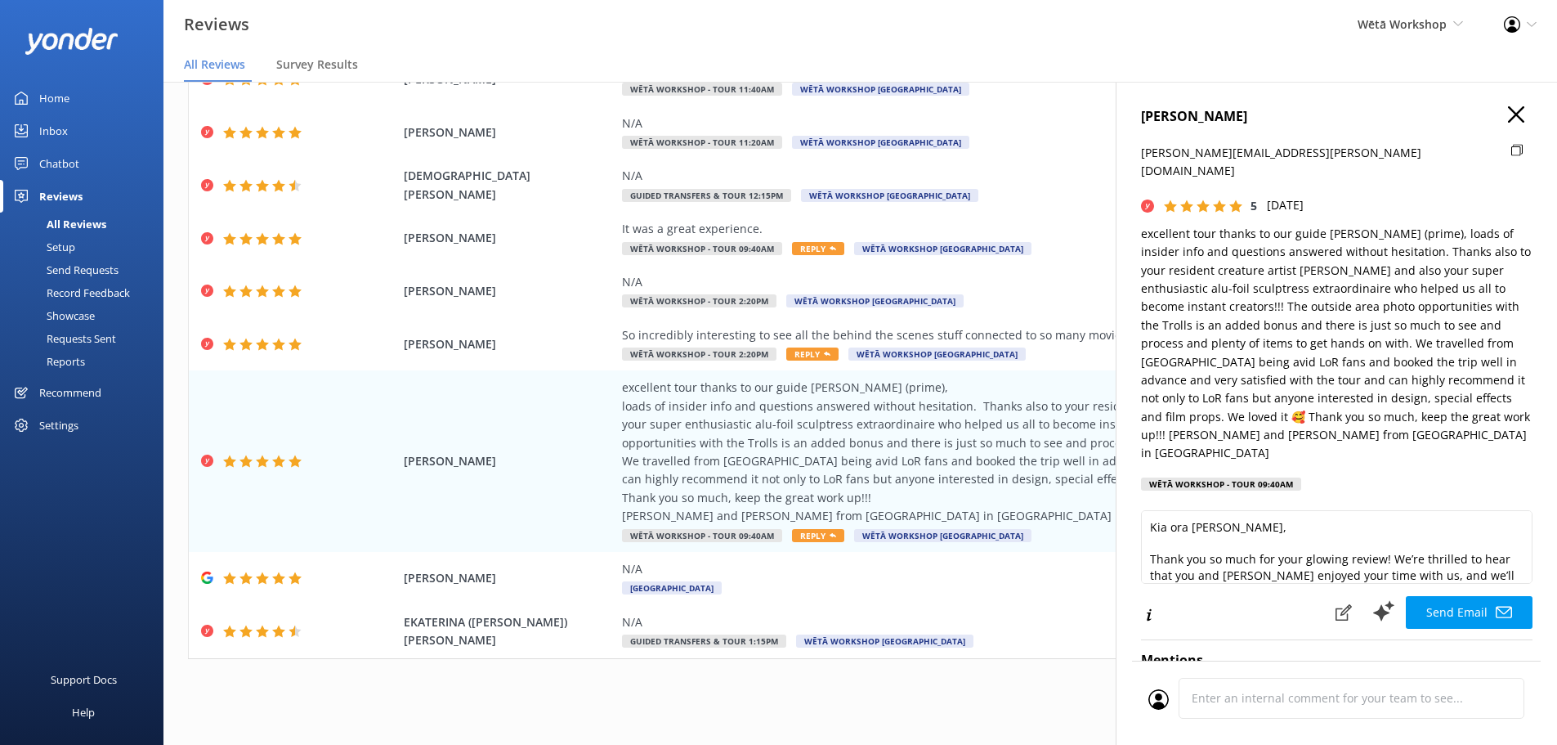
click at [1514, 102] on div "[PERSON_NAME] [PERSON_NAME][EMAIL_ADDRESS][PERSON_NAME][DOMAIN_NAME] 5 [DATE] e…" at bounding box center [1336, 454] width 441 height 745
click at [1508, 121] on icon "button" at bounding box center [1516, 114] width 16 height 16
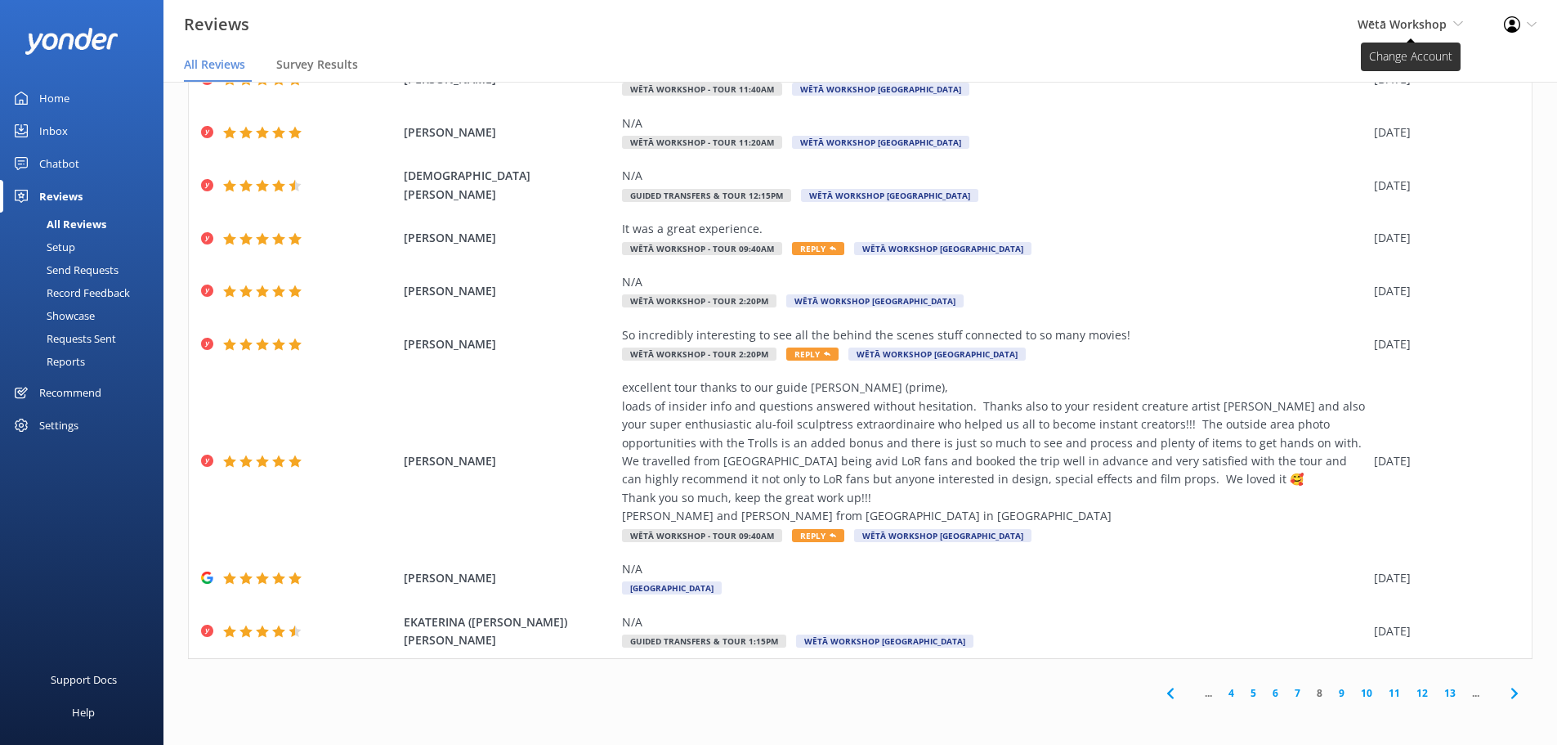
click at [1413, 25] on span "Wētā Workshop" at bounding box center [1402, 24] width 89 height 16
click at [1544, 23] on div "Profile Settings Logout" at bounding box center [1521, 24] width 74 height 49
click at [1451, 23] on span "Wētā Workshop Wētā Workshop Unleashed Wētā Workshop" at bounding box center [1410, 25] width 105 height 18
click at [1331, 691] on link "9" at bounding box center [1342, 693] width 22 height 16
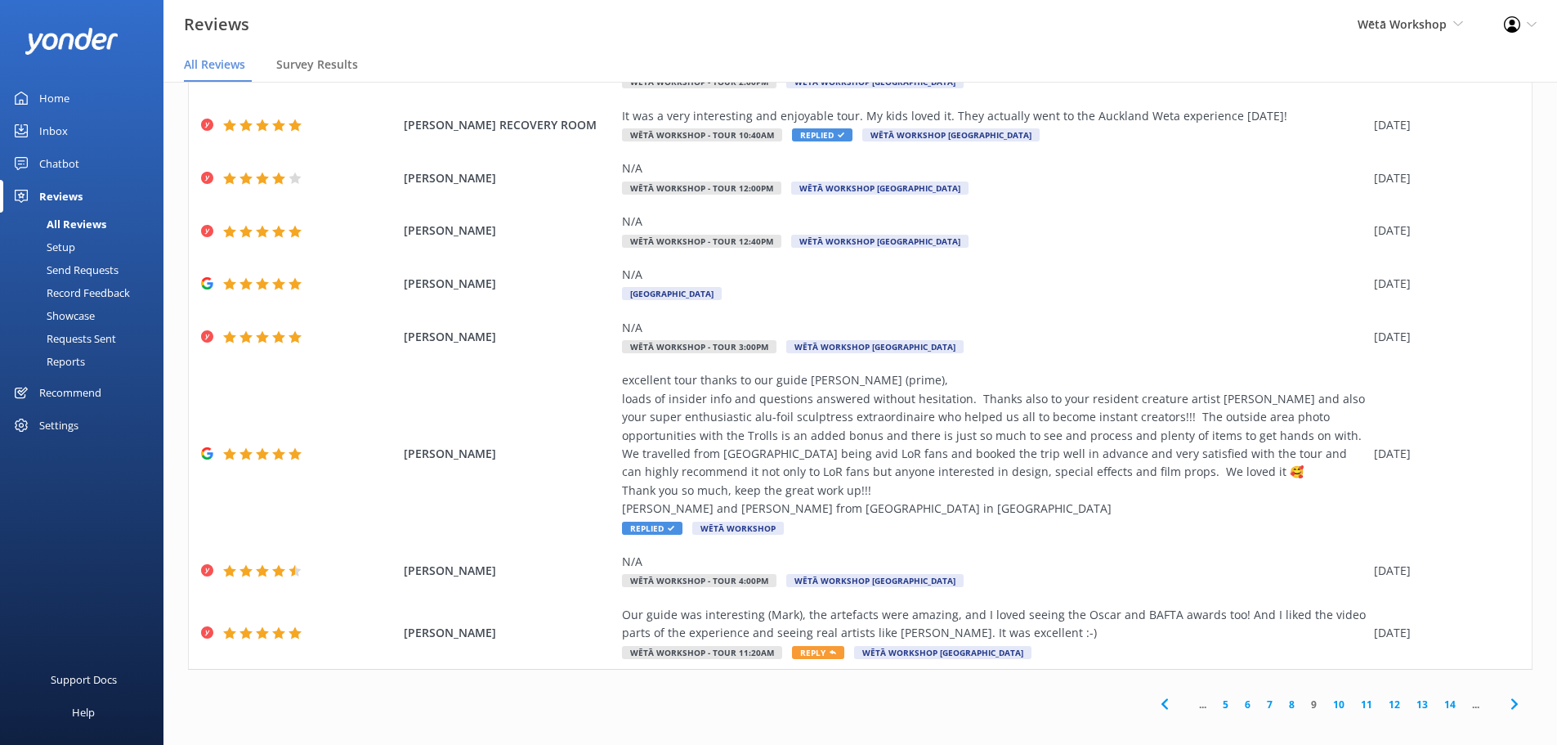
scroll to position [164, 0]
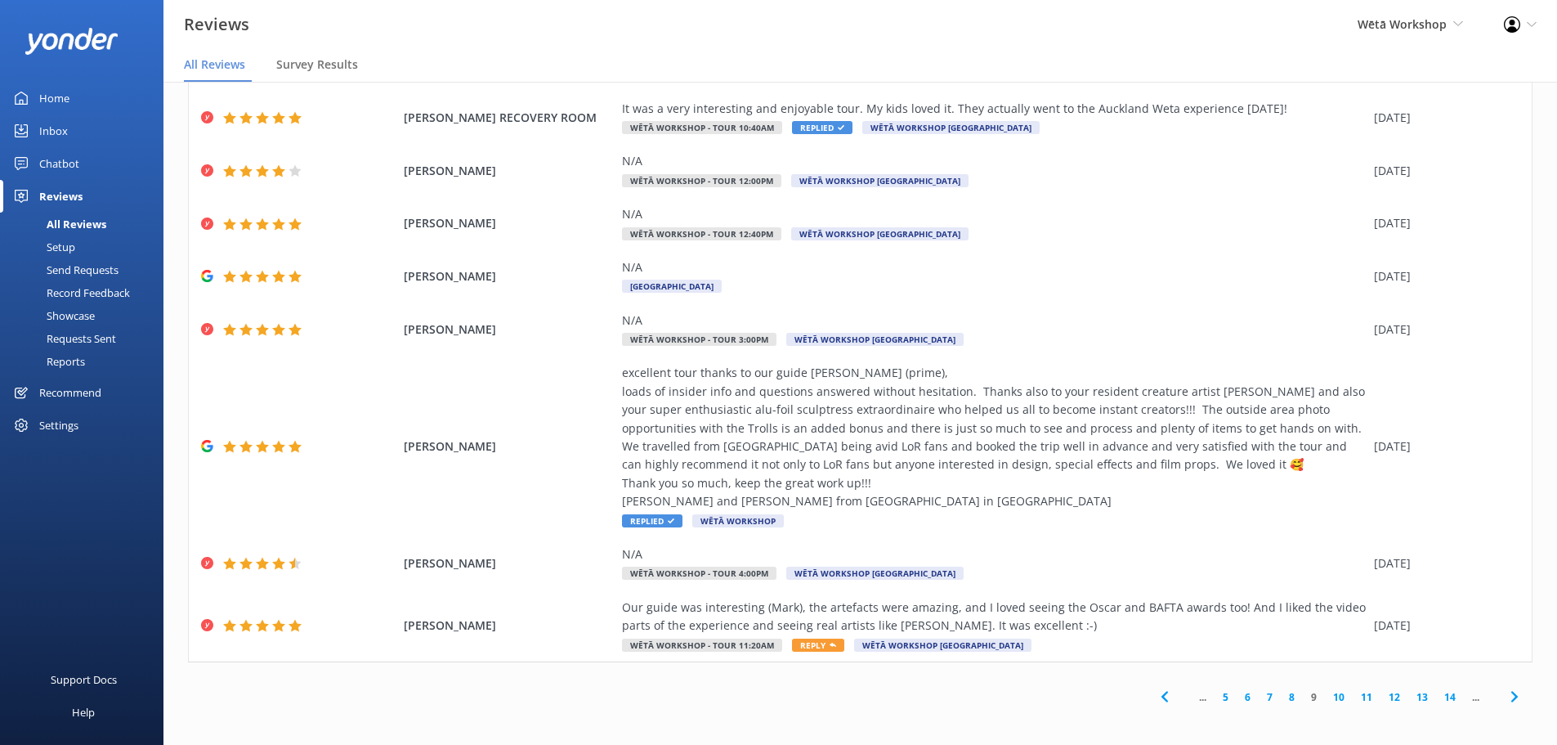
click at [1286, 694] on link "8" at bounding box center [1292, 697] width 22 height 16
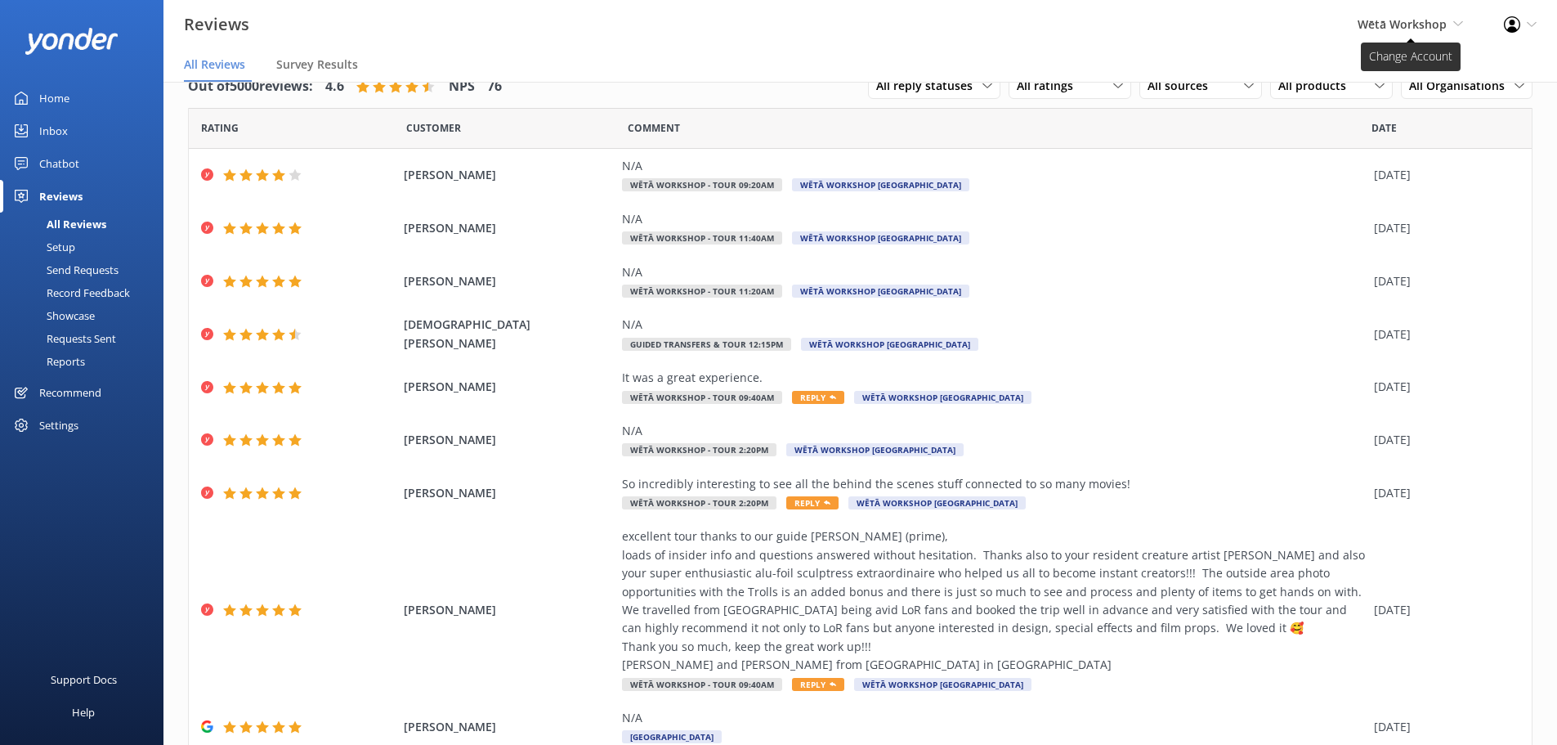
click at [1405, 24] on span "Wētā Workshop" at bounding box center [1402, 24] width 89 height 16
click at [1383, 82] on link "Wētā Workshop Unleashed" at bounding box center [1403, 70] width 164 height 39
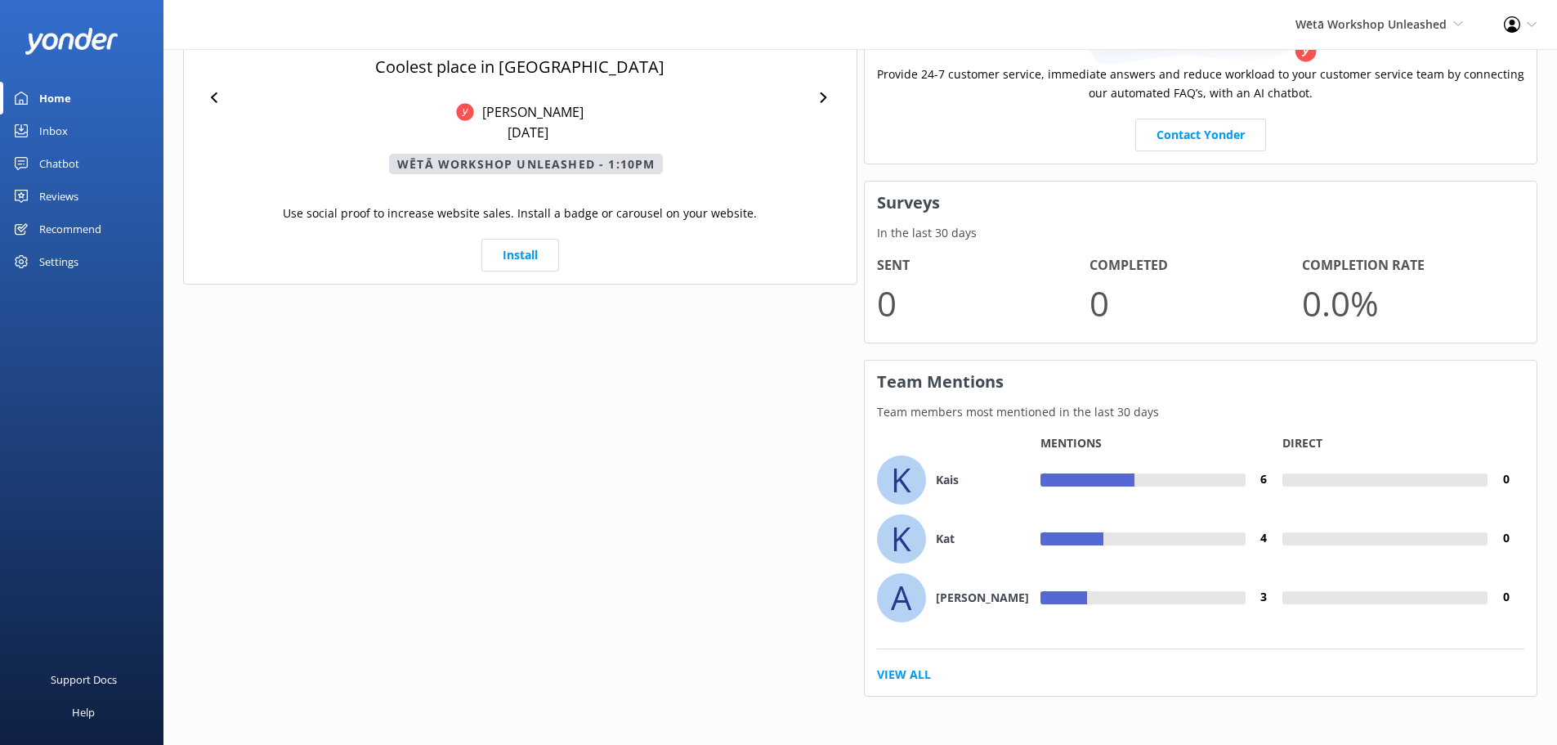
scroll to position [783, 0]
click at [81, 183] on link "Reviews" at bounding box center [82, 196] width 164 height 33
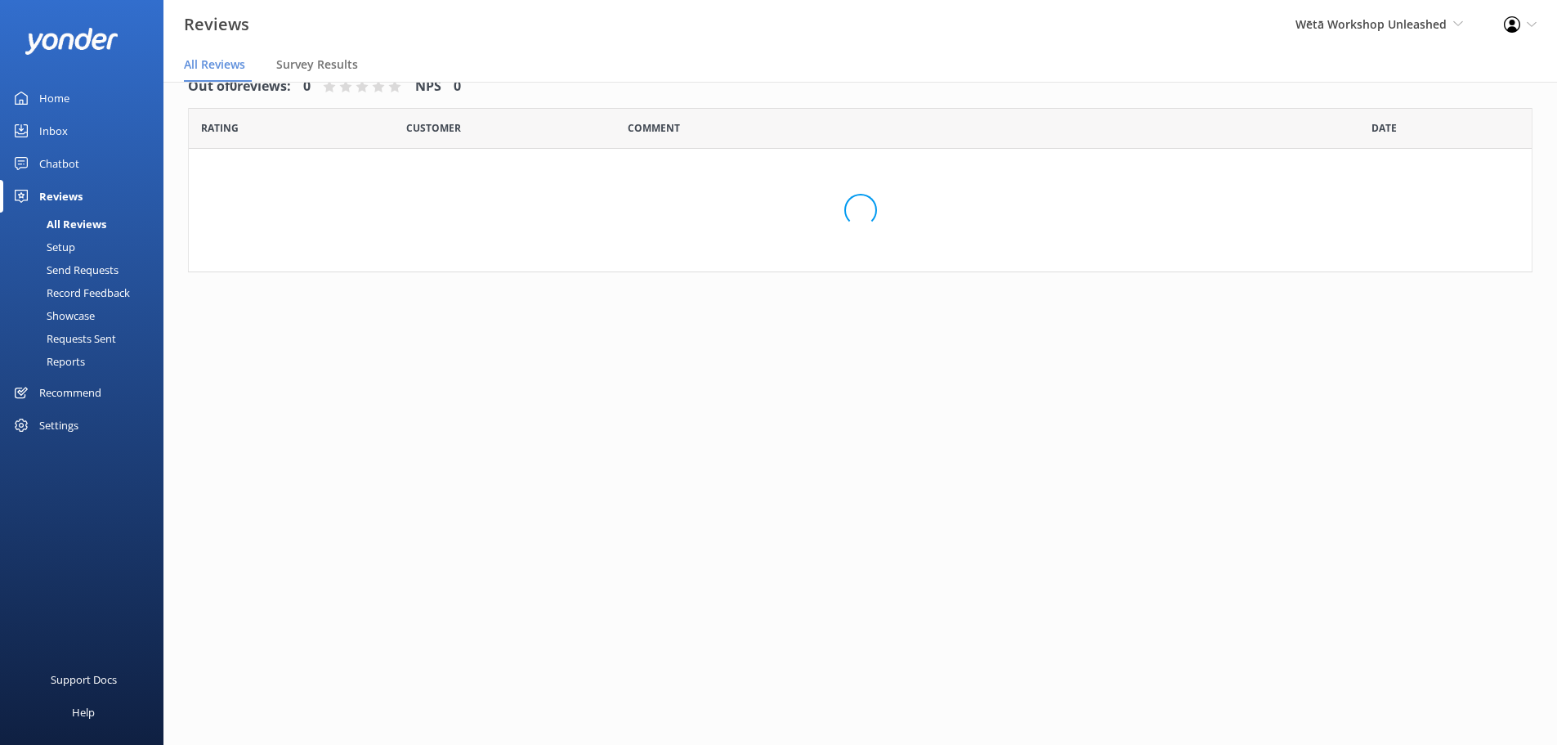
scroll to position [33, 0]
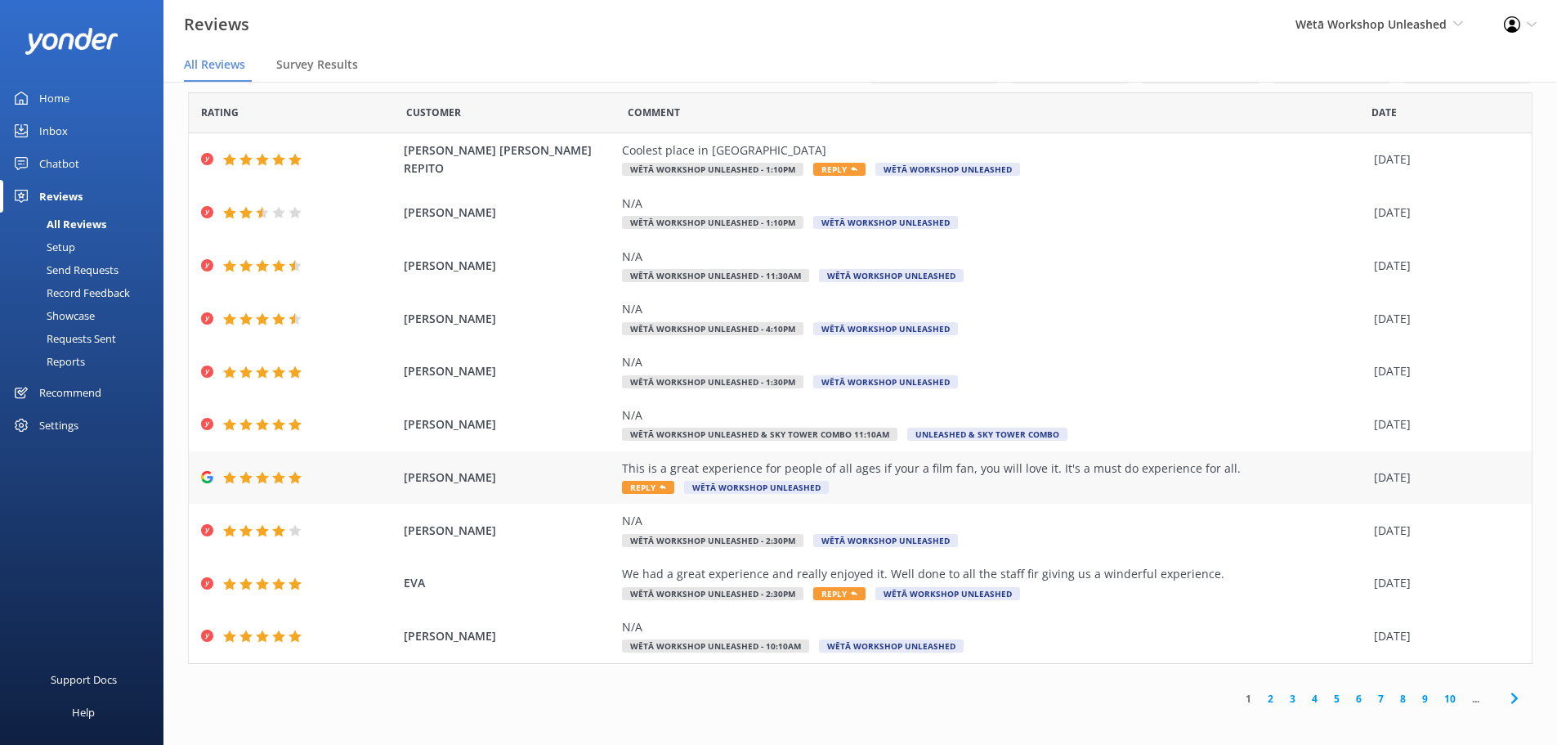
scroll to position [20, 0]
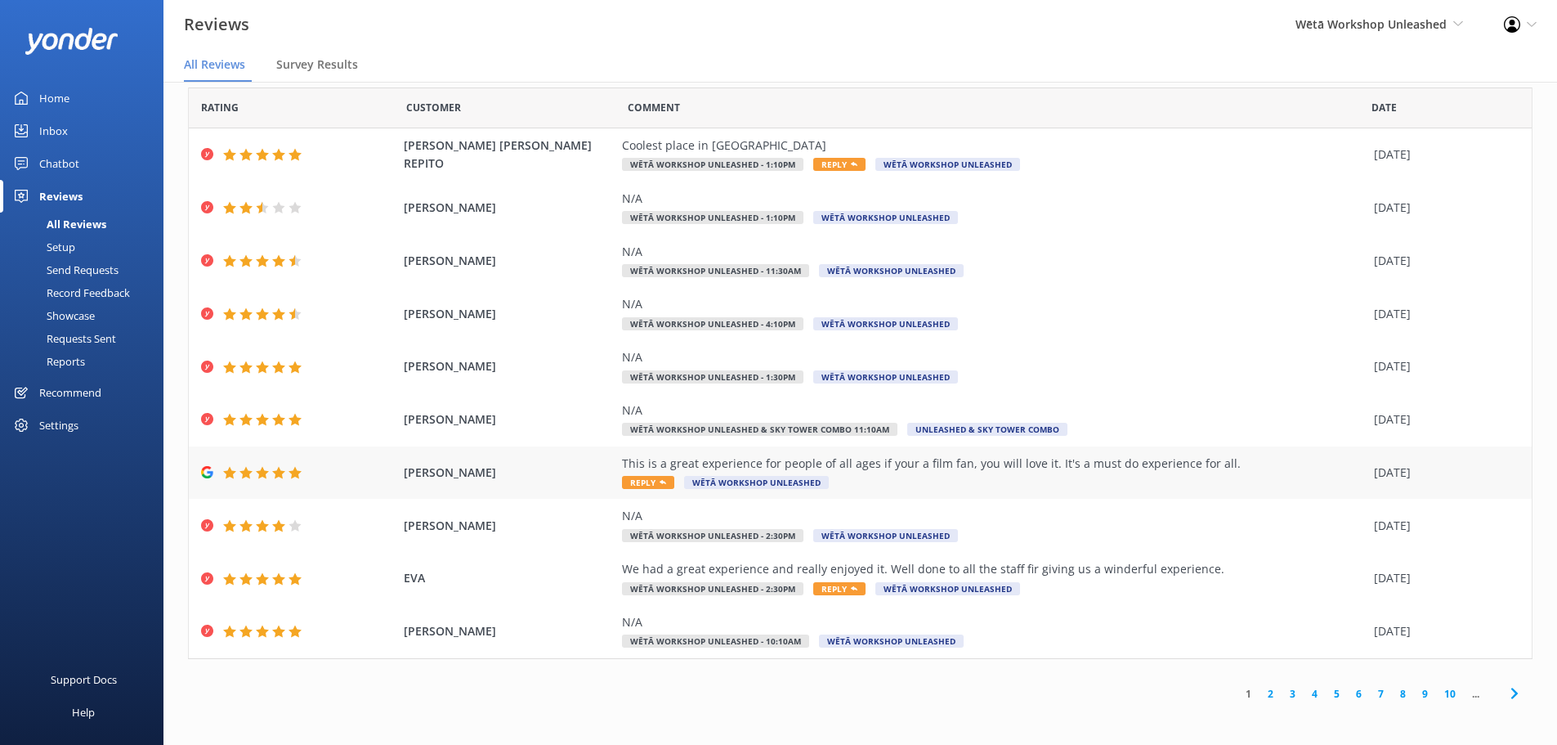
click at [647, 464] on div "This is a great experience for people of all ages if your a film fan, you will …" at bounding box center [994, 464] width 744 height 18
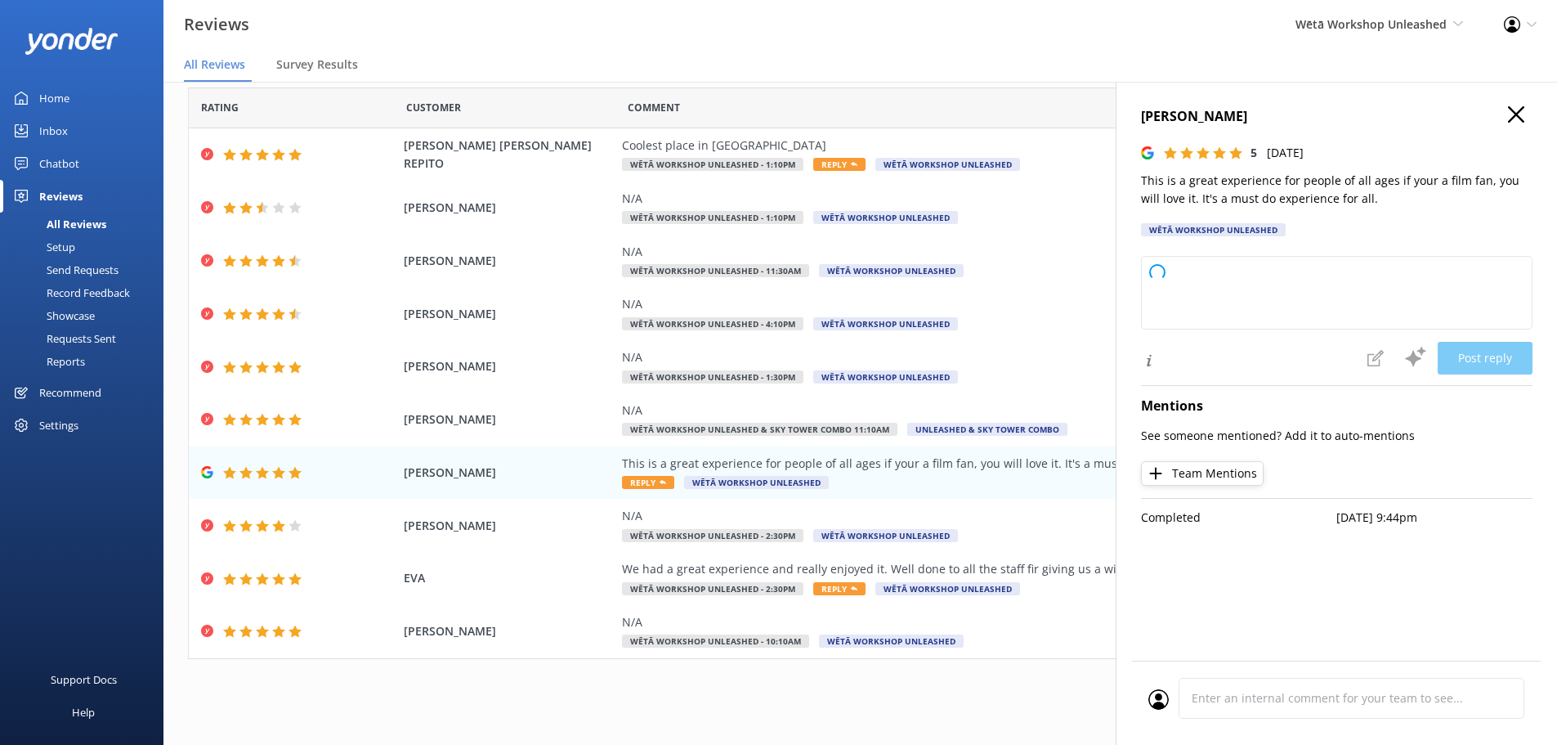
type textarea "Kia ora and thank you so much for your fantastic review! We're thrilled to hear…"
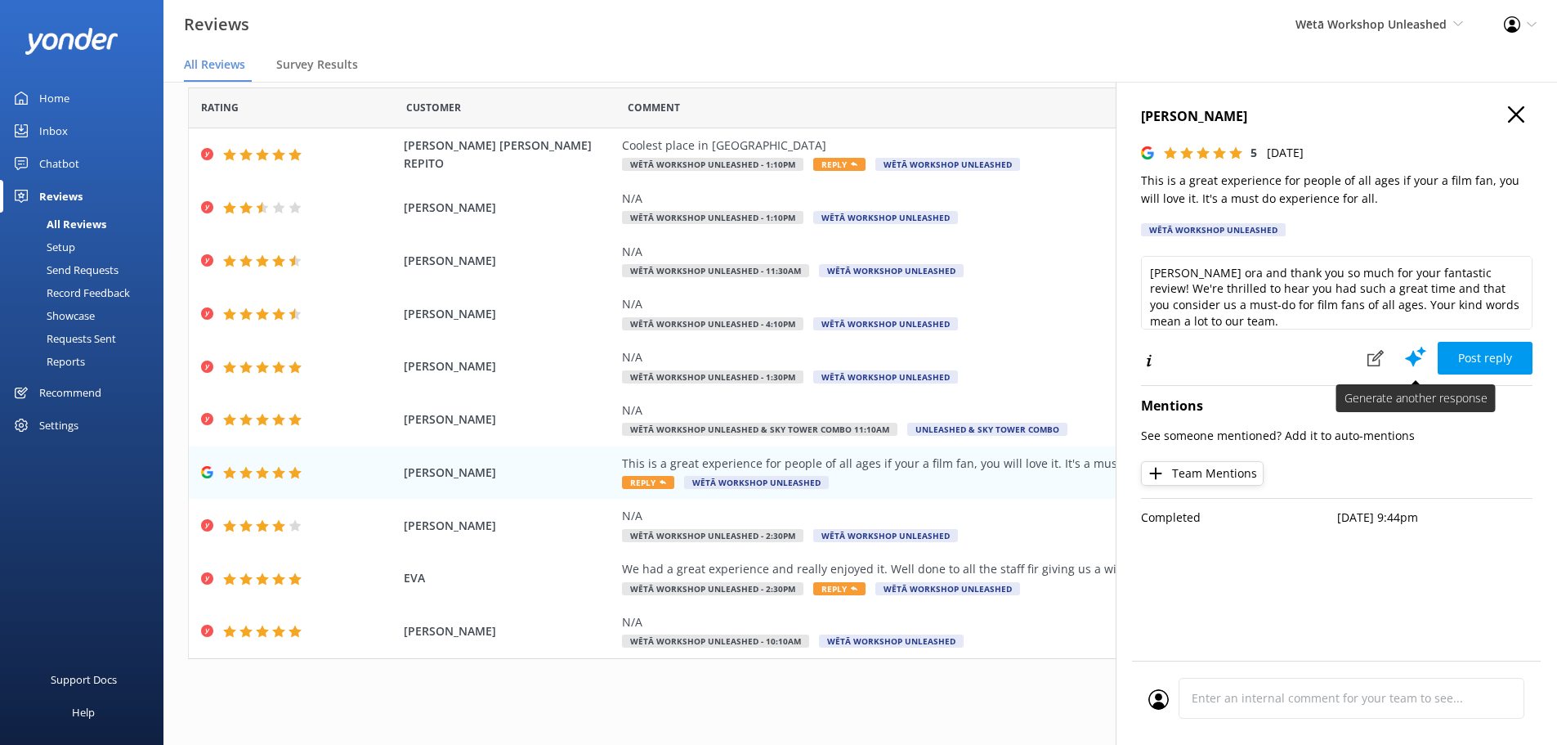
click at [1410, 349] on icon at bounding box center [1416, 356] width 25 height 25
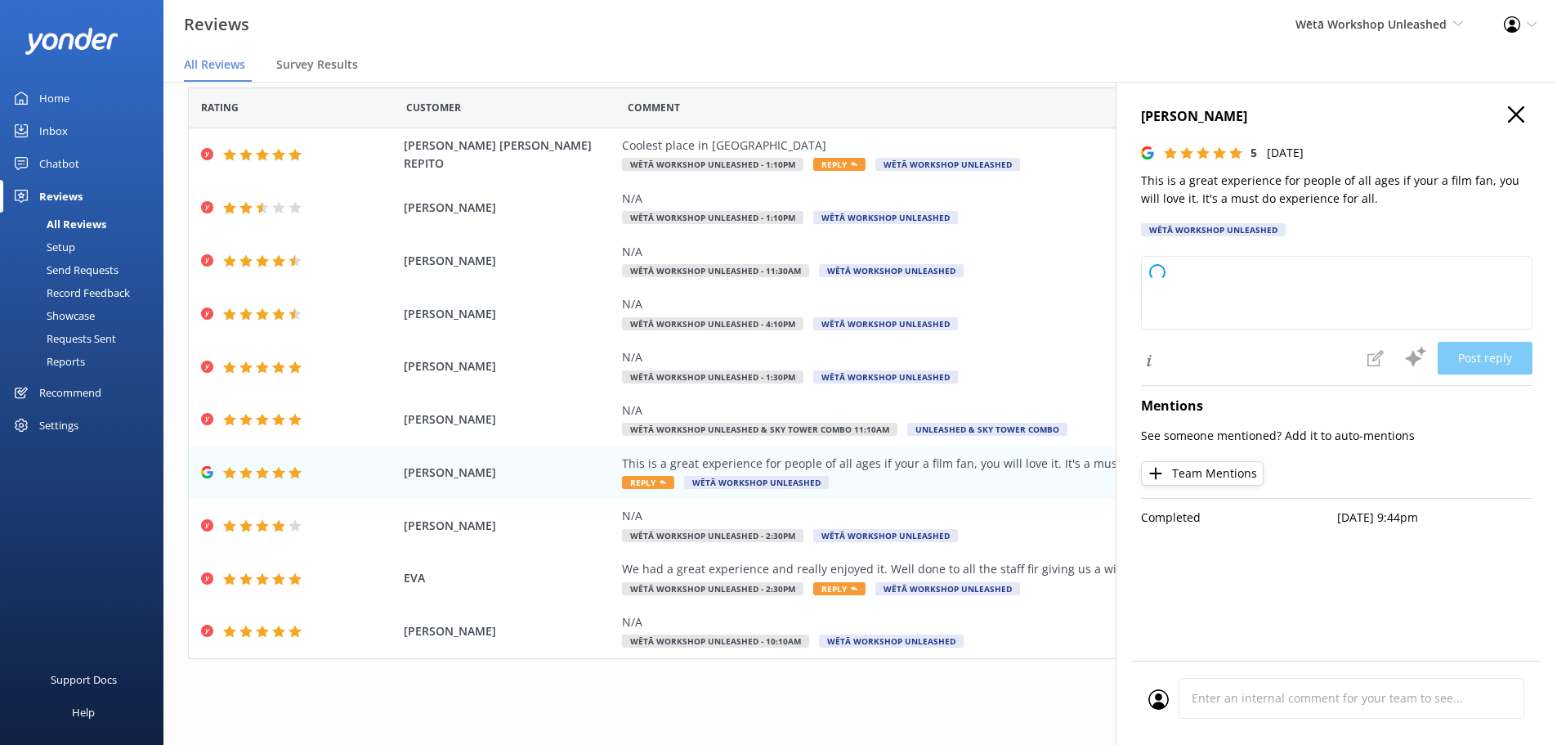
type textarea "Kia ora and thank you so much for your wonderful feedback! We're thrilled to he…"
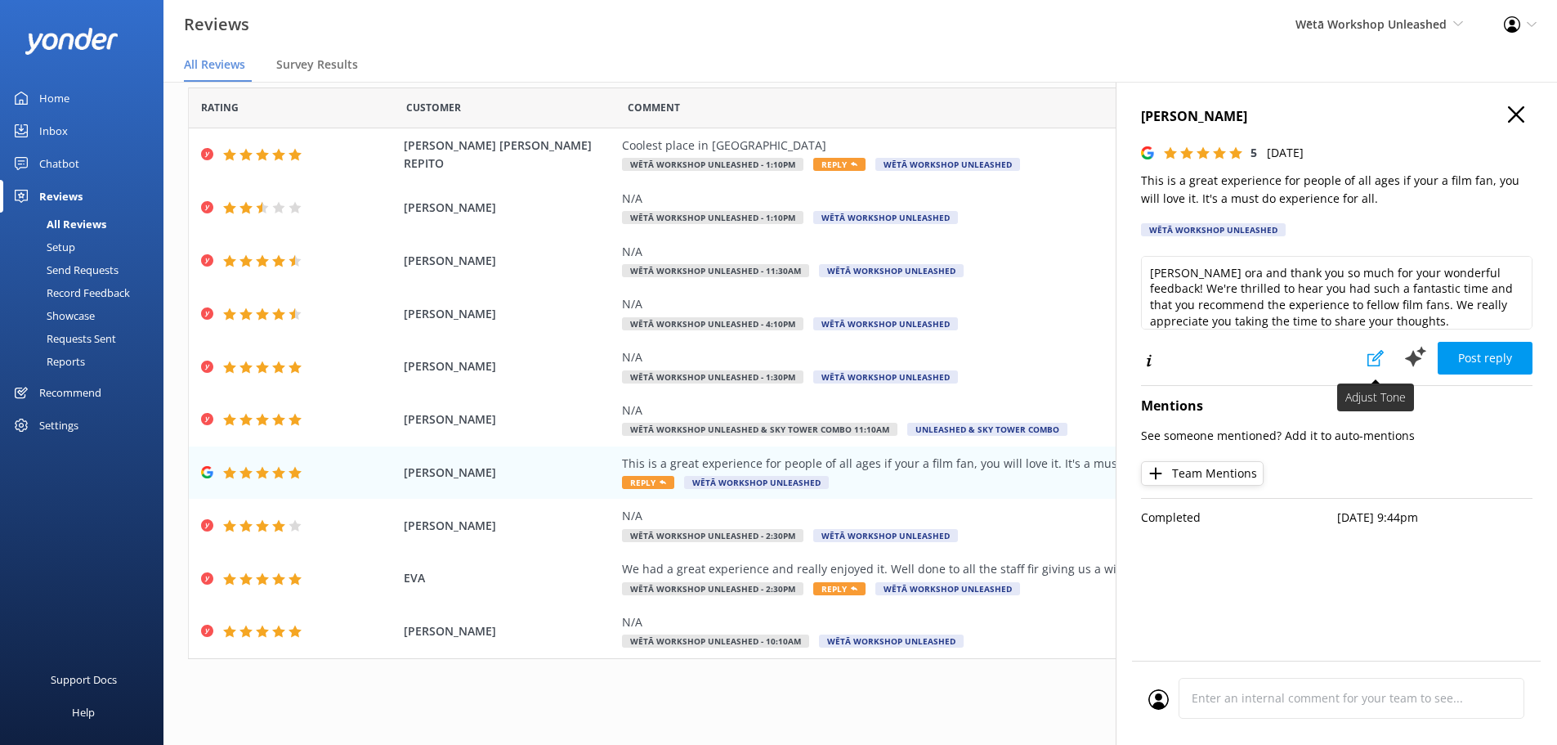
click at [1383, 356] on icon at bounding box center [1376, 358] width 16 height 16
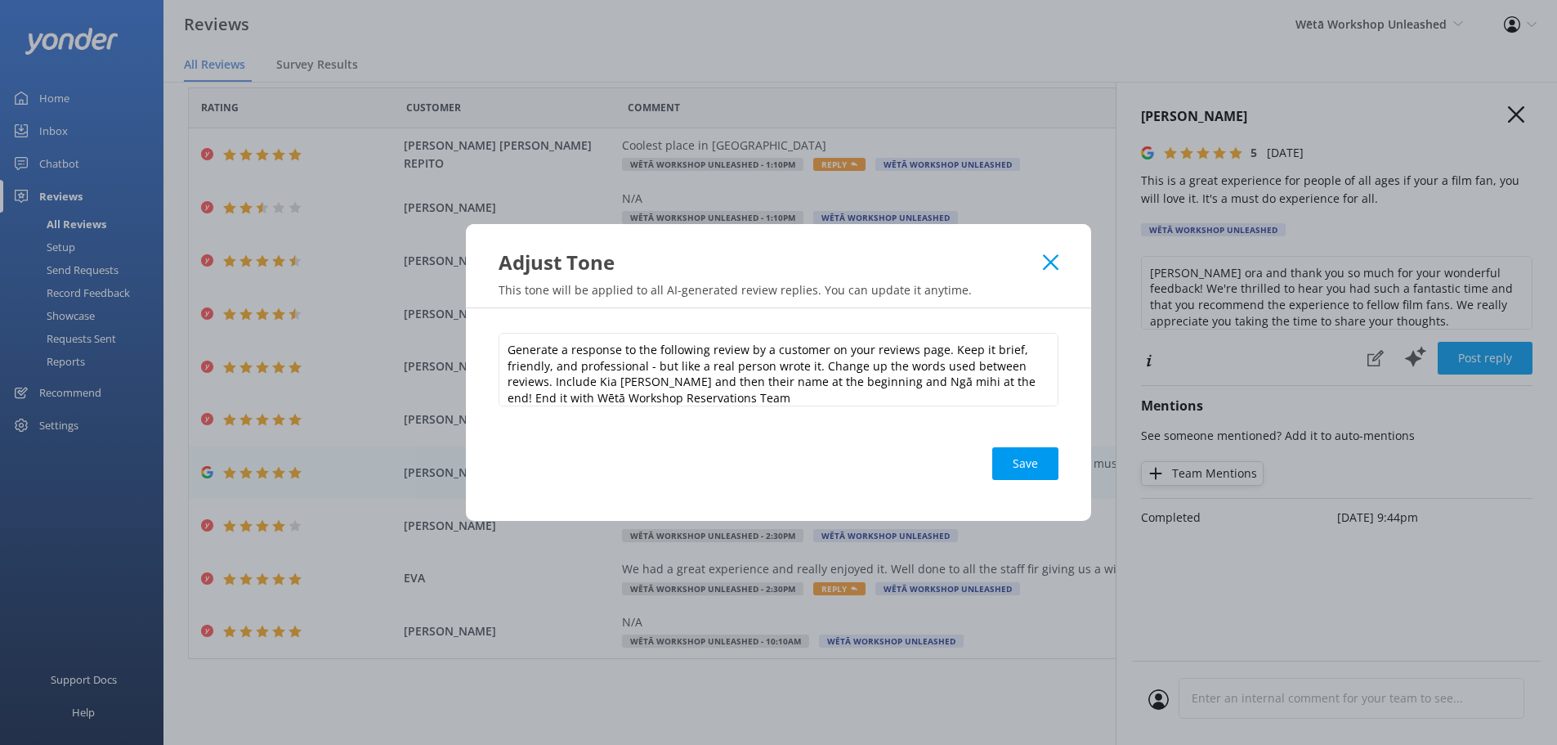
scroll to position [8, 0]
click at [1052, 239] on div "Adjust Tone" at bounding box center [778, 250] width 625 height 52
click at [1043, 268] on icon at bounding box center [1051, 262] width 16 height 16
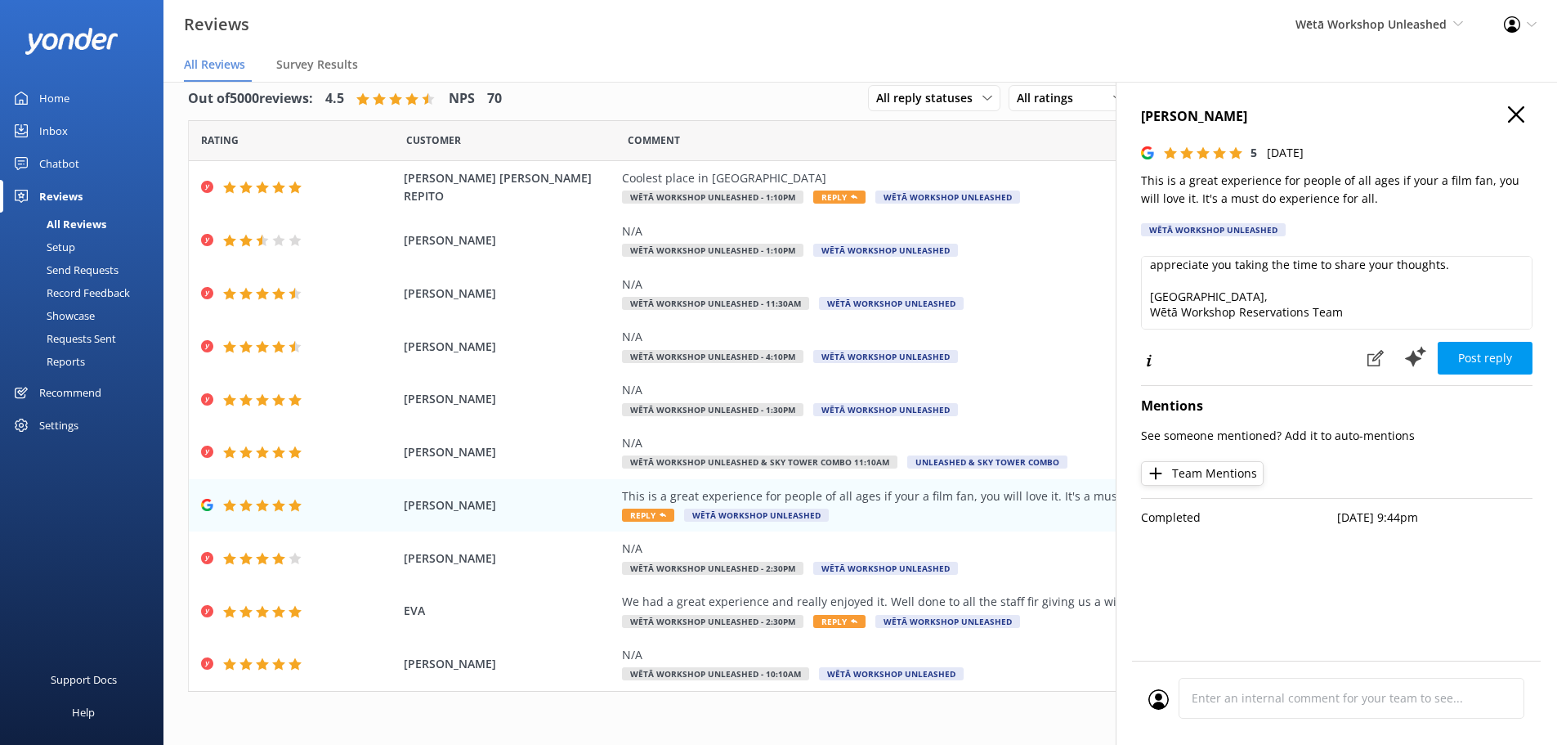
scroll to position [0, 0]
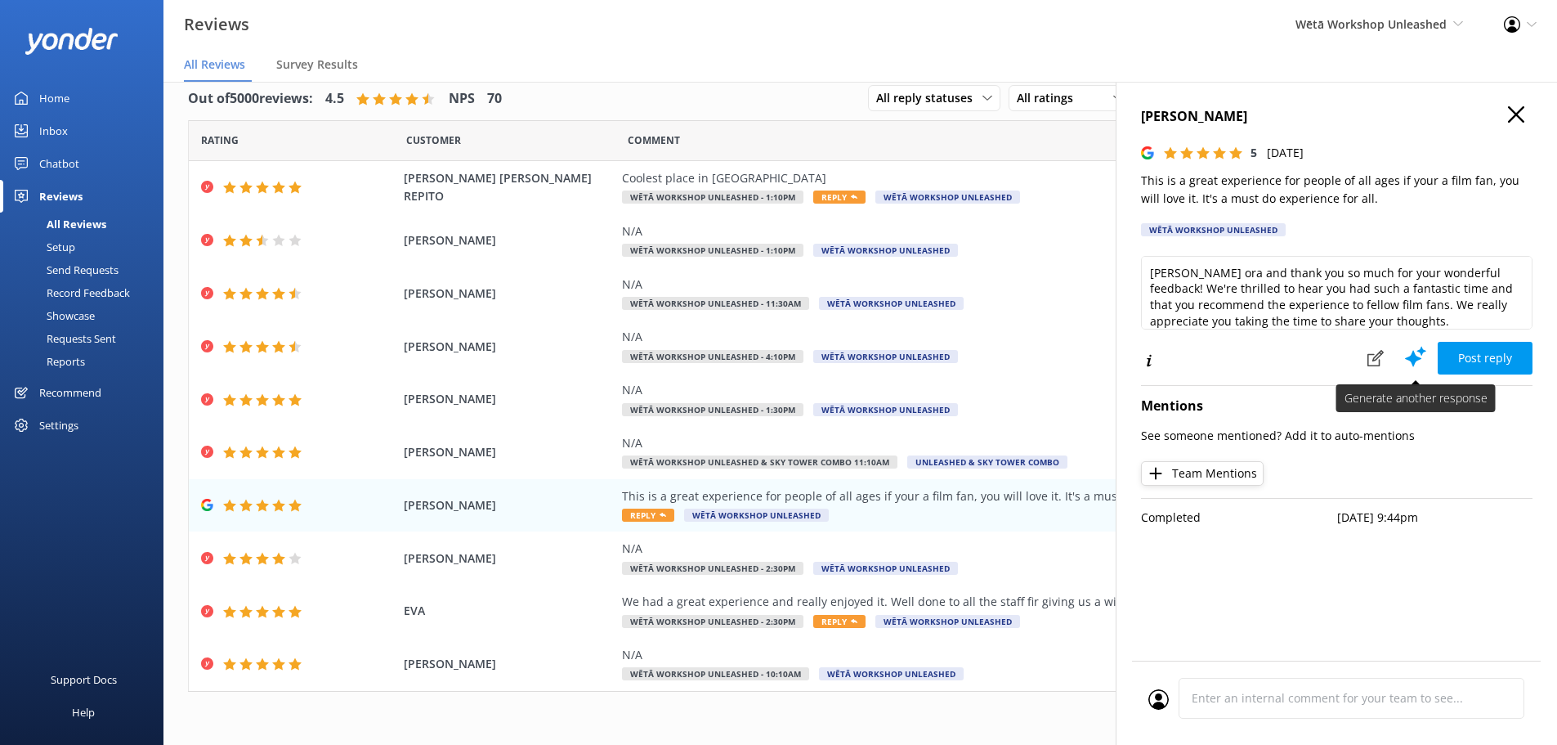
click at [1427, 361] on icon at bounding box center [1416, 356] width 25 height 25
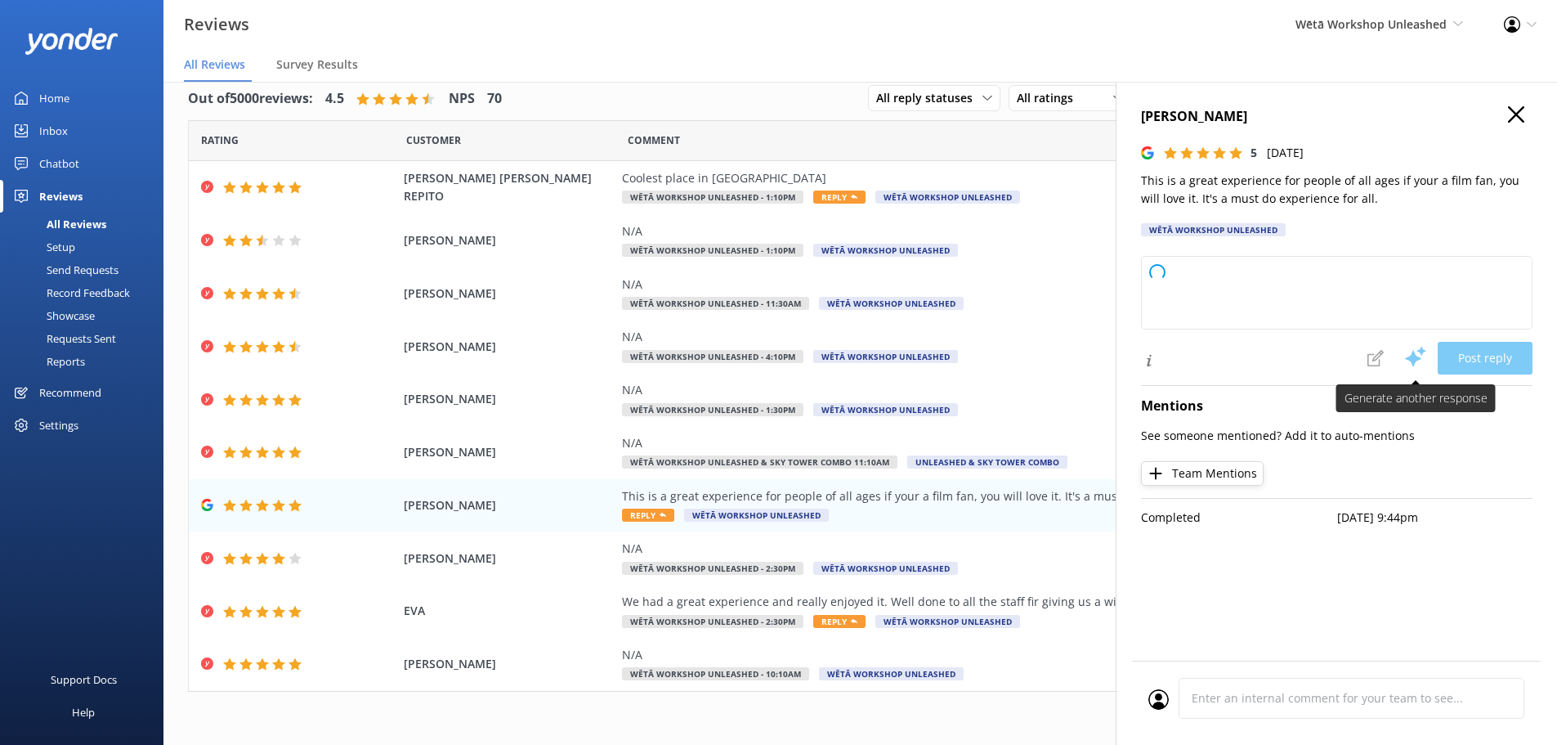
type textarea "Kia ora, Thank you so much for your wonderful feedback! We're delighted to hear…"
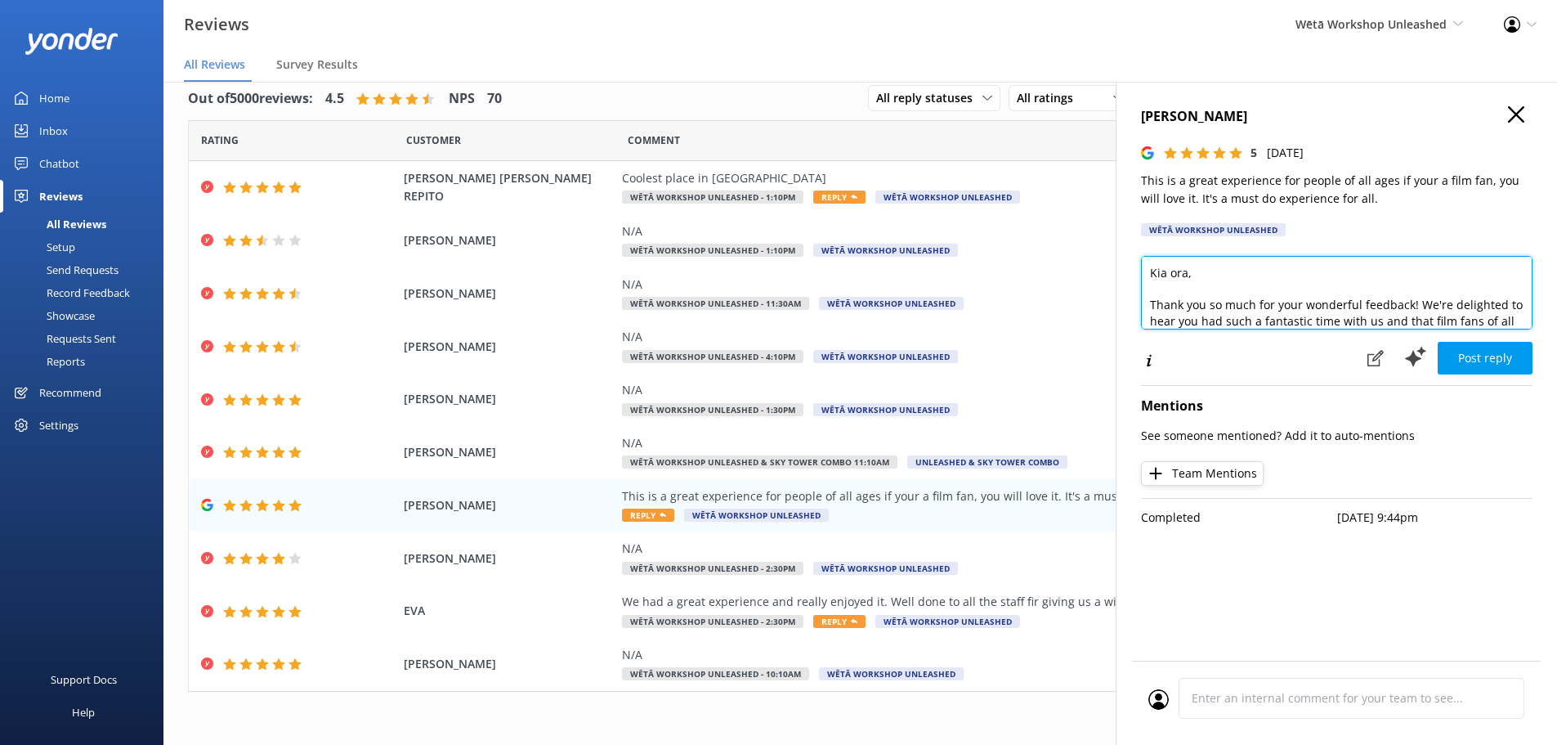
click at [1519, 324] on textarea "Kia ora, Thank you so much for your wonderful feedback! We're delighted to hear…" at bounding box center [1337, 293] width 392 height 74
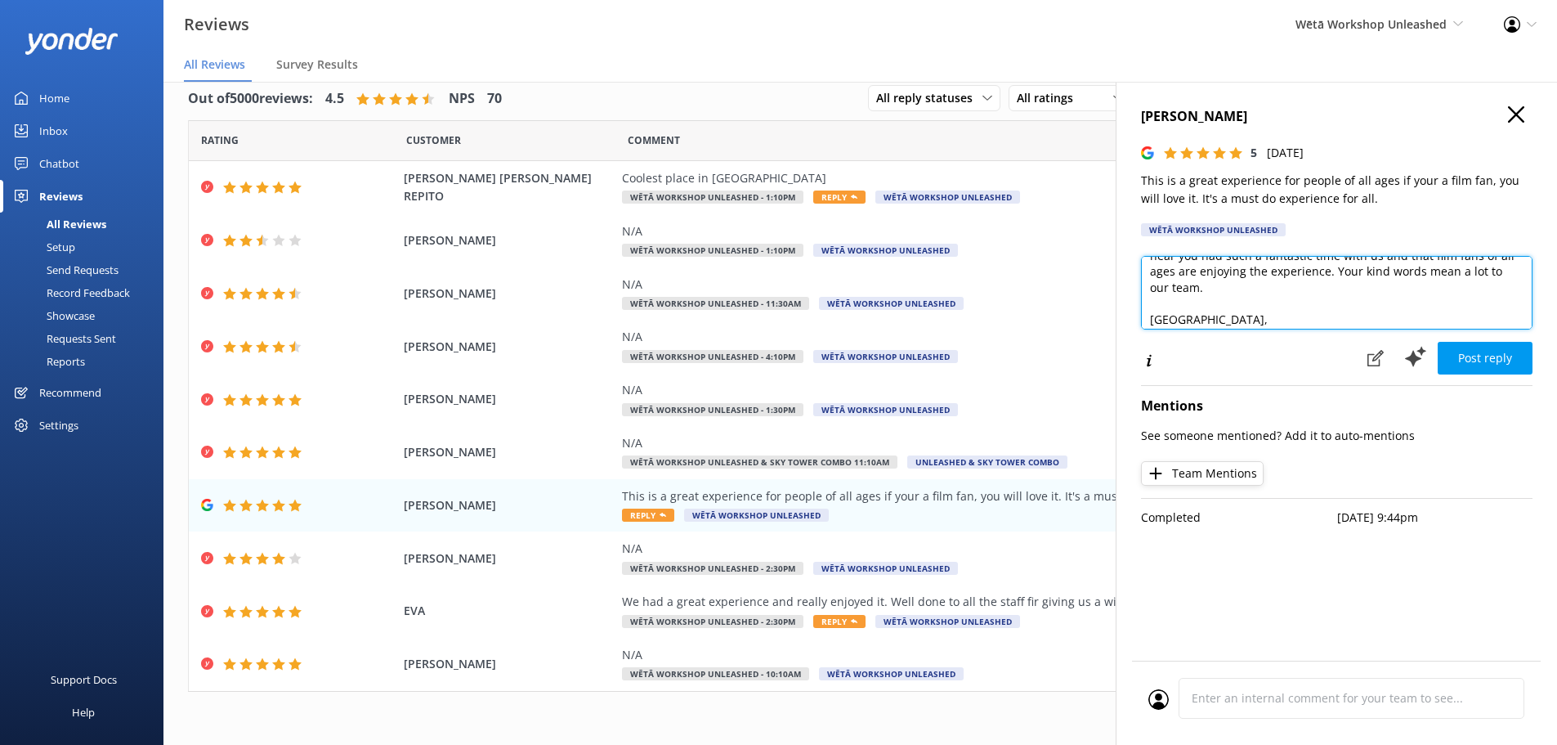
scroll to position [88, 0]
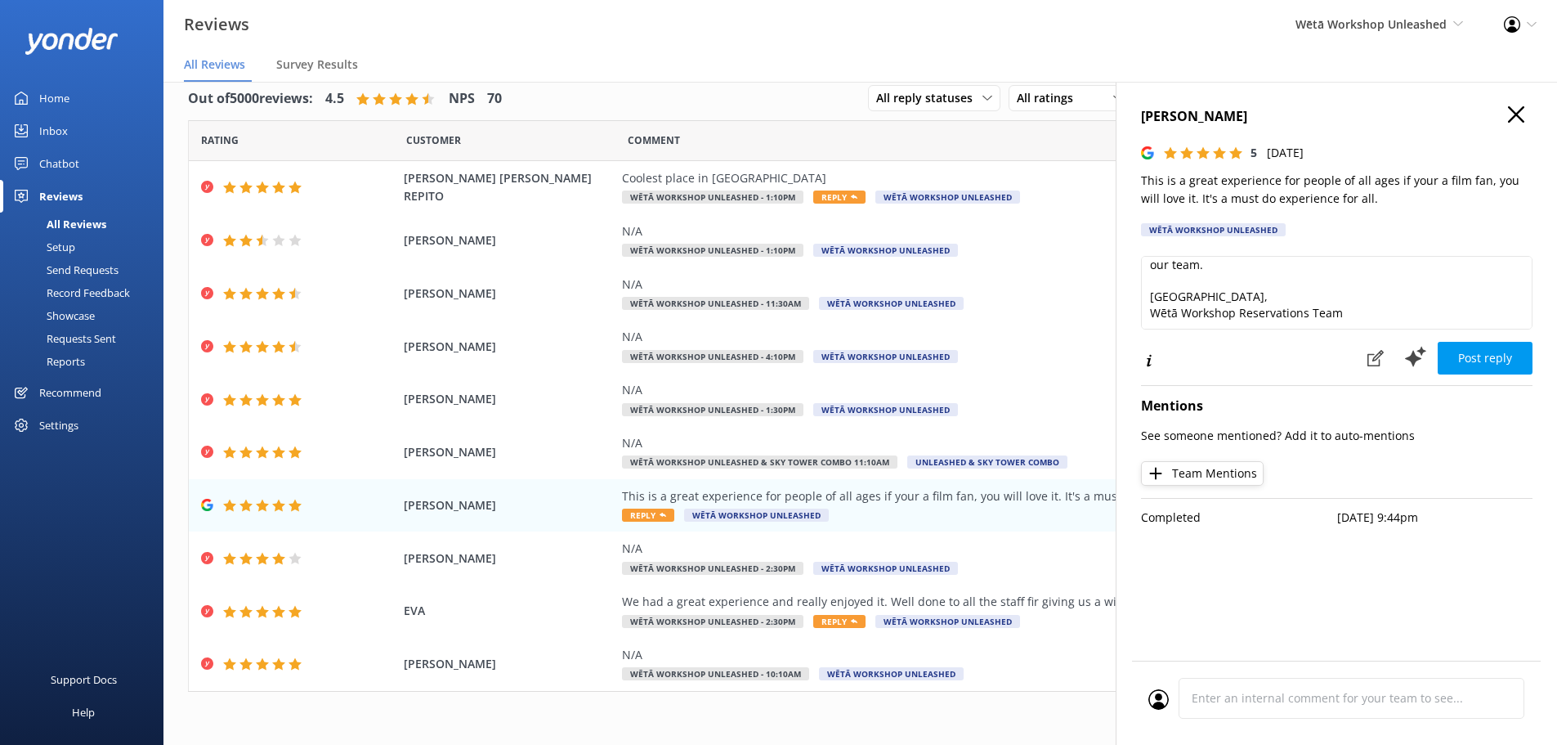
click at [1241, 396] on h4 "Mentions" at bounding box center [1337, 406] width 392 height 21
click at [1498, 353] on button "Post reply" at bounding box center [1485, 358] width 95 height 33
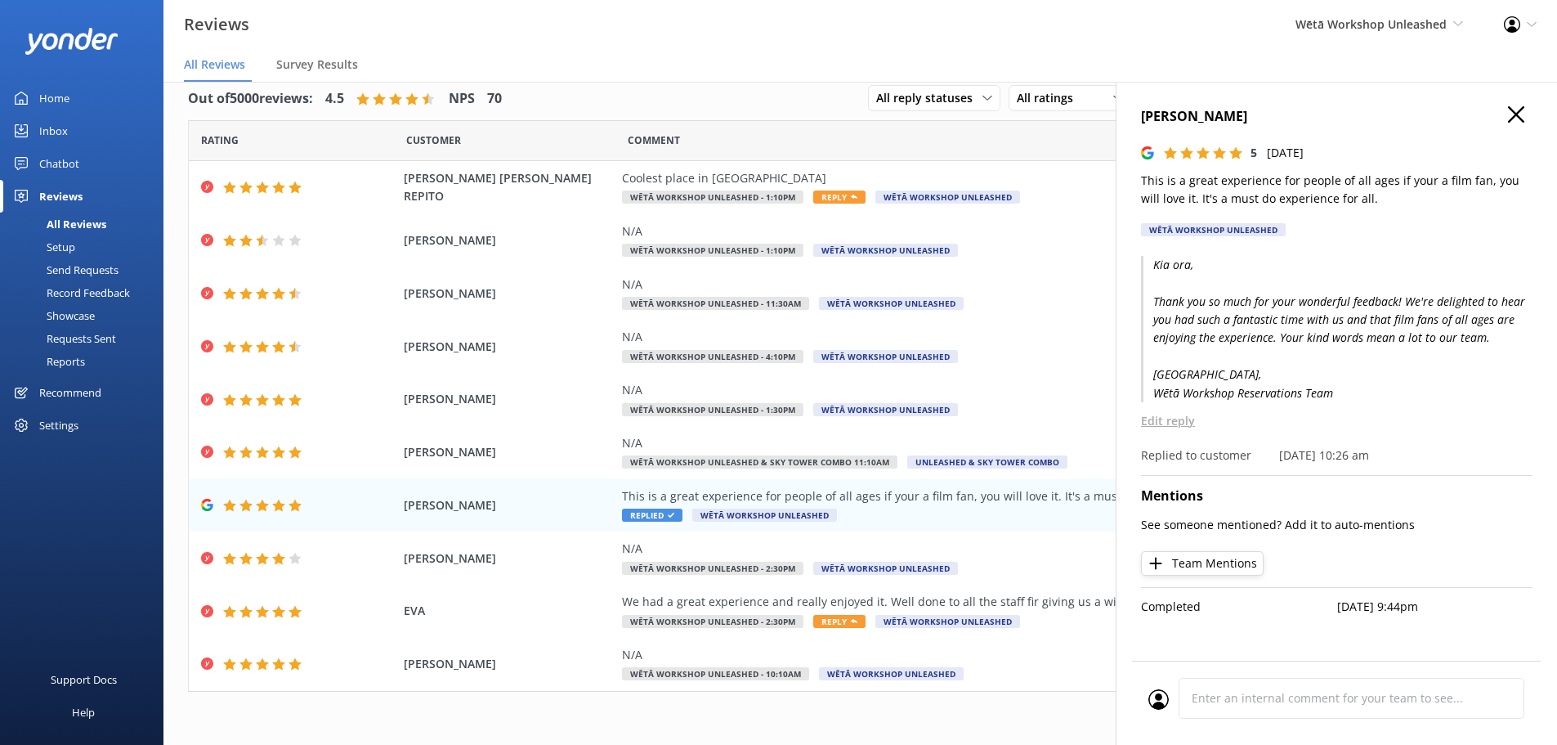
click at [1513, 112] on icon "button" at bounding box center [1516, 114] width 16 height 16
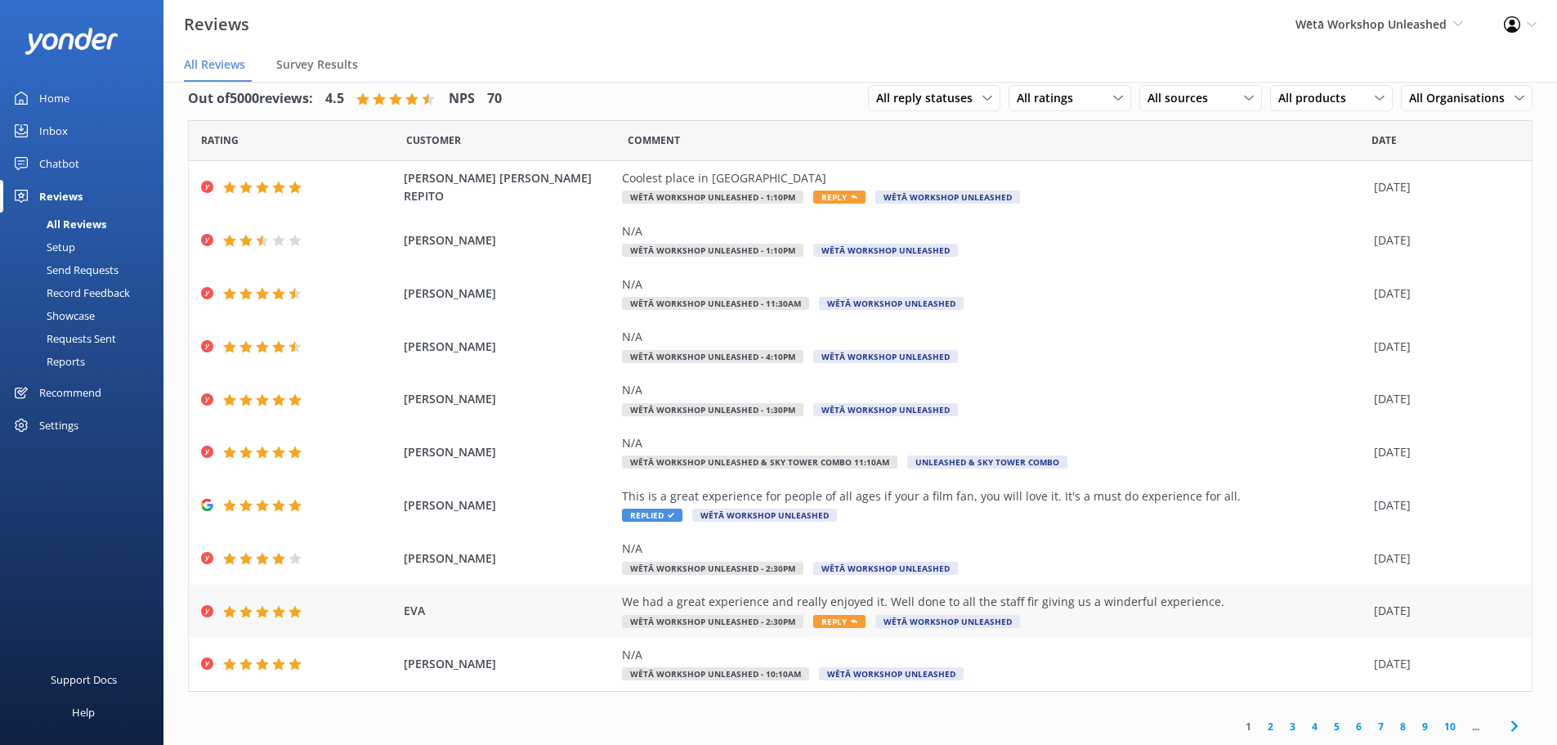
click at [732, 596] on div "We had a great experience and really enjoyed it. Well done to all the staff fir…" at bounding box center [994, 602] width 744 height 18
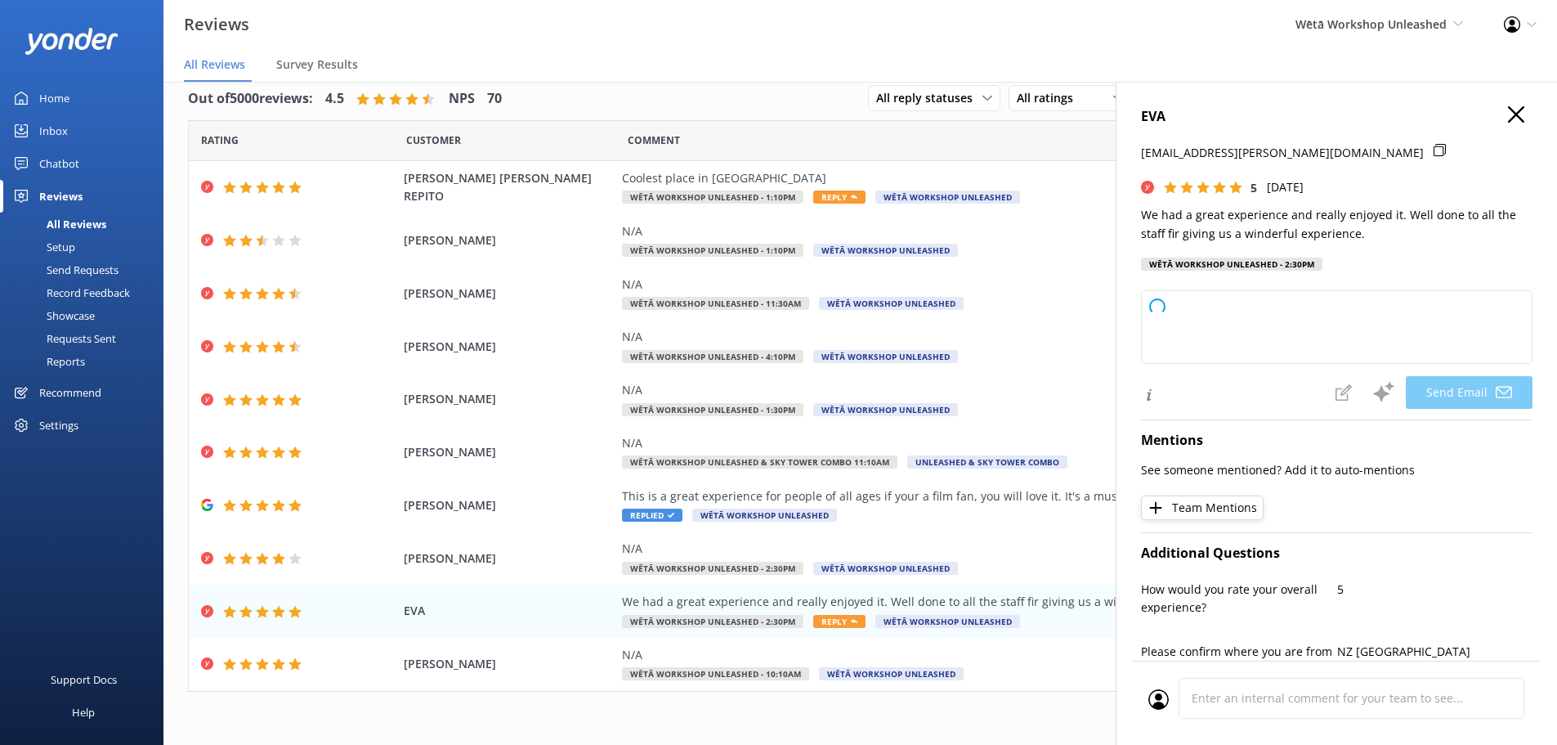
scroll to position [409, 0]
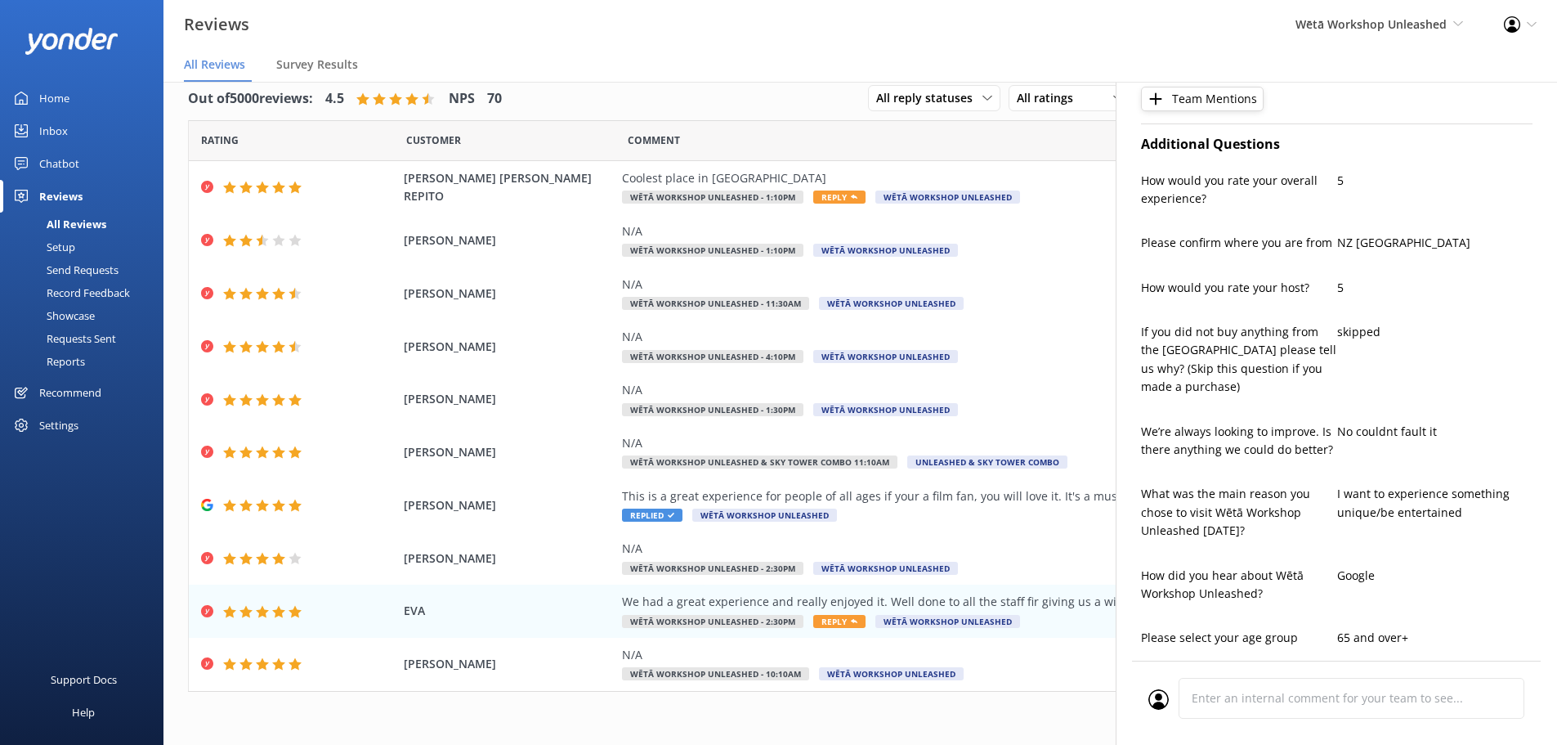
type textarea "Kia ora EVA, Thank you so much for your kind feedback! We're thrilled to hear y…"
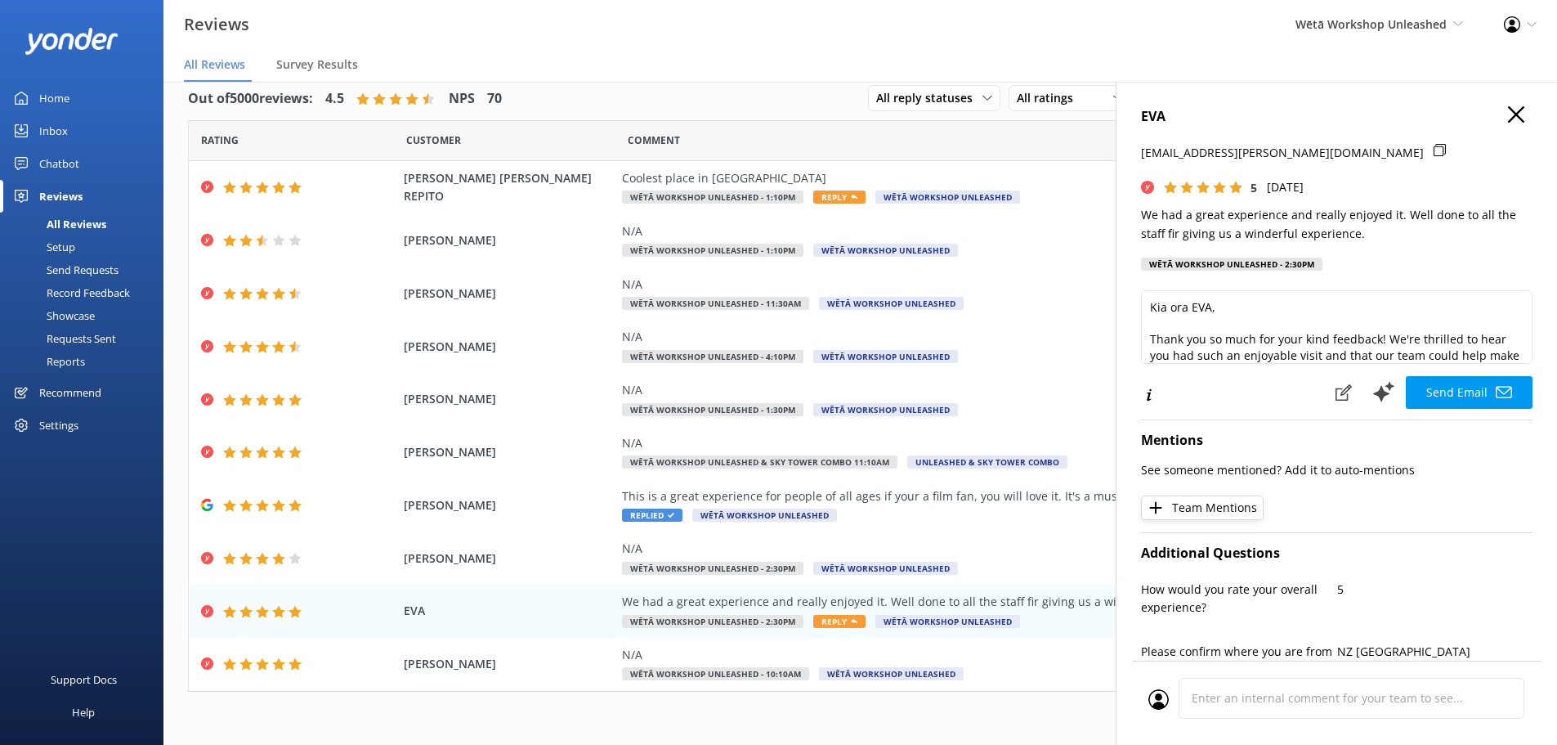
click at [1517, 110] on h4 "EVA" at bounding box center [1337, 116] width 392 height 21
click at [1508, 113] on icon "button" at bounding box center [1516, 114] width 16 height 16
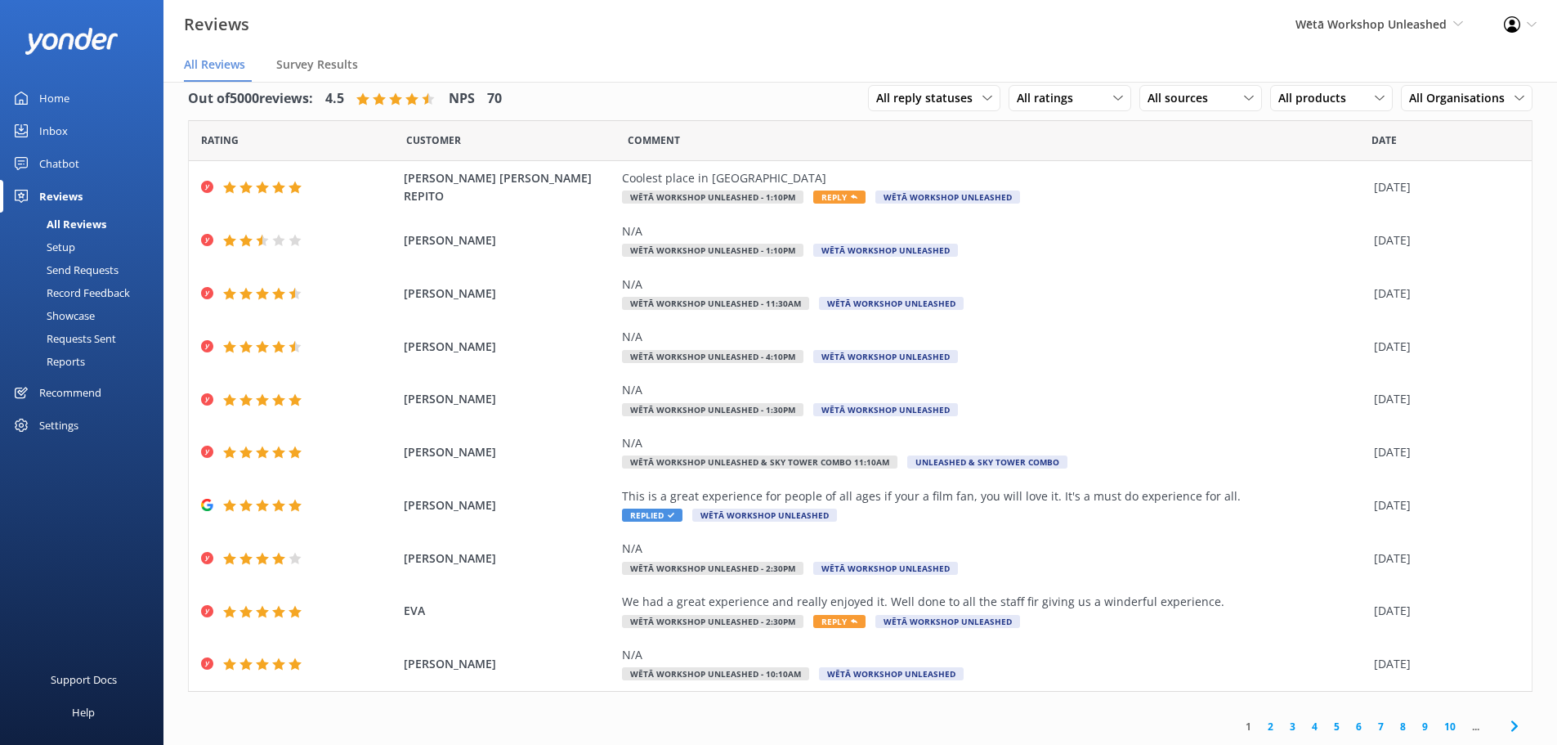
click at [1260, 720] on link "2" at bounding box center [1271, 727] width 22 height 16
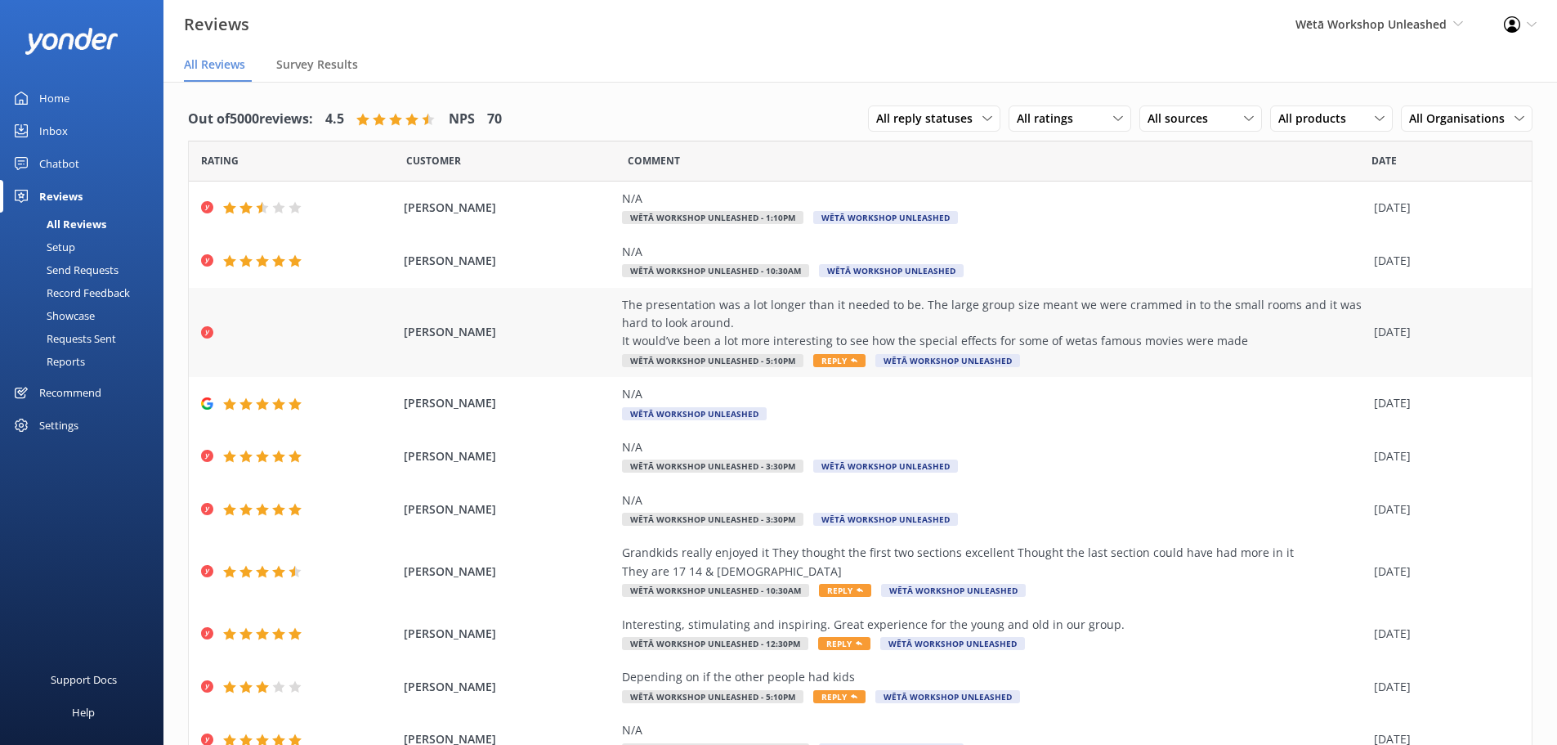
click at [983, 328] on div "The presentation was a lot longer than it needed to be. The large group size me…" at bounding box center [994, 323] width 744 height 55
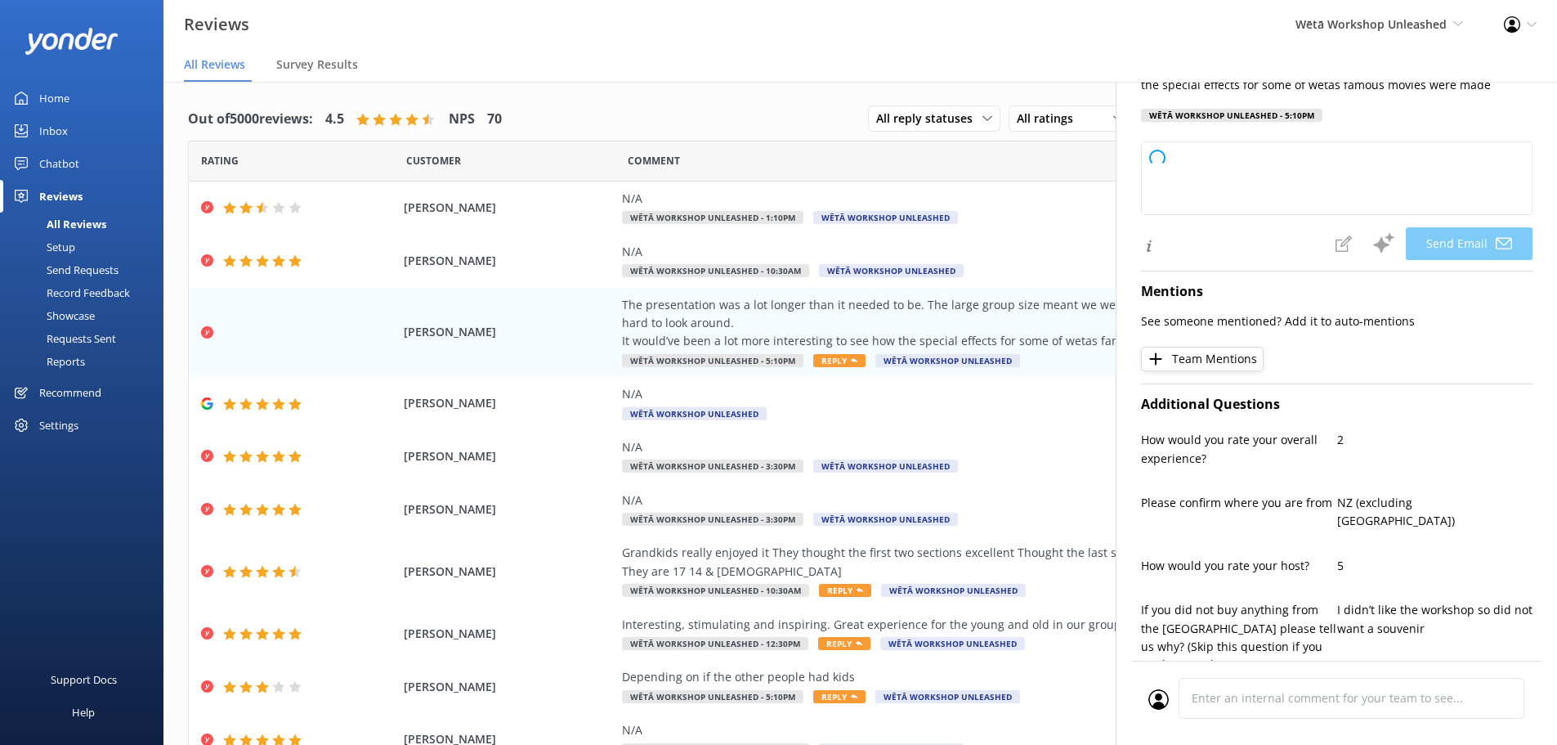
scroll to position [491, 0]
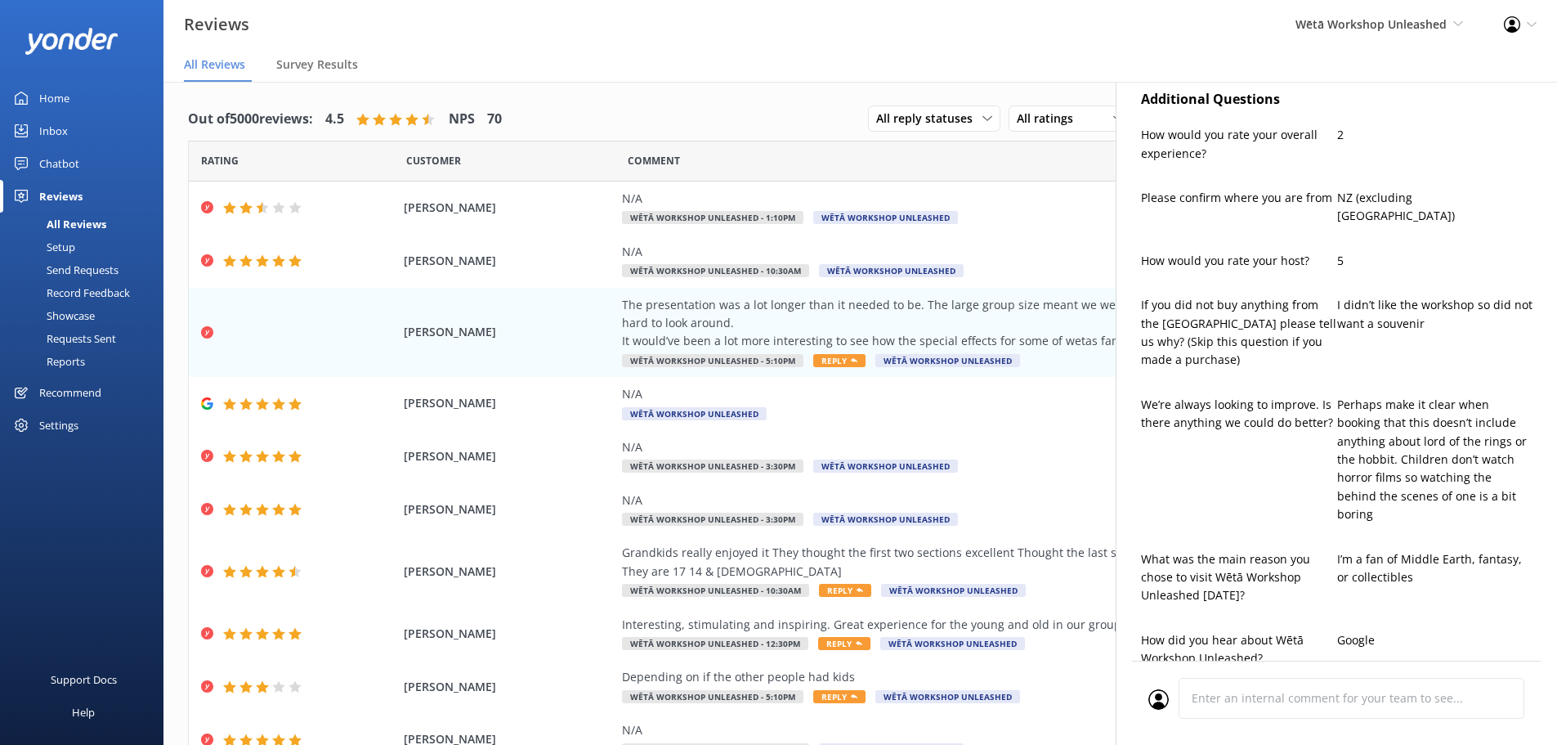
type textarea "Kia ora Amy, Thank you for sharing your thoughts with us. We’re sorry to hear t…"
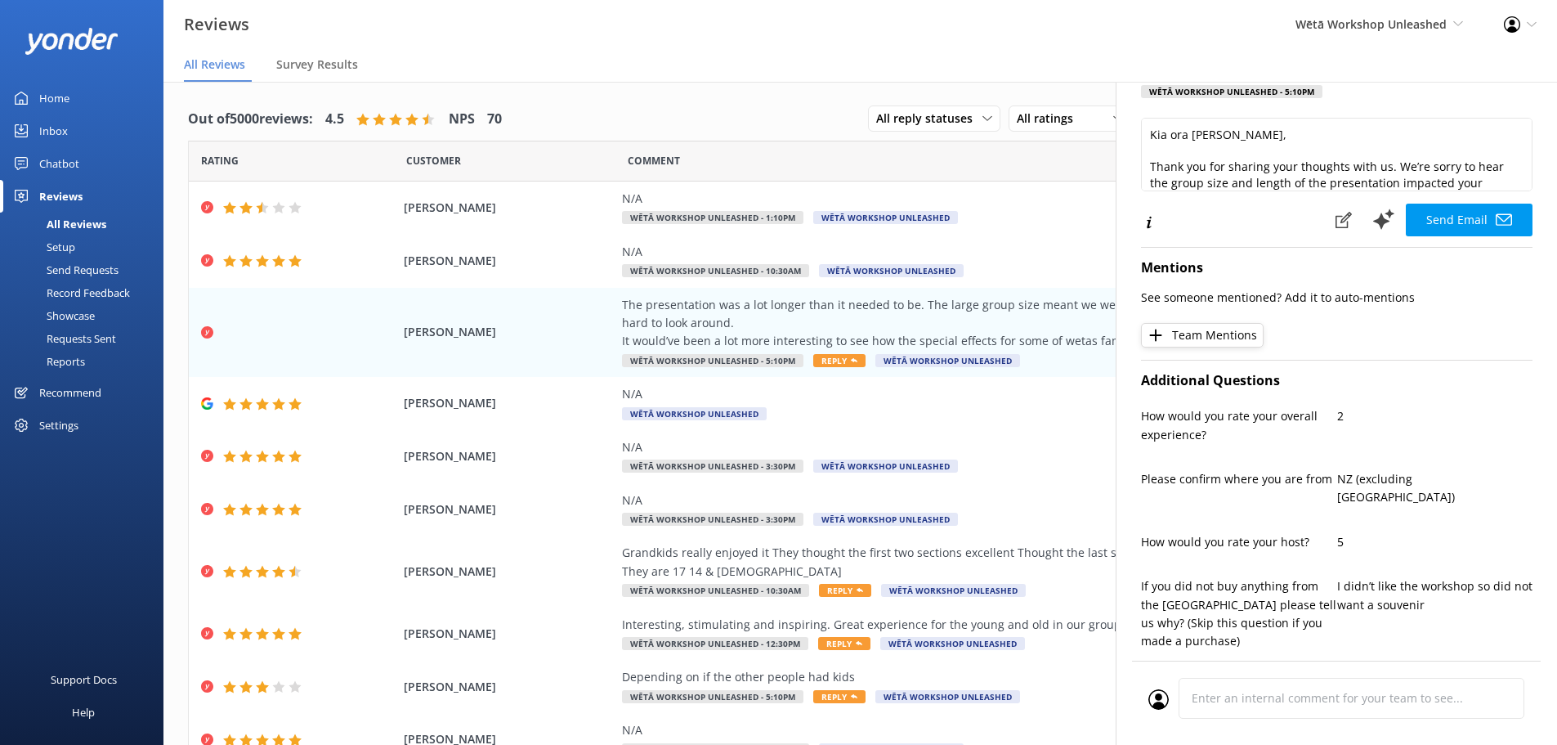
scroll to position [0, 0]
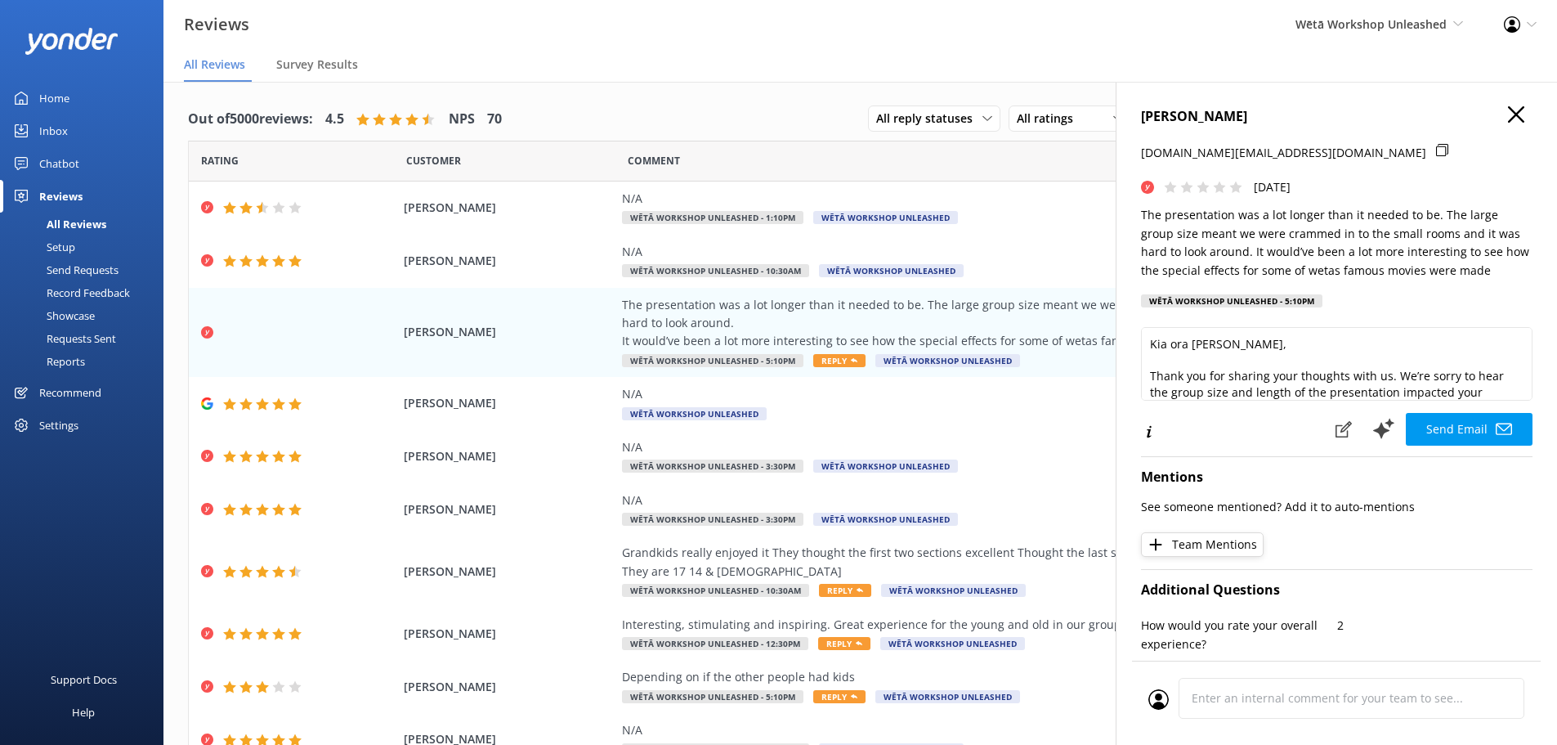
click at [1508, 112] on use "button" at bounding box center [1516, 114] width 16 height 16
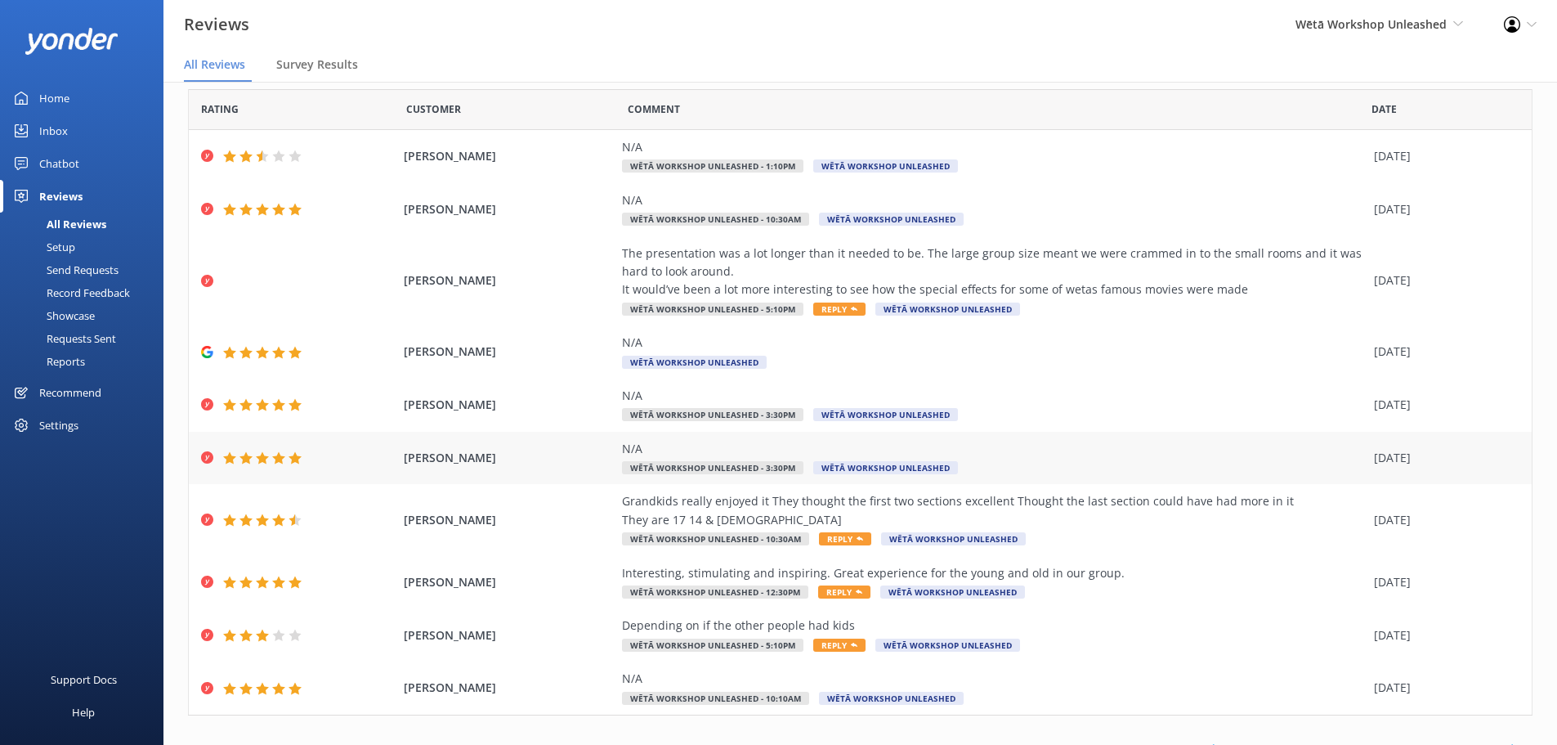
scroll to position [75, 0]
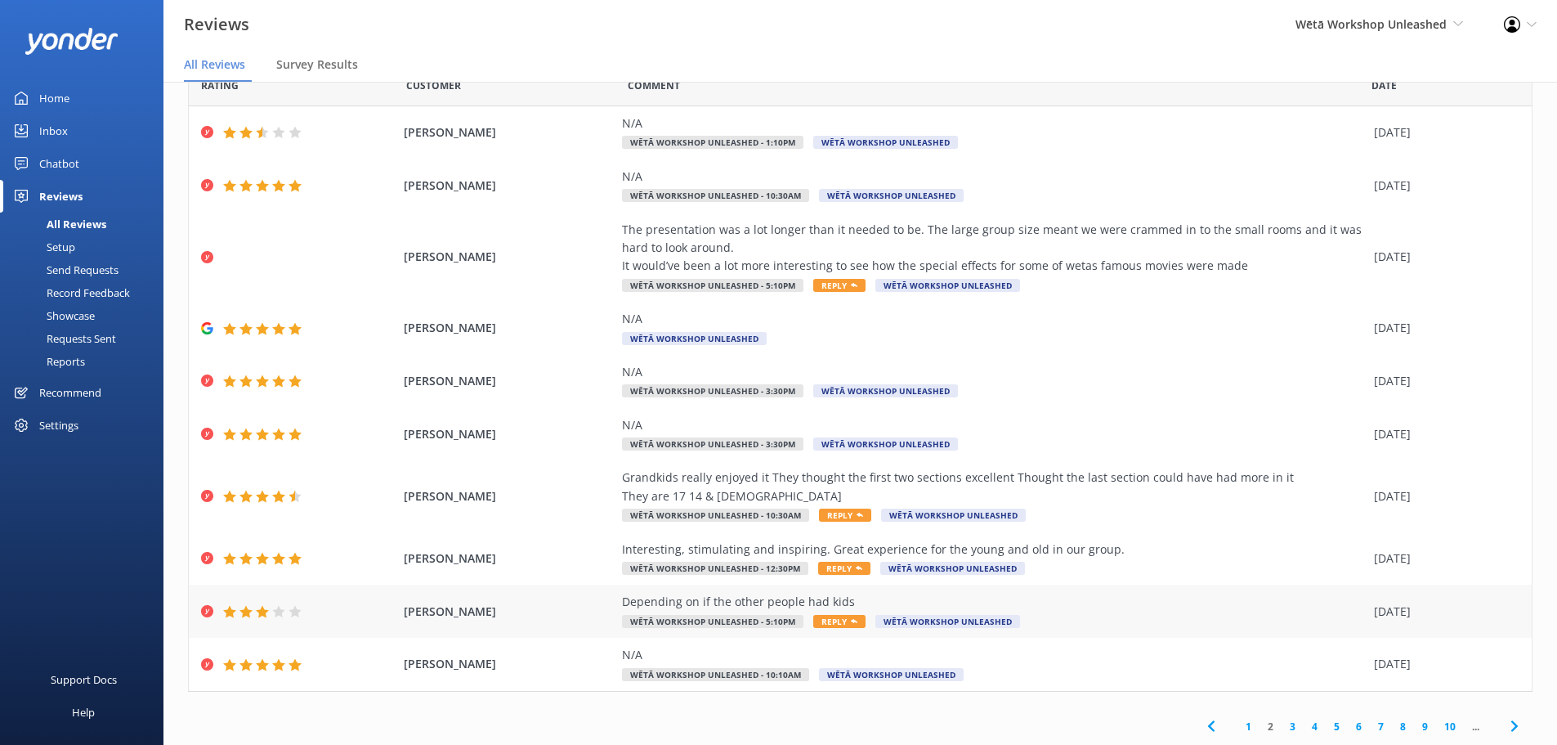
click at [747, 598] on div "Depending on if the other people had kids" at bounding box center [994, 602] width 744 height 18
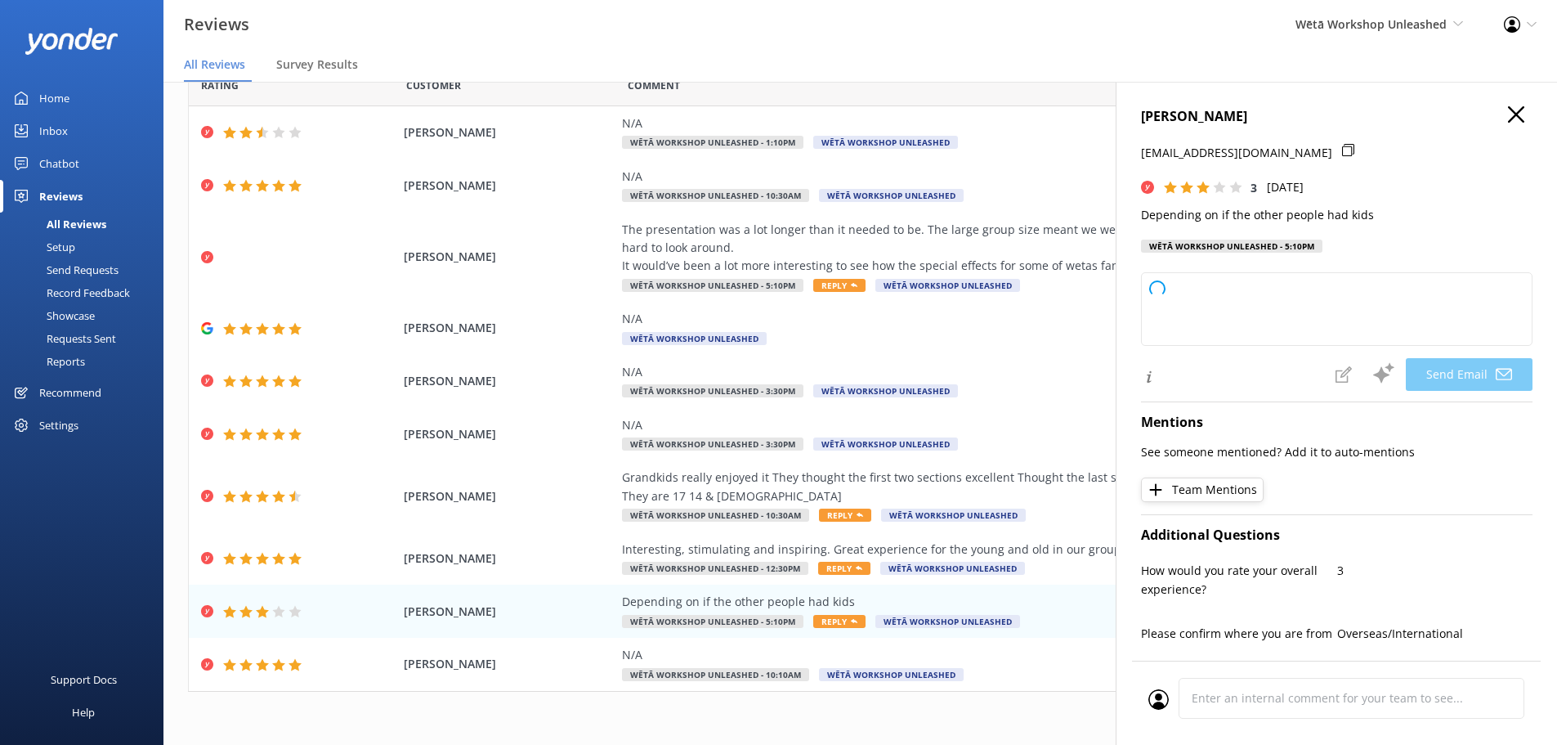
type textarea "Kia ora Cameron, Thank you for sharing your thoughts and giving us your feedbac…"
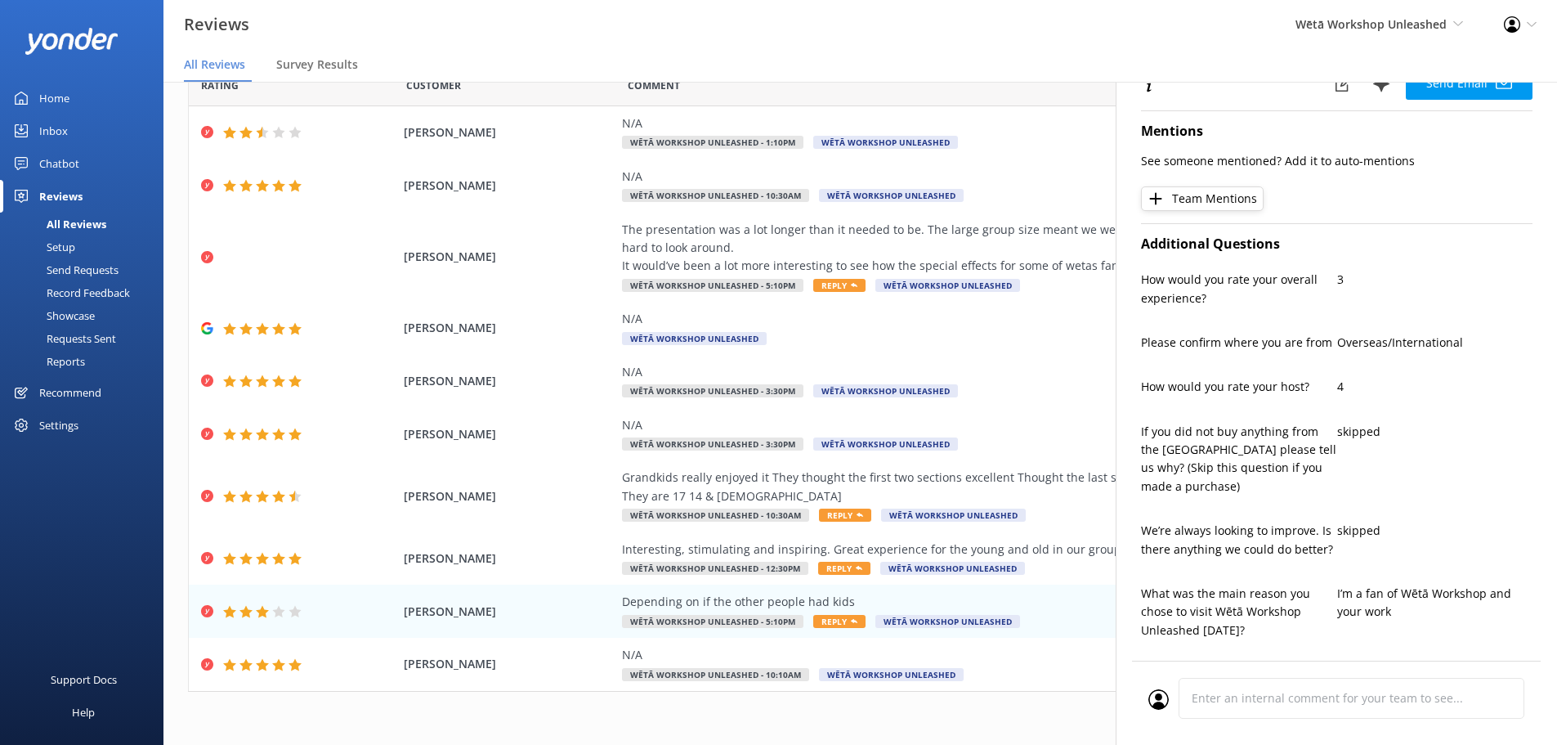
scroll to position [0, 0]
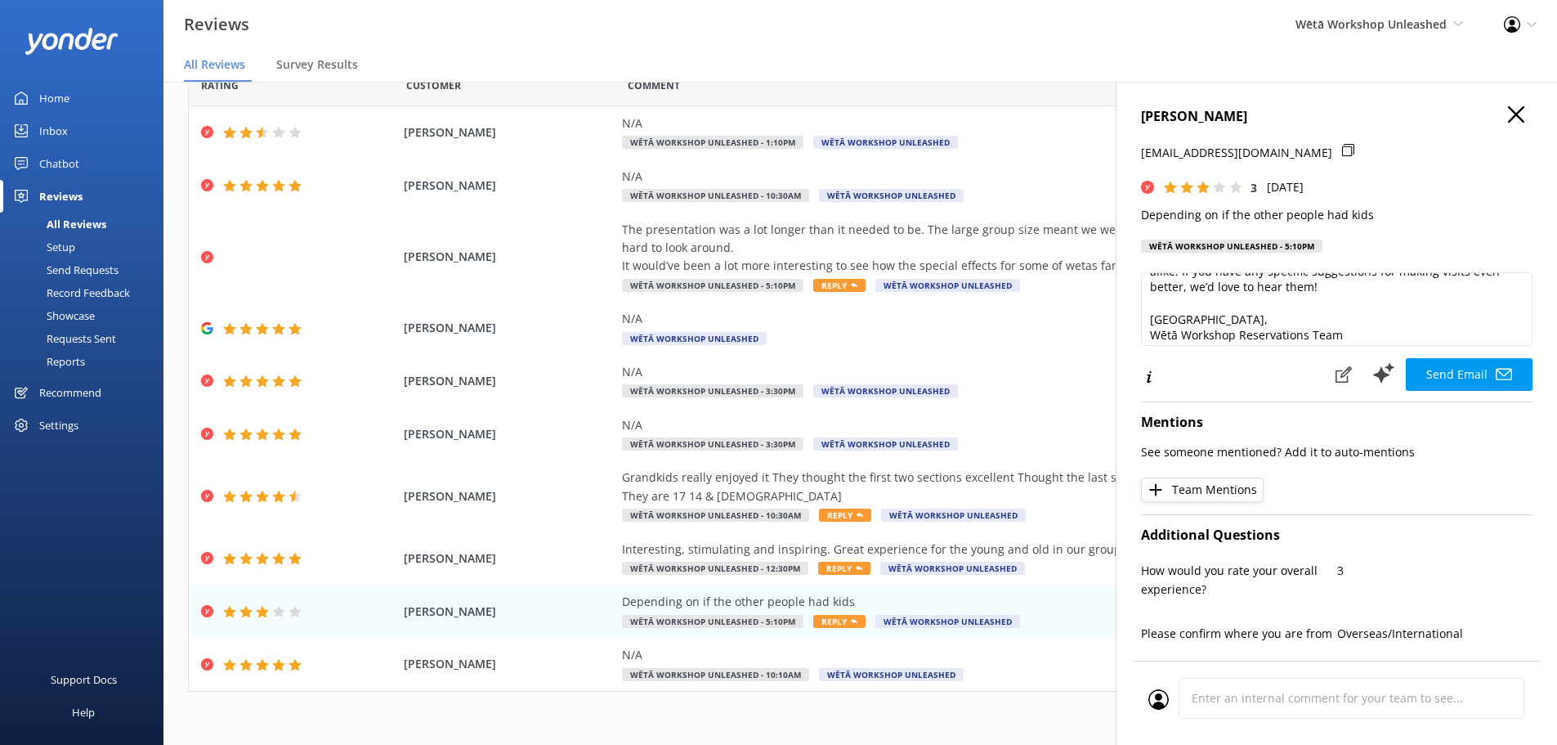
click at [1508, 109] on icon "button" at bounding box center [1516, 114] width 16 height 16
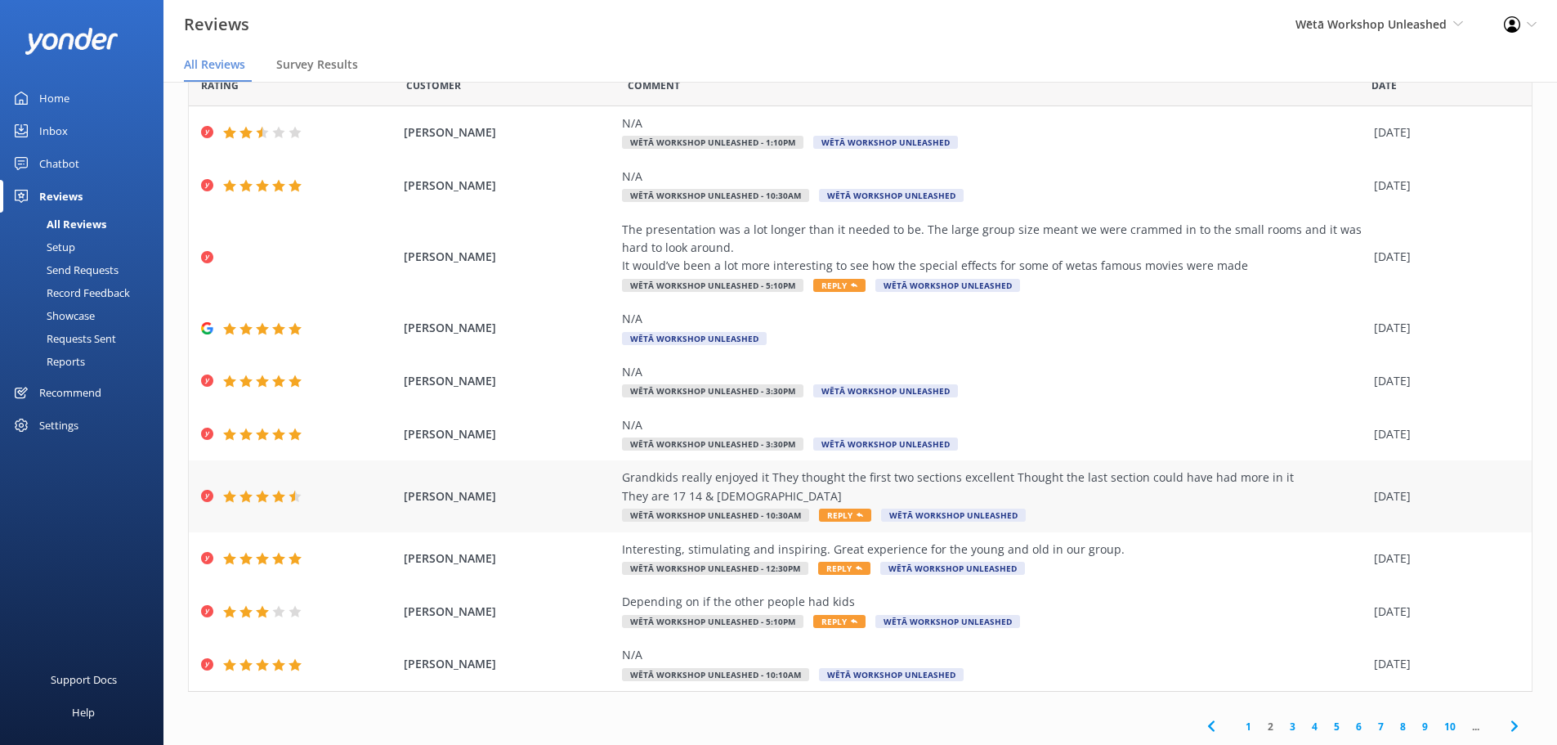
click at [830, 514] on span "Reply" at bounding box center [845, 515] width 52 height 13
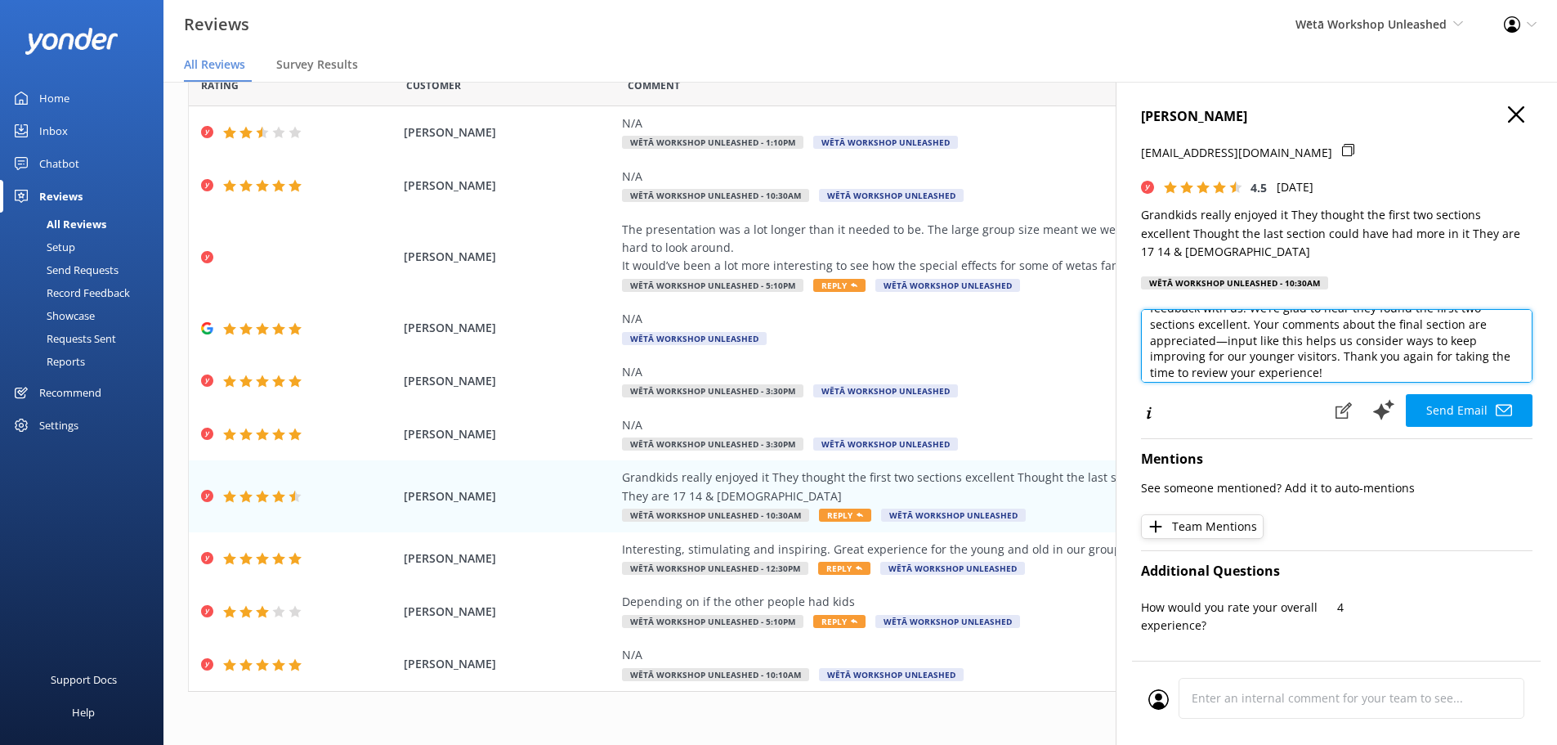
scroll to position [98, 0]
click at [1254, 325] on textarea "Kia ora Jocelyn, Thank you for bringing your grandkids along and for sharing yo…" at bounding box center [1337, 346] width 392 height 74
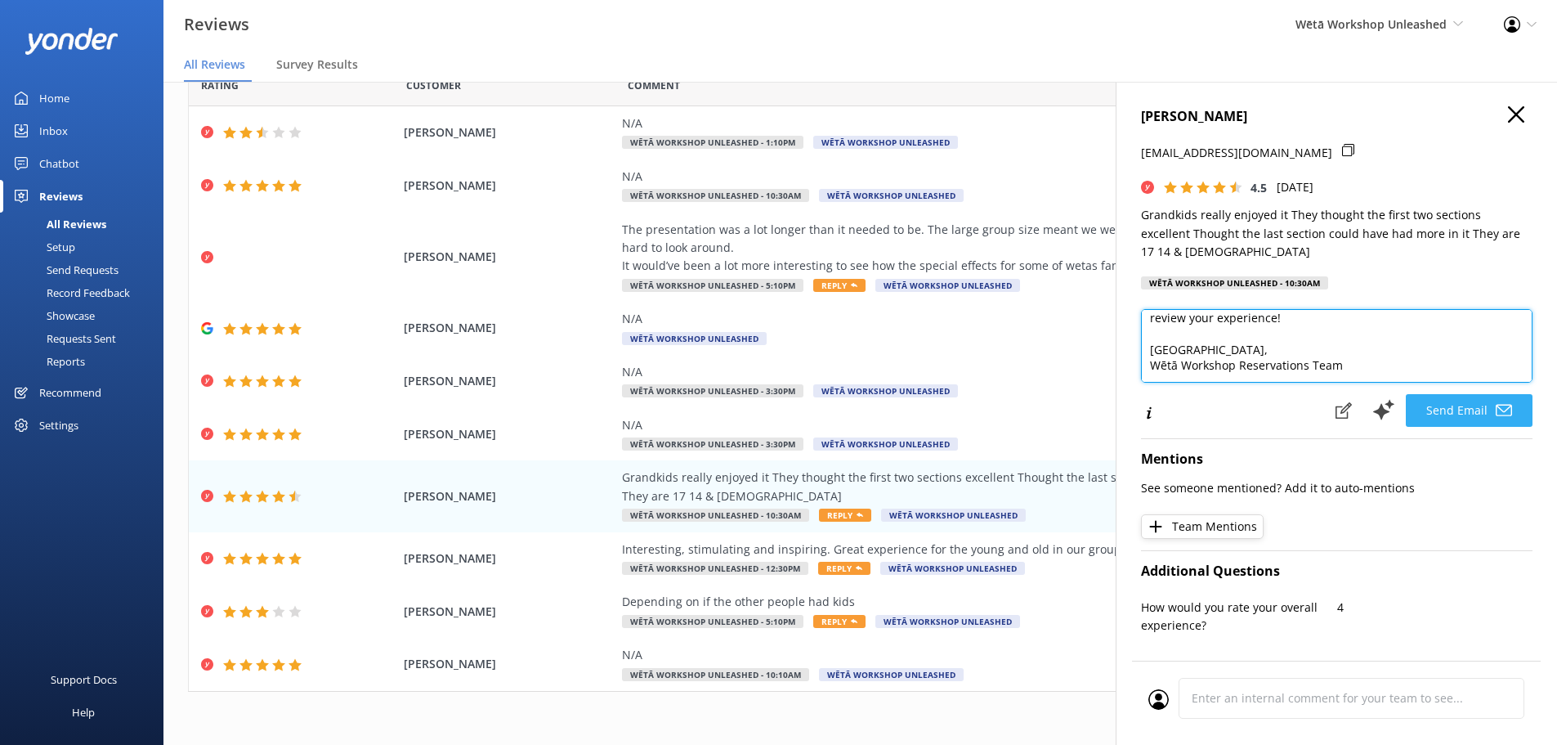
type textarea "Kia ora Jocelyn, Thank you for bringing your grandkids along and for sharing yo…"
click at [1496, 410] on icon at bounding box center [1504, 410] width 16 height 16
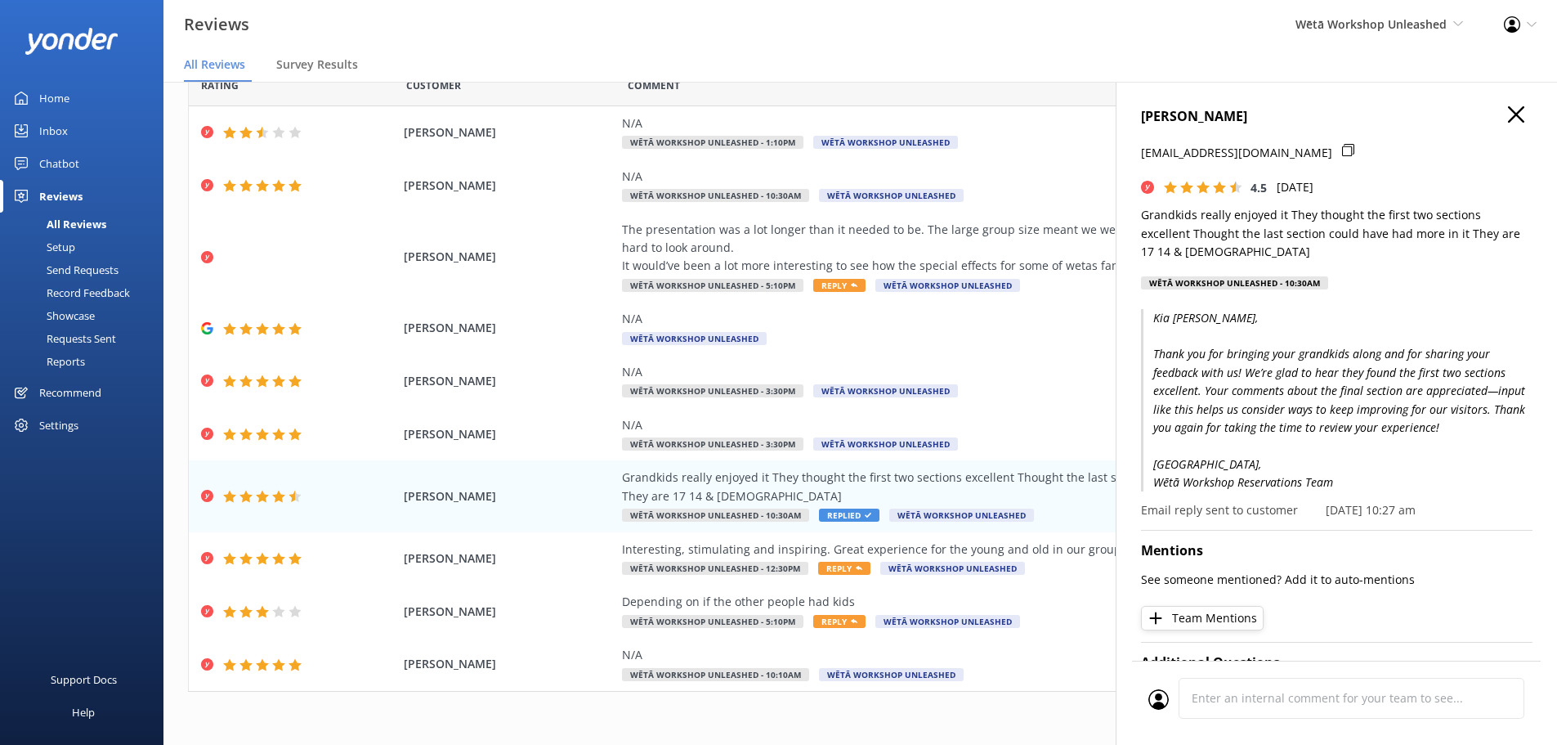
click at [1508, 112] on icon "button" at bounding box center [1516, 114] width 16 height 16
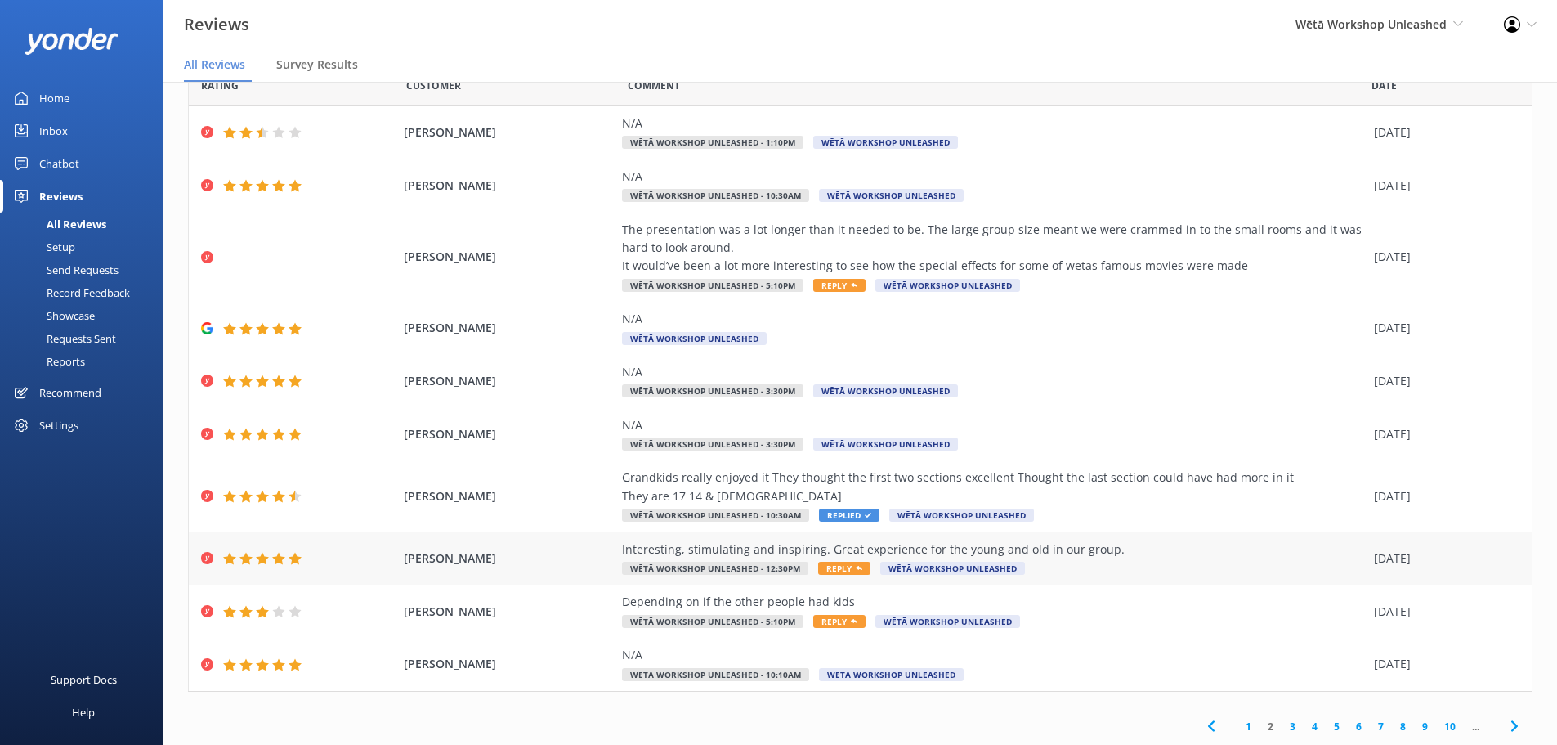
click at [835, 571] on span "Reply" at bounding box center [844, 568] width 52 height 13
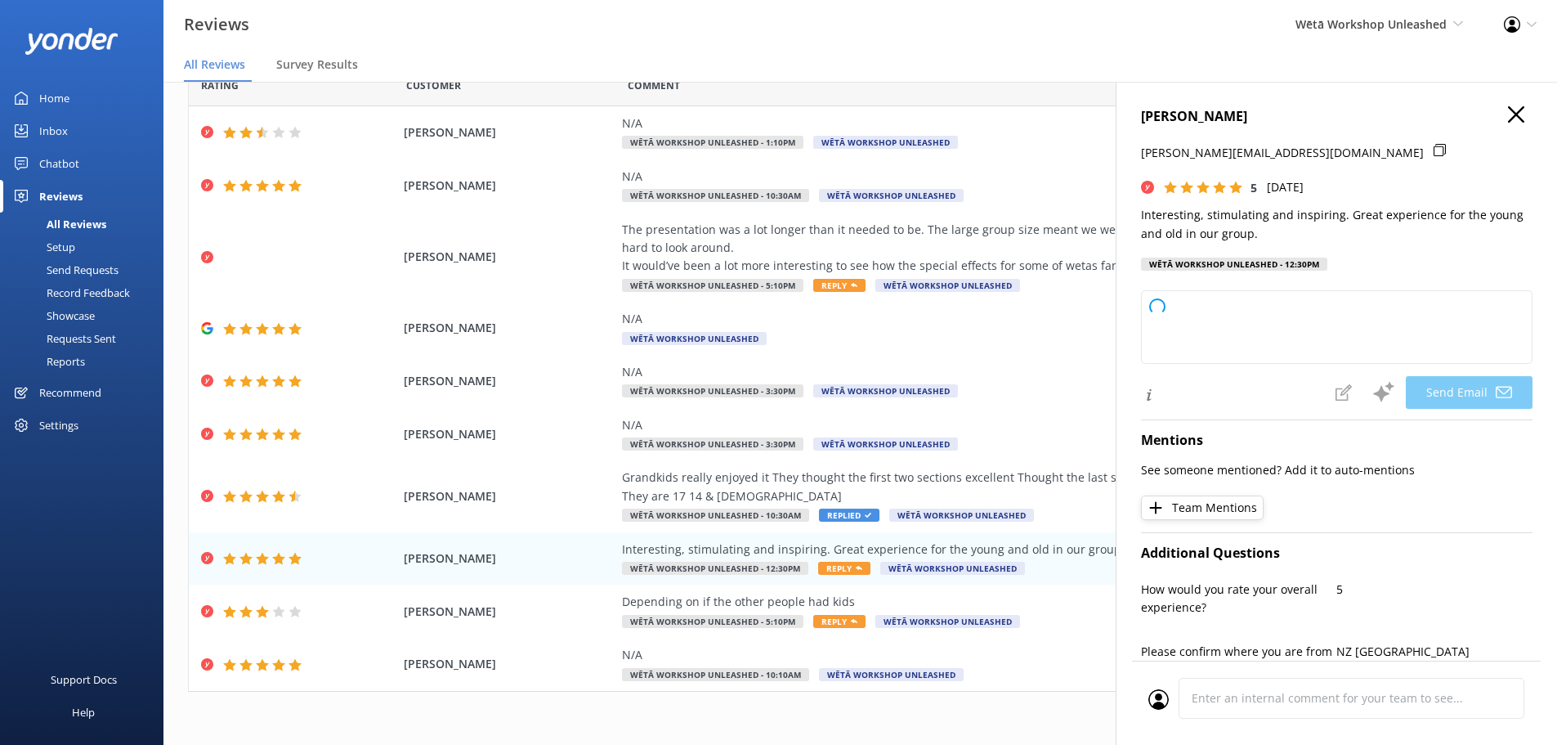
type textarea "Kia ora Fay, Thank you so much for your wonderful words! We're thrilled to hear…"
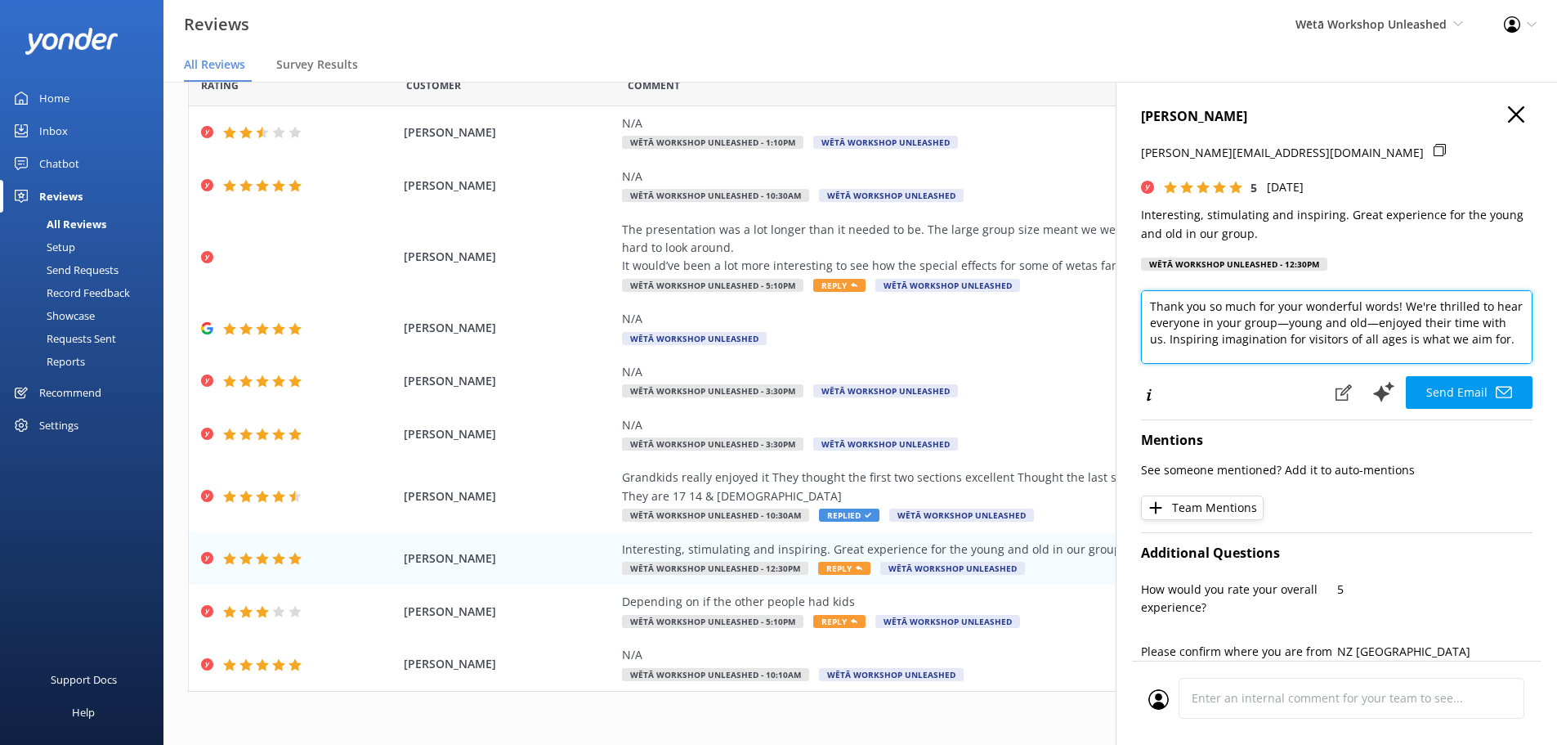
scroll to position [65, 0]
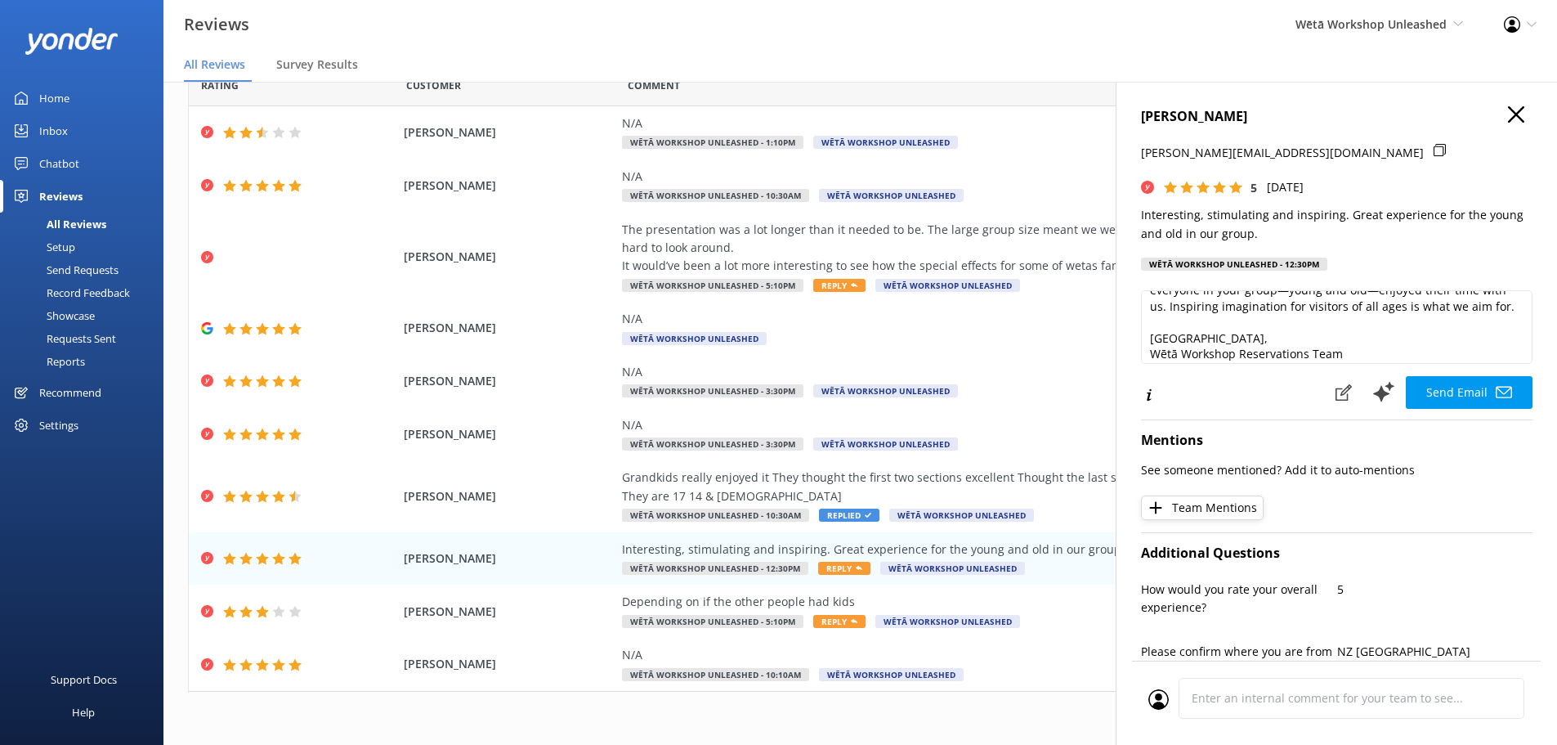
click at [1511, 289] on div "FAY ROBERTS fay@whereiam.co.nz 5 Sun, 5th Oct 2025 Interesting, stimulating and…" at bounding box center [1336, 454] width 441 height 745
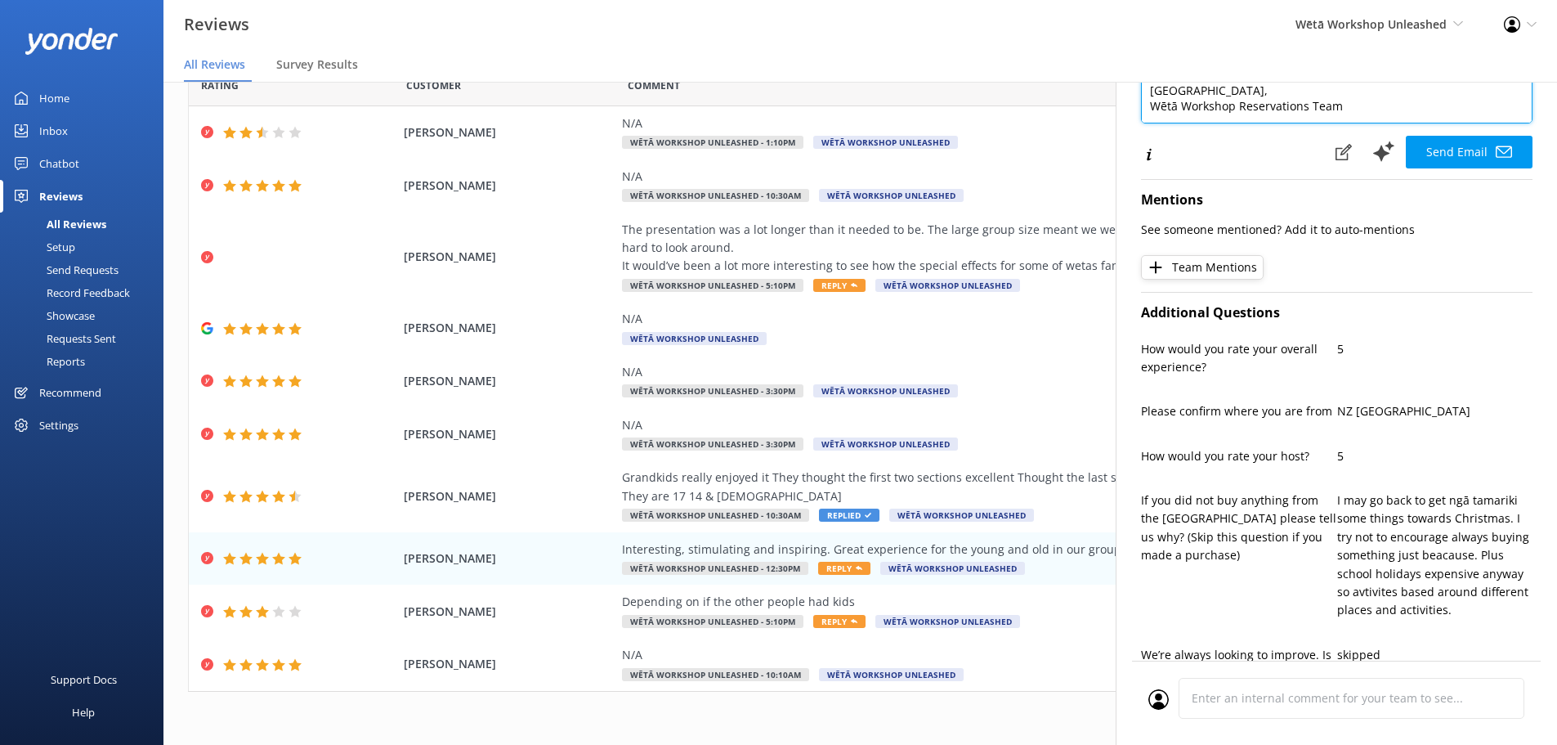
scroll to position [327, 0]
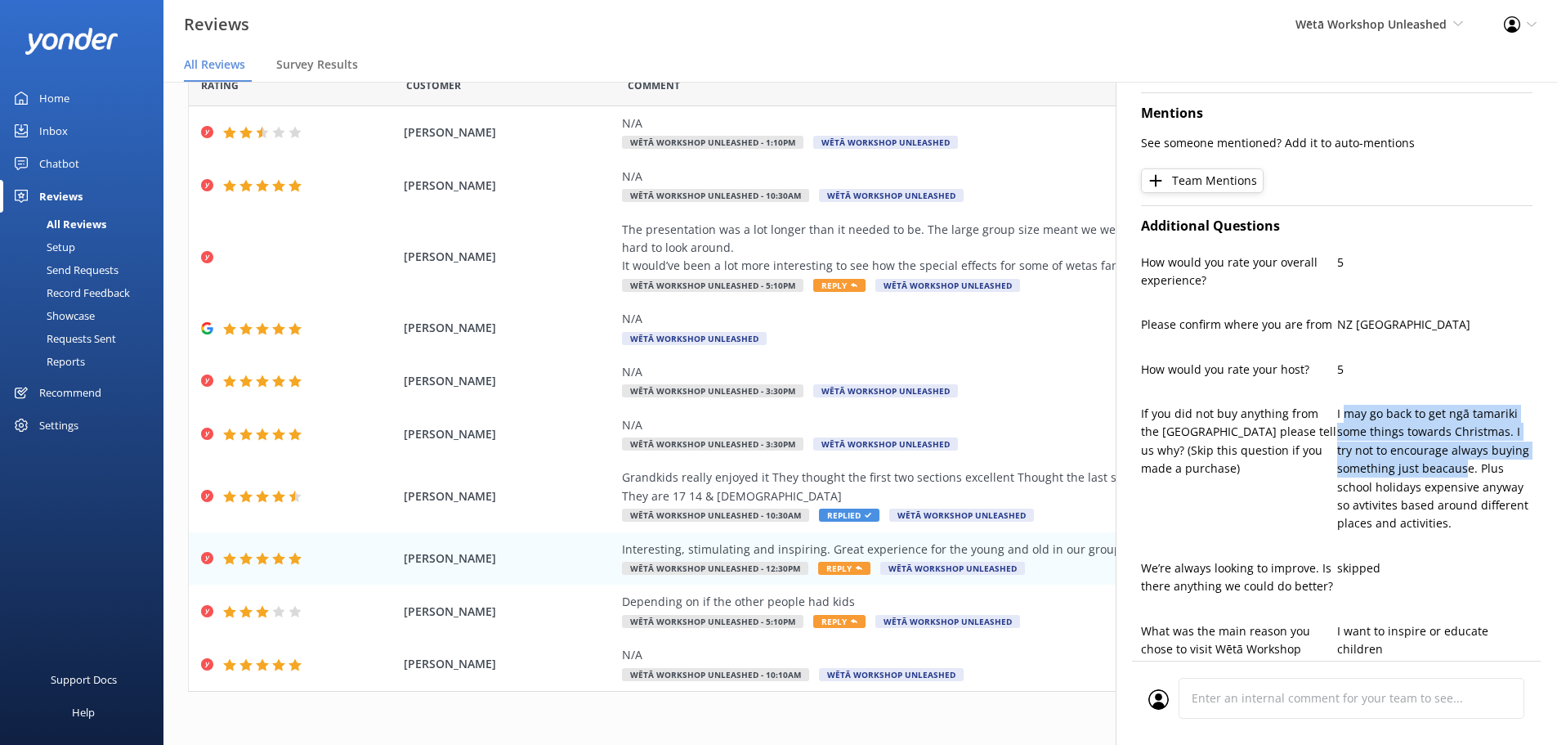
drag, startPoint x: 1342, startPoint y: 411, endPoint x: 1465, endPoint y: 473, distance: 138.2
click at [1461, 468] on p "I may go back to get ngā tamariki some things towards Christmas. I try not to e…" at bounding box center [1436, 469] width 196 height 128
click at [1465, 473] on p "I may go back to get ngā tamariki some things towards Christmas. I try not to e…" at bounding box center [1436, 469] width 196 height 128
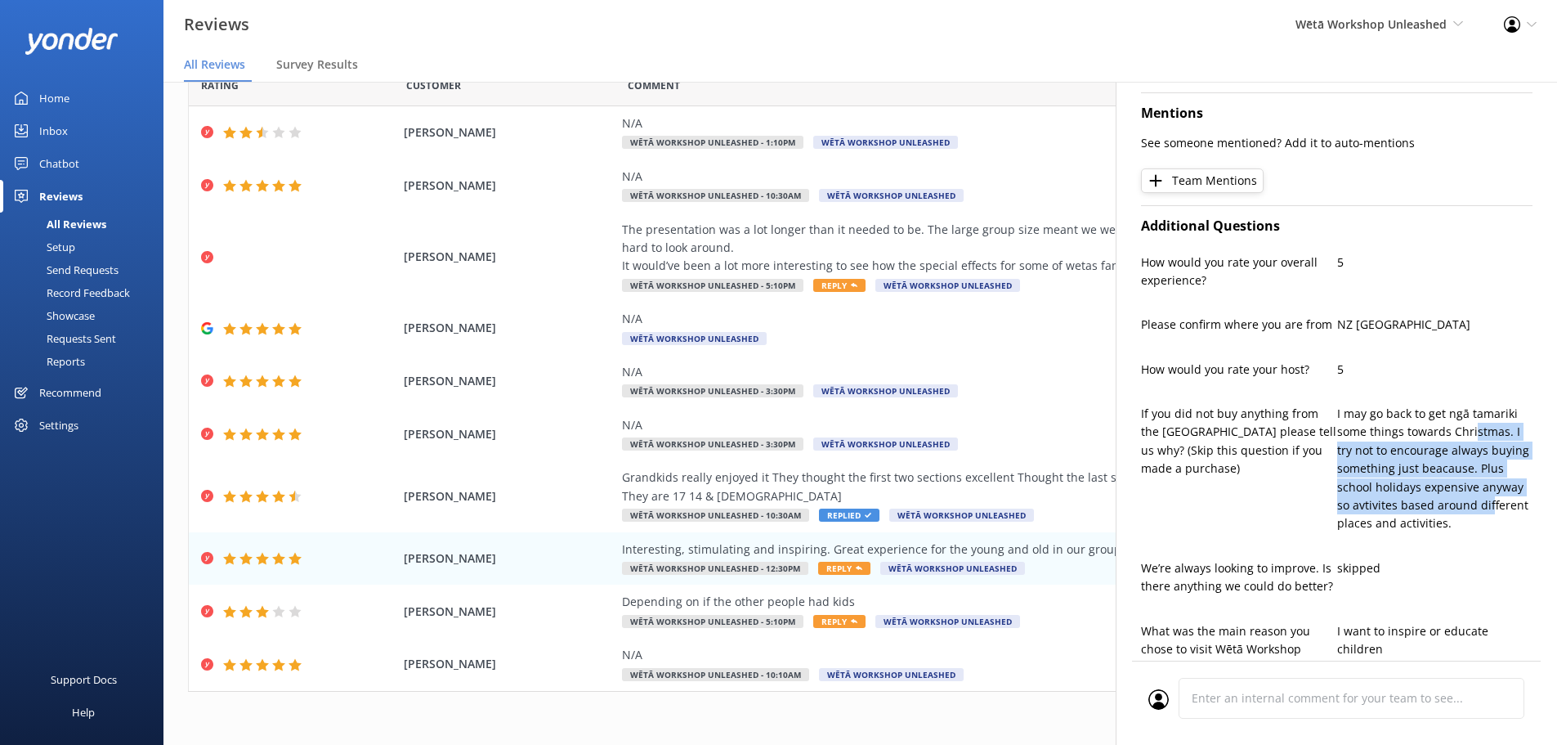
drag, startPoint x: 1484, startPoint y: 497, endPoint x: 1467, endPoint y: 428, distance: 70.8
click at [1467, 428] on p "I may go back to get ngā tamariki some things towards Christmas. I try not to e…" at bounding box center [1436, 469] width 196 height 128
click at [1393, 427] on p "I may go back to get ngā tamariki some things towards Christmas. I try not to e…" at bounding box center [1436, 469] width 196 height 128
drag, startPoint x: 1387, startPoint y: 428, endPoint x: 1465, endPoint y: 473, distance: 90.2
click at [1465, 473] on p "I may go back to get ngā tamariki some things towards Christmas. I try not to e…" at bounding box center [1436, 469] width 196 height 128
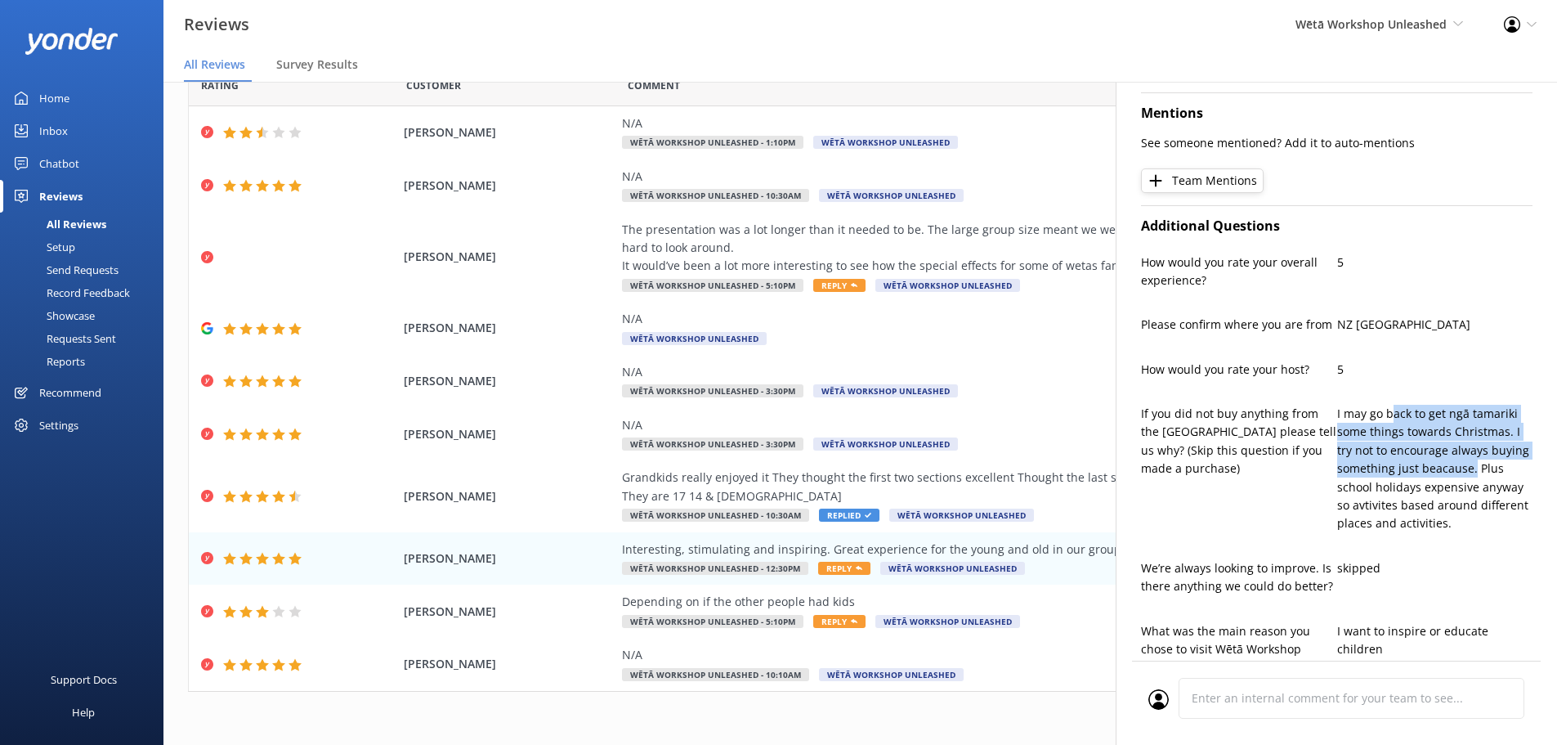
click at [1466, 476] on p "I may go back to get ngā tamariki some things towards Christmas. I try not to e…" at bounding box center [1436, 469] width 196 height 128
drag, startPoint x: 1436, startPoint y: 459, endPoint x: 1407, endPoint y: 424, distance: 45.8
click at [1416, 432] on p "I may go back to get ngā tamariki some things towards Christmas. I try not to e…" at bounding box center [1436, 469] width 196 height 128
click at [1401, 419] on p "I may go back to get ngā tamariki some things towards Christmas. I try not to e…" at bounding box center [1436, 469] width 196 height 128
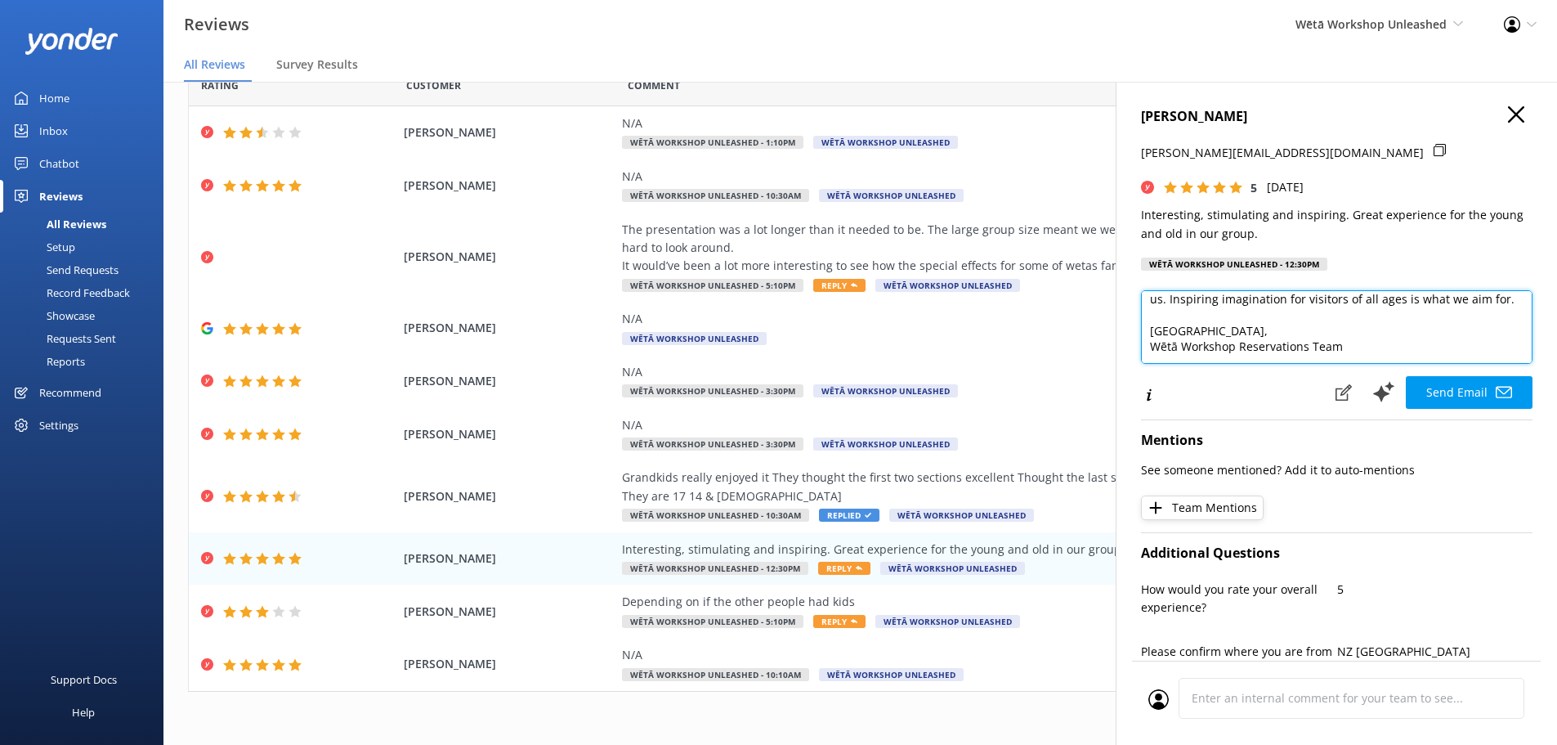
scroll to position [0, 0]
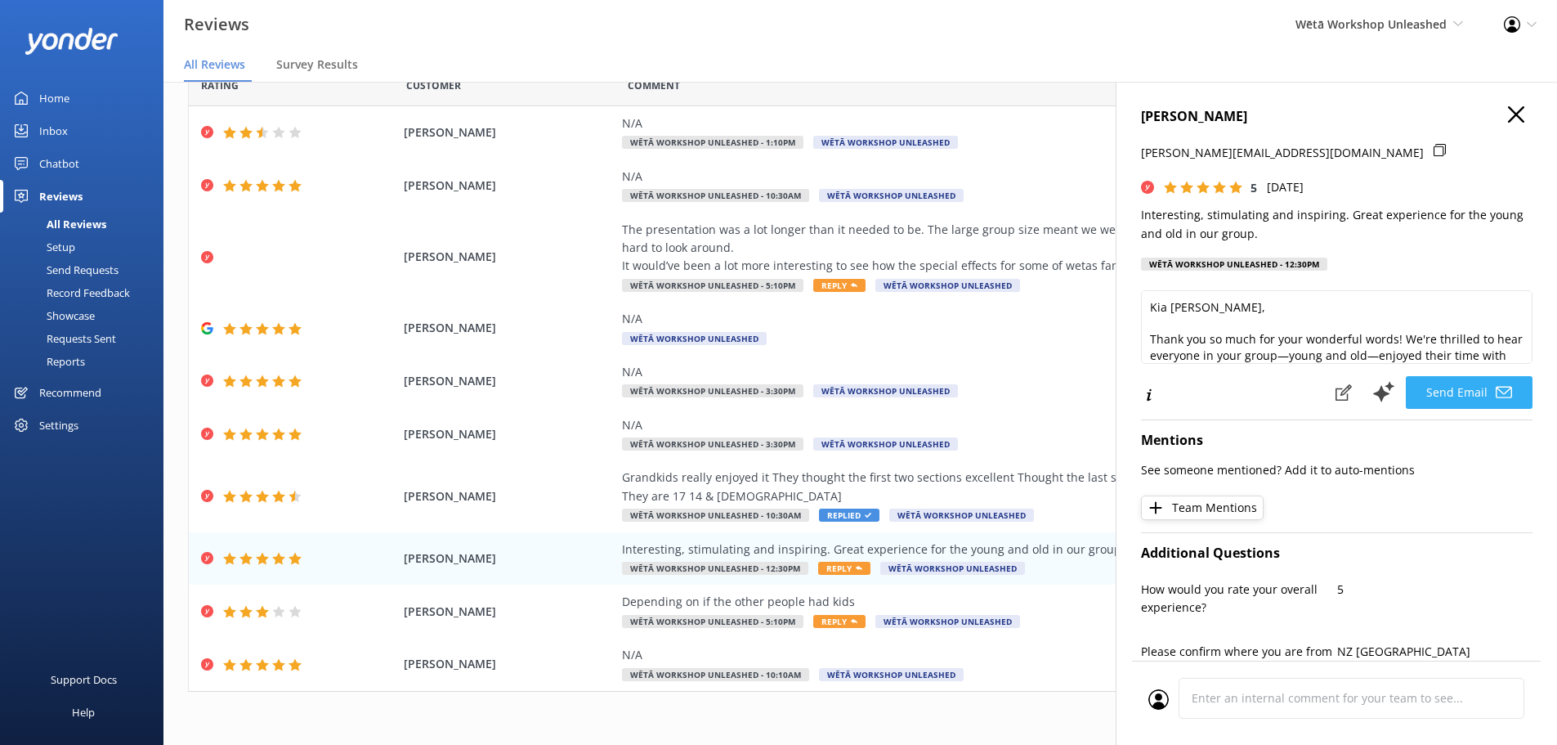
click at [1465, 386] on button "Send Email" at bounding box center [1469, 392] width 127 height 33
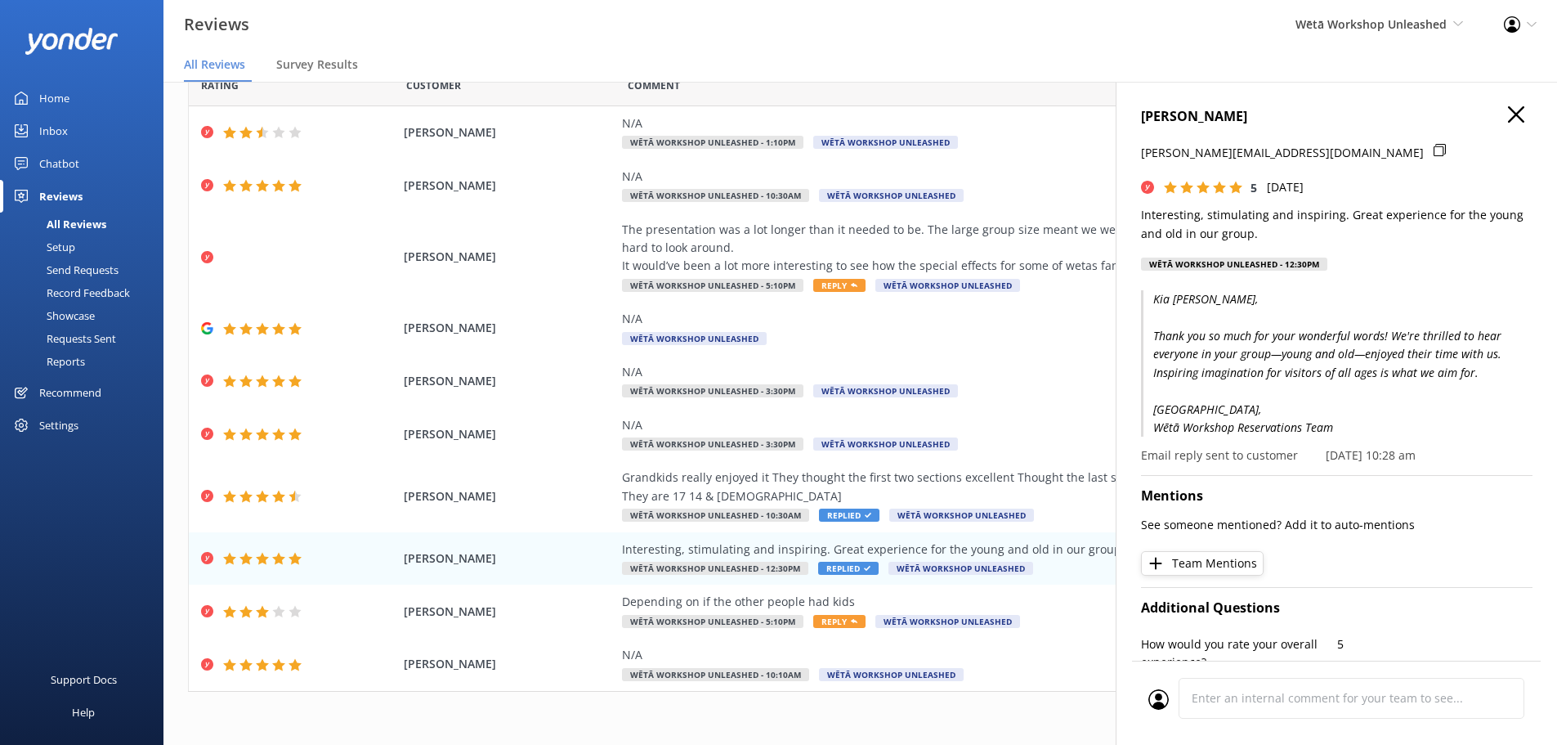
click at [1508, 119] on icon "button" at bounding box center [1516, 114] width 16 height 16
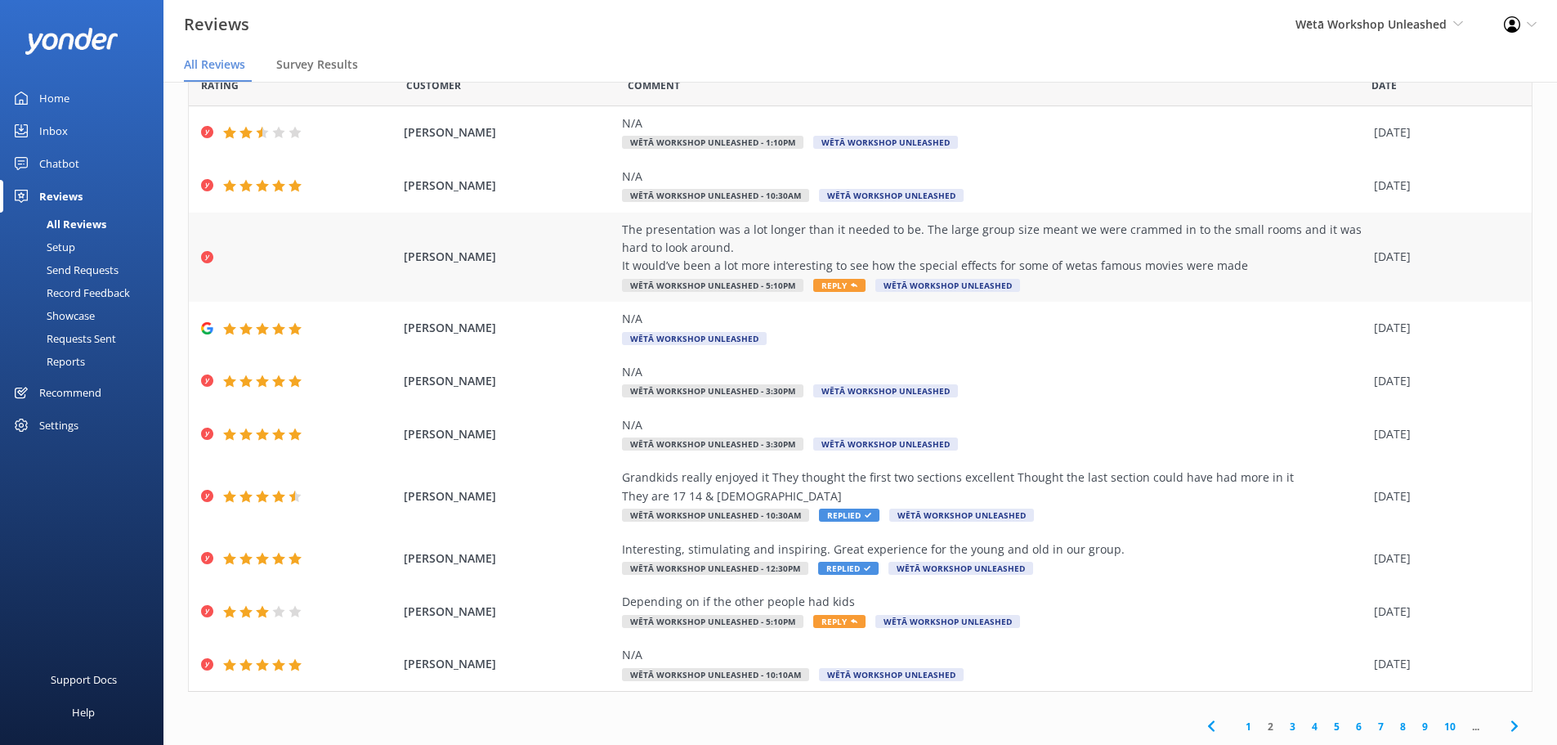
click at [1100, 244] on div "The presentation was a lot longer than it needed to be. The large group size me…" at bounding box center [994, 248] width 744 height 55
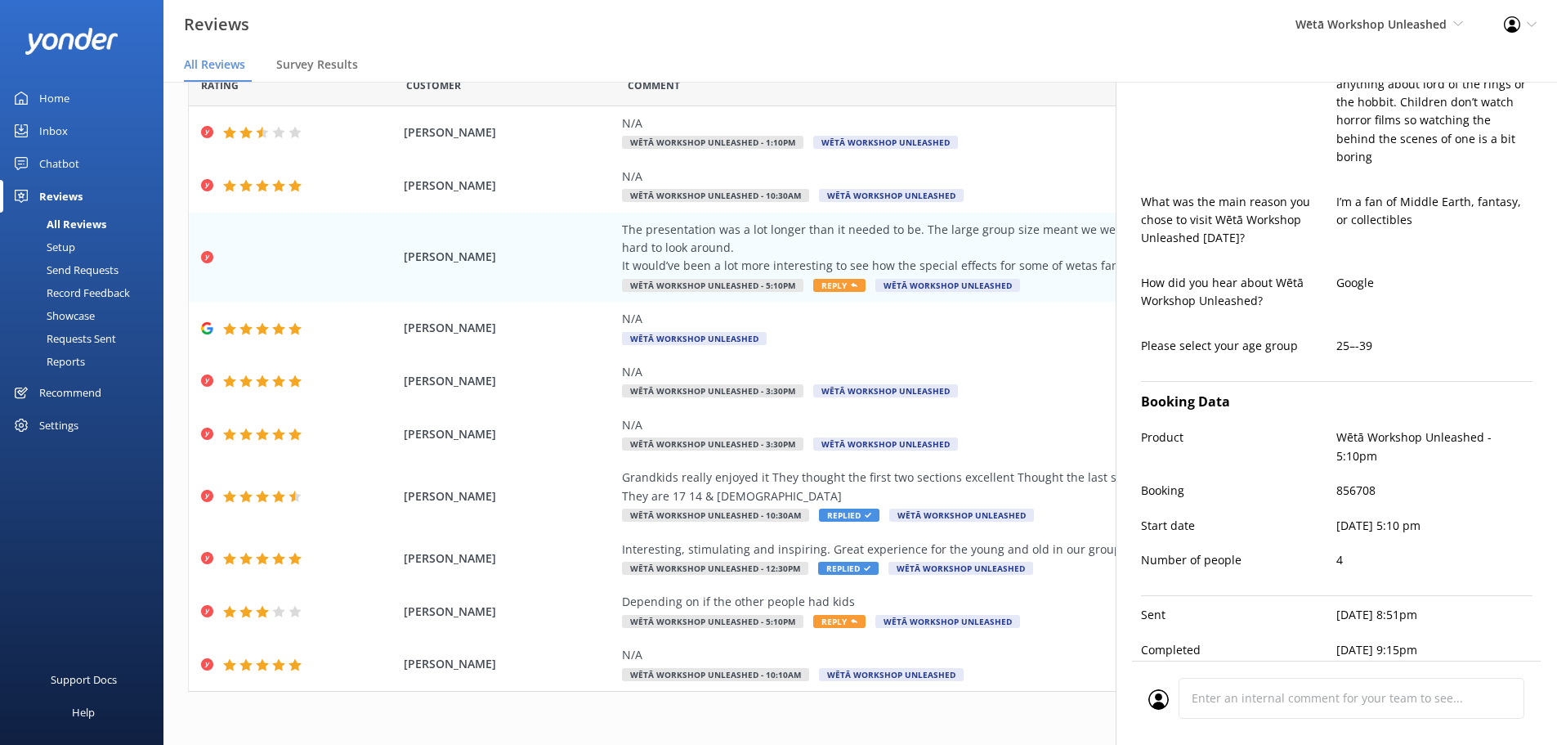
scroll to position [684, 0]
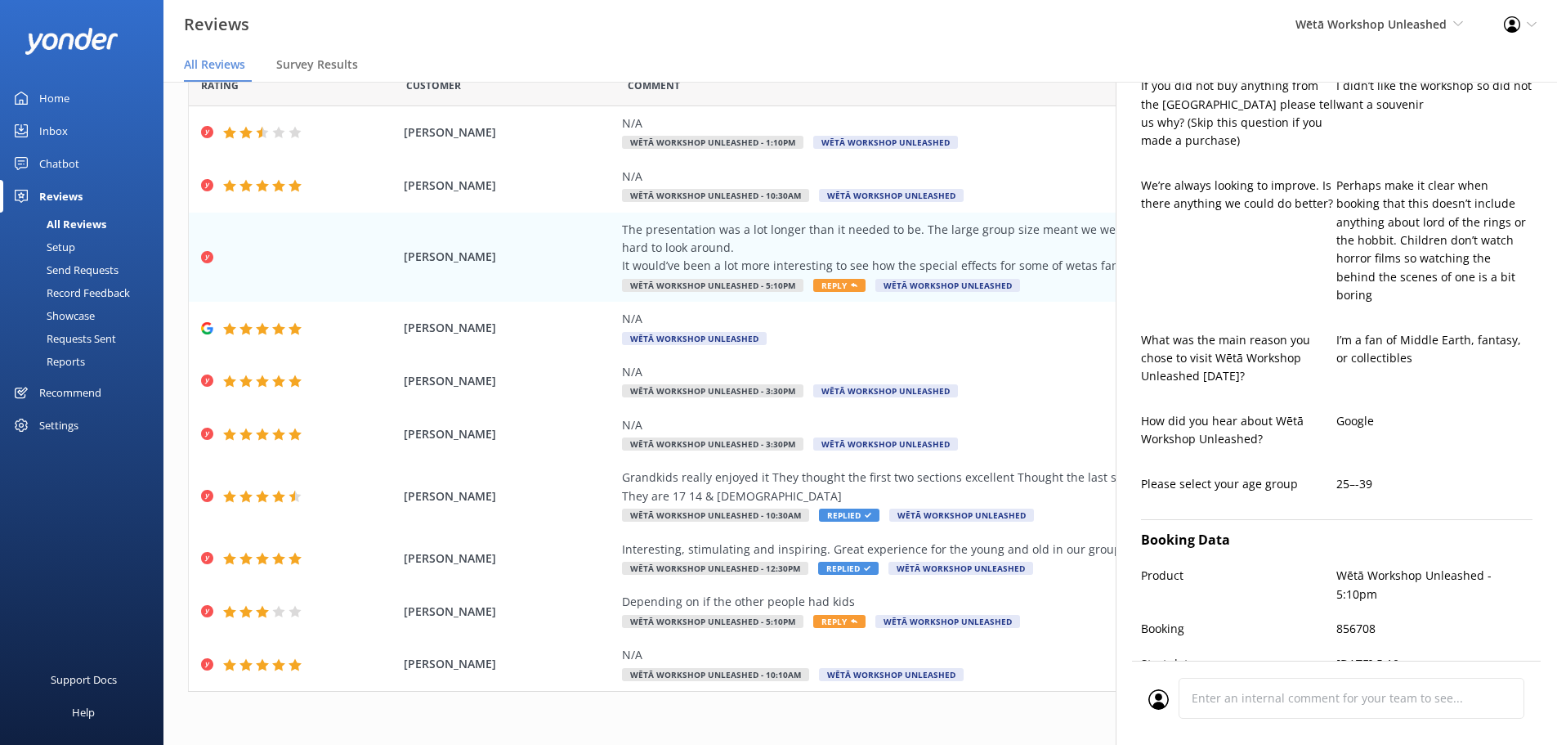
type textarea "Kia ora Amy, Thank you for sharing your thoughts with us. We're sorry to hear t…"
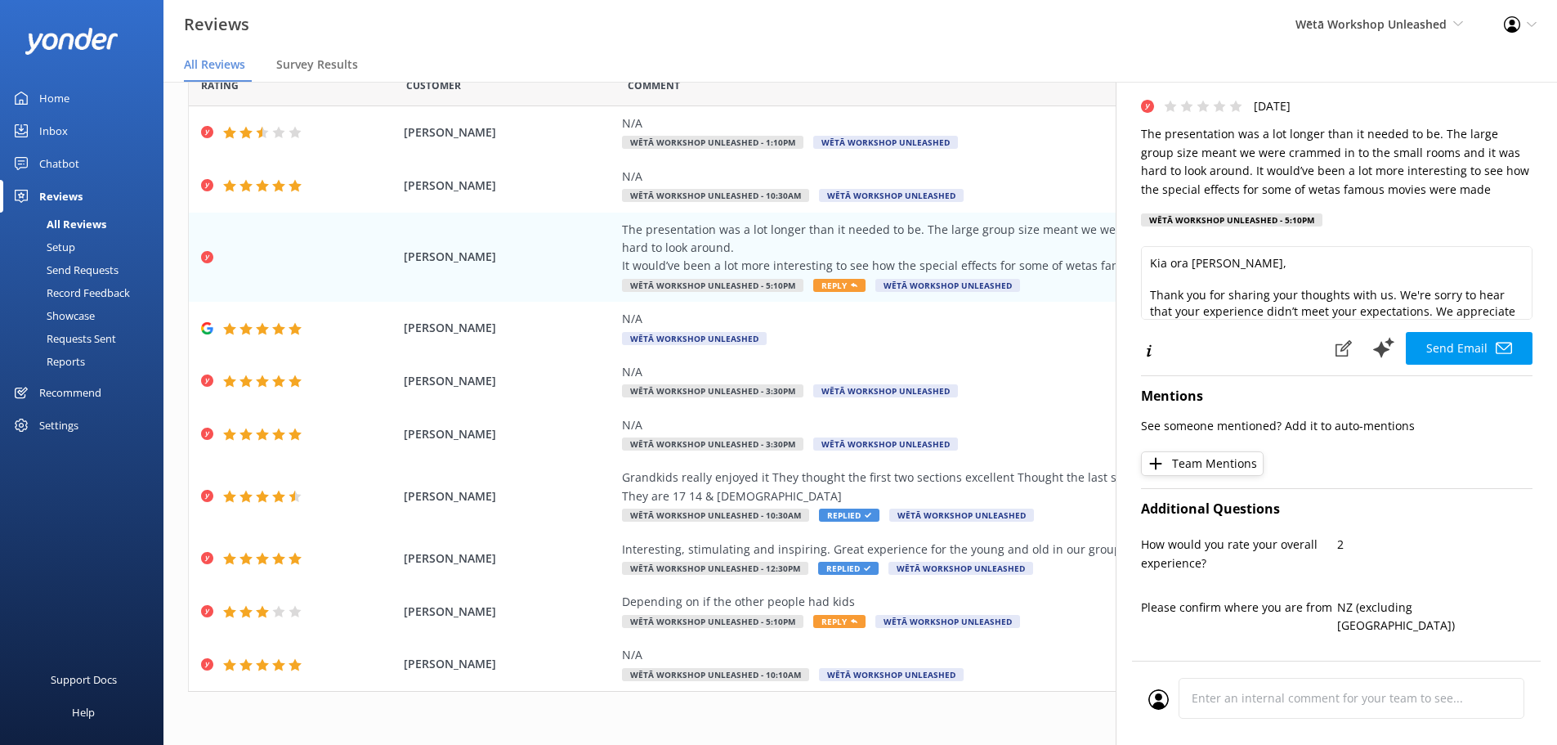
scroll to position [0, 0]
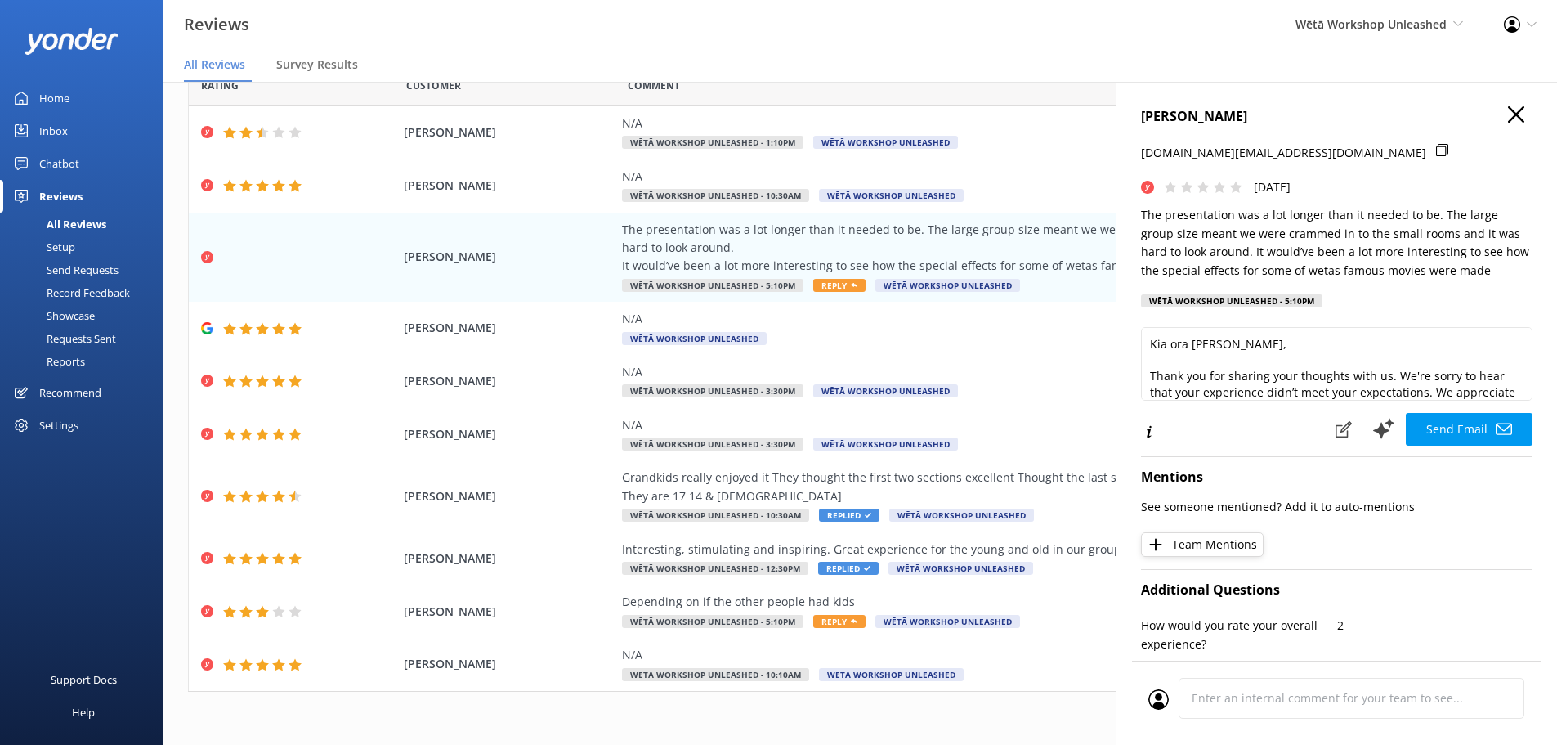
click at [1508, 108] on icon "button" at bounding box center [1516, 114] width 16 height 16
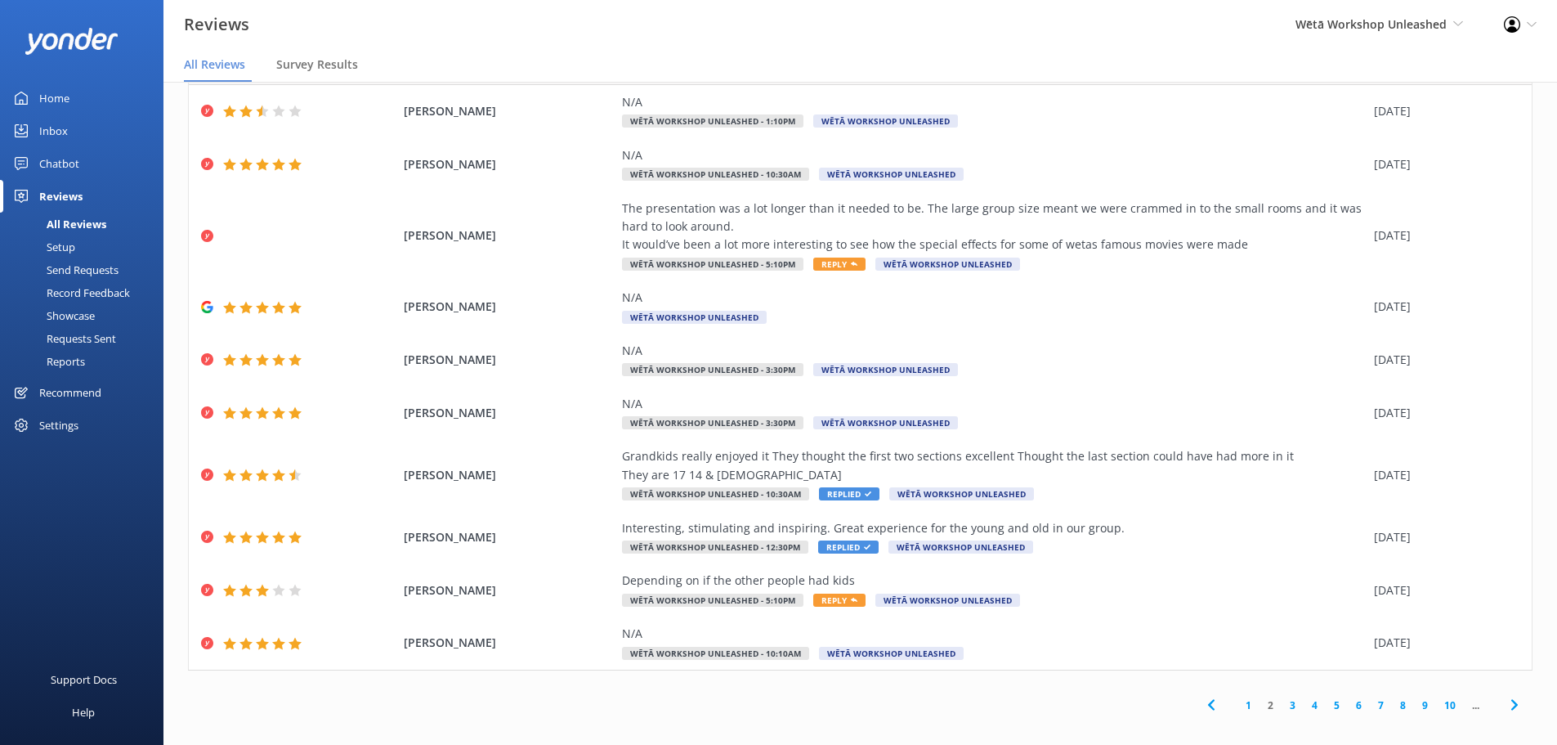
scroll to position [33, 0]
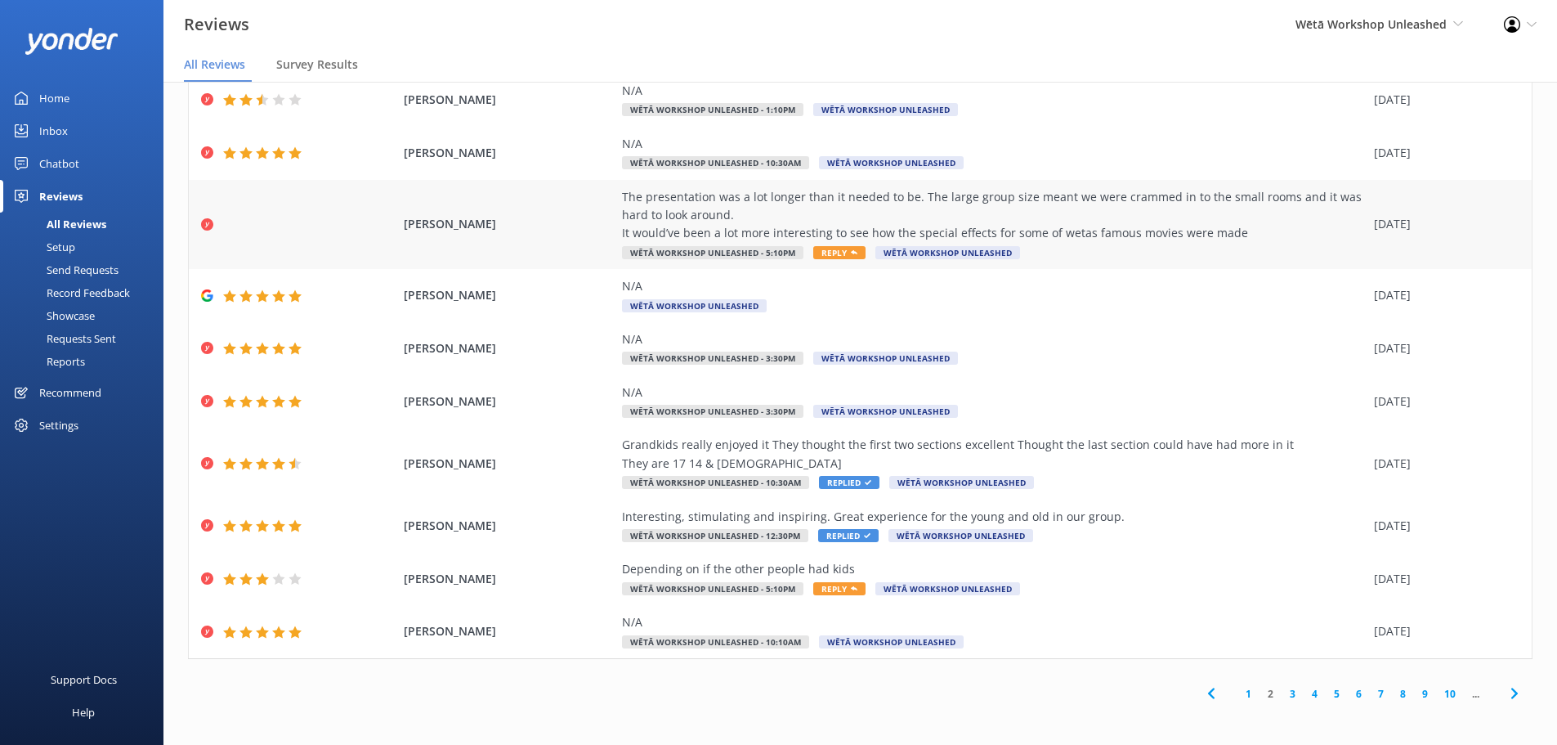
click at [912, 202] on div "The presentation was a lot longer than it needed to be. The large group size me…" at bounding box center [994, 215] width 744 height 55
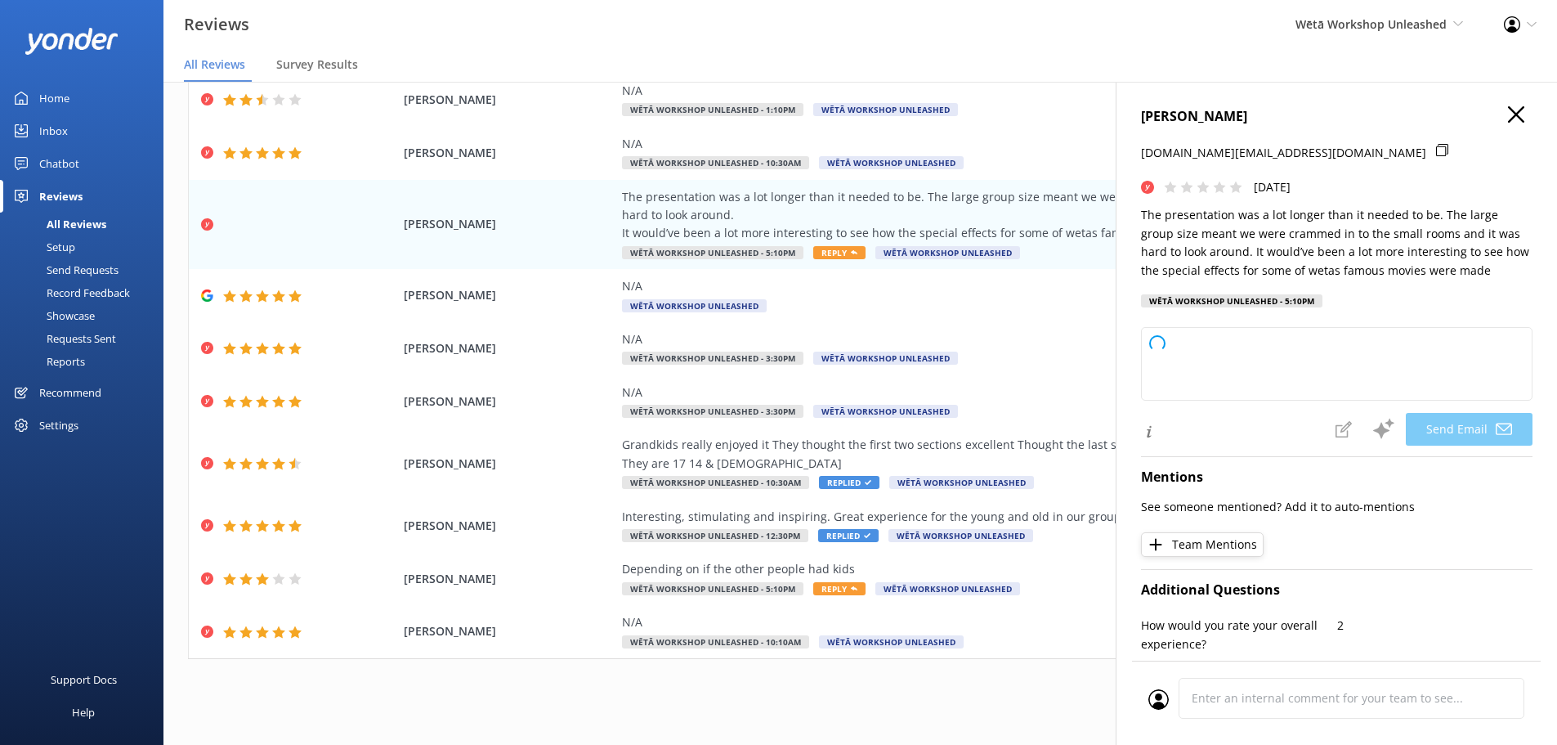
type textarea "Kia ora Amy, Thank you so much for your feedback and for taking the time to sha…"
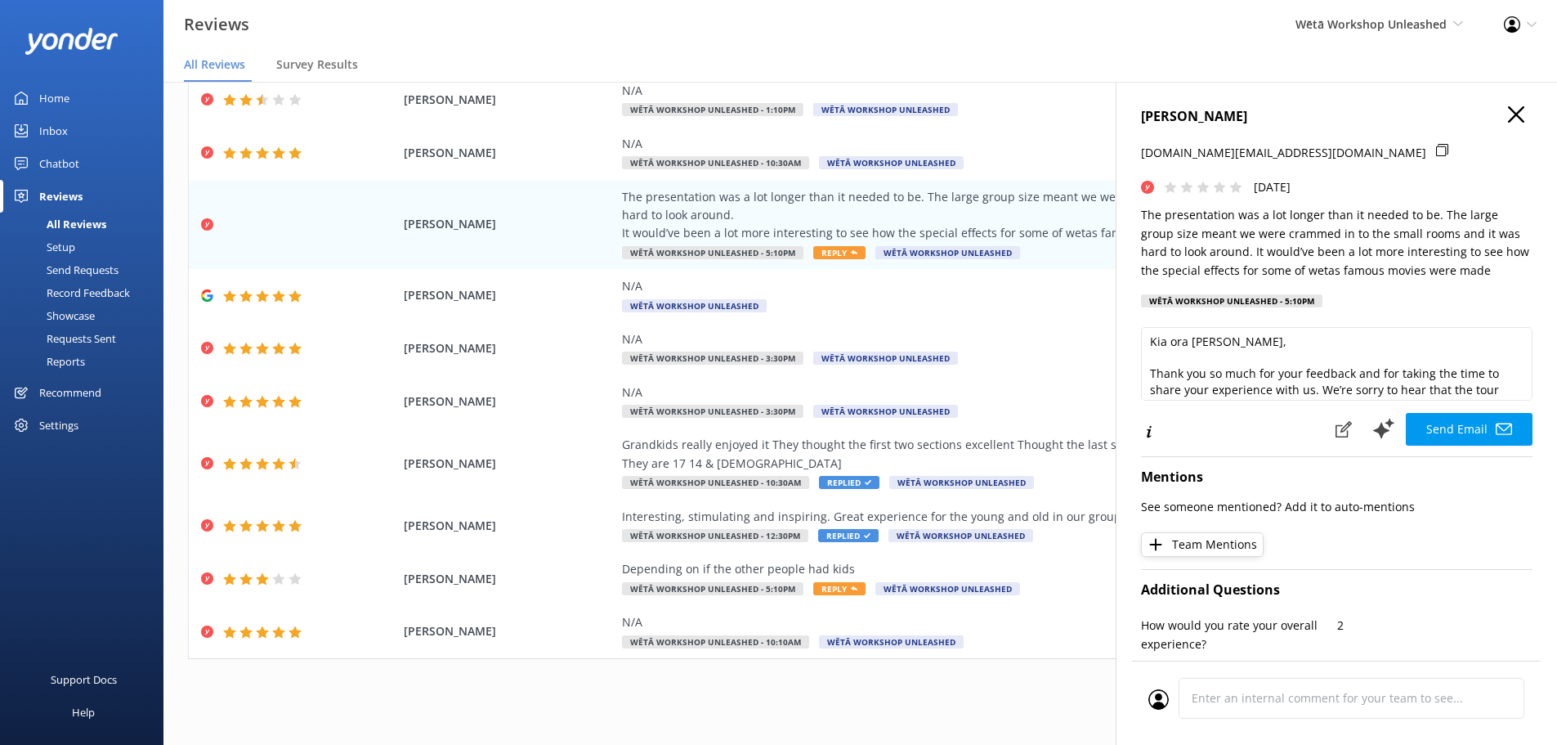
scroll to position [0, 0]
click at [1508, 107] on icon "button" at bounding box center [1516, 114] width 16 height 16
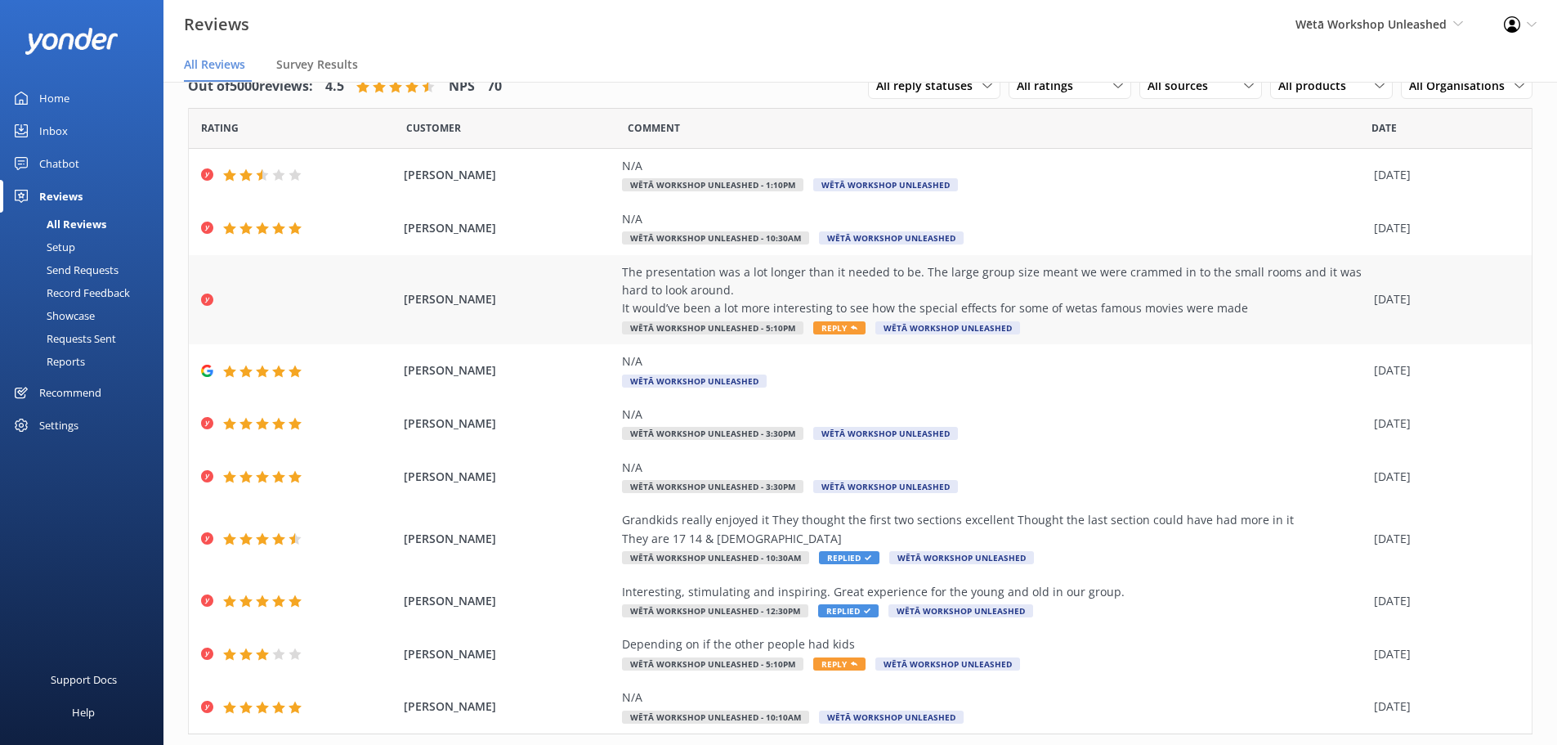
click at [1043, 285] on div "The presentation was a lot longer than it needed to be. The large group size me…" at bounding box center [994, 290] width 744 height 55
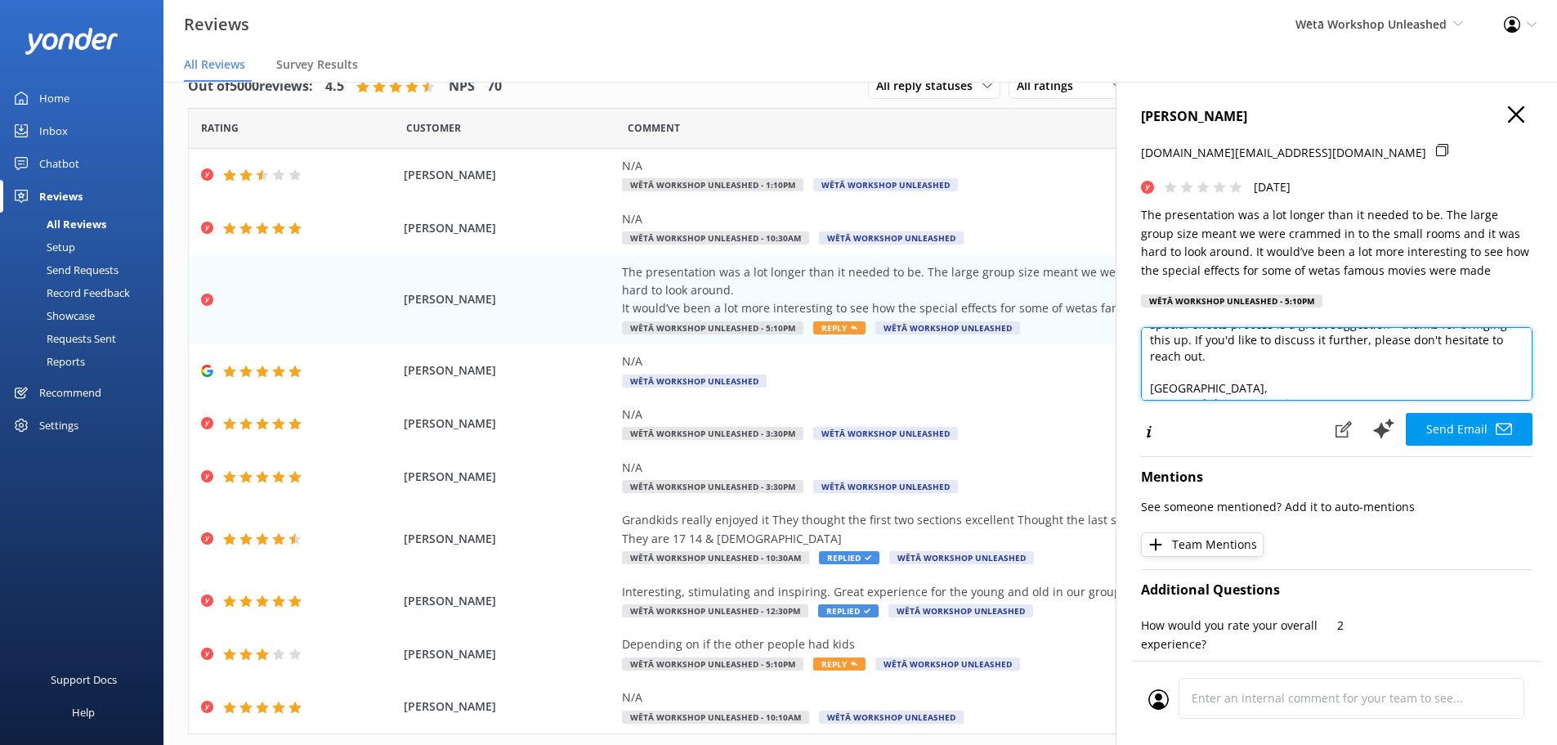
scroll to position [137, 0]
drag, startPoint x: 1148, startPoint y: 374, endPoint x: 1320, endPoint y: 345, distance: 174.2
click at [1320, 350] on textarea "Kia ora Amy, Thank you for sharing your feedback with us. We're sorry to hear t…" at bounding box center [1337, 364] width 392 height 74
click at [1320, 345] on textarea "Kia ora Amy, Thank you for sharing your feedback with us. We're sorry to hear t…" at bounding box center [1337, 364] width 392 height 74
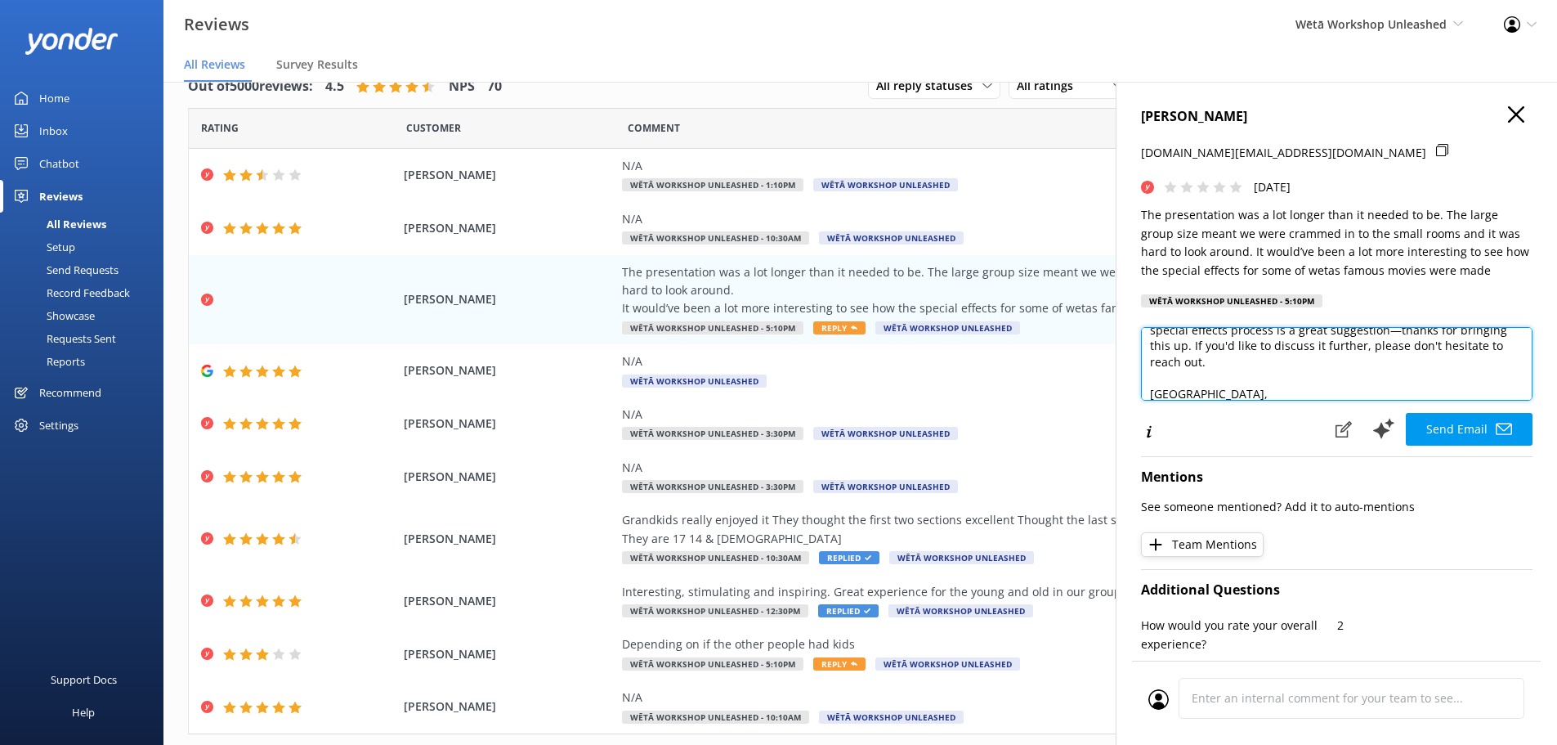
drag, startPoint x: 1317, startPoint y: 345, endPoint x: 1222, endPoint y: 341, distance: 94.9
click at [1222, 341] on textarea "Kia ora Amy, Thank you for sharing your feedback with us. We're sorry to hear t…" at bounding box center [1337, 364] width 392 height 74
click at [1288, 365] on textarea "Kia ora Amy, Thank you for sharing your feedback with us. We're sorry to hear t…" at bounding box center [1337, 364] width 392 height 74
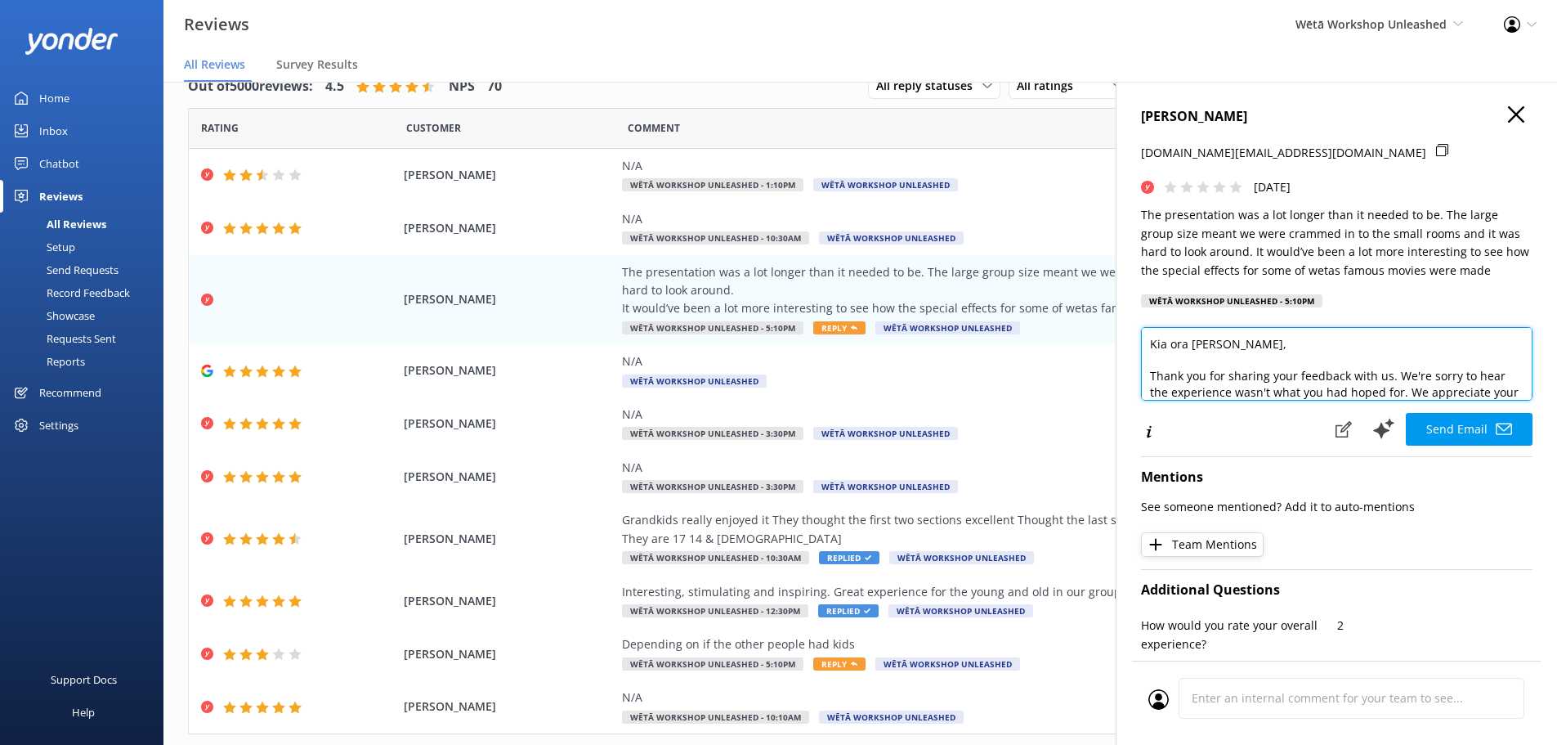
drag, startPoint x: 1288, startPoint y: 365, endPoint x: 1148, endPoint y: 375, distance: 141.0
click at [1148, 375] on textarea "Kia ora Amy, Thank you for sharing your feedback with us. We're sorry to hear t…" at bounding box center [1337, 364] width 392 height 74
paste textarea "taking the time to share this feedback. We are sorry to hear of your experience…"
click at [1152, 343] on textarea "Kia ora Amy, Thank you for taking the time to share this feedback. We are sorry…" at bounding box center [1337, 364] width 392 height 74
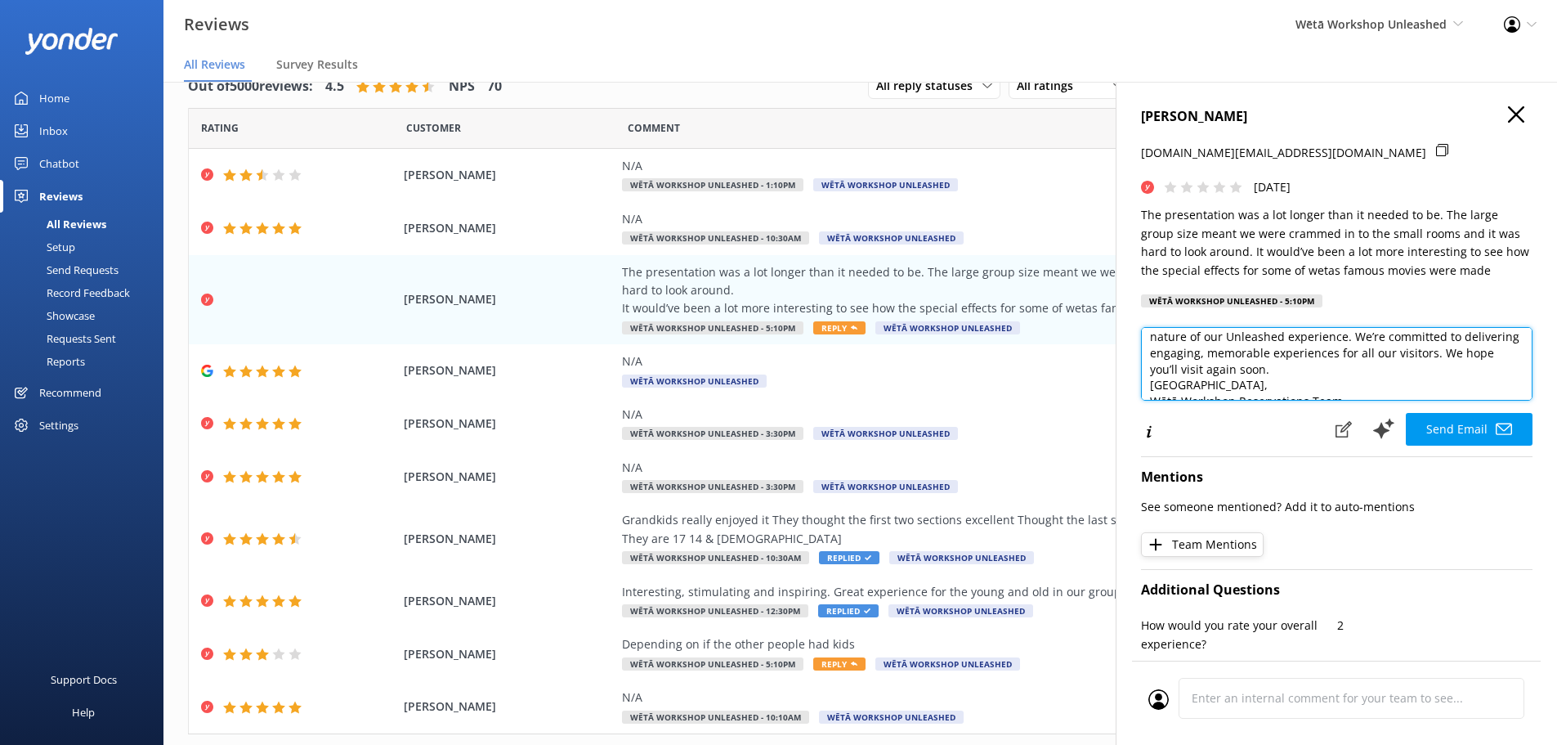
scroll to position [192, 0]
click at [1355, 366] on textarea "Kia ora Amy, Thank you for taking the time to share this feedback. We are sorry…" at bounding box center [1337, 364] width 392 height 74
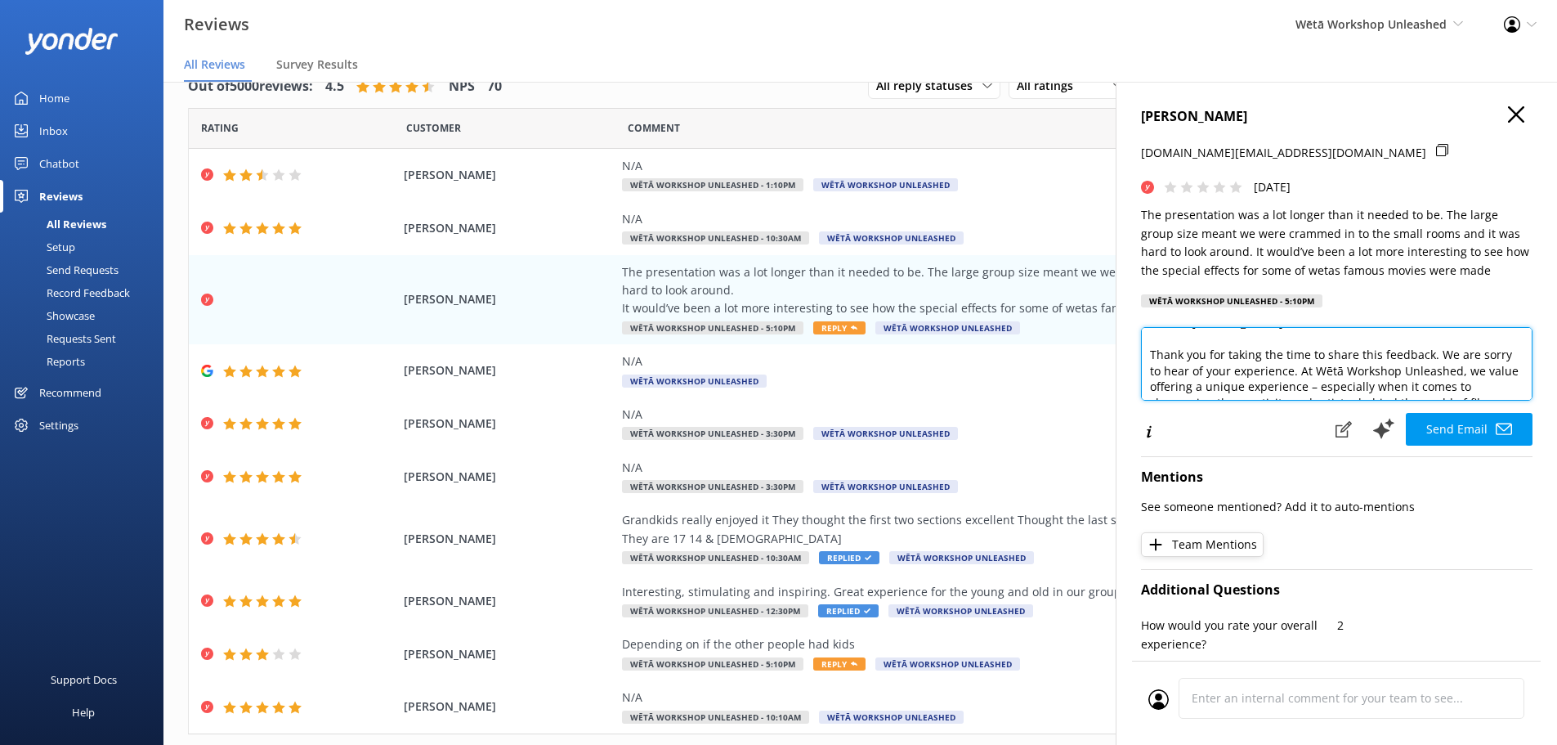
scroll to position [33, 0]
click at [1506, 391] on textarea "Kia ora Amy, Thank you for taking the time to share this feedback. We are sorry…" at bounding box center [1337, 364] width 392 height 74
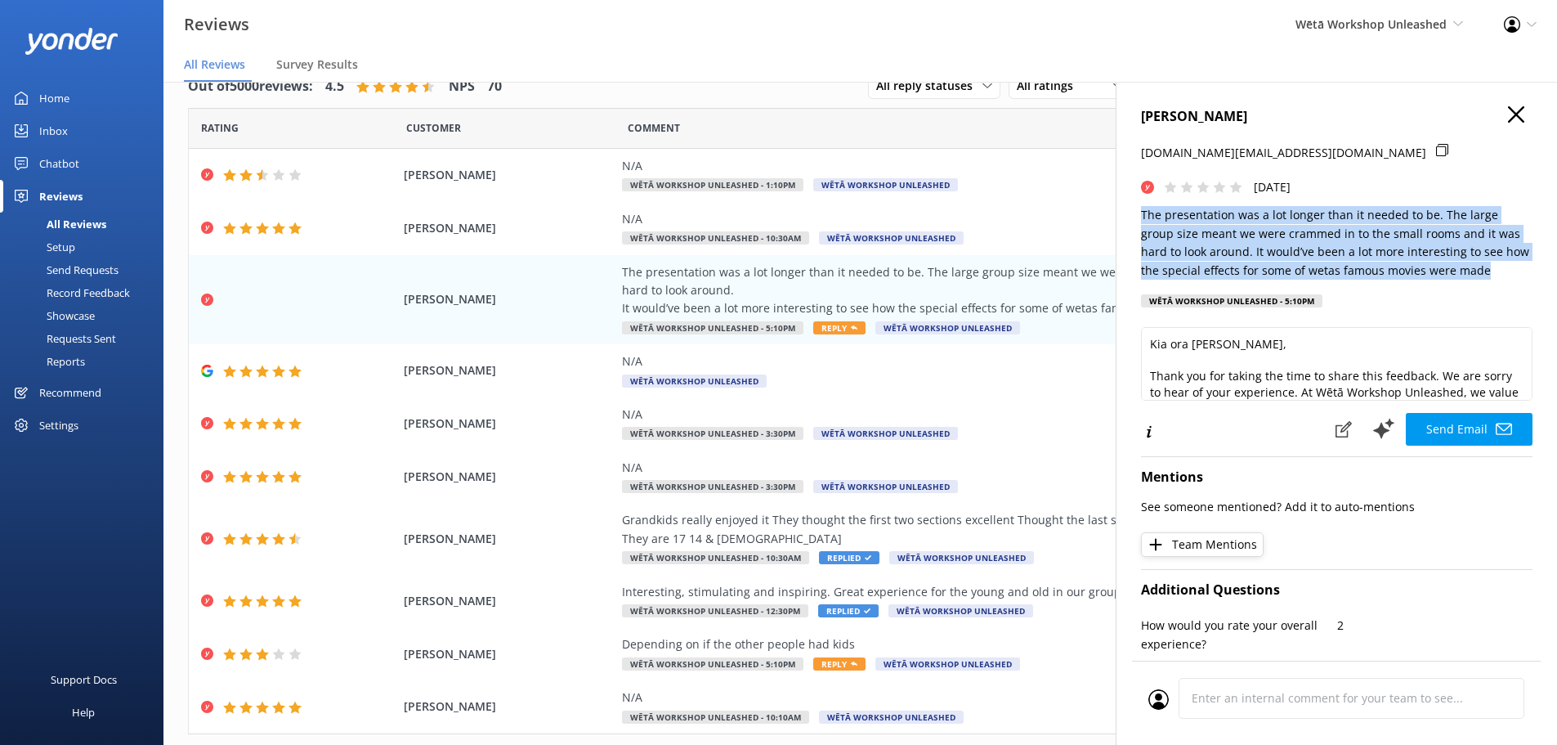
drag, startPoint x: 1491, startPoint y: 271, endPoint x: 1139, endPoint y: 217, distance: 356.6
click at [1139, 217] on div "AMY PUGH milkywhey.nz@gmail.com Sun, 5th Oct 2025 The presentation was a lot lo…" at bounding box center [1336, 454] width 441 height 745
click at [1138, 216] on div "AMY PUGH milkywhey.nz@gmail.com Sun, 5th Oct 2025 The presentation was a lot lo…" at bounding box center [1336, 454] width 441 height 745
drag, startPoint x: 1469, startPoint y: 269, endPoint x: 1131, endPoint y: 215, distance: 342.7
click at [1131, 215] on div "AMY PUGH milkywhey.nz@gmail.com Sun, 5th Oct 2025 The presentation was a lot lo…" at bounding box center [1336, 454] width 441 height 745
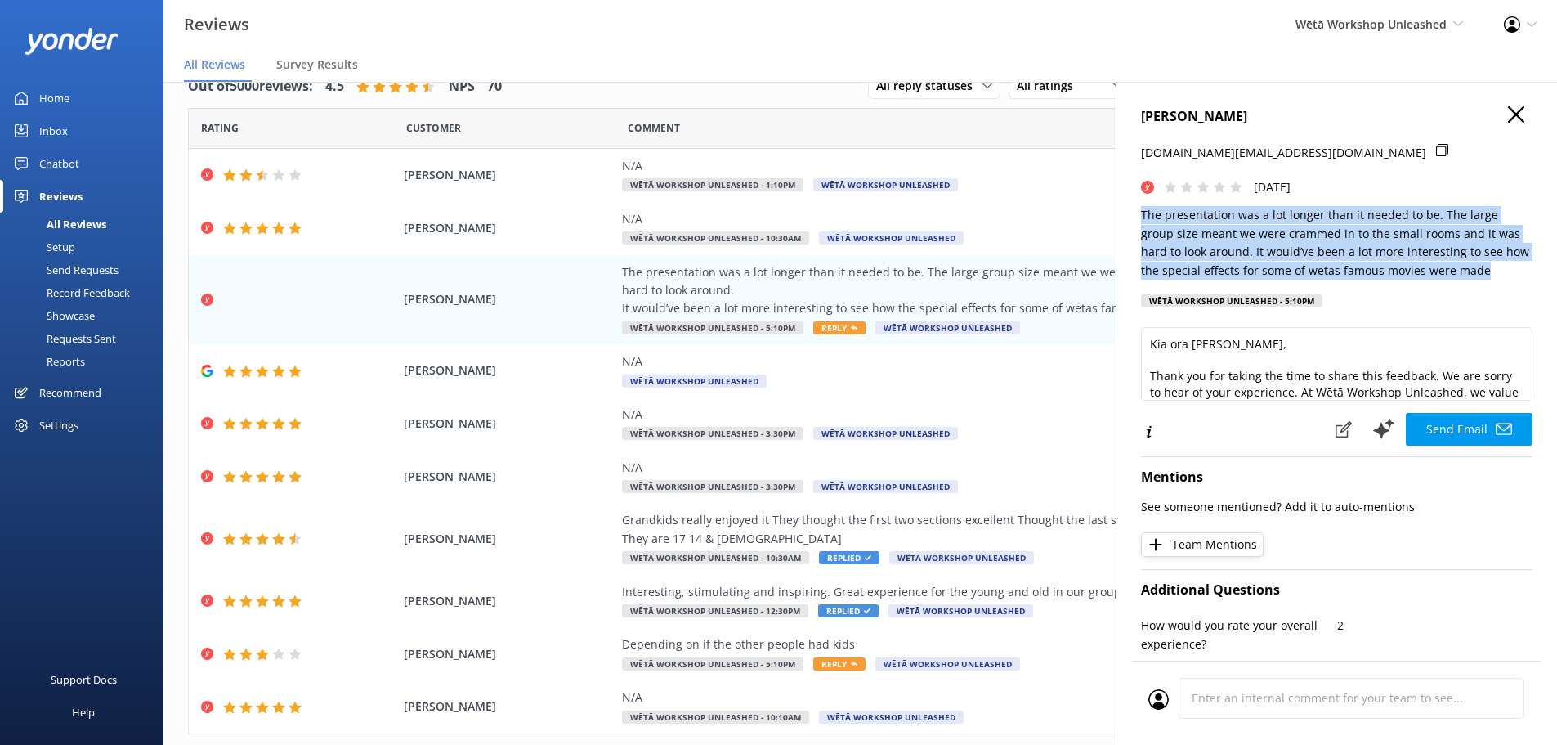
copy p "The presentation was a lot longer than it needed to be. The large group size me…"
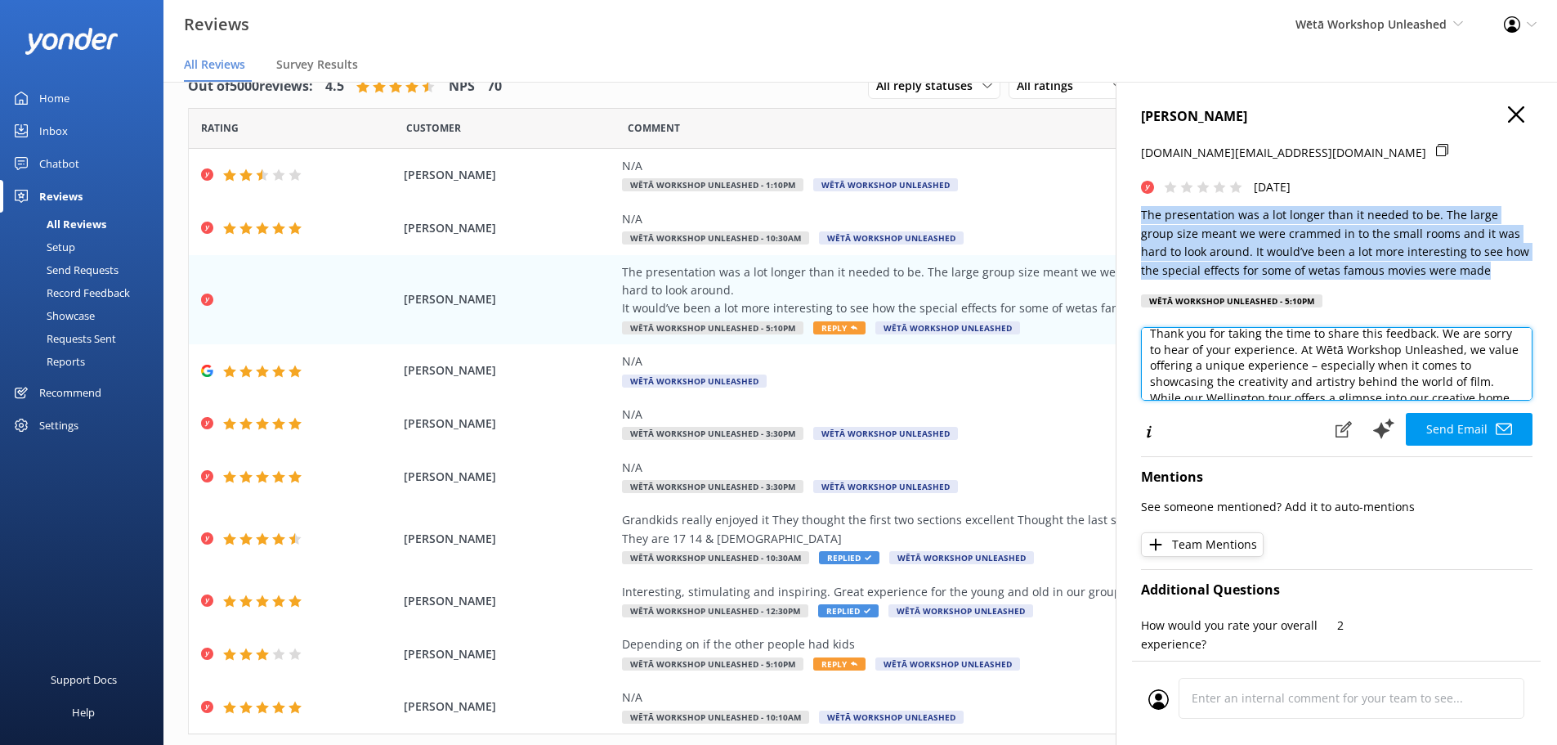
scroll to position [33, 0]
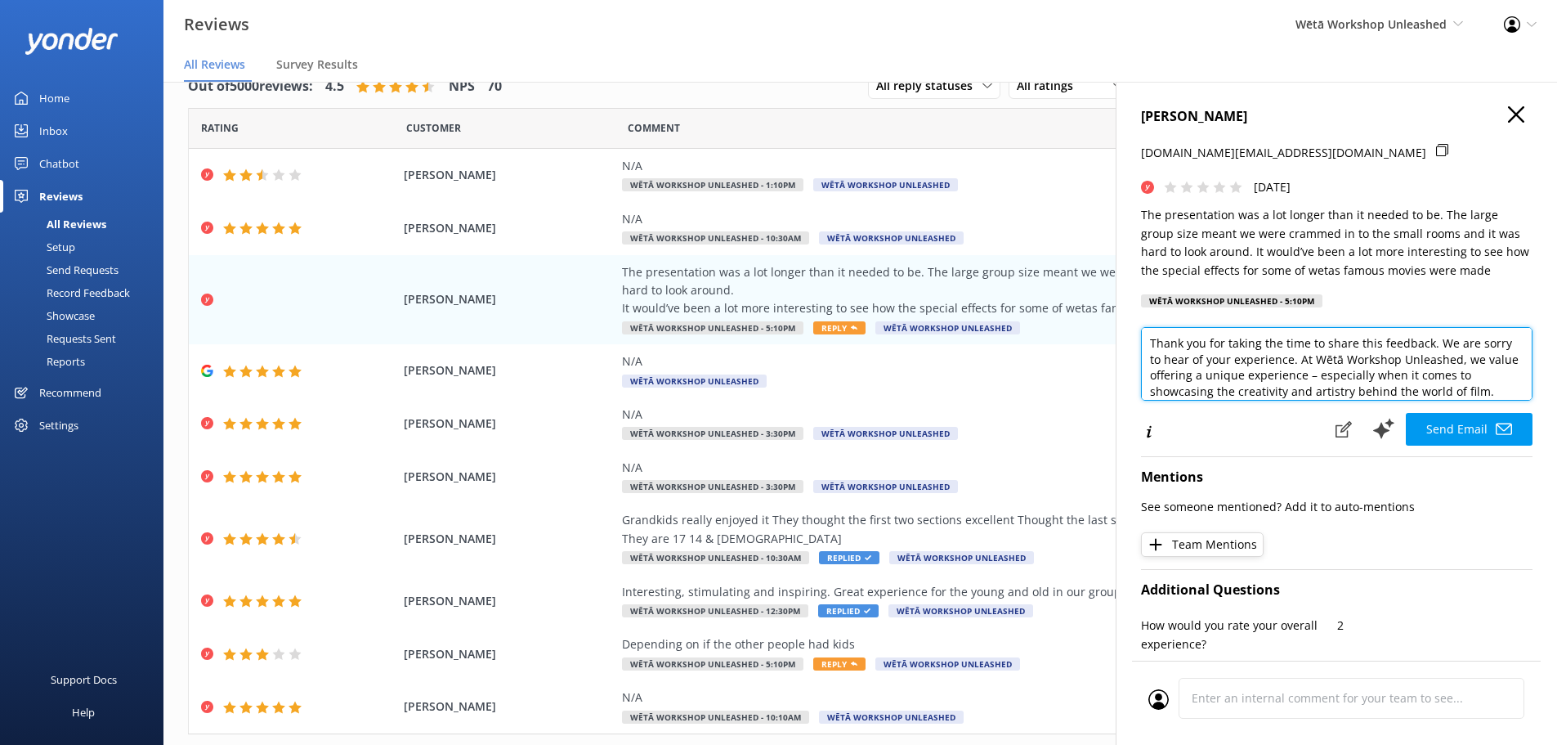
drag, startPoint x: 1148, startPoint y: 345, endPoint x: 1329, endPoint y: 361, distance: 182.2
click at [1329, 361] on textarea "Kia ora Amy, Thank you for taking the time to share this feedback. We are sorry…" at bounding box center [1337, 364] width 392 height 74
paste textarea "your feedback — we genuinely appreciate all perspectives as they help us improv…"
click at [1330, 367] on textarea "Kia ora Amy, Thank you for taking the time to share this feedback. We are sorry…" at bounding box center [1337, 364] width 392 height 74
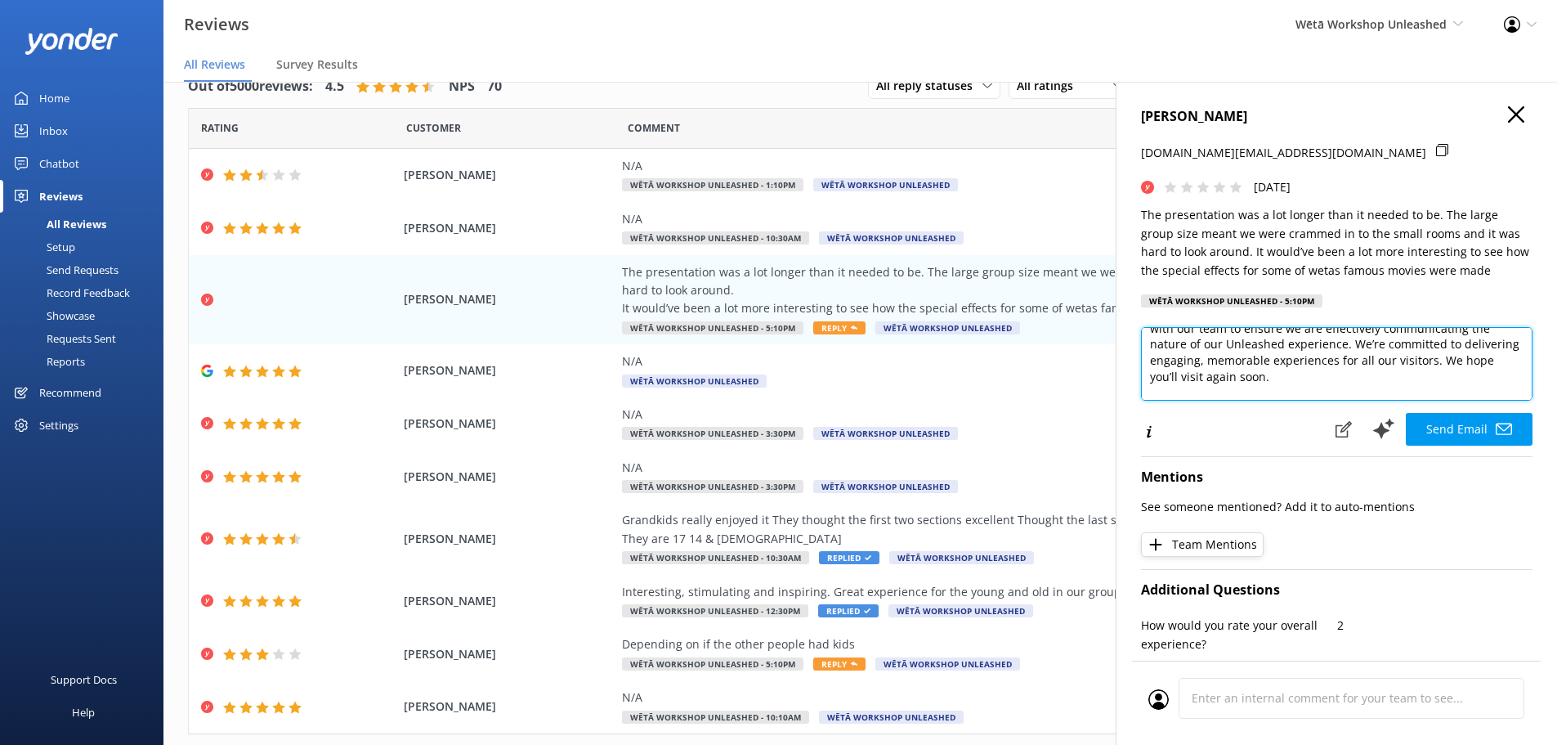
drag, startPoint x: 1327, startPoint y: 355, endPoint x: 1453, endPoint y: 383, distance: 128.9
click at [1453, 383] on textarea "Kia ora Amy, Thank you for taking the time to share this feedback. We are sorry…" at bounding box center [1337, 364] width 392 height 74
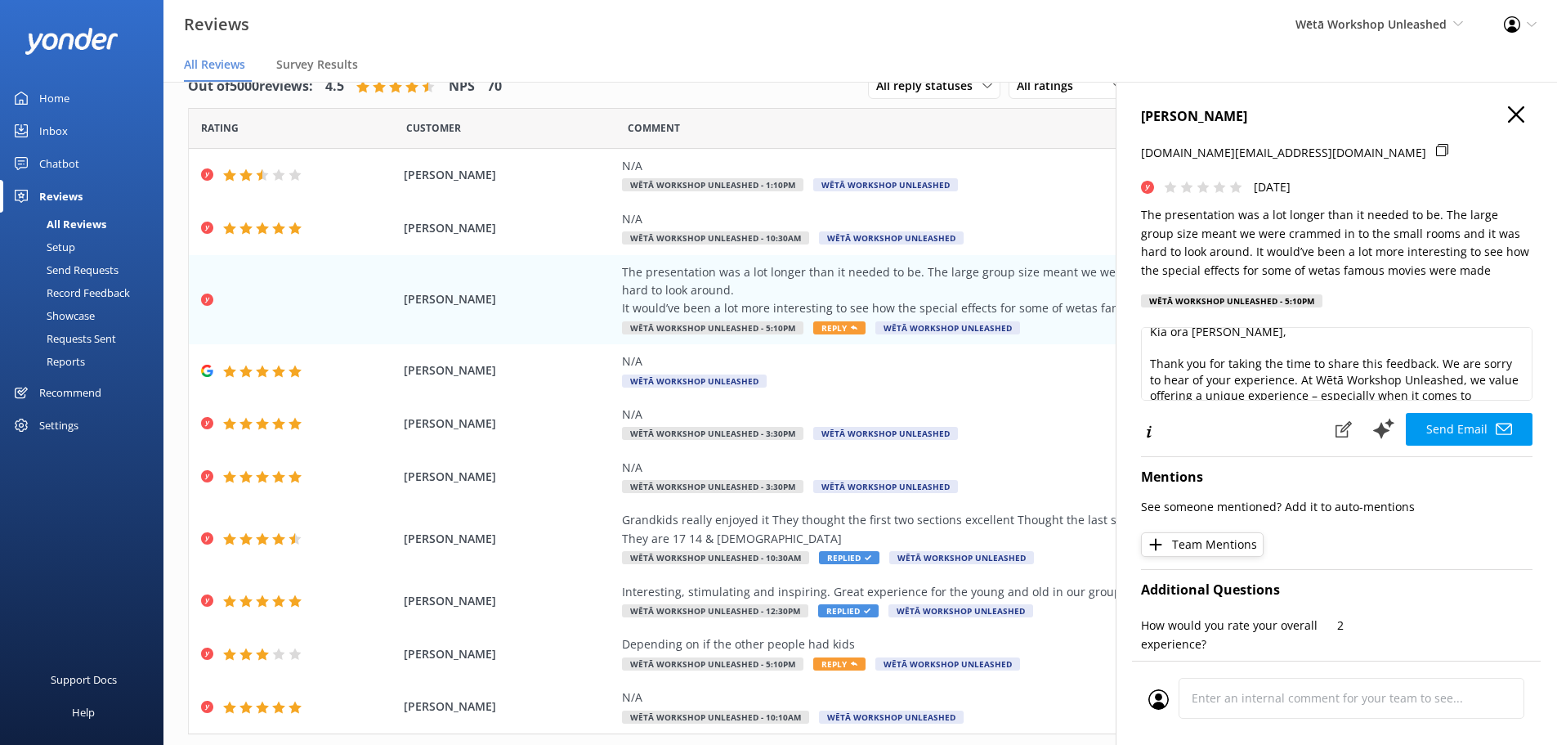
click at [1469, 262] on p "The presentation was a lot longer than it needed to be. The large group size me…" at bounding box center [1337, 243] width 392 height 74
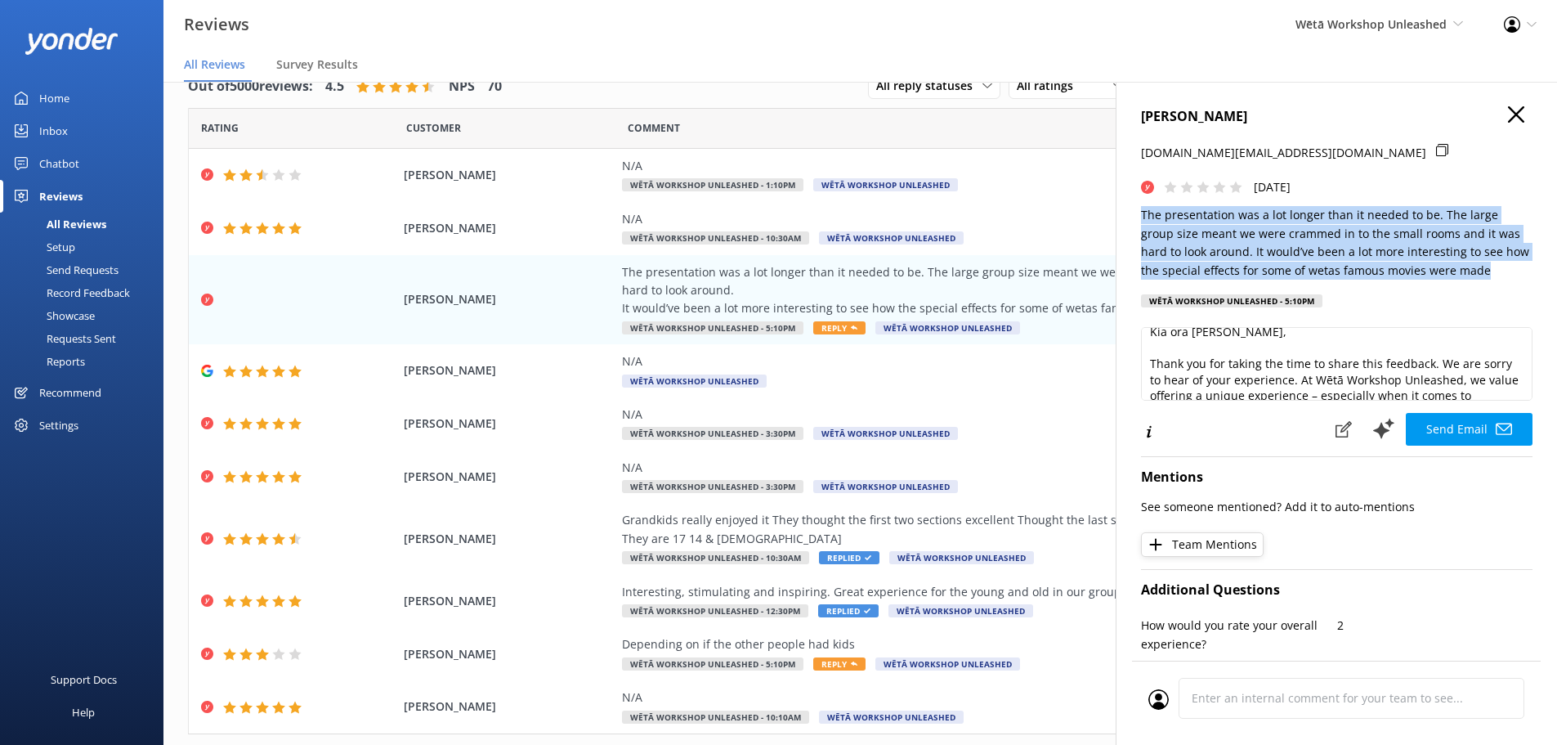
drag, startPoint x: 1470, startPoint y: 274, endPoint x: 1127, endPoint y: 216, distance: 348.3
click at [1127, 216] on div "AMY PUGH milkywhey.nz@gmail.com Sun, 5th Oct 2025 The presentation was a lot lo…" at bounding box center [1336, 454] width 441 height 745
copy p "The presentation was a lot longer than it needed to be. The large group size me…"
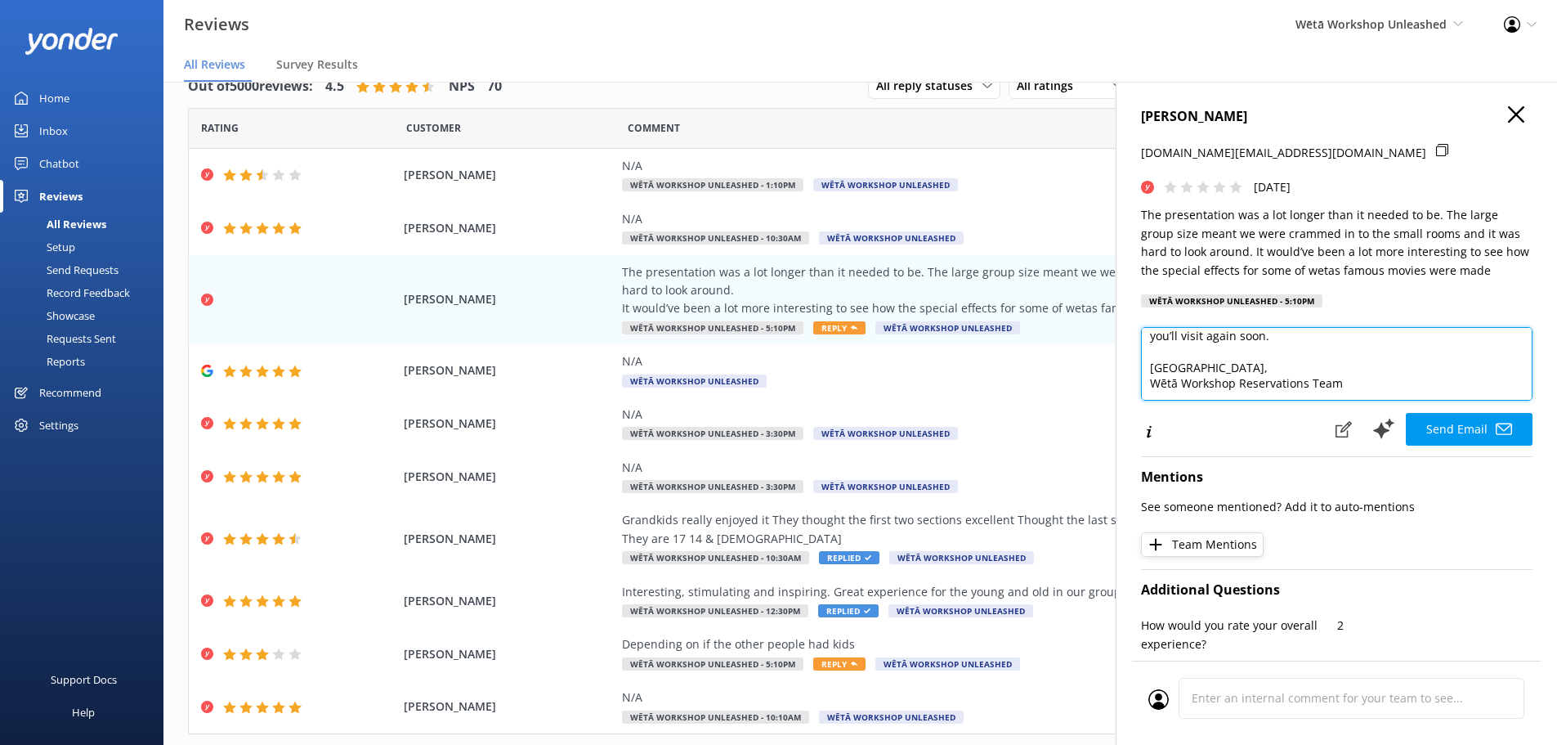
scroll to position [0, 0]
drag, startPoint x: 1365, startPoint y: 340, endPoint x: 1145, endPoint y: 372, distance: 221.4
click at [1145, 372] on textarea "Kia ora Amy, Thank you for taking the time to share this feedback. We are sorry…" at bounding box center [1337, 364] width 392 height 74
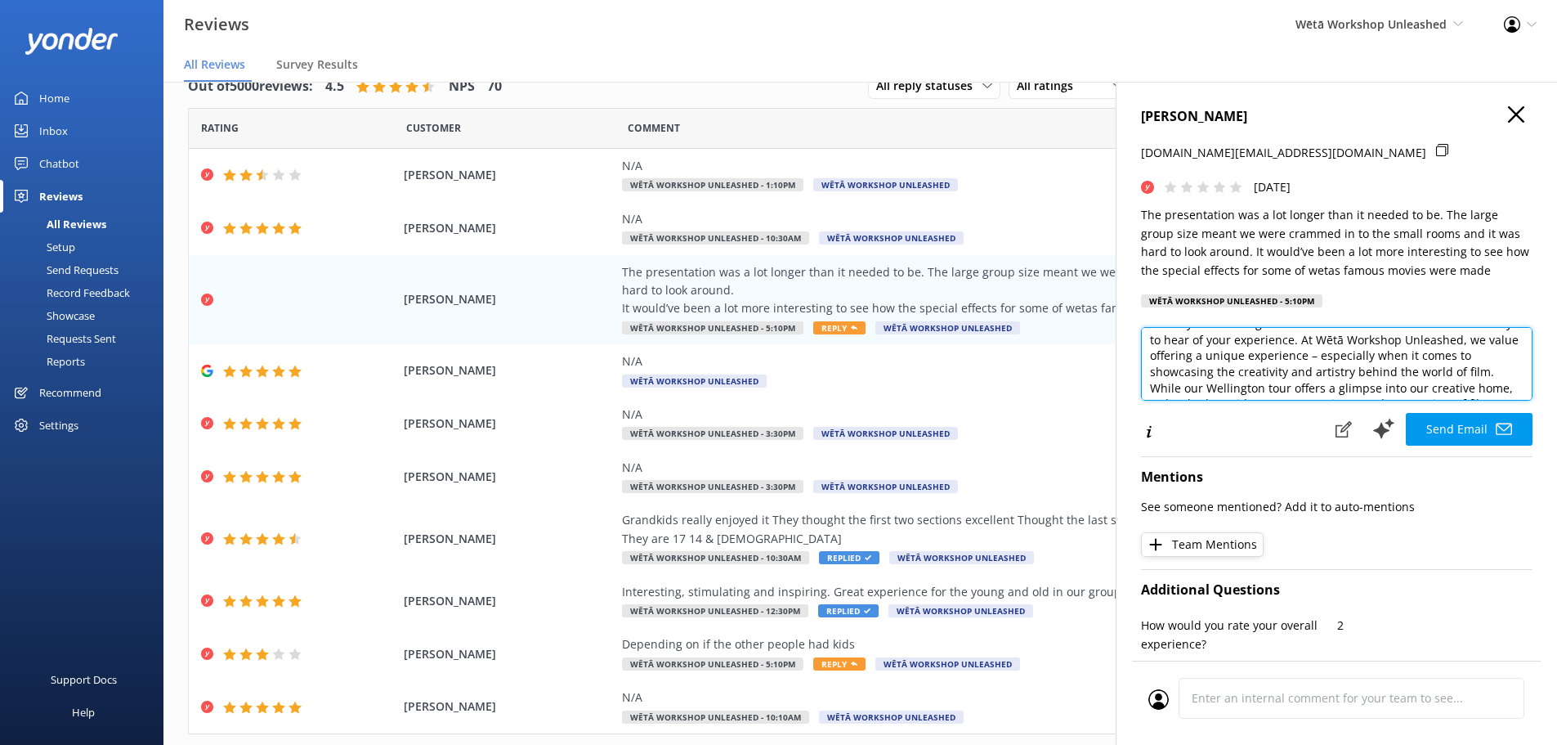
scroll to position [82, 0]
paste textarea "fair Thank you for your feedback. We're sorry to hear the experience didn’t mee…"
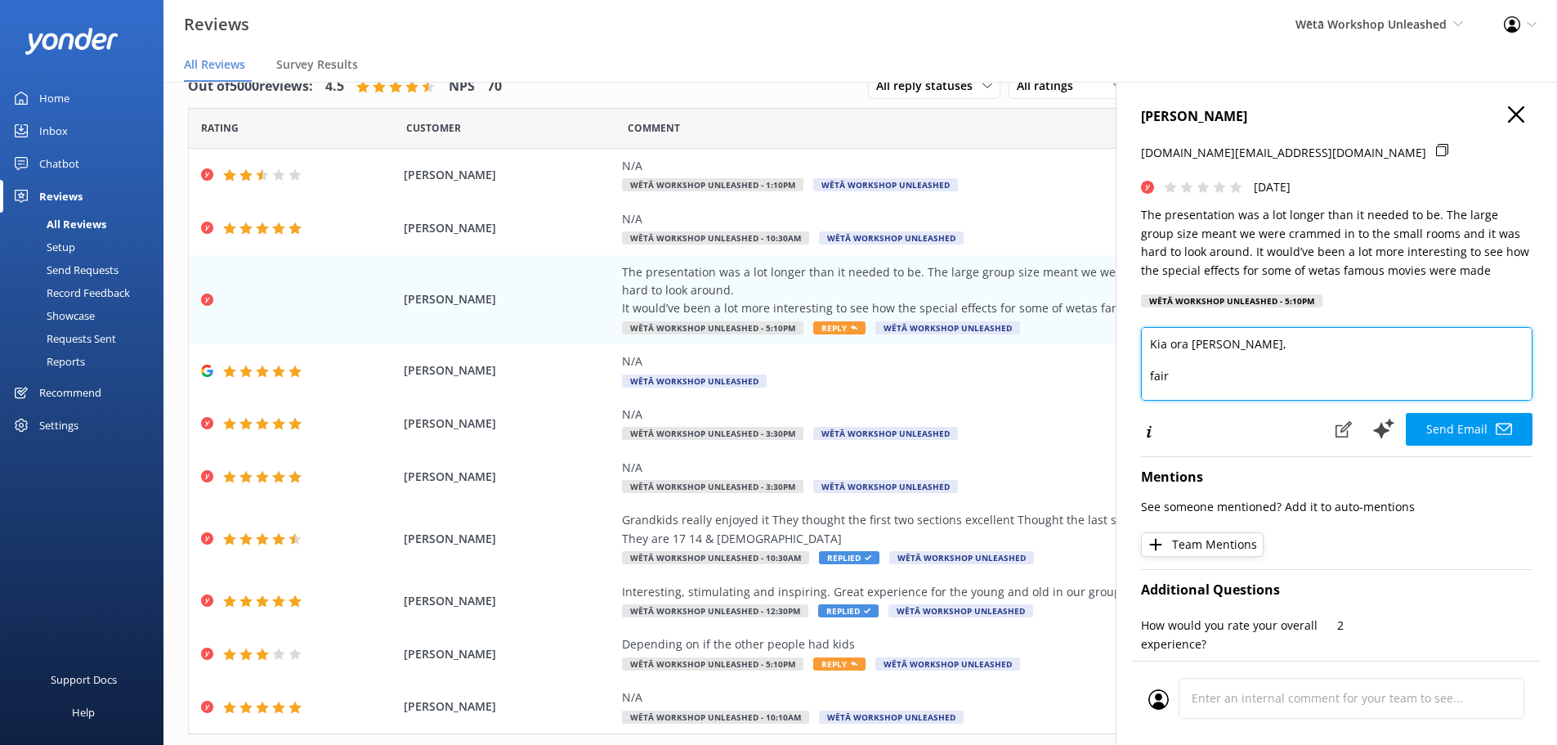
drag, startPoint x: 1239, startPoint y: 379, endPoint x: 1121, endPoint y: 379, distance: 117.7
click at [1121, 379] on div "AMY PUGH milkywhey.nz@gmail.com Sun, 5th Oct 2025 The presentation was a lot lo…" at bounding box center [1336, 454] width 441 height 745
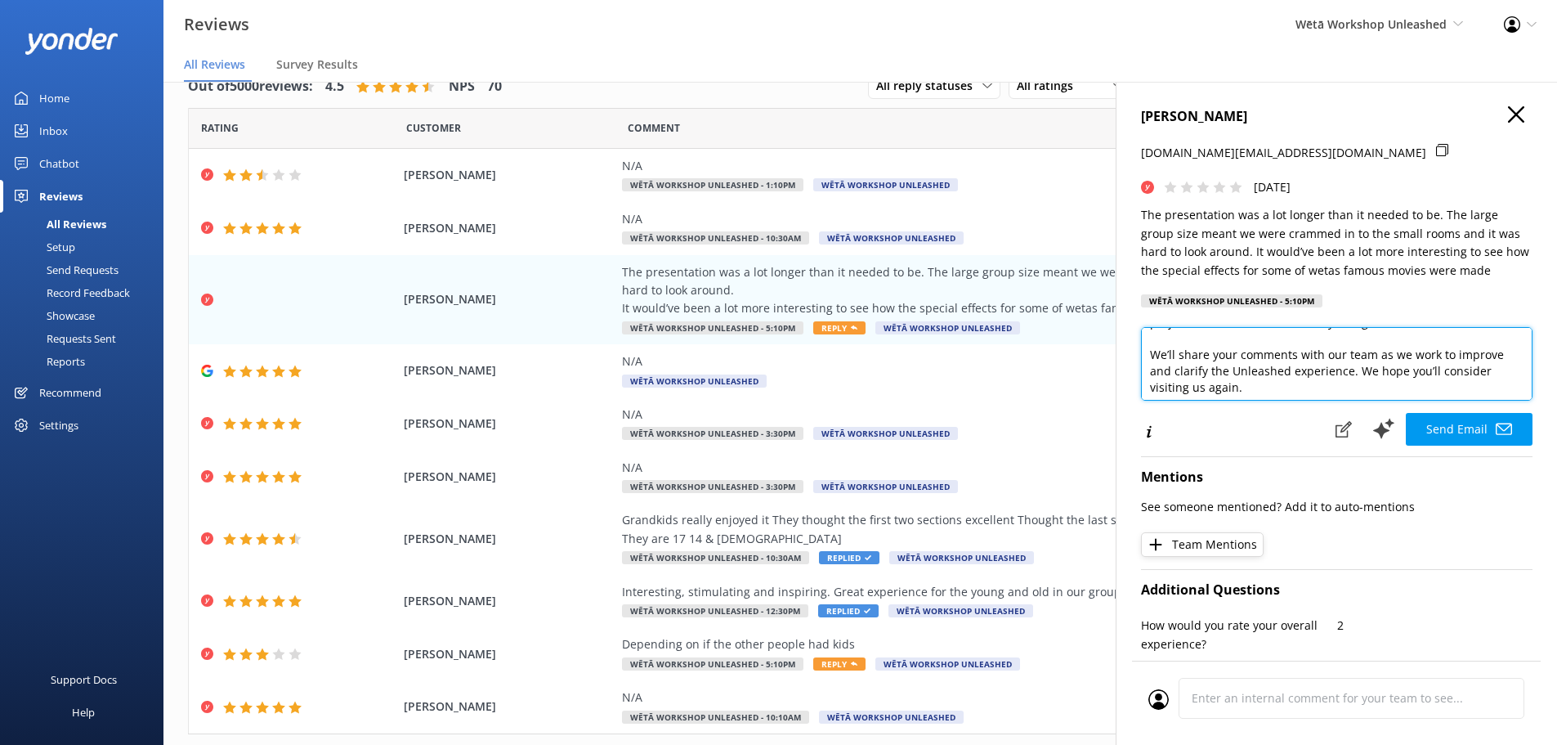
click at [1356, 374] on textarea "Kia ora Amy, Thank you for your feedback. We're sorry to hear the experience di…" at bounding box center [1337, 364] width 392 height 74
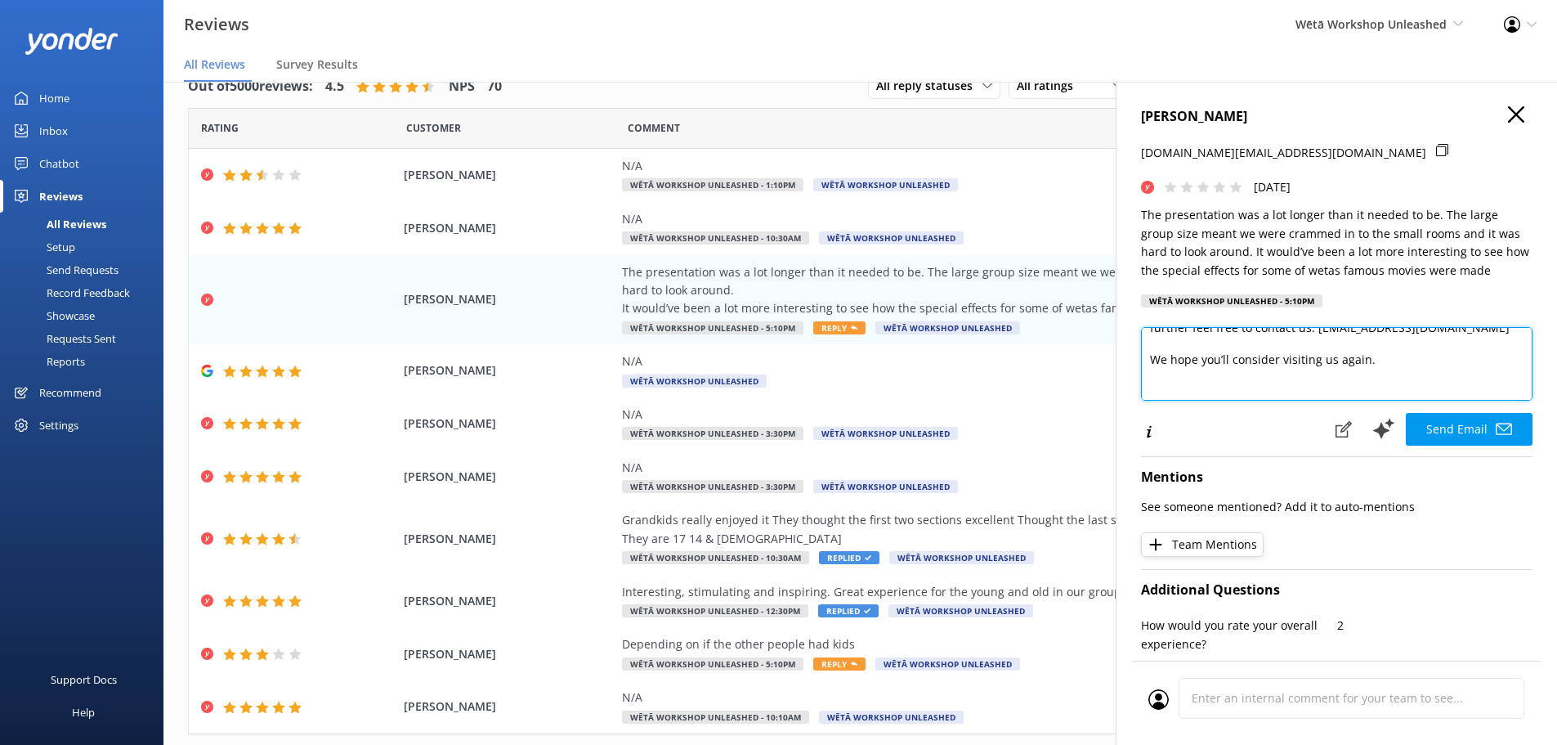
scroll to position [338, 0]
click at [1273, 360] on textarea "Kia ora Amy, Thank you for your feedback. We're sorry to hear the experience di…" at bounding box center [1337, 364] width 392 height 74
type textarea "Kia ora Amy, Thank you for your feedback. We're sorry to hear the experience di…"
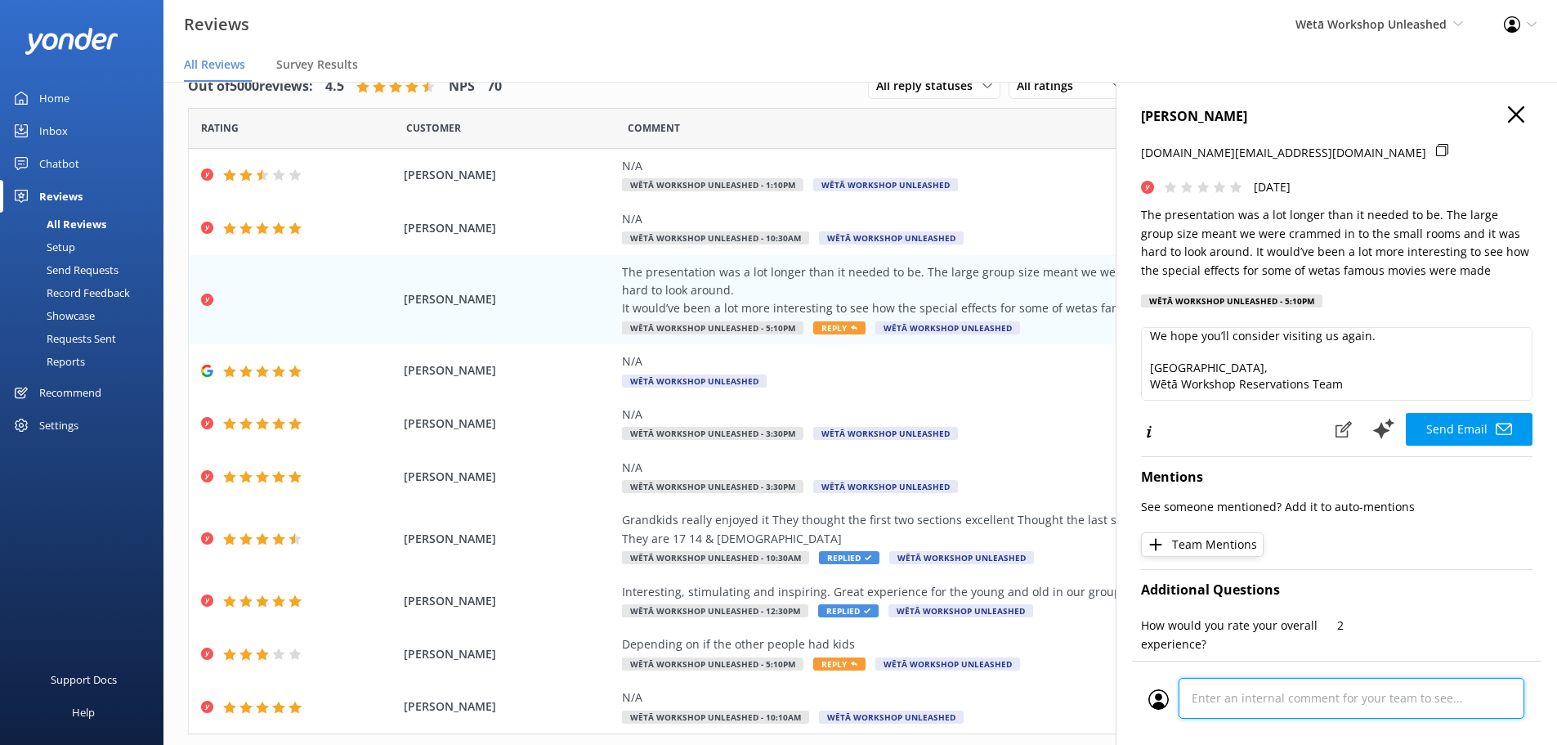
click at [1313, 694] on div at bounding box center [1337, 703] width 376 height 51
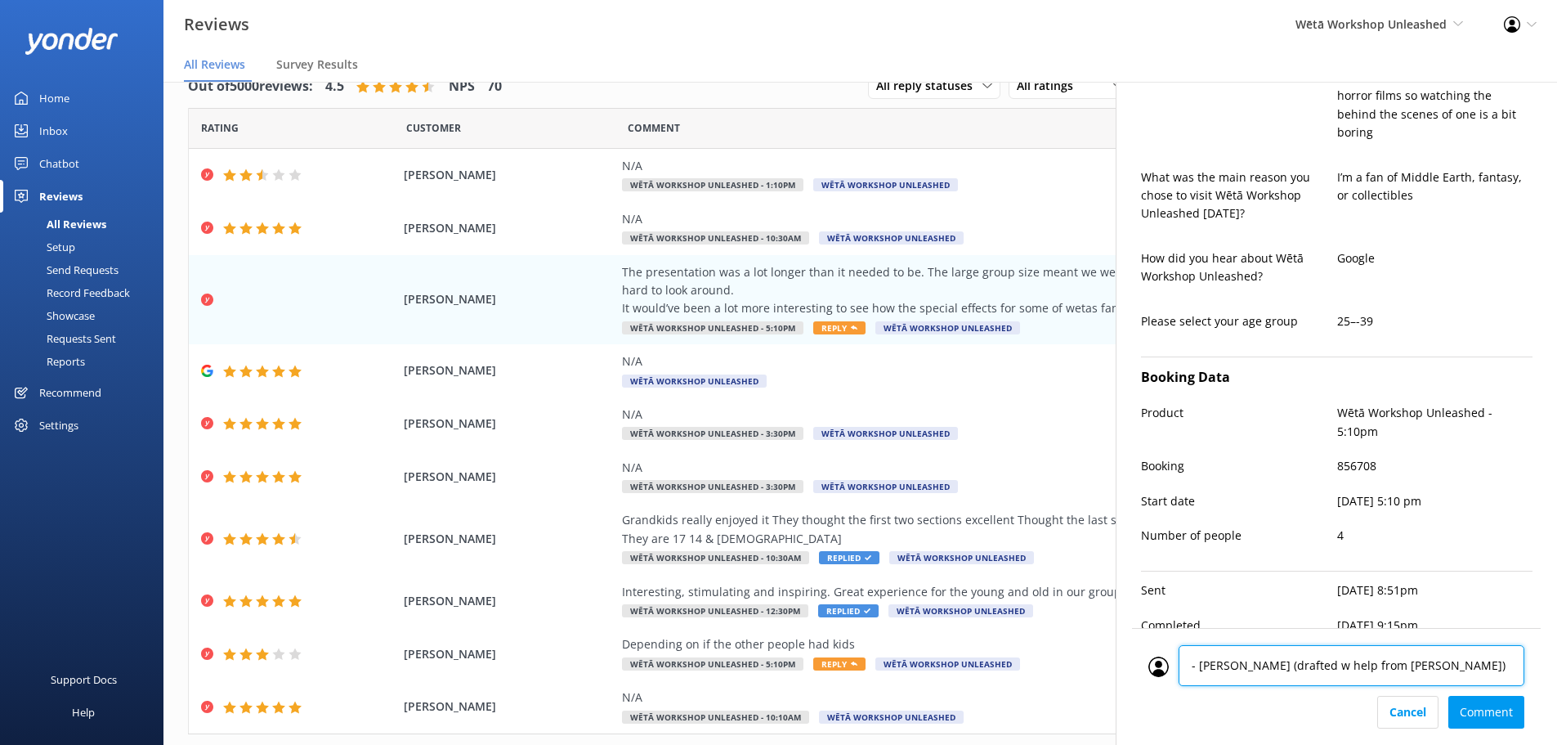
click at [1251, 661] on textarea "- adam (drafted w help from caitlin)" at bounding box center [1352, 665] width 346 height 41
type textarea "- adam (w help from caitlin)"
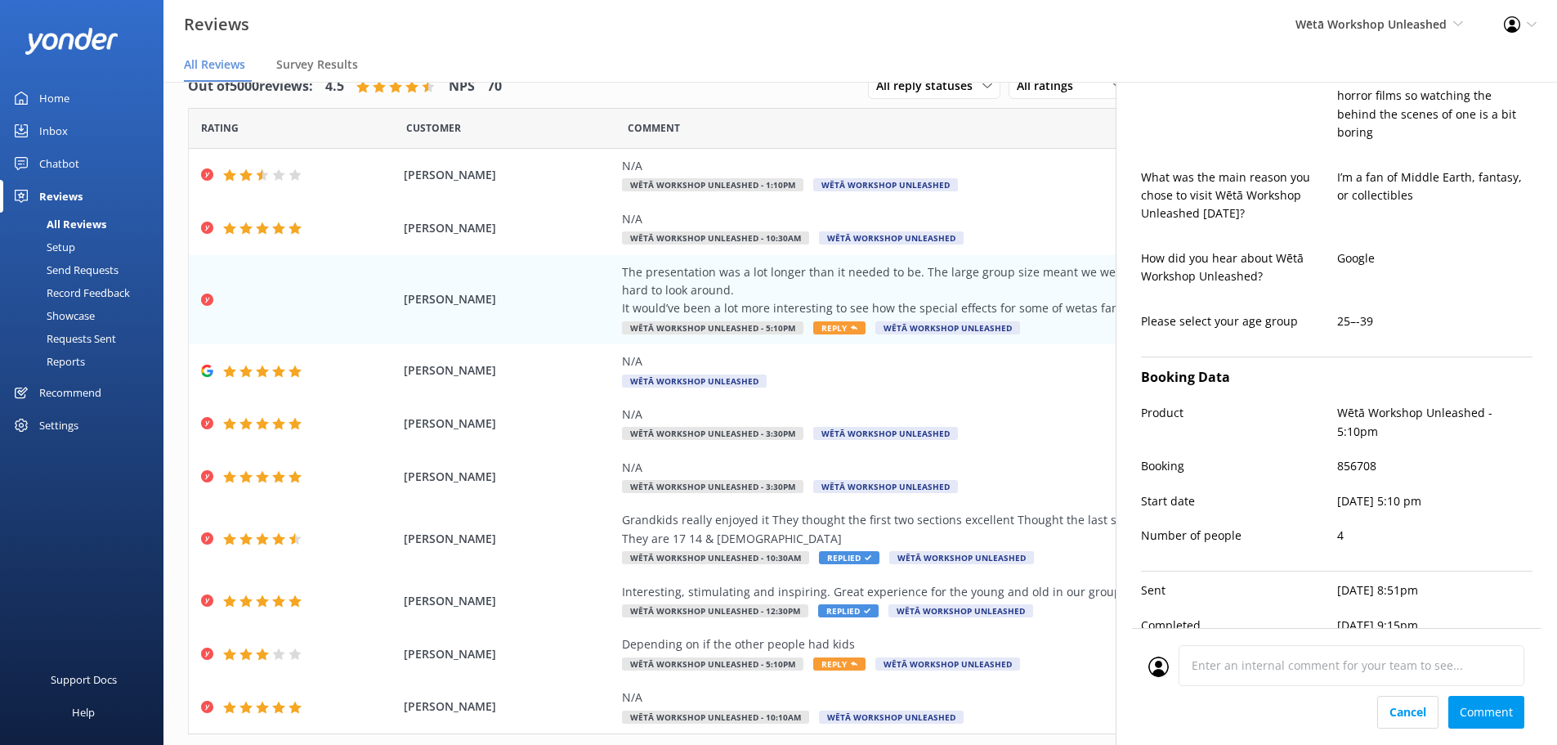
drag, startPoint x: 1492, startPoint y: 715, endPoint x: 1483, endPoint y: 686, distance: 30.0
click at [1491, 715] on div "Cancel Comment" at bounding box center [1337, 712] width 376 height 33
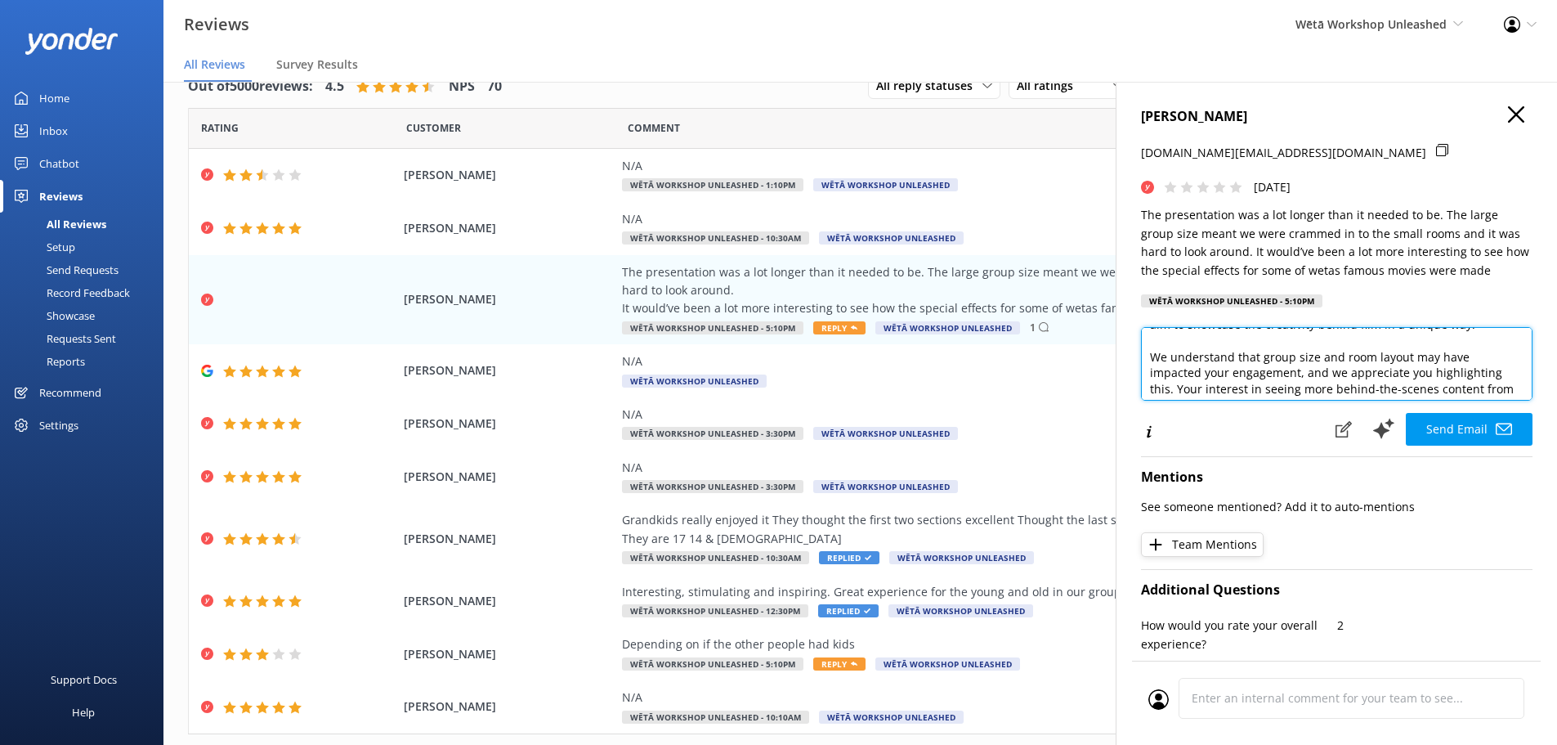
scroll to position [51, 0]
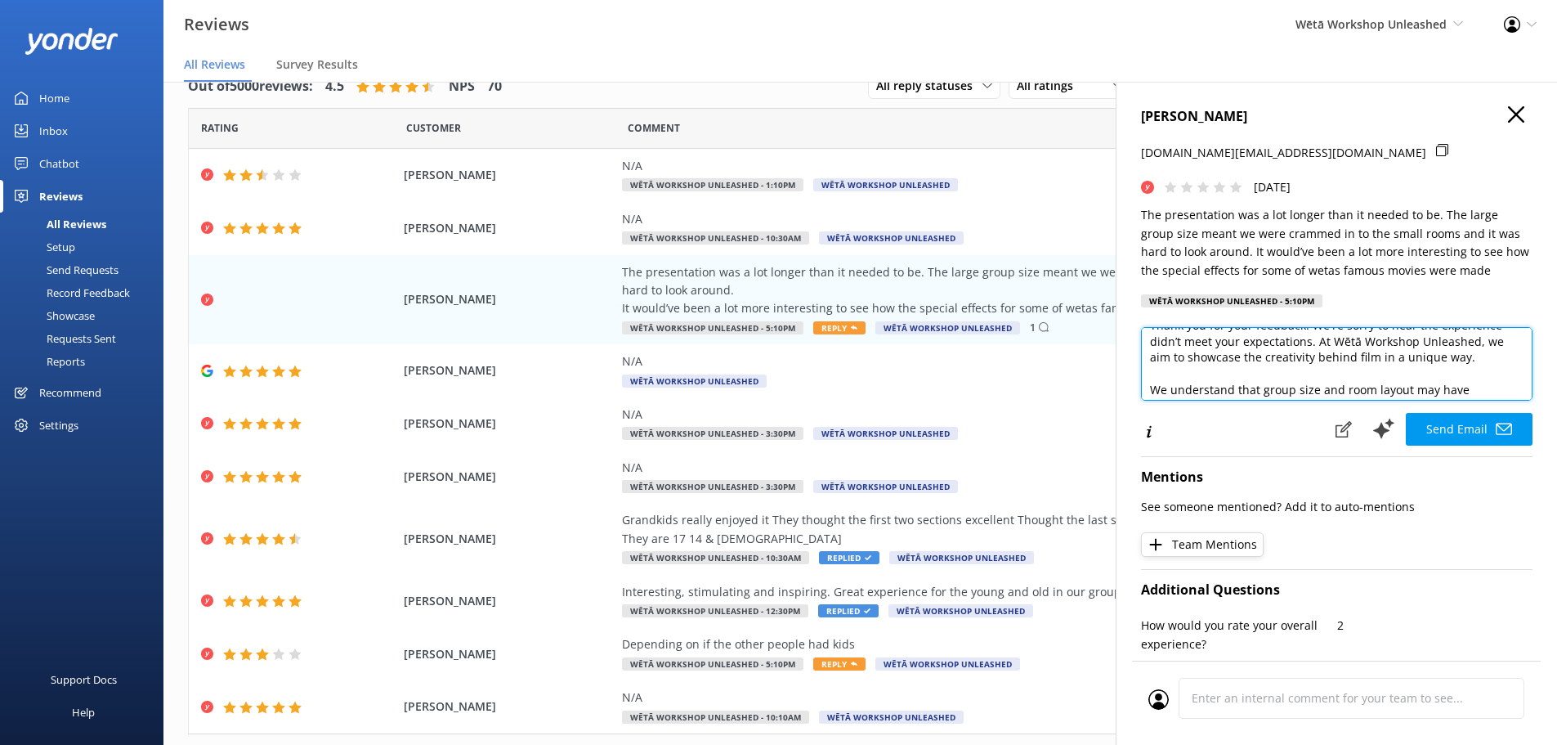
click at [1513, 327] on textarea "Kia ora Amy, Thank you for your feedback. We're sorry to hear the experience di…" at bounding box center [1337, 364] width 392 height 74
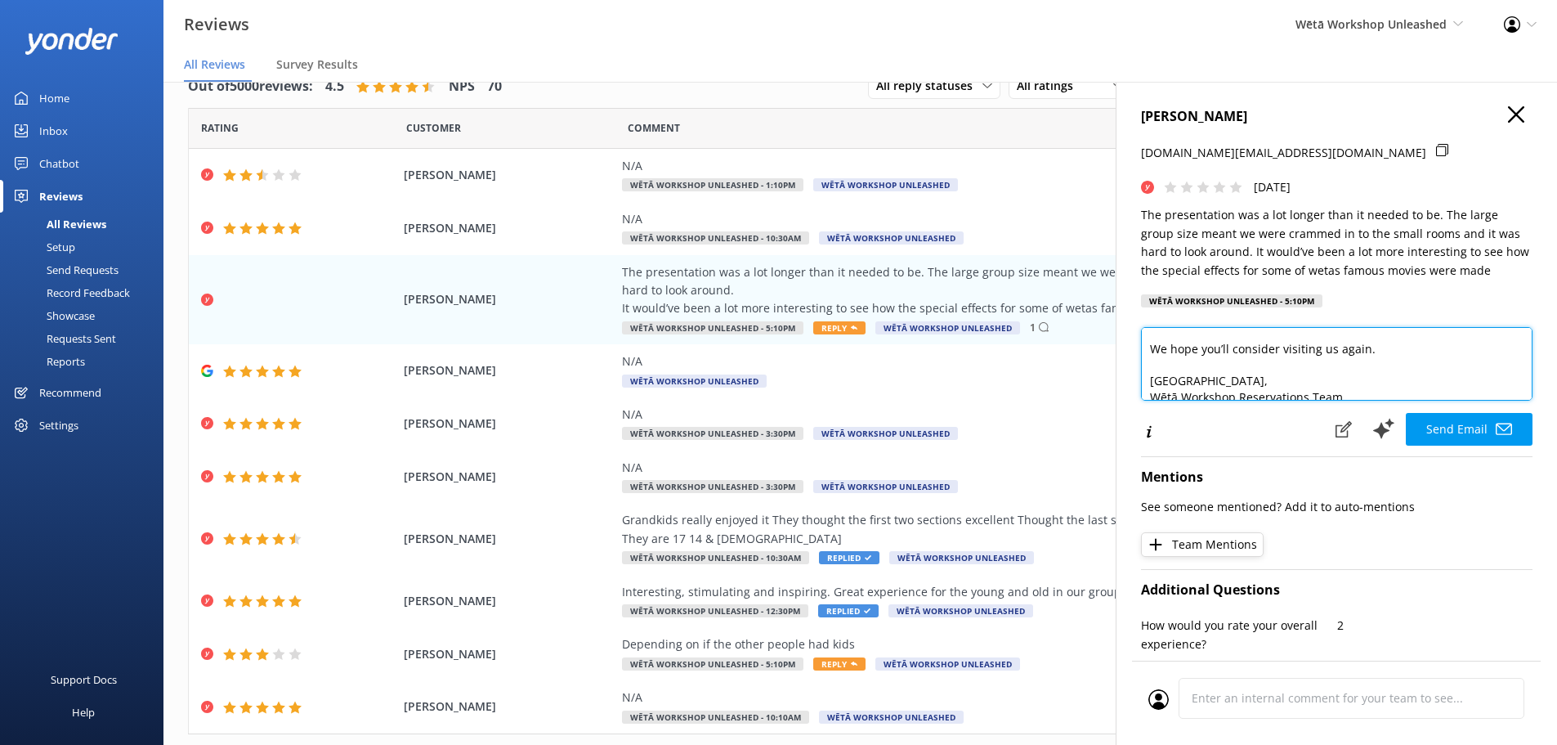
scroll to position [327, 0]
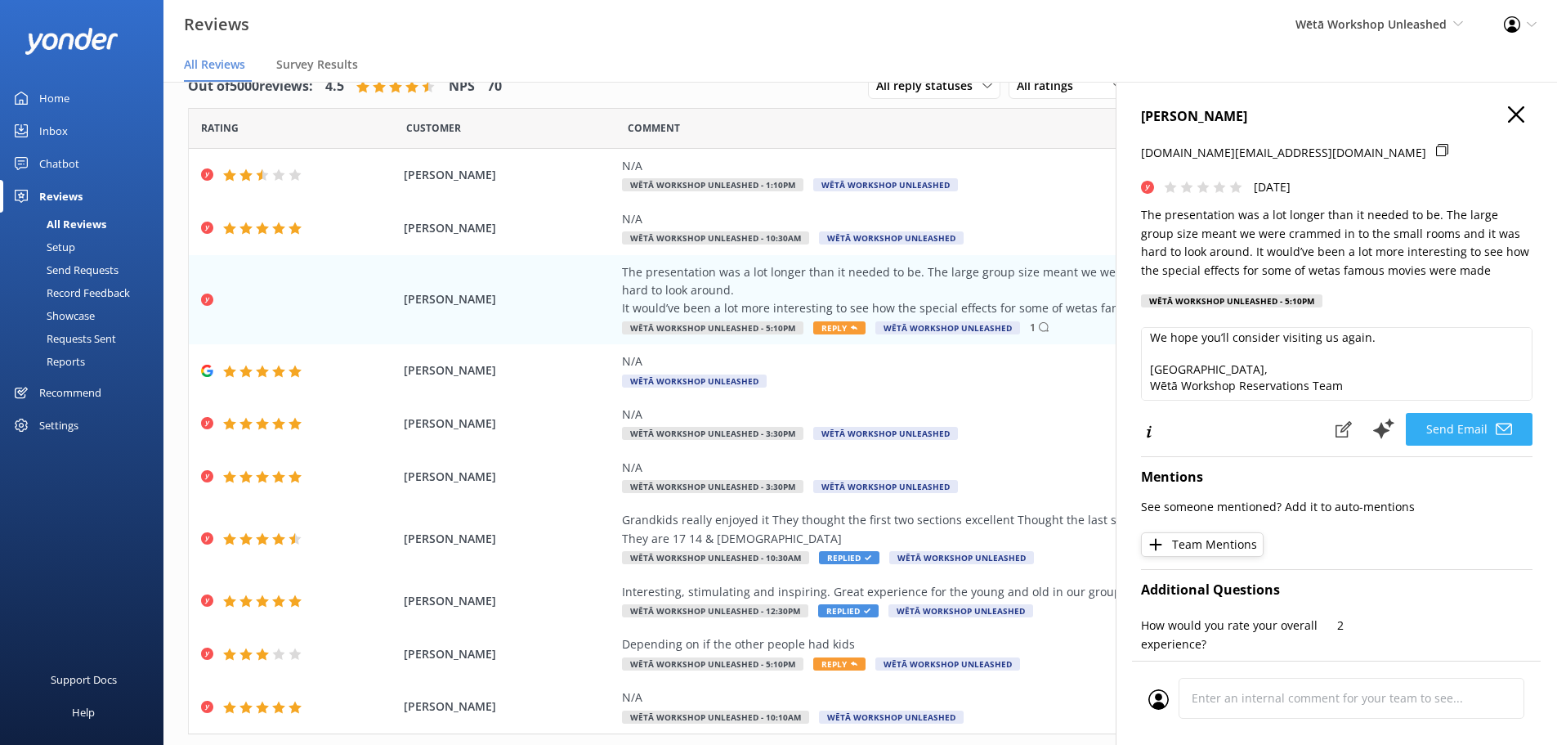
click at [1469, 420] on button "Send Email" at bounding box center [1469, 429] width 127 height 33
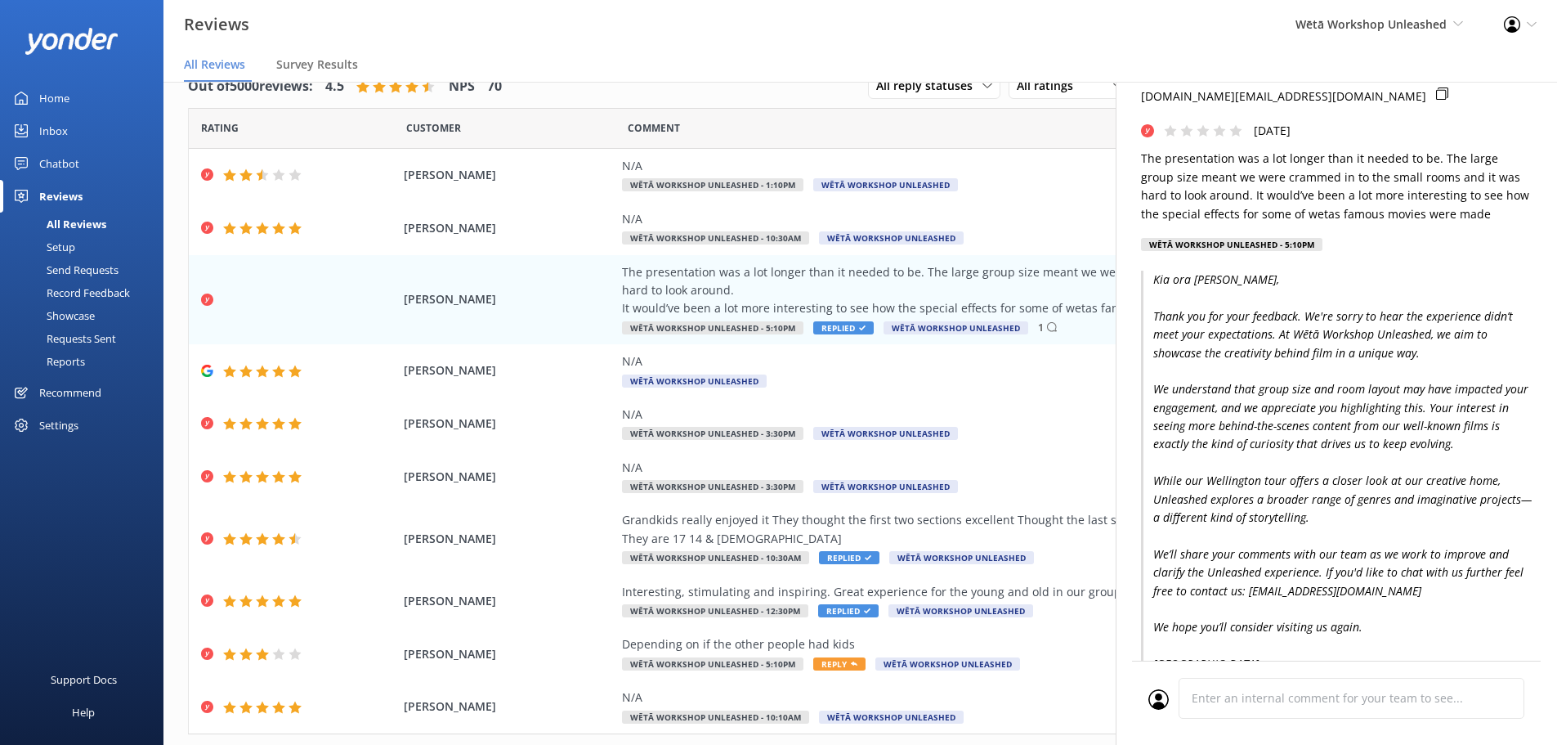
scroll to position [0, 0]
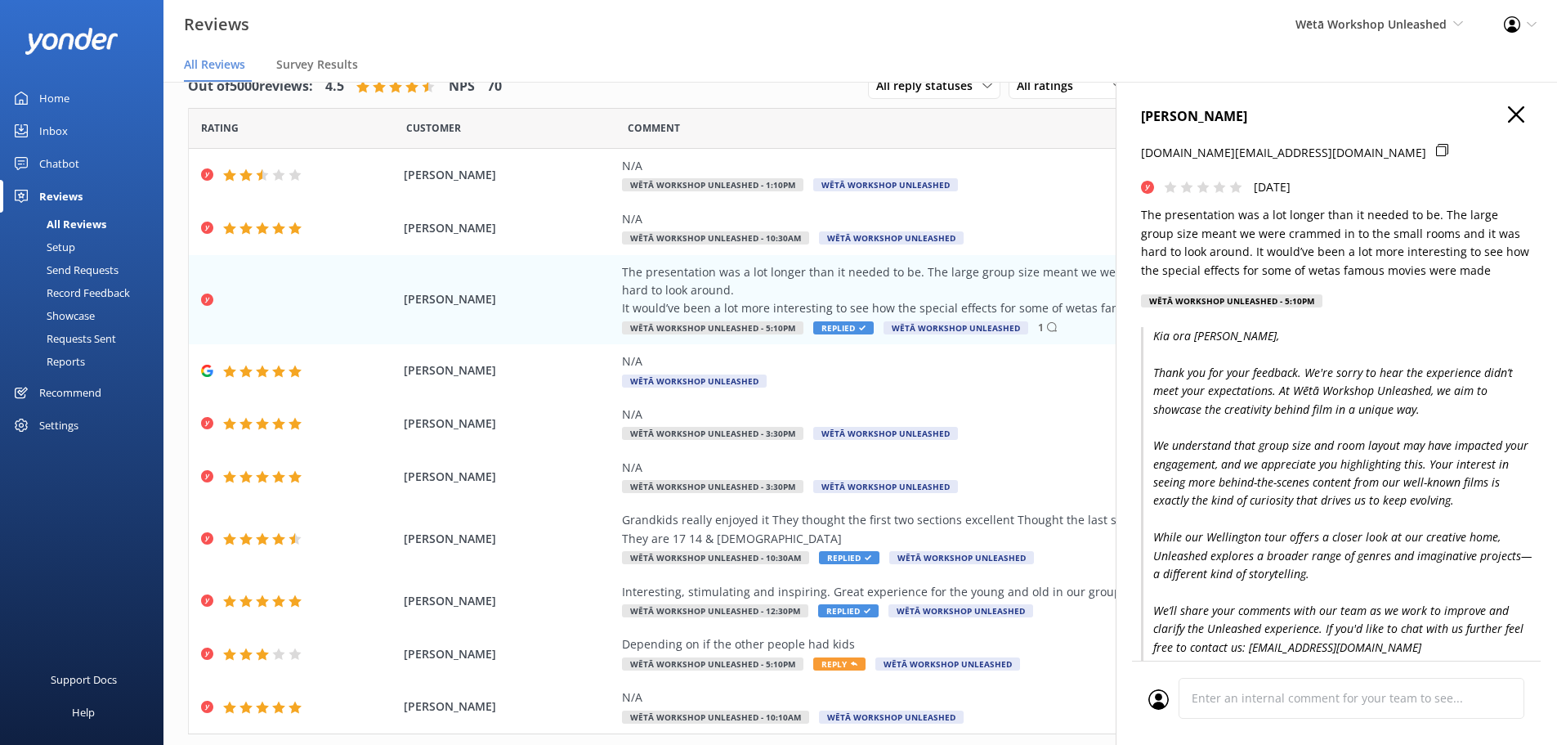
click at [1508, 111] on use "button" at bounding box center [1516, 114] width 16 height 16
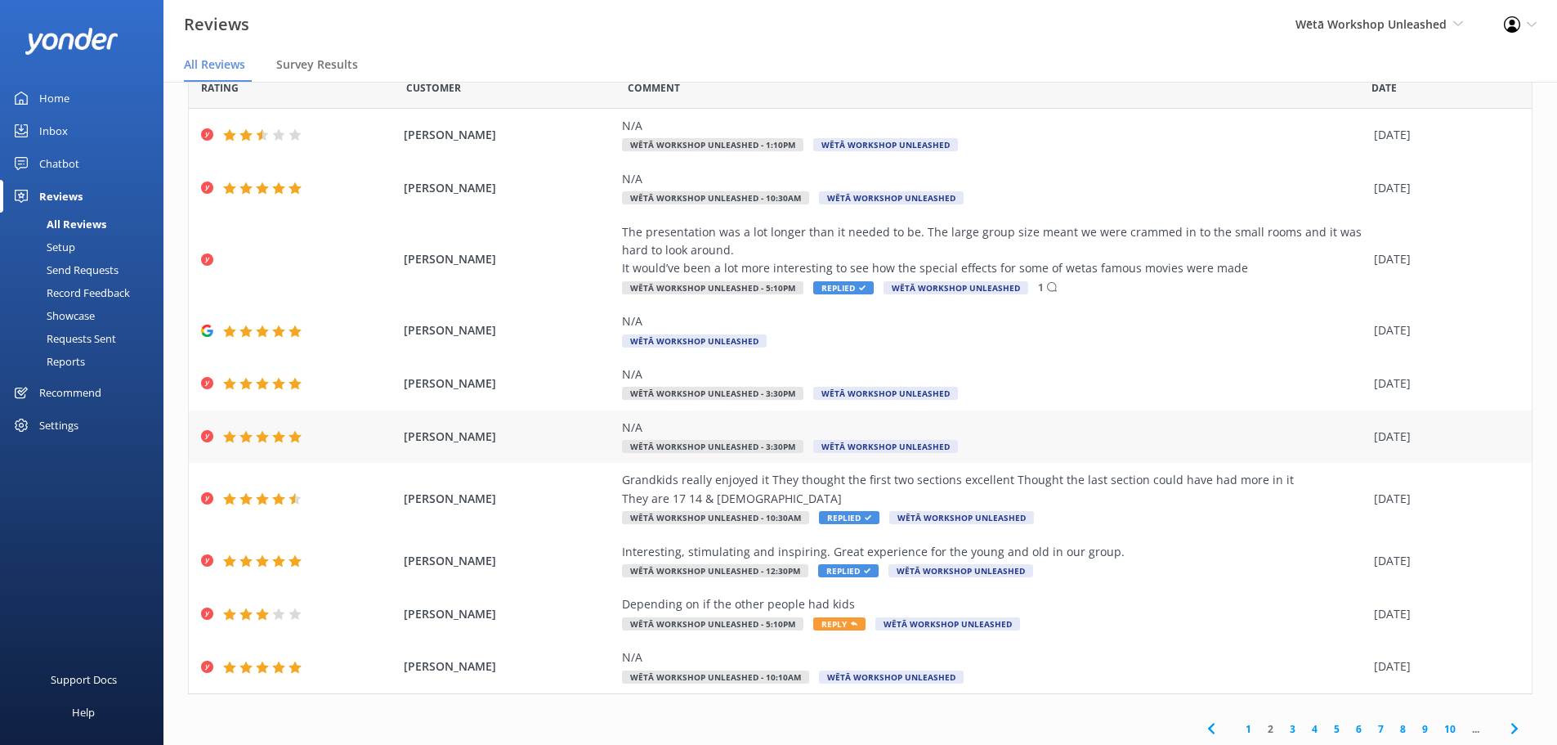
scroll to position [75, 0]
